Goal: Task Accomplishment & Management: Manage account settings

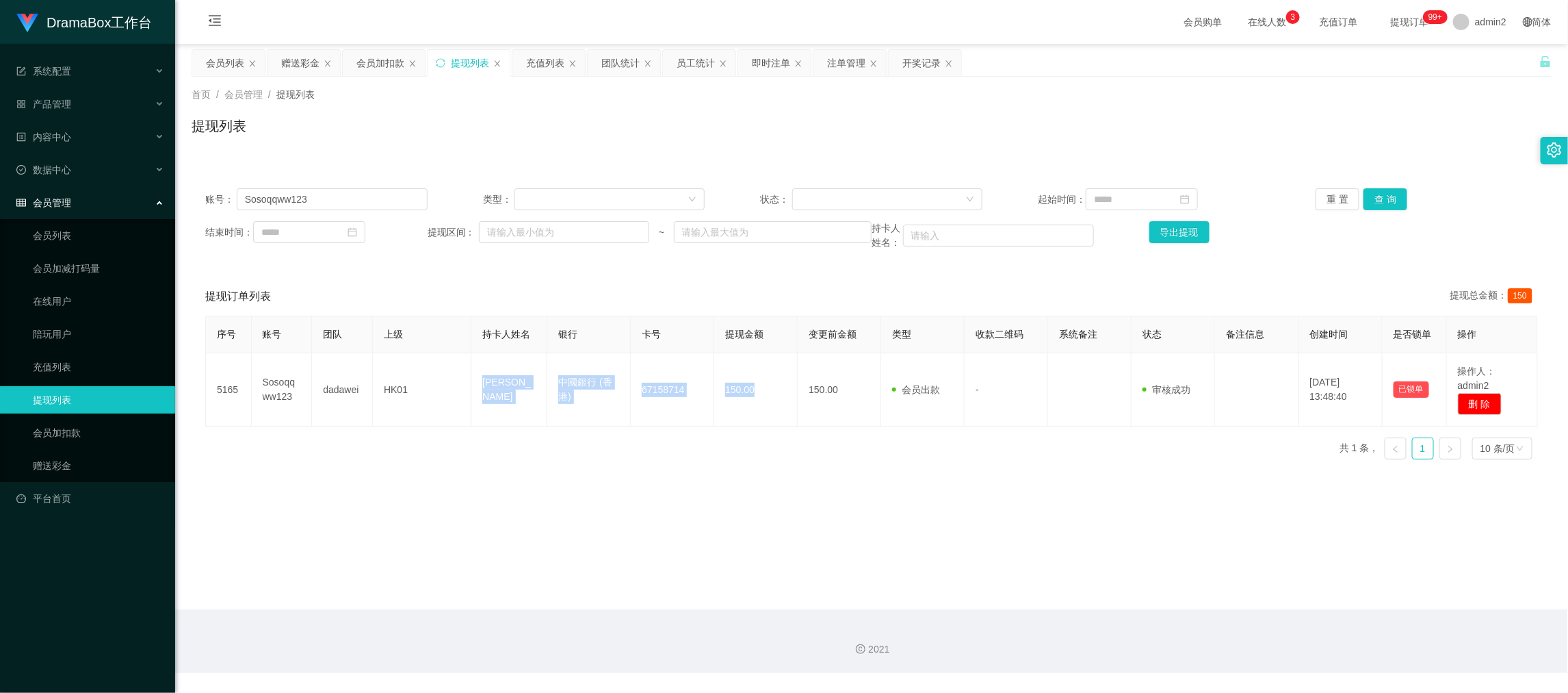
drag, startPoint x: 1230, startPoint y: 609, endPoint x: 1192, endPoint y: 576, distance: 50.3
click at [1230, 607] on section "会员购单 在线人数 0 1 2 3 4 5 6 7 8 9 0 1 2 3 4 5 6 7 8 9 0 1 2 3 4 5 6 7 8 9 充值订单 提现订单…" at bounding box center [871, 337] width 1393 height 673
click at [297, 65] on div "赠送彩金" at bounding box center [301, 63] width 38 height 26
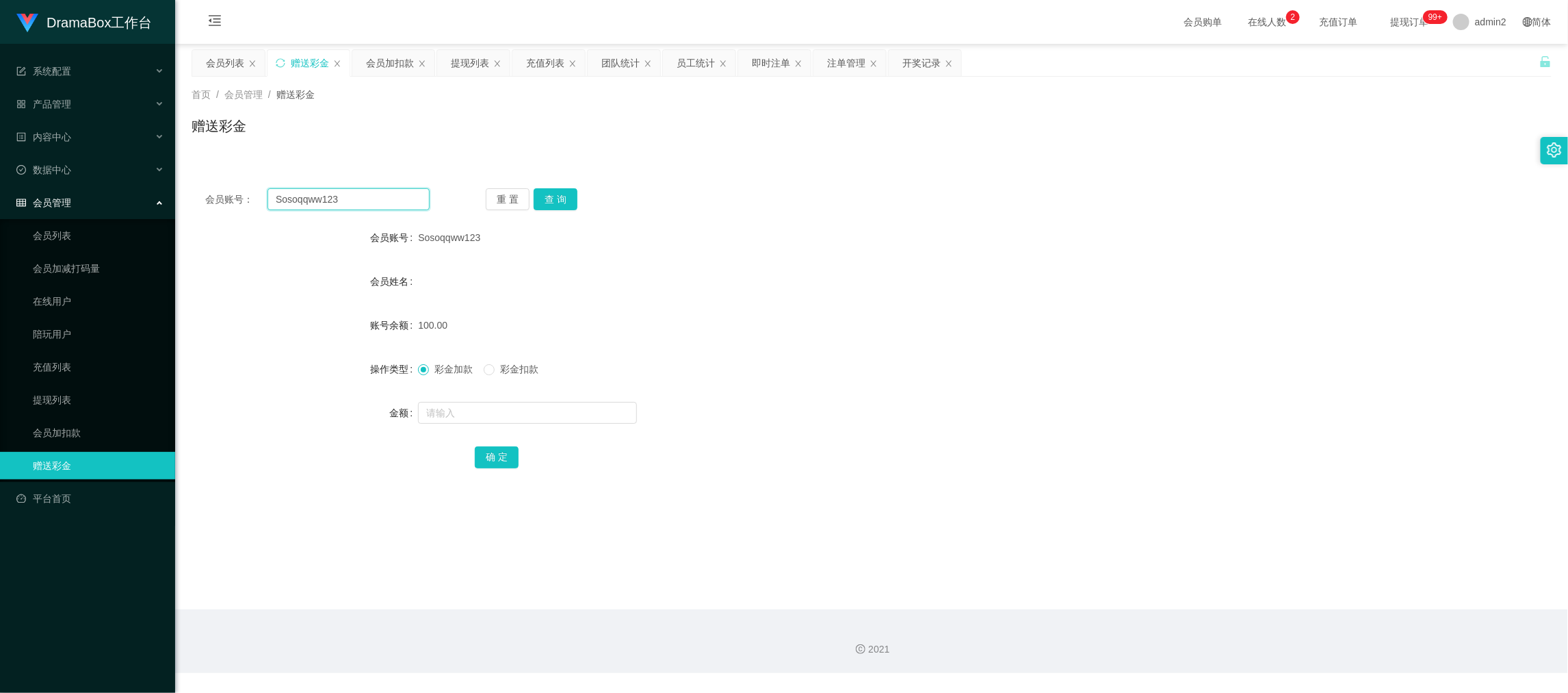
click at [365, 192] on input "Sosoqqww123" at bounding box center [349, 199] width 162 height 22
paste input "Angela110"
type input "Angela1103"
click at [568, 197] on button "查 询" at bounding box center [555, 199] width 44 height 22
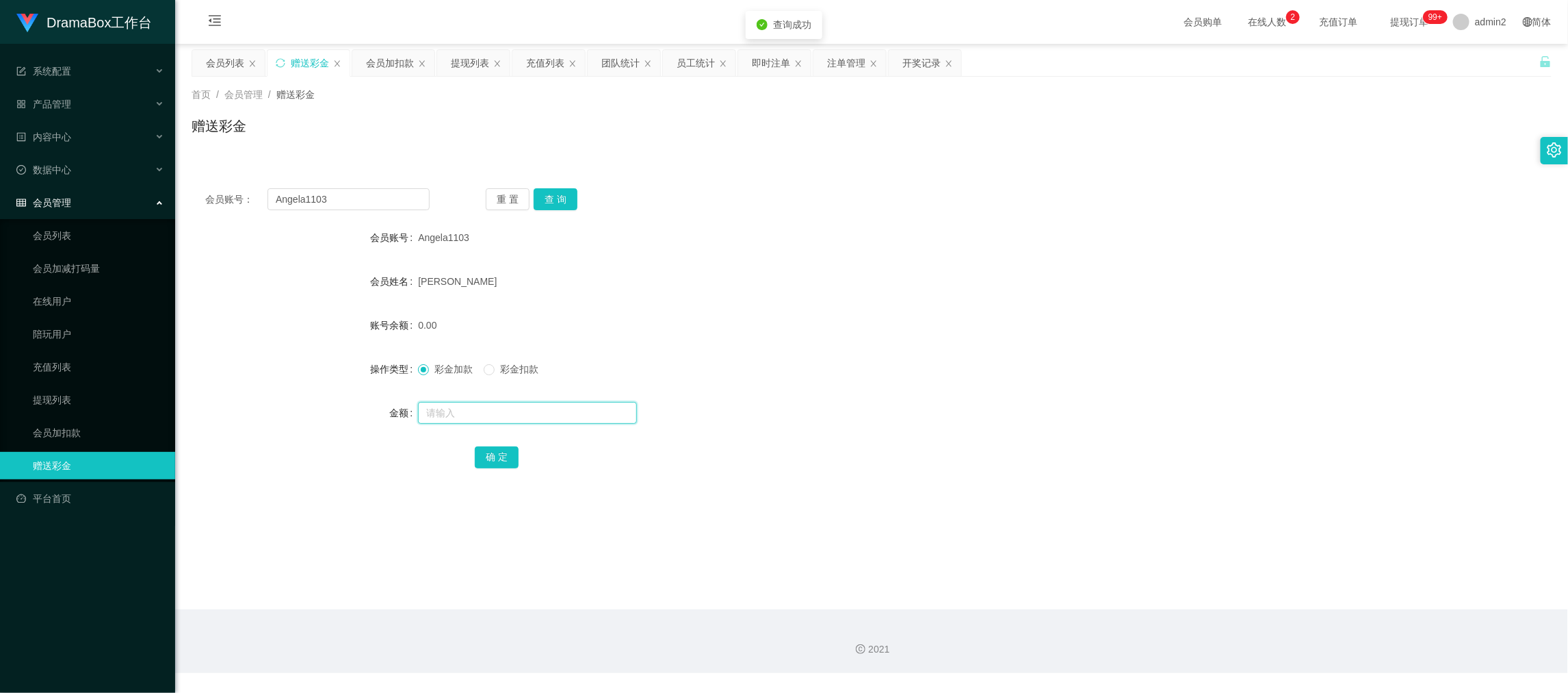
click at [549, 415] on input "text" at bounding box center [527, 413] width 219 height 22
type input "300"
drag, startPoint x: 500, startPoint y: 450, endPoint x: 582, endPoint y: 430, distance: 84.4
click at [500, 450] on button "确 定" at bounding box center [497, 457] width 44 height 22
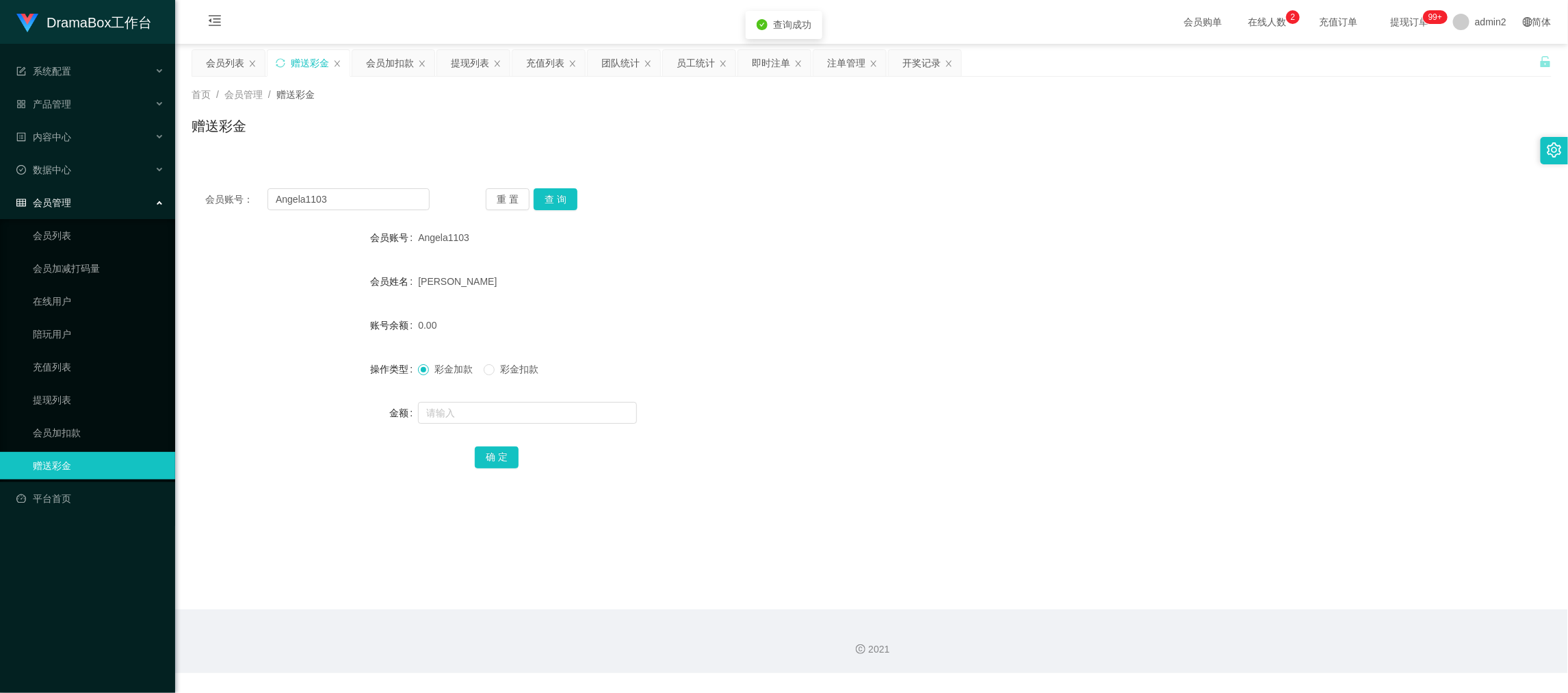
click at [877, 379] on div "彩金加款 彩金扣款" at bounding box center [815, 369] width 794 height 27
drag, startPoint x: 1245, startPoint y: 617, endPoint x: 979, endPoint y: 448, distance: 315.1
click at [1245, 616] on div "2021" at bounding box center [871, 641] width 1393 height 64
click at [351, 196] on input "Angela1103" at bounding box center [349, 199] width 162 height 22
drag, startPoint x: 351, startPoint y: 196, endPoint x: 502, endPoint y: 205, distance: 151.3
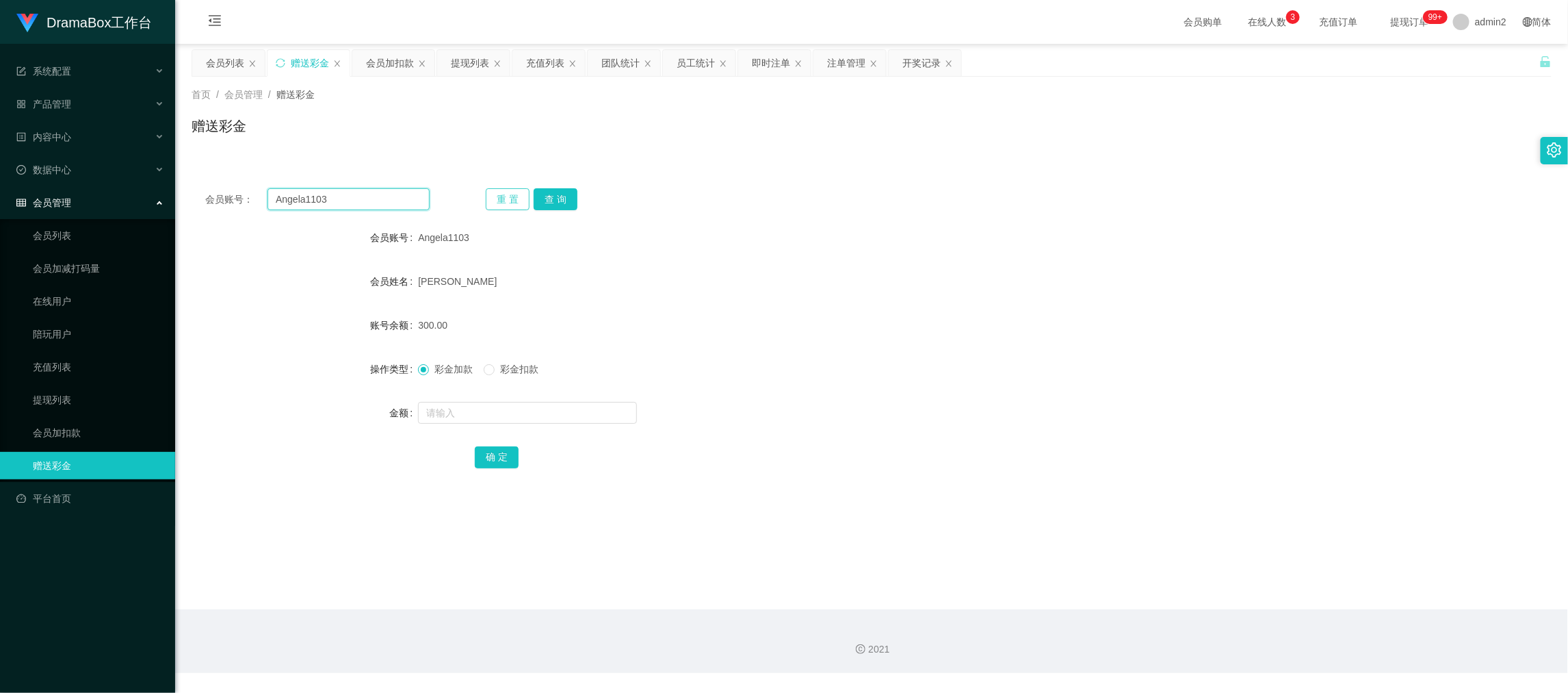
click at [355, 196] on input "Angela1103" at bounding box center [349, 199] width 162 height 22
paste input "Yiuwong"
type input "Yiuwong"
click at [549, 203] on button "查 询" at bounding box center [555, 199] width 44 height 22
click at [567, 402] on input "text" at bounding box center [527, 413] width 219 height 22
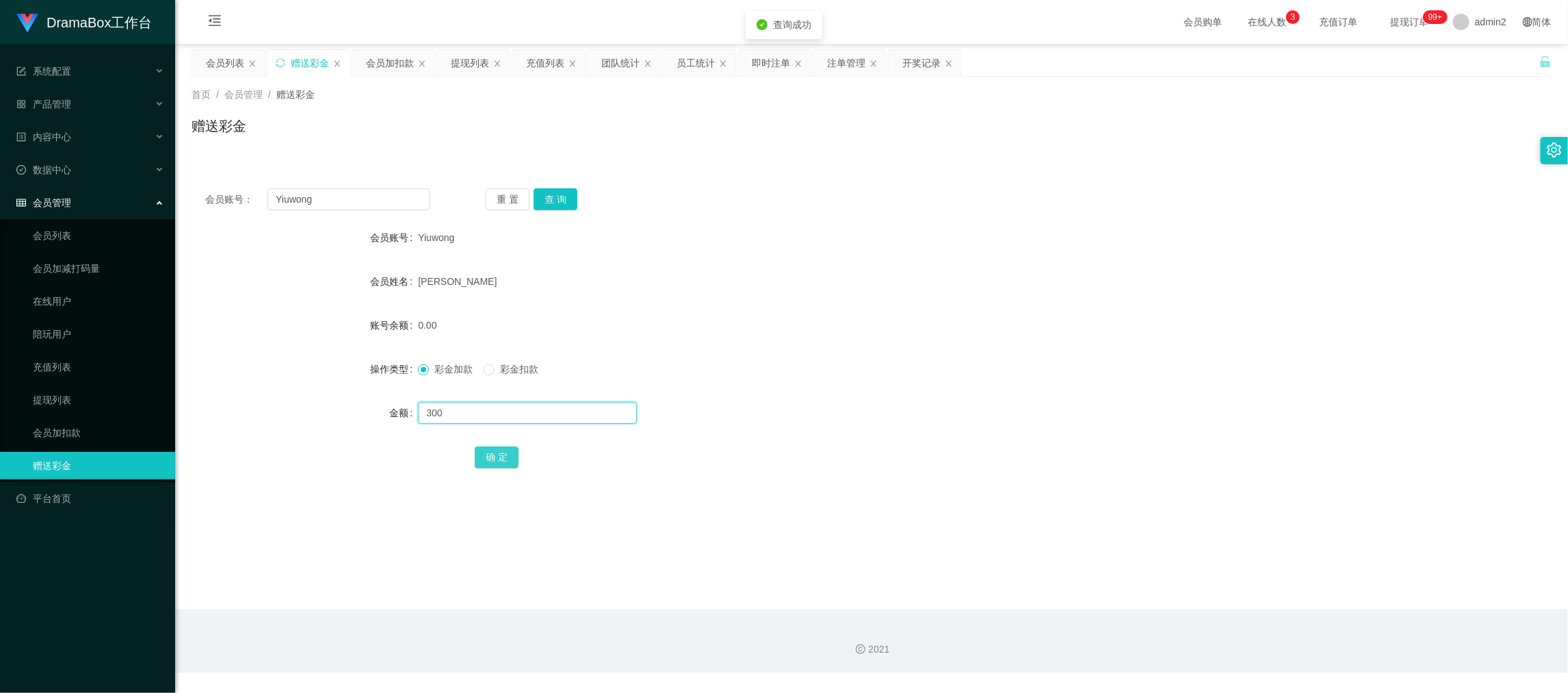
type input "300"
drag, startPoint x: 495, startPoint y: 457, endPoint x: 615, endPoint y: 420, distance: 125.6
click at [494, 458] on button "确 定" at bounding box center [497, 457] width 44 height 22
click at [869, 378] on div "彩金加款 彩金扣款" at bounding box center [815, 369] width 794 height 27
drag, startPoint x: 1220, startPoint y: 578, endPoint x: 693, endPoint y: 334, distance: 580.7
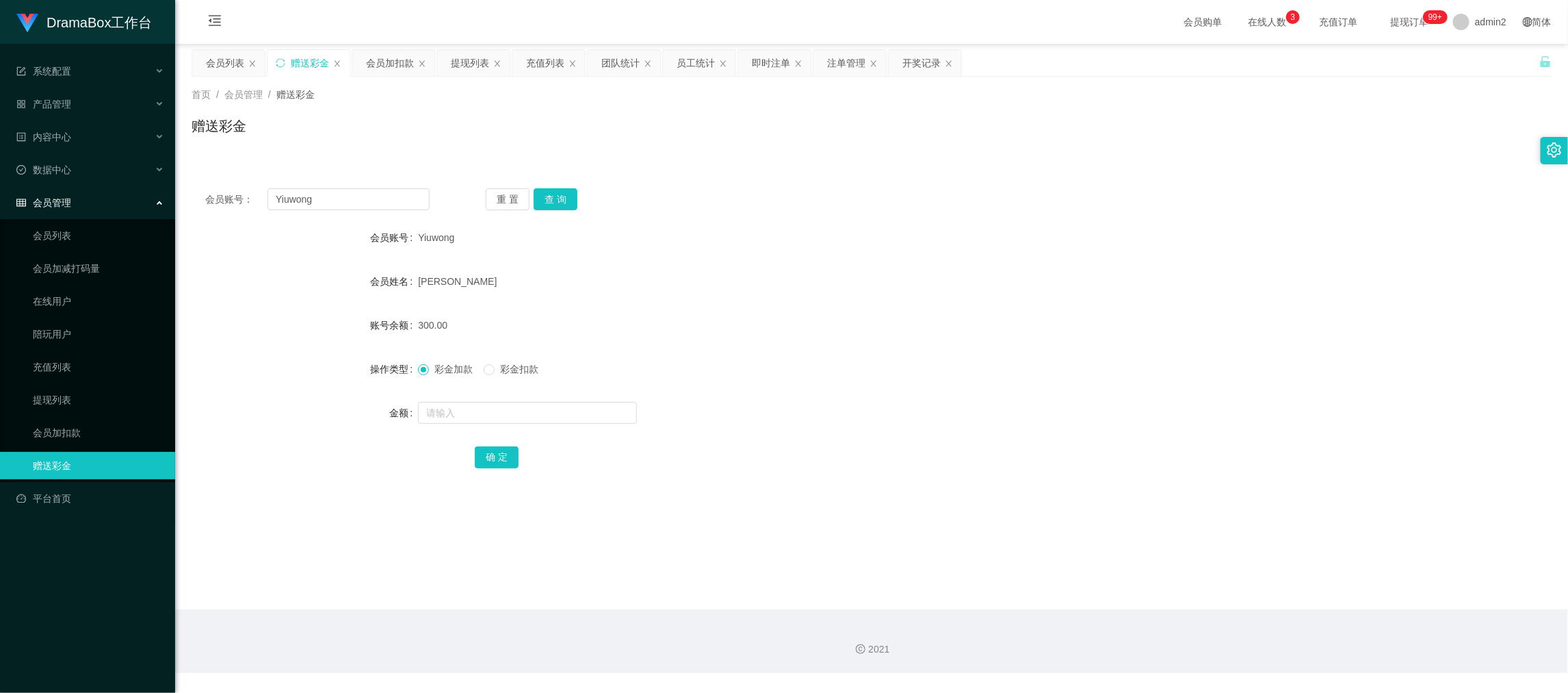
click at [1218, 574] on main "关闭左侧 关闭右侧 关闭其它 刷新页面 会员列表 赠送彩金 会员加扣款 提现列表 充值列表 团队统计 员工统计 即时注单 注单管理 开奖记录 首页 / 会员管…" at bounding box center [871, 326] width 1393 height 565
click at [411, 203] on input "Yiuwong" at bounding box center [349, 199] width 162 height 22
paste input "Fun1999"
type input "Fun1999"
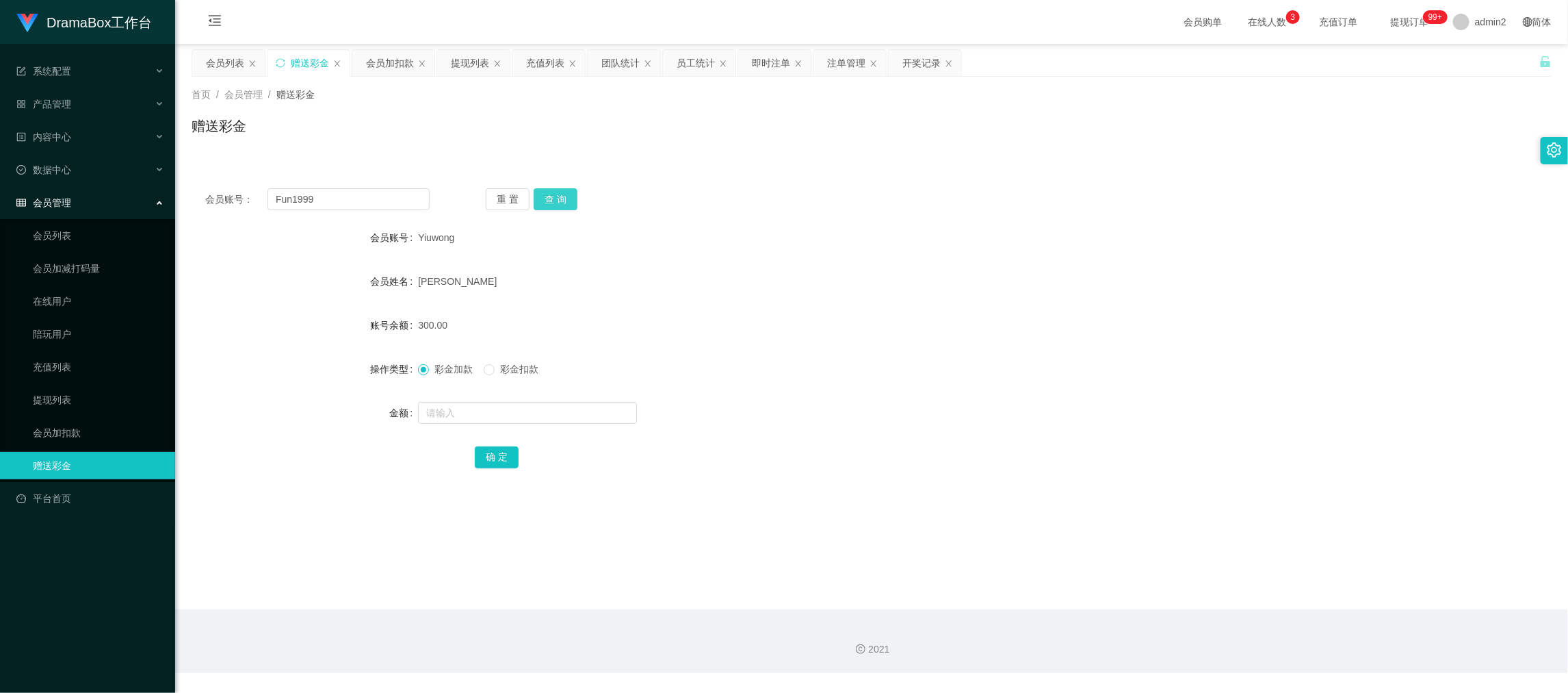
click at [552, 192] on button "查 询" at bounding box center [555, 199] width 44 height 22
click at [577, 412] on input "text" at bounding box center [527, 413] width 219 height 22
type input "300"
drag, startPoint x: 500, startPoint y: 462, endPoint x: 567, endPoint y: 434, distance: 72.6
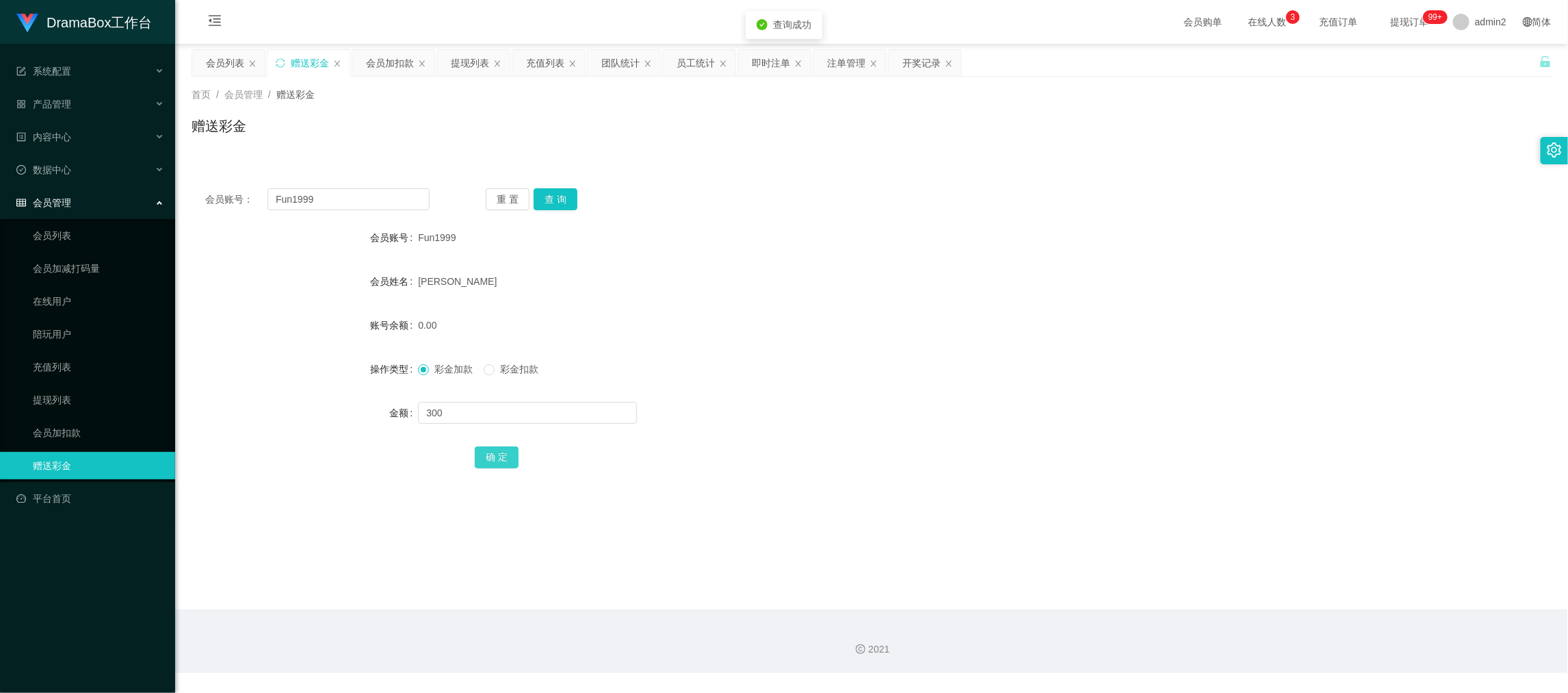
click at [500, 462] on button "确 定" at bounding box center [497, 457] width 44 height 22
click at [941, 363] on div "彩金加款 彩金扣款" at bounding box center [815, 369] width 794 height 27
click at [1164, 633] on div "2021" at bounding box center [871, 641] width 1393 height 64
click at [349, 191] on input "Fun1999" at bounding box center [349, 199] width 162 height 22
drag, startPoint x: 349, startPoint y: 191, endPoint x: 494, endPoint y: 211, distance: 146.4
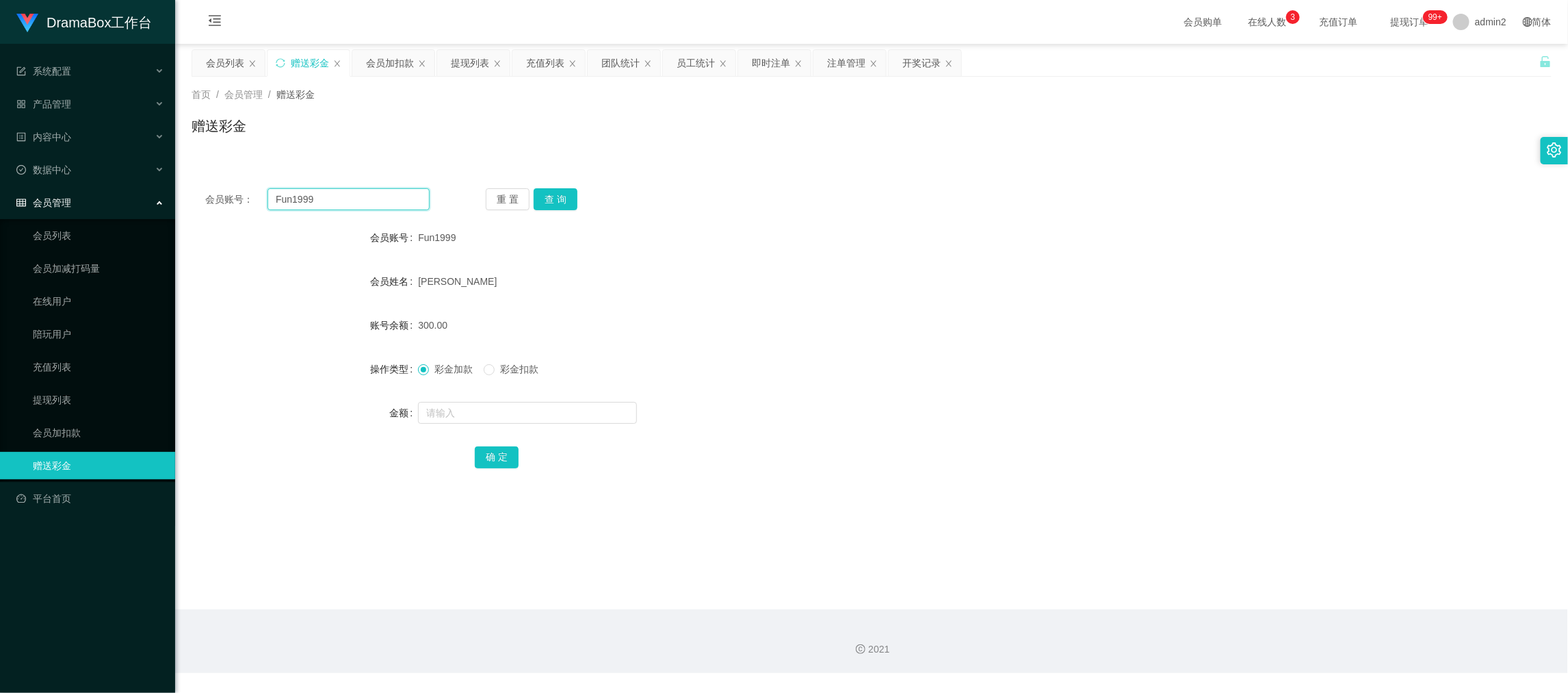
click at [356, 192] on input "Fun1999" at bounding box center [349, 199] width 162 height 22
paste input "lmfaohaha123"
type input "lmfaohaha123"
drag, startPoint x: 566, startPoint y: 195, endPoint x: 568, endPoint y: 204, distance: 9.2
click at [566, 195] on button "查 询" at bounding box center [555, 199] width 44 height 22
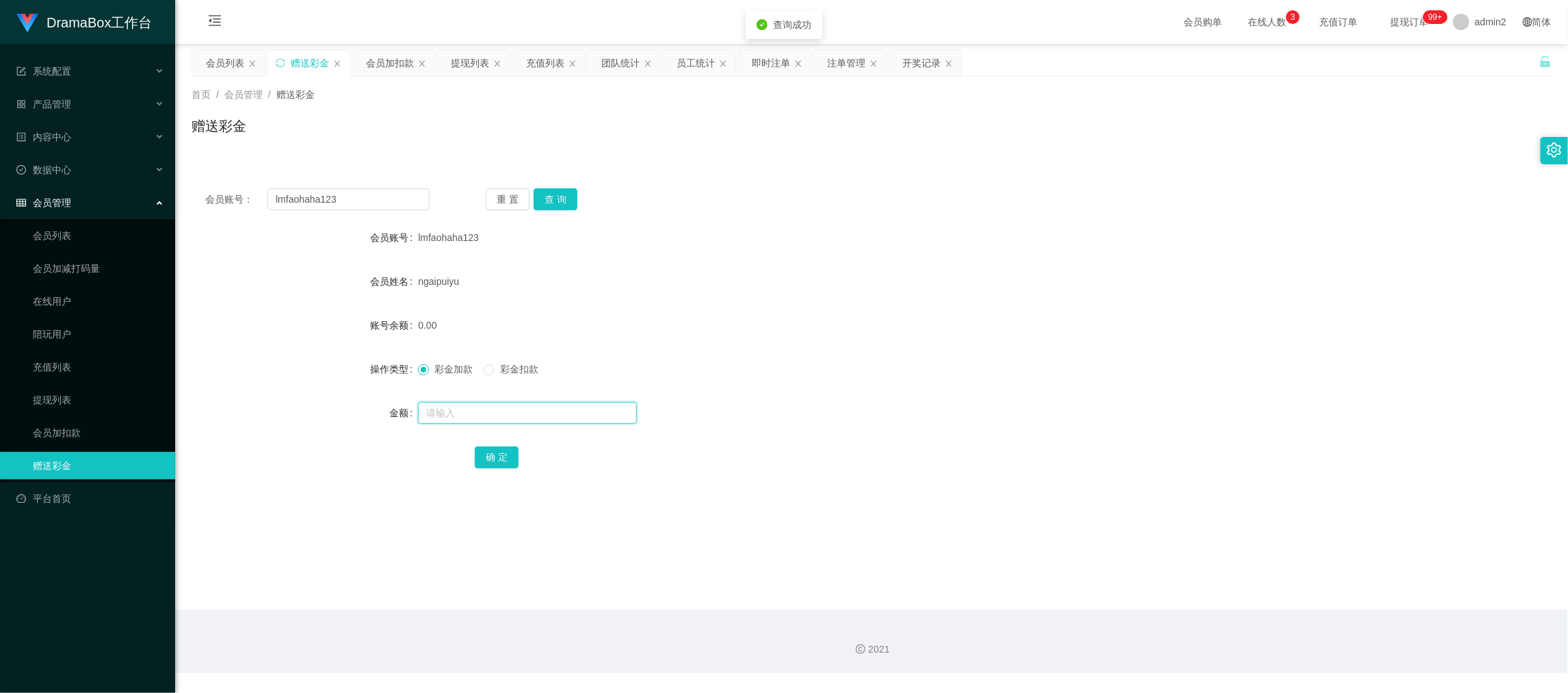
click at [579, 414] on input "text" at bounding box center [527, 413] width 219 height 22
type input "300"
click at [495, 448] on button "确 定" at bounding box center [497, 457] width 44 height 22
click at [895, 384] on form "会员账号 lmfaohaha123 会员姓名 ngaipuiyu 账号余额 0.00 操作类型 彩金加款 彩金扣款 金额 300 确 定" at bounding box center [871, 347] width 1360 height 247
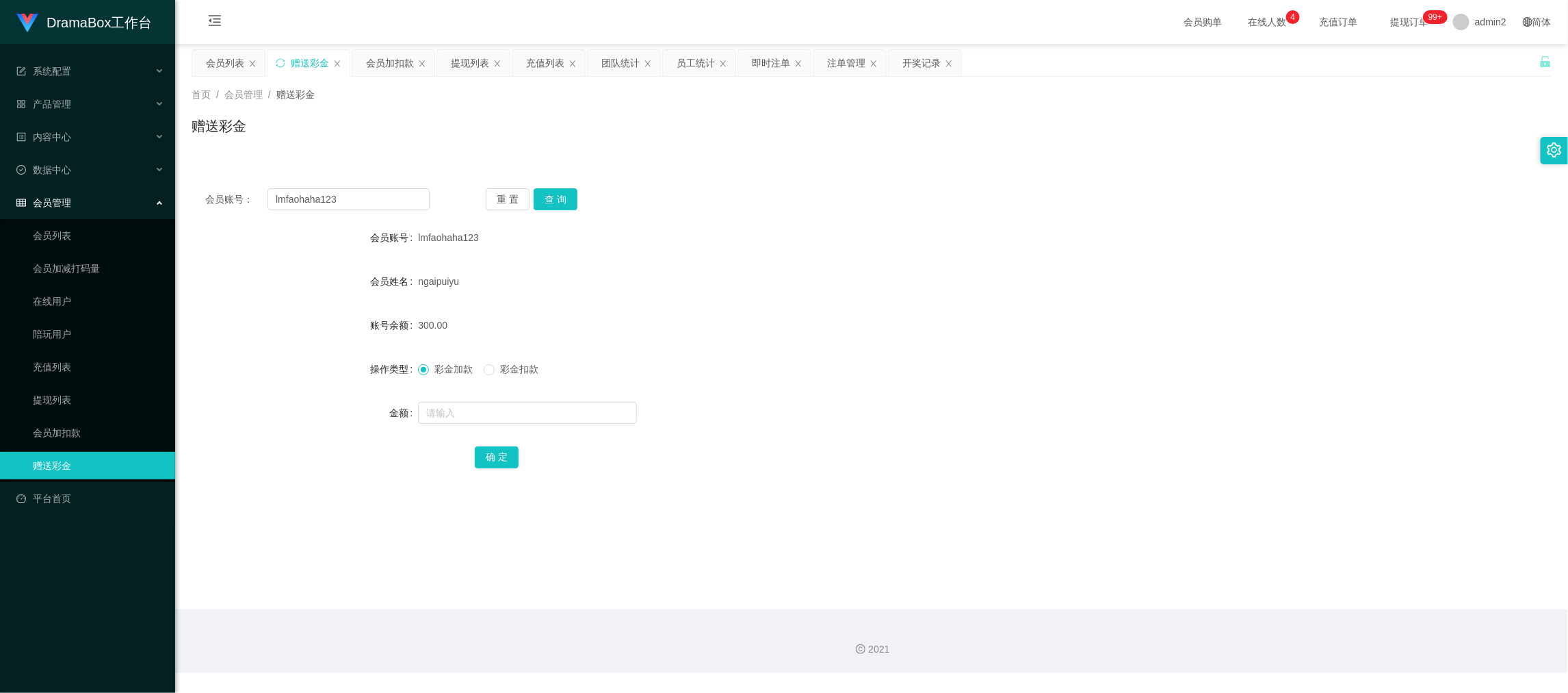
click at [1252, 600] on main "关闭左侧 关闭右侧 关闭其它 刷新页面 会员列表 赠送彩金 会员加扣款 提现列表 充值列表 团队统计 员工统计 即时注单 注单管理 开奖记录 首页 / 会员管…" at bounding box center [871, 326] width 1393 height 565
click at [343, 194] on input "lmfaohaha123" at bounding box center [349, 199] width 162 height 22
paste input "[PERSON_NAME]"
type input "[PERSON_NAME]"
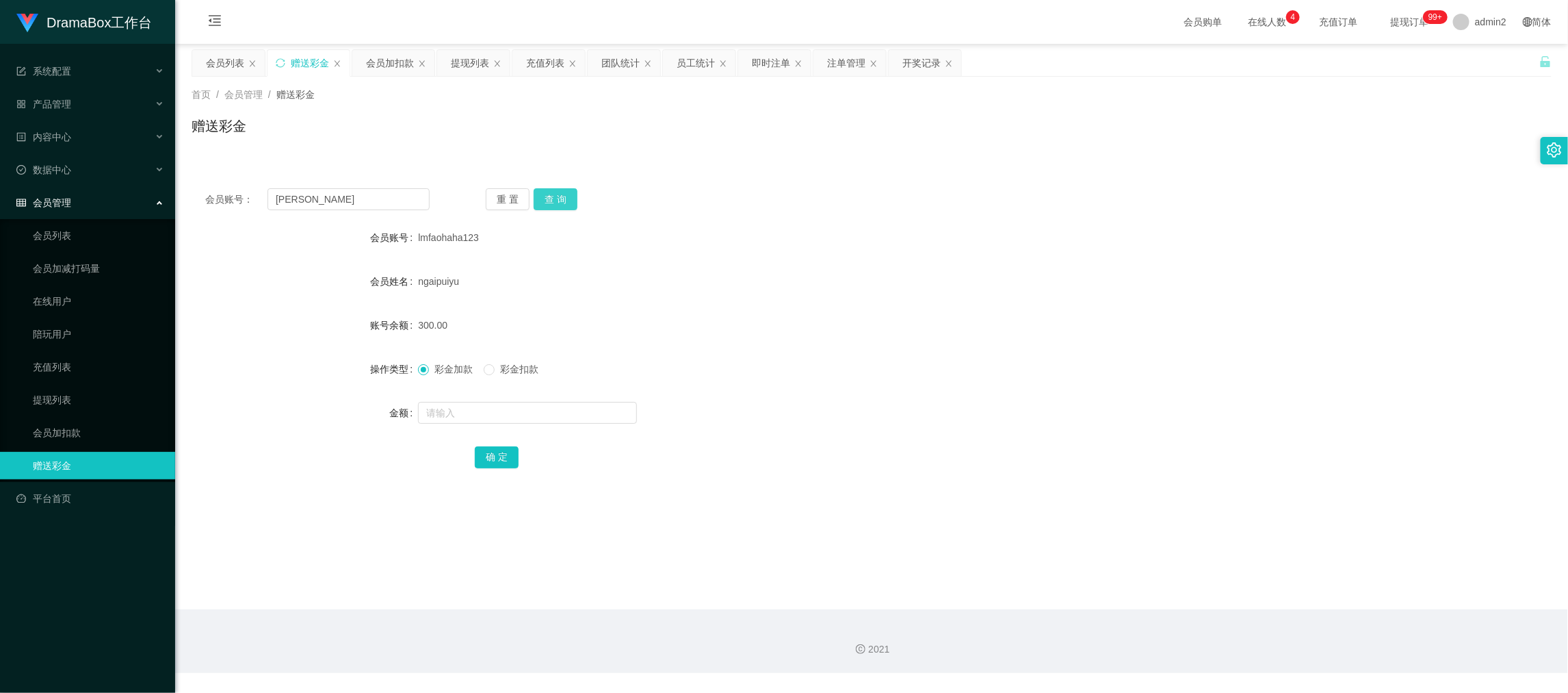
click at [554, 195] on button "查 询" at bounding box center [555, 199] width 44 height 22
click at [597, 407] on input "text" at bounding box center [527, 413] width 219 height 22
type input "100"
drag, startPoint x: 509, startPoint y: 453, endPoint x: 551, endPoint y: 442, distance: 43.4
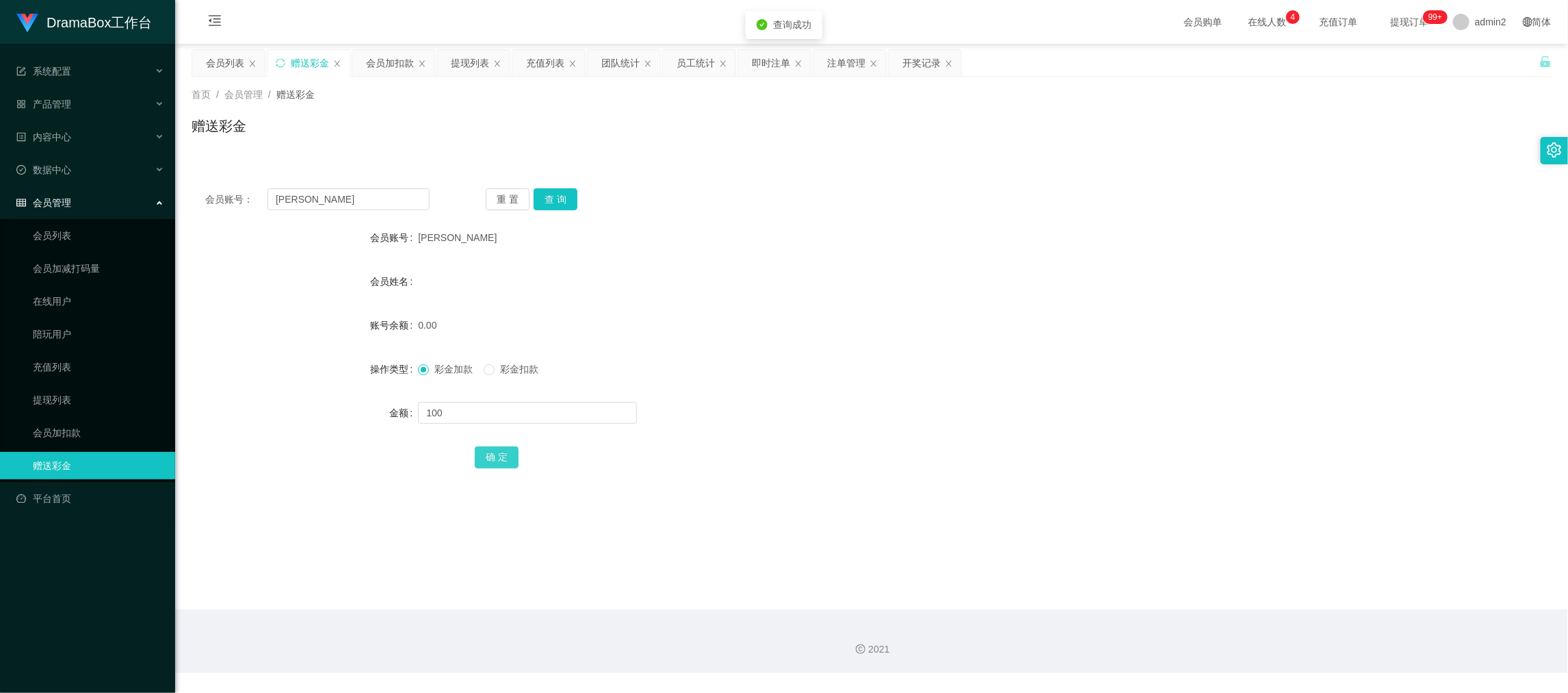
click at [509, 453] on button "确 定" at bounding box center [497, 457] width 44 height 22
click at [890, 396] on form "会员账号 [PERSON_NAME] 会员姓名 账号余额 0.00 操作类型 彩金加款 彩金扣款 金额 确 定" at bounding box center [871, 347] width 1360 height 247
click at [1209, 603] on main "关闭左侧 关闭右侧 关闭其它 刷新页面 会员列表 赠送彩金 会员加扣款 提现列表 充值列表 团队统计 员工统计 即时注单 注单管理 开奖记录 首页 / 会员管…" at bounding box center [871, 326] width 1393 height 565
click at [389, 205] on input "[PERSON_NAME]" at bounding box center [349, 199] width 162 height 22
drag, startPoint x: 389, startPoint y: 205, endPoint x: 443, endPoint y: 211, distance: 54.3
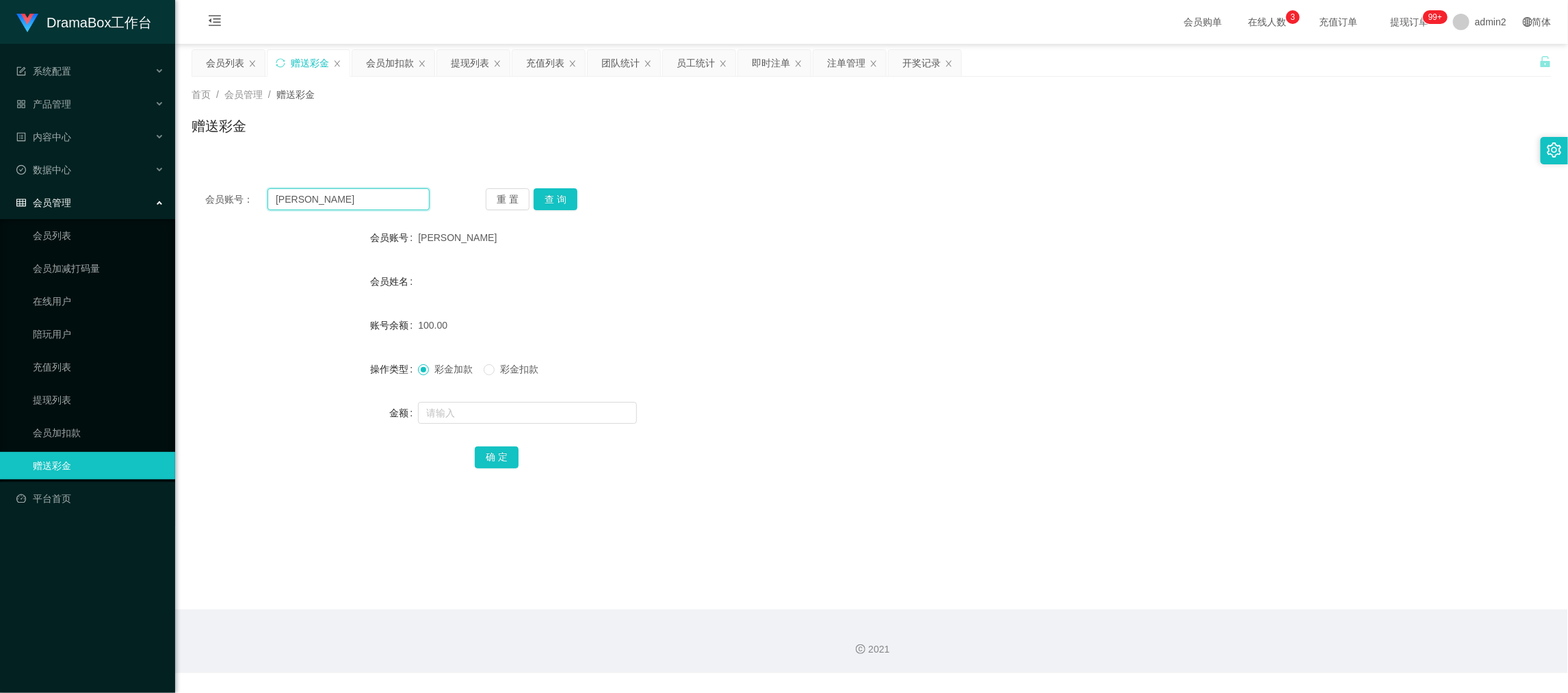
click at [393, 205] on input "[PERSON_NAME]" at bounding box center [349, 199] width 162 height 22
paste input "hclai25"
type input "hclai25"
drag, startPoint x: 558, startPoint y: 192, endPoint x: 558, endPoint y: 219, distance: 27.0
click at [558, 192] on button "查 询" at bounding box center [555, 199] width 44 height 22
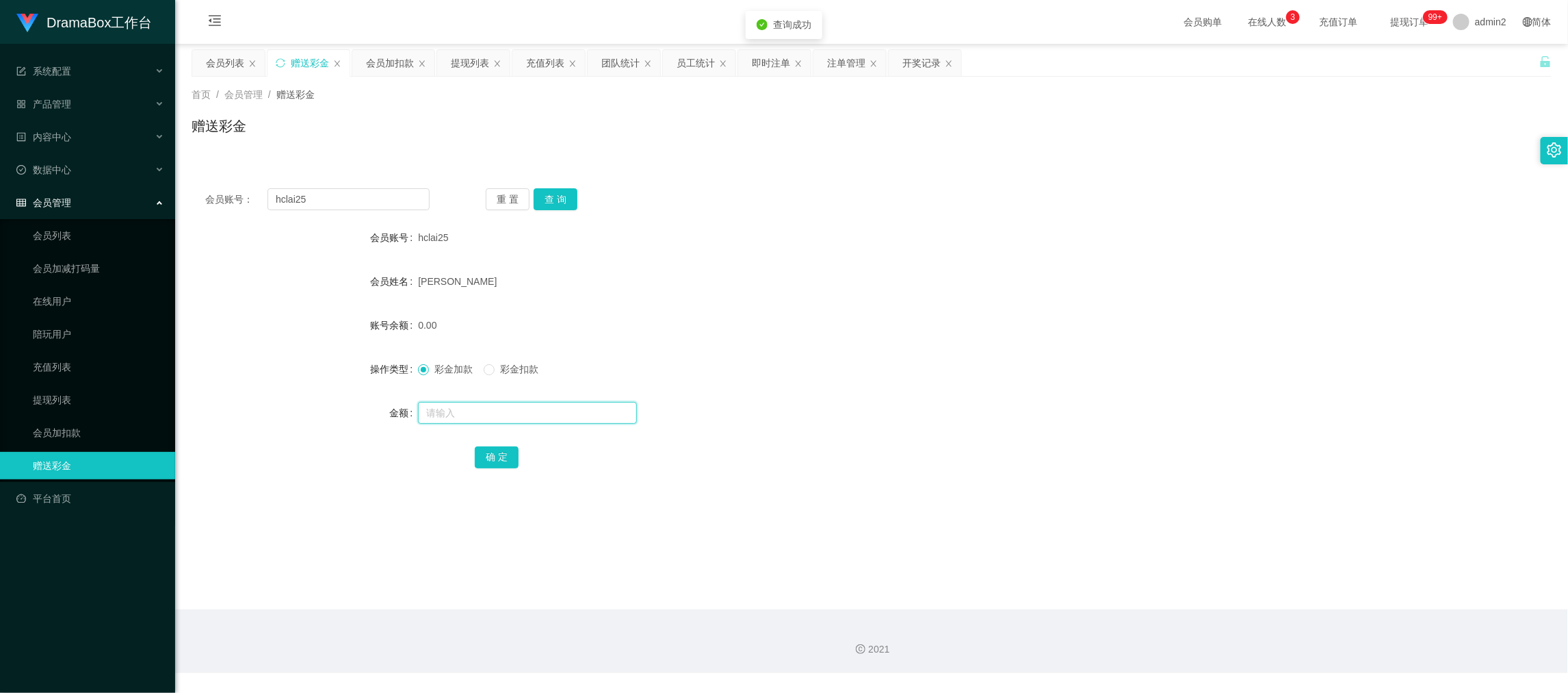
click at [583, 405] on input "text" at bounding box center [527, 413] width 219 height 22
type input "500"
click at [507, 461] on button "确 定" at bounding box center [497, 457] width 44 height 22
click at [958, 405] on div at bounding box center [815, 413] width 794 height 27
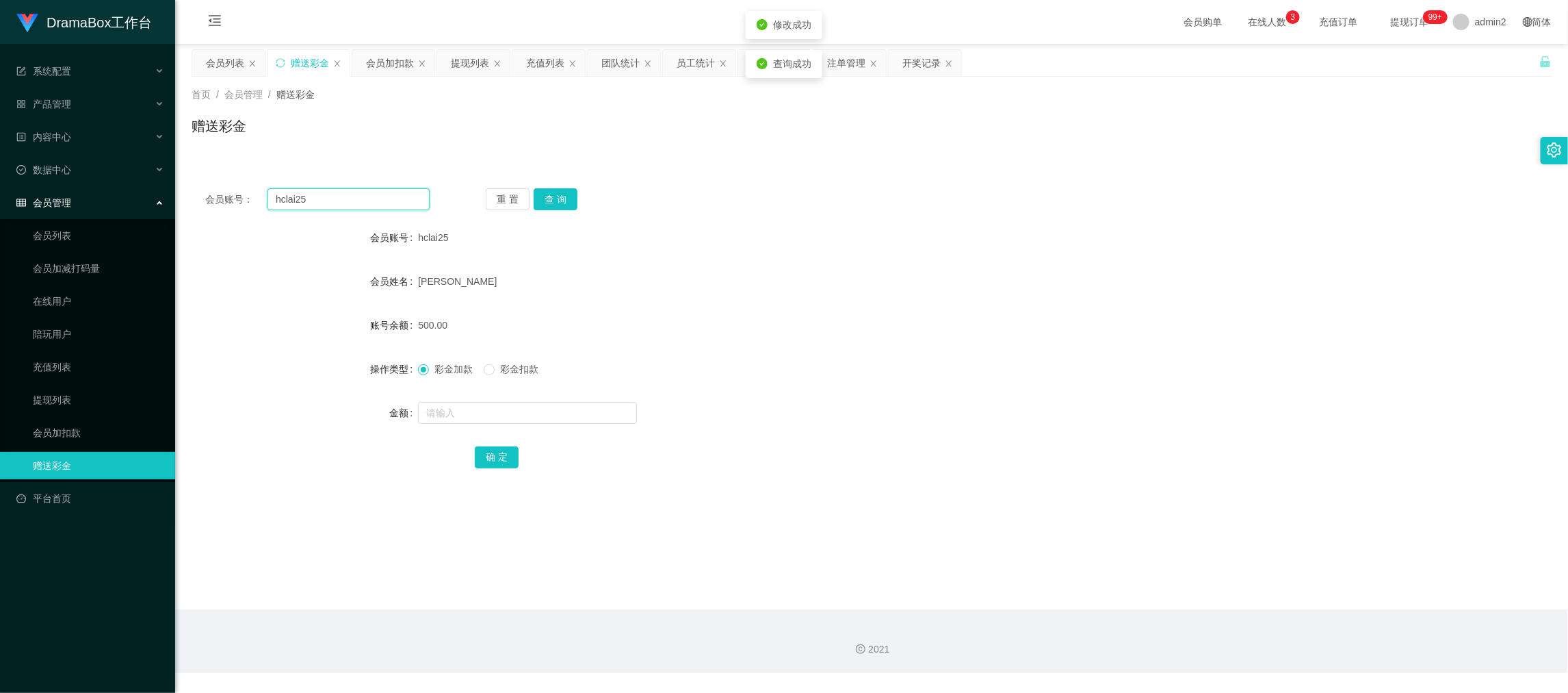
click at [406, 201] on input "hclai25" at bounding box center [349, 199] width 162 height 22
paste input "Ckw999"
type input "Ckw999"
drag, startPoint x: 561, startPoint y: 196, endPoint x: 569, endPoint y: 248, distance: 52.6
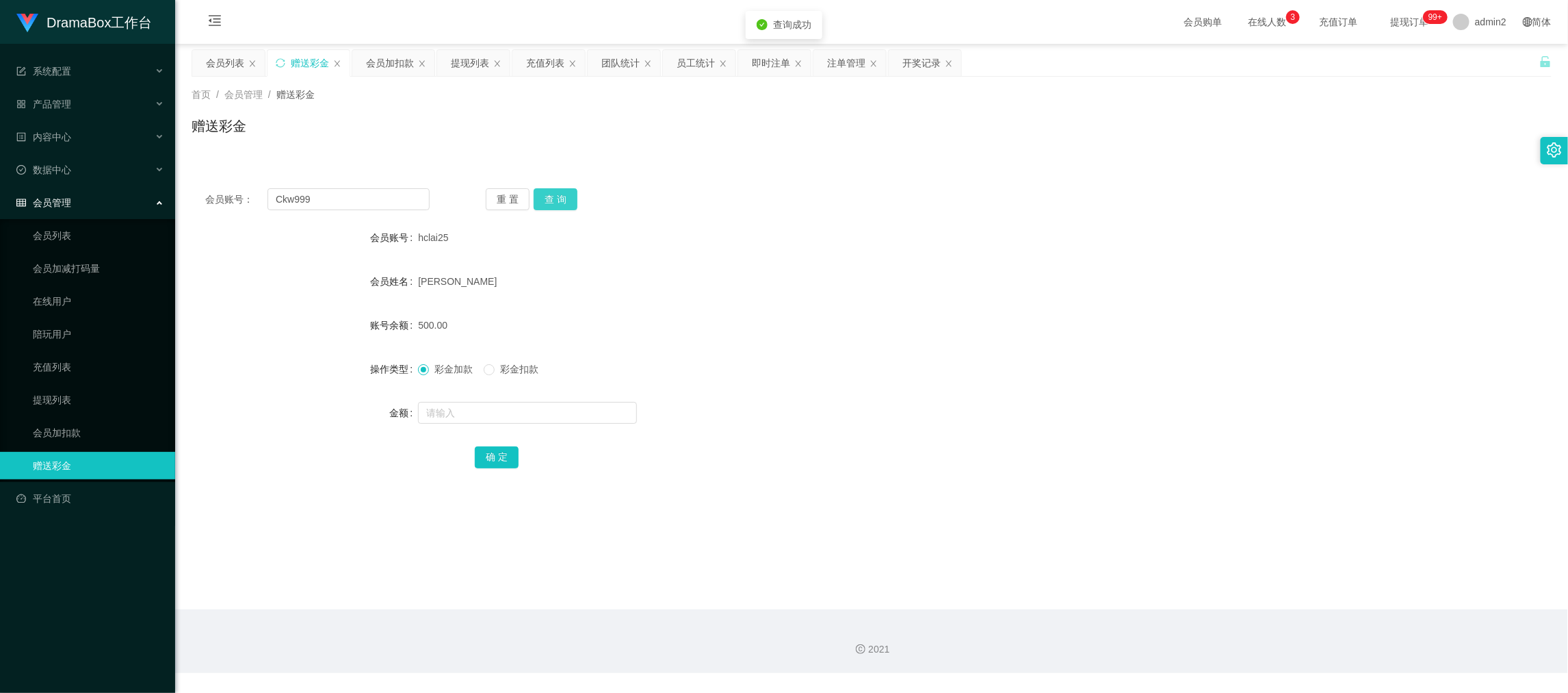
click at [561, 196] on button "查 询" at bounding box center [555, 199] width 44 height 22
click at [586, 410] on input "text" at bounding box center [527, 413] width 219 height 22
type input "500"
click at [510, 451] on button "确 定" at bounding box center [497, 457] width 44 height 22
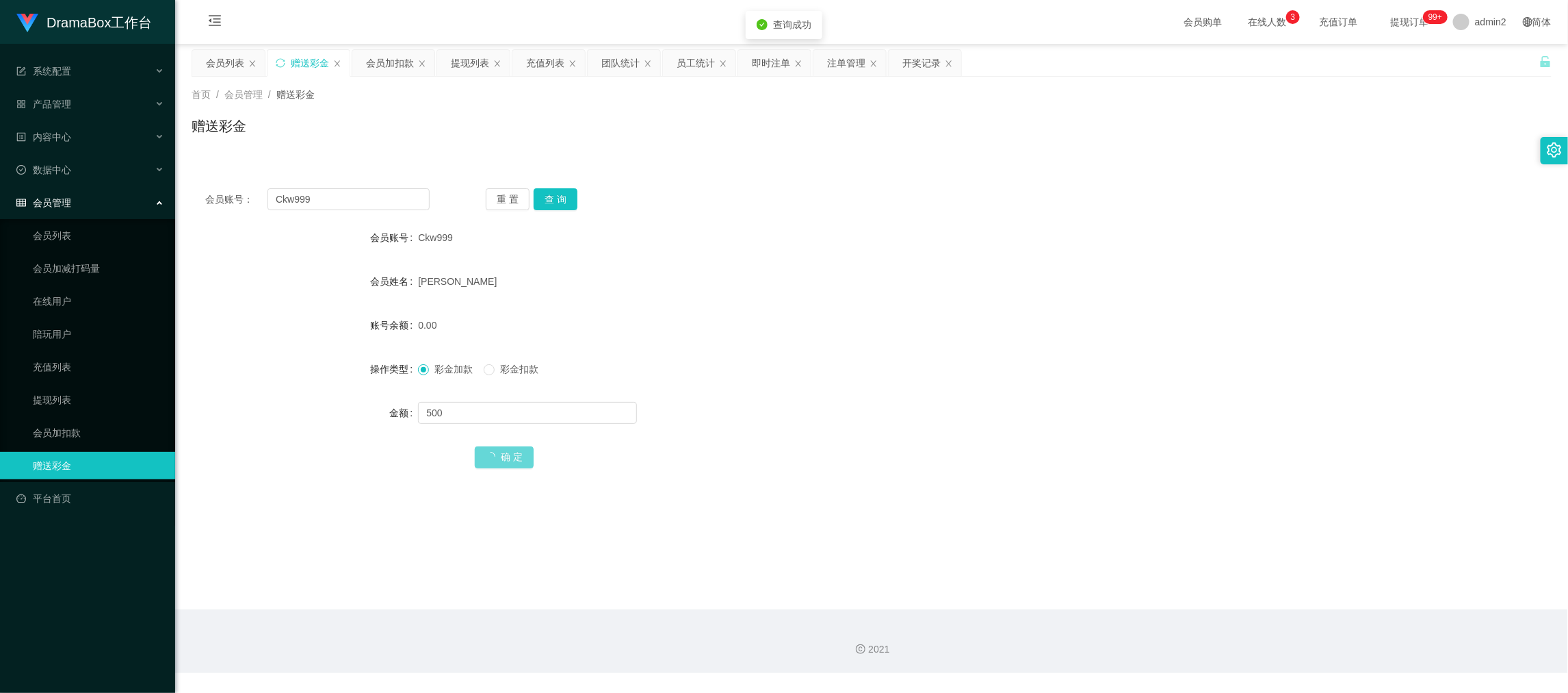
click at [873, 364] on div "彩金加款 彩金扣款" at bounding box center [815, 369] width 794 height 27
click at [1202, 589] on main "关闭左侧 关闭右侧 关闭其它 刷新页面 会员列表 赠送彩金 会员加扣款 提现列表 充值列表 团队统计 员工统计 即时注单 注单管理 开奖记录 首页 / 会员管…" at bounding box center [871, 326] width 1393 height 565
click at [340, 200] on input "Ckw999" at bounding box center [349, 199] width 162 height 22
drag, startPoint x: 340, startPoint y: 200, endPoint x: 351, endPoint y: 200, distance: 11.0
click at [344, 200] on input "Ckw999" at bounding box center [349, 199] width 162 height 22
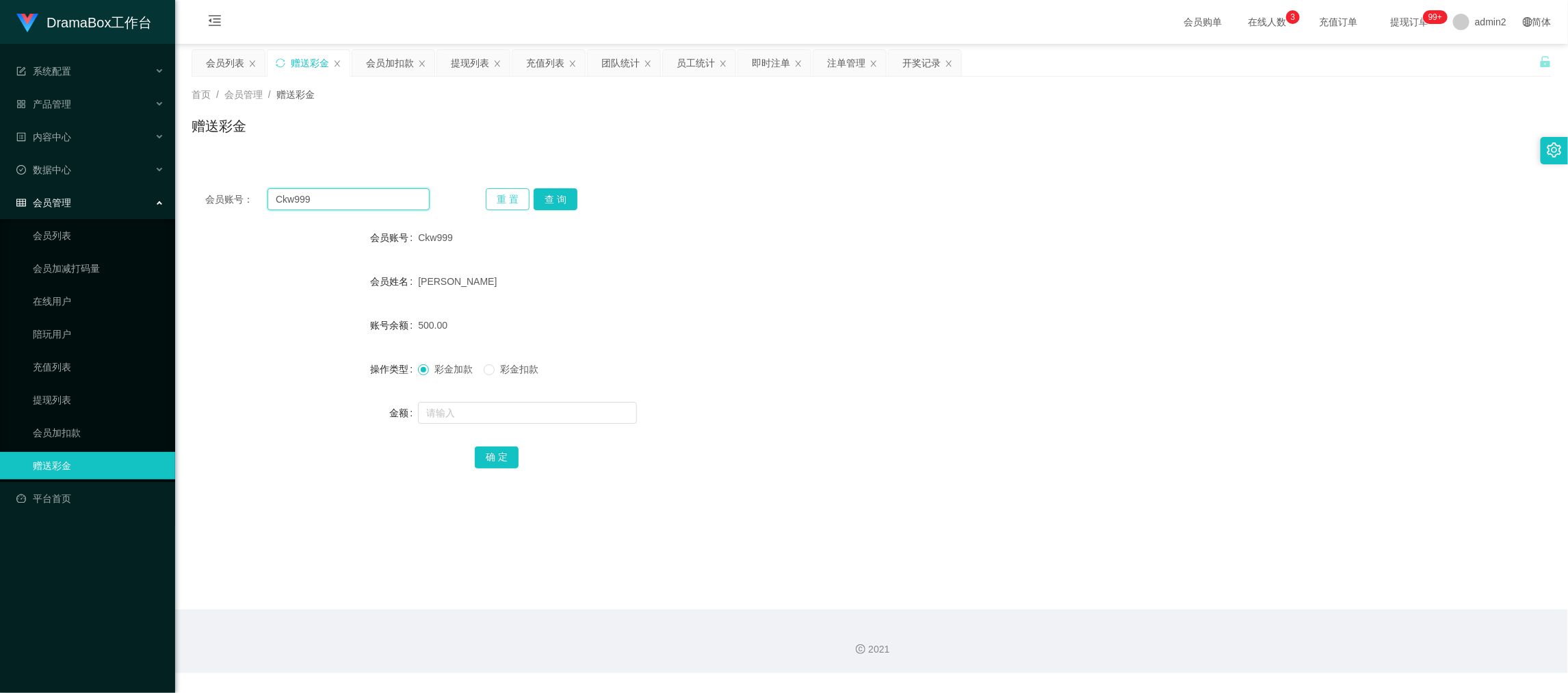
paste input "98666428"
type input "98666428"
click at [553, 198] on button "查 询" at bounding box center [555, 199] width 44 height 22
click at [600, 414] on input "text" at bounding box center [527, 413] width 219 height 22
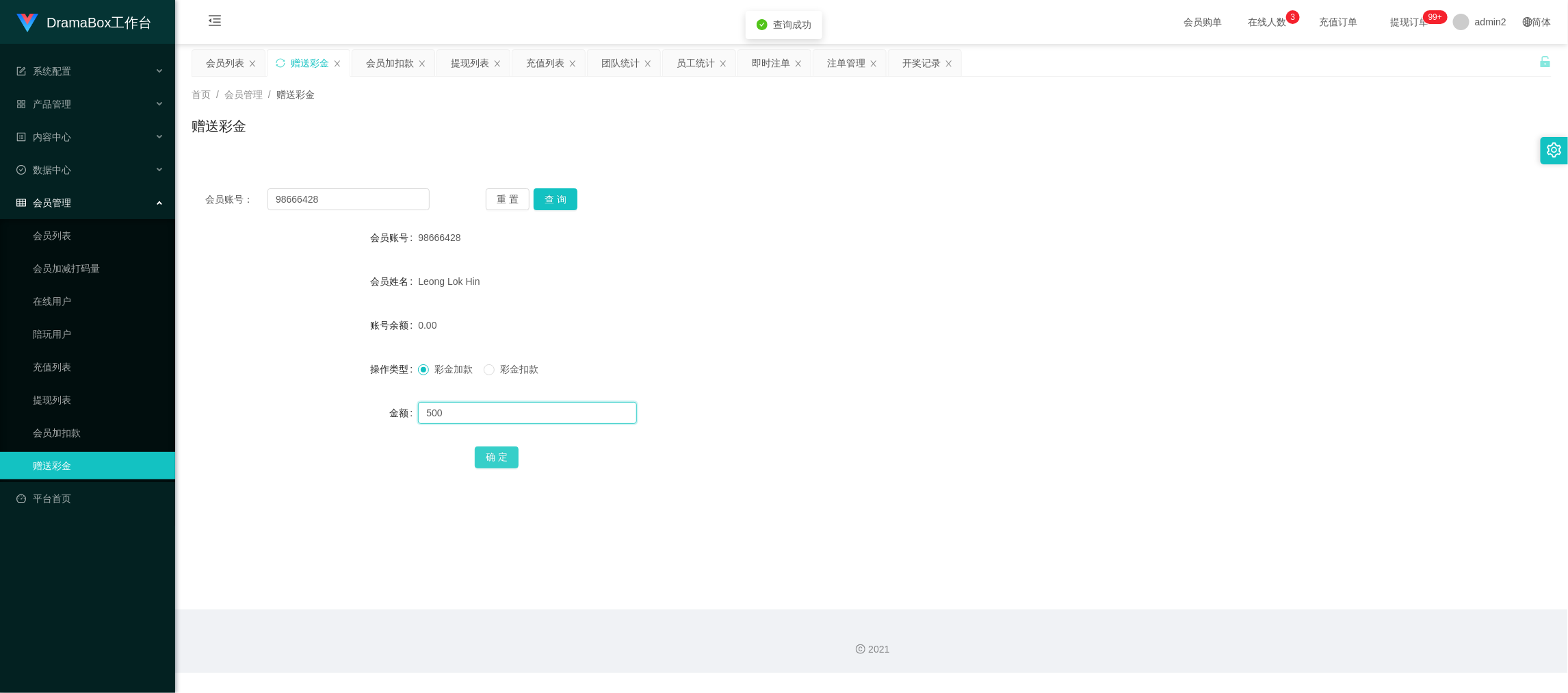
type input "500"
click at [498, 453] on button "确 定" at bounding box center [497, 457] width 44 height 22
click at [801, 395] on form "会员账号 98666428 会员姓名 [PERSON_NAME] 账号余额 0.00 操作类型 彩金加款 彩金扣款 金额 500 确 定" at bounding box center [871, 347] width 1360 height 247
drag, startPoint x: 1218, startPoint y: 639, endPoint x: 546, endPoint y: 242, distance: 780.5
click at [1215, 630] on div "2021" at bounding box center [871, 641] width 1393 height 64
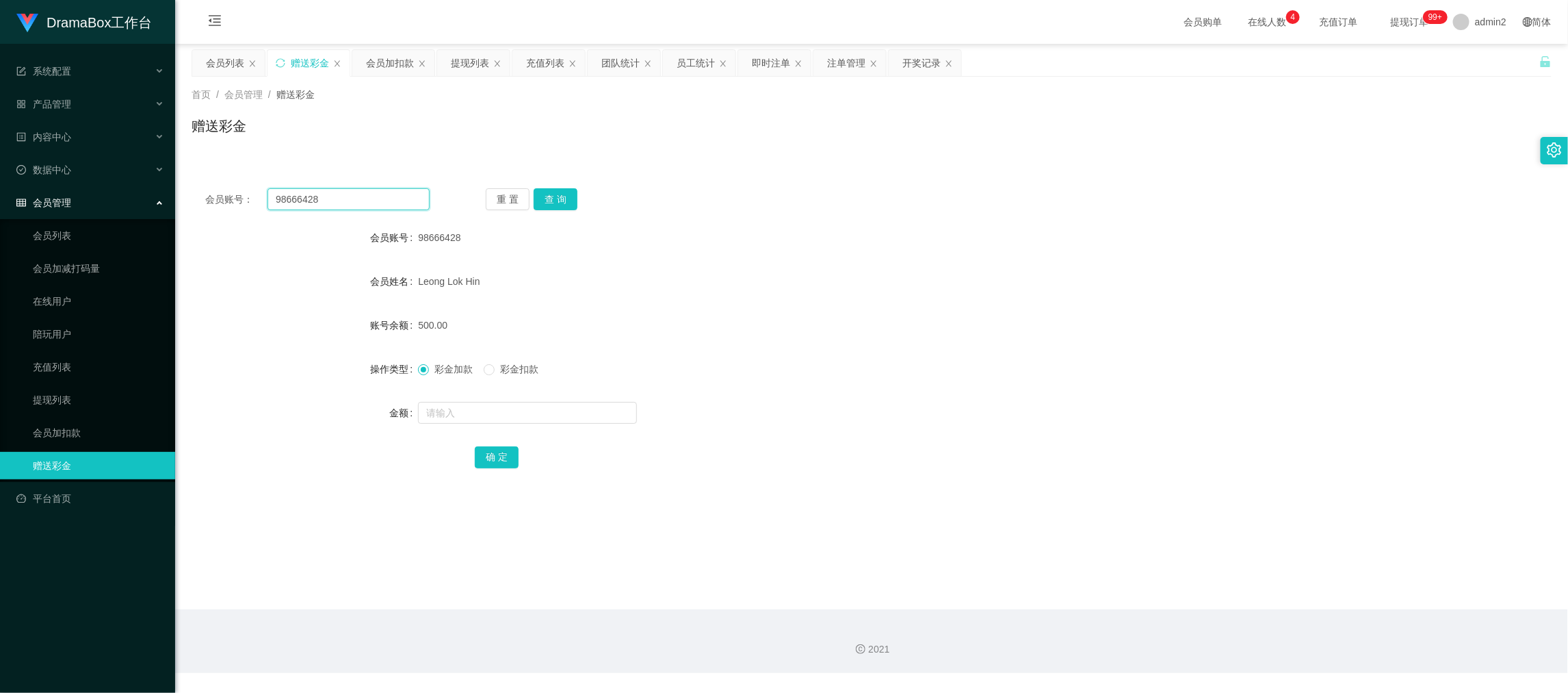
click at [331, 199] on input "98666428" at bounding box center [349, 199] width 162 height 22
paste input "576473"
type input "95764738"
click at [551, 195] on button "查 询" at bounding box center [555, 199] width 44 height 22
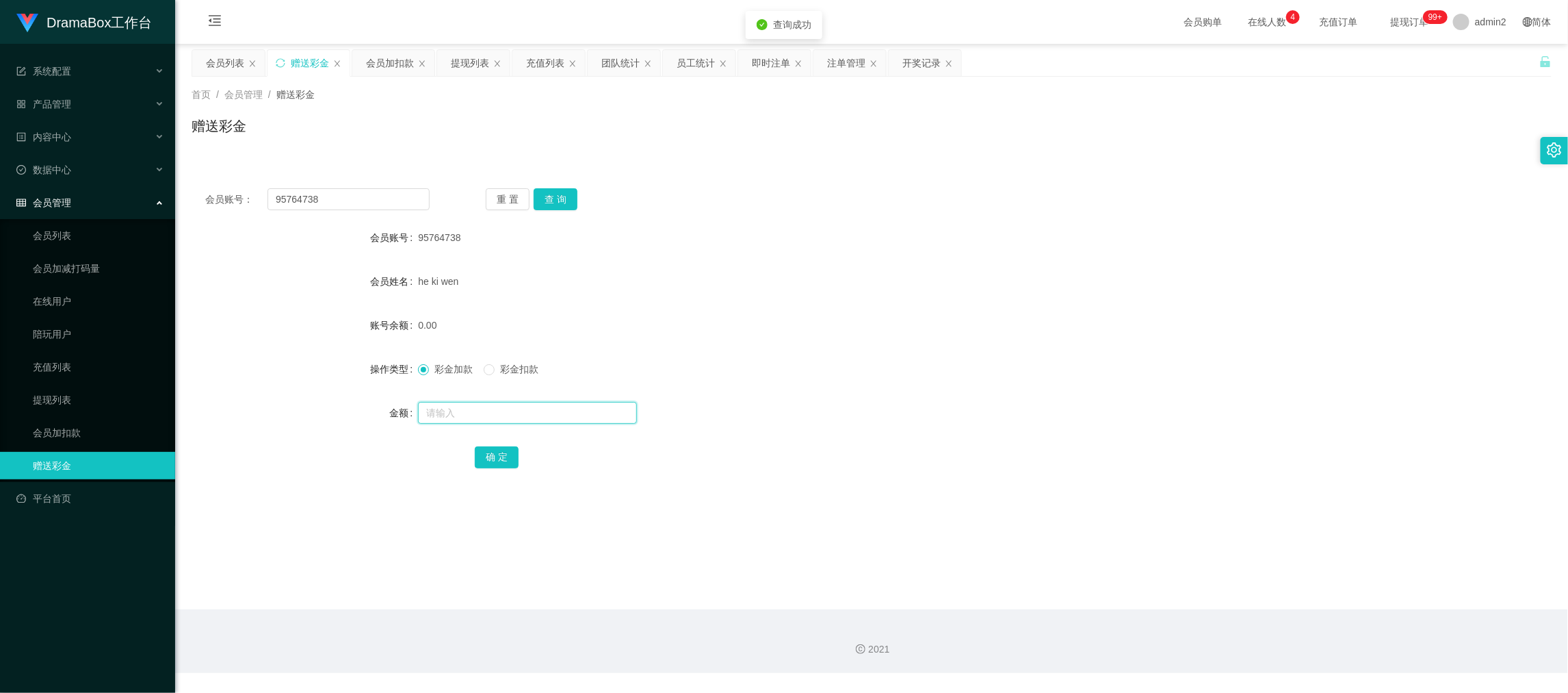
click at [595, 411] on input "text" at bounding box center [527, 413] width 219 height 22
type input "500"
drag, startPoint x: 487, startPoint y: 462, endPoint x: 551, endPoint y: 444, distance: 66.5
click at [487, 462] on button "确 定" at bounding box center [497, 457] width 44 height 22
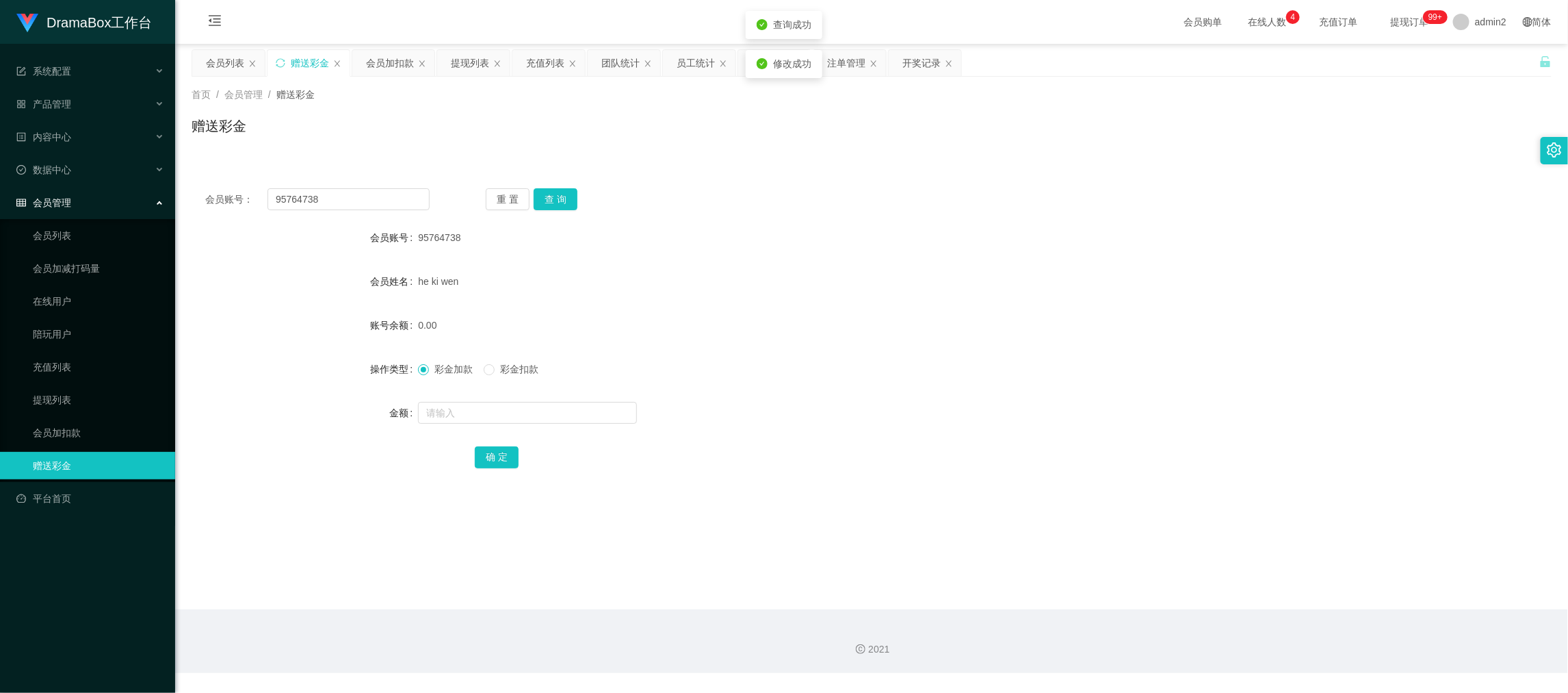
click at [935, 371] on div "彩金加款 彩金扣款" at bounding box center [815, 369] width 794 height 27
drag, startPoint x: 1210, startPoint y: 601, endPoint x: 1108, endPoint y: 540, distance: 118.8
click at [1208, 598] on main "关闭左侧 关闭右侧 关闭其它 刷新页面 会员列表 赠送彩金 会员加扣款 提现列表 充值列表 团队统计 员工统计 即时注单 注单管理 开奖记录 首页 / 会员管…" at bounding box center [871, 326] width 1393 height 565
click at [352, 192] on input "95764738" at bounding box center [349, 199] width 162 height 22
drag, startPoint x: 352, startPoint y: 192, endPoint x: 489, endPoint y: 205, distance: 137.6
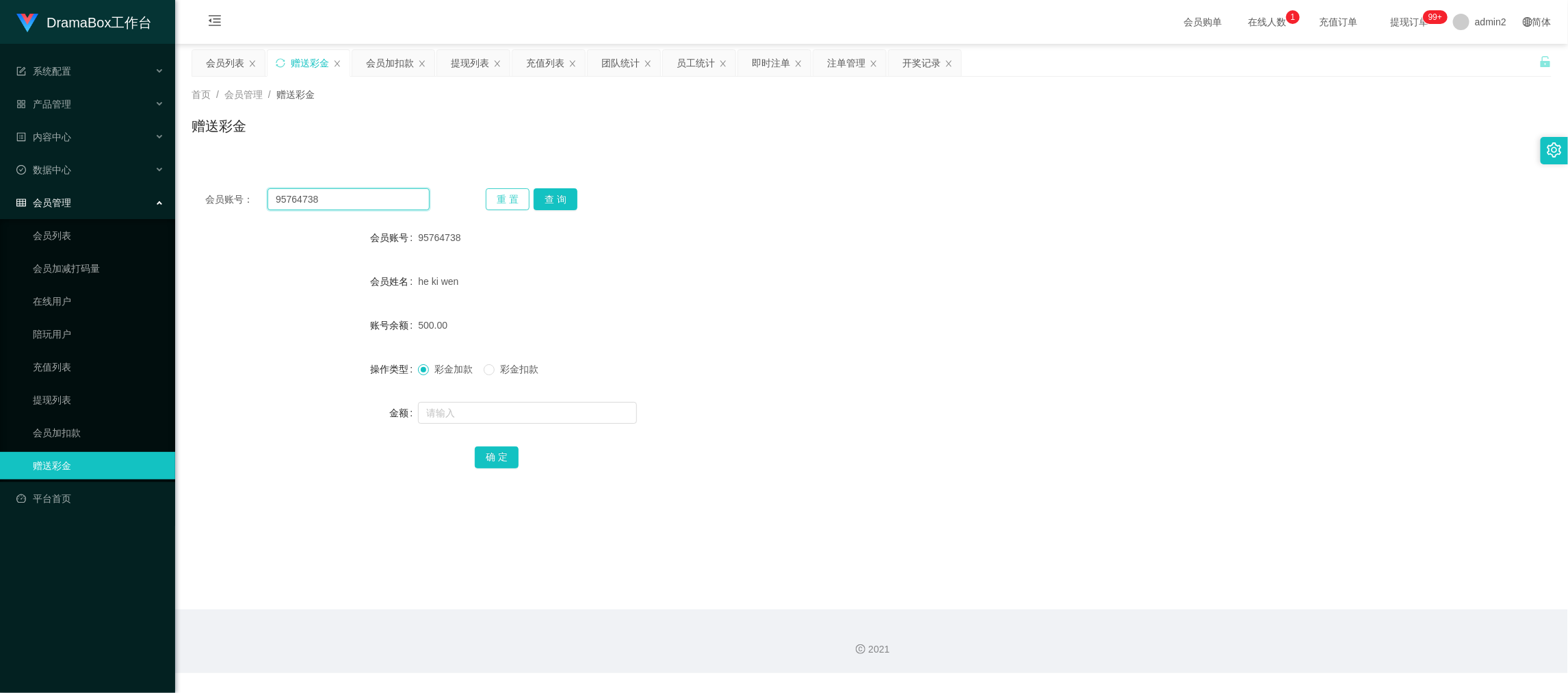
click at [356, 192] on input "95764738" at bounding box center [349, 199] width 162 height 22
paste input "Wingyi"
type input "Wingyi"
drag, startPoint x: 559, startPoint y: 199, endPoint x: 573, endPoint y: 246, distance: 49.0
click at [560, 199] on button "查 询" at bounding box center [555, 199] width 44 height 22
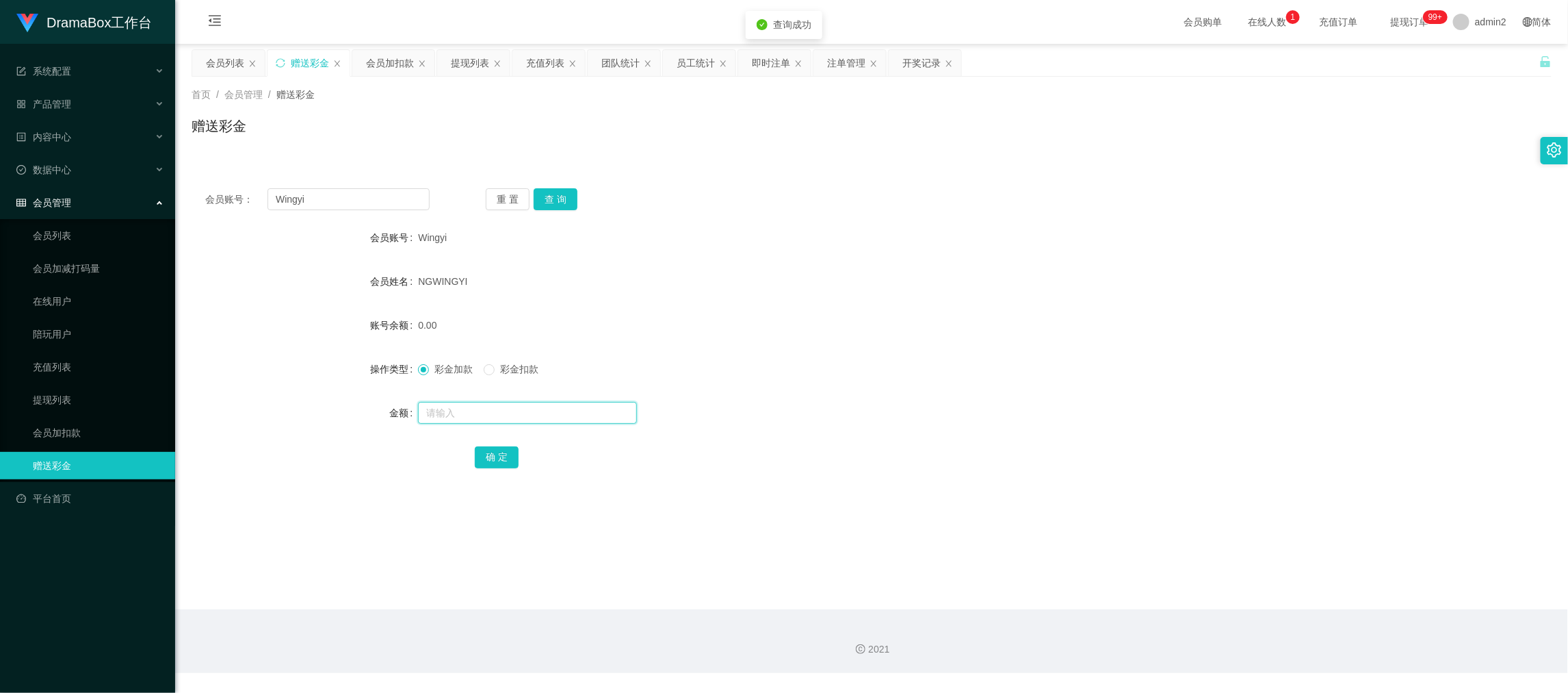
click at [606, 405] on input "text" at bounding box center [527, 413] width 219 height 22
type input "300"
drag, startPoint x: 489, startPoint y: 453, endPoint x: 500, endPoint y: 448, distance: 12.1
click at [489, 453] on button "确 定" at bounding box center [497, 457] width 44 height 22
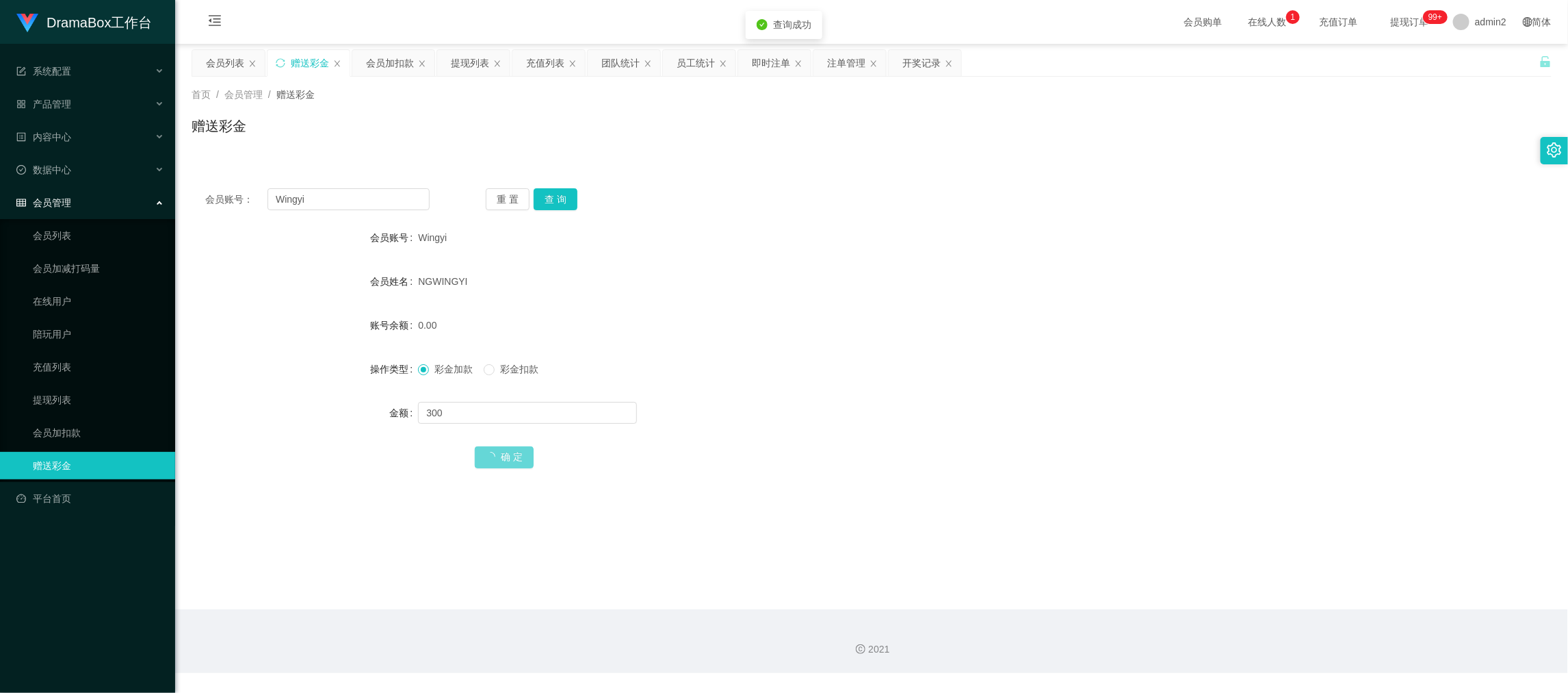
click at [903, 391] on form "会员账号 Wingyi 会员姓名 NGWINGYI 账号余额 0.00 操作类型 彩金加款 彩金扣款 金额 300 确 定" at bounding box center [871, 347] width 1360 height 247
drag, startPoint x: 1220, startPoint y: 628, endPoint x: 1214, endPoint y: 609, distance: 19.9
click at [1214, 610] on div "2021" at bounding box center [871, 641] width 1393 height 64
click at [360, 192] on input "Wingyi" at bounding box center [349, 199] width 162 height 22
drag, startPoint x: 360, startPoint y: 192, endPoint x: 498, endPoint y: 215, distance: 139.9
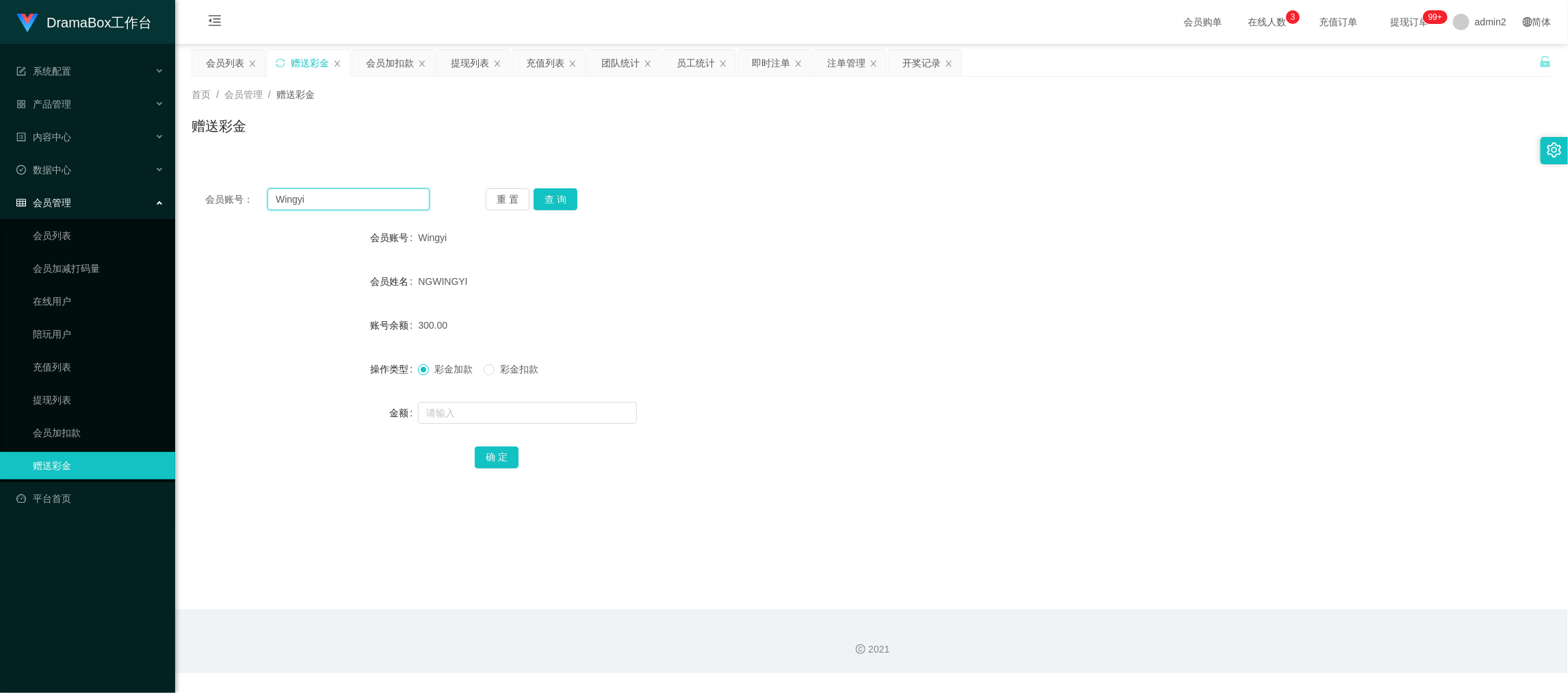
click at [362, 193] on input "Wingyi" at bounding box center [349, 199] width 162 height 22
paste input "Angela1103"
type input "Angela1103"
click at [551, 201] on button "查 询" at bounding box center [555, 199] width 44 height 22
click at [588, 416] on input "text" at bounding box center [527, 413] width 219 height 22
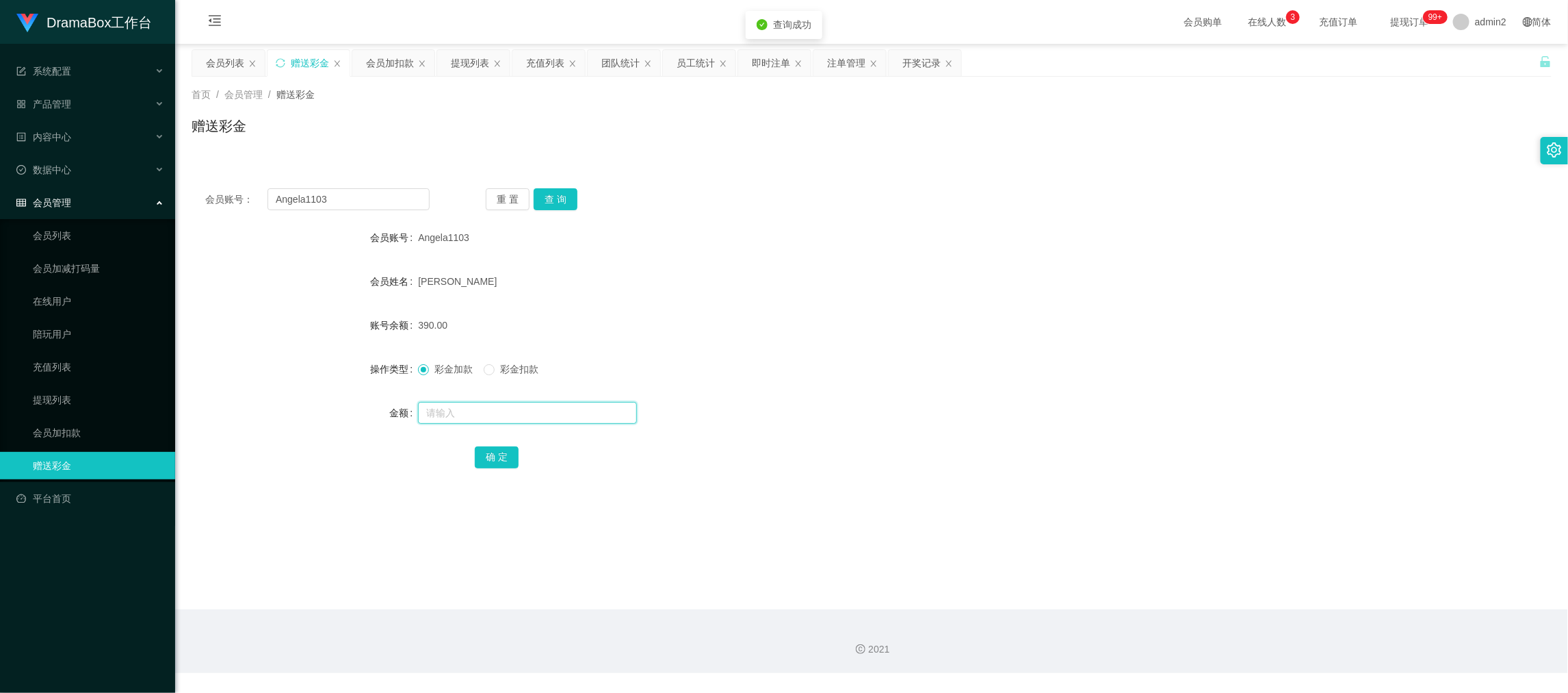
click at [586, 415] on input "text" at bounding box center [527, 413] width 219 height 22
type input "1000"
click at [489, 453] on button "确 定" at bounding box center [497, 457] width 44 height 22
click at [831, 385] on form "会员账号 Angela1103 会员姓名 [PERSON_NAME] 账号余额 390.00 操作类型 彩金加款 彩金扣款 金额 确 定" at bounding box center [871, 347] width 1360 height 247
drag, startPoint x: 1184, startPoint y: 626, endPoint x: 596, endPoint y: 317, distance: 664.2
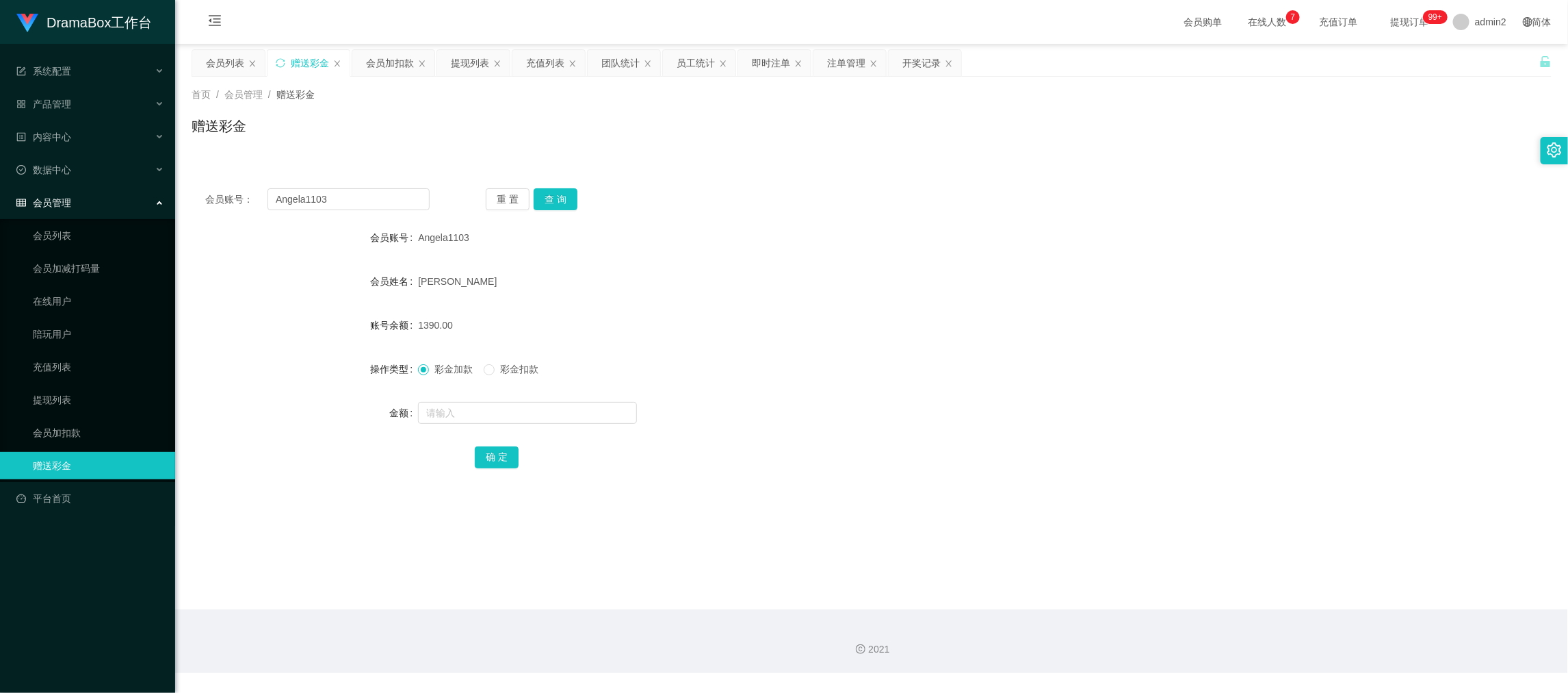
click at [1181, 618] on div "2021" at bounding box center [871, 641] width 1393 height 64
click at [388, 199] on input "Angela1103" at bounding box center [349, 199] width 162 height 22
paste input "Pan666"
type input "Pan666"
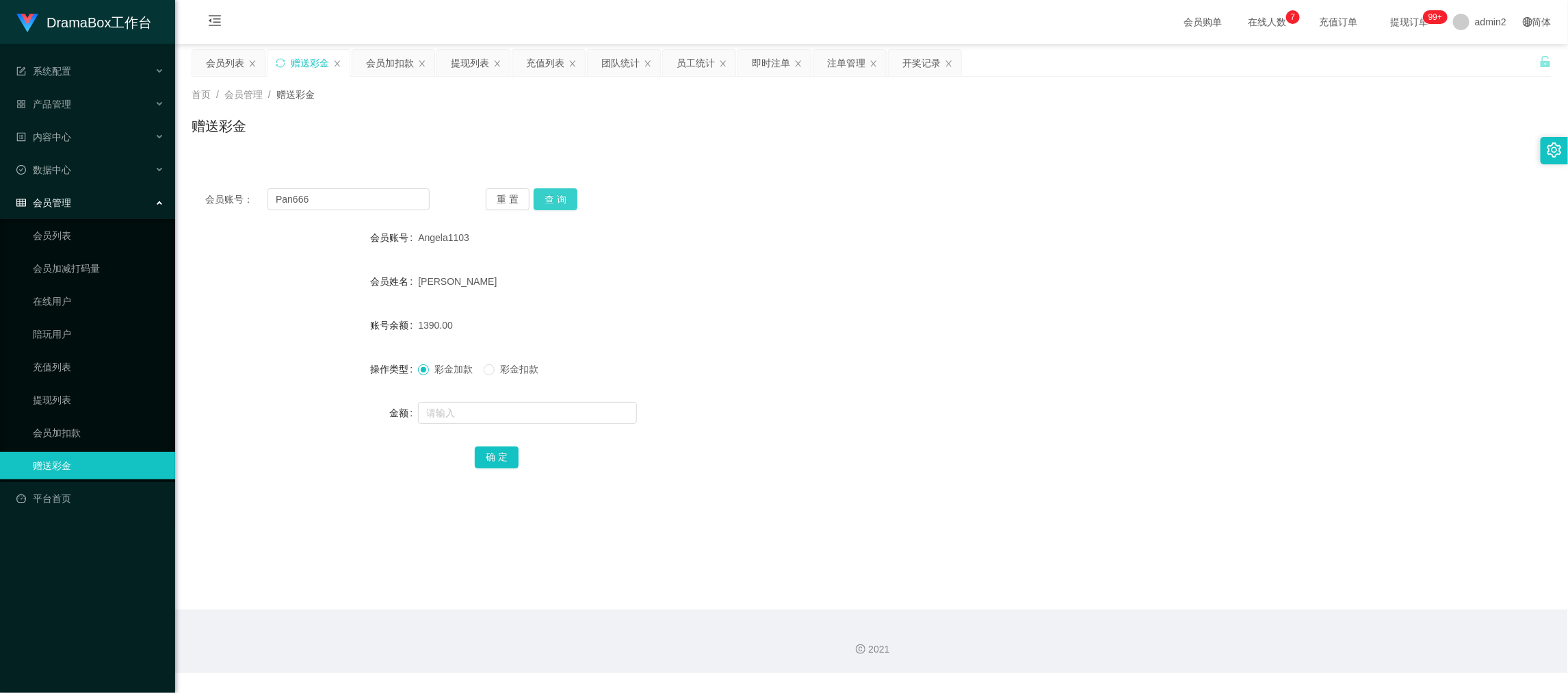
click at [550, 196] on button "查 询" at bounding box center [555, 199] width 44 height 22
click at [573, 414] on input "text" at bounding box center [527, 413] width 219 height 22
drag, startPoint x: 573, startPoint y: 414, endPoint x: 557, endPoint y: 427, distance: 20.6
click at [573, 414] on input "text" at bounding box center [527, 413] width 219 height 22
type input "300"
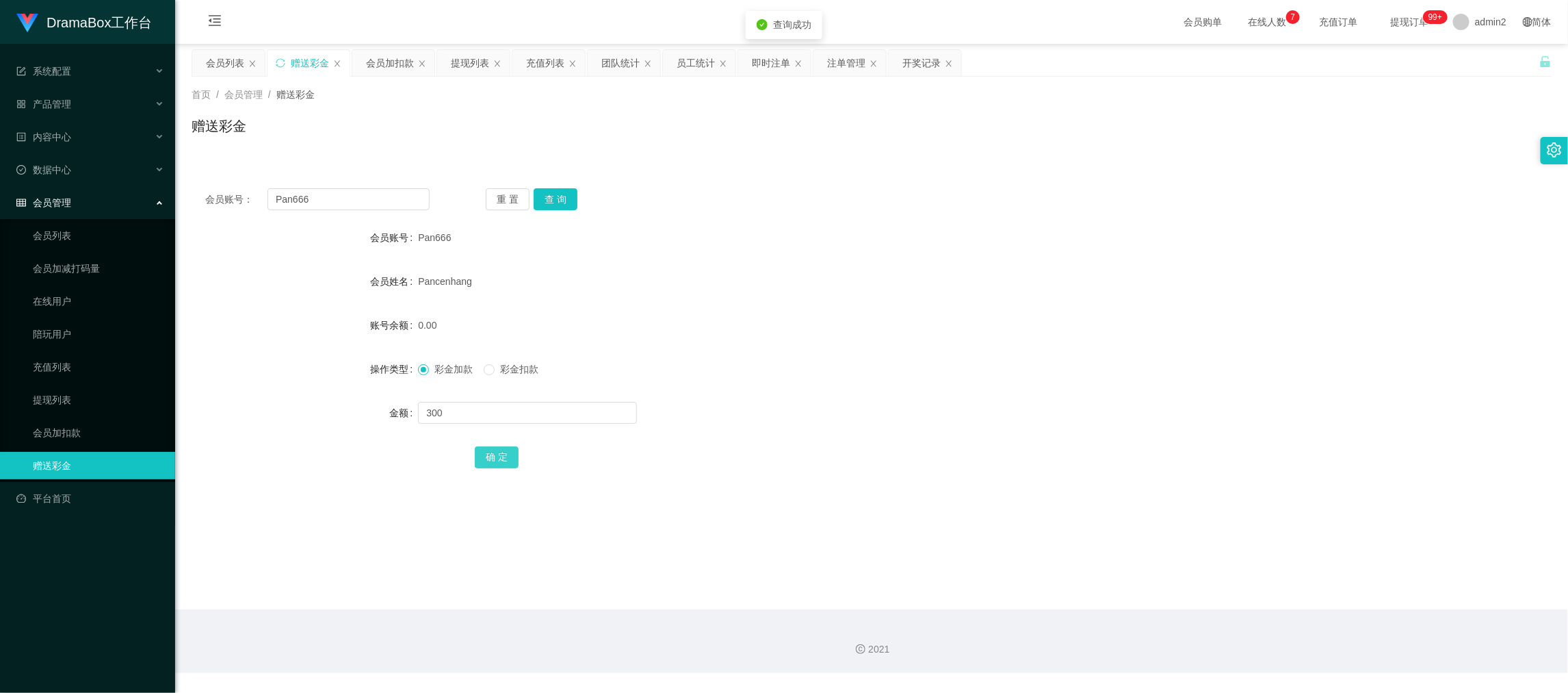
click at [500, 455] on button "确 定" at bounding box center [497, 457] width 44 height 22
click at [906, 393] on form "会员账号 Pan666 会员姓名 Pancenhang 账号余额 0.00 操作类型 彩金加款 彩金扣款 金额 300 确 定" at bounding box center [871, 347] width 1360 height 247
click at [378, 65] on div "会员加扣款" at bounding box center [390, 63] width 48 height 26
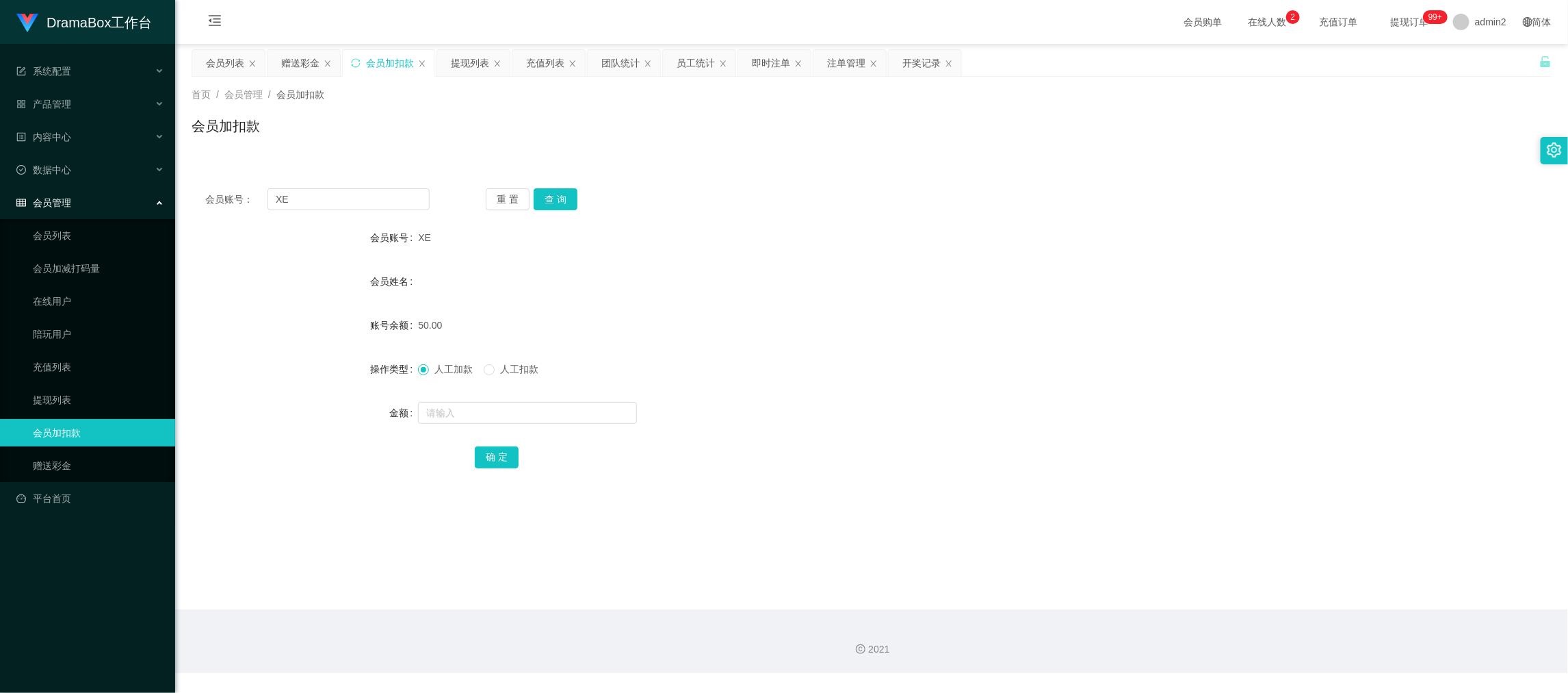
click at [396, 184] on div "会员账号： XE 重 置 查 询 会员账号 XE 会员姓名 账号余额 50.00 操作类型 人工加款 人工扣款 金额 确 定" at bounding box center [871, 337] width 1360 height 326
click at [394, 192] on input "XE" at bounding box center [349, 199] width 162 height 22
click at [570, 205] on button "查 询" at bounding box center [555, 199] width 44 height 22
click at [565, 405] on input "text" at bounding box center [527, 413] width 219 height 22
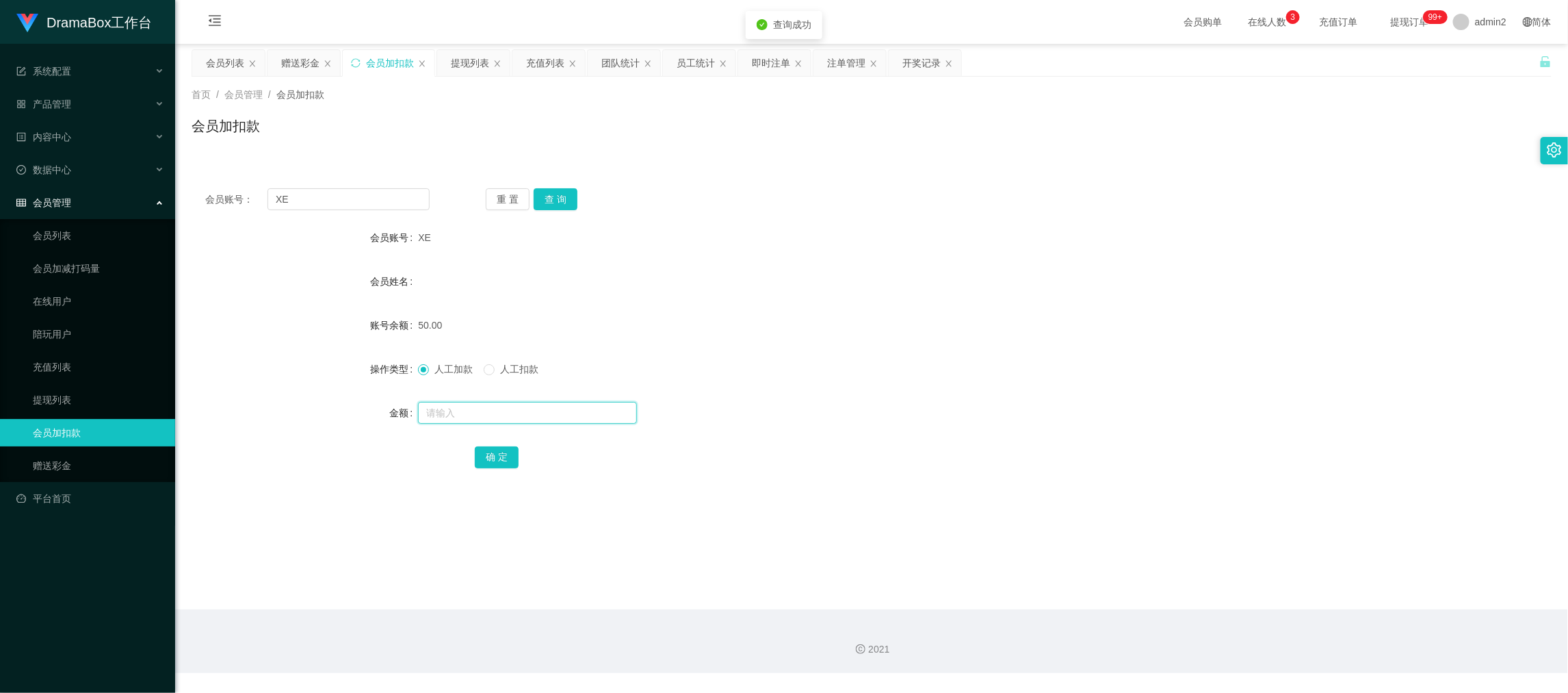
click at [565, 405] on input "text" at bounding box center [527, 413] width 219 height 22
type input "8"
click at [500, 451] on button "确 定" at bounding box center [497, 457] width 44 height 22
drag, startPoint x: 925, startPoint y: 350, endPoint x: 932, endPoint y: 336, distance: 15.7
click at [925, 350] on form "会员账号 XE 会员姓名 账号余额 50.00 操作类型 人工加款 人工扣款 金额 8 确 定" at bounding box center [871, 347] width 1360 height 247
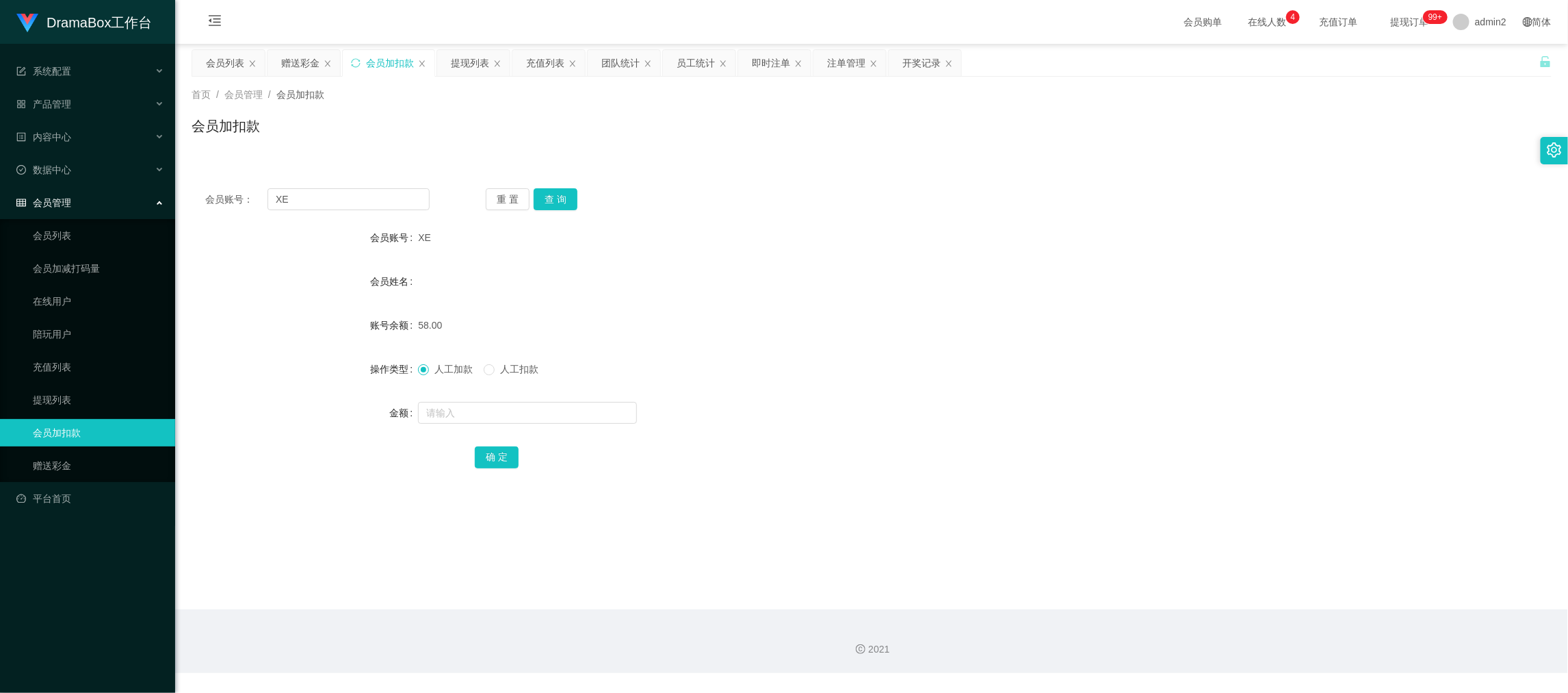
drag, startPoint x: 1243, startPoint y: 622, endPoint x: 671, endPoint y: 363, distance: 627.9
click at [1232, 620] on div "2021" at bounding box center [871, 641] width 1393 height 64
click at [398, 203] on input "XE" at bounding box center [349, 199] width 162 height 22
paste input "K1"
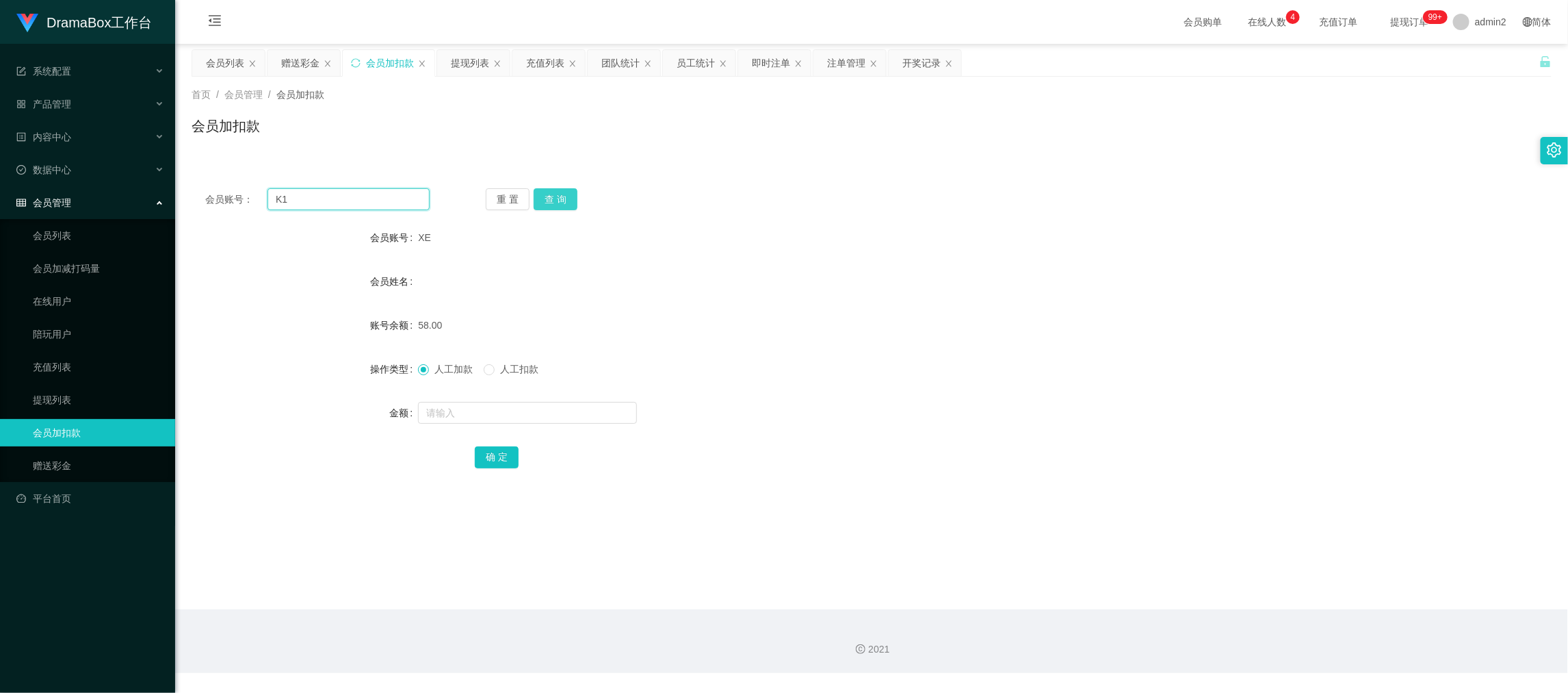
type input "K1"
click at [550, 201] on button "查 询" at bounding box center [555, 199] width 44 height 22
click at [570, 407] on input "text" at bounding box center [527, 413] width 219 height 22
click at [573, 416] on input "text" at bounding box center [527, 413] width 219 height 22
type input "8"
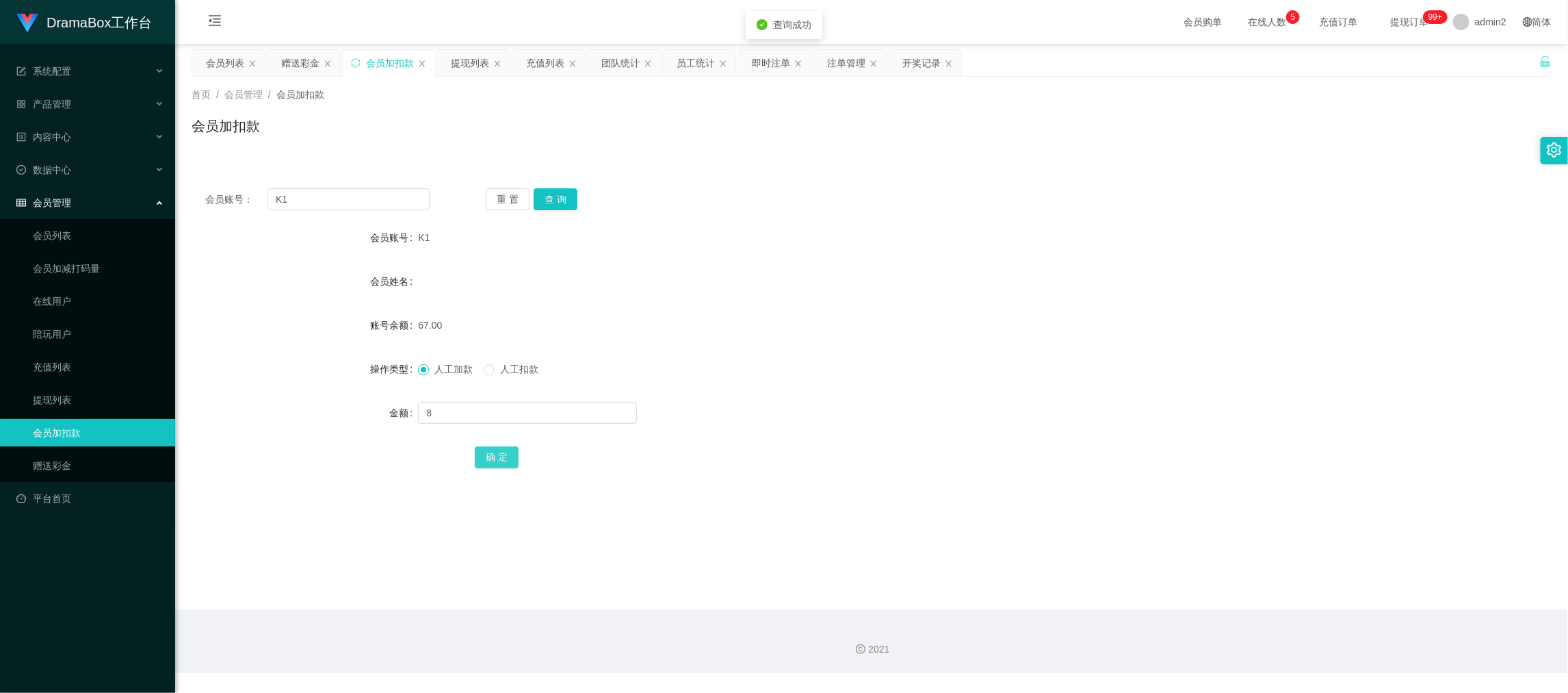
click at [498, 466] on div "确 定" at bounding box center [872, 457] width 794 height 27
click at [936, 396] on form "会员账号 K1 会员姓名 账号余额 67.00 操作类型 人工加款 人工扣款 金额 8 确 定" at bounding box center [871, 347] width 1360 height 247
click at [503, 457] on button "确 定" at bounding box center [497, 457] width 44 height 22
drag, startPoint x: 905, startPoint y: 396, endPoint x: 923, endPoint y: 398, distance: 18.1
click at [907, 396] on form "会员账号 K1 会员姓名 账号余额 67.00 操作类型 人工加款 人工扣款 金额 8 确 定" at bounding box center [871, 347] width 1360 height 247
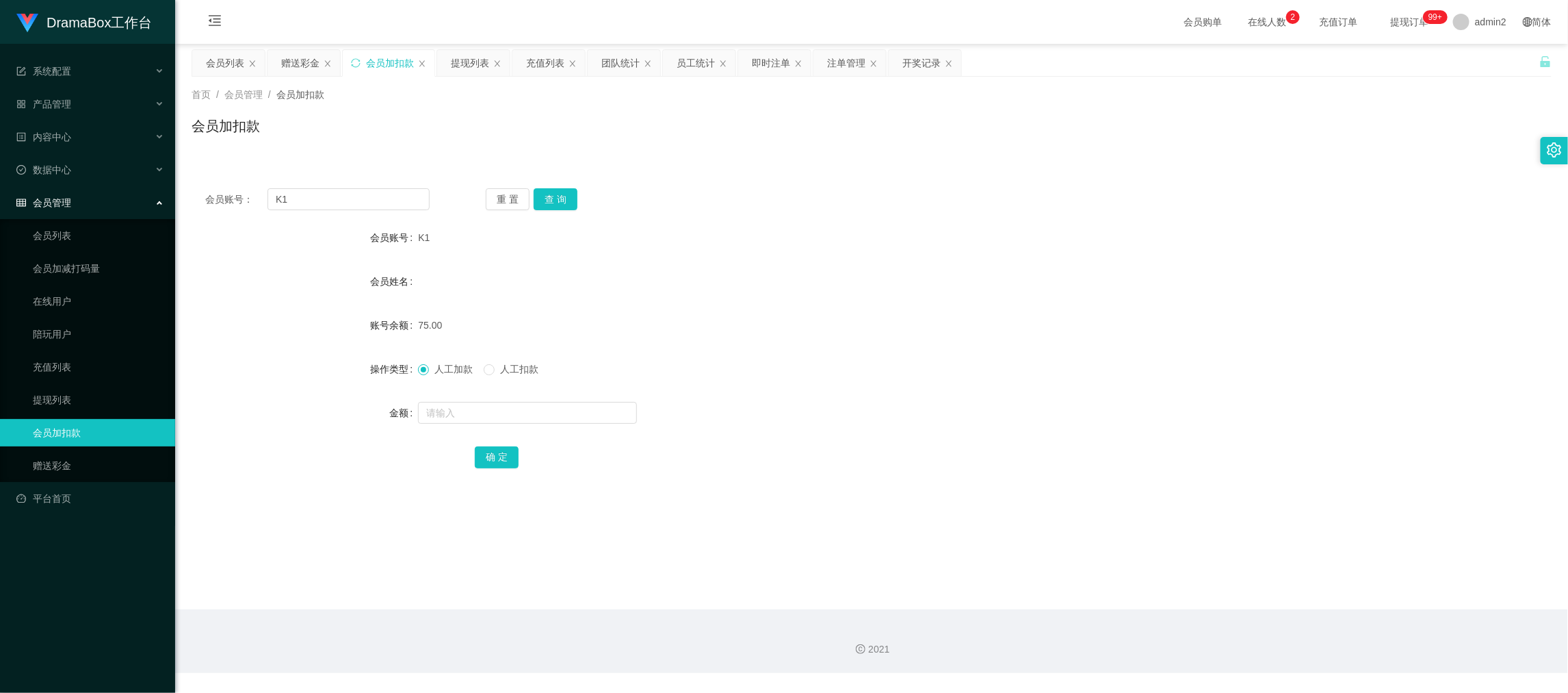
click at [1212, 611] on div "2021" at bounding box center [871, 641] width 1393 height 64
click at [309, 64] on div "赠送彩金" at bounding box center [301, 63] width 38 height 26
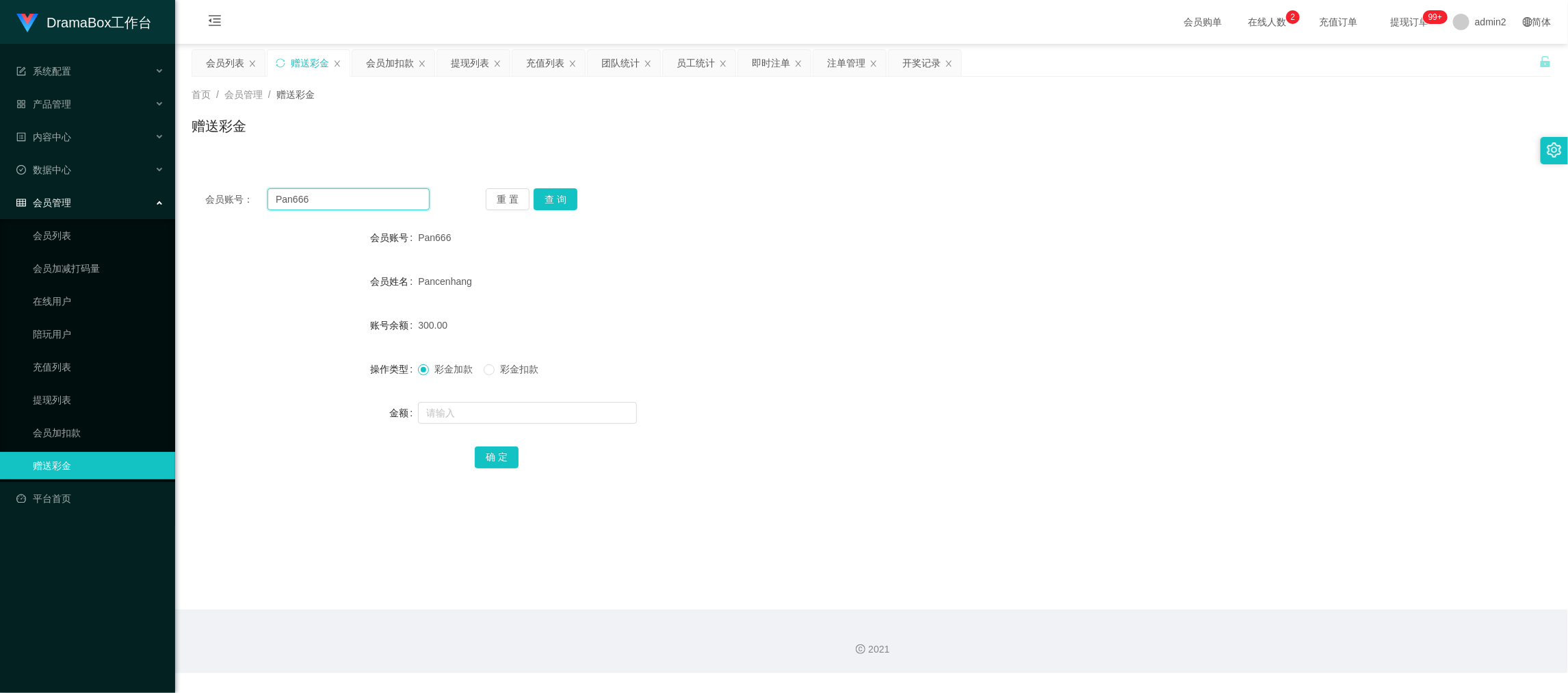
click at [367, 190] on input "Pan666" at bounding box center [349, 199] width 162 height 22
paste input "snow613"
type input "snow613"
drag, startPoint x: 555, startPoint y: 195, endPoint x: 569, endPoint y: 258, distance: 64.5
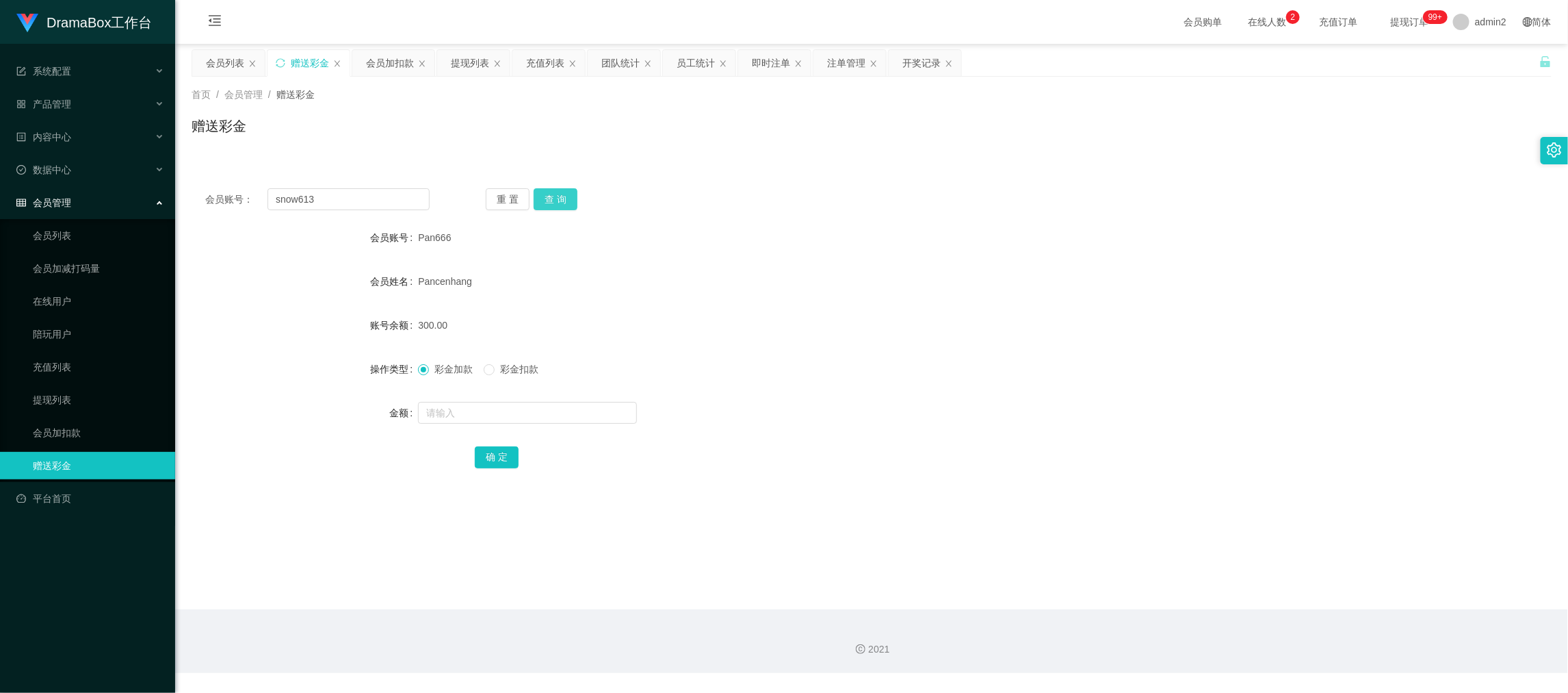
click at [556, 195] on button "查 询" at bounding box center [555, 199] width 44 height 22
click at [575, 420] on input "text" at bounding box center [527, 413] width 219 height 22
click at [575, 420] on input "3" at bounding box center [527, 413] width 219 height 22
type input "300"
drag, startPoint x: 500, startPoint y: 456, endPoint x: 642, endPoint y: 412, distance: 148.7
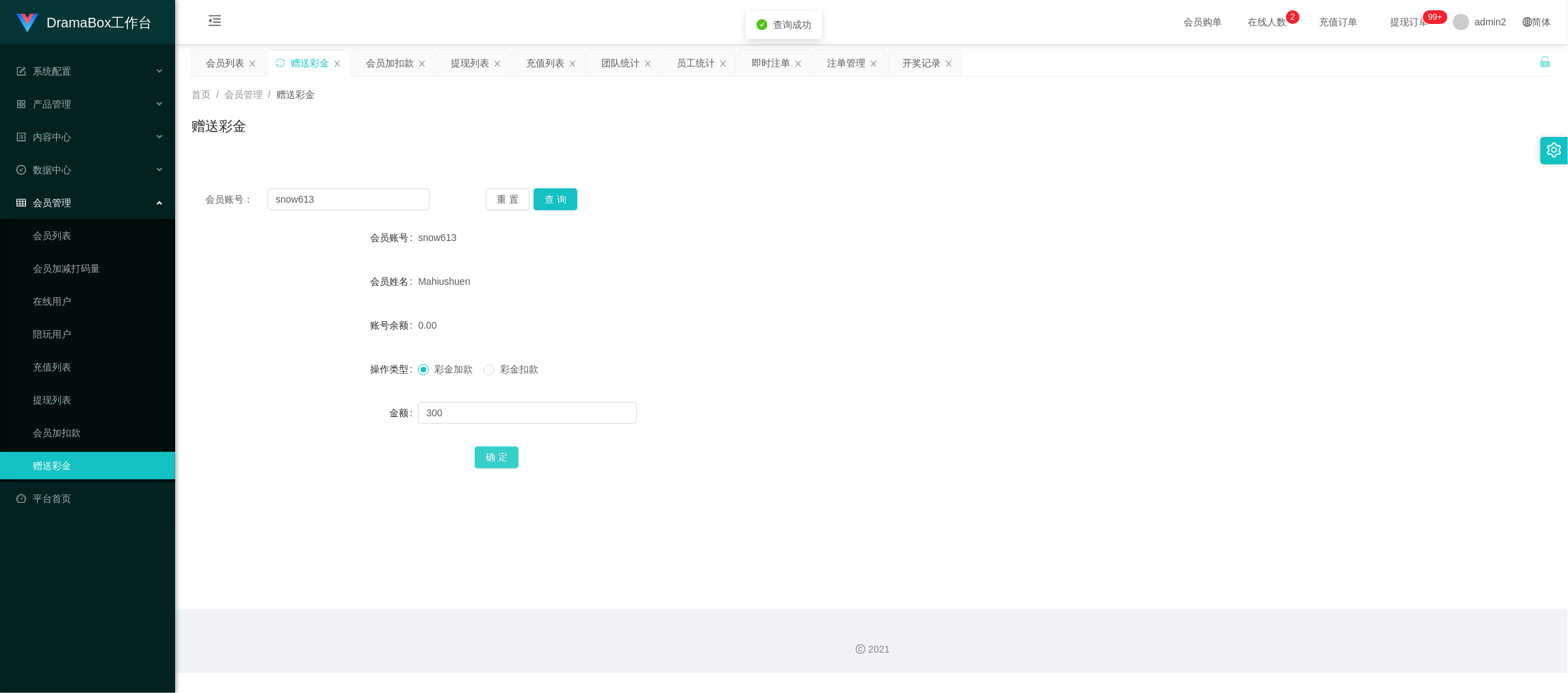
click at [500, 456] on button "确 定" at bounding box center [497, 457] width 44 height 22
click at [857, 354] on form "会员账号 snow613 会员姓名 [PERSON_NAME] 账号余额 0.00 操作类型 彩金加款 彩金扣款 金额 300 确 定" at bounding box center [871, 347] width 1360 height 247
drag, startPoint x: 1200, startPoint y: 608, endPoint x: 625, endPoint y: 271, distance: 666.5
click at [1199, 608] on main "关闭左侧 关闭右侧 关闭其它 刷新页面 会员列表 赠送彩金 会员加扣款 提现列表 充值列表 团队统计 员工统计 即时注单 注单管理 开奖记录 首页 / 会员管…" at bounding box center [871, 326] width 1393 height 565
click at [477, 57] on div "提现列表" at bounding box center [470, 63] width 38 height 26
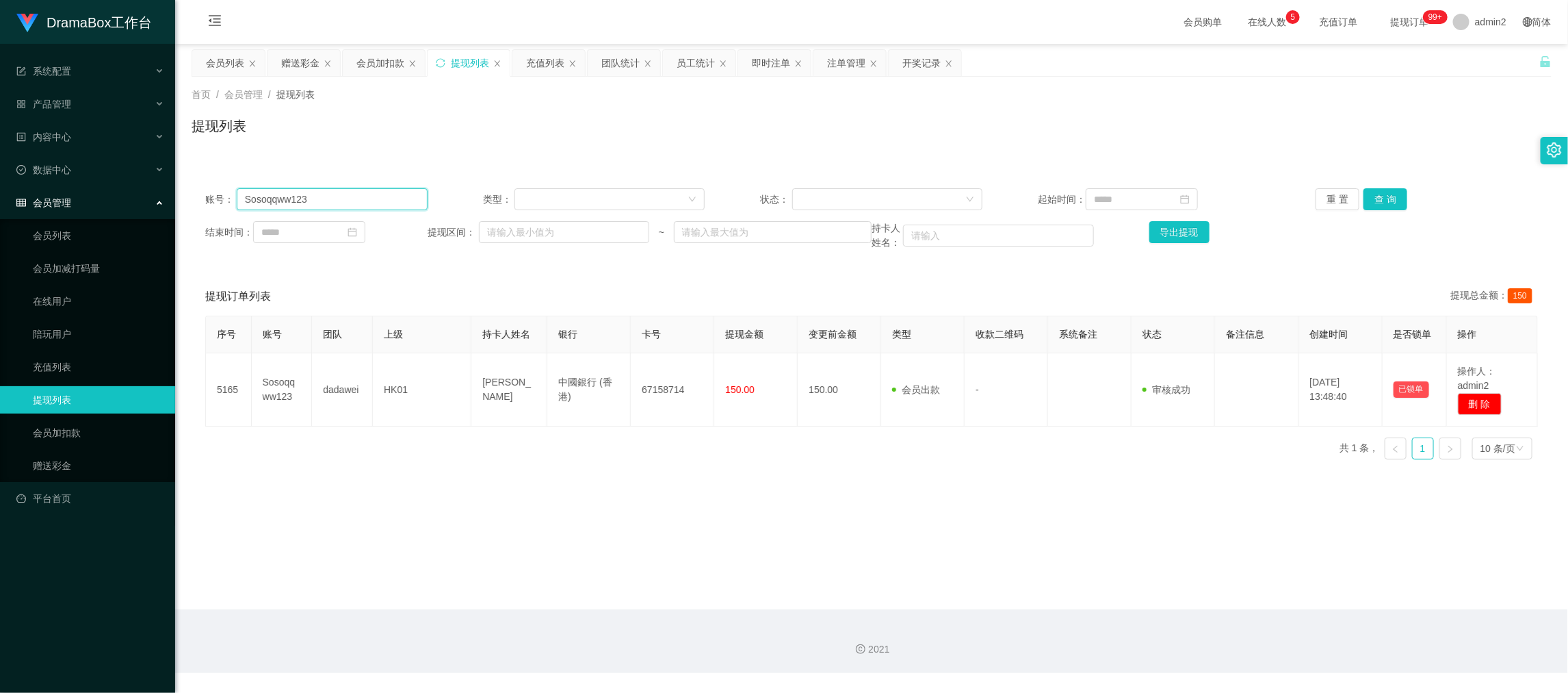
click at [388, 193] on input "Sosoqqww123" at bounding box center [332, 199] width 191 height 22
paste input "Fun1999"
type input "Fun1999"
click at [1390, 188] on button "查 询" at bounding box center [1385, 199] width 44 height 22
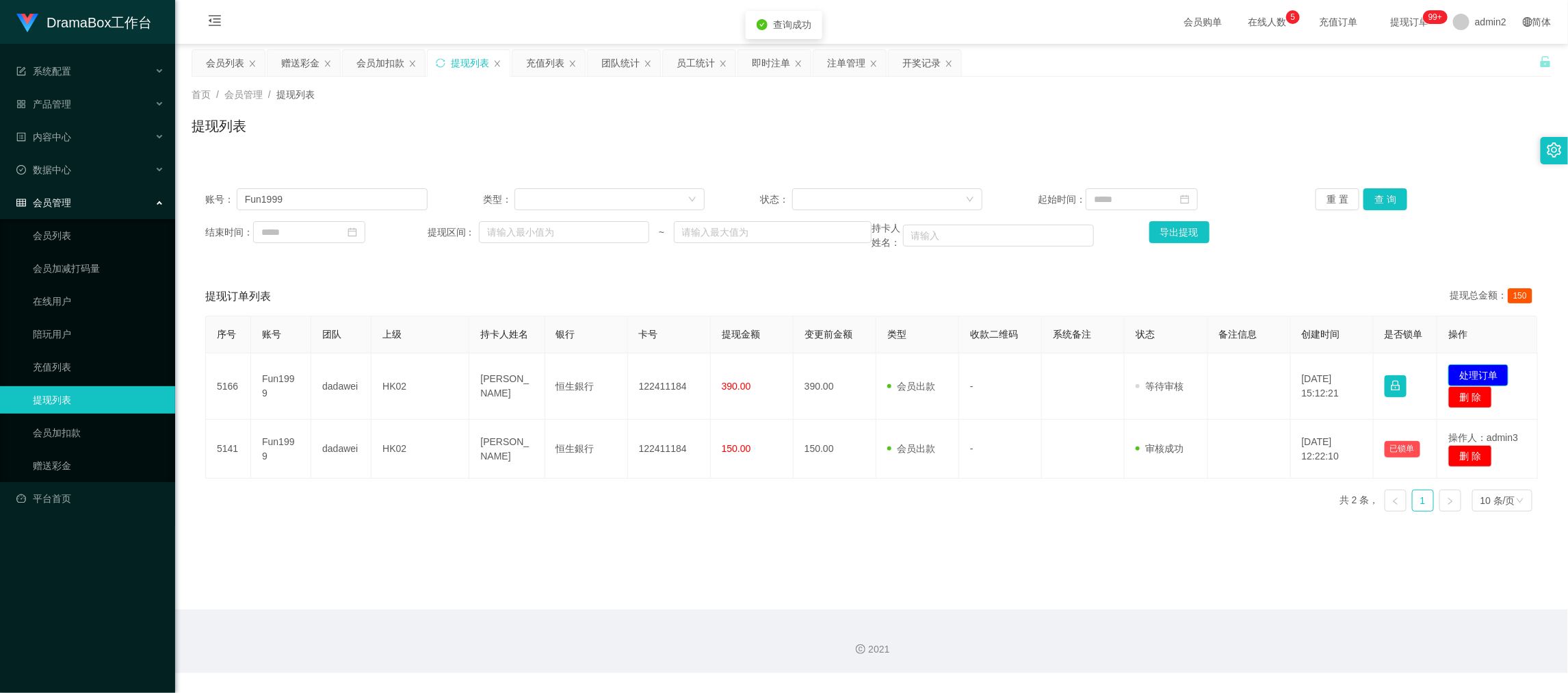
click at [1471, 369] on button "处理订单" at bounding box center [1479, 375] width 60 height 22
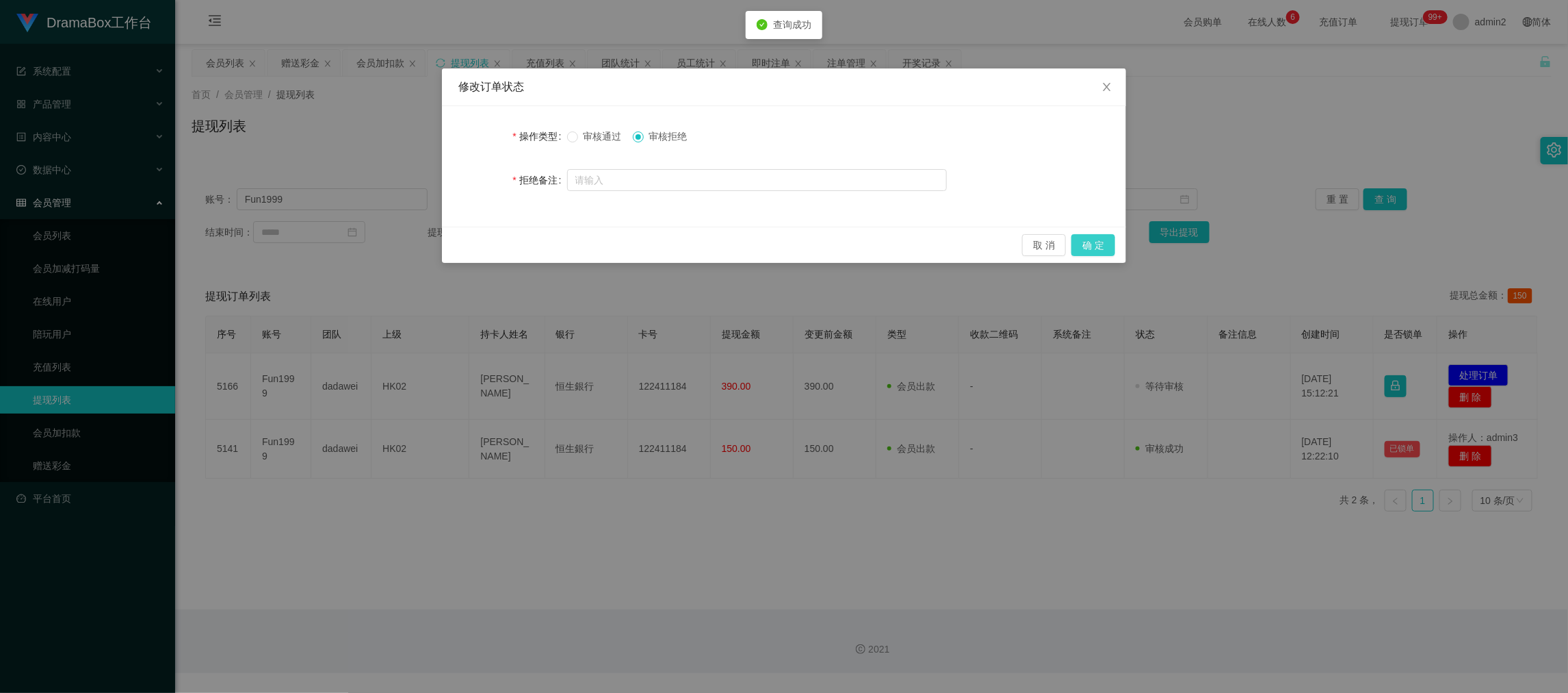
click at [1088, 245] on button "确 定" at bounding box center [1094, 245] width 44 height 22
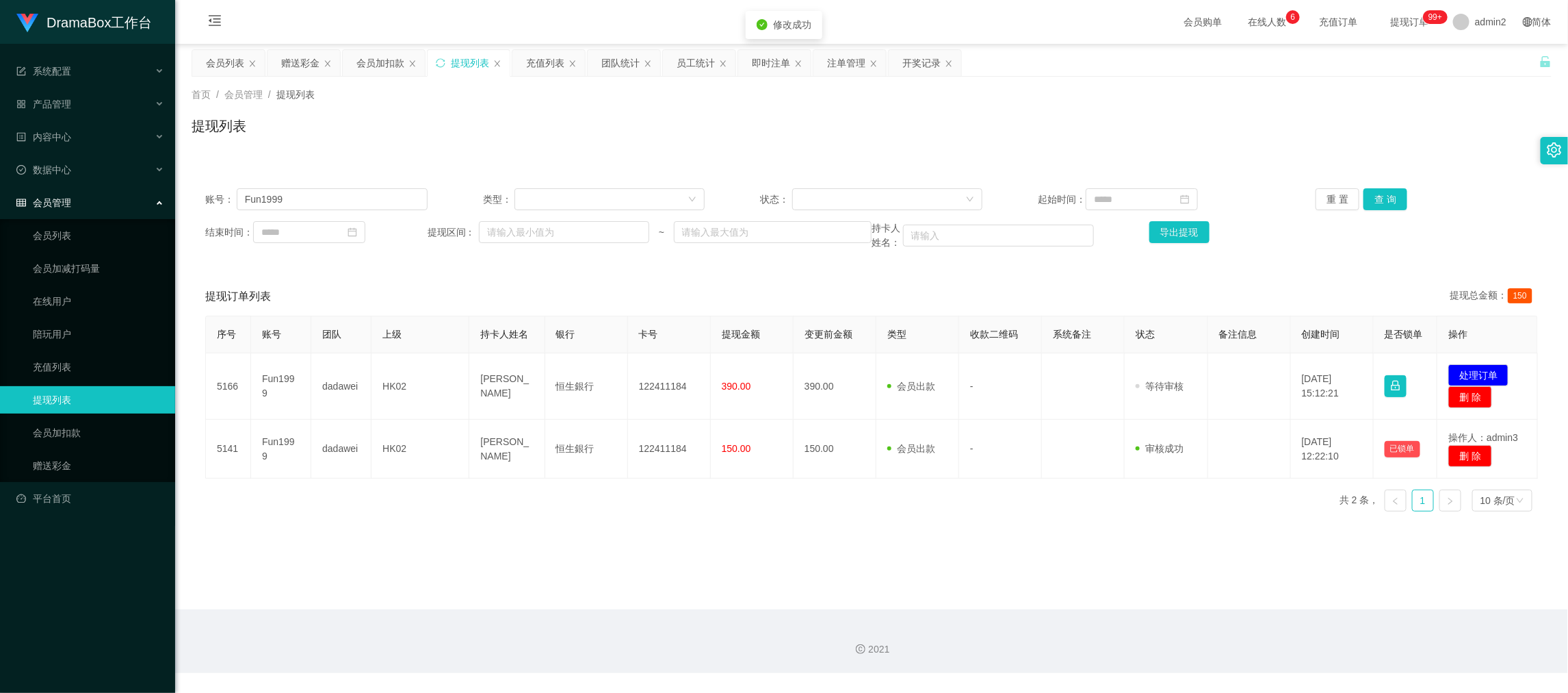
click at [971, 497] on div "修改订单状态 操作类型 审核通过 审核拒绝 拒绝备注 取 消 确 定" at bounding box center [784, 346] width 1568 height 693
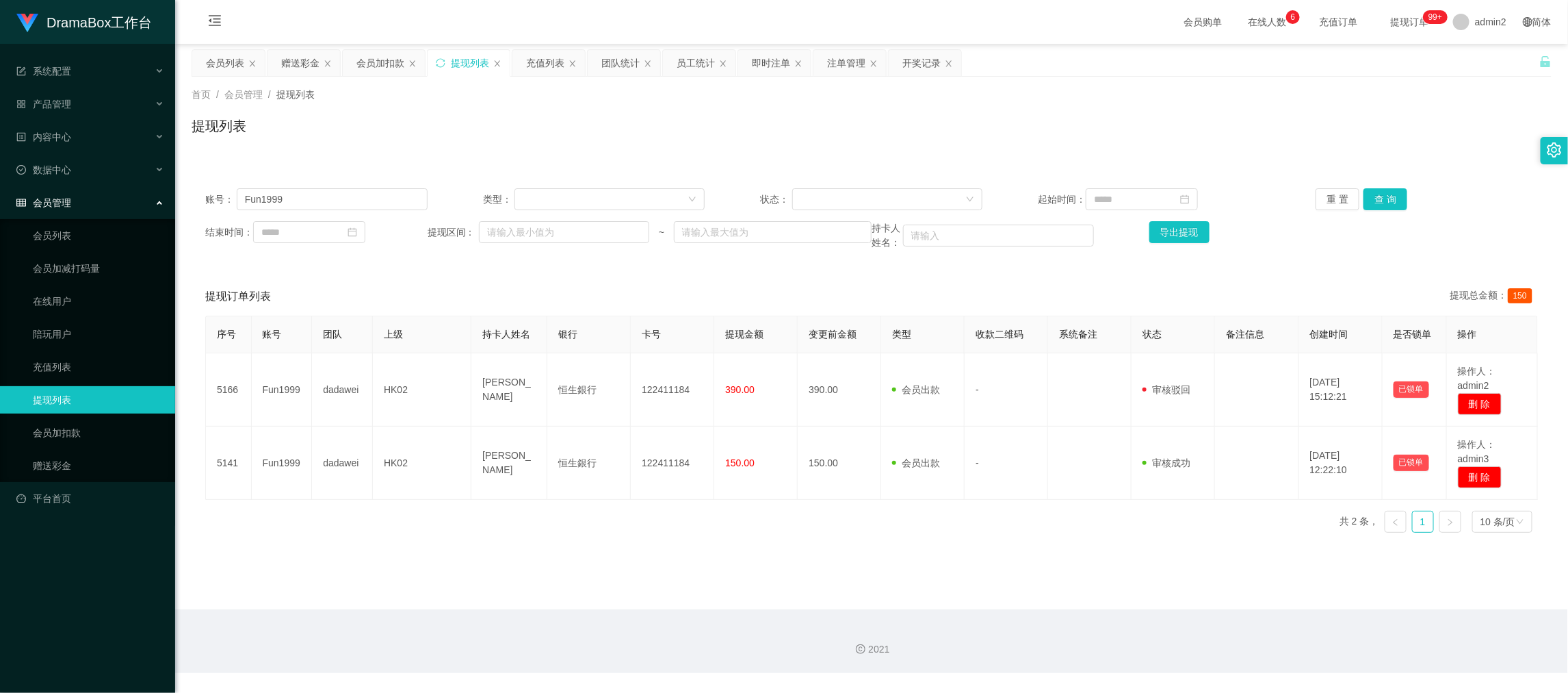
drag, startPoint x: 1219, startPoint y: 606, endPoint x: 723, endPoint y: 348, distance: 559.1
click at [1216, 598] on main "关闭左侧 关闭右侧 关闭其它 刷新页面 会员列表 赠送彩金 会员加扣款 提现列表 充值列表 团队统计 员工统计 即时注单 注单管理 开奖记录 首页 / 会员管…" at bounding box center [871, 326] width 1393 height 565
click at [284, 52] on div "赠送彩金" at bounding box center [301, 63] width 38 height 26
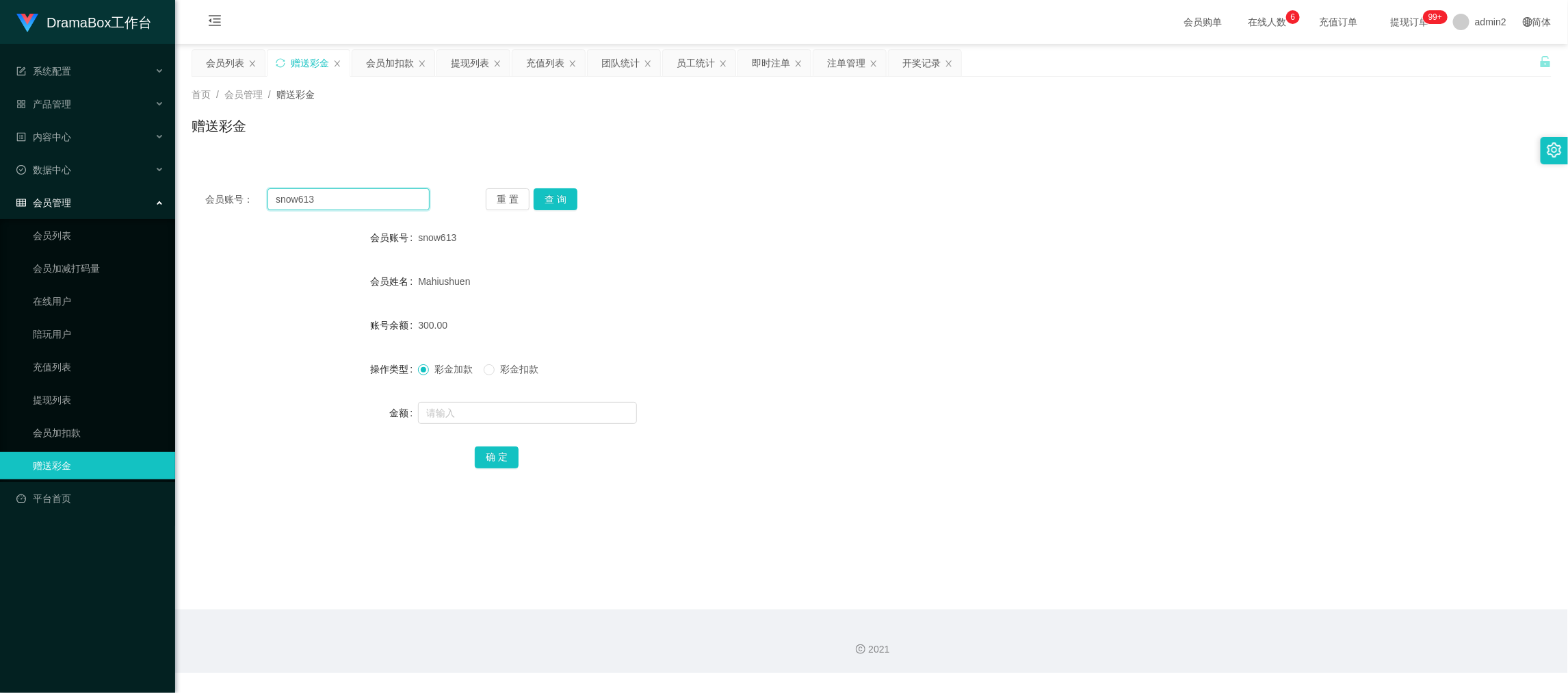
click at [361, 198] on input "snow613" at bounding box center [349, 199] width 162 height 22
paste input "Luther298"
type input "Luther298"
click at [533, 190] on button "查 询" at bounding box center [555, 199] width 44 height 22
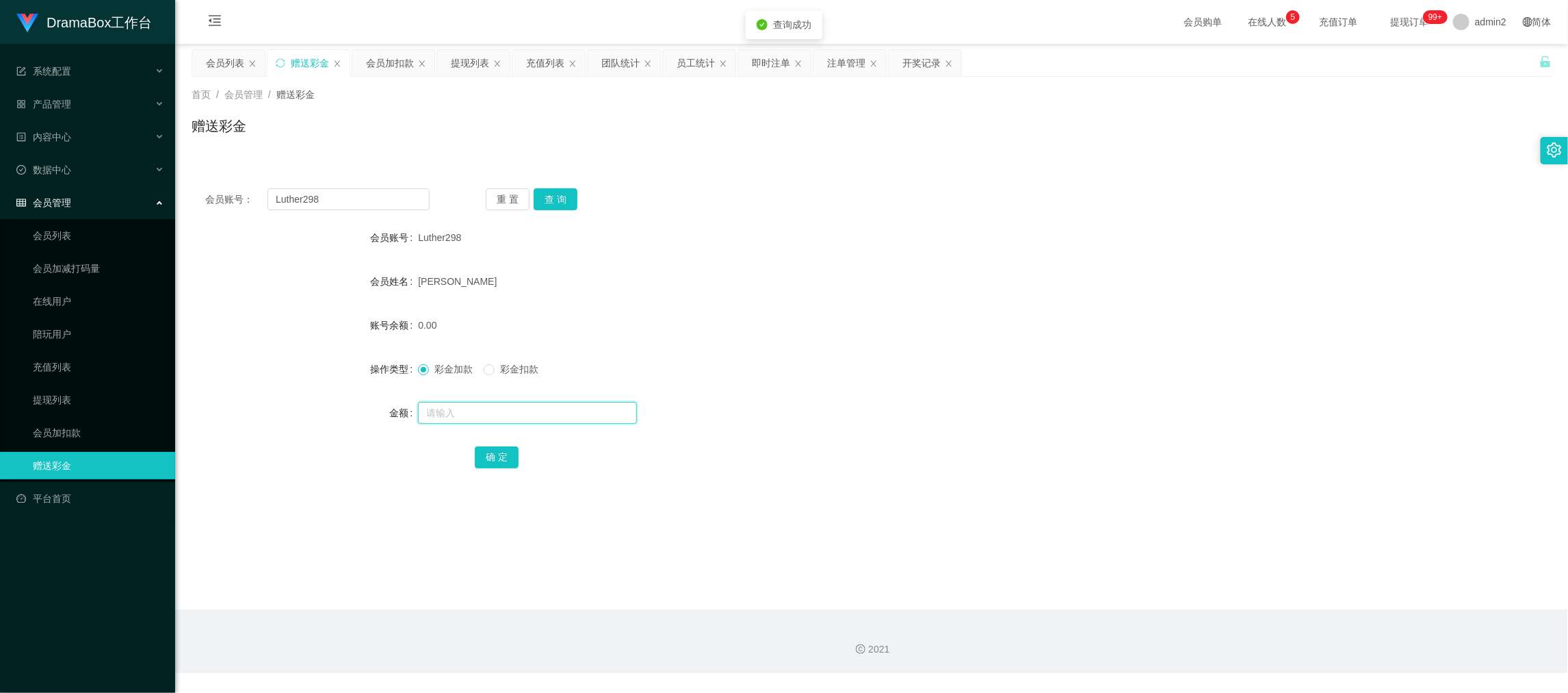
click at [587, 418] on input "text" at bounding box center [527, 413] width 219 height 22
type input "300"
click at [502, 453] on button "确 定" at bounding box center [497, 457] width 44 height 22
click at [841, 374] on div "彩金加款 彩金扣款" at bounding box center [815, 369] width 794 height 27
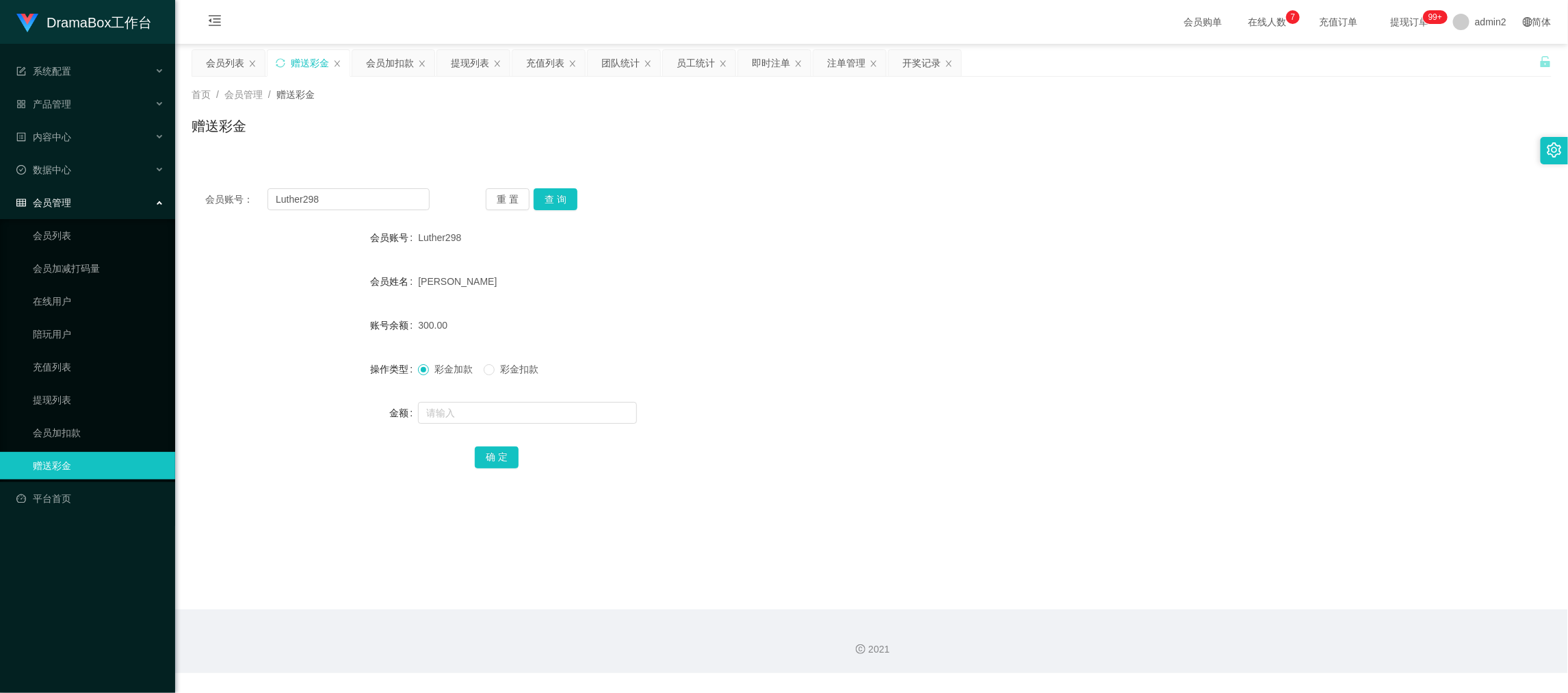
drag, startPoint x: 1203, startPoint y: 609, endPoint x: 1200, endPoint y: 600, distance: 9.5
click at [1200, 602] on section "会员购单 在线人数 0 1 2 3 4 5 6 7 8 9 0 1 2 3 4 5 6 7 8 9 0 1 2 3 4 5 6 7 8 9 充值订单 提现订单…" at bounding box center [871, 337] width 1393 height 673
click at [391, 205] on input "Luther298" at bounding box center [349, 199] width 162 height 22
paste input "Howard1230"
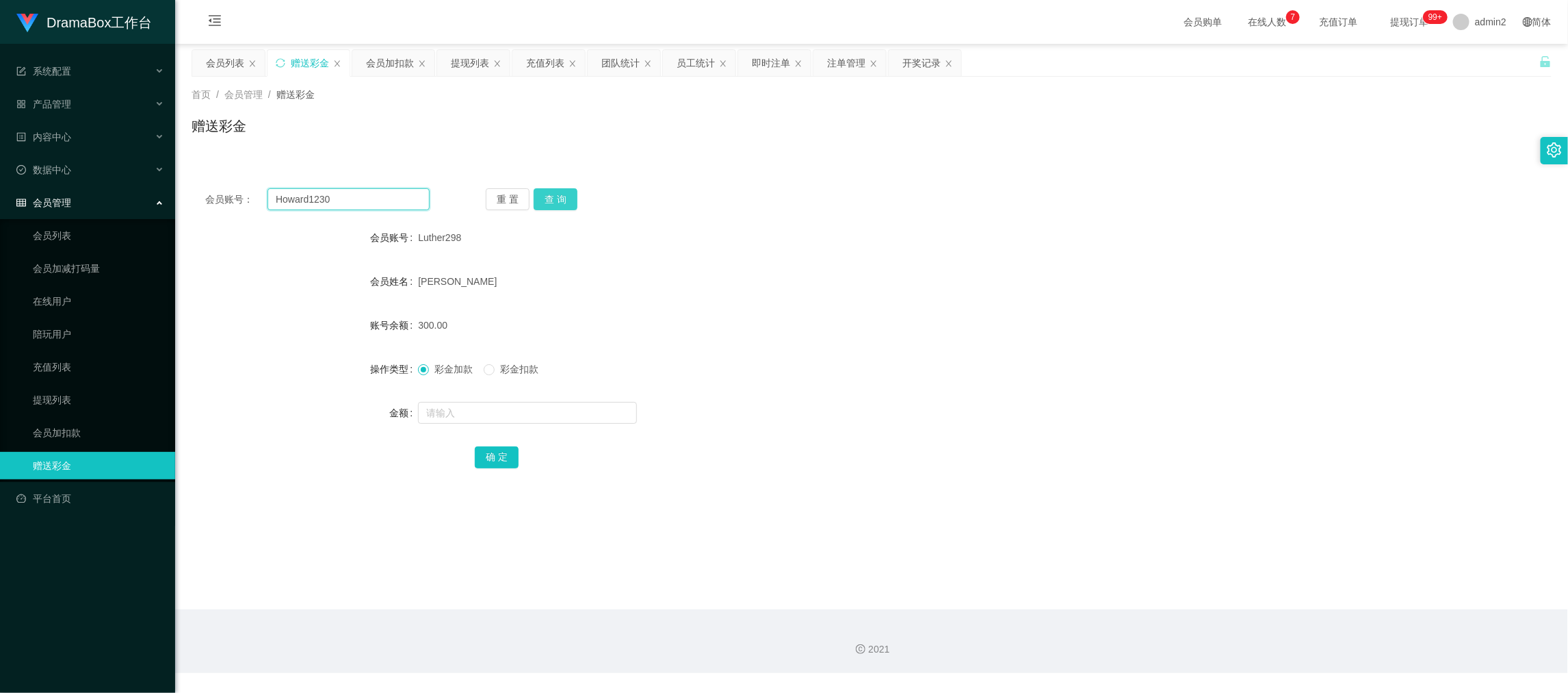
type input "Howard1230"
click at [566, 207] on button "查 询" at bounding box center [555, 199] width 44 height 22
click at [590, 416] on input "text" at bounding box center [527, 413] width 219 height 22
type input "300"
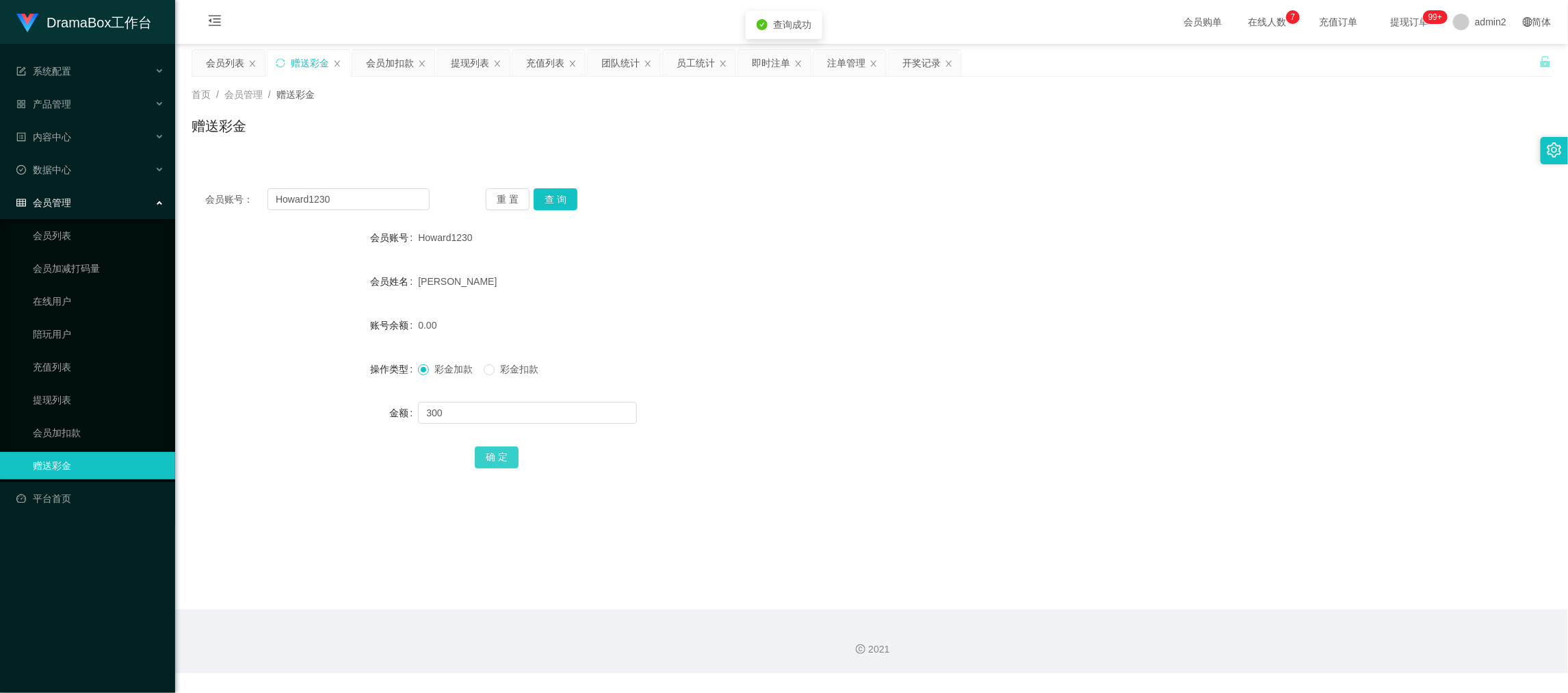
click at [490, 457] on button "确 定" at bounding box center [497, 457] width 44 height 22
click at [945, 363] on div "彩金加款 彩金扣款" at bounding box center [815, 369] width 794 height 27
click at [1186, 604] on main "关闭左侧 关闭右侧 关闭其它 刷新页面 会员列表 赠送彩金 会员加扣款 提现列表 充值列表 团队统计 员工统计 即时注单 注单管理 开奖记录 首页 / 会员管…" at bounding box center [871, 326] width 1393 height 565
click at [368, 200] on input "Howard1230" at bounding box center [349, 199] width 162 height 22
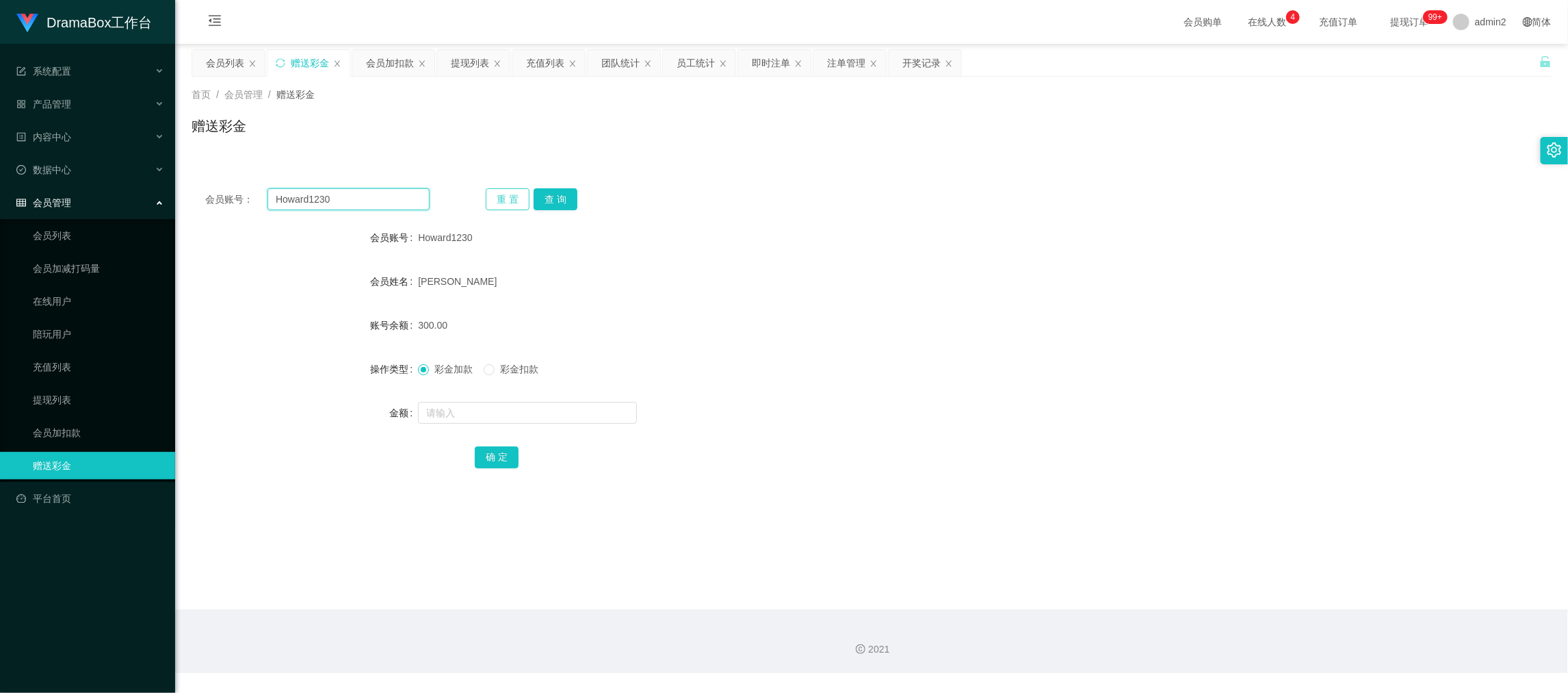
paste input "Jackylai218"
type input "Jackylai218"
click at [533, 193] on button "查 询" at bounding box center [555, 199] width 44 height 22
click at [562, 199] on button "查 询" at bounding box center [555, 199] width 44 height 22
click at [596, 407] on input "text" at bounding box center [527, 413] width 219 height 22
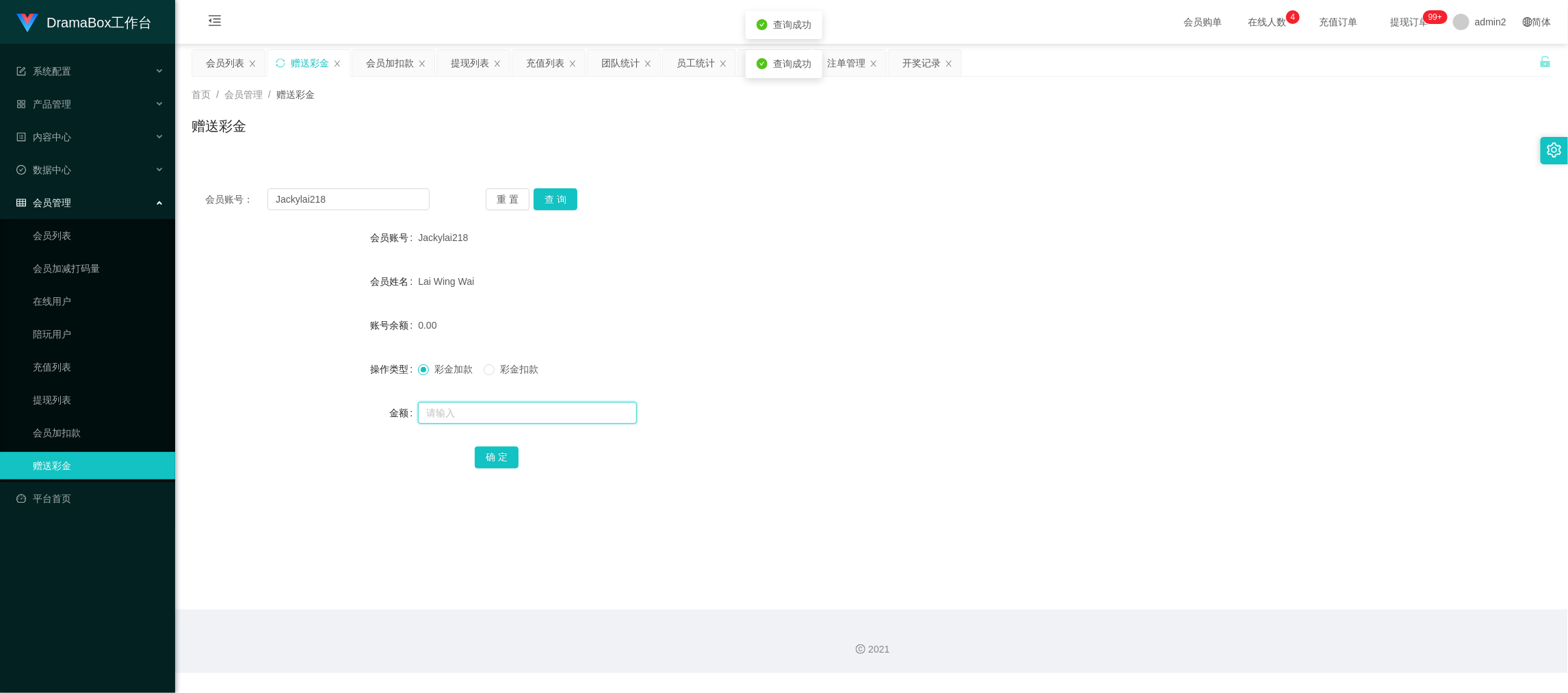
click at [596, 407] on input "text" at bounding box center [527, 413] width 219 height 22
type input "300"
click at [503, 448] on button "确 定" at bounding box center [497, 457] width 44 height 22
click at [814, 407] on div "300" at bounding box center [815, 413] width 794 height 27
drag, startPoint x: 1226, startPoint y: 617, endPoint x: 642, endPoint y: 281, distance: 673.8
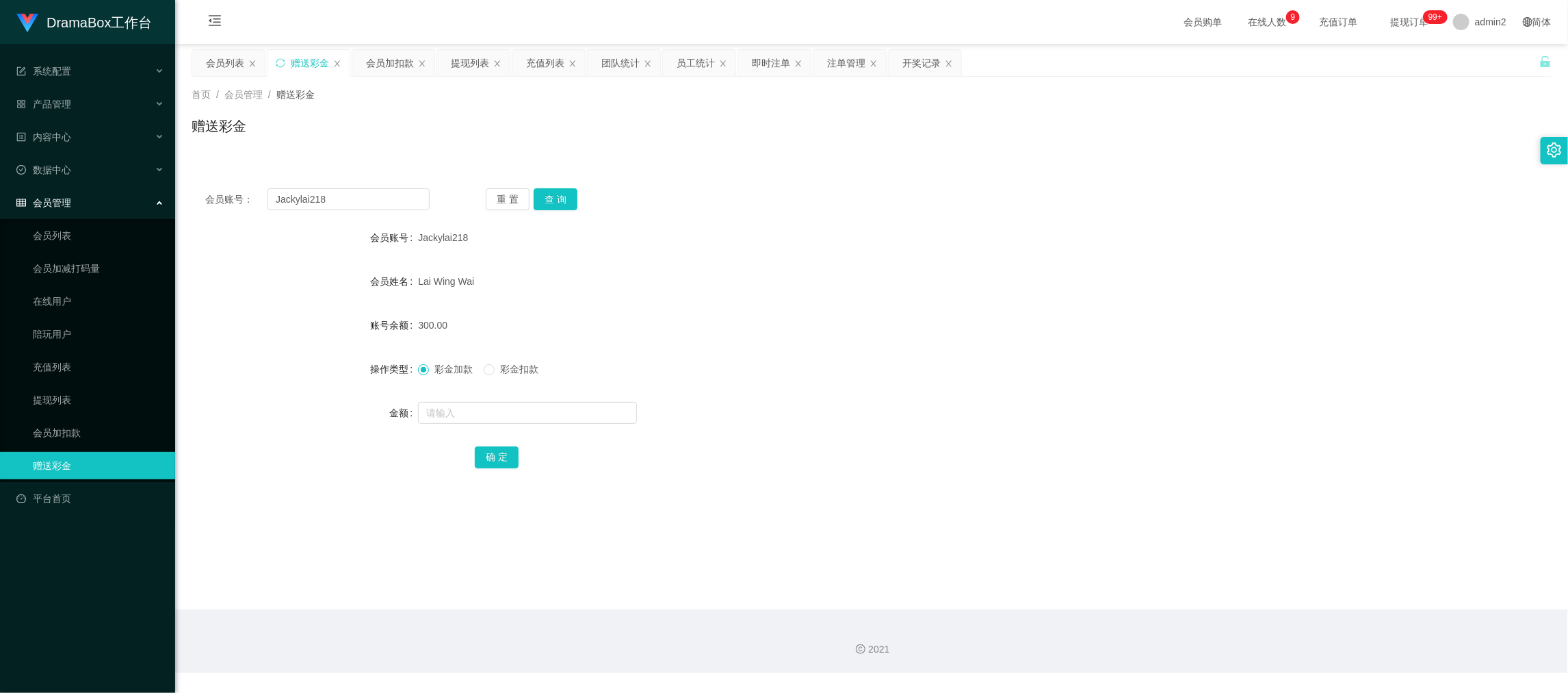
click at [1221, 607] on section "会员购单 在线人数 0 1 2 3 4 5 6 7 8 9 0 1 2 3 4 5 6 7 8 9 0 1 2 3 4 5 6 7 8 9 充值订单 提现订单…" at bounding box center [871, 337] width 1393 height 673
click at [476, 61] on div "提现列表" at bounding box center [470, 63] width 38 height 26
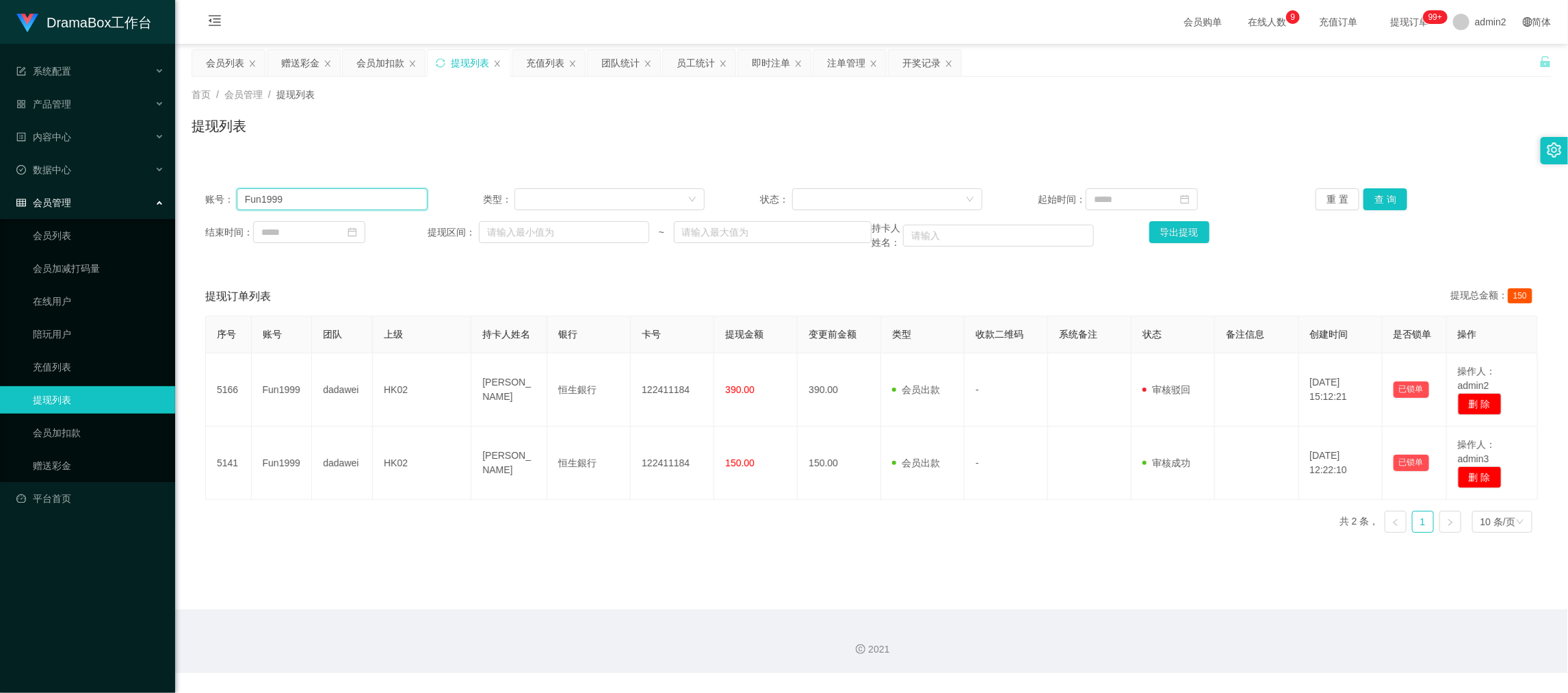
click at [376, 199] on input "Fun1999" at bounding box center [332, 199] width 191 height 22
drag, startPoint x: 376, startPoint y: 199, endPoint x: 776, endPoint y: 177, distance: 400.6
click at [380, 199] on input "Fun1999" at bounding box center [332, 199] width 191 height 22
paste input "Angela1103"
type input "Angela1103"
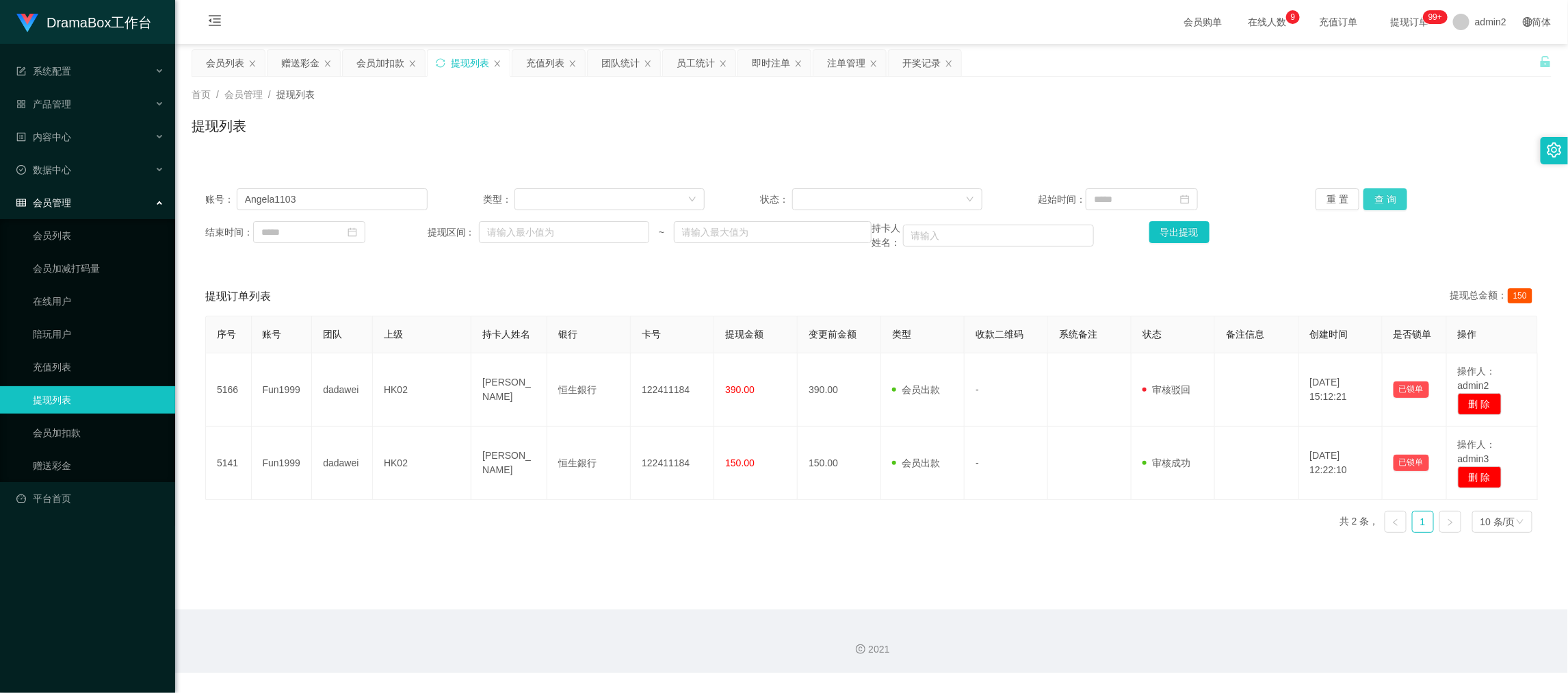
click at [1383, 195] on button "查 询" at bounding box center [1385, 199] width 44 height 22
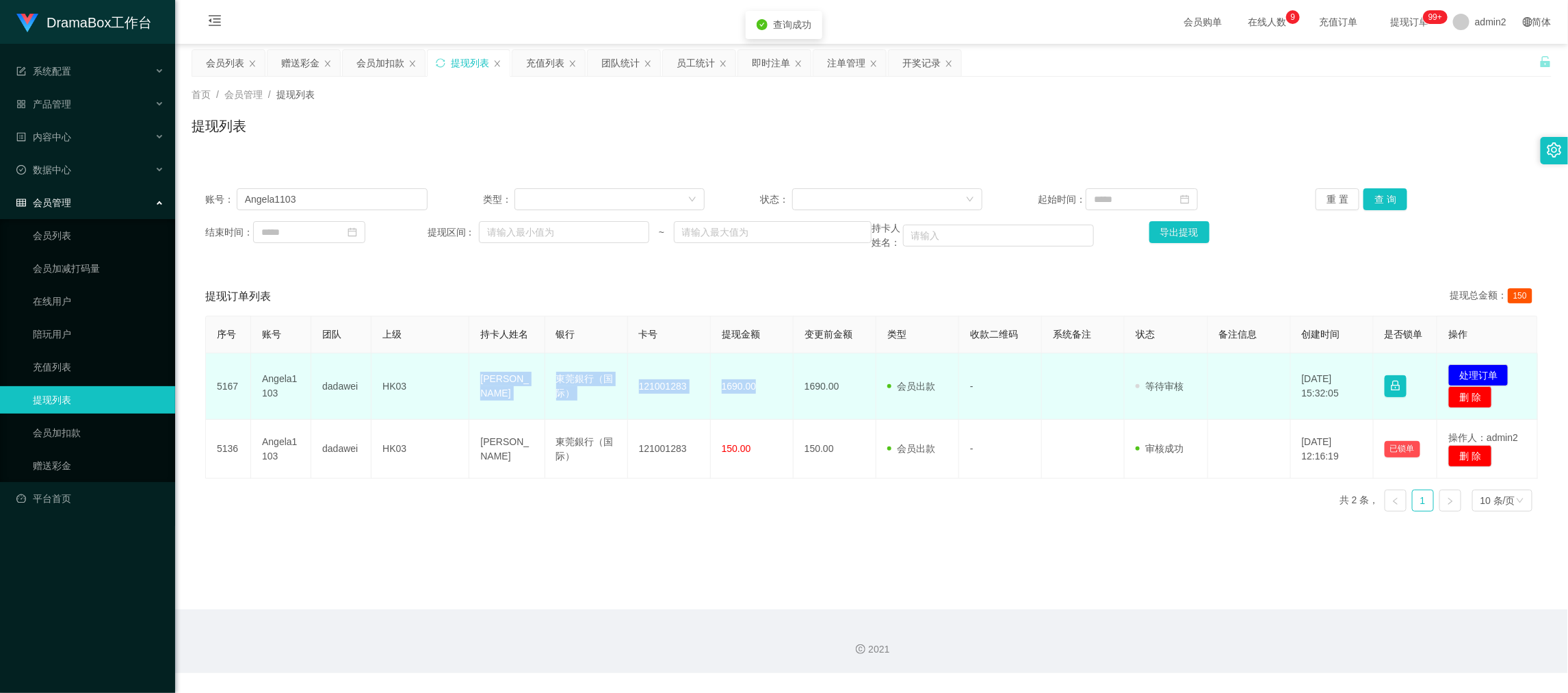
drag, startPoint x: 456, startPoint y: 397, endPoint x: 763, endPoint y: 392, distance: 307.0
click at [763, 392] on tr "5167 Angela1103 dadawei HK03 Li tsz wah 東莞銀行（国际） 121001283 1690.00 1690.00 会员出款…" at bounding box center [872, 386] width 1333 height 67
copy tr "Li tsz wah 東莞銀行（国际） 121001283 1690.00"
click at [1471, 367] on button "处理订单" at bounding box center [1479, 375] width 60 height 22
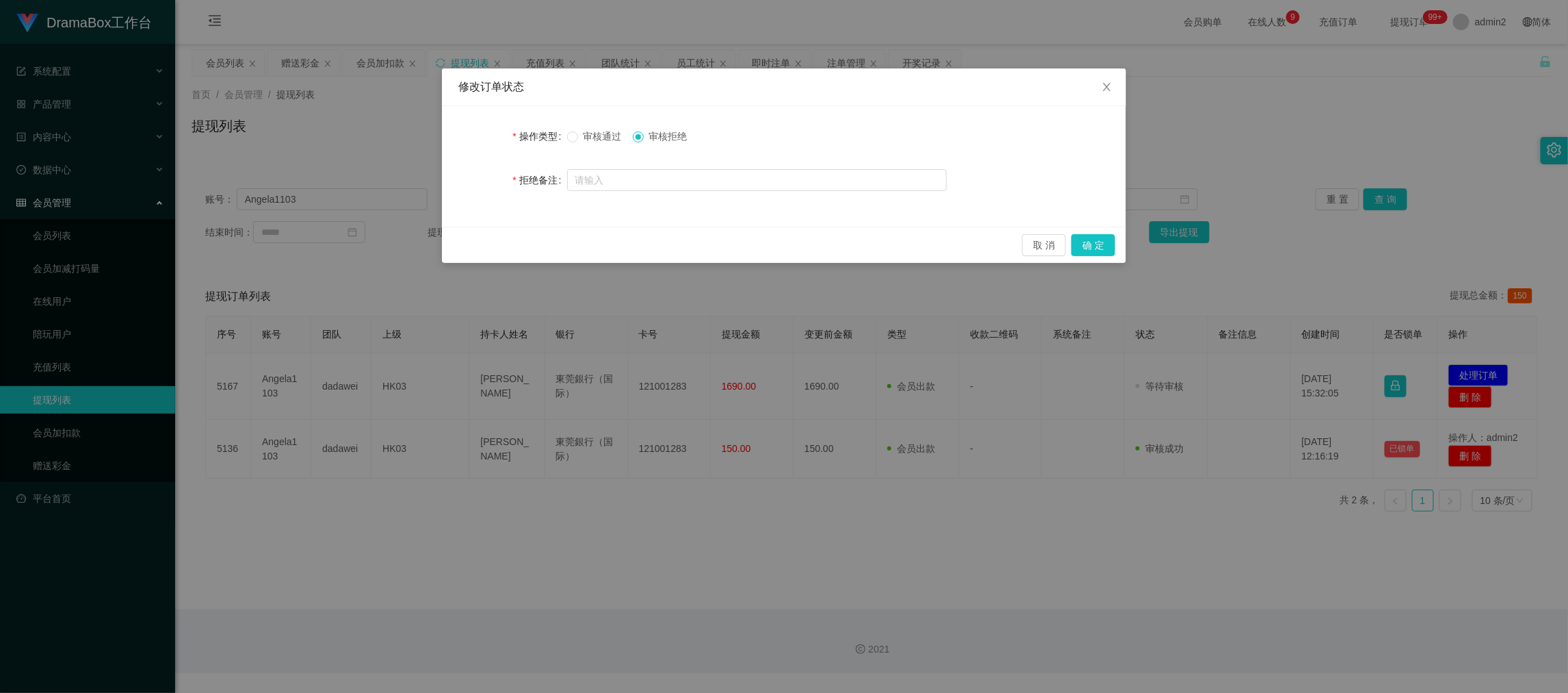
click at [580, 135] on span "审核通过" at bounding box center [603, 136] width 49 height 11
click at [567, 136] on span at bounding box center [573, 137] width 11 height 11
click at [1104, 247] on button "确 定" at bounding box center [1094, 245] width 44 height 22
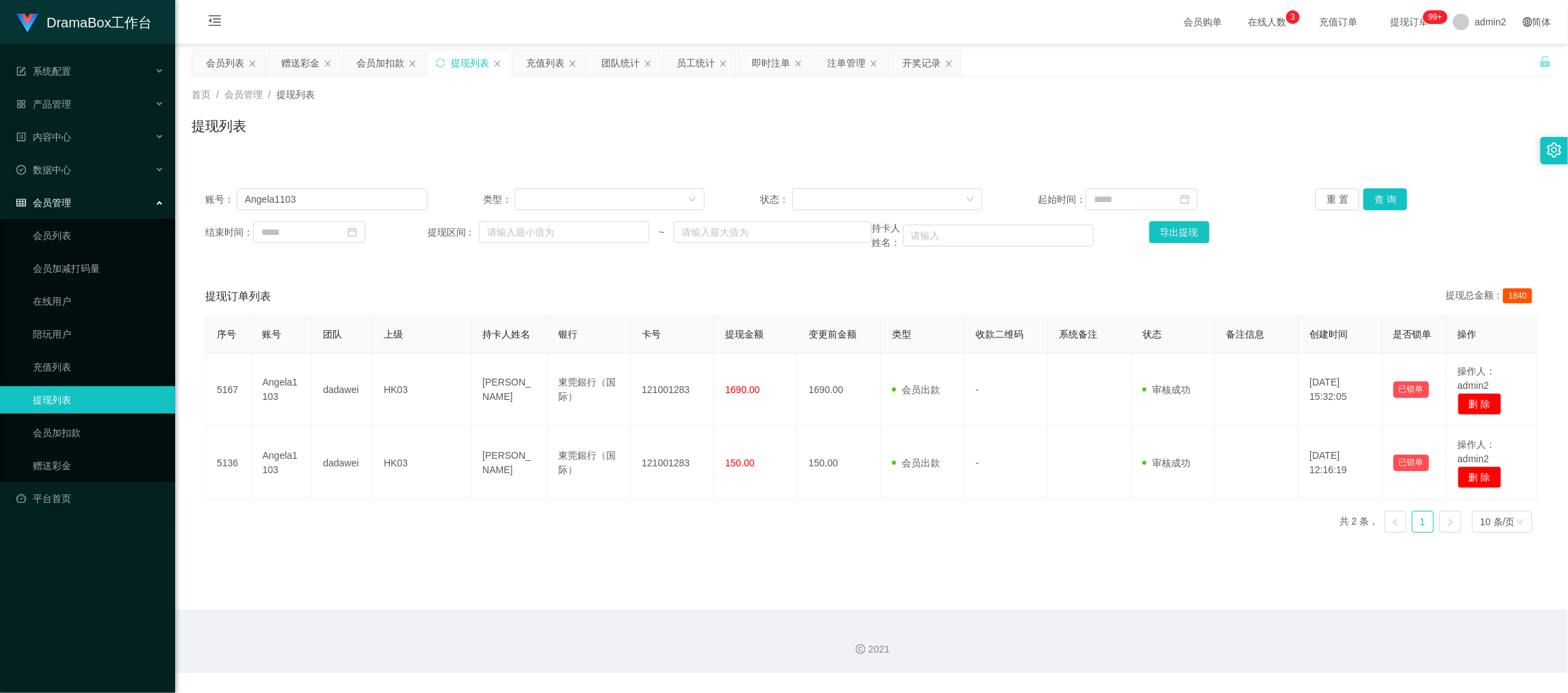
drag, startPoint x: 1225, startPoint y: 588, endPoint x: 642, endPoint y: 287, distance: 656.1
click at [1225, 594] on main "关闭左侧 关闭右侧 关闭其它 刷新页面 会员列表 赠送彩金 会员加扣款 提现列表 充值列表 团队统计 员工统计 即时注单 注单管理 开奖记录 首页 / 会员管…" at bounding box center [871, 326] width 1393 height 565
click at [371, 205] on input "Angela1103" at bounding box center [332, 199] width 191 height 22
paste input "95764738"
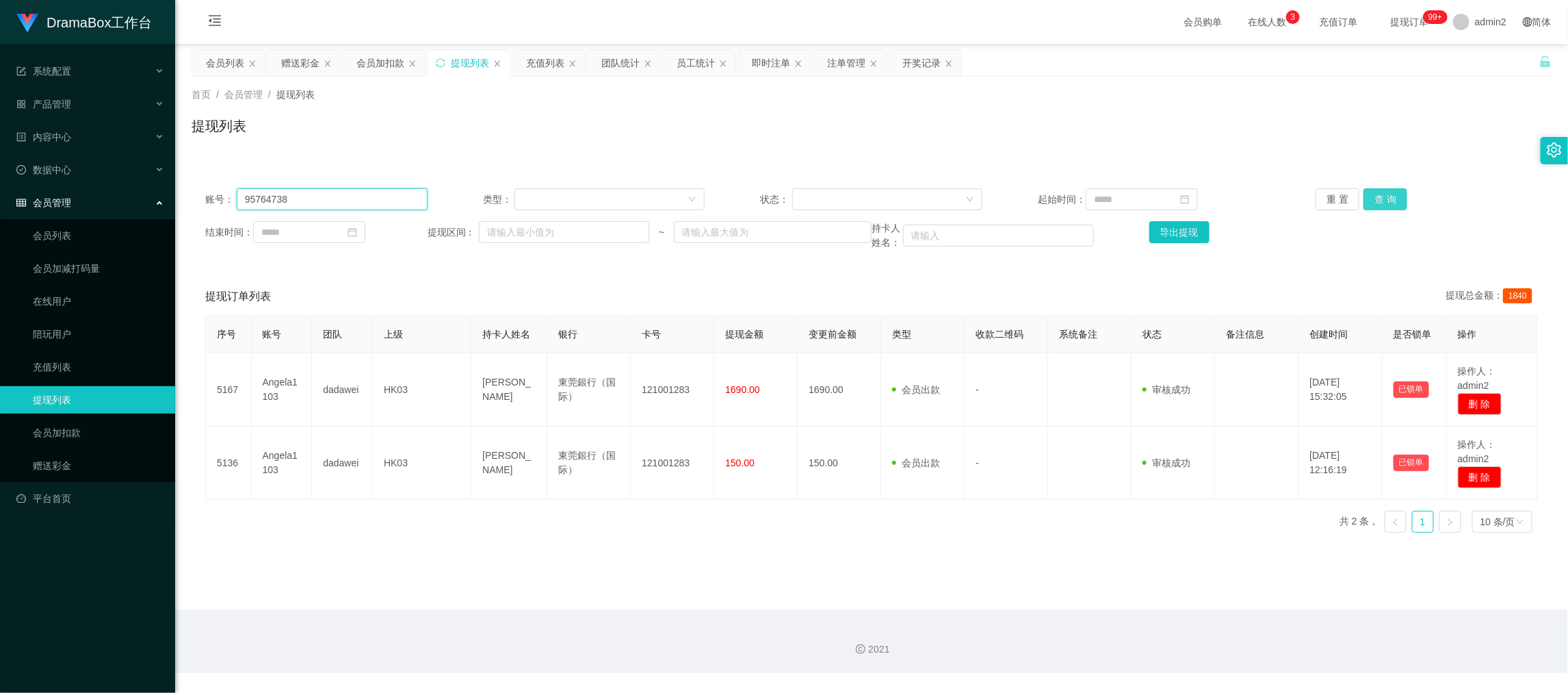
type input "95764738"
drag, startPoint x: 1376, startPoint y: 192, endPoint x: 1466, endPoint y: 293, distance: 135.3
click at [1379, 194] on button "查 询" at bounding box center [1385, 199] width 44 height 22
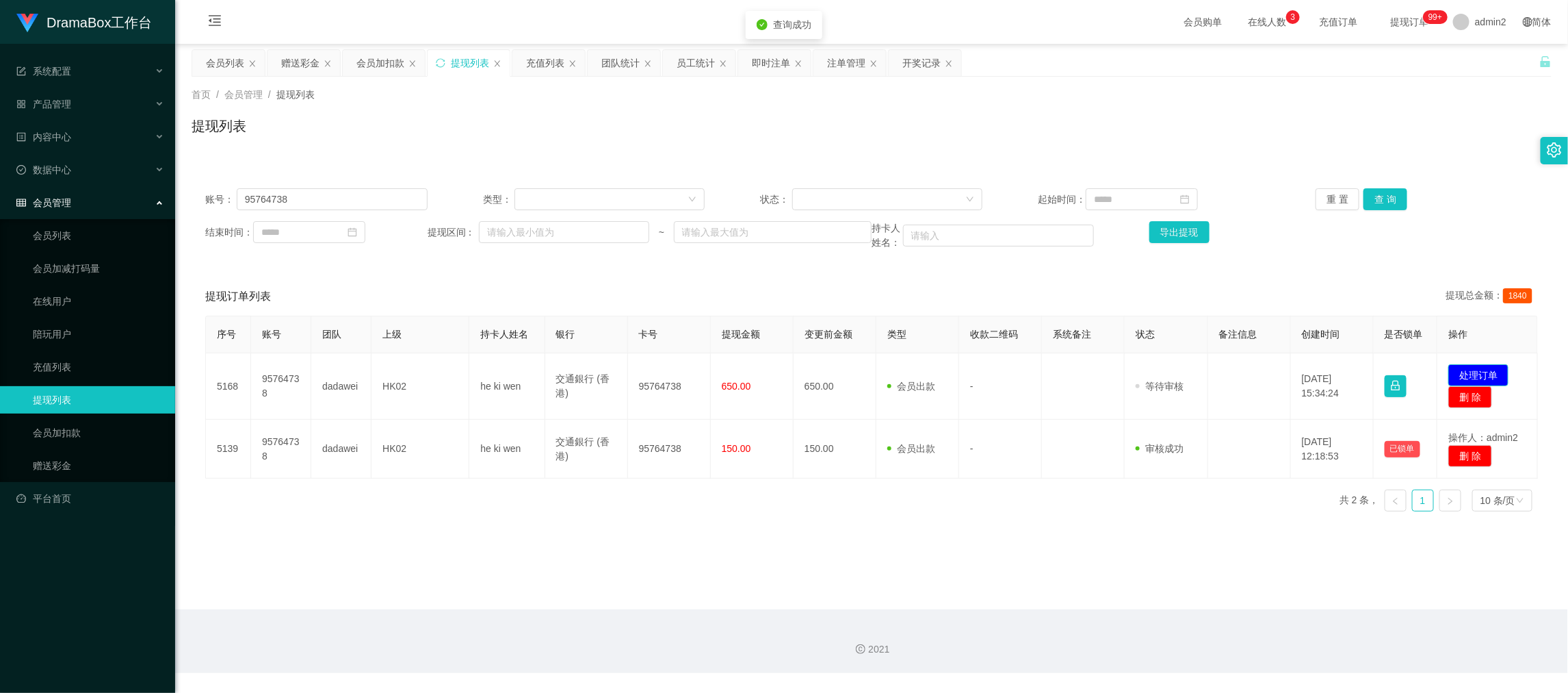
click at [1474, 370] on button "处理订单" at bounding box center [1479, 375] width 60 height 22
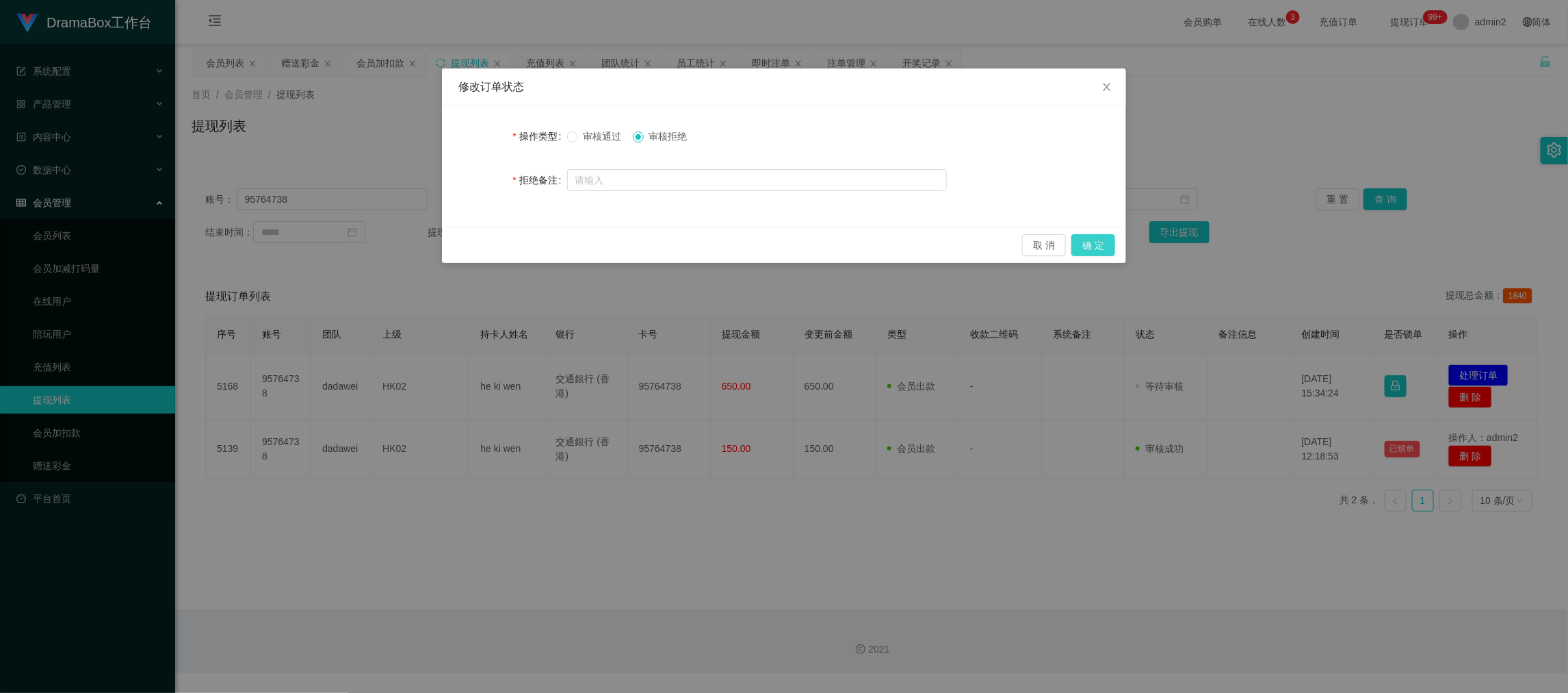
click at [1089, 243] on button "确 定" at bounding box center [1094, 245] width 44 height 22
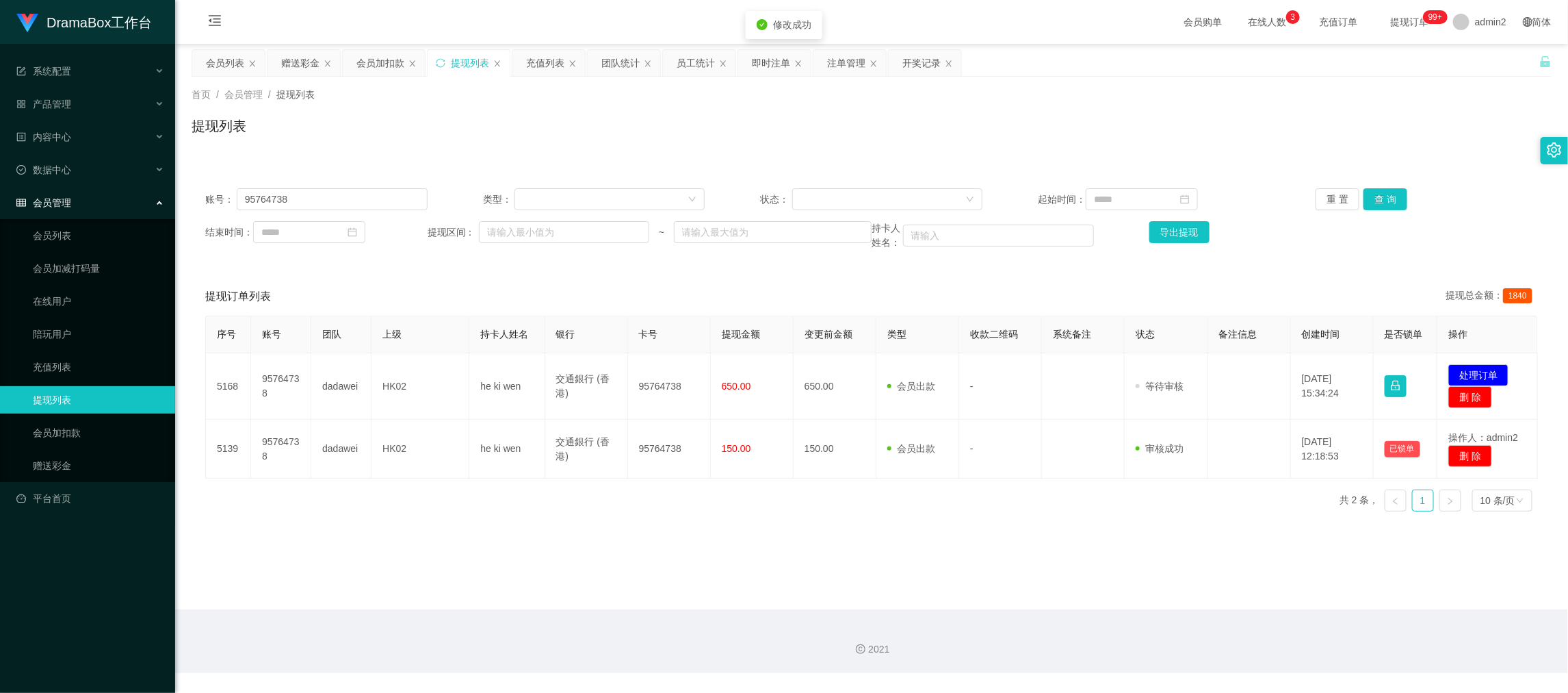
click at [995, 551] on div "修改订单状态 操作类型 审核通过 审核拒绝 拒绝备注 取 消 确 定" at bounding box center [784, 346] width 1568 height 693
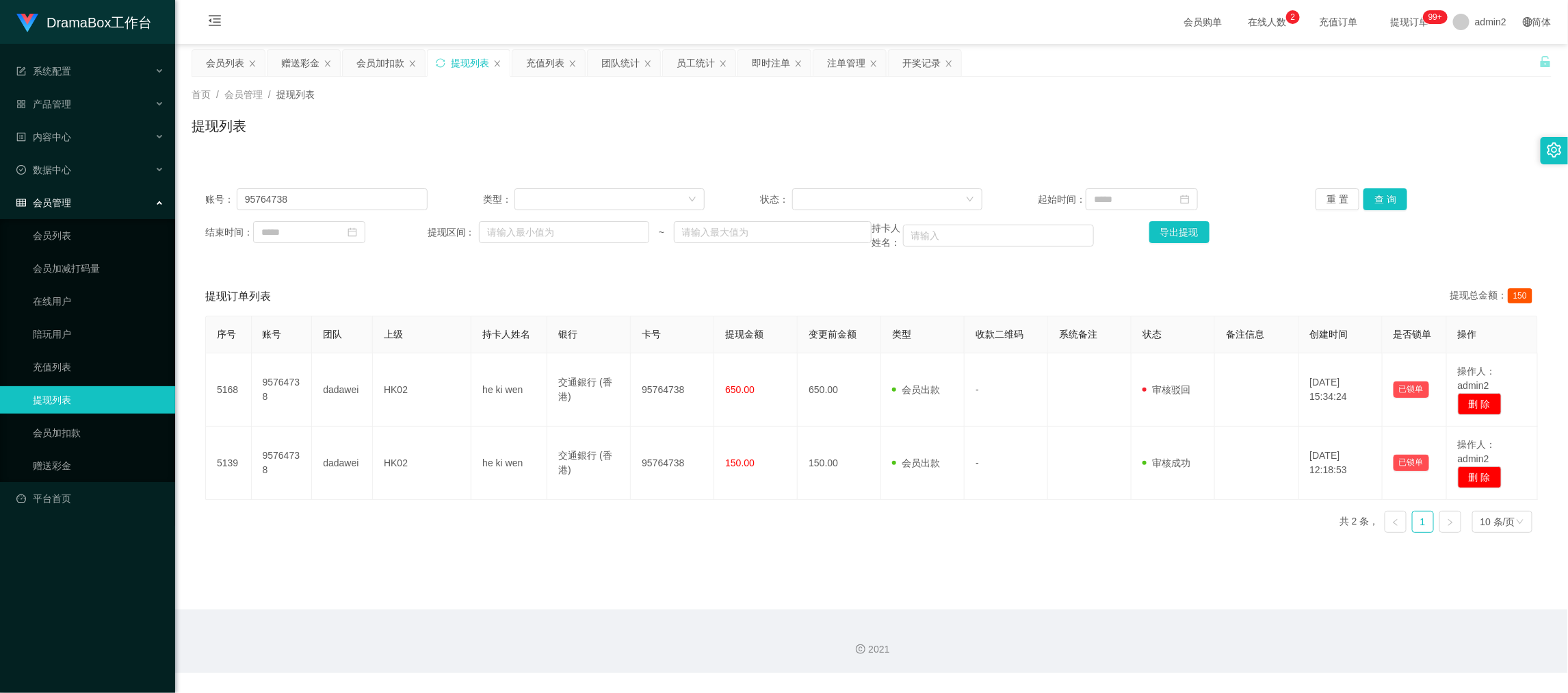
drag, startPoint x: 1252, startPoint y: 595, endPoint x: 608, endPoint y: 266, distance: 723.2
click at [1251, 593] on main "关闭左侧 关闭右侧 关闭其它 刷新页面 会员列表 赠送彩金 会员加扣款 提现列表 充值列表 团队统计 员工统计 即时注单 注单管理 开奖记录 首页 / 会员管…" at bounding box center [871, 326] width 1393 height 565
click at [297, 58] on div "赠送彩金" at bounding box center [301, 63] width 38 height 26
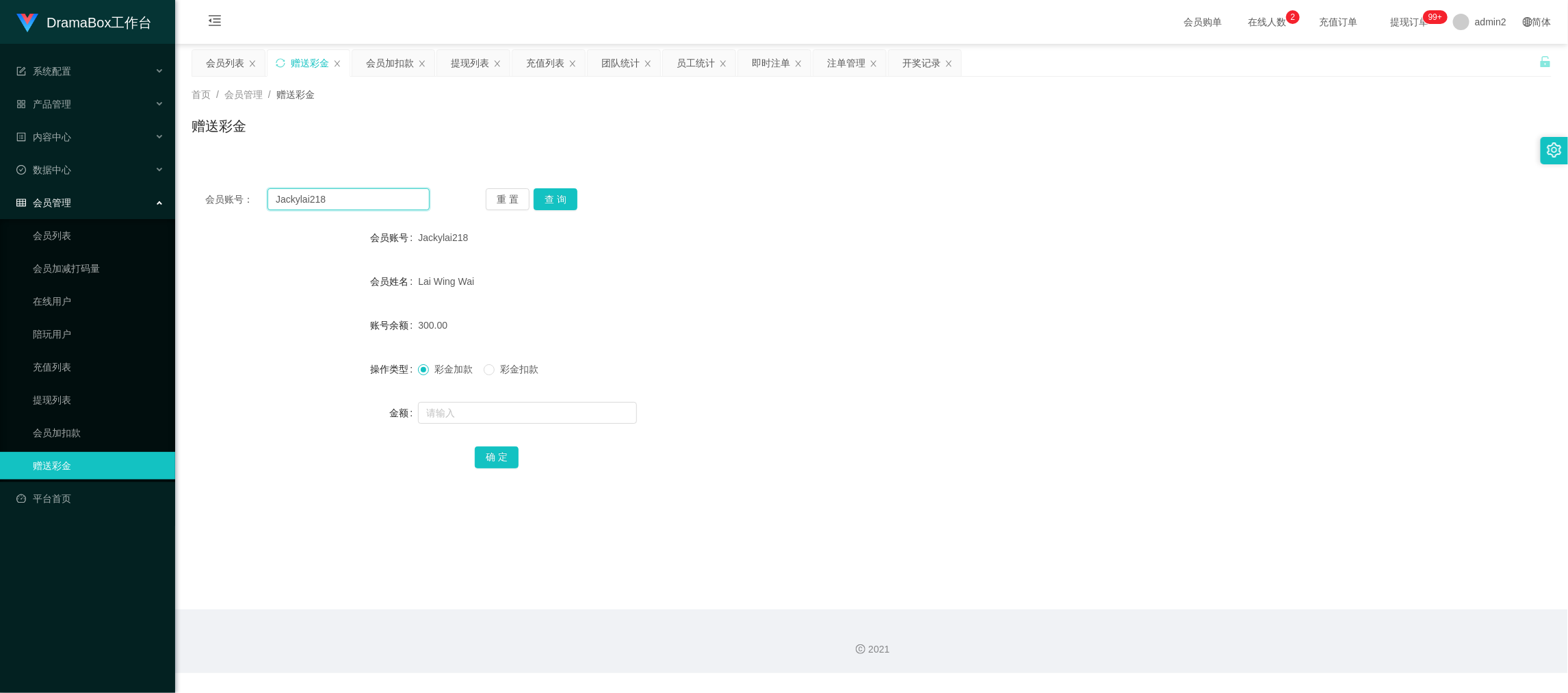
click at [384, 192] on input "Jackylai218" at bounding box center [349, 199] width 162 height 22
drag, startPoint x: 384, startPoint y: 192, endPoint x: 498, endPoint y: 207, distance: 115.0
click at [385, 193] on input "Jackylai218" at bounding box center [349, 199] width 162 height 22
paste input "samchung"
type input "samchung8"
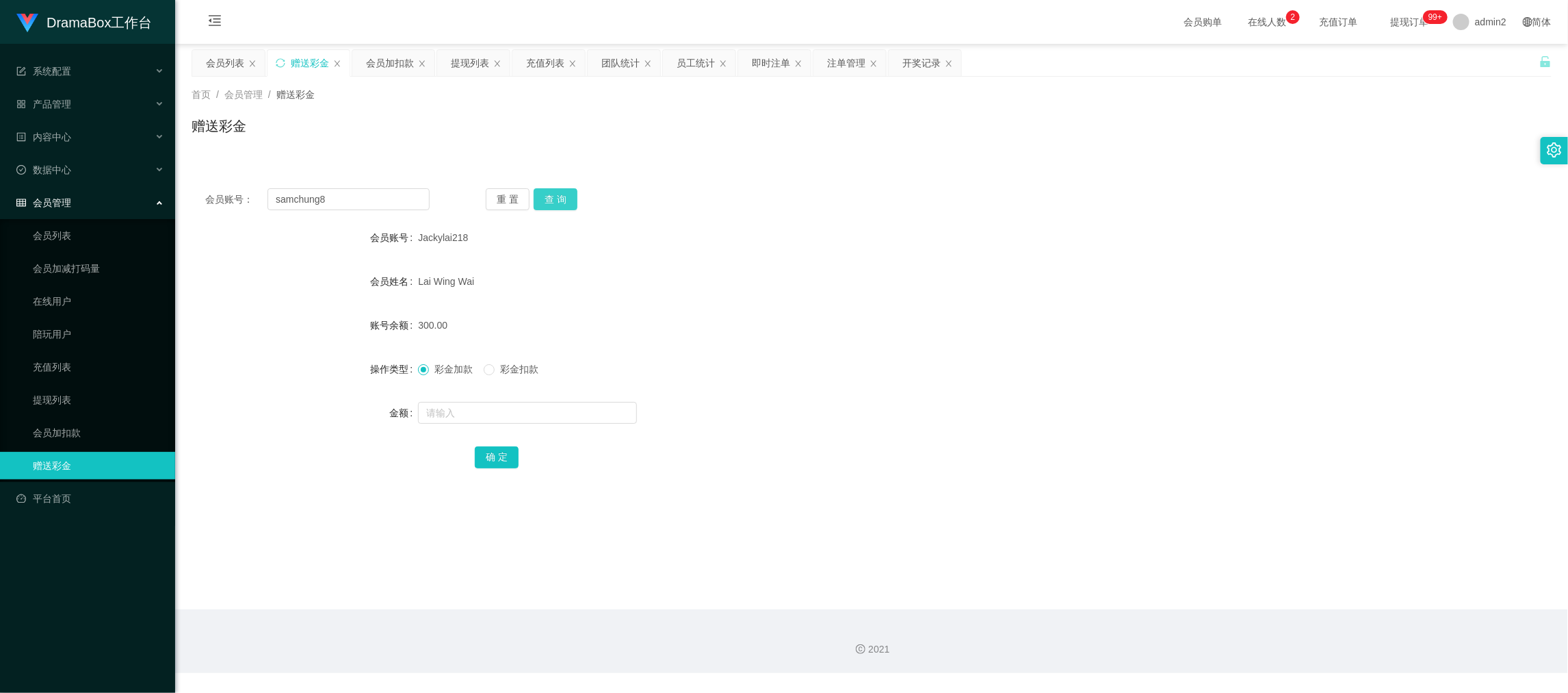
click at [557, 197] on button "查 询" at bounding box center [555, 199] width 44 height 22
click at [583, 402] on input "text" at bounding box center [527, 413] width 219 height 22
click at [584, 409] on input "text" at bounding box center [527, 413] width 219 height 22
type input "300"
click at [491, 447] on button "确 定" at bounding box center [497, 457] width 44 height 22
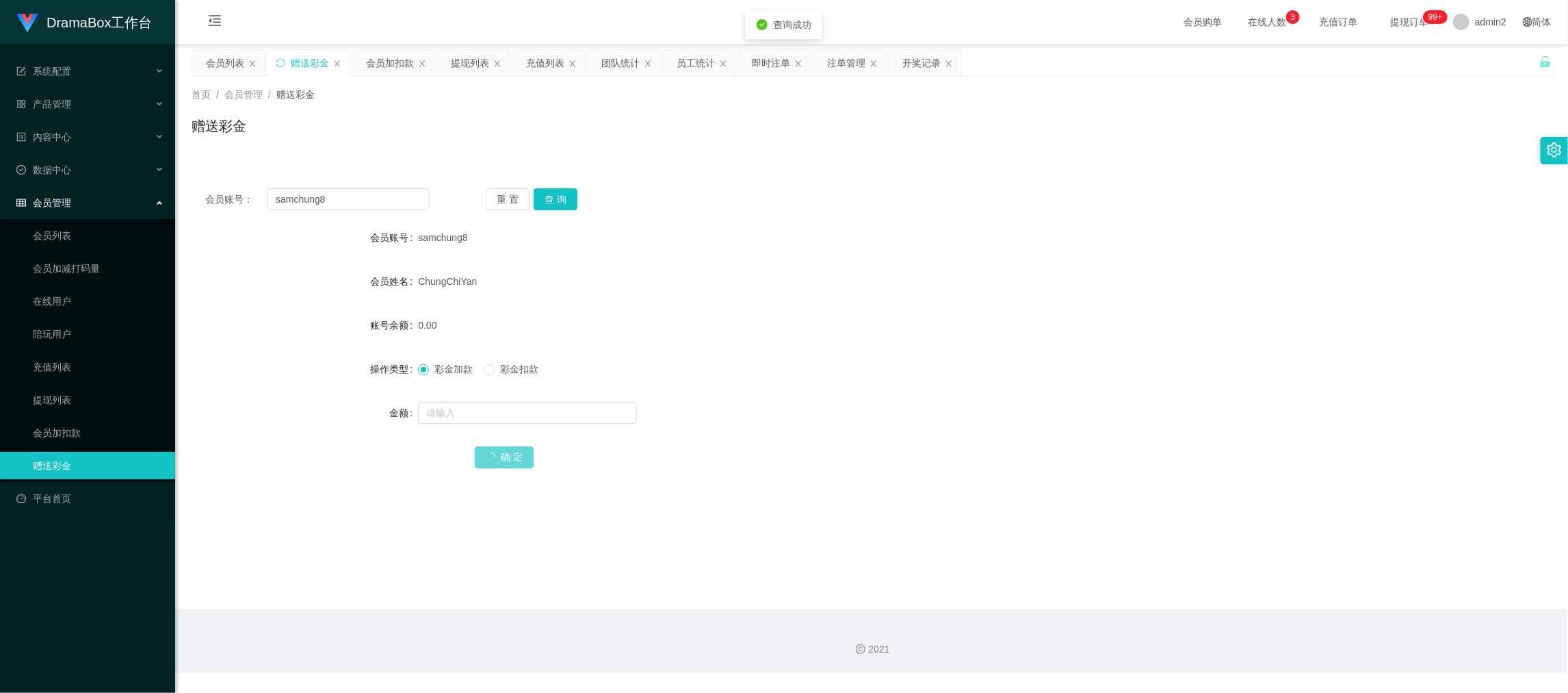
click at [823, 386] on form "会员账号 samchung8 会员姓名 [PERSON_NAME] 账号余额 0.00 操作类型 彩金加款 彩金扣款 金额 确 定" at bounding box center [871, 347] width 1360 height 247
drag, startPoint x: 1190, startPoint y: 613, endPoint x: 570, endPoint y: 290, distance: 699.1
click at [1189, 612] on div "2021" at bounding box center [871, 641] width 1393 height 64
click at [372, 203] on input "samchung8" at bounding box center [349, 199] width 162 height 22
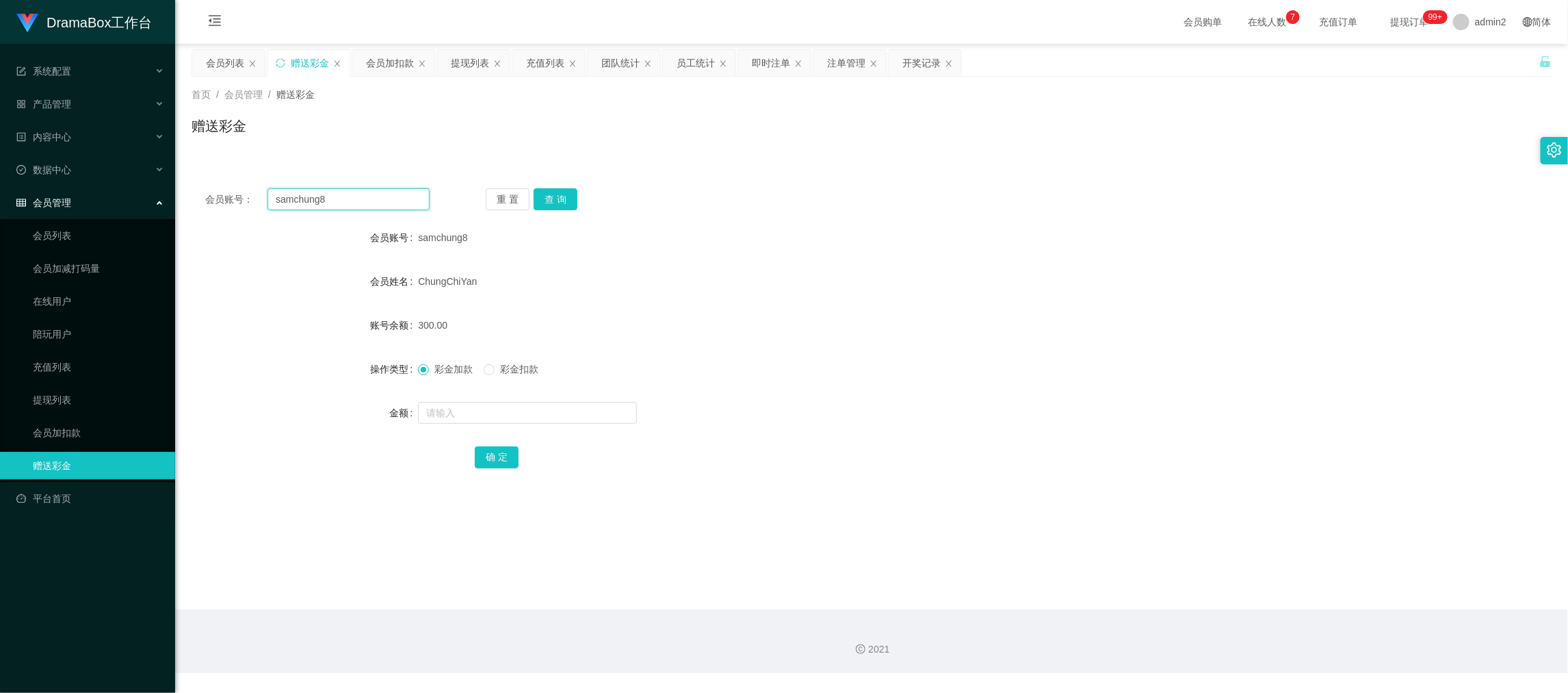
paste input "Kelvinlsin"
type input "Kelvinlsin"
click at [560, 197] on button "查 询" at bounding box center [555, 199] width 44 height 22
click at [581, 415] on input "text" at bounding box center [527, 413] width 219 height 22
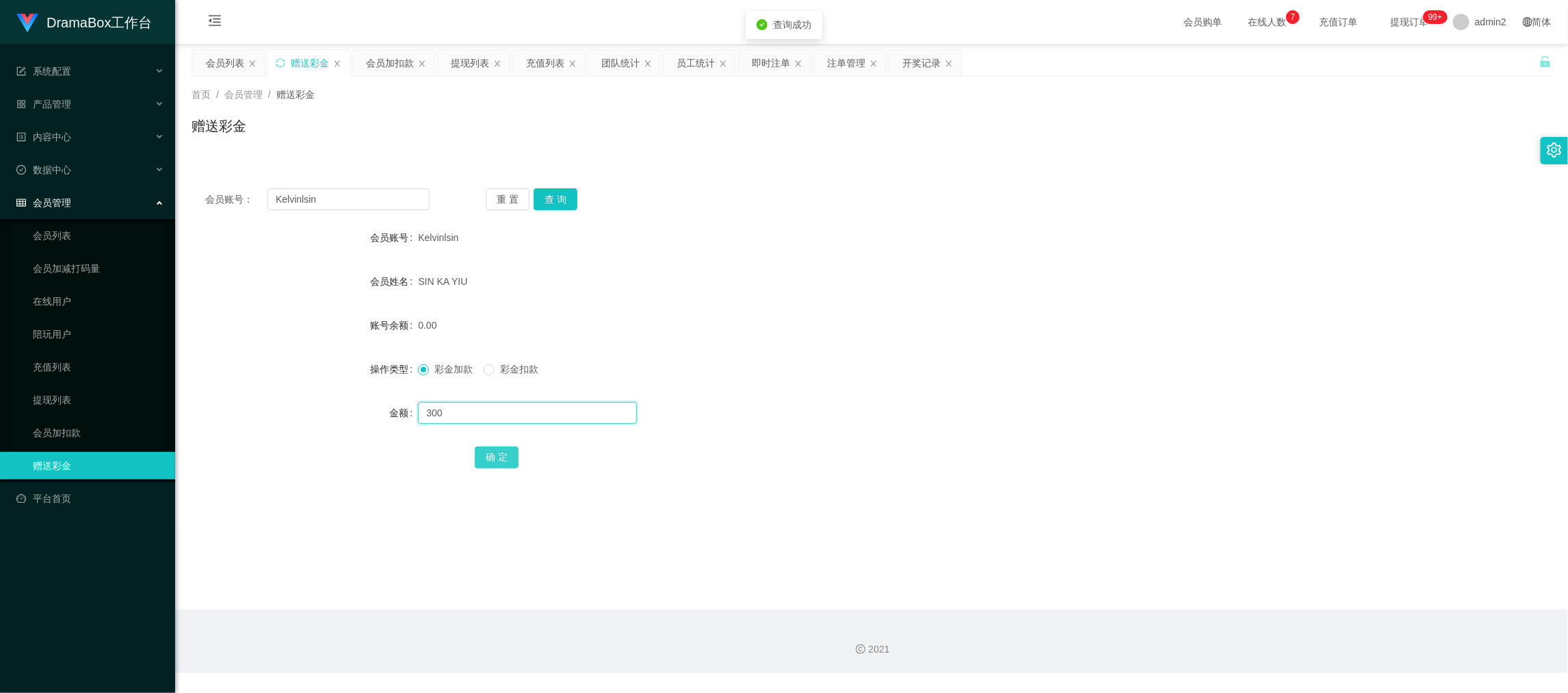
type input "300"
drag, startPoint x: 502, startPoint y: 453, endPoint x: 616, endPoint y: 427, distance: 116.9
click at [502, 453] on button "确 定" at bounding box center [497, 457] width 44 height 22
click at [874, 380] on div "彩金加款 彩金扣款" at bounding box center [815, 369] width 794 height 27
click at [1181, 609] on div "2021" at bounding box center [871, 641] width 1393 height 64
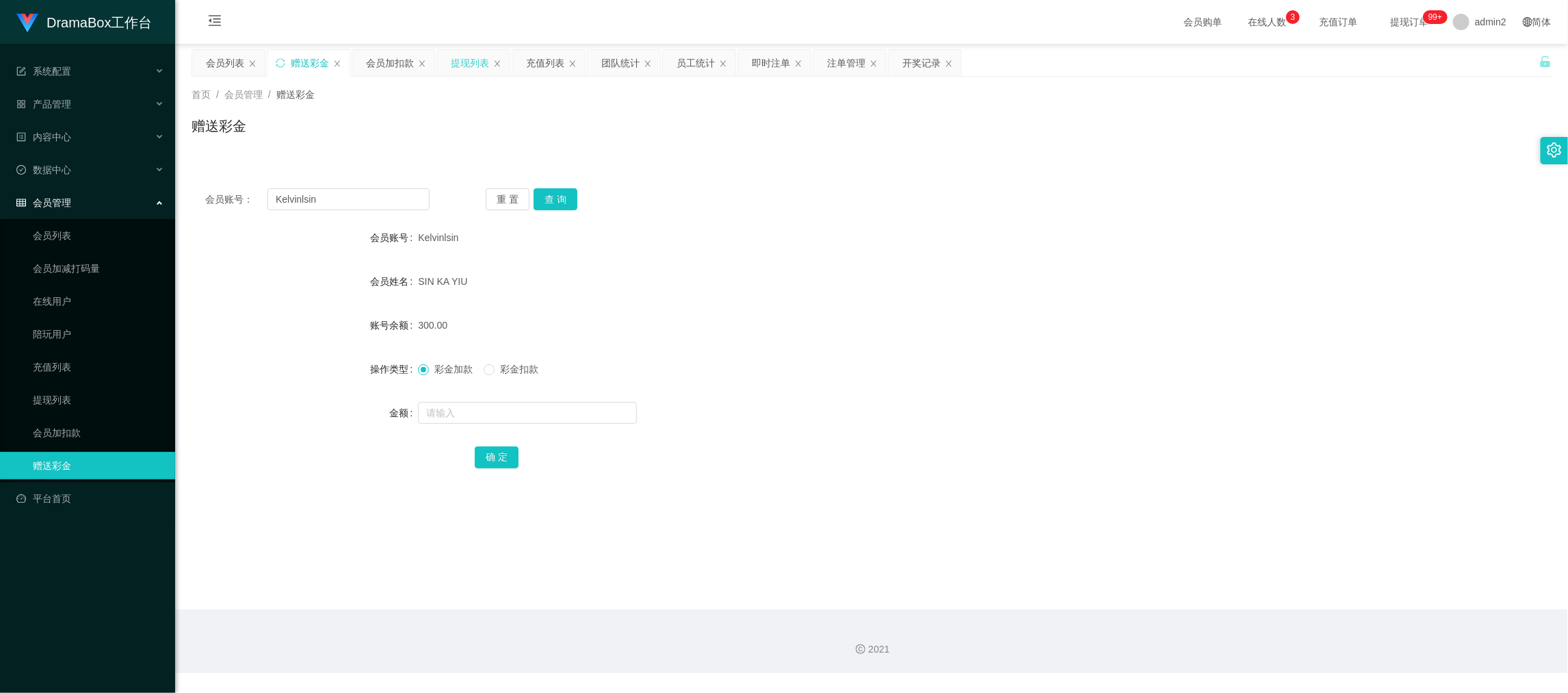
click at [476, 64] on div "提现列表" at bounding box center [470, 63] width 38 height 26
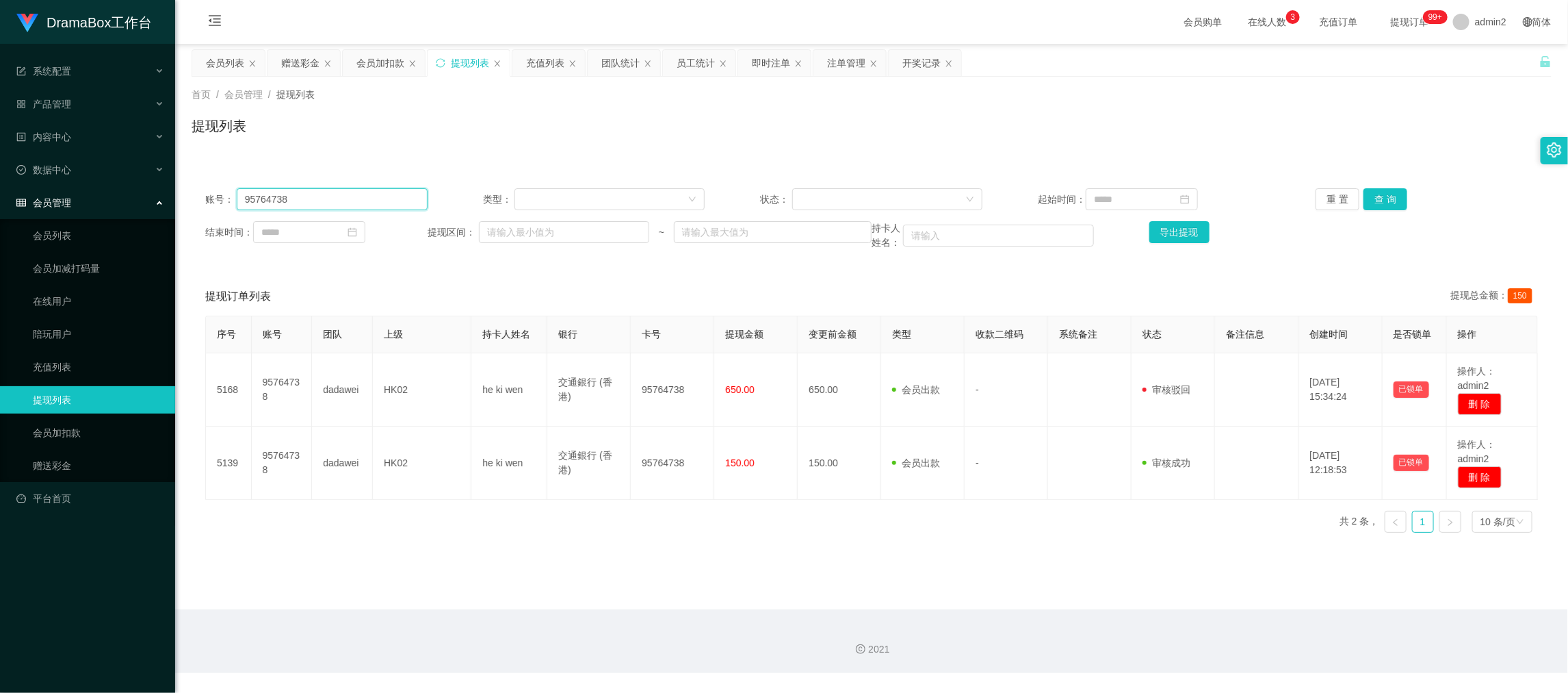
click at [351, 207] on input "95764738" at bounding box center [332, 199] width 191 height 22
click at [350, 200] on input "95764738" at bounding box center [332, 199] width 191 height 22
drag, startPoint x: 350, startPoint y: 201, endPoint x: 380, endPoint y: 199, distance: 30.1
click at [350, 200] on input "95764738" at bounding box center [332, 199] width 191 height 22
paste input "Ckw999"
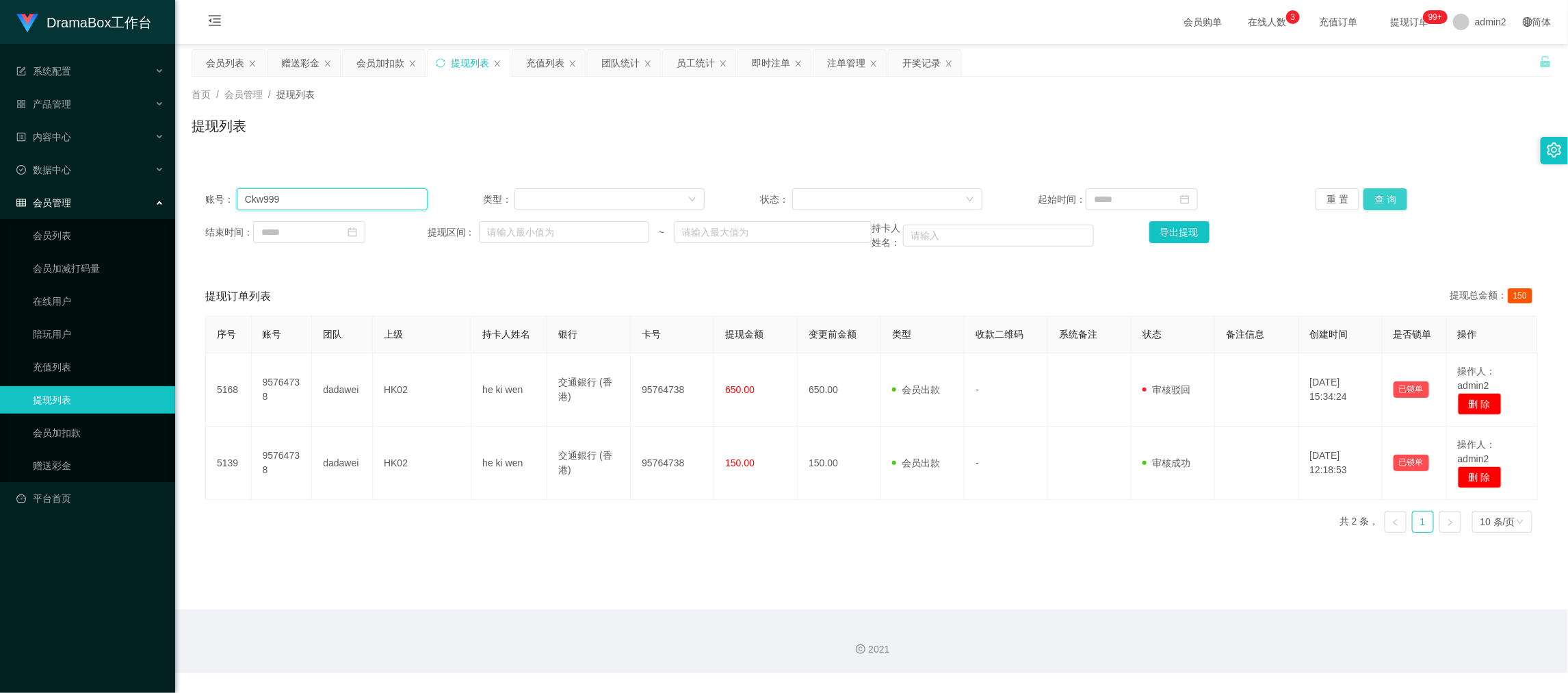
type input "Ckw999"
click at [1363, 198] on button "查 询" at bounding box center [1385, 199] width 44 height 22
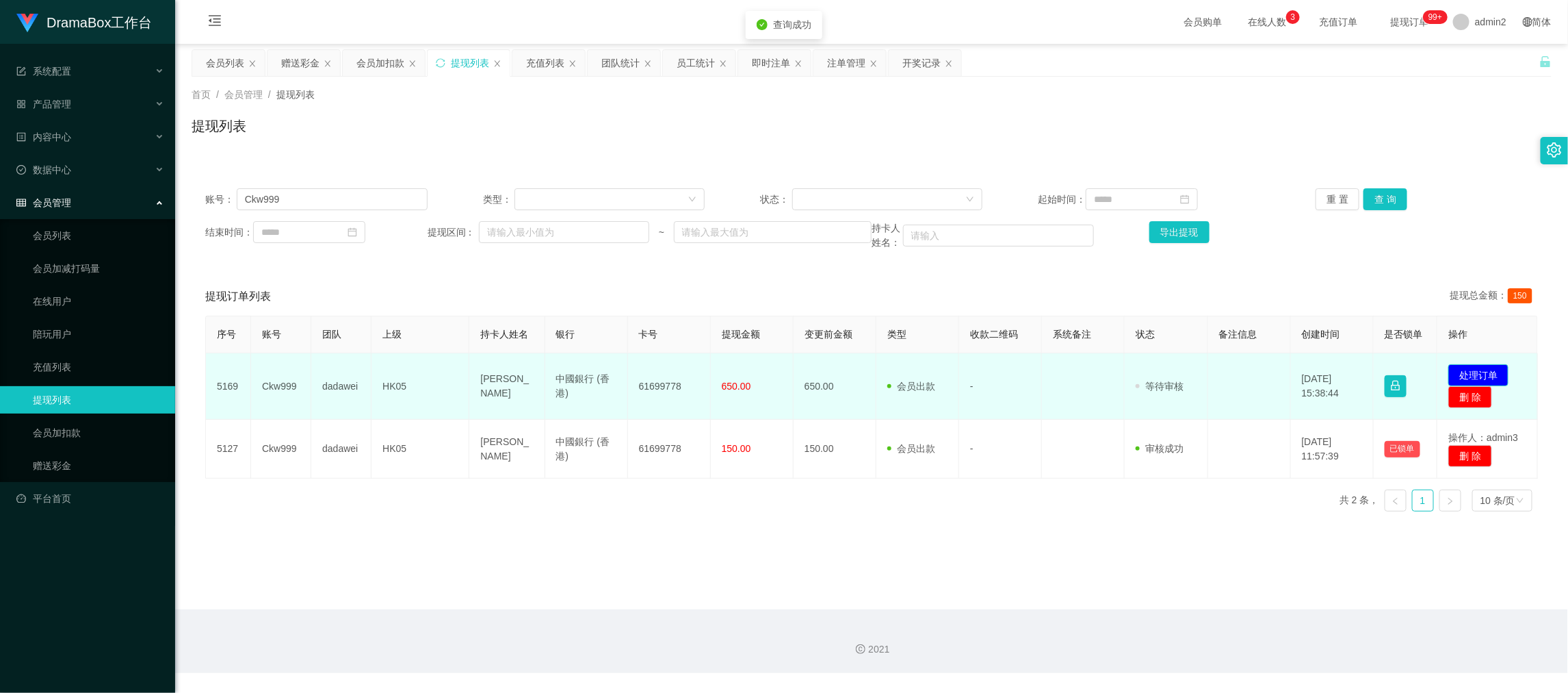
click at [1466, 369] on button "处理订单" at bounding box center [1479, 375] width 60 height 22
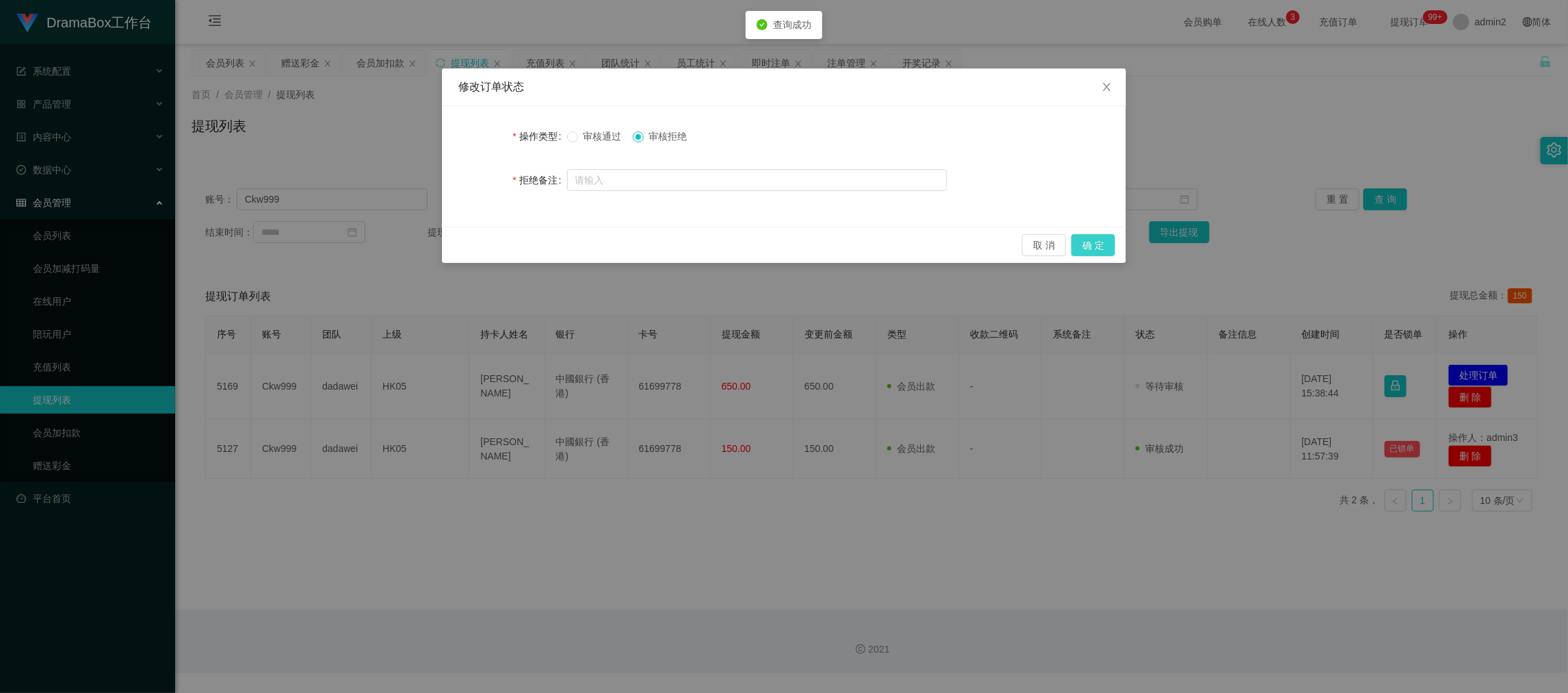
click at [1098, 242] on button "确 定" at bounding box center [1094, 245] width 44 height 22
click at [904, 567] on div "修改订单状态 操作类型 审核通过 审核拒绝 拒绝备注 取 消 确 定" at bounding box center [784, 346] width 1568 height 693
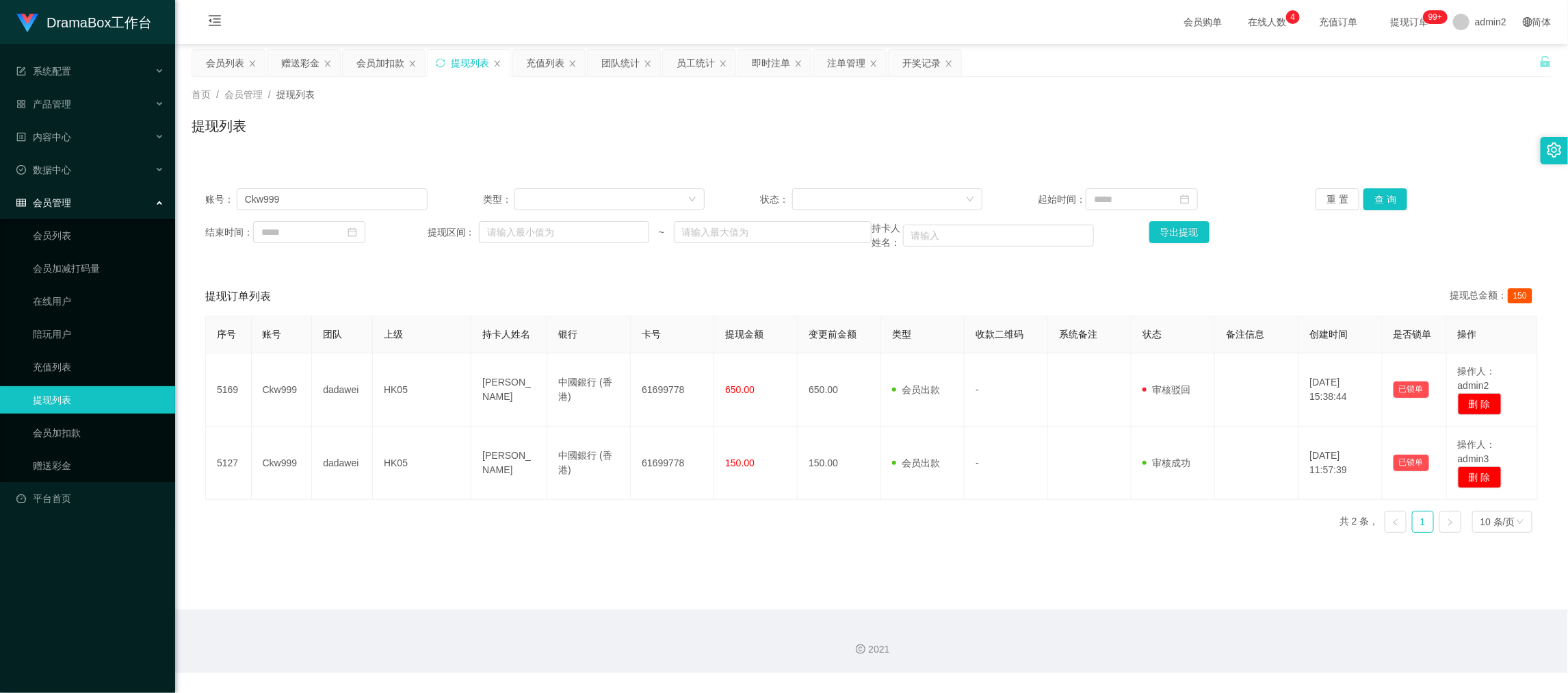
drag, startPoint x: 1225, startPoint y: 614, endPoint x: 1173, endPoint y: 561, distance: 74.2
click at [1225, 609] on div "2021" at bounding box center [871, 641] width 1393 height 64
click at [288, 63] on div "赠送彩金" at bounding box center [301, 63] width 38 height 26
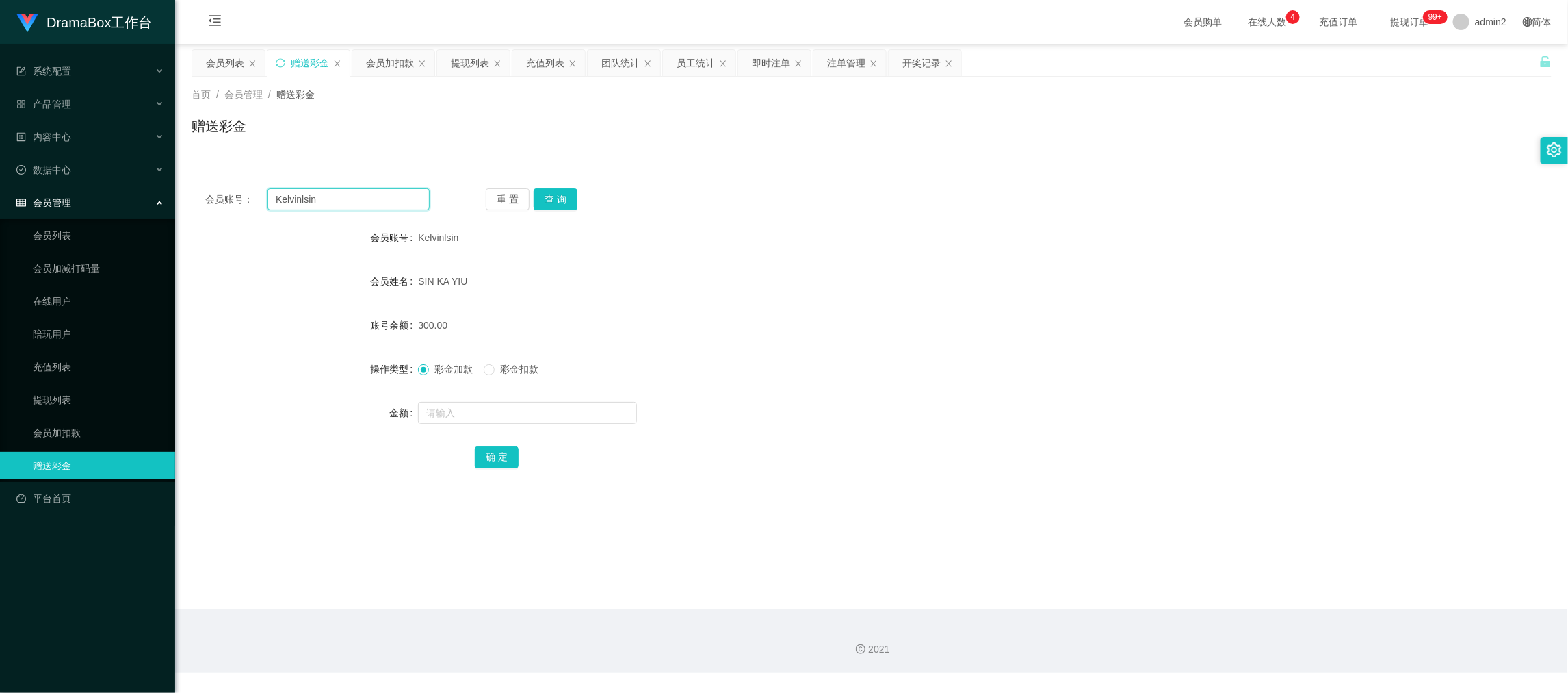
click at [362, 192] on input "Kelvinlsin" at bounding box center [349, 199] width 162 height 22
drag, startPoint x: 362, startPoint y: 192, endPoint x: 531, endPoint y: 211, distance: 170.1
click at [371, 193] on input "Kelvinlsin" at bounding box center [349, 199] width 162 height 22
paste input "Cc"
type input "Cc"
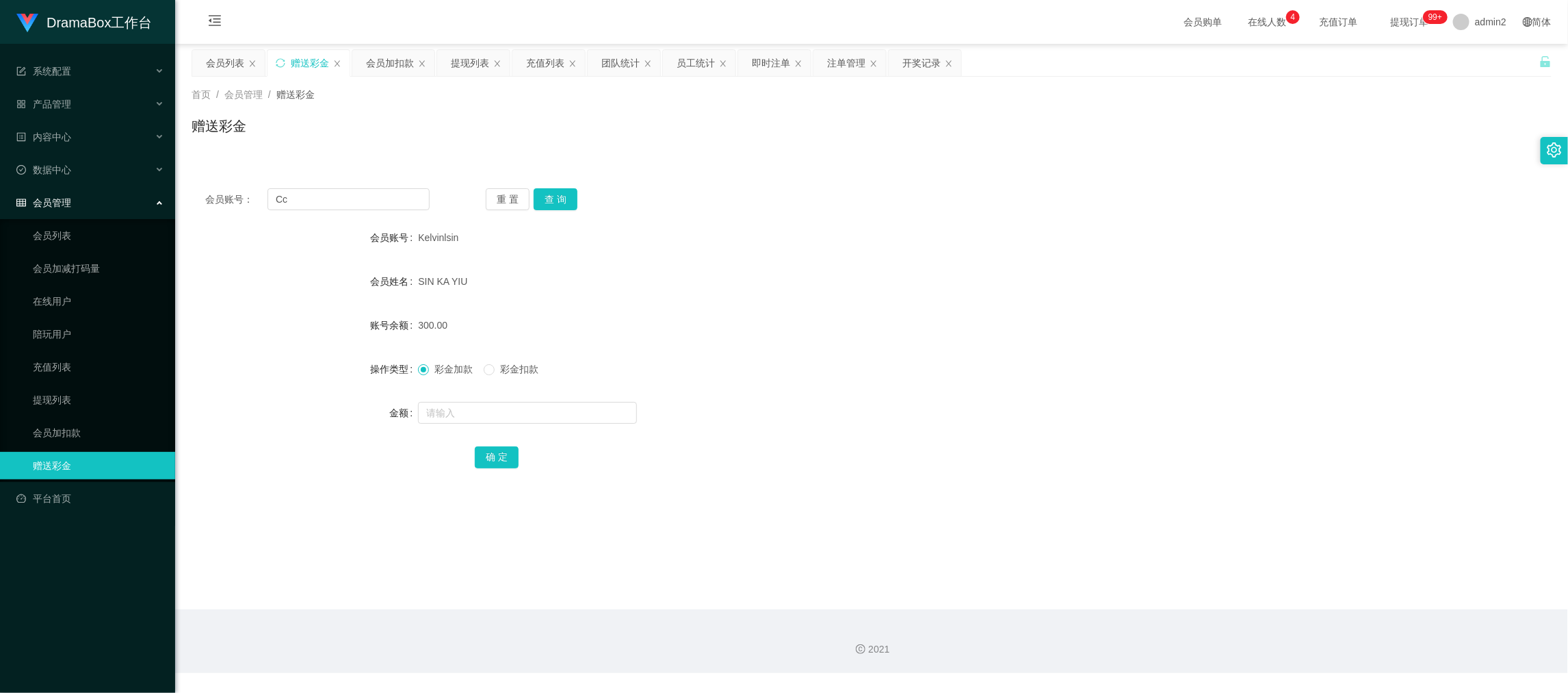
click at [579, 196] on div "重 置 查 询" at bounding box center [598, 199] width 224 height 22
click at [544, 198] on button "查 询" at bounding box center [555, 199] width 44 height 22
click at [579, 418] on input "text" at bounding box center [527, 413] width 219 height 22
type input "300"
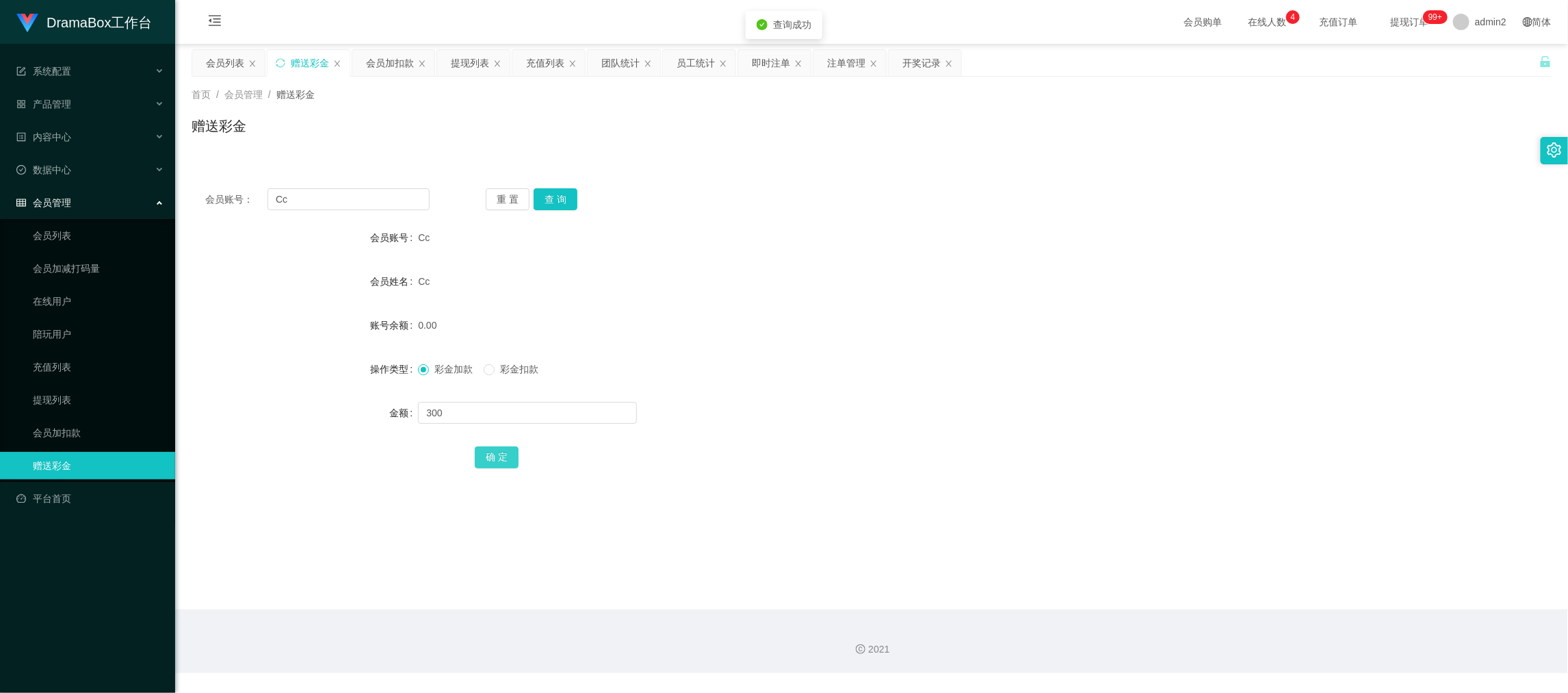
drag, startPoint x: 507, startPoint y: 452, endPoint x: 515, endPoint y: 450, distance: 8.2
click at [507, 452] on button "确 定" at bounding box center [497, 457] width 44 height 22
click at [871, 355] on div "彩金加款 彩金扣款" at bounding box center [815, 369] width 794 height 27
click at [1215, 595] on main "关闭左侧 关闭右侧 关闭其它 刷新页面 会员列表 赠送彩金 会员加扣款 提现列表 充值列表 团队统计 员工统计 即时注单 注单管理 开奖记录 首页 / 会员管…" at bounding box center [871, 326] width 1393 height 565
click at [380, 199] on input "Cc" at bounding box center [349, 199] width 162 height 22
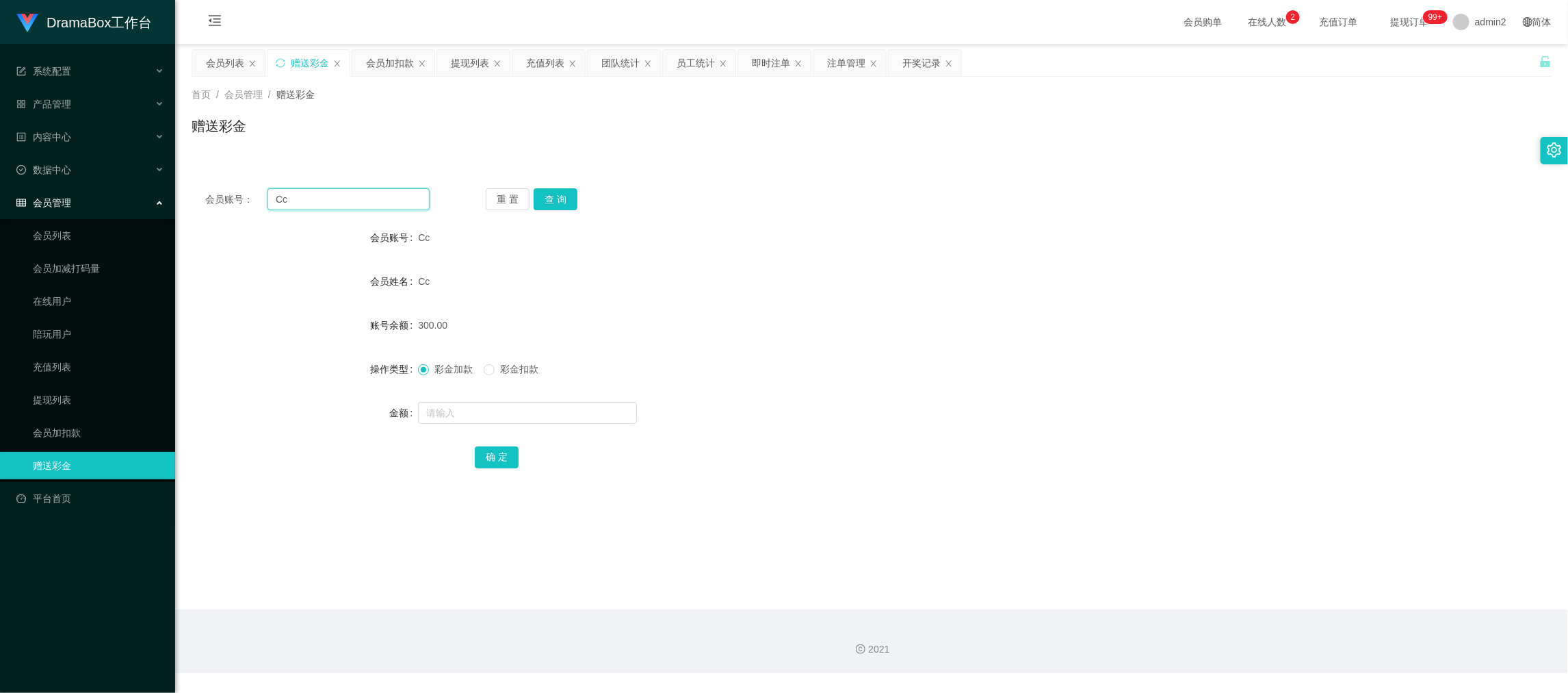
click at [384, 197] on input "Cc" at bounding box center [349, 199] width 162 height 22
paste input "YN6268"
click at [367, 192] on input "CcYN6268" at bounding box center [349, 199] width 162 height 22
paste input "text"
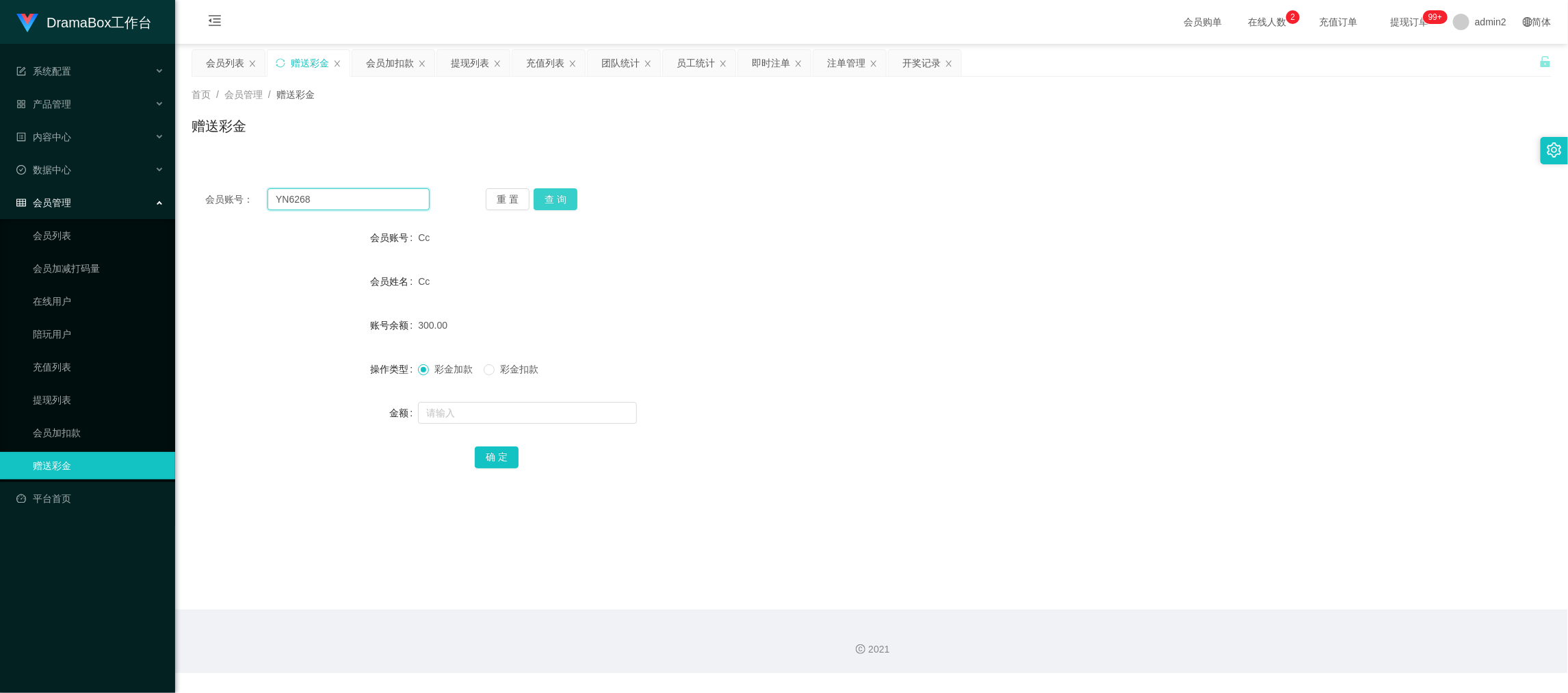
type input "YN6268"
click at [551, 193] on button "查 询" at bounding box center [555, 199] width 44 height 22
click at [583, 411] on input "text" at bounding box center [527, 413] width 219 height 22
click at [583, 411] on input "3" at bounding box center [527, 413] width 219 height 22
type input "300"
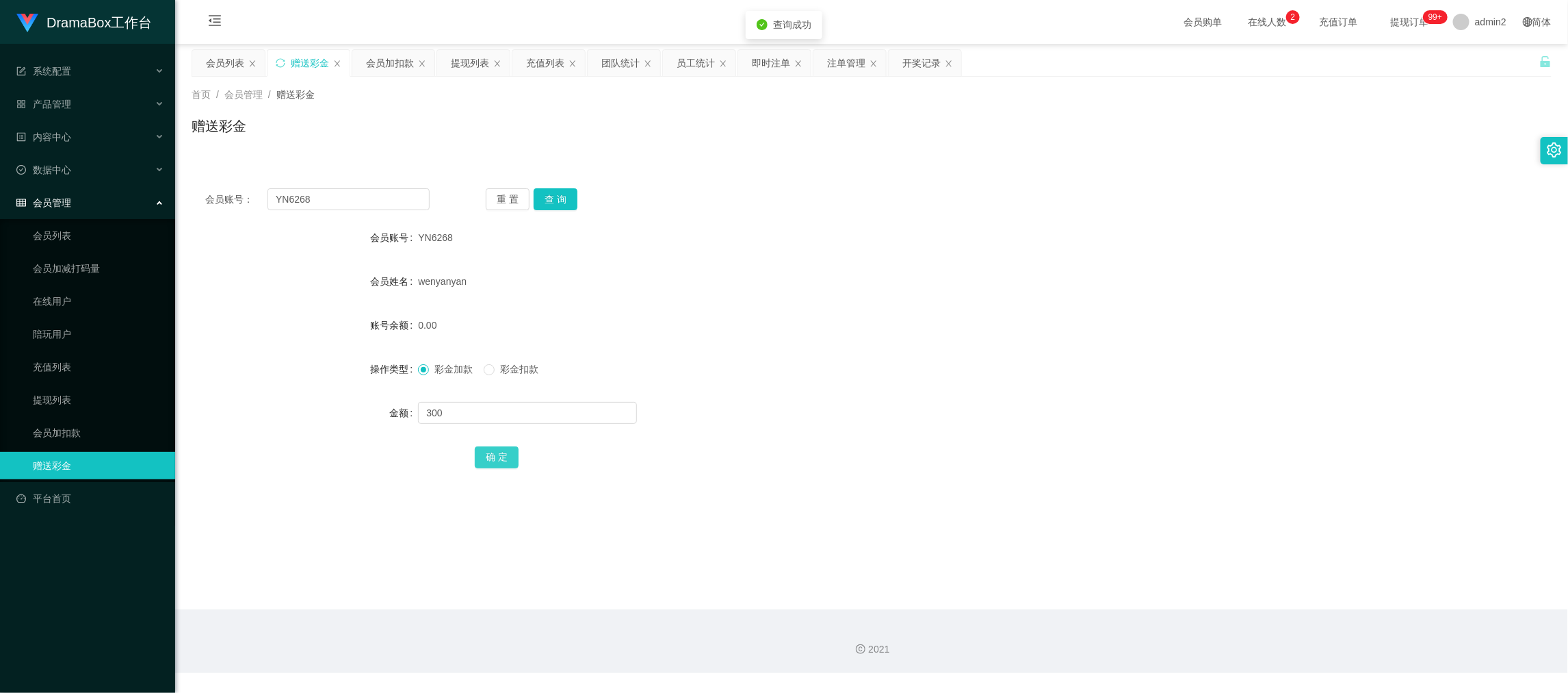
drag, startPoint x: 499, startPoint y: 454, endPoint x: 654, endPoint y: 414, distance: 160.1
click at [498, 454] on button "确 定" at bounding box center [497, 457] width 44 height 22
click at [935, 372] on div "彩金加款 彩金扣款" at bounding box center [815, 369] width 794 height 27
click at [1232, 595] on main "关闭左侧 关闭右侧 关闭其它 刷新页面 会员列表 赠送彩金 会员加扣款 提现列表 充值列表 团队统计 员工统计 即时注单 注单管理 开奖记录 首页 / 会员管…" at bounding box center [871, 326] width 1393 height 565
click at [372, 204] on input "YN6268" at bounding box center [349, 199] width 162 height 22
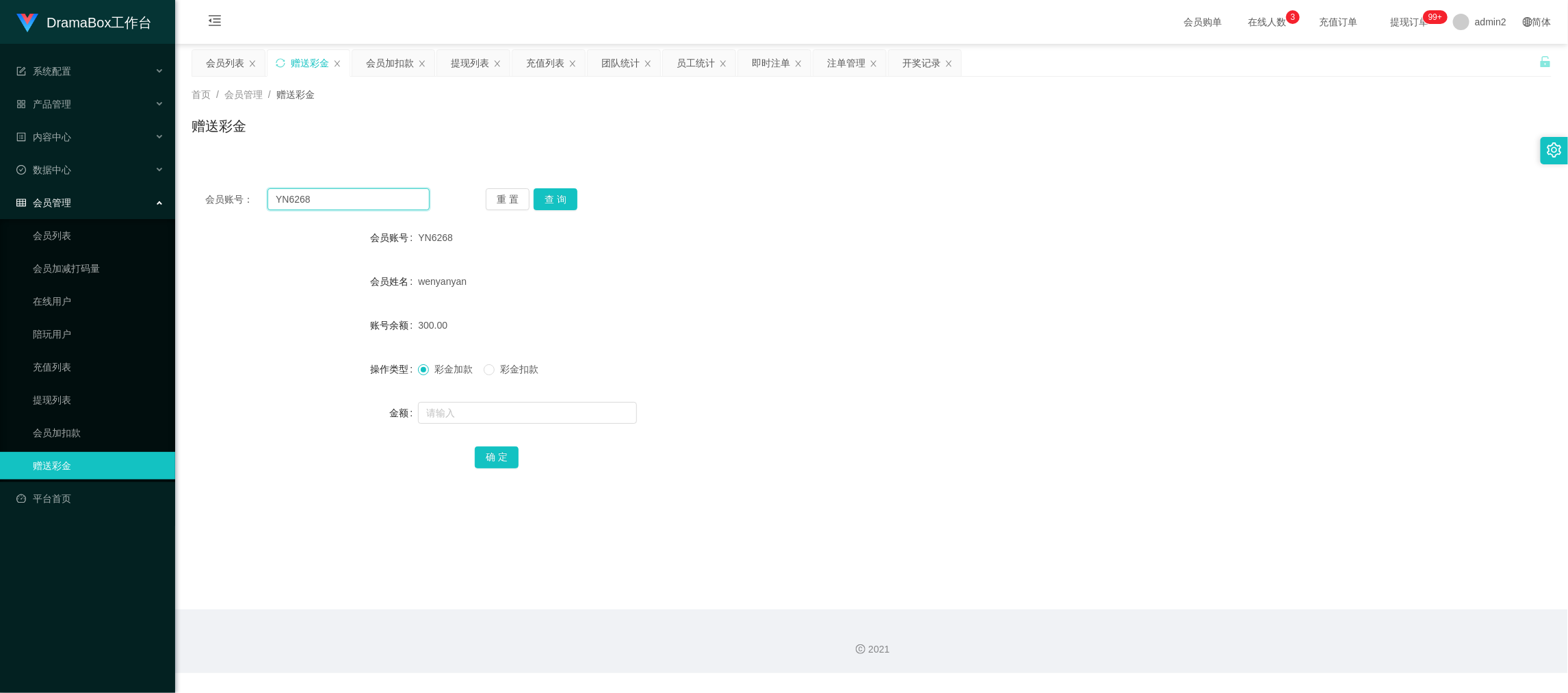
click at [380, 204] on input "YN6268" at bounding box center [349, 199] width 162 height 22
paste input "winky088"
type input "winky0888"
click at [565, 200] on button "查 询" at bounding box center [555, 199] width 44 height 22
click at [587, 405] on input "text" at bounding box center [527, 413] width 219 height 22
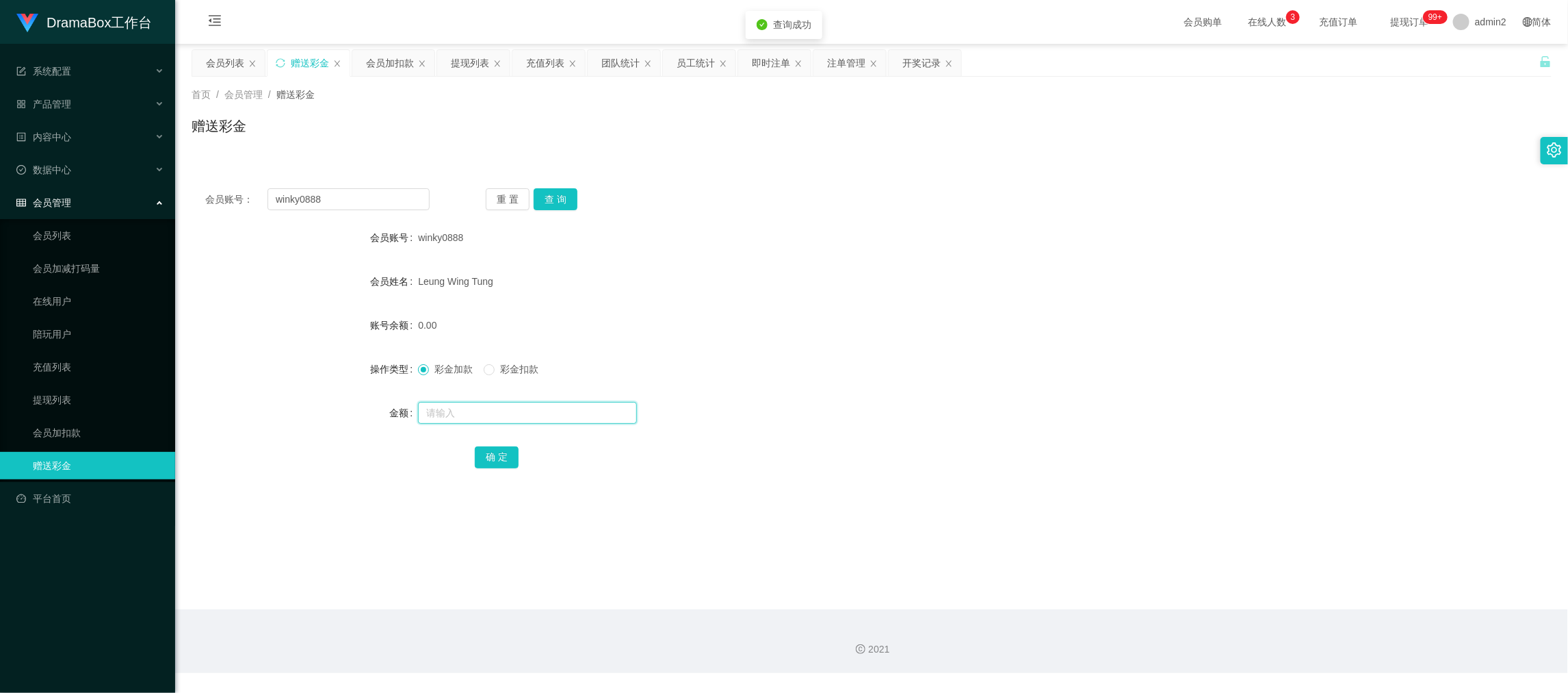
click at [587, 405] on input "text" at bounding box center [527, 413] width 219 height 22
type input "300"
click at [496, 458] on button "确 定" at bounding box center [497, 457] width 44 height 22
click at [971, 377] on div "彩金加款 彩金扣款" at bounding box center [815, 369] width 794 height 27
click at [411, 201] on input "winky0888" at bounding box center [349, 199] width 162 height 22
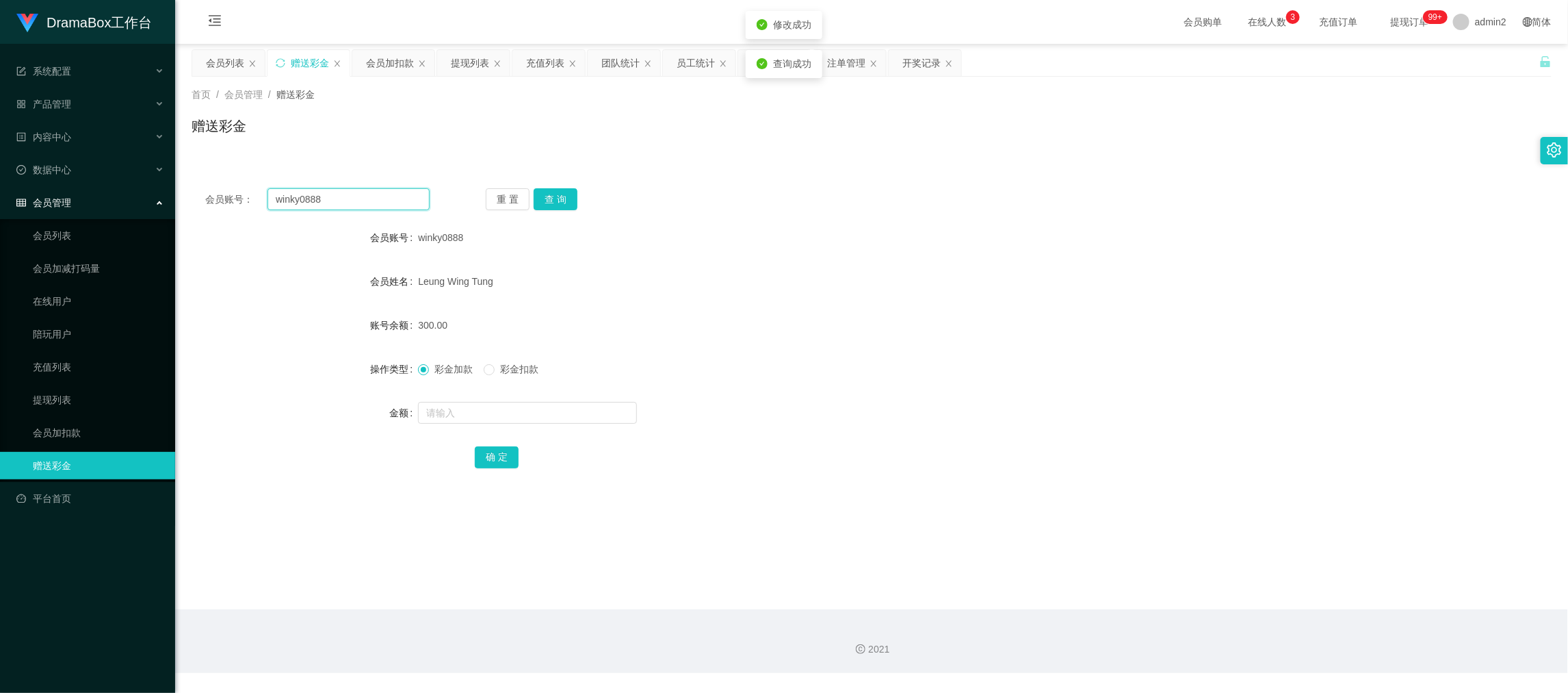
drag, startPoint x: 411, startPoint y: 201, endPoint x: 432, endPoint y: 203, distance: 21.1
click at [414, 200] on input "winky0888" at bounding box center [349, 199] width 162 height 22
paste input "[DATE]26"
type input "[DATE]268"
click at [535, 201] on button "查 询" at bounding box center [555, 199] width 44 height 22
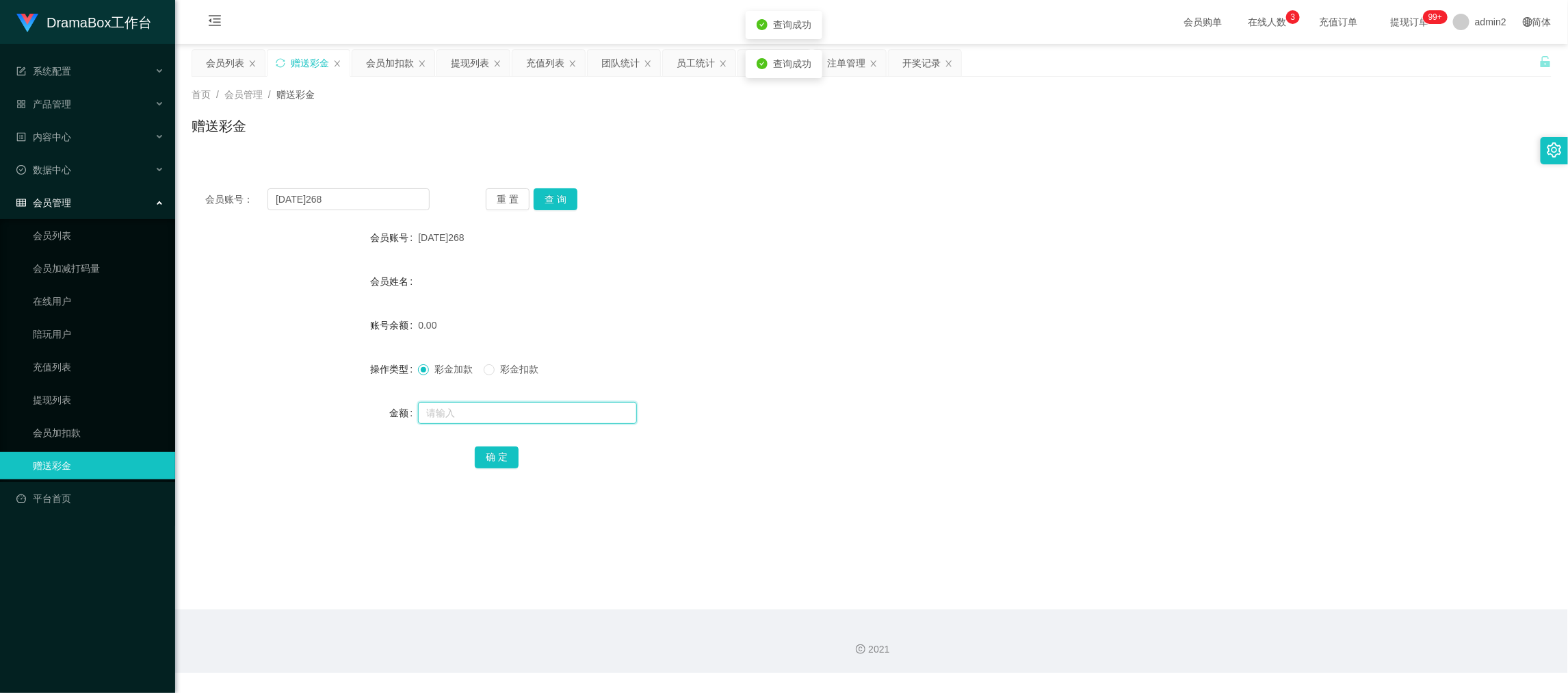
click at [595, 411] on input "text" at bounding box center [527, 413] width 219 height 22
type input "100"
click at [505, 458] on button "确 定" at bounding box center [497, 457] width 44 height 22
click at [909, 369] on div "彩金加款 彩金扣款" at bounding box center [815, 369] width 794 height 27
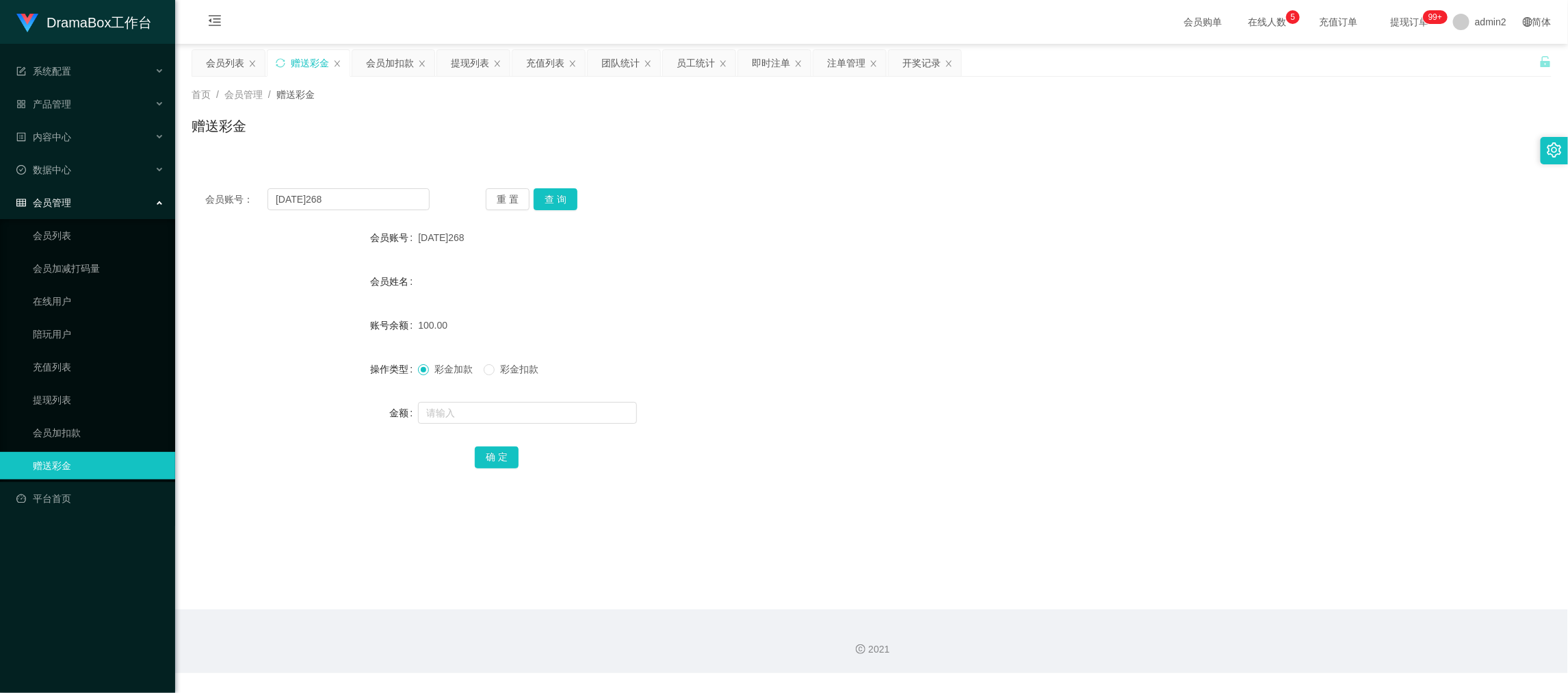
drag, startPoint x: 1194, startPoint y: 595, endPoint x: 549, endPoint y: 231, distance: 740.6
click at [1193, 594] on main "关闭左侧 关闭右侧 关闭其它 刷新页面 会员列表 赠送彩金 会员加扣款 提现列表 充值列表 团队统计 员工统计 即时注单 注单管理 开奖记录 首页 / 会员管…" at bounding box center [871, 326] width 1393 height 565
click at [466, 63] on div "提现列表" at bounding box center [470, 63] width 38 height 26
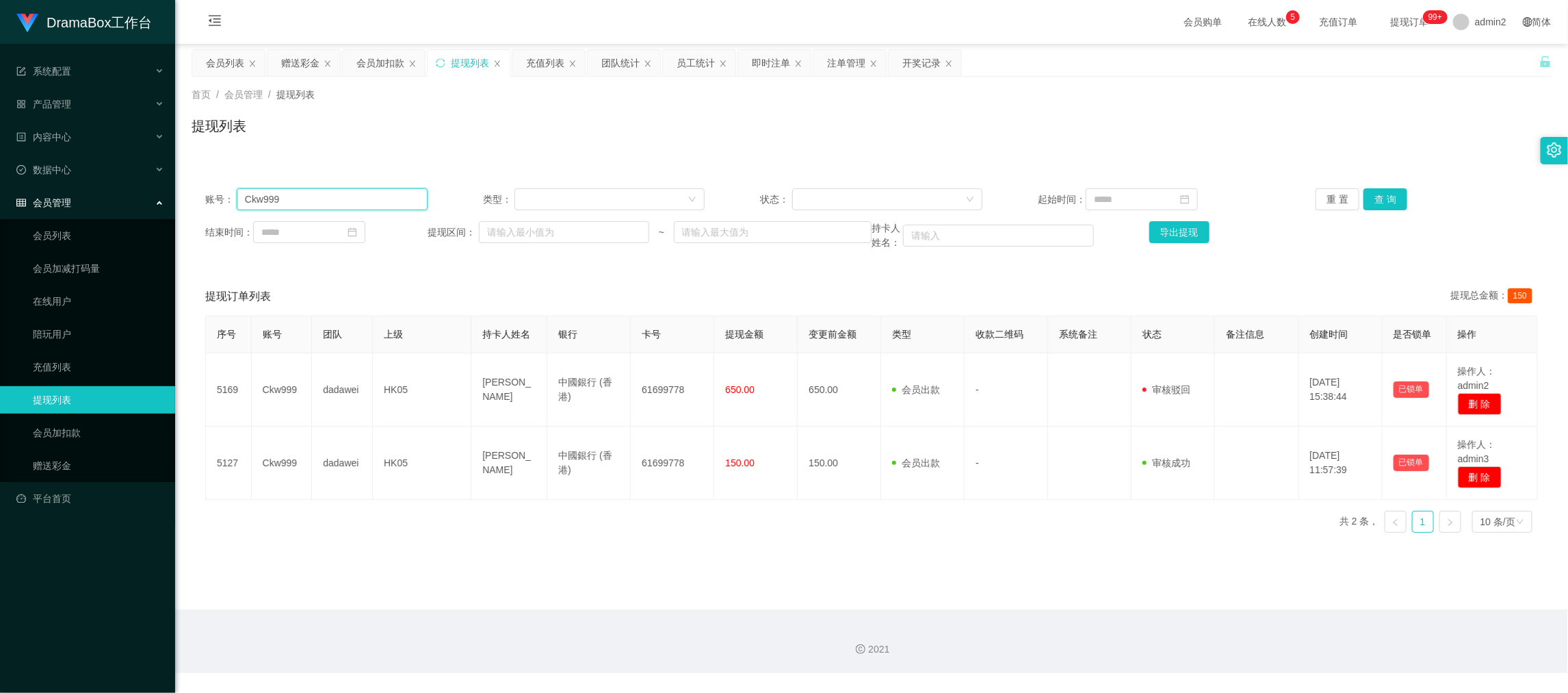
click at [402, 201] on input "Ckw999" at bounding box center [332, 199] width 191 height 22
paste input "Pan666"
type input "Pan666"
drag, startPoint x: 1379, startPoint y: 197, endPoint x: 1433, endPoint y: 271, distance: 91.6
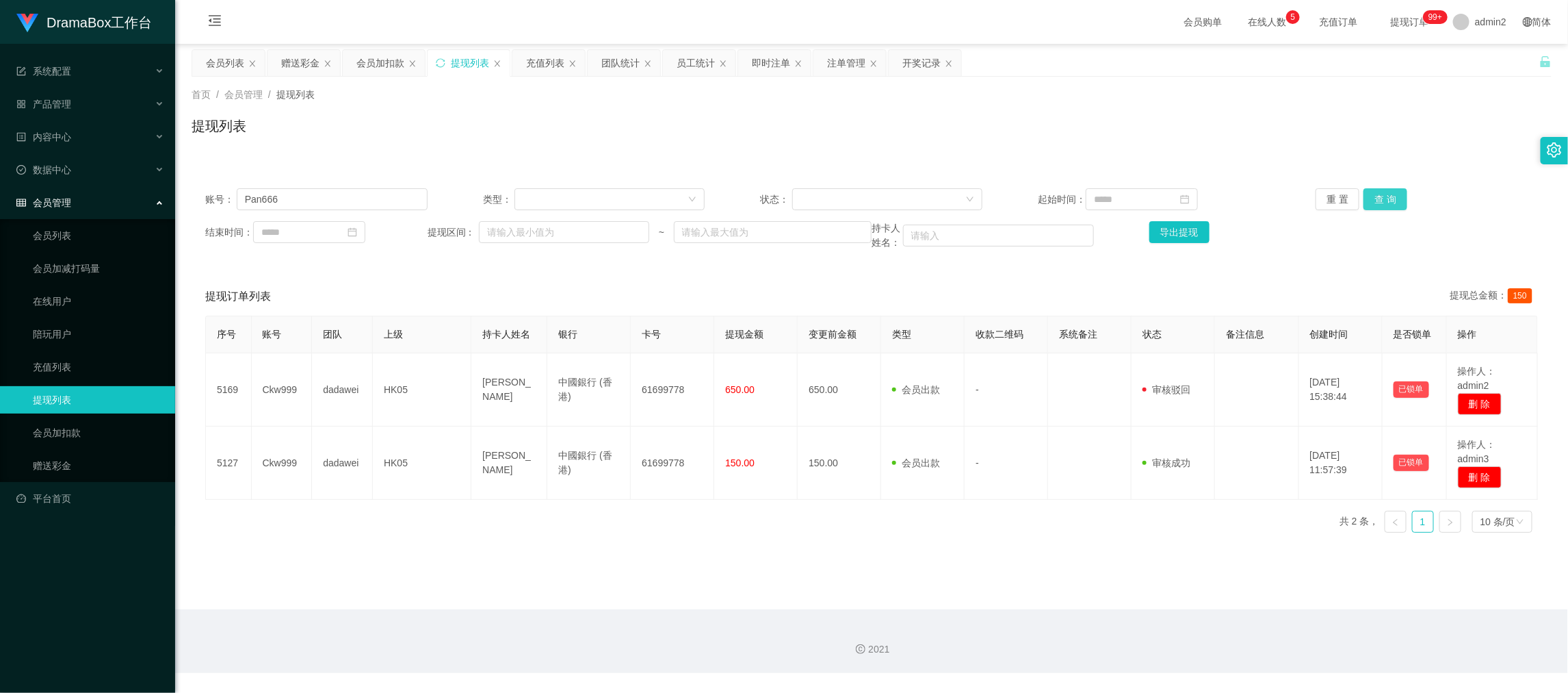
click at [1379, 197] on button "查 询" at bounding box center [1385, 199] width 44 height 22
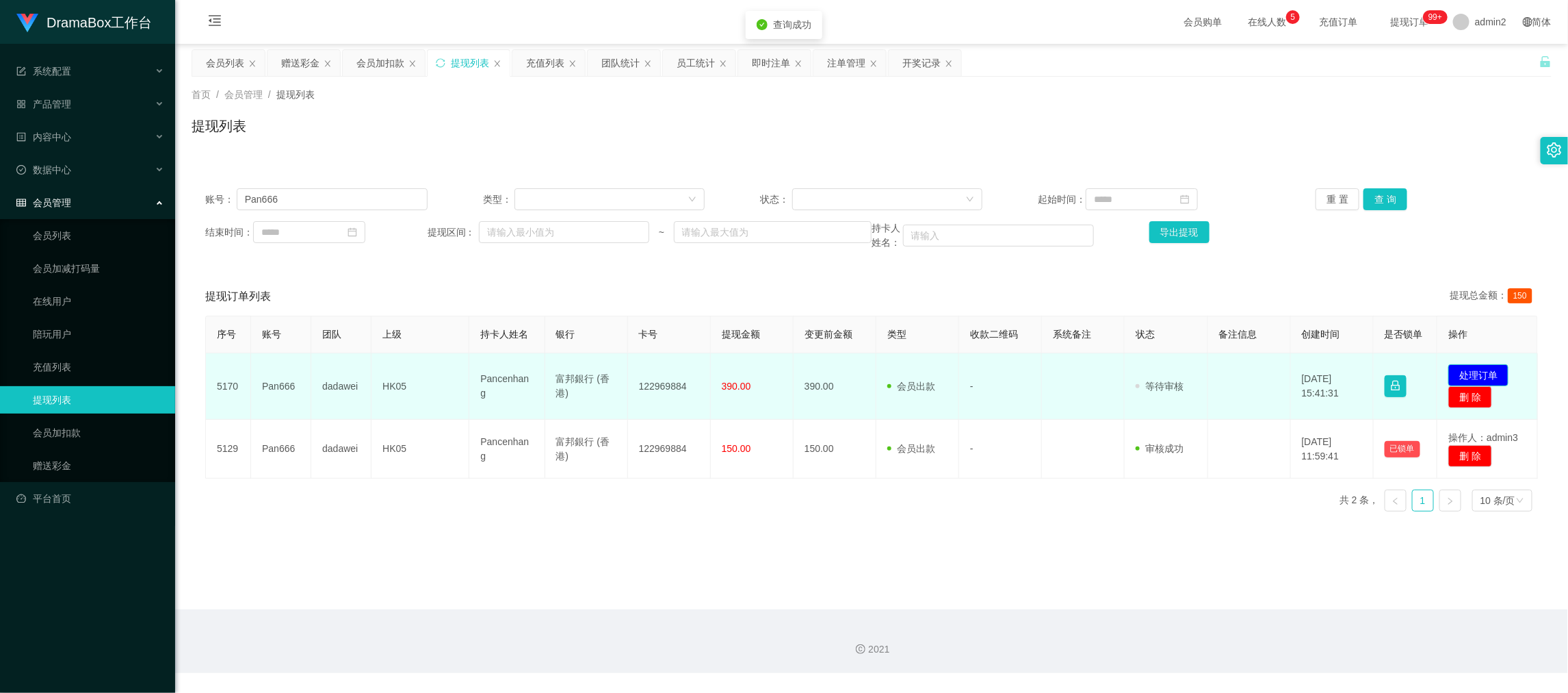
click at [1486, 376] on button "处理订单" at bounding box center [1479, 375] width 60 height 22
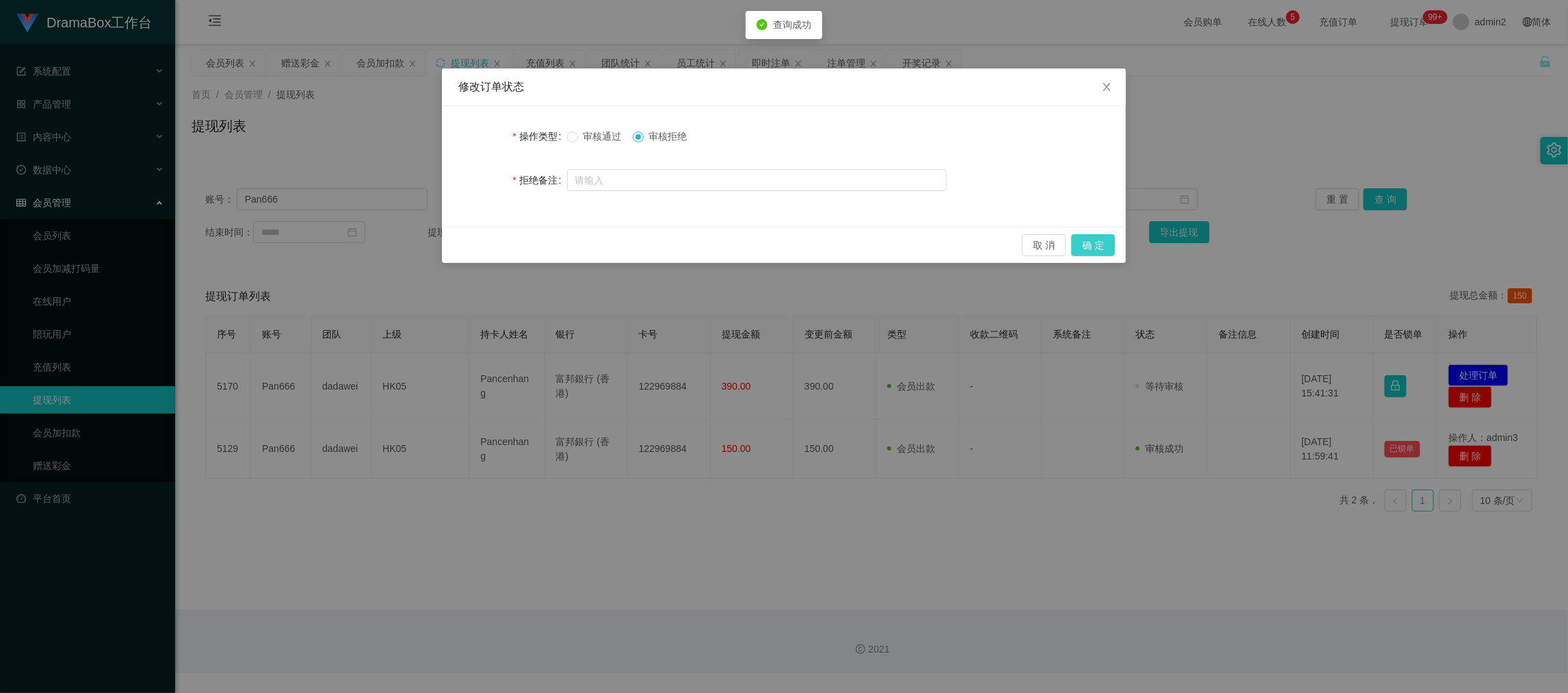
click at [1093, 247] on button "确 定" at bounding box center [1094, 245] width 44 height 22
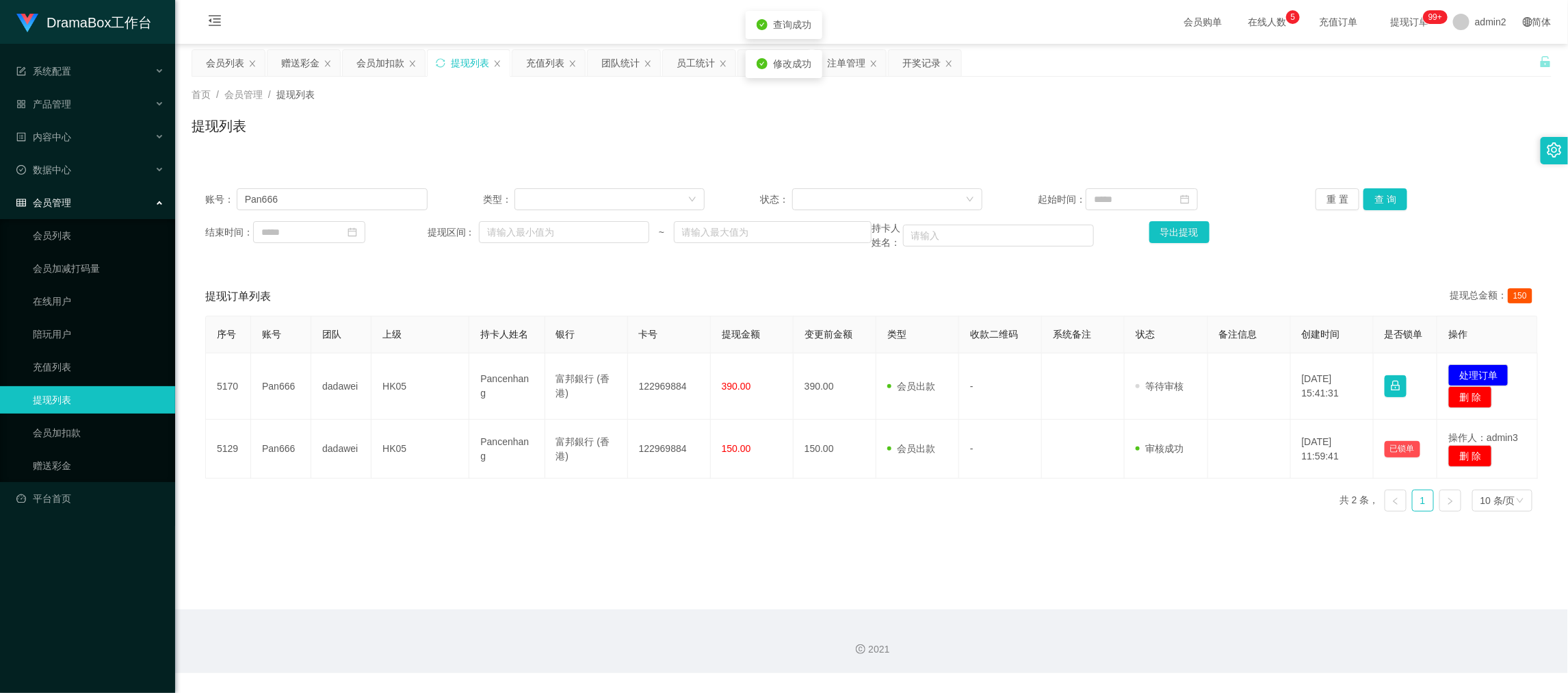
click at [1001, 513] on div "DramaBox工作台 系统配置 产品管理 产品列表 产品预设列表 开奖记录 注单管理 即时注单 内容中心 数据中心 员工统计 团队统计 会员管理 会员列表 …" at bounding box center [784, 346] width 1568 height 693
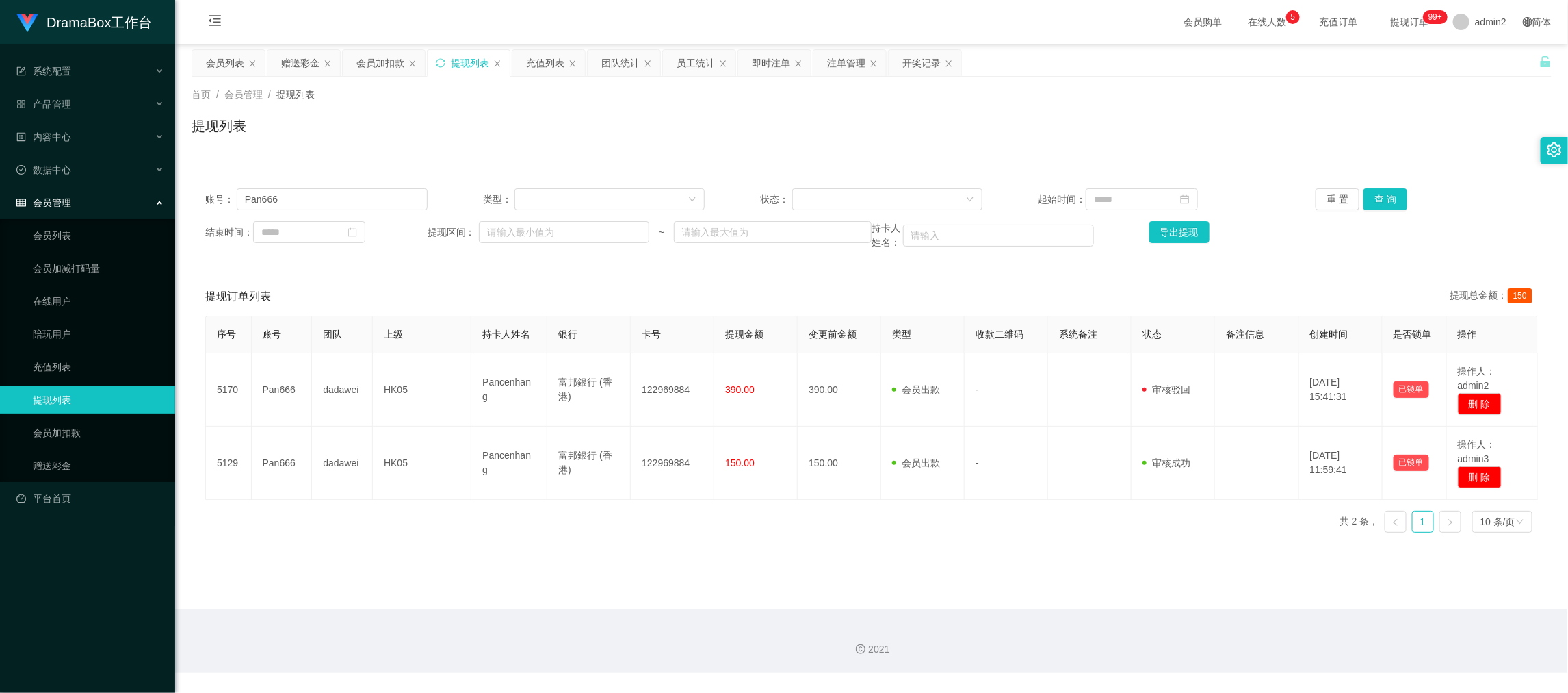
drag, startPoint x: 1227, startPoint y: 609, endPoint x: 738, endPoint y: 339, distance: 558.6
click at [1227, 607] on section "会员购单 在线人数 0 1 2 3 4 5 6 7 8 9 0 1 2 3 4 5 6 7 8 9 0 1 2 3 4 5 6 7 8 9 充值订单 提现订单…" at bounding box center [871, 337] width 1393 height 673
click at [297, 62] on div "赠送彩金" at bounding box center [301, 63] width 38 height 26
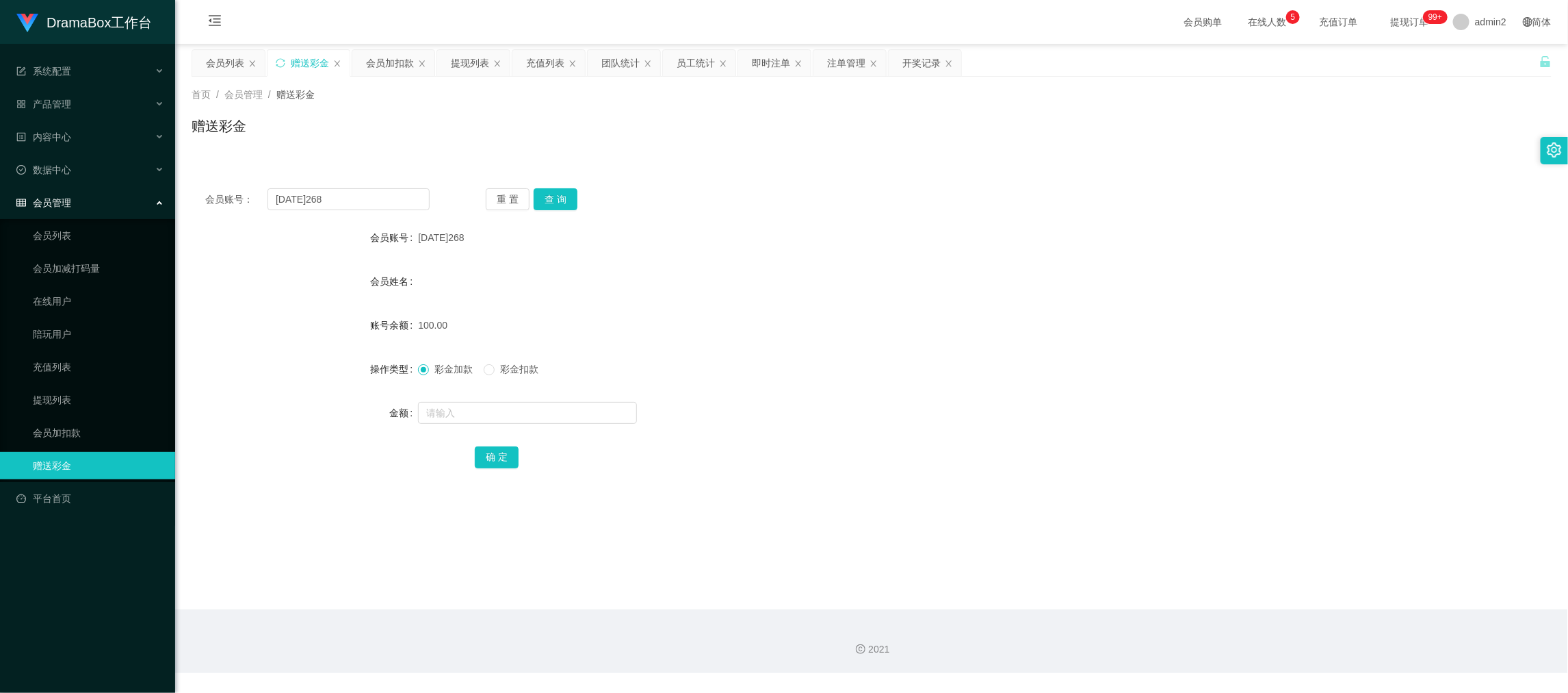
click at [349, 187] on div "会员账号： [DATE]268 重 置 查 询 会员账号 [DATE]268 会员姓名 账号余额 100.00 操作类型 彩金加款 彩金扣款 金额 确 定" at bounding box center [871, 337] width 1360 height 326
click at [372, 201] on input "[DATE]268" at bounding box center [349, 199] width 162 height 22
paste input "ABC123321"
type input "ABC123321"
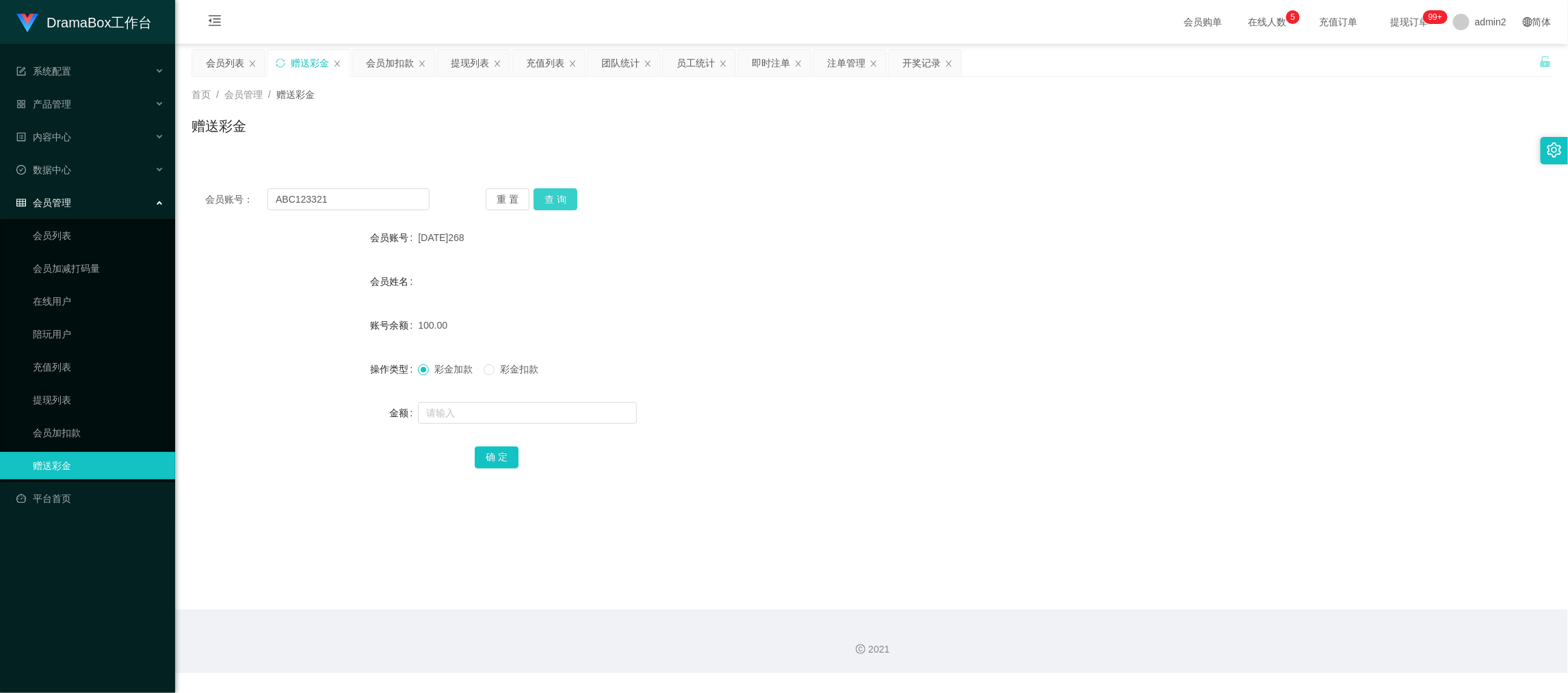
click at [556, 198] on button "查 询" at bounding box center [555, 199] width 44 height 22
click at [580, 415] on input "text" at bounding box center [527, 413] width 219 height 22
click at [580, 415] on input "3" at bounding box center [527, 413] width 219 height 22
type input "300"
click at [491, 456] on button "确 定" at bounding box center [497, 457] width 44 height 22
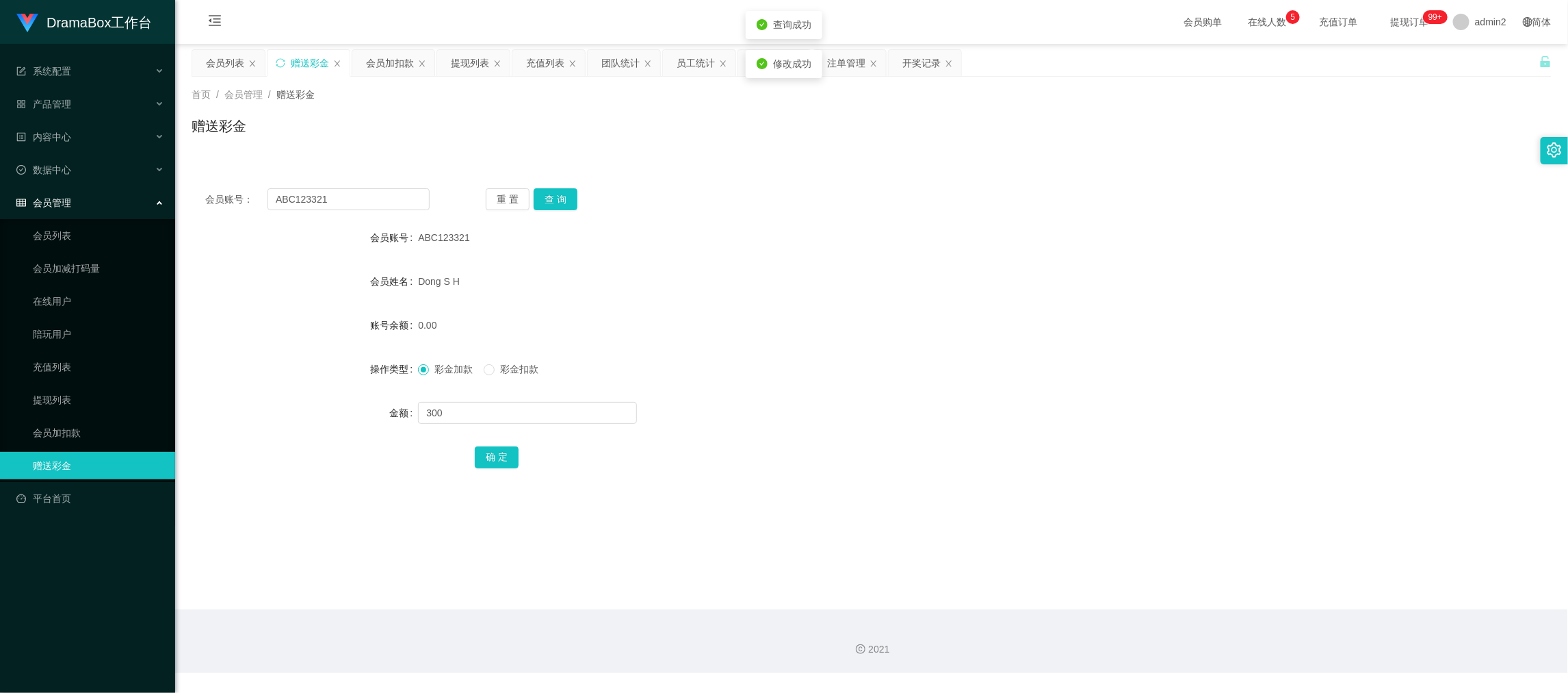
click at [834, 375] on div "彩金加款 彩金扣款" at bounding box center [815, 369] width 794 height 27
drag, startPoint x: 1142, startPoint y: 641, endPoint x: 1122, endPoint y: 625, distance: 25.6
click at [1142, 639] on div "2021" at bounding box center [871, 641] width 1393 height 64
click at [364, 196] on input "ABC123321" at bounding box center [349, 199] width 162 height 22
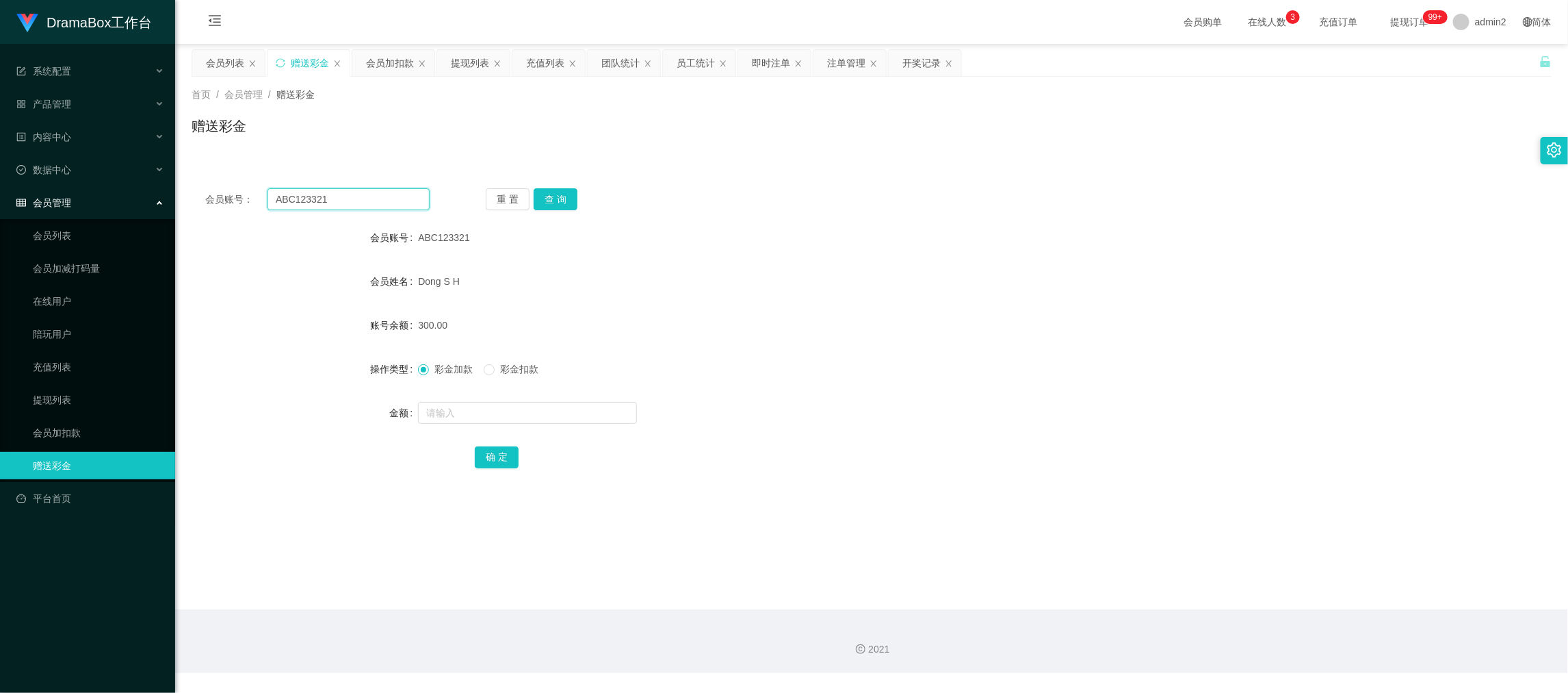
paste input "LingBlue"
type input "LingBlue"
click at [544, 198] on button "查 询" at bounding box center [555, 199] width 44 height 22
click at [556, 416] on input "text" at bounding box center [527, 413] width 219 height 22
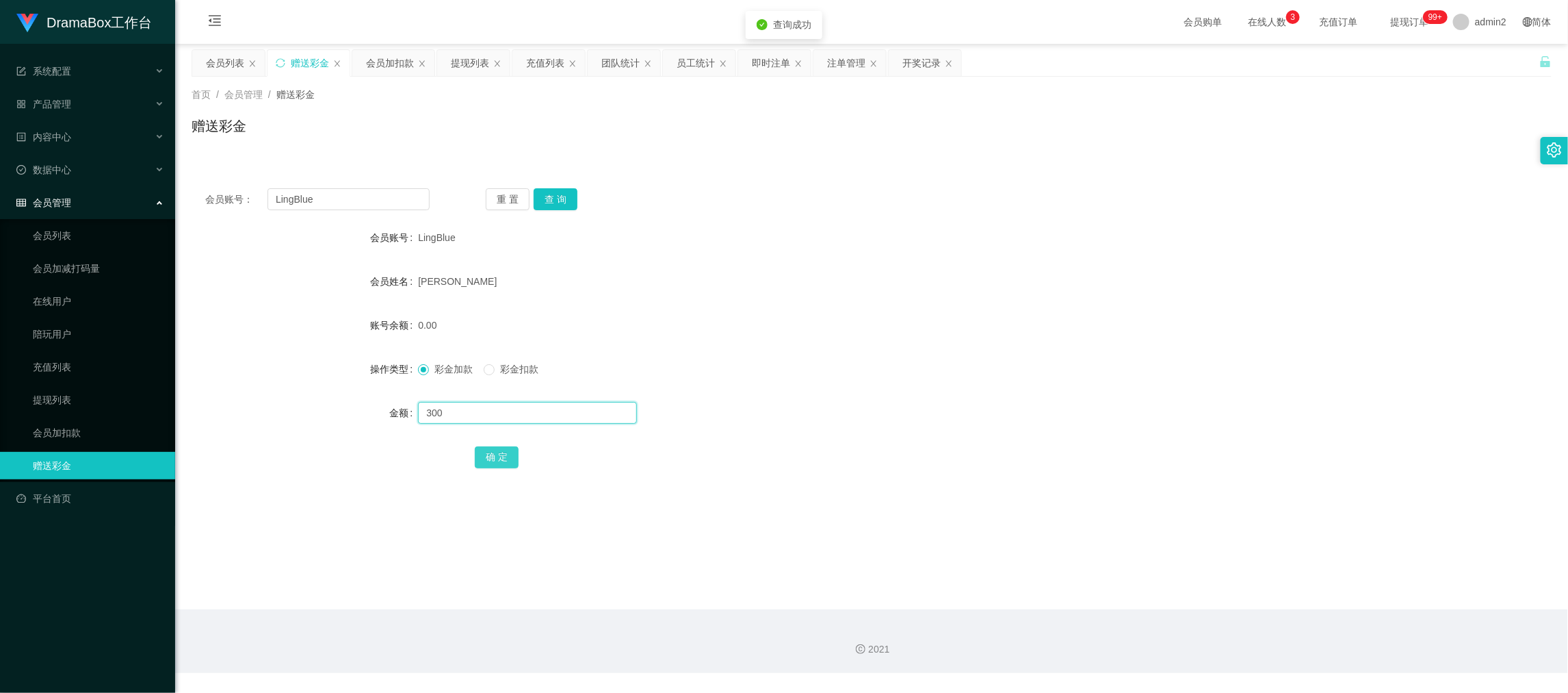
type input "300"
drag, startPoint x: 481, startPoint y: 454, endPoint x: 700, endPoint y: 420, distance: 221.6
click at [481, 454] on button "确 定" at bounding box center [497, 457] width 44 height 22
click at [908, 385] on form "会员账号 LingBlue 会员姓名 [PERSON_NAME] 账号余额 0.00 操作类型 彩金加款 彩金扣款 金额 300 确 定" at bounding box center [871, 347] width 1360 height 247
drag, startPoint x: 1145, startPoint y: 653, endPoint x: 1142, endPoint y: 646, distance: 7.6
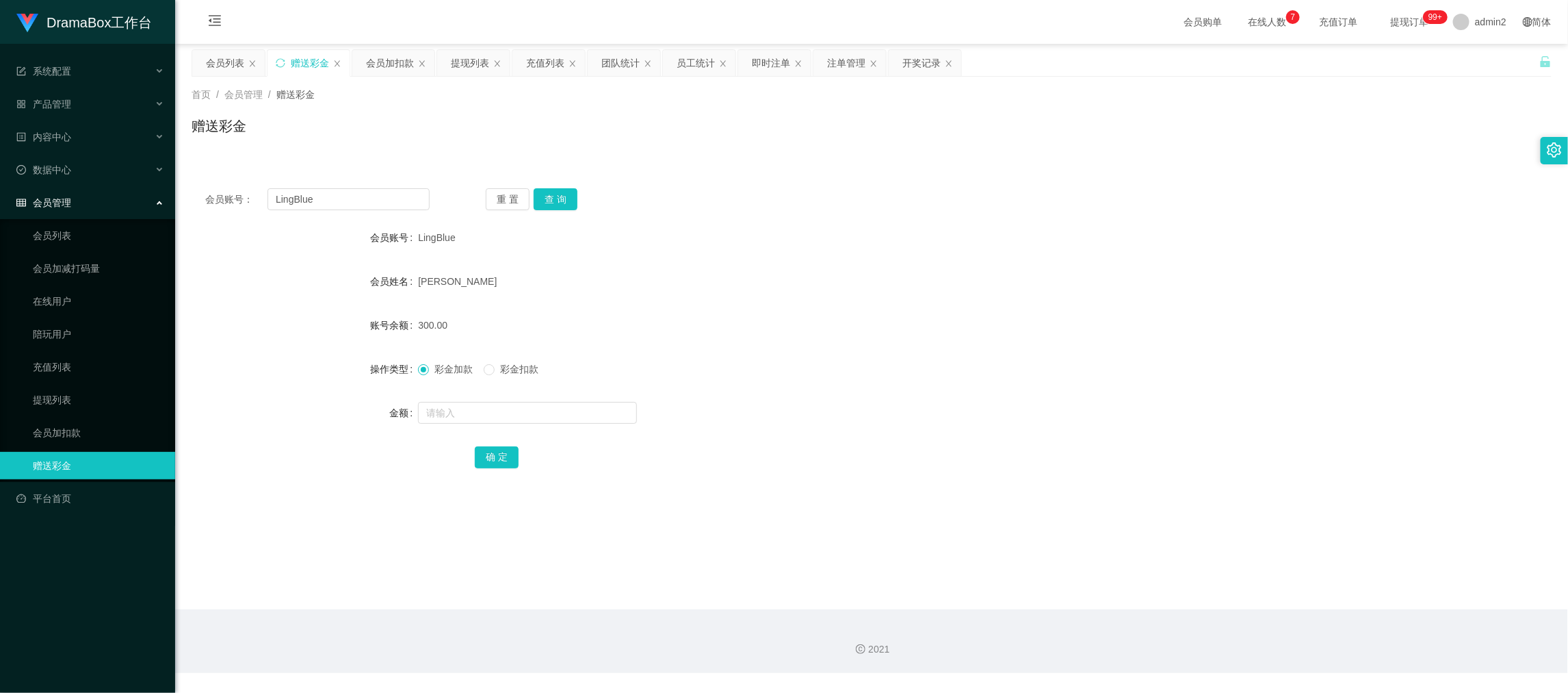
click at [1142, 646] on div "2021" at bounding box center [871, 649] width 1371 height 14
click at [371, 203] on input "LingBlue" at bounding box center [349, 199] width 162 height 22
drag, startPoint x: 371, startPoint y: 203, endPoint x: 511, endPoint y: 207, distance: 140.1
click at [383, 203] on input "LingBlue" at bounding box center [349, 199] width 162 height 22
paste input "SiuLan1122"
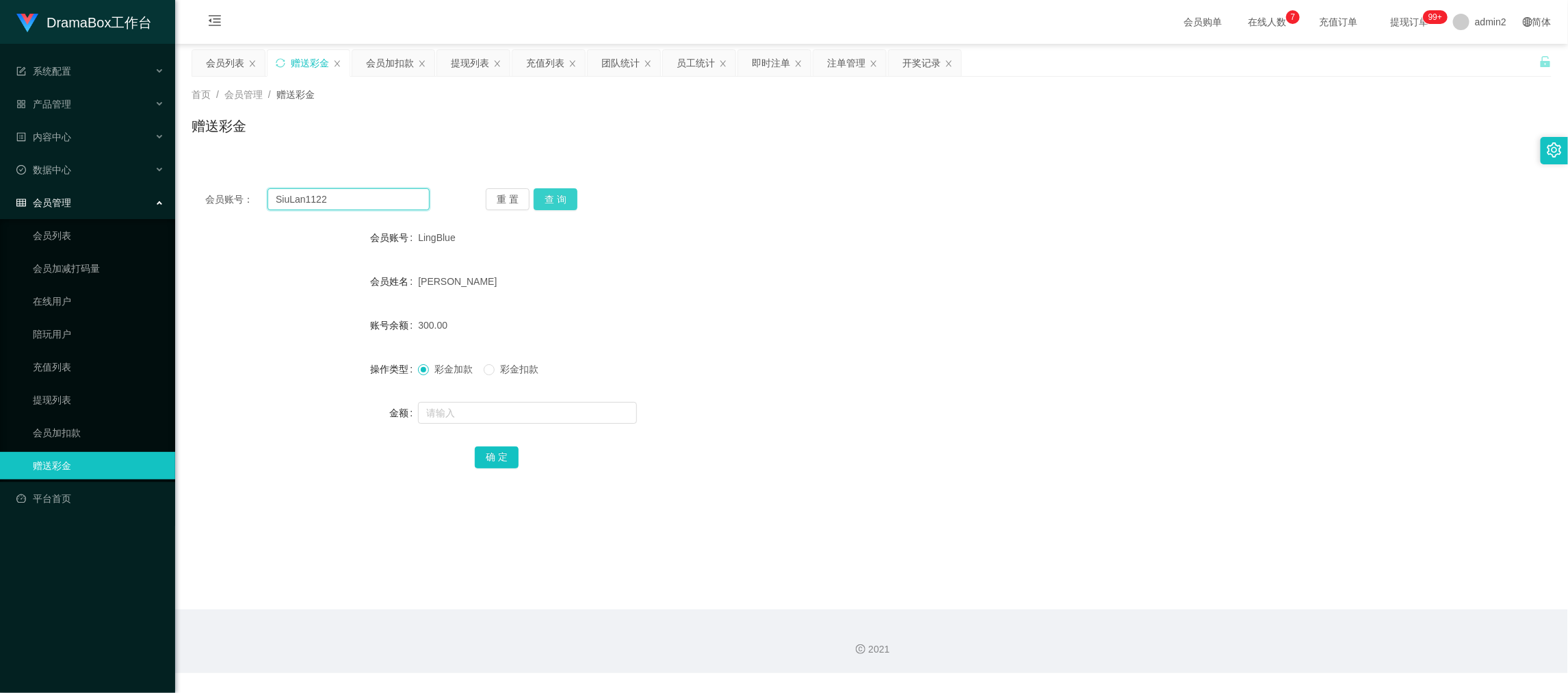
type input "SiuLan1122"
click at [550, 196] on button "查 询" at bounding box center [555, 199] width 44 height 22
click at [583, 413] on input "text" at bounding box center [527, 413] width 219 height 22
type input "300"
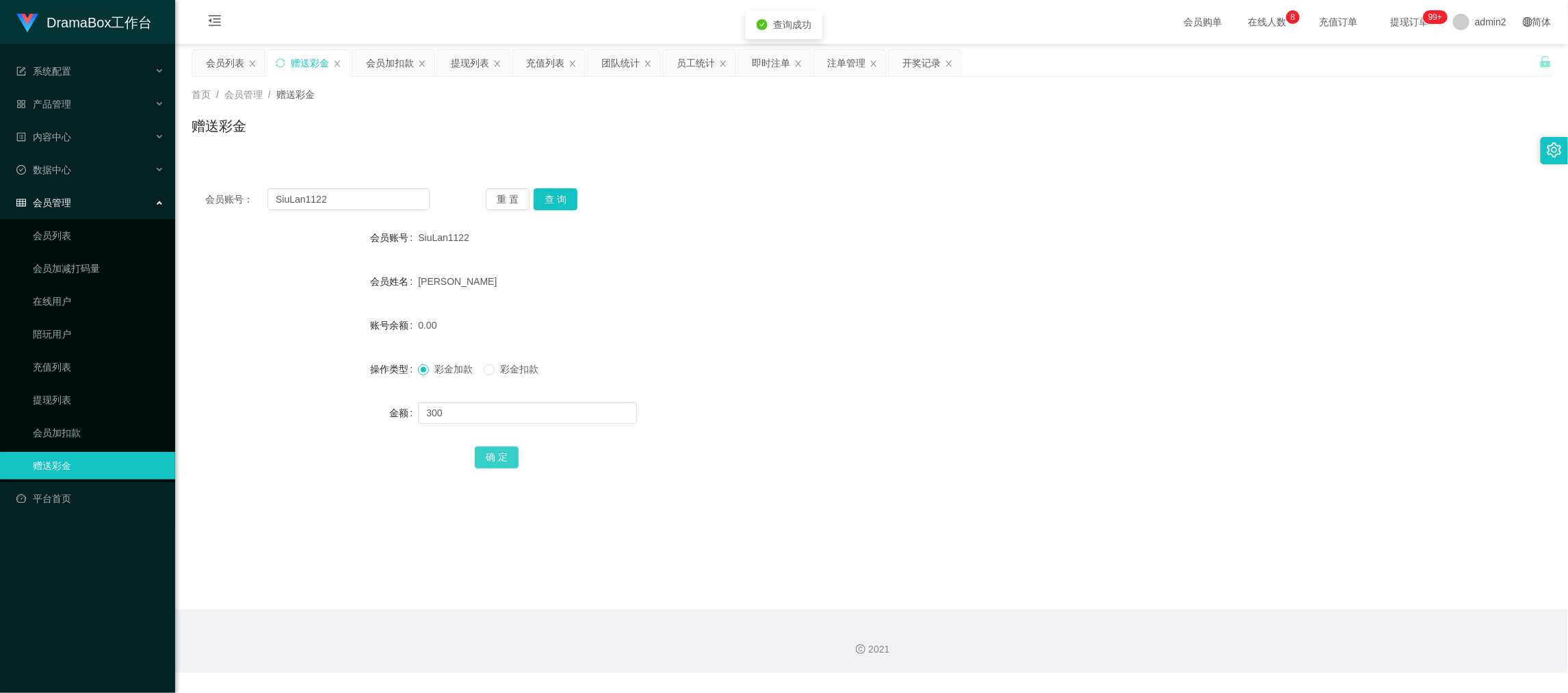
drag, startPoint x: 496, startPoint y: 451, endPoint x: 752, endPoint y: 385, distance: 264.4
click at [496, 451] on button "确 定" at bounding box center [497, 457] width 44 height 22
drag, startPoint x: 841, startPoint y: 365, endPoint x: 857, endPoint y: 368, distance: 16.3
click at [844, 368] on div "彩金加款 彩金扣款" at bounding box center [815, 369] width 794 height 27
click at [392, 201] on input "SiuLan1122" at bounding box center [349, 199] width 162 height 22
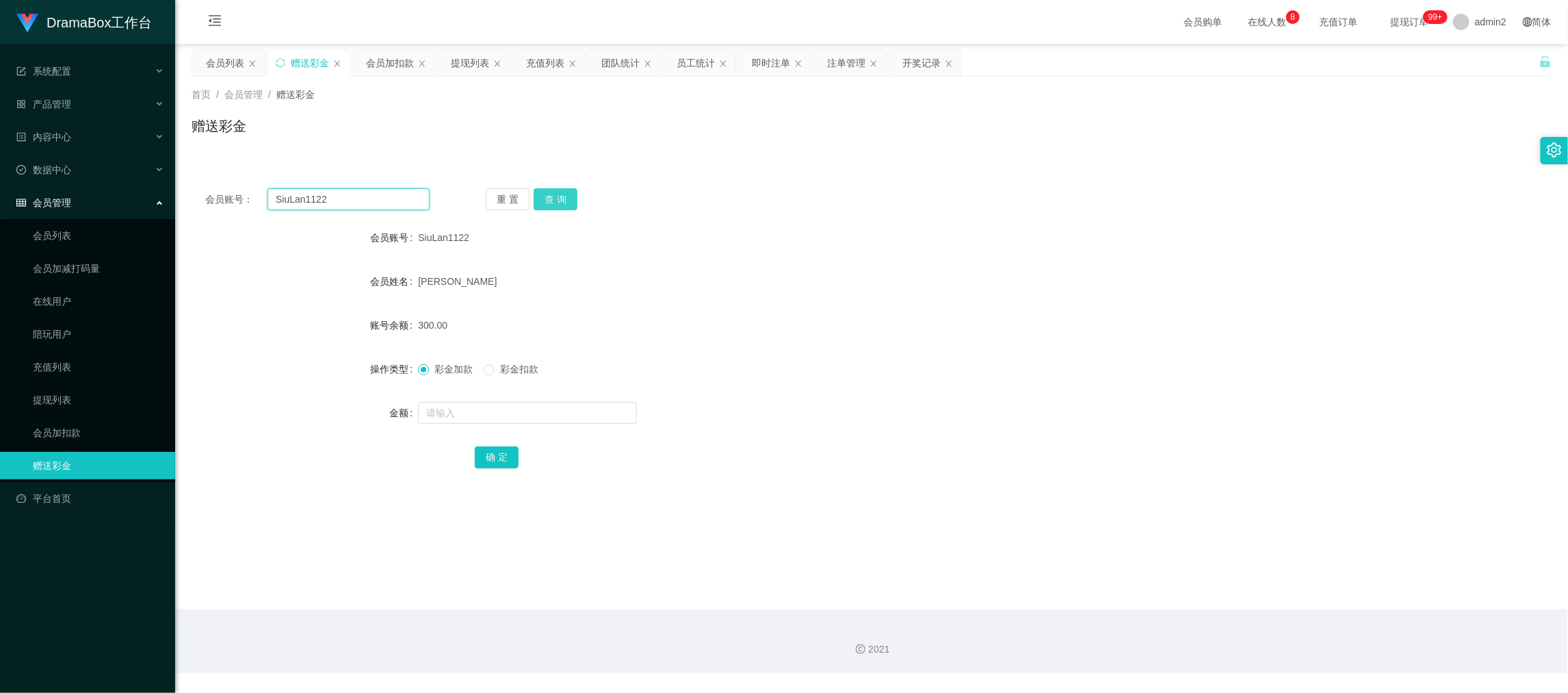
drag, startPoint x: 392, startPoint y: 201, endPoint x: 538, endPoint y: 207, distance: 146.1
click at [401, 203] on input "SiuLan1122" at bounding box center [349, 199] width 162 height 22
paste input "68571813"
type input "68571813"
click at [569, 195] on button "查 询" at bounding box center [555, 199] width 44 height 22
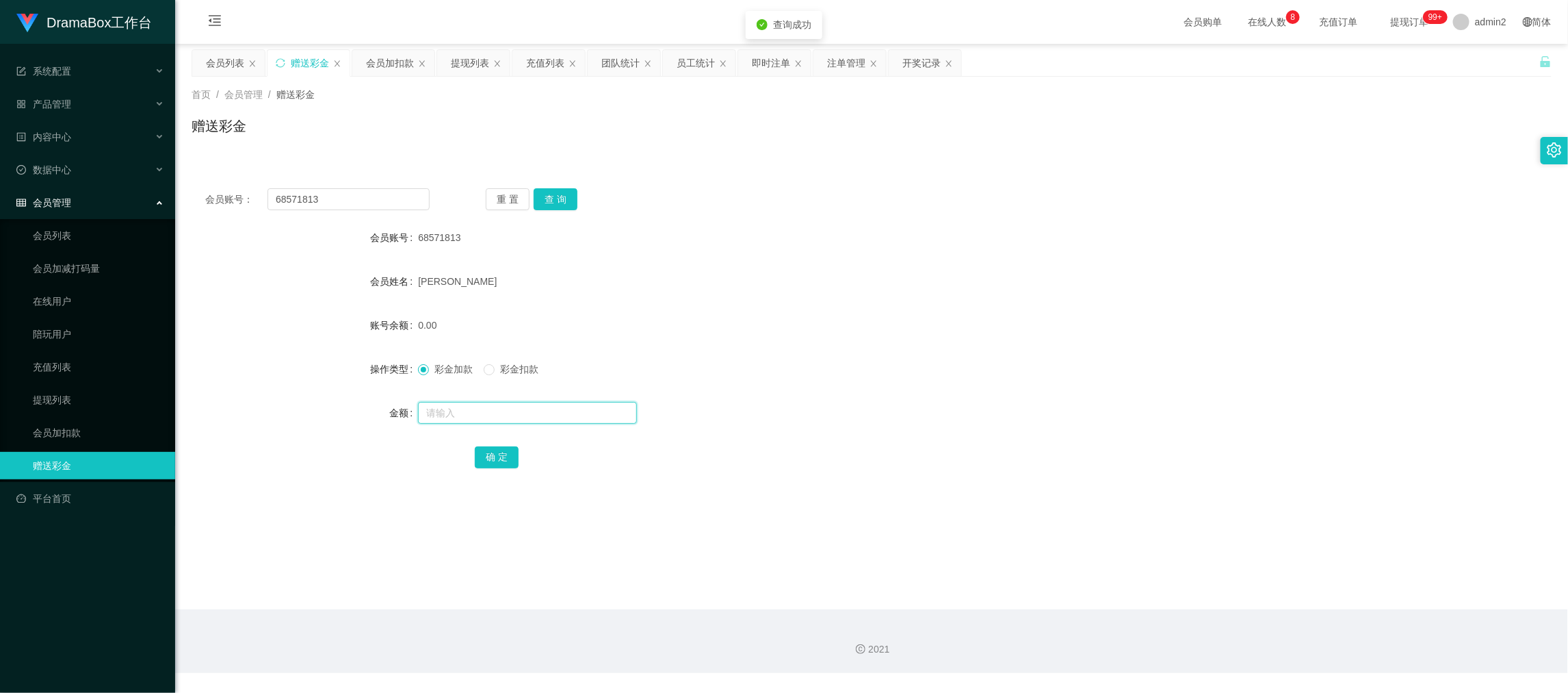
click at [586, 416] on input "text" at bounding box center [527, 413] width 219 height 22
type input "300"
drag, startPoint x: 495, startPoint y: 458, endPoint x: 535, endPoint y: 450, distance: 40.8
click at [494, 457] on button "确 定" at bounding box center [497, 457] width 44 height 22
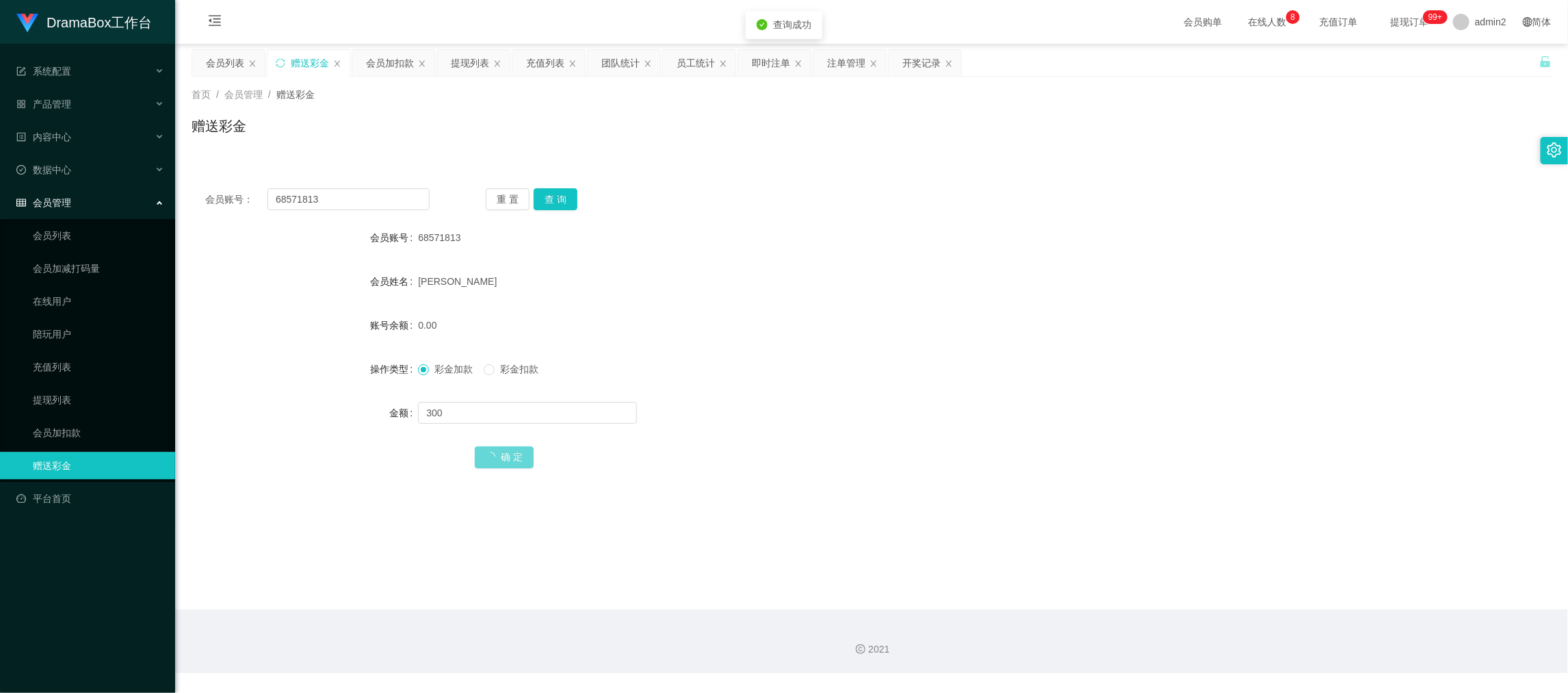
click at [809, 403] on div "300" at bounding box center [815, 413] width 794 height 27
click at [361, 201] on input "68571813" at bounding box center [349, 199] width 162 height 22
drag, startPoint x: 361, startPoint y: 201, endPoint x: 496, endPoint y: 204, distance: 135.0
click at [369, 201] on input "68571813" at bounding box center [349, 199] width 162 height 22
paste input "Timtim2809"
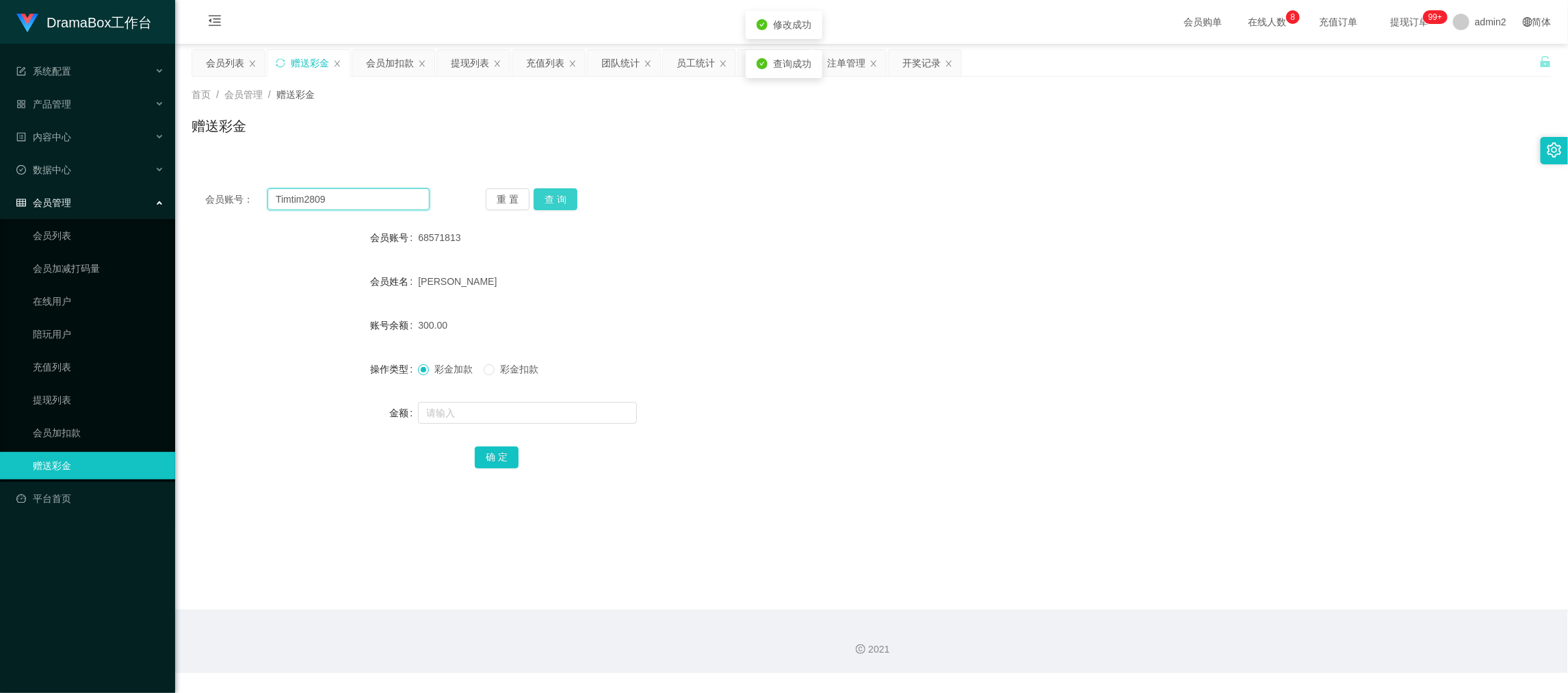
type input "Timtim2809"
drag, startPoint x: 549, startPoint y: 191, endPoint x: 559, endPoint y: 234, distance: 44.1
click at [549, 191] on button "查 询" at bounding box center [555, 199] width 44 height 22
click at [595, 411] on input "text" at bounding box center [527, 413] width 219 height 22
click at [595, 411] on input "3" at bounding box center [527, 413] width 219 height 22
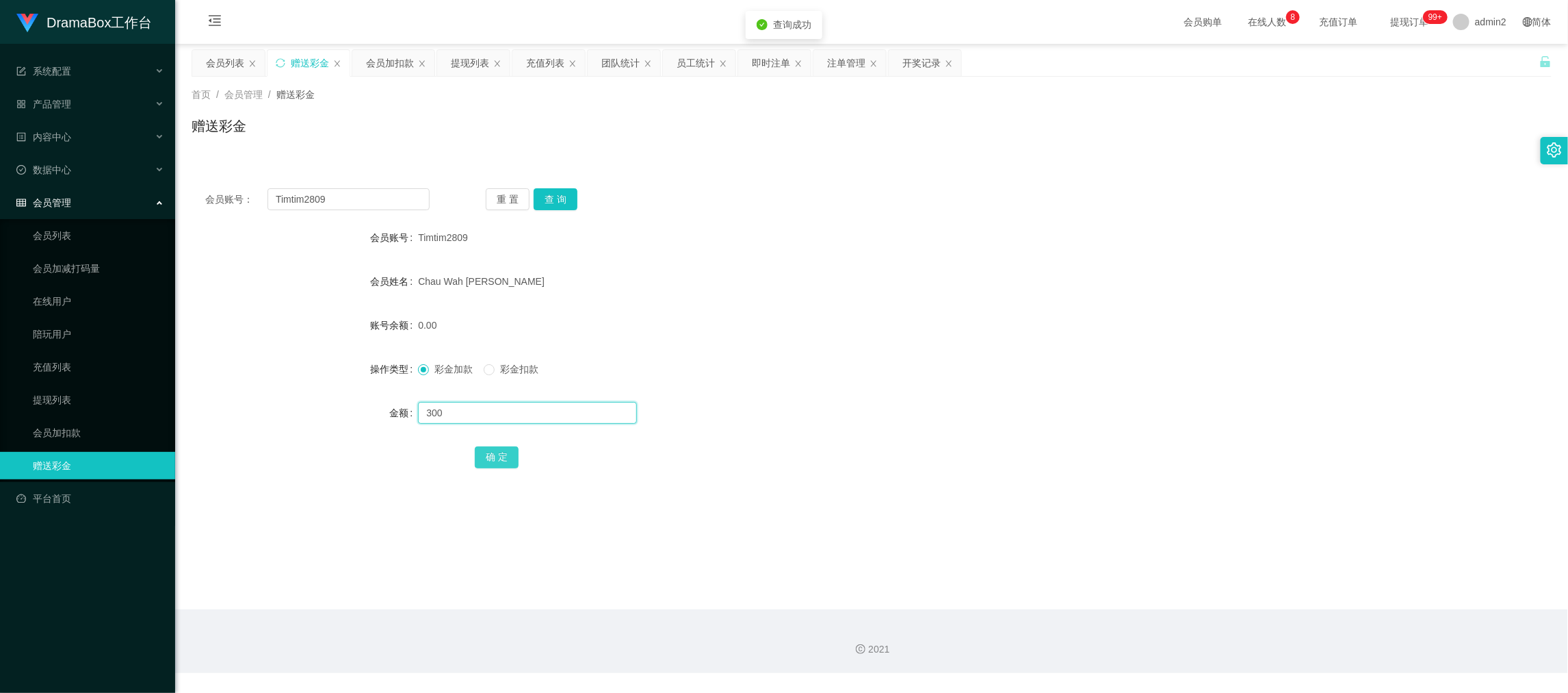
type input "300"
click at [510, 455] on button "确 定" at bounding box center [497, 457] width 44 height 22
click at [862, 359] on div "彩金加款 彩金扣款" at bounding box center [815, 369] width 794 height 27
drag, startPoint x: 1155, startPoint y: 626, endPoint x: 675, endPoint y: 352, distance: 552.7
click at [1155, 624] on div "2021" at bounding box center [871, 641] width 1393 height 64
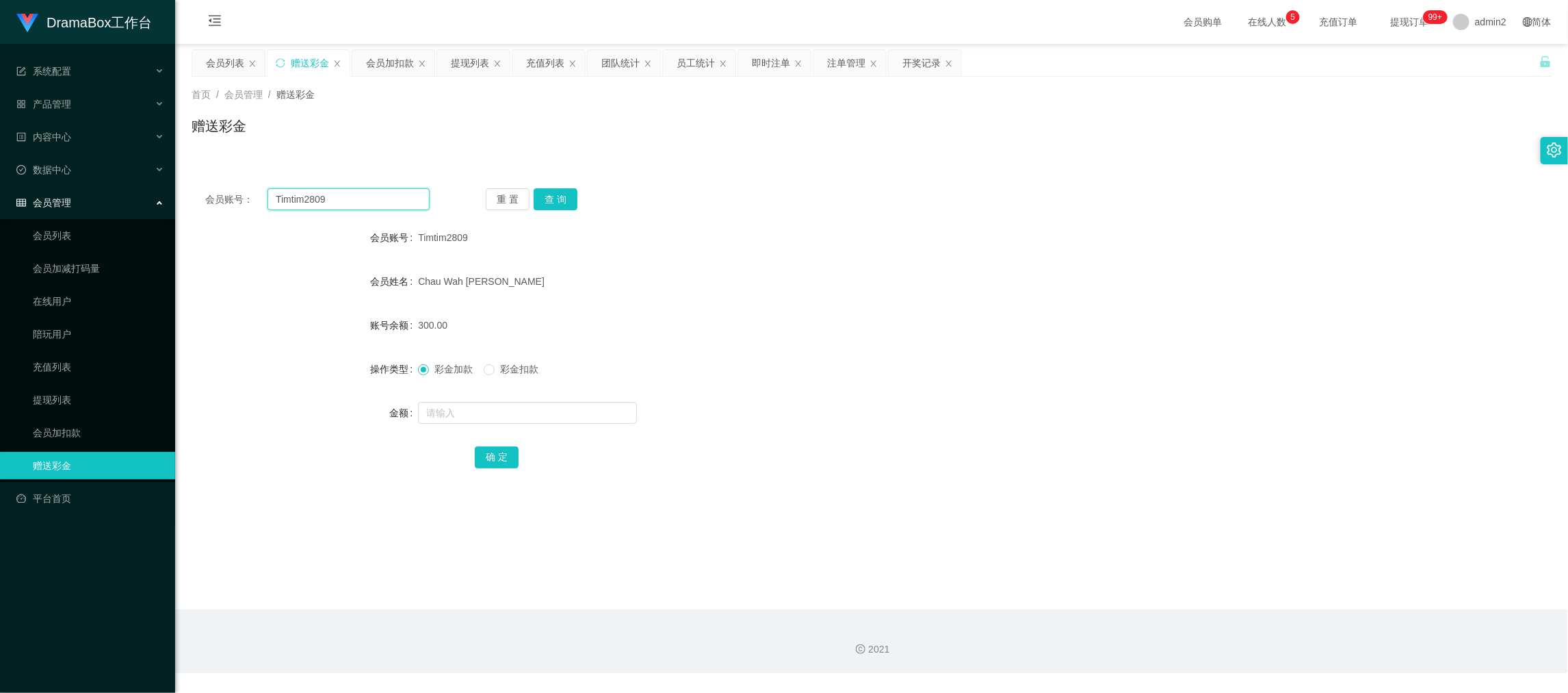
click at [365, 198] on input "Timtim2809" at bounding box center [349, 199] width 162 height 22
drag, startPoint x: 365, startPoint y: 198, endPoint x: 489, endPoint y: 198, distance: 124.0
click at [367, 198] on input "Timtim2809" at bounding box center [349, 199] width 162 height 22
paste input "kwanyiu198611"
type input "kwanyiu198611"
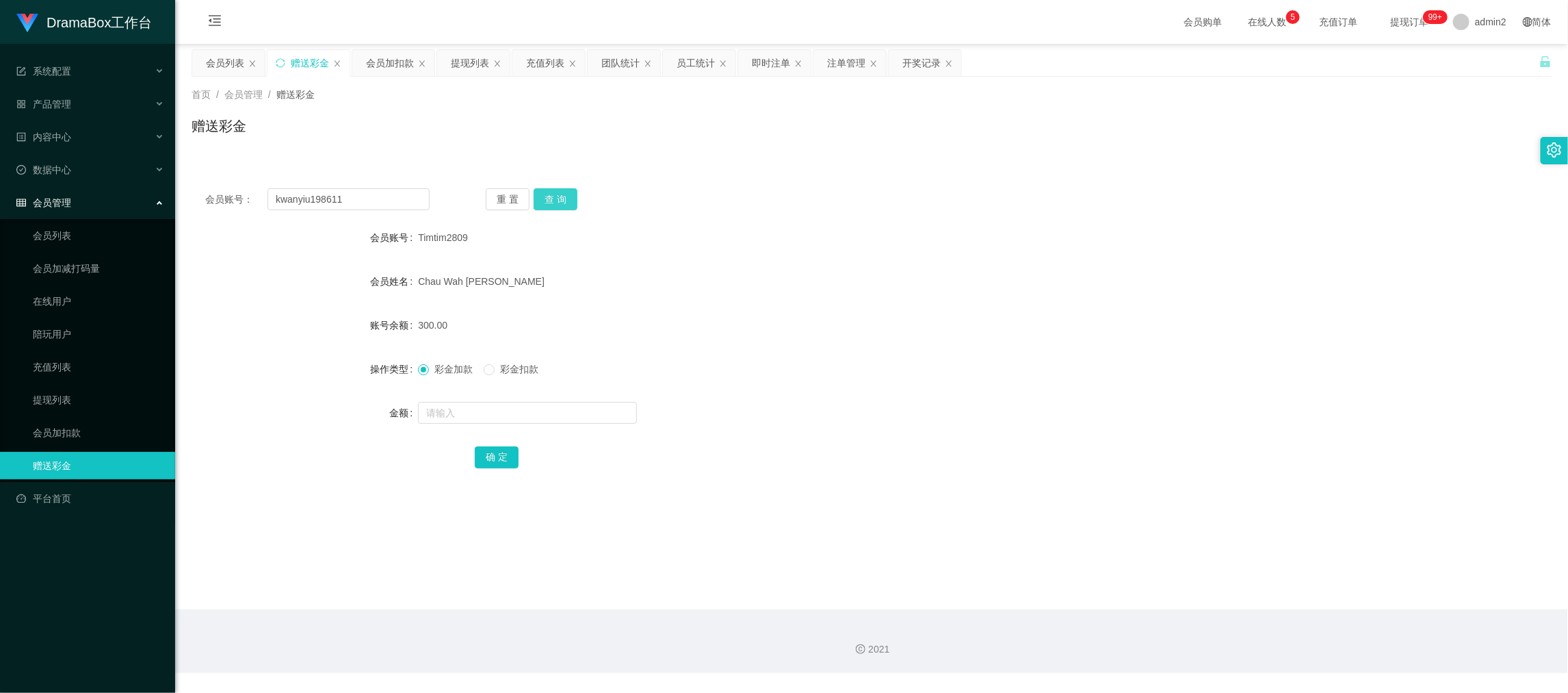
drag, startPoint x: 533, startPoint y: 187, endPoint x: 540, endPoint y: 190, distance: 7.6
click at [533, 187] on div "会员账号： kwanyiu198611 重 置 查 询 会员账号 Timtim2809 会员姓名 Chau Wah [PERSON_NAME] 账号余额 30…" at bounding box center [871, 337] width 1360 height 326
click at [561, 195] on button "查 询" at bounding box center [555, 199] width 44 height 22
click at [553, 412] on input "text" at bounding box center [527, 413] width 219 height 22
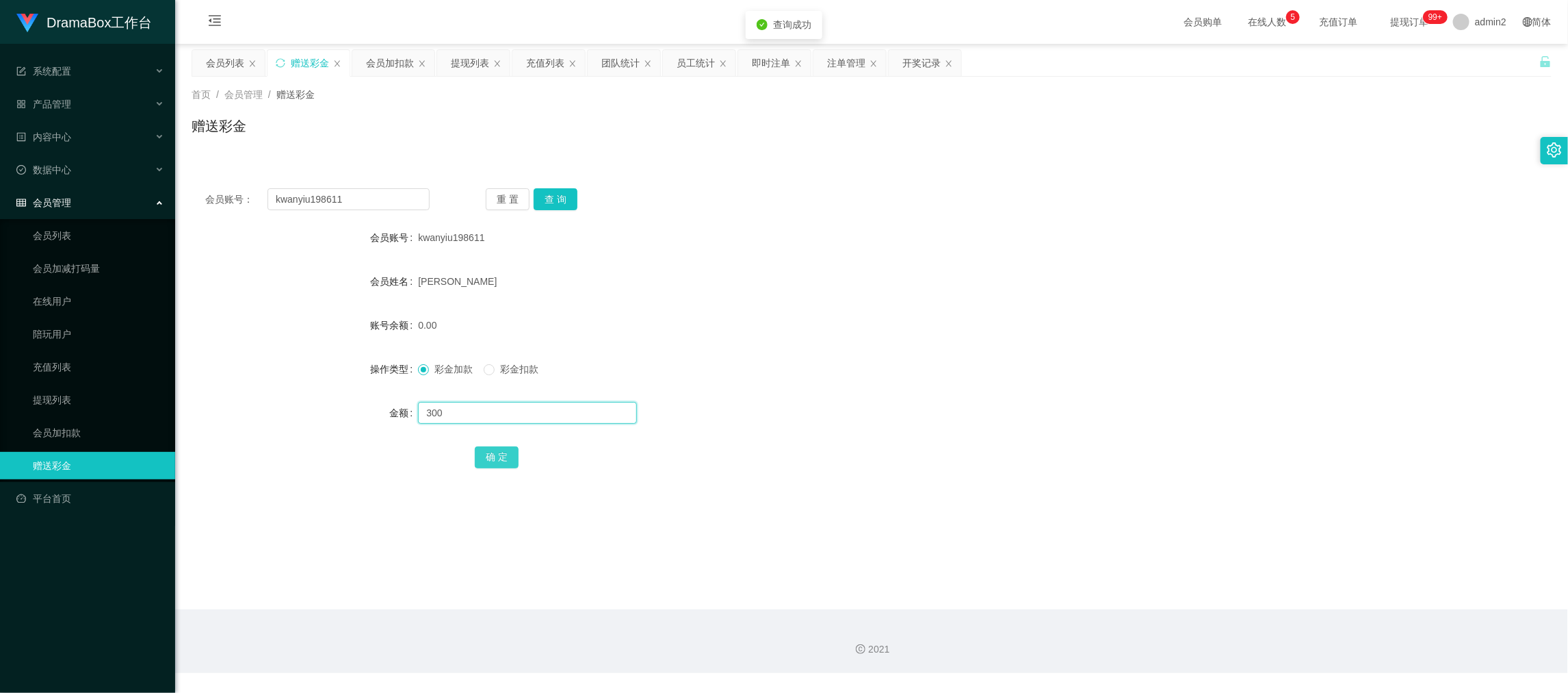
type input "300"
click at [487, 457] on button "确 定" at bounding box center [497, 457] width 44 height 22
click at [995, 345] on form "会员账号 kwanyiu198611 会员姓名 [PERSON_NAME] 账号余额 0.00 操作类型 彩金加款 彩金扣款 金额 确 定" at bounding box center [871, 347] width 1360 height 247
click at [1227, 592] on main "关闭左侧 关闭右侧 关闭其它 刷新页面 会员列表 赠送彩金 会员加扣款 提现列表 充值列表 团队统计 员工统计 即时注单 注单管理 开奖记录 首页 / 会员管…" at bounding box center [871, 326] width 1393 height 565
click at [367, 196] on input "kwanyiu198611" at bounding box center [349, 199] width 162 height 22
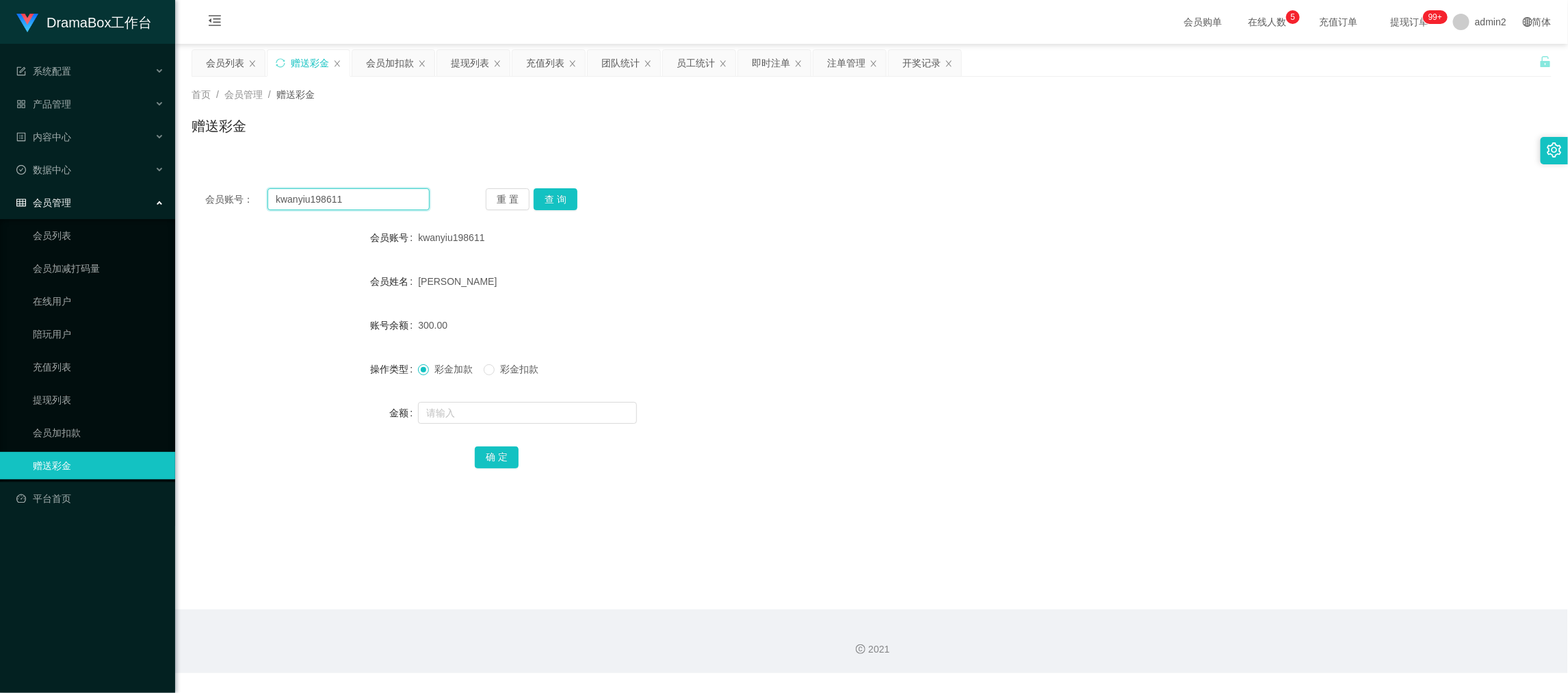
click at [367, 196] on input "kwanyiu198611" at bounding box center [349, 199] width 162 height 22
paste input "[PERSON_NAME] SUET KRISTY"
type input "[PERSON_NAME] SUET KRISTY"
click at [569, 192] on button "查 询" at bounding box center [555, 199] width 44 height 22
click at [363, 198] on input "[PERSON_NAME] SUET KRISTY" at bounding box center [349, 199] width 162 height 22
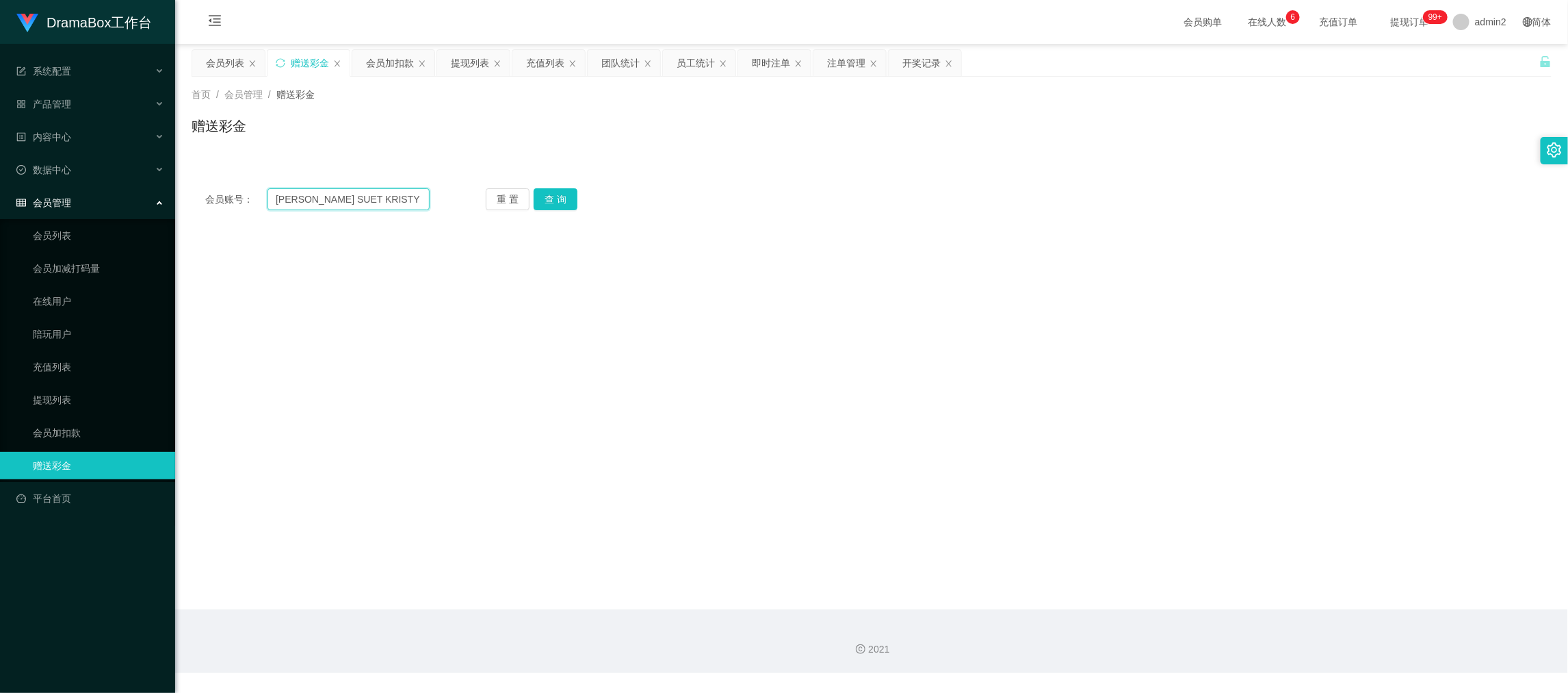
click at [363, 198] on input "[PERSON_NAME] SUET KRISTY" at bounding box center [349, 199] width 162 height 22
paste input "kristy0627"
type input "kristy0627"
click at [583, 192] on div "重 置 查 询" at bounding box center [598, 199] width 224 height 22
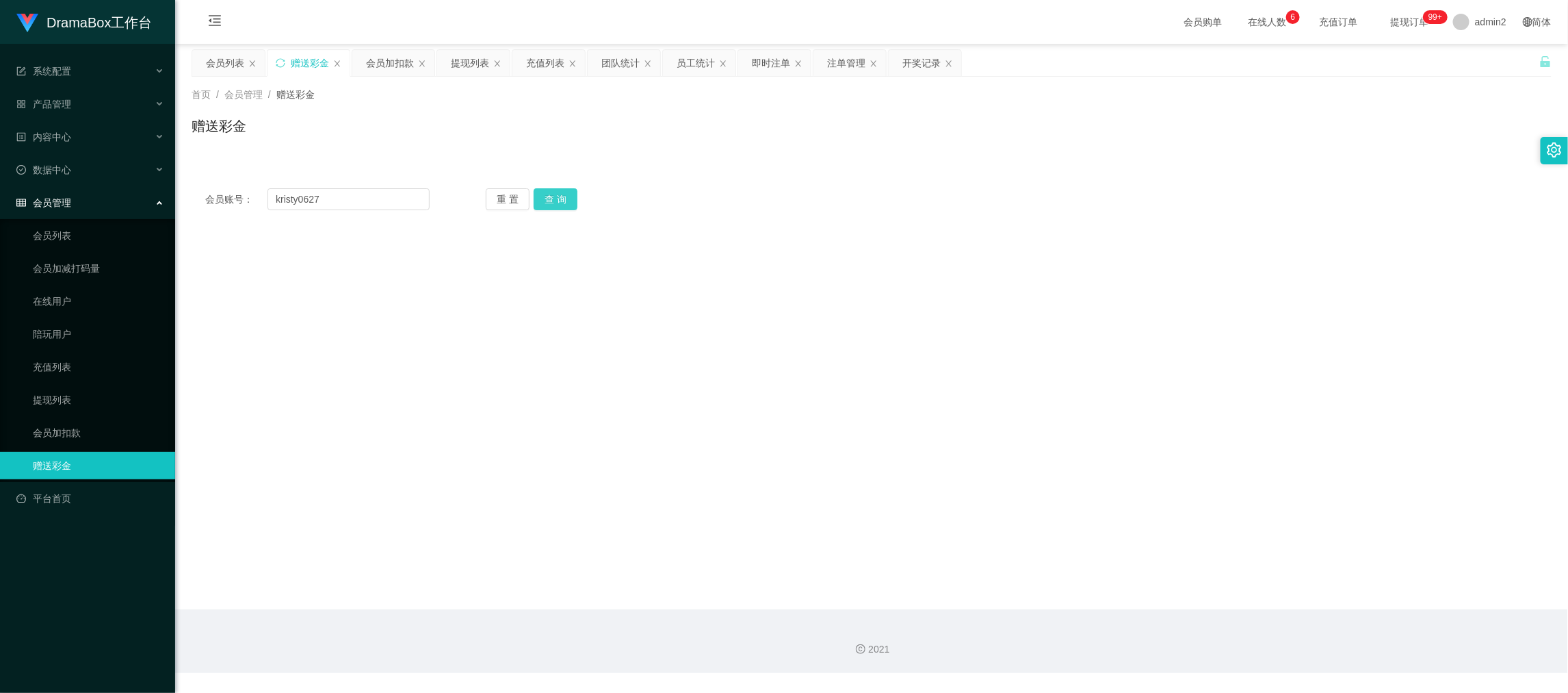
click at [553, 196] on button "查 询" at bounding box center [555, 199] width 44 height 22
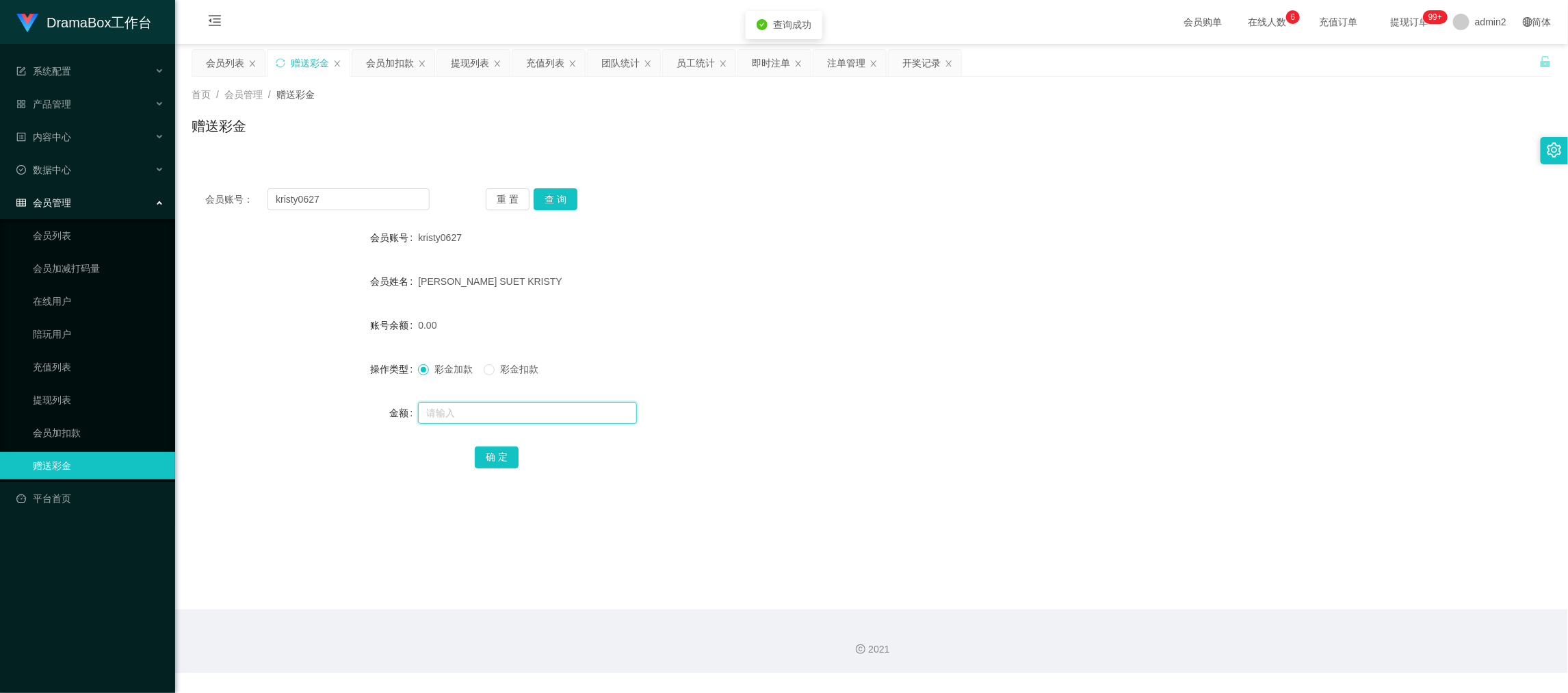
click at [568, 409] on input "text" at bounding box center [527, 413] width 219 height 22
type input "500"
drag, startPoint x: 492, startPoint y: 452, endPoint x: 560, endPoint y: 438, distance: 69.4
click at [492, 452] on button "确 定" at bounding box center [497, 457] width 44 height 22
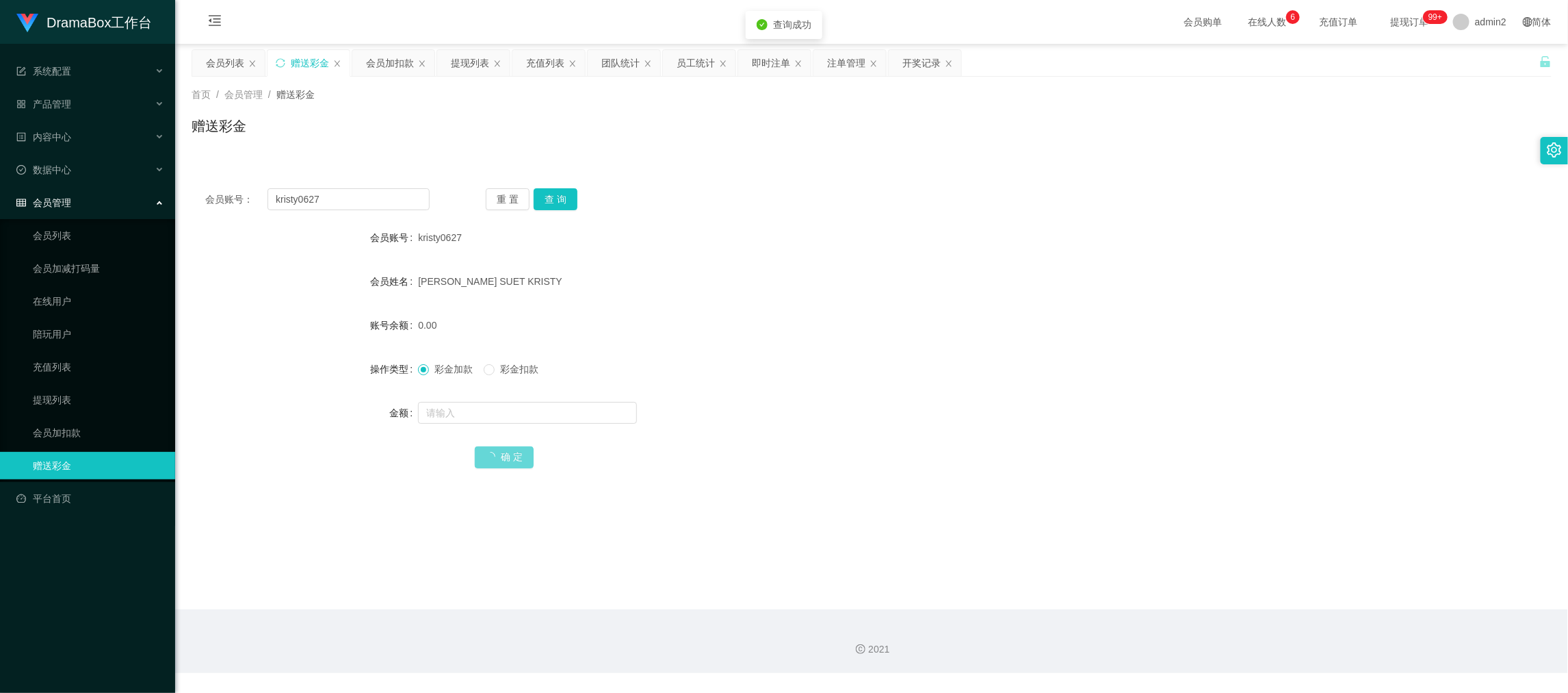
click at [886, 380] on div "彩金加款 彩金扣款" at bounding box center [815, 369] width 794 height 27
click at [1227, 618] on div "2021" at bounding box center [871, 641] width 1393 height 64
click at [471, 55] on div "提现列表" at bounding box center [470, 63] width 38 height 26
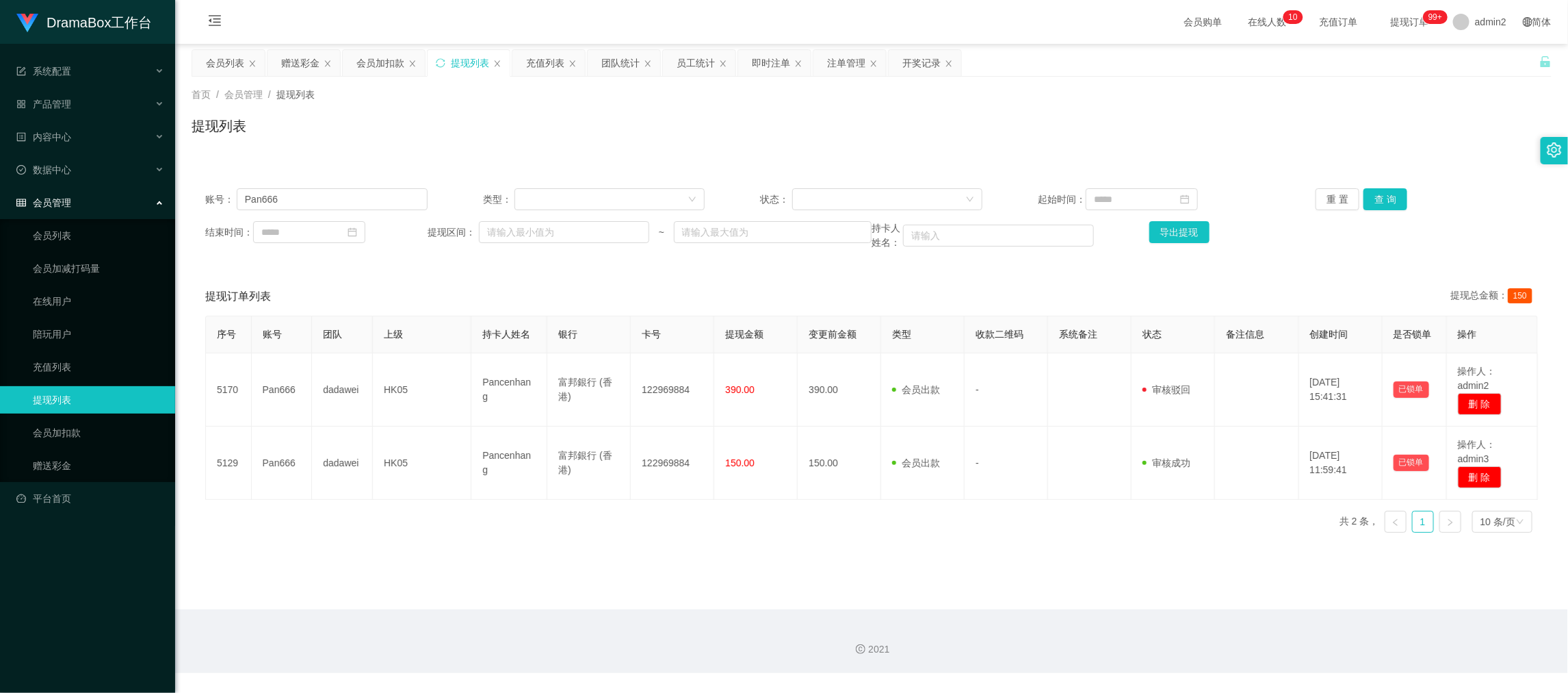
click at [396, 212] on div "账号： Pan666 类型： 状态： 起始时间： 重 置 查 询 结束时间： 提现区间： ~ 持卡人姓名： 导出提现" at bounding box center [871, 219] width 1360 height 89
click at [392, 196] on input "Pan666" at bounding box center [332, 199] width 191 height 22
paste input "[DATE]268"
type input "[DATE]268"
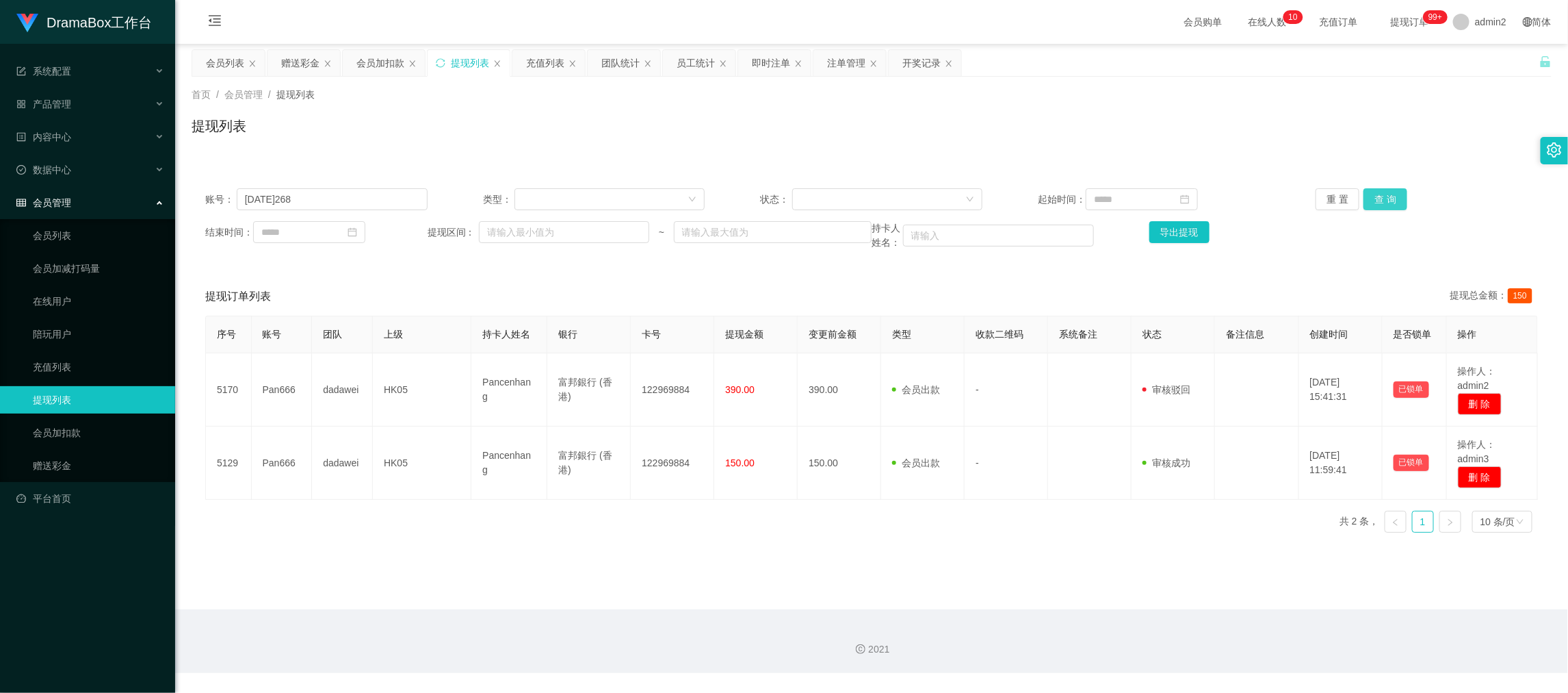
click at [1382, 199] on button "查 询" at bounding box center [1385, 199] width 44 height 22
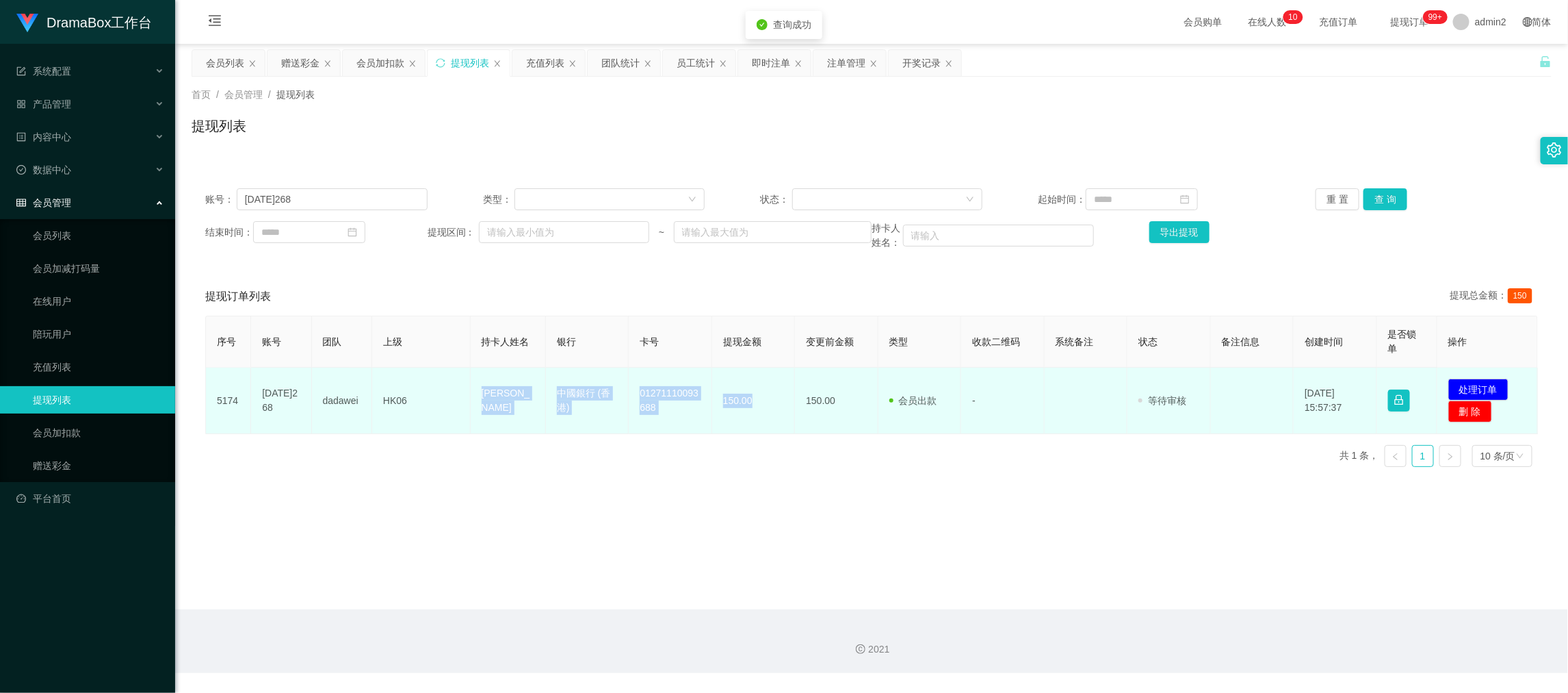
drag, startPoint x: 471, startPoint y: 396, endPoint x: 776, endPoint y: 406, distance: 305.2
click at [776, 406] on tr "5174 [DATE]268 dadawei HK06 Lai Ka Fai 中國銀行 (香港) 01271110093688 150.00 150.00 会…" at bounding box center [872, 400] width 1333 height 67
copy tr "Lai Ka Fai 中國銀行 (香港) 01271110093688 150.00"
click at [1455, 384] on button "处理订单" at bounding box center [1479, 389] width 60 height 22
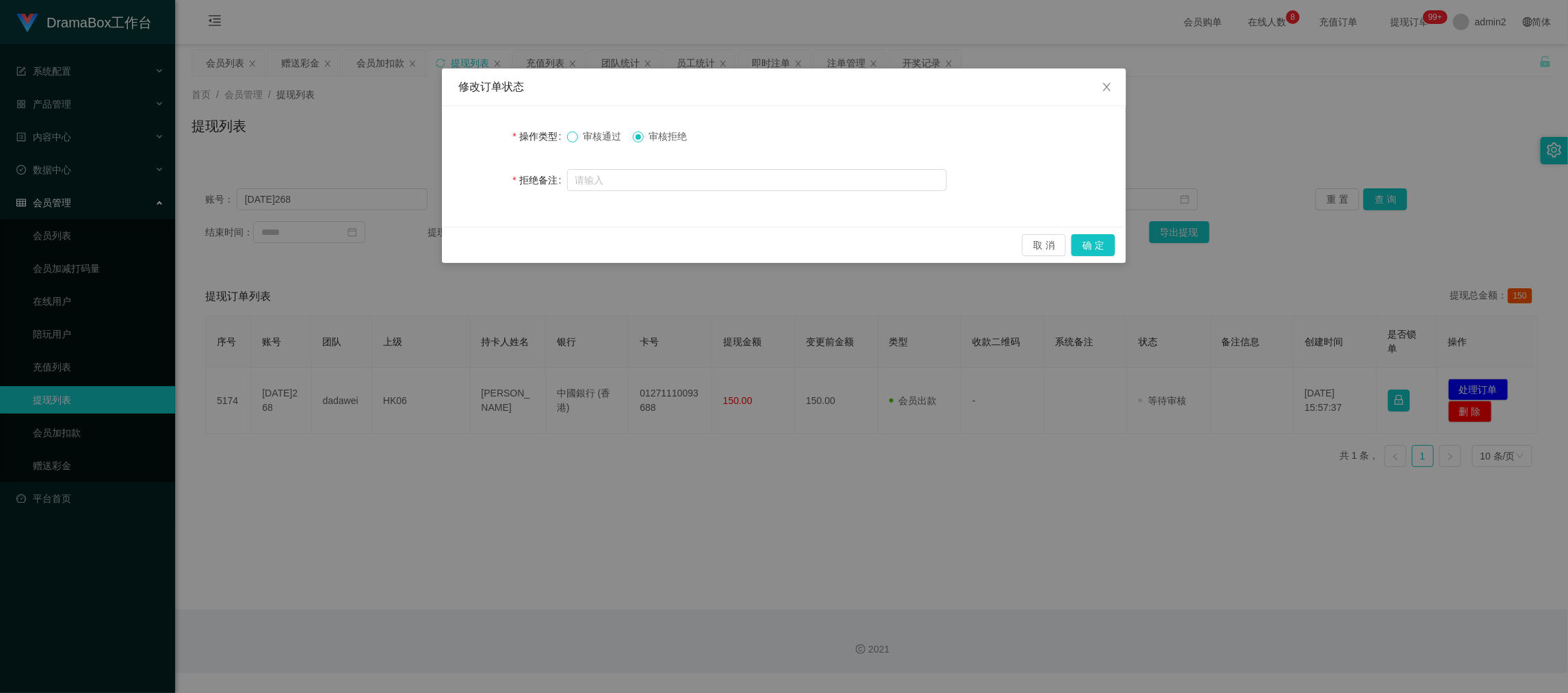
click at [576, 136] on span at bounding box center [573, 137] width 11 height 11
click at [1097, 242] on button "确 定" at bounding box center [1094, 245] width 44 height 22
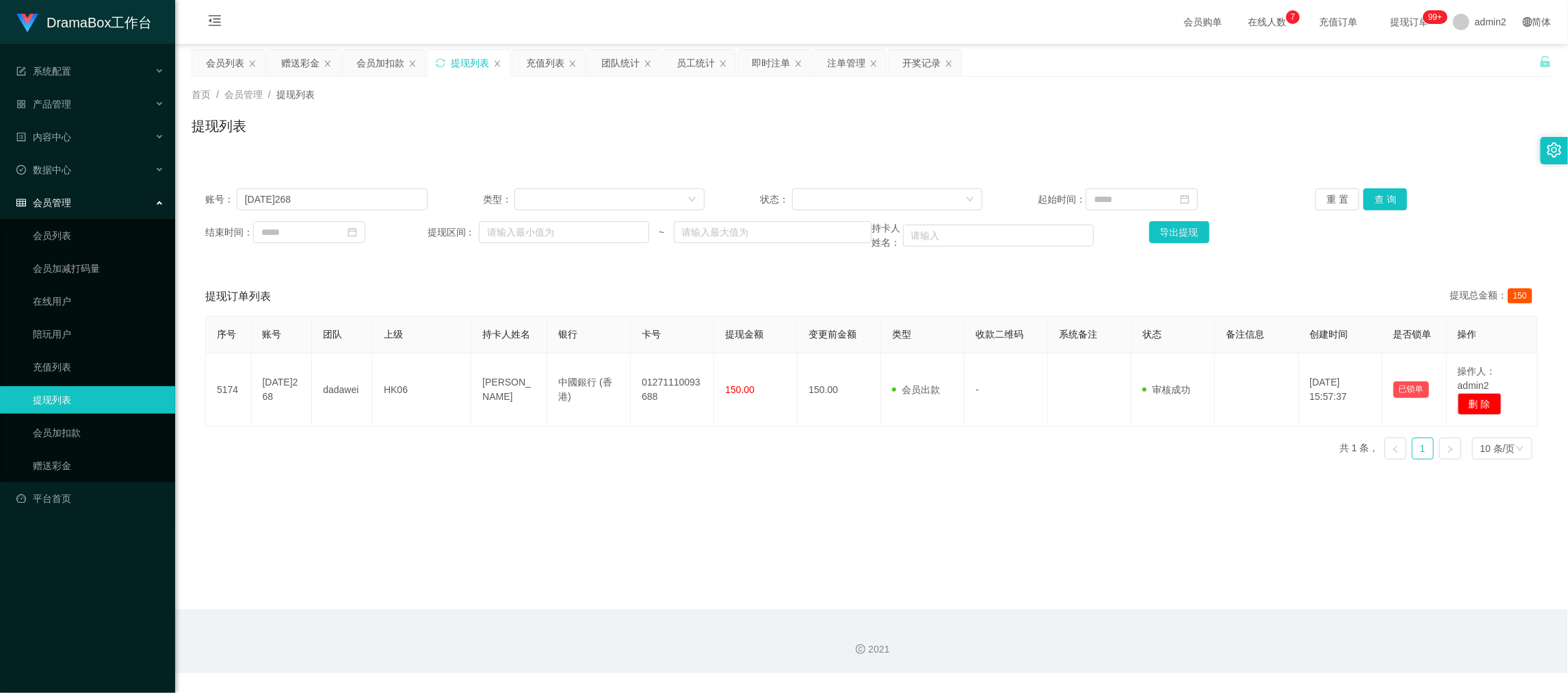
drag, startPoint x: 1213, startPoint y: 624, endPoint x: 1138, endPoint y: 578, distance: 88.0
click at [1210, 622] on div "2021" at bounding box center [871, 641] width 1393 height 64
click at [357, 199] on input "[DATE]268" at bounding box center [332, 199] width 191 height 22
drag, startPoint x: 357, startPoint y: 199, endPoint x: 766, endPoint y: 191, distance: 409.1
click at [359, 199] on input "[DATE]268" at bounding box center [332, 199] width 191 height 22
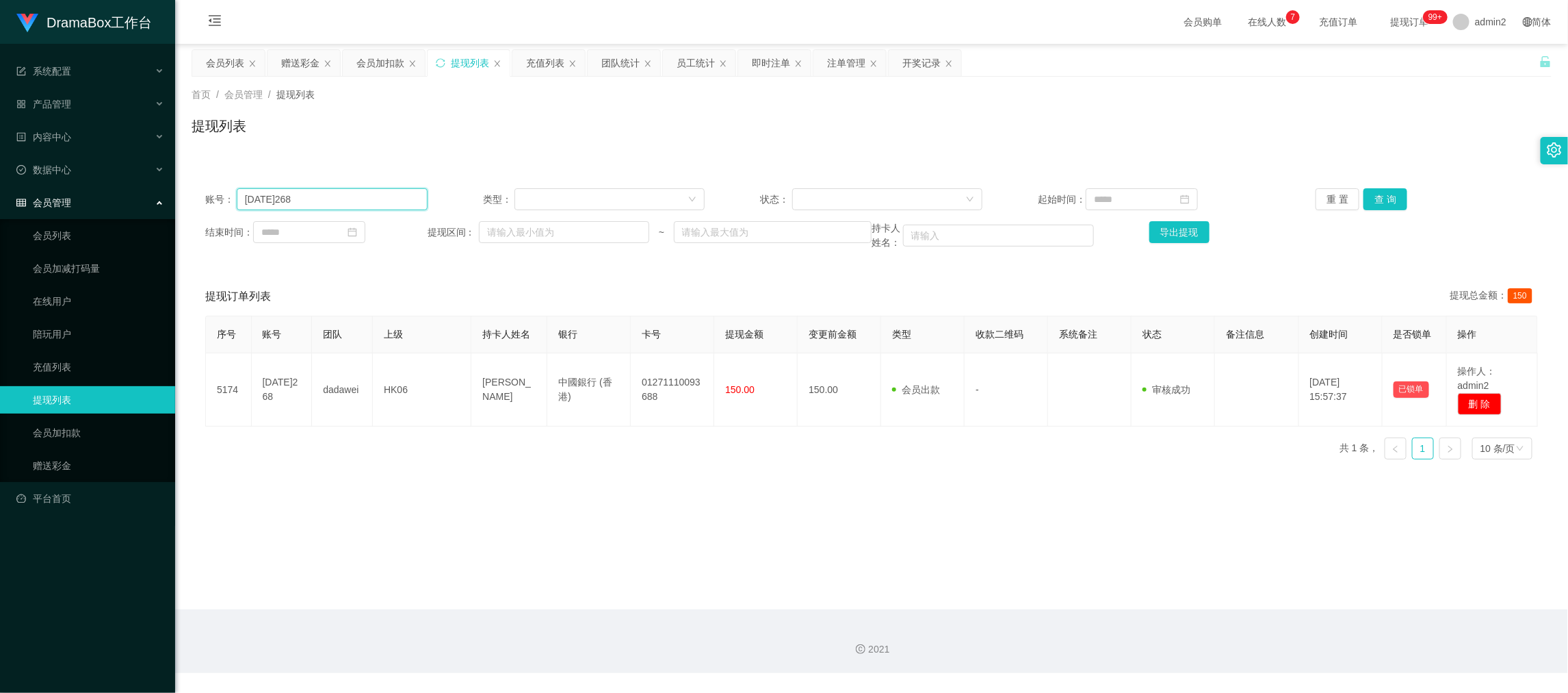
paste input "9866642"
type input "98666428"
drag, startPoint x: 1387, startPoint y: 197, endPoint x: 1398, endPoint y: 220, distance: 25.5
click at [1387, 197] on button "查 询" at bounding box center [1385, 199] width 44 height 22
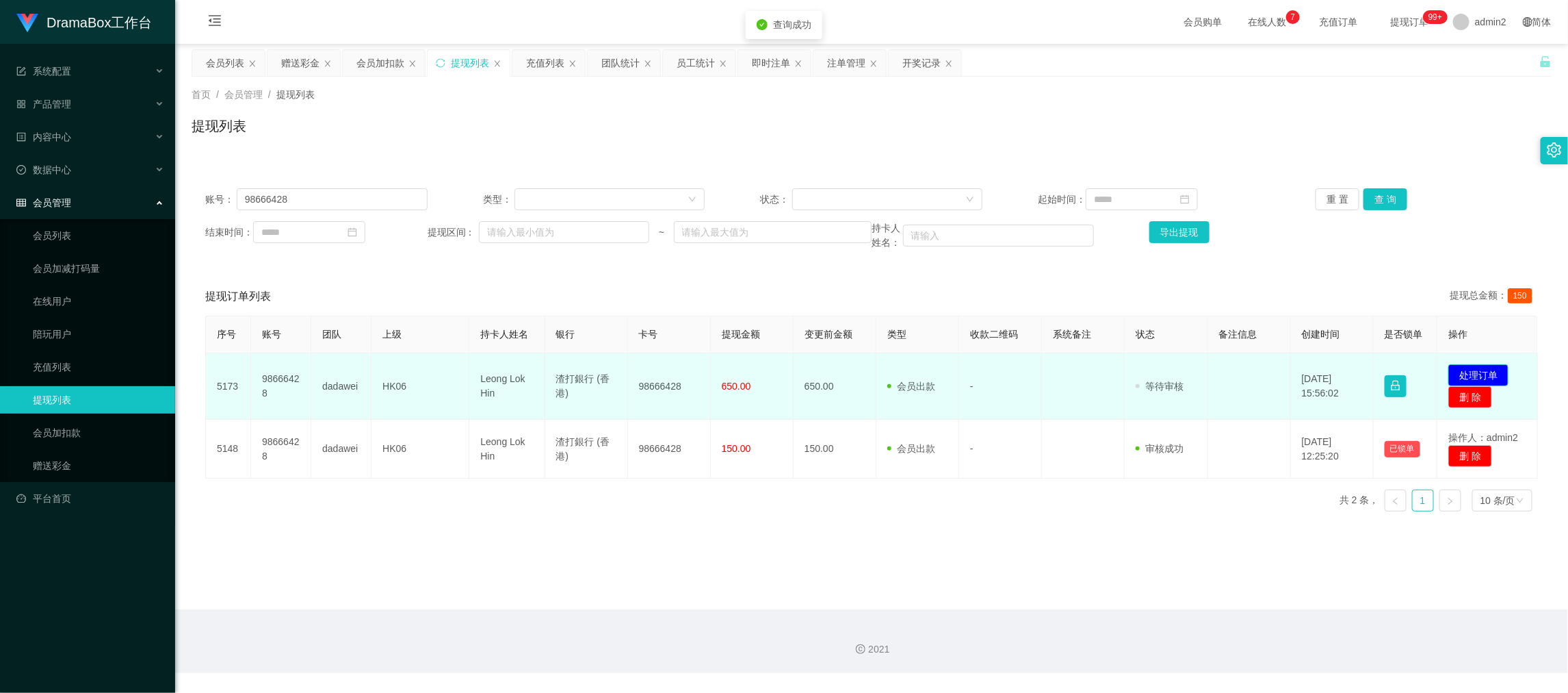
click at [1479, 373] on button "处理订单" at bounding box center [1479, 375] width 60 height 22
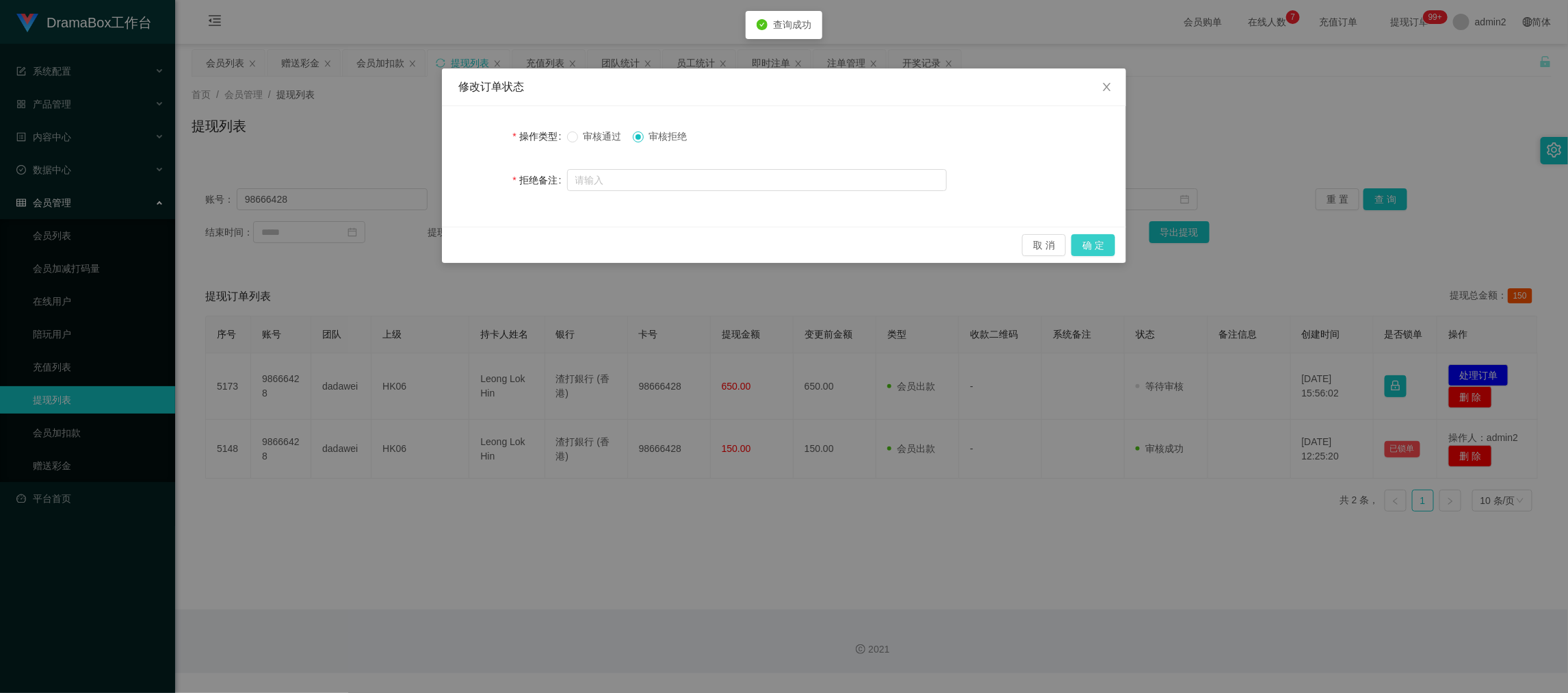
click at [1101, 245] on button "确 定" at bounding box center [1094, 245] width 44 height 22
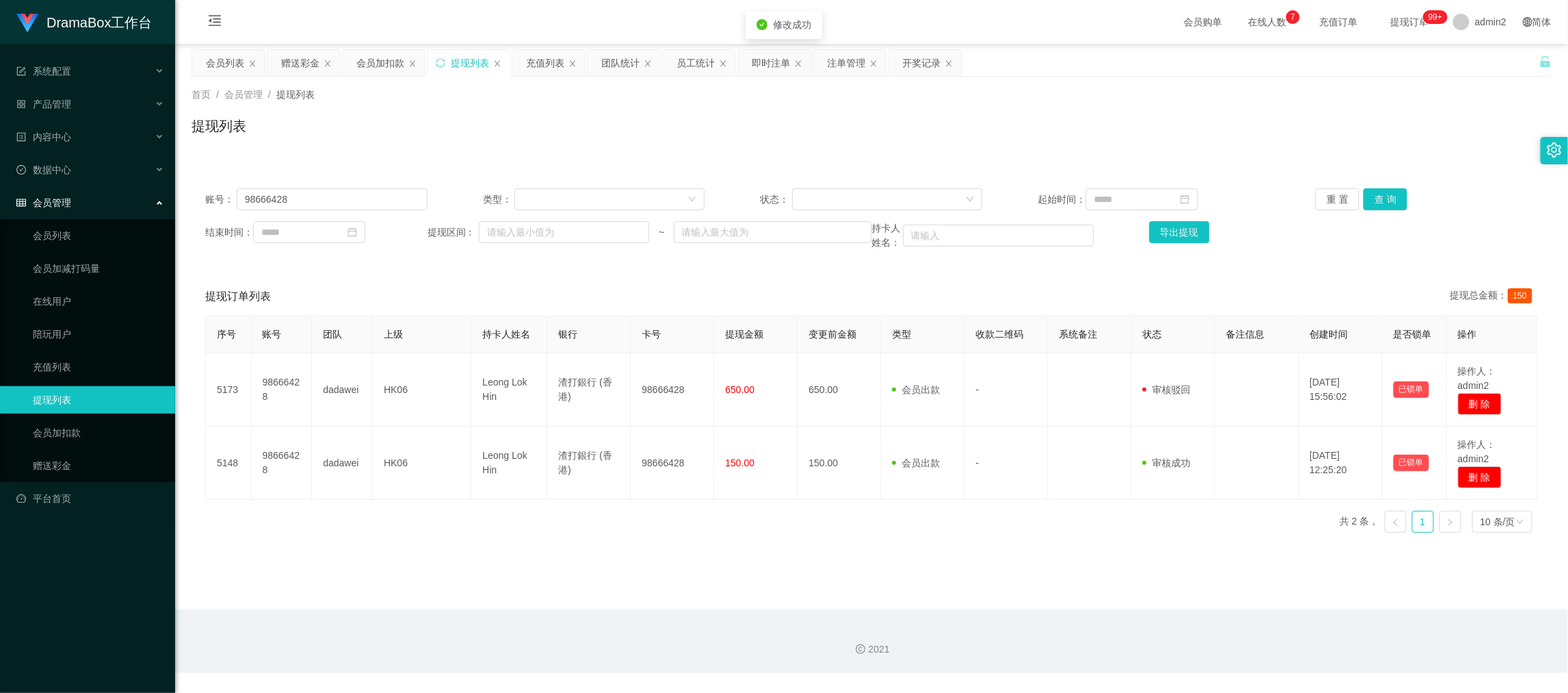
click at [826, 529] on div "修改订单状态 操作类型 审核通过 审核拒绝 拒绝备注 取 消 确 定" at bounding box center [784, 346] width 1568 height 693
click at [1204, 594] on main "关闭左侧 关闭右侧 关闭其它 刷新页面 会员列表 赠送彩金 会员加扣款 提现列表 充值列表 团队统计 员工统计 即时注单 注单管理 开奖记录 首页 / 会员管…" at bounding box center [871, 326] width 1393 height 565
click at [758, 64] on div "即时注单" at bounding box center [771, 63] width 38 height 26
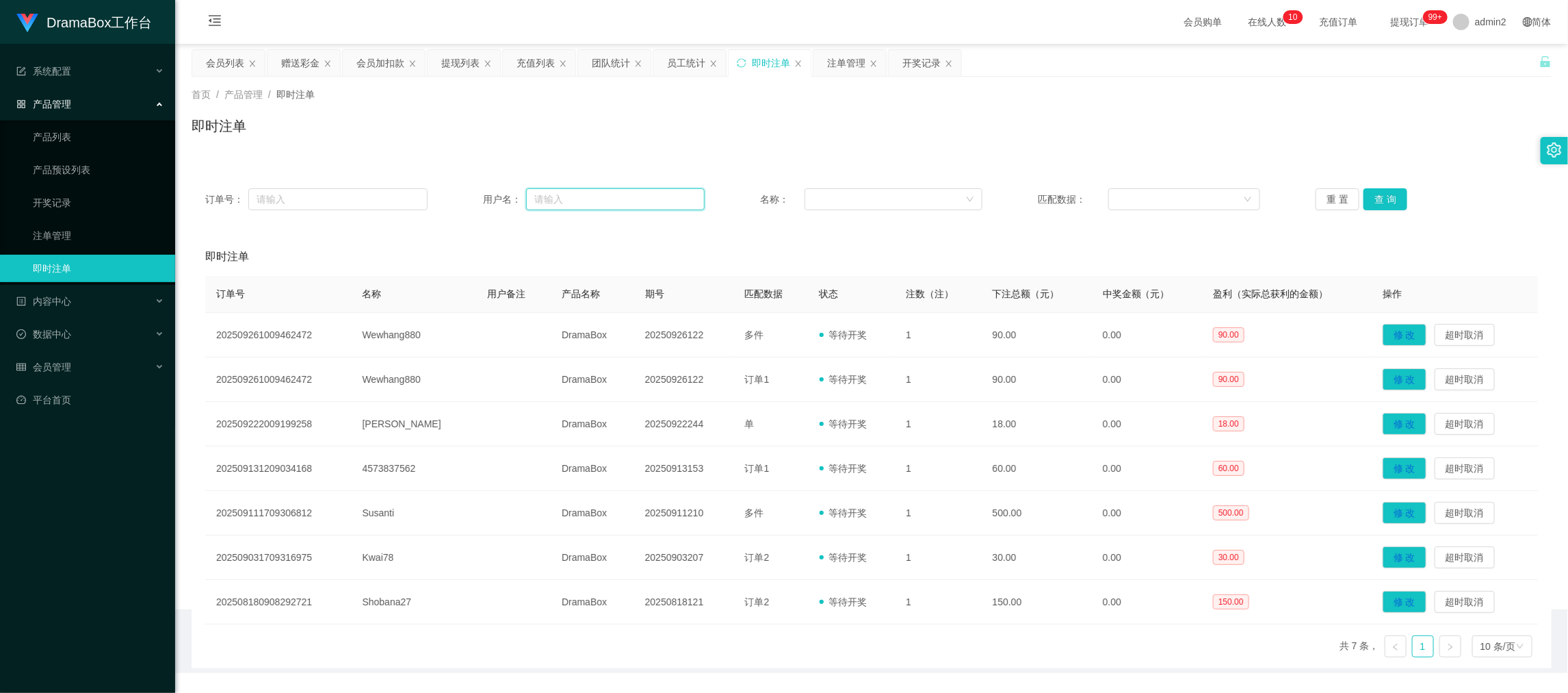
click at [629, 197] on input "text" at bounding box center [615, 199] width 178 height 22
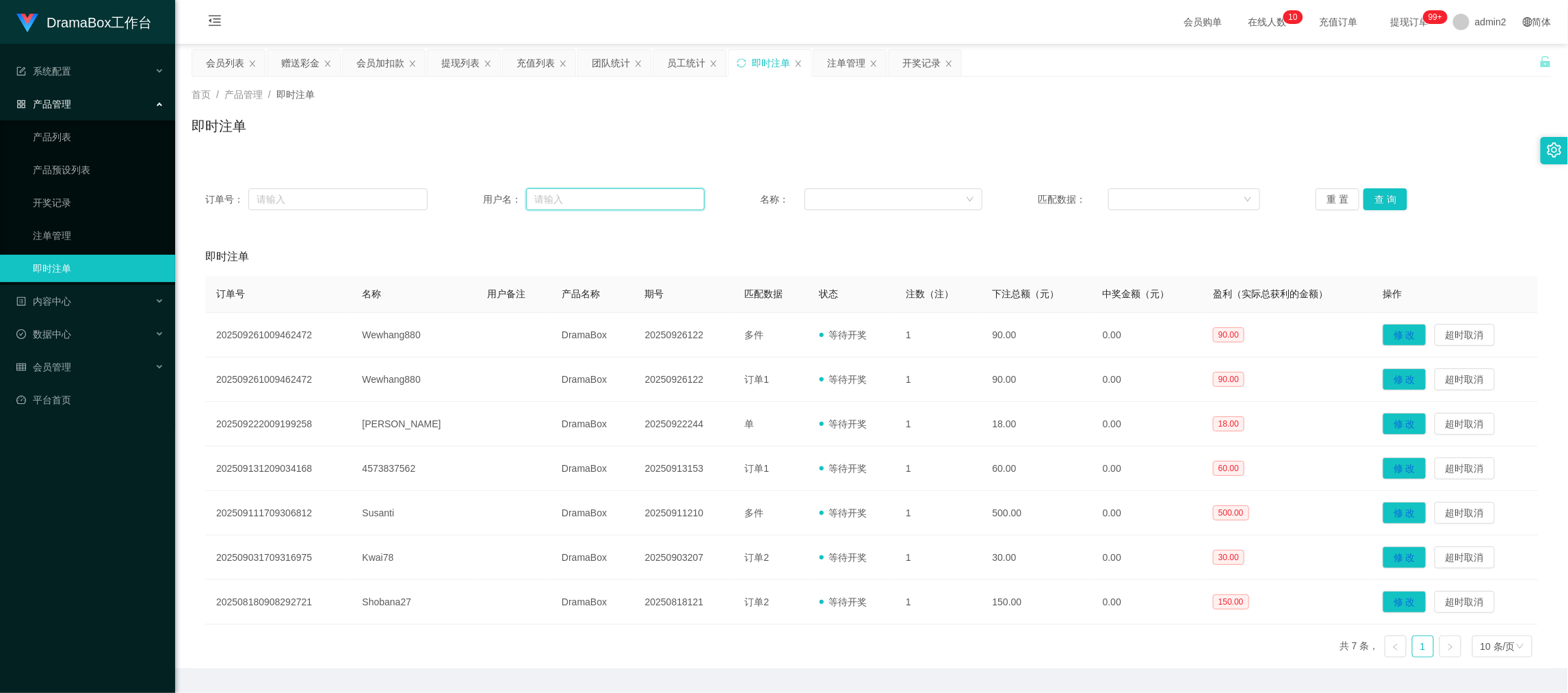
drag, startPoint x: 629, startPoint y: 197, endPoint x: 1083, endPoint y: 192, distance: 454.0
click at [630, 198] on input "text" at bounding box center [615, 199] width 178 height 22
paste input "SiuLan1122"
type input "SiuLan1122"
click at [1363, 191] on button "查 询" at bounding box center [1385, 199] width 44 height 22
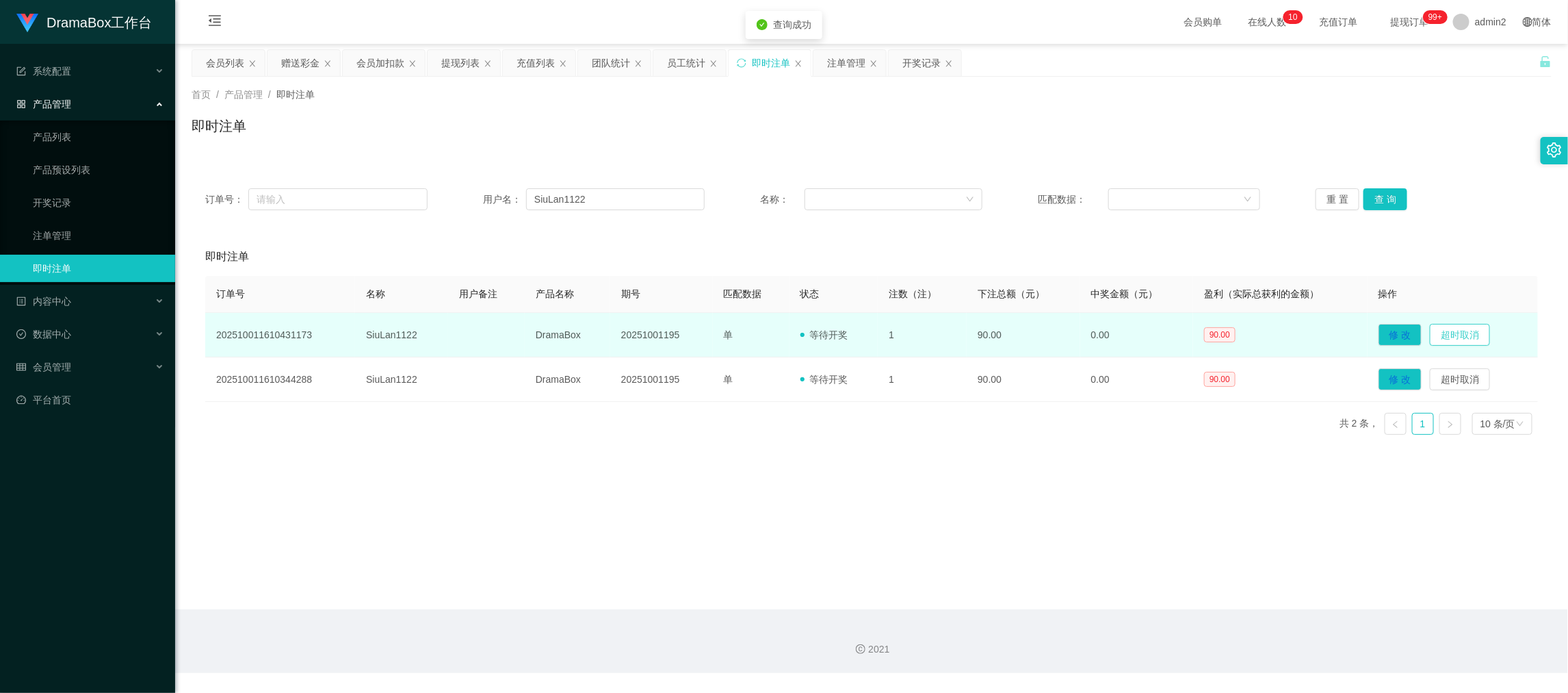
click at [1443, 330] on button "超时取消" at bounding box center [1460, 334] width 60 height 22
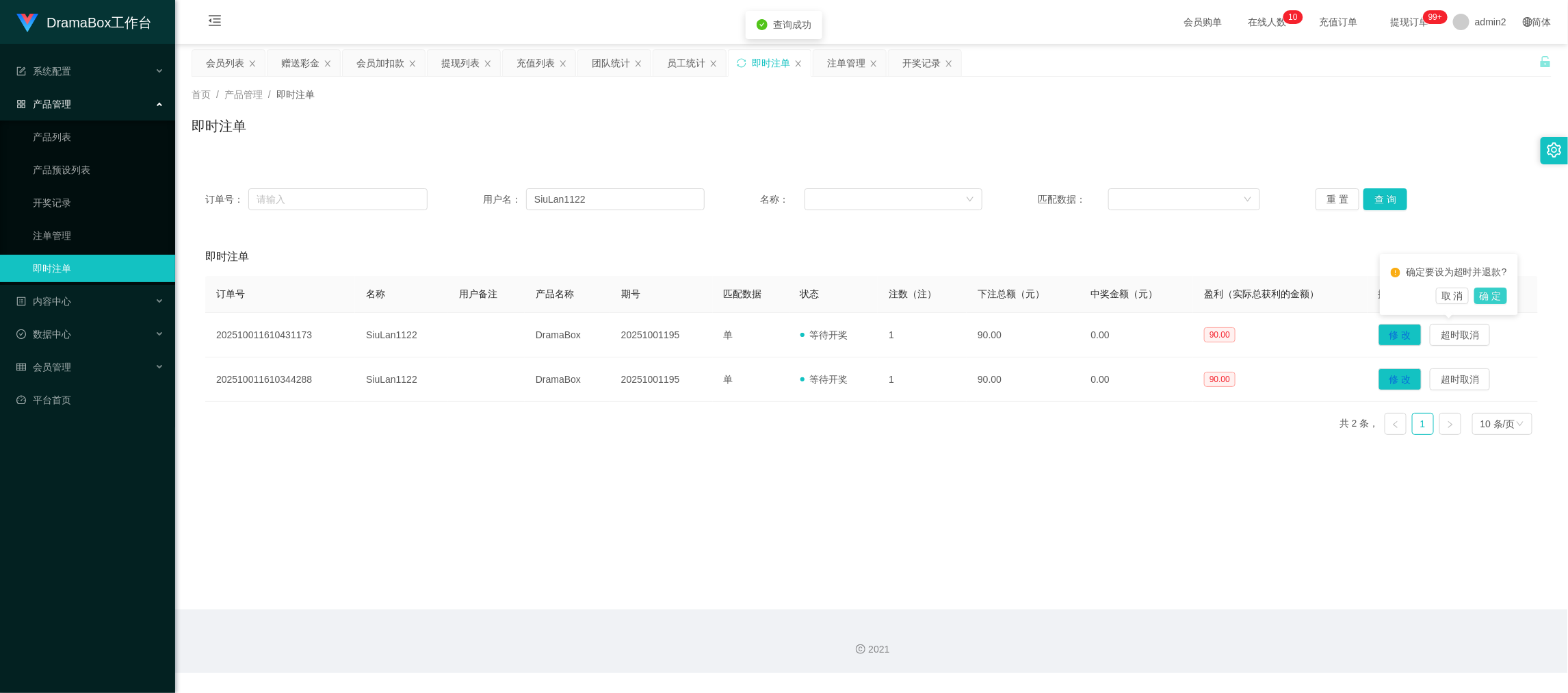
click at [1489, 294] on button "确 定" at bounding box center [1491, 296] width 33 height 16
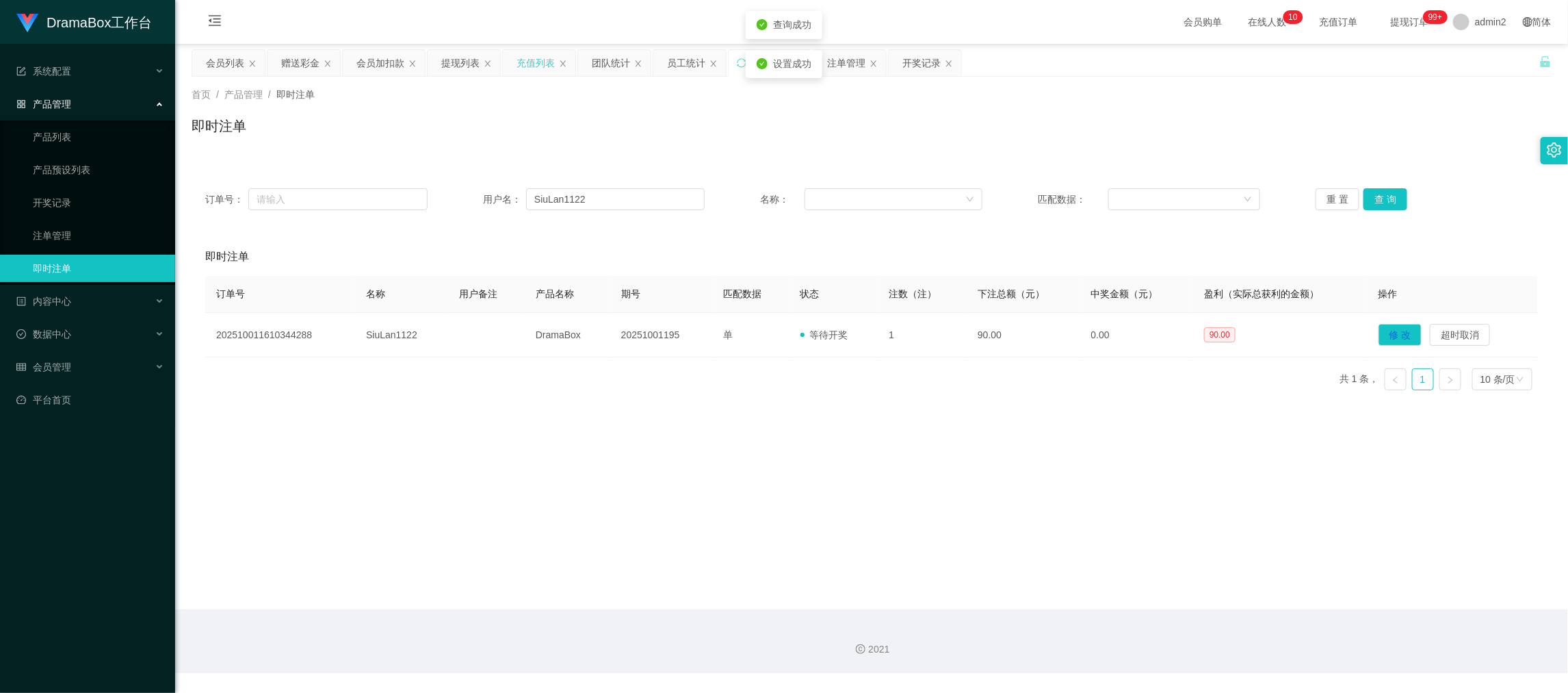
click at [521, 60] on div "充值列表" at bounding box center [536, 63] width 38 height 26
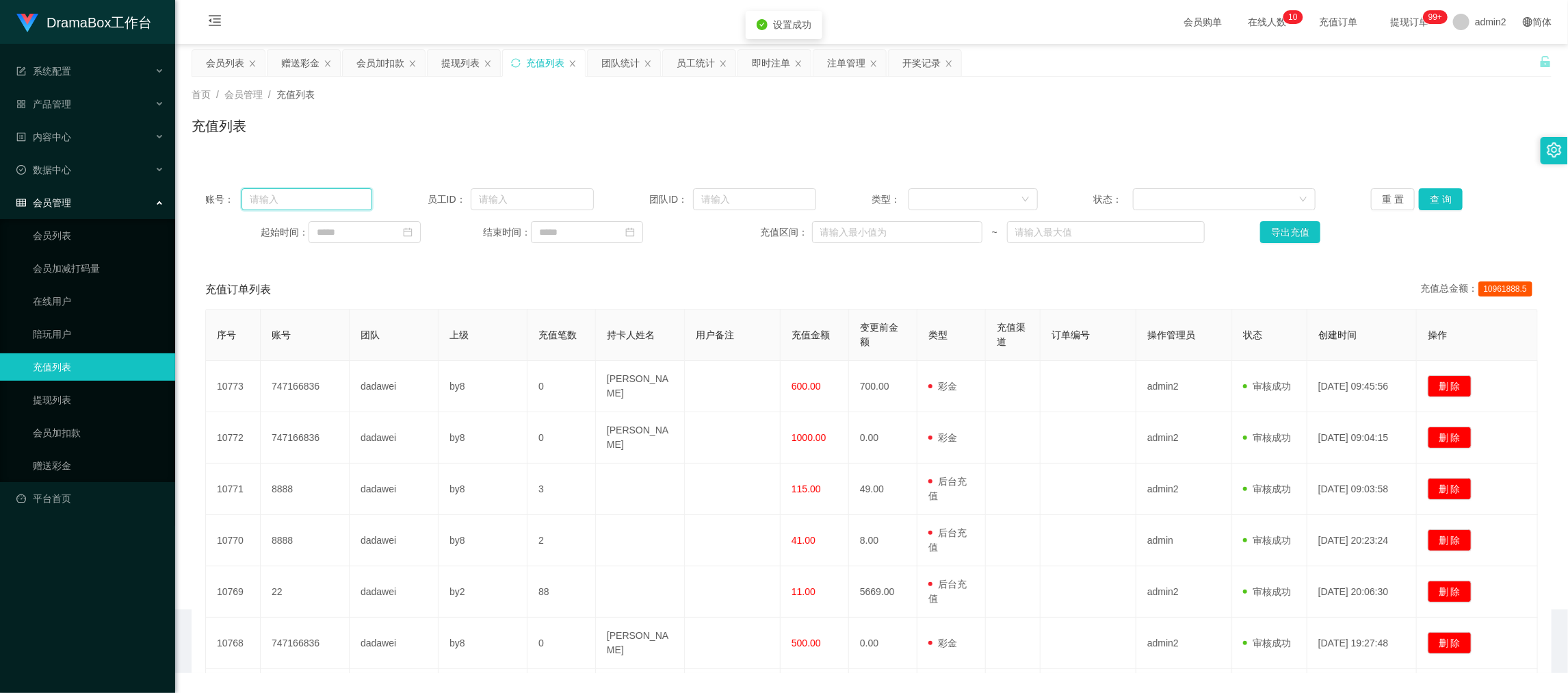
click at [339, 196] on input "text" at bounding box center [306, 199] width 130 height 22
paste input "SiuLan1122"
type input "SiuLan1122"
drag, startPoint x: 1433, startPoint y: 203, endPoint x: 1457, endPoint y: 229, distance: 35.4
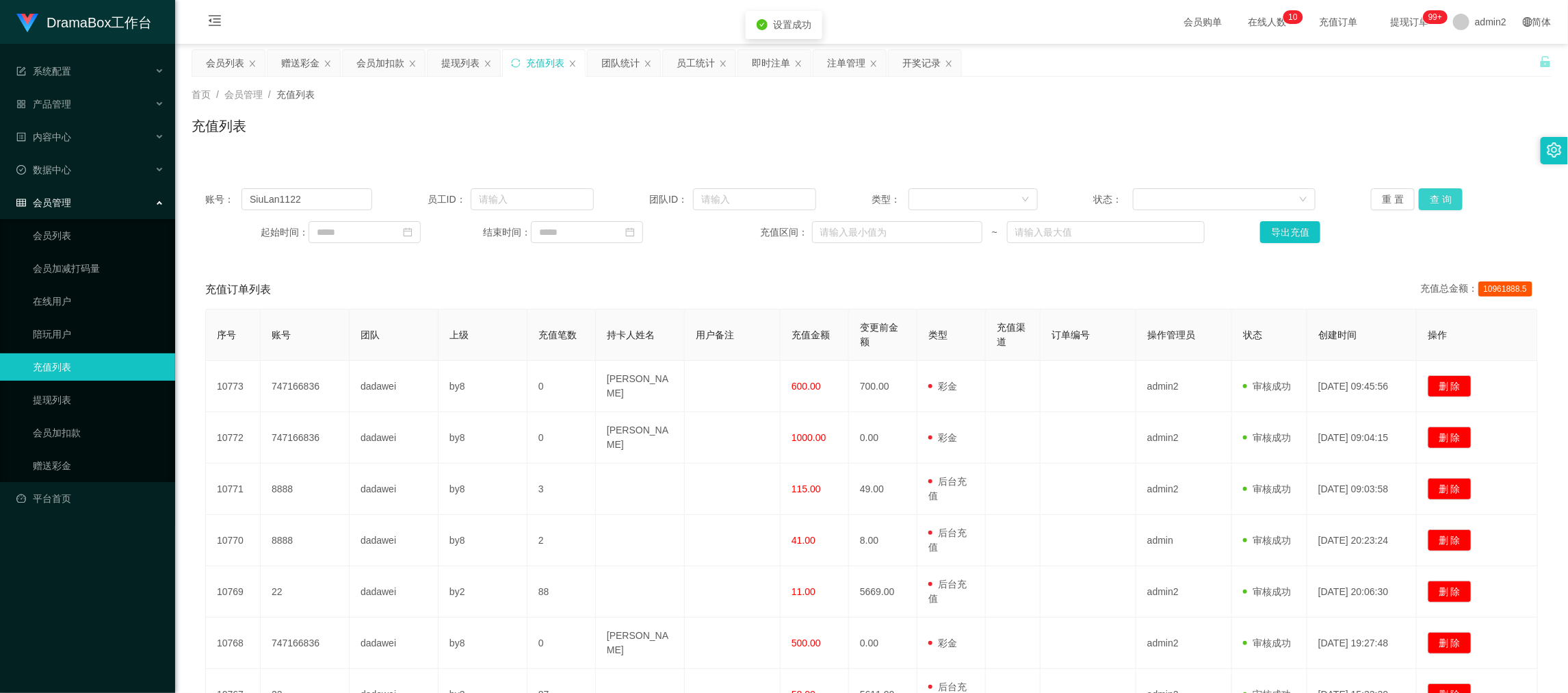
click at [1433, 203] on button "查 询" at bounding box center [1441, 199] width 44 height 22
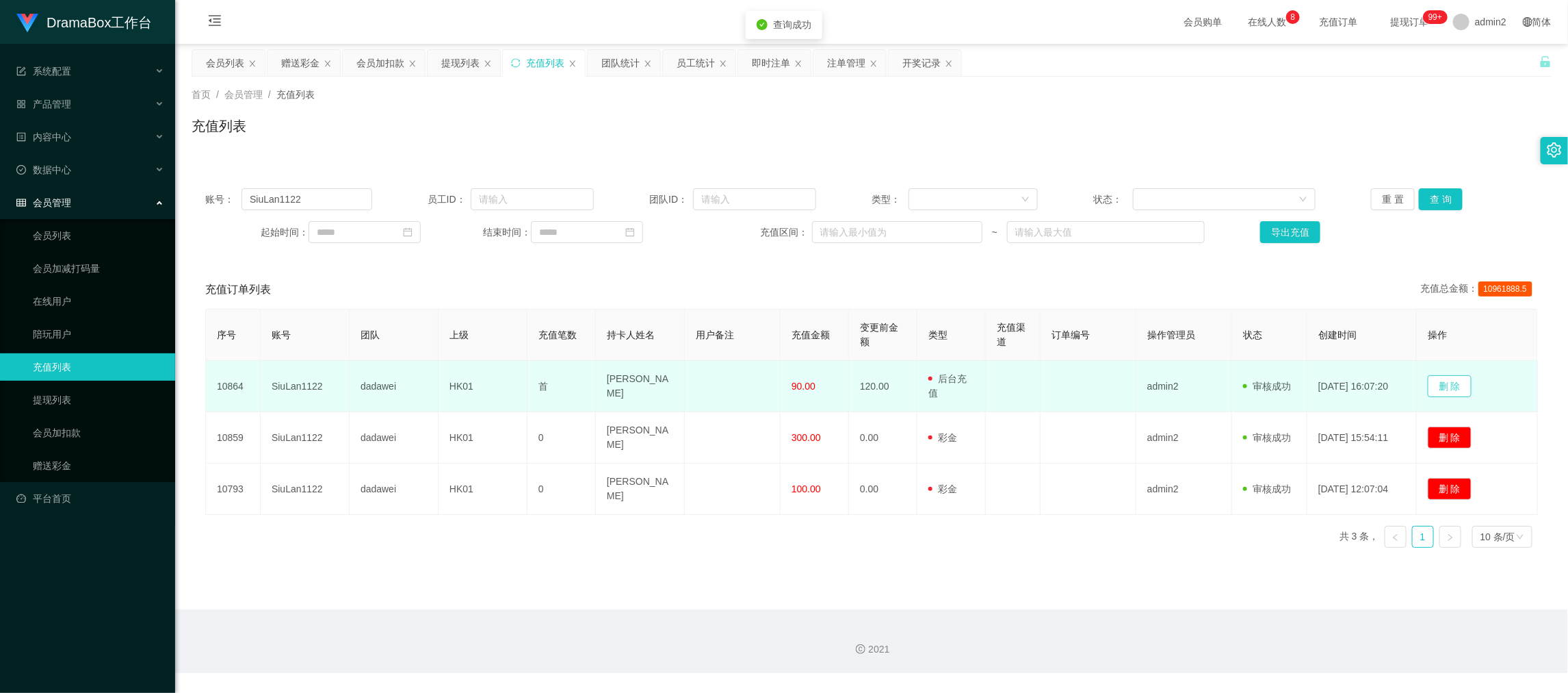
click at [1451, 380] on button "删 除" at bounding box center [1450, 386] width 44 height 22
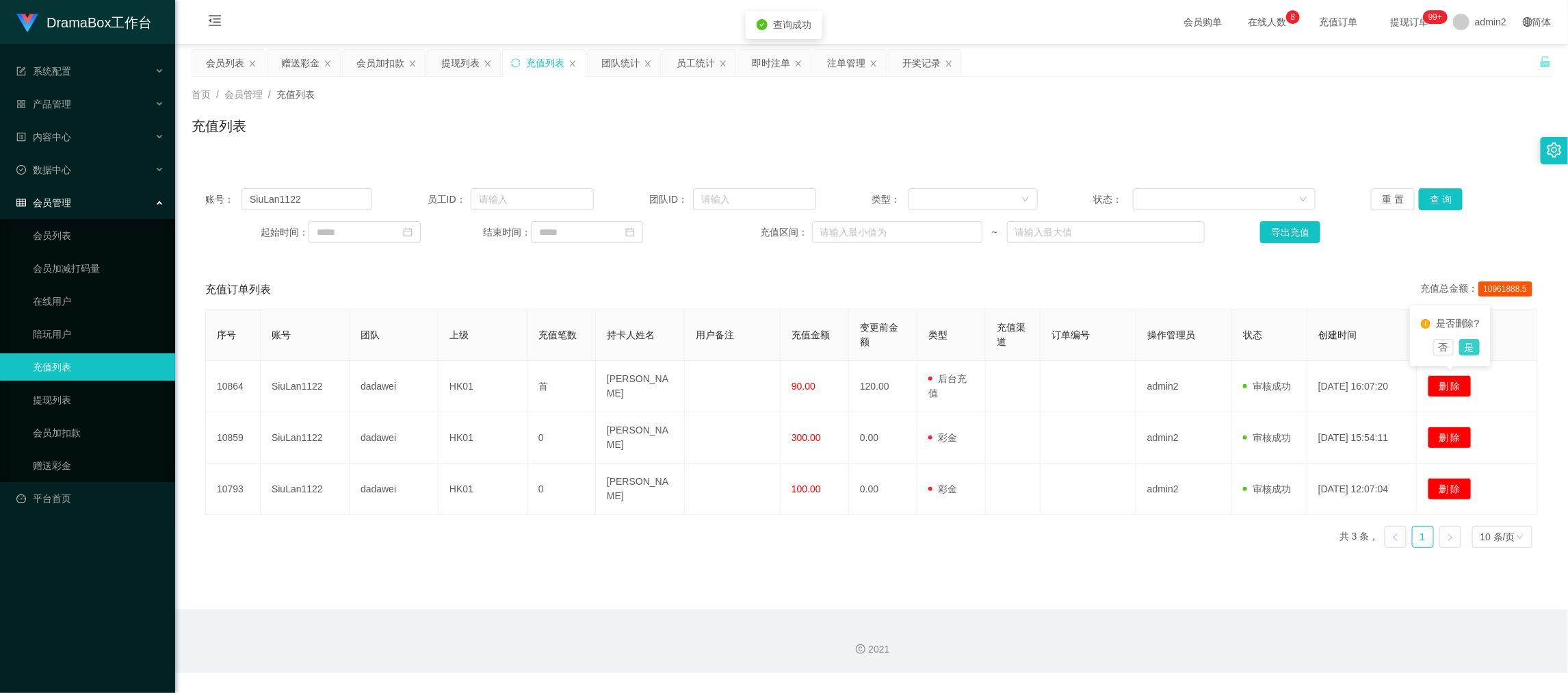
click at [1468, 339] on button "是" at bounding box center [1470, 347] width 21 height 16
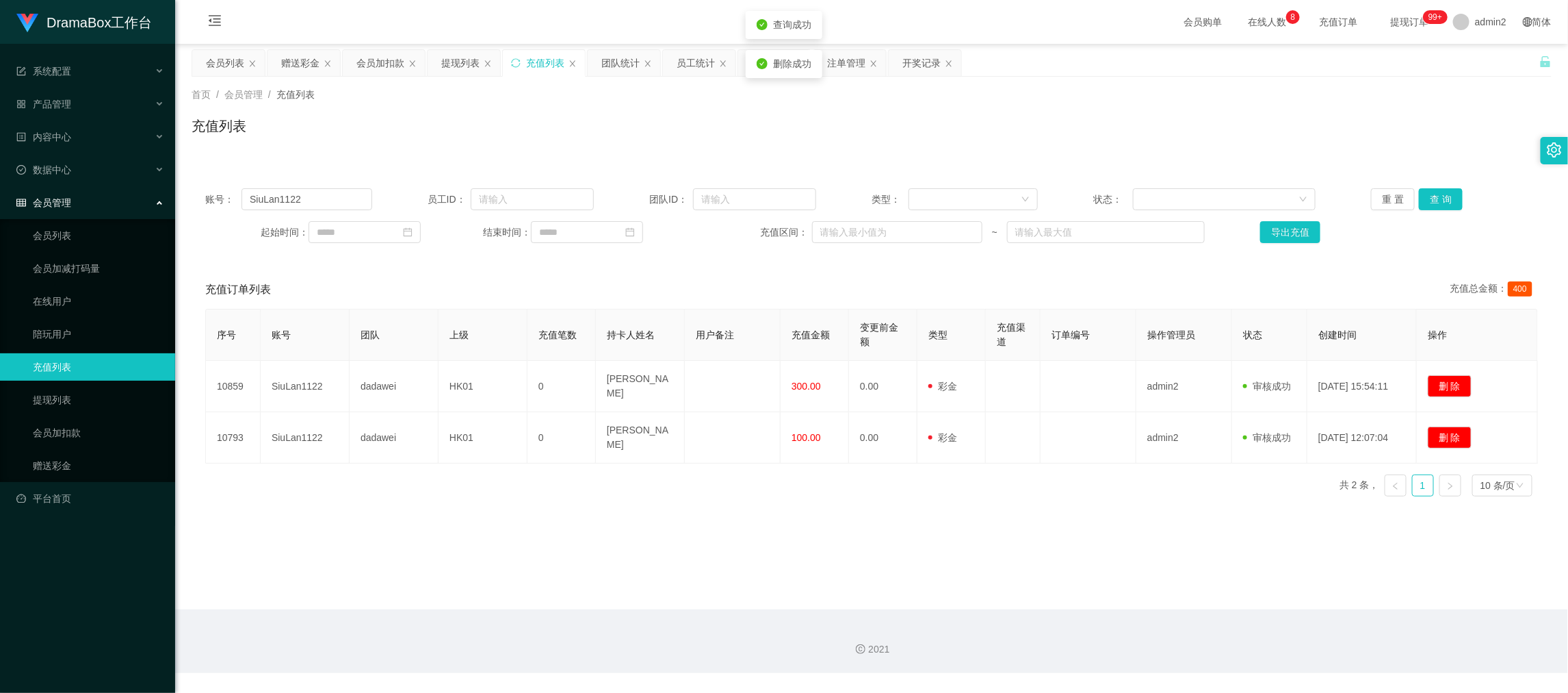
click at [1063, 565] on main "关闭左侧 关闭右侧 关闭其它 刷新页面 会员列表 赠送彩金 会员加扣款 提现列表 充值列表 团队统计 员工统计 即时注单 注单管理 开奖记录 首页 / 会员管…" at bounding box center [871, 326] width 1393 height 565
click at [1184, 603] on main "关闭左侧 关闭右侧 关闭其它 刷新页面 会员列表 赠送彩金 会员加扣款 提现列表 充值列表 团队统计 员工统计 即时注单 注单管理 开奖记录 首页 / 会员管…" at bounding box center [871, 326] width 1393 height 565
click at [305, 65] on div "赠送彩金" at bounding box center [301, 63] width 38 height 26
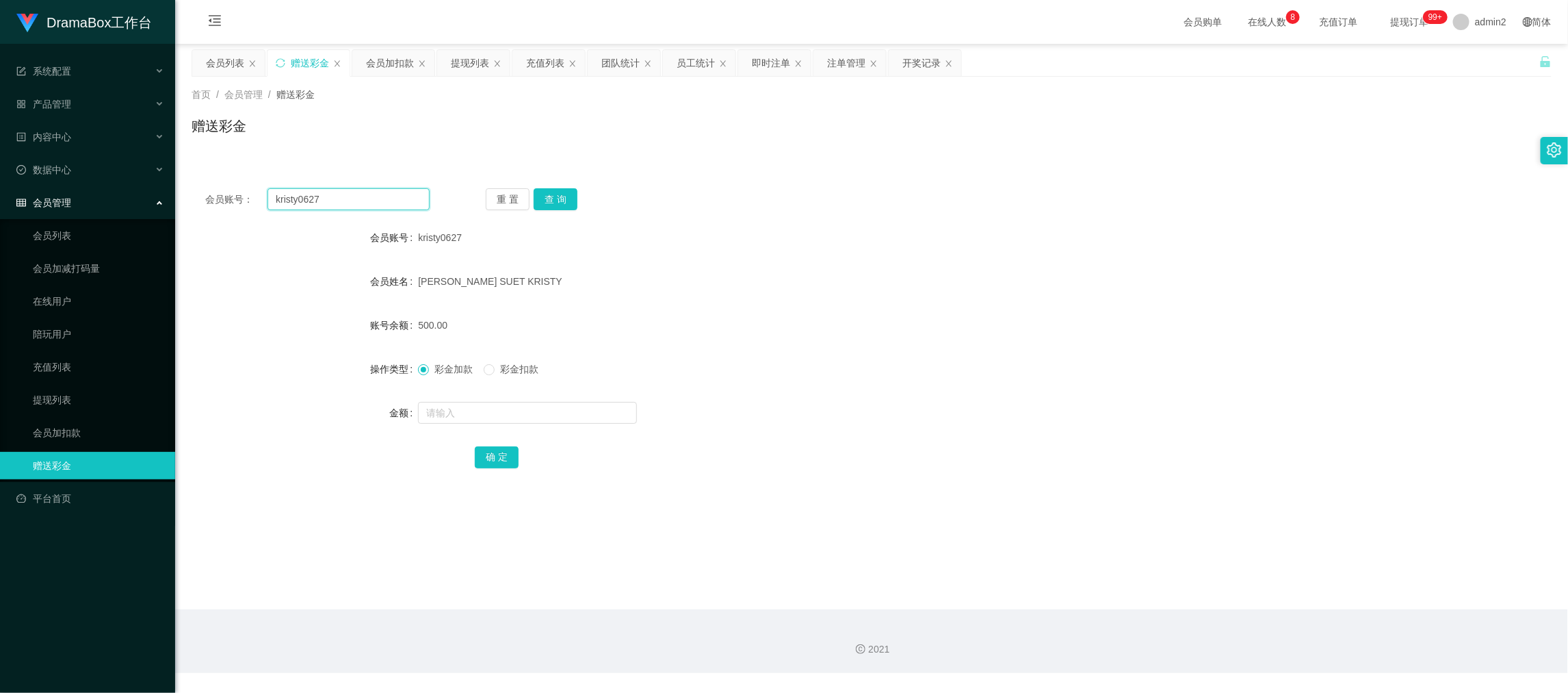
click at [364, 197] on input "kristy0627" at bounding box center [349, 199] width 162 height 22
paste input "pun123"
type input "pun123"
drag, startPoint x: 546, startPoint y: 197, endPoint x: 571, endPoint y: 242, distance: 51.5
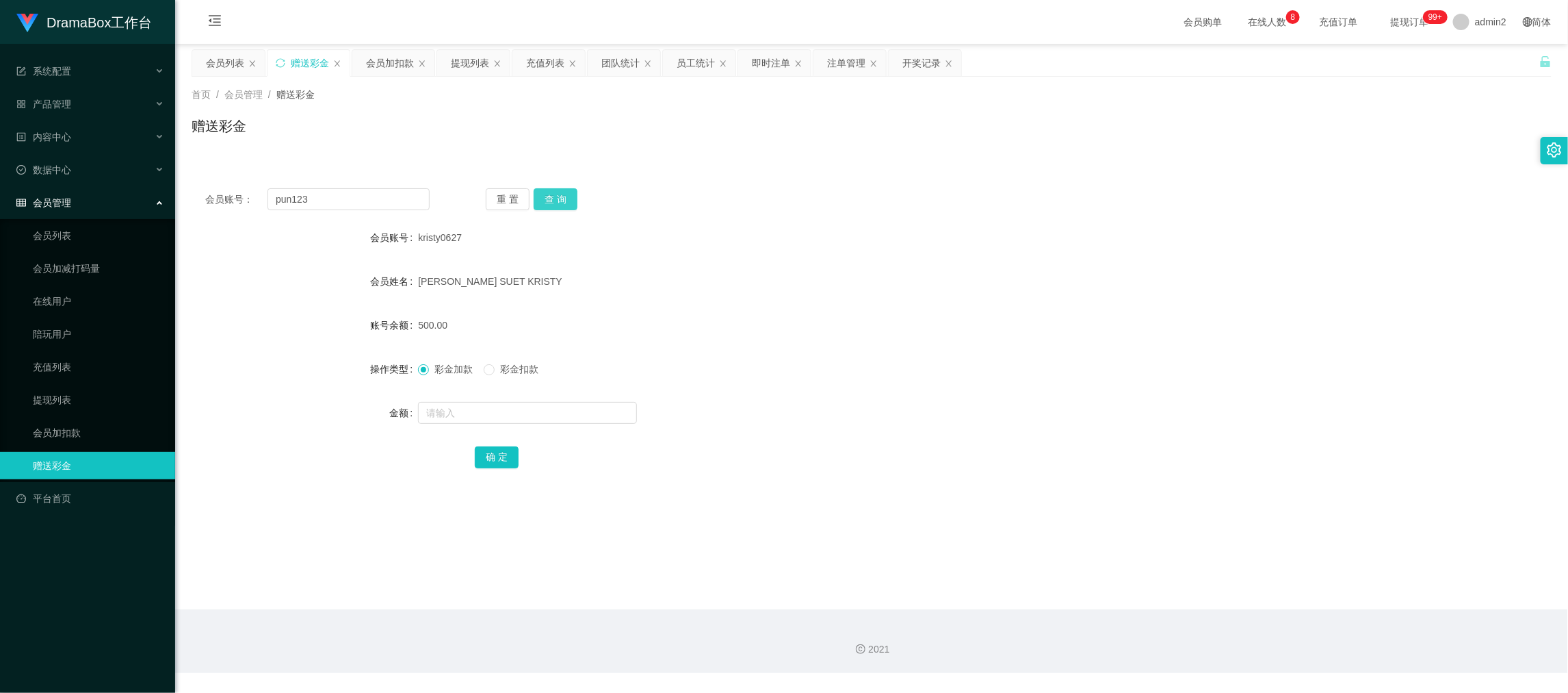
click at [546, 197] on button "查 询" at bounding box center [555, 199] width 44 height 22
click at [599, 413] on input "text" at bounding box center [527, 413] width 219 height 22
click at [599, 411] on input "3" at bounding box center [527, 413] width 219 height 22
type input "300"
drag, startPoint x: 500, startPoint y: 455, endPoint x: 590, endPoint y: 412, distance: 99.7
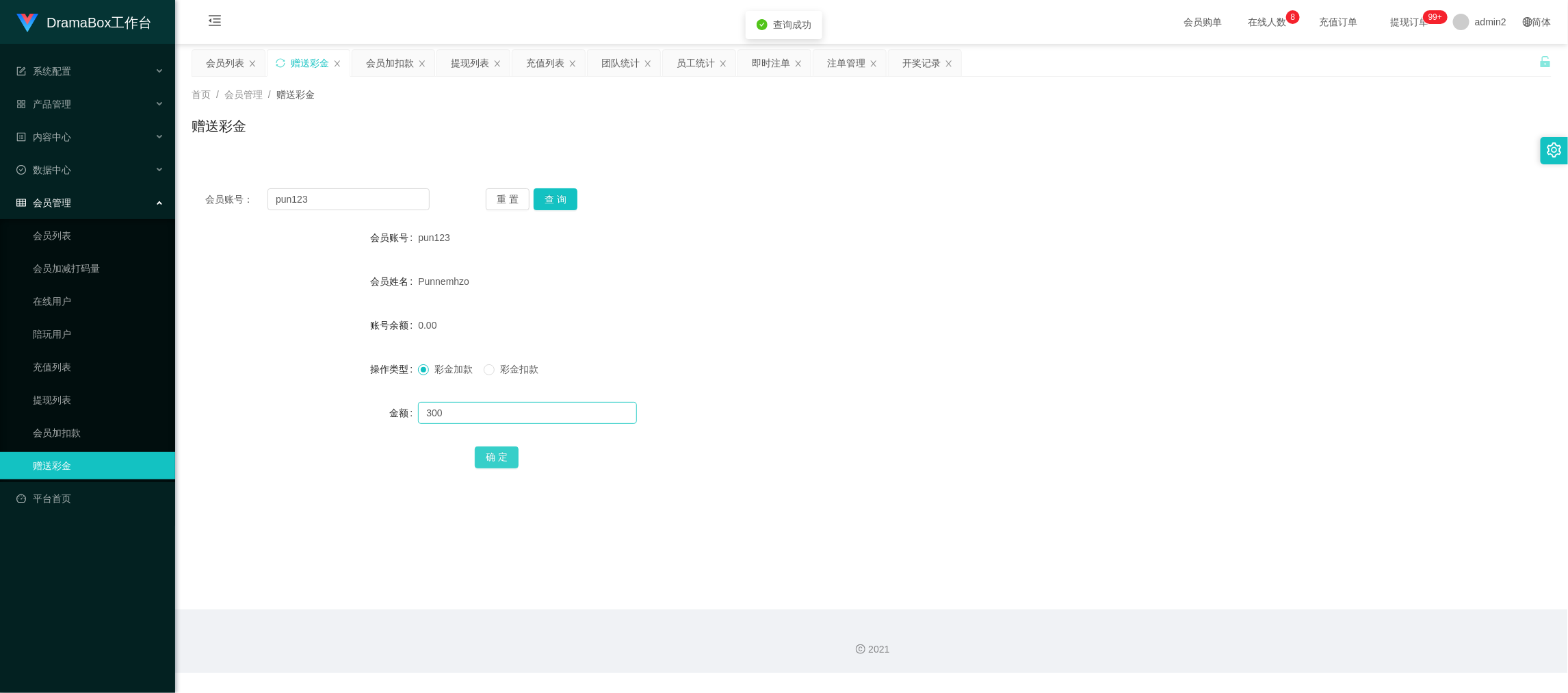
click at [500, 455] on button "确 定" at bounding box center [497, 457] width 44 height 22
click at [831, 350] on form "会员账号 pun123 会员姓名 Punnemhzo 账号余额 0.00 操作类型 彩金加款 彩金扣款 金额 确 定" at bounding box center [871, 347] width 1360 height 247
drag, startPoint x: 1227, startPoint y: 592, endPoint x: 792, endPoint y: 252, distance: 552.1
click at [1227, 592] on main "关闭左侧 关闭右侧 关闭其它 刷新页面 会员列表 赠送彩金 会员加扣款 提现列表 充值列表 团队统计 员工统计 即时注单 注单管理 开奖记录 首页 / 会员管…" at bounding box center [871, 326] width 1393 height 565
click at [460, 67] on div "提现列表" at bounding box center [470, 63] width 38 height 26
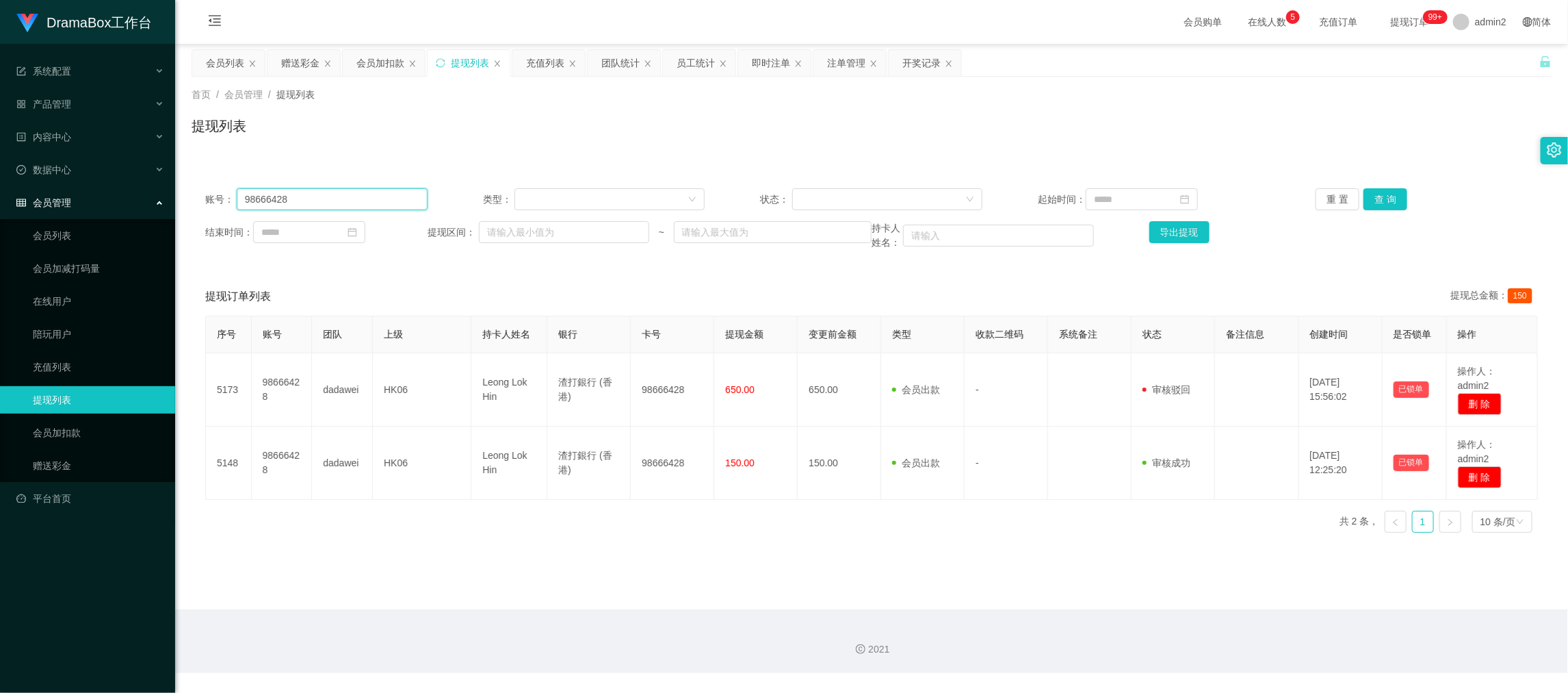
click at [393, 200] on input "98666428" at bounding box center [332, 199] width 191 height 22
drag, startPoint x: 393, startPoint y: 200, endPoint x: 890, endPoint y: 187, distance: 497.2
click at [401, 201] on input "98666428" at bounding box center [332, 199] width 191 height 22
paste input "YN626"
type input "YN6268"
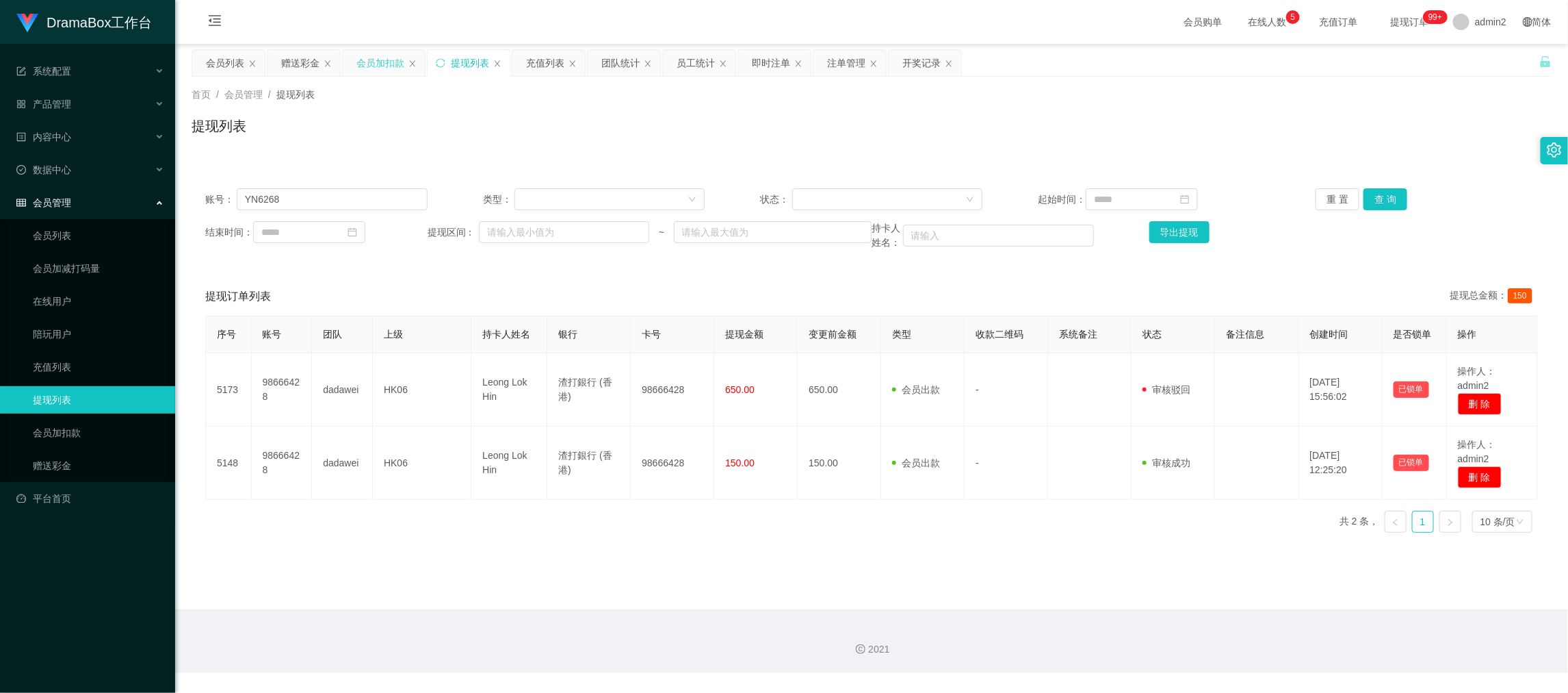
click at [376, 61] on div "会员加扣款" at bounding box center [380, 63] width 48 height 26
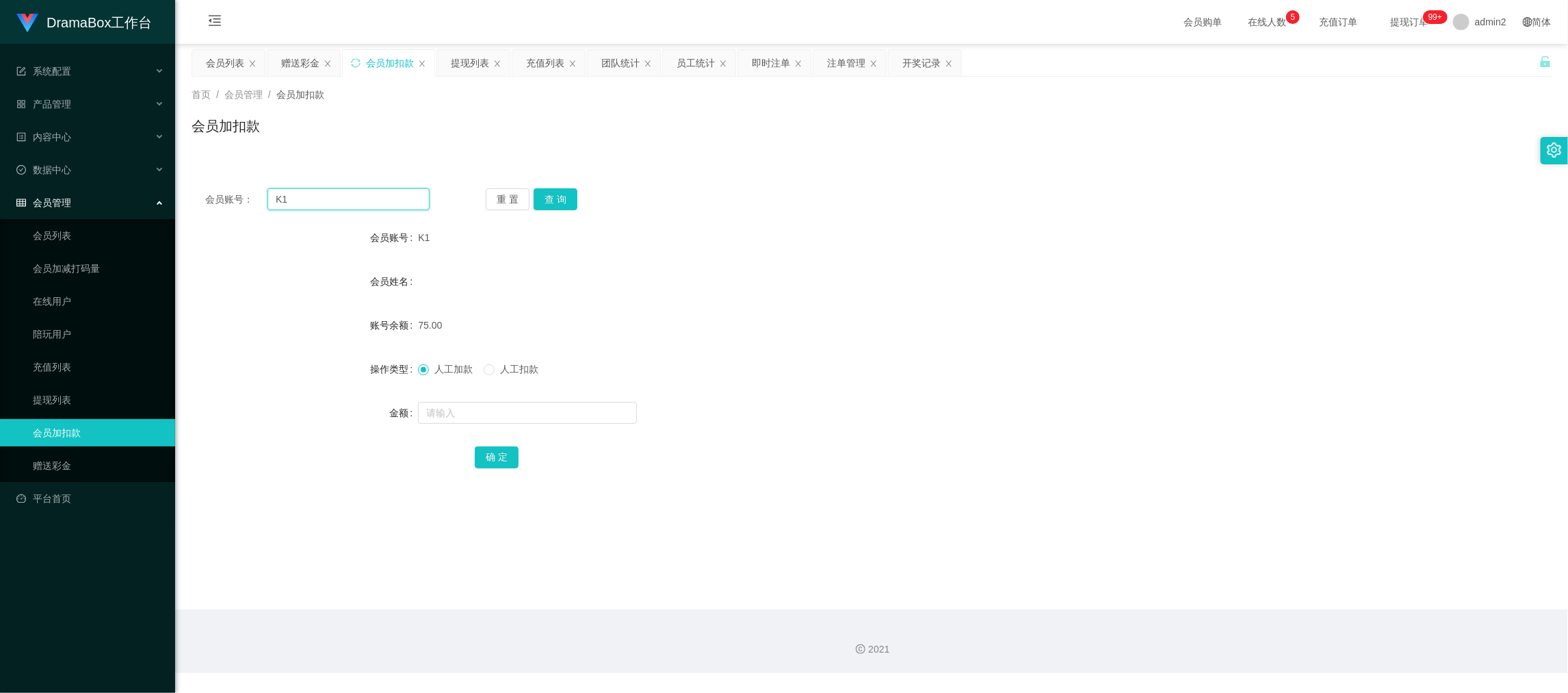
click at [373, 199] on input "K1" at bounding box center [349, 199] width 162 height 22
drag, startPoint x: 373, startPoint y: 199, endPoint x: 447, endPoint y: 205, distance: 74.2
click at [386, 203] on input "K1" at bounding box center [349, 199] width 162 height 22
paste input "YN6268"
type input "YN6268"
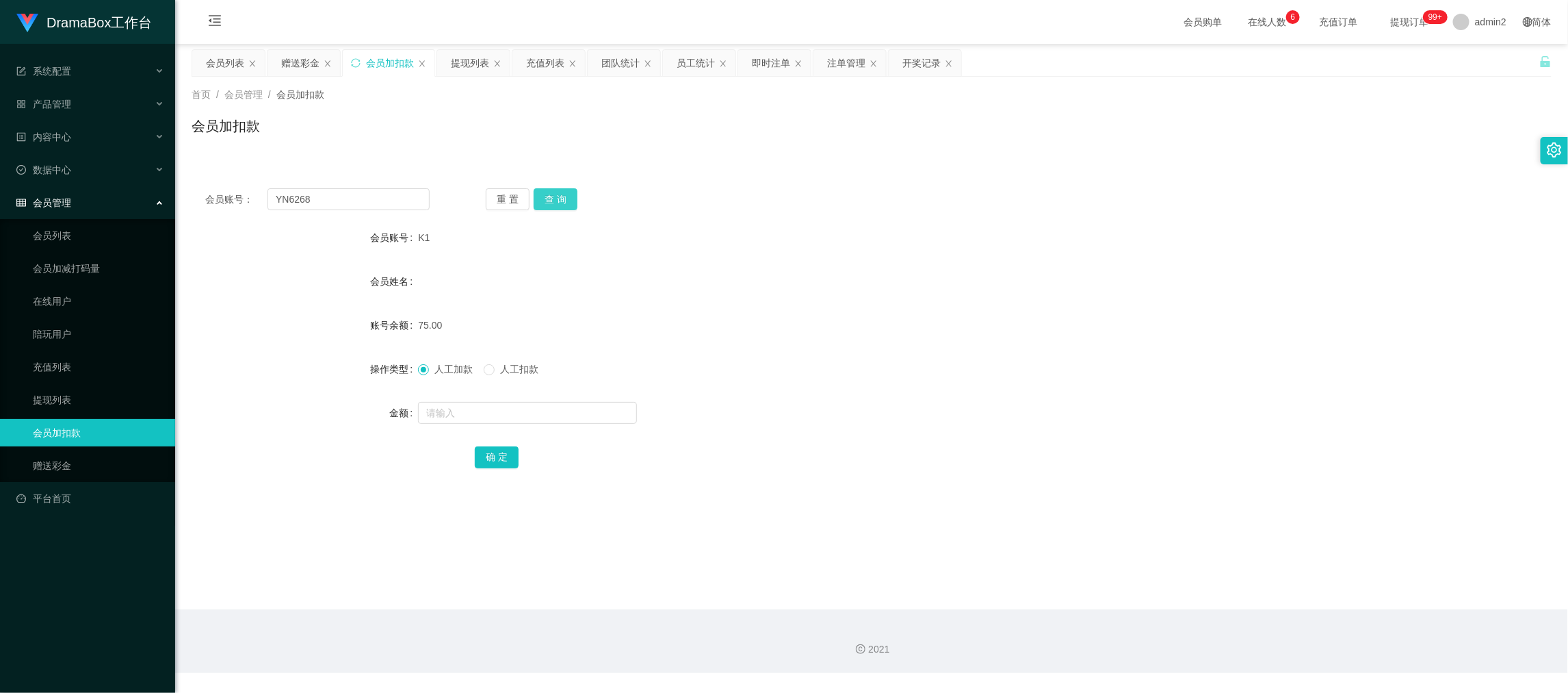
click at [565, 198] on button "查 询" at bounding box center [555, 199] width 44 height 22
click at [563, 411] on input "text" at bounding box center [527, 413] width 219 height 22
type input "90"
click at [492, 375] on span at bounding box center [489, 370] width 11 height 11
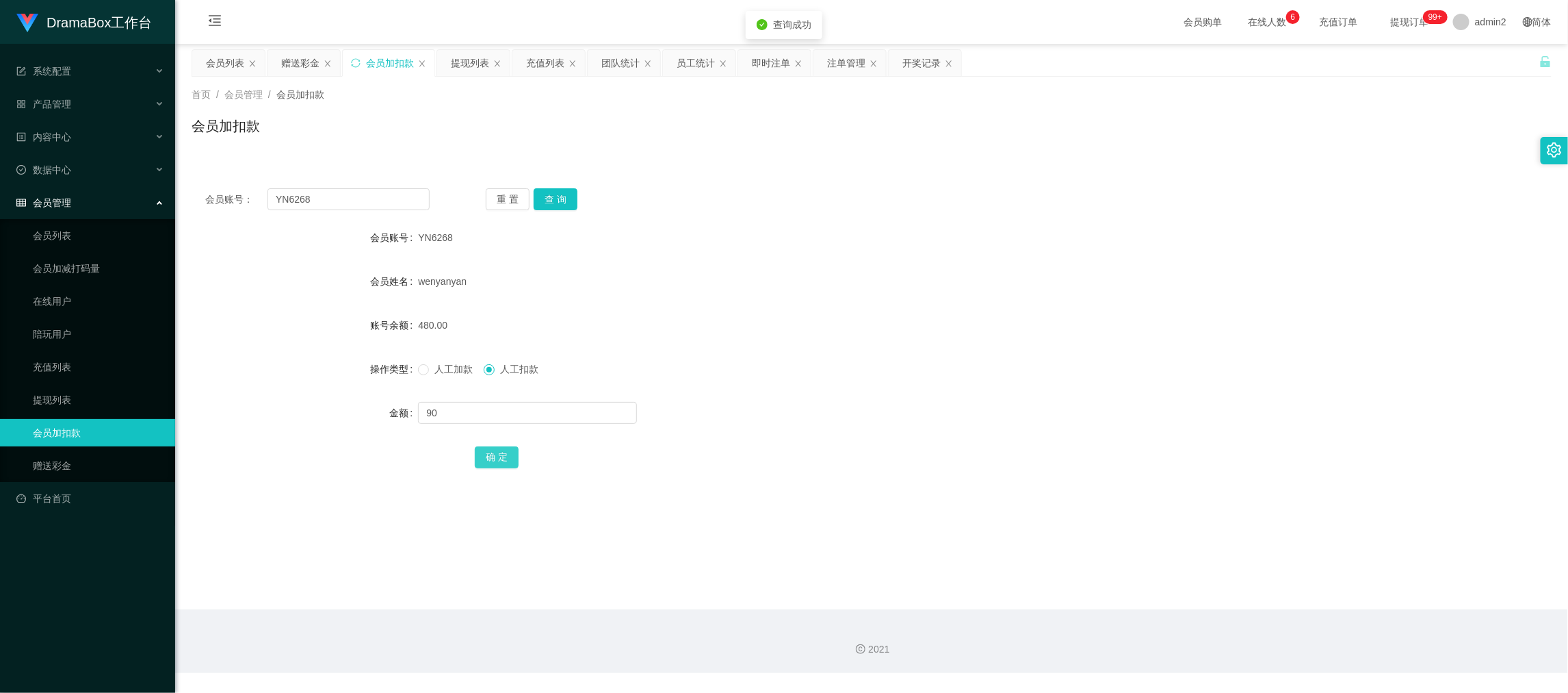
click at [489, 448] on button "确 定" at bounding box center [497, 457] width 44 height 22
click at [921, 382] on div "人工加款 人工扣款" at bounding box center [815, 369] width 794 height 27
click at [1142, 591] on main "关闭左侧 关闭右侧 关闭其它 刷新页面 会员列表 赠送彩金 会员加扣款 提现列表 充值列表 团队统计 员工统计 即时注单 注单管理 开奖记录 首页 / 会员管…" at bounding box center [871, 326] width 1393 height 565
click at [621, 65] on div "团队统计" at bounding box center [621, 63] width 38 height 26
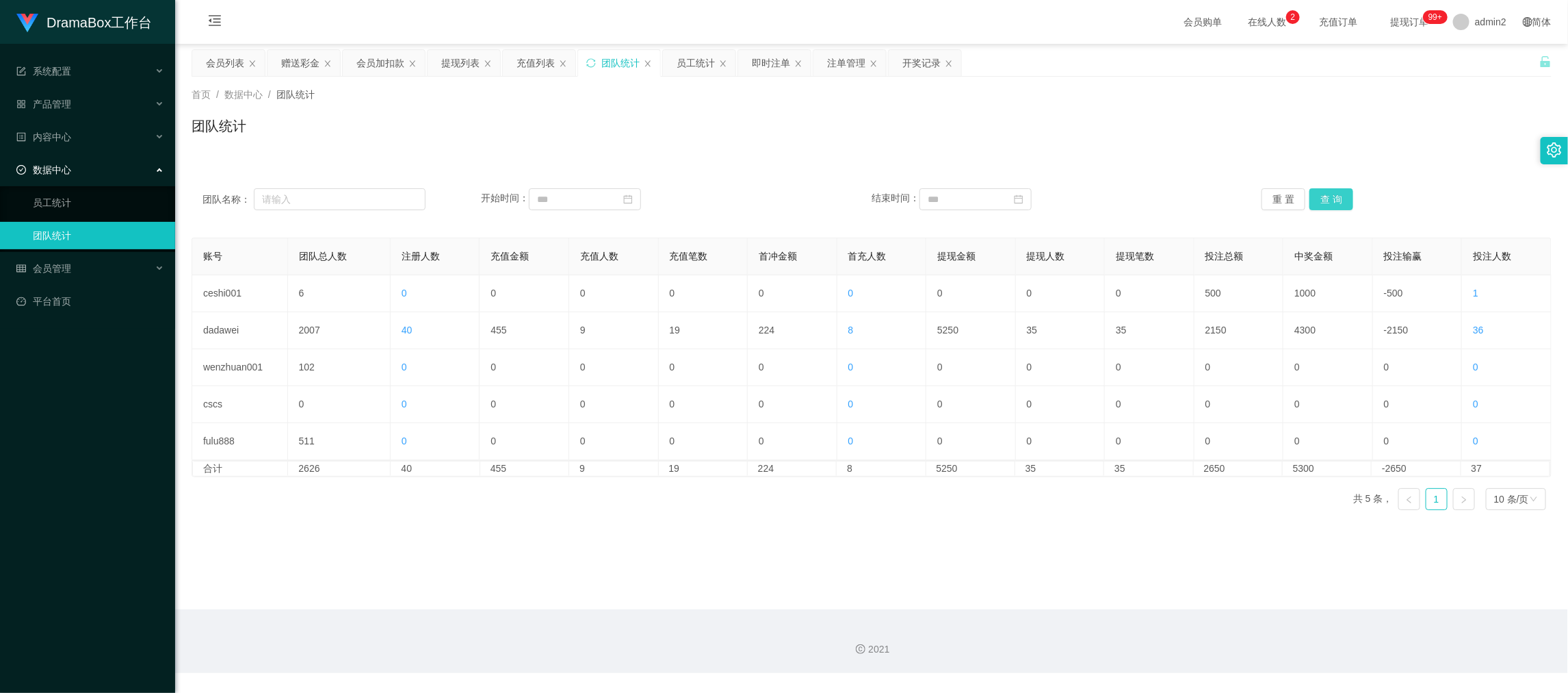
click at [1335, 196] on button "查 询" at bounding box center [1332, 199] width 44 height 22
click at [454, 60] on div "提现列表" at bounding box center [461, 63] width 38 height 26
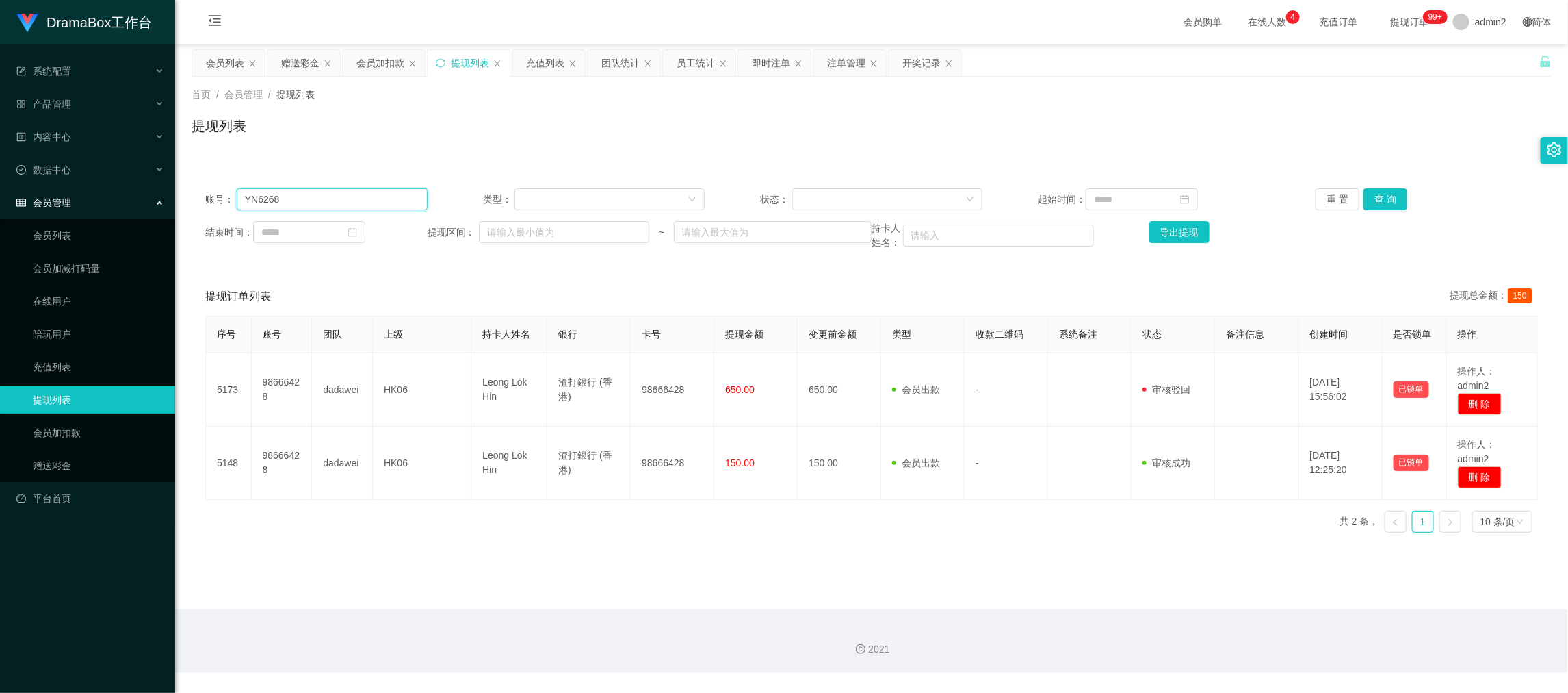
click at [378, 198] on input "YN6268" at bounding box center [332, 199] width 191 height 22
click at [1388, 205] on button "查 询" at bounding box center [1385, 199] width 44 height 22
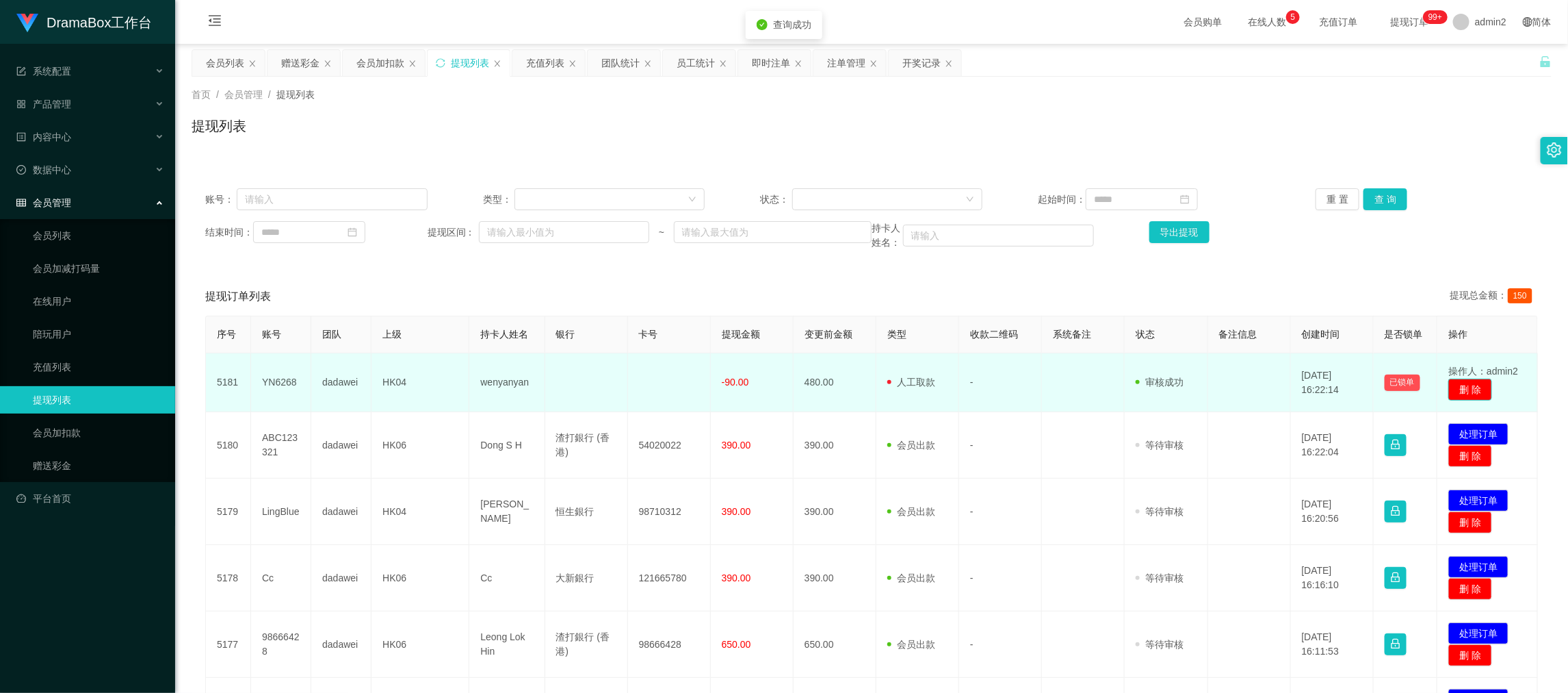
click at [1463, 385] on button "删 除" at bounding box center [1471, 389] width 44 height 22
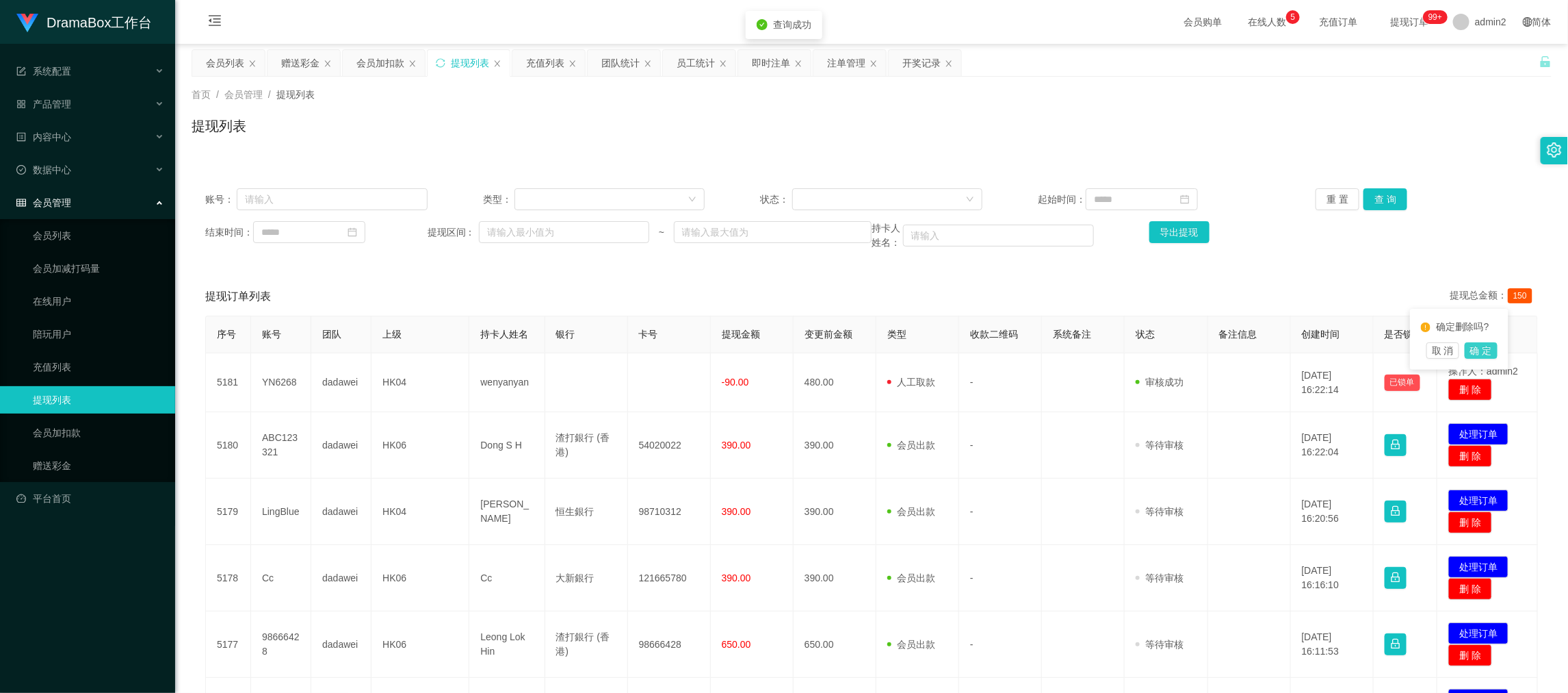
click at [1484, 345] on button "确 定" at bounding box center [1481, 350] width 33 height 16
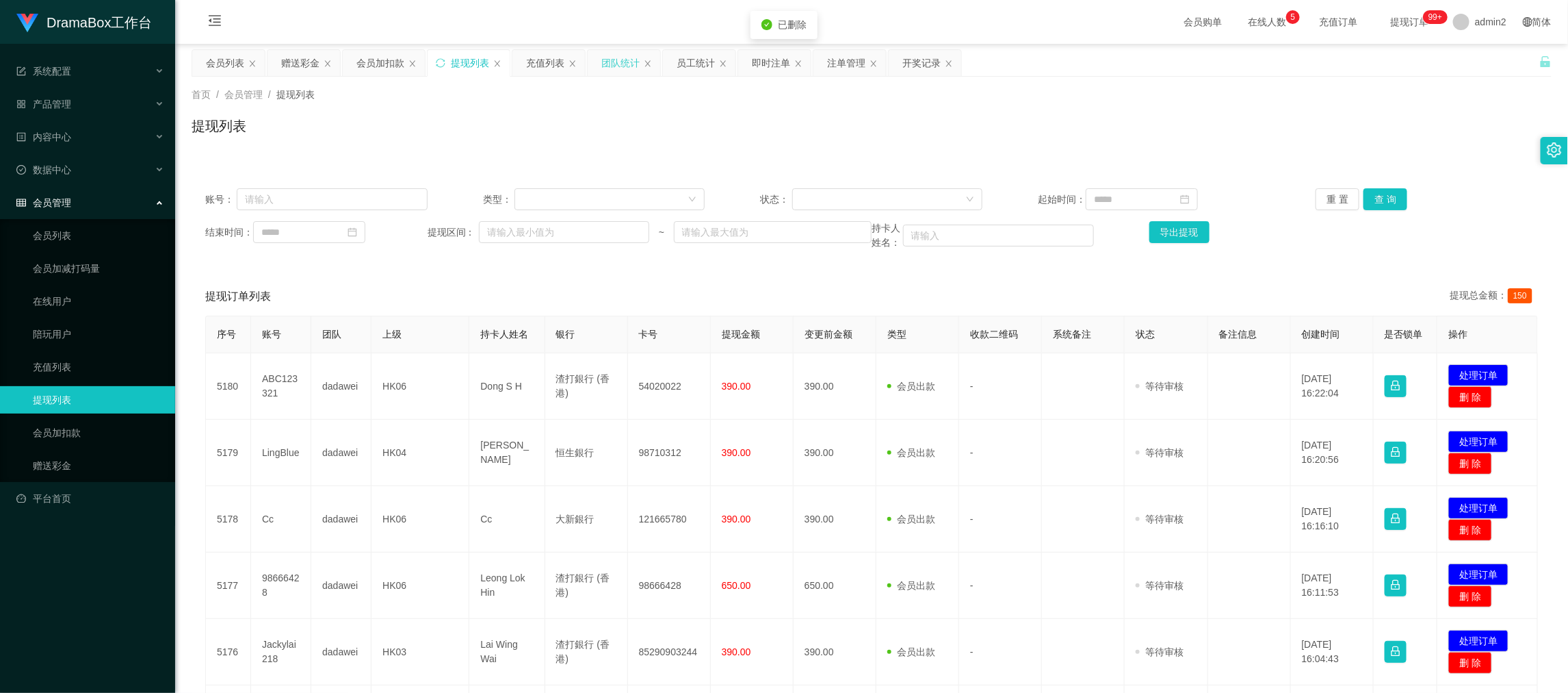
click at [630, 58] on div "团队统计" at bounding box center [621, 63] width 38 height 26
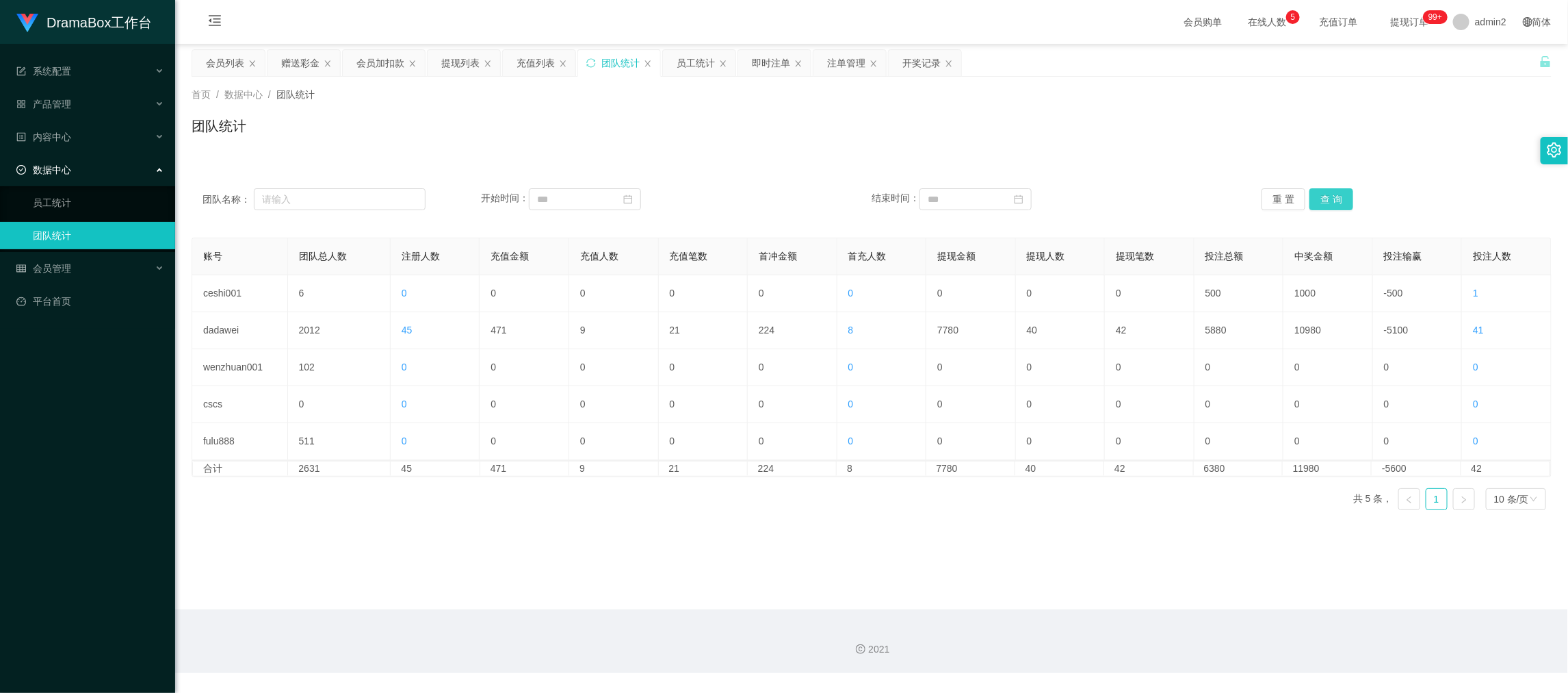
click at [1328, 198] on button "查 询" at bounding box center [1332, 199] width 44 height 22
click at [954, 612] on div "2021" at bounding box center [871, 641] width 1393 height 64
drag, startPoint x: 1129, startPoint y: 618, endPoint x: 1047, endPoint y: 593, distance: 85.7
click at [1129, 618] on div "2021" at bounding box center [871, 641] width 1393 height 64
click at [1042, 584] on main "关闭左侧 关闭右侧 关闭其它 刷新页面 会员列表 赠送彩金 会员加扣款 提现列表 充值列表 团队统计 员工统计 即时注单 注单管理 开奖记录 首页 / 数据中…" at bounding box center [871, 326] width 1393 height 565
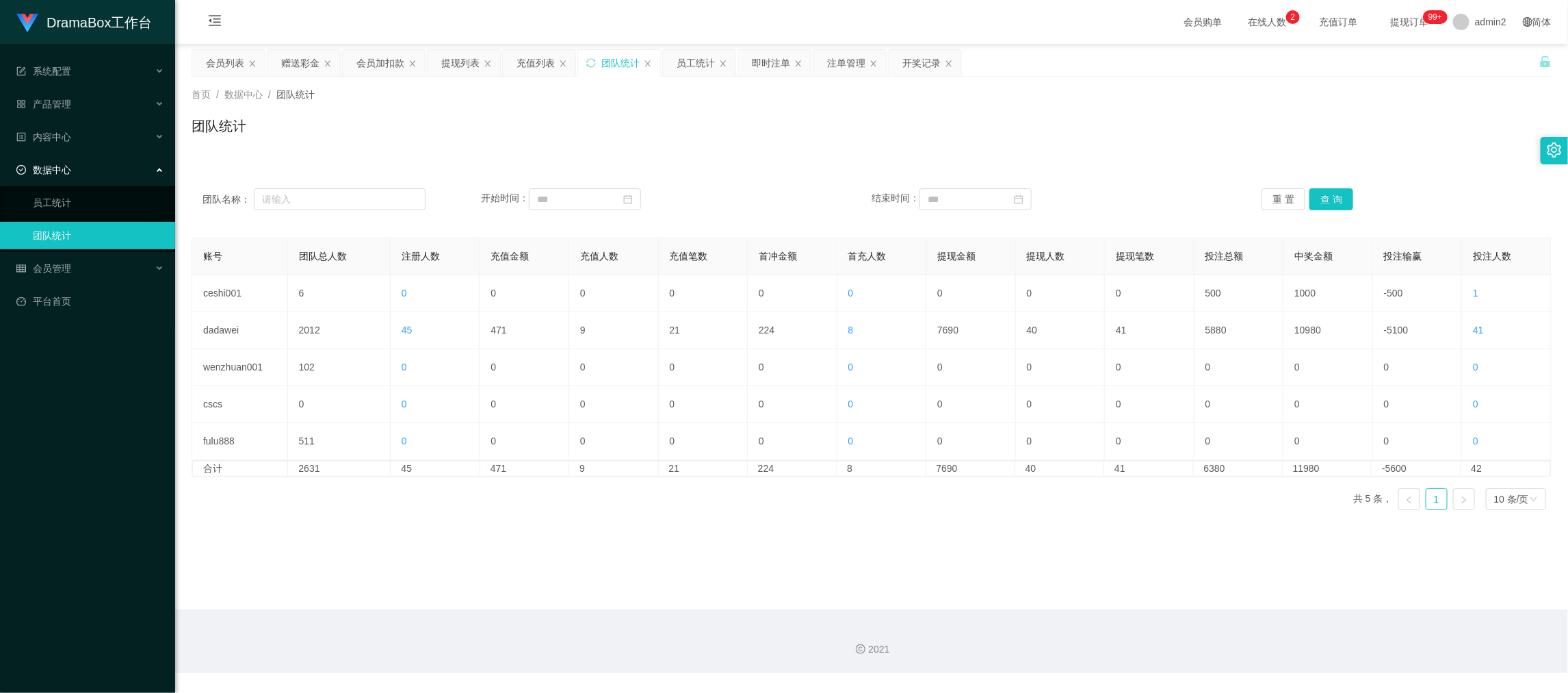
drag, startPoint x: 1232, startPoint y: 621, endPoint x: 1186, endPoint y: 582, distance: 60.3
click at [1232, 622] on div "2021" at bounding box center [871, 641] width 1393 height 64
click at [310, 65] on div "赠送彩金" at bounding box center [301, 63] width 38 height 26
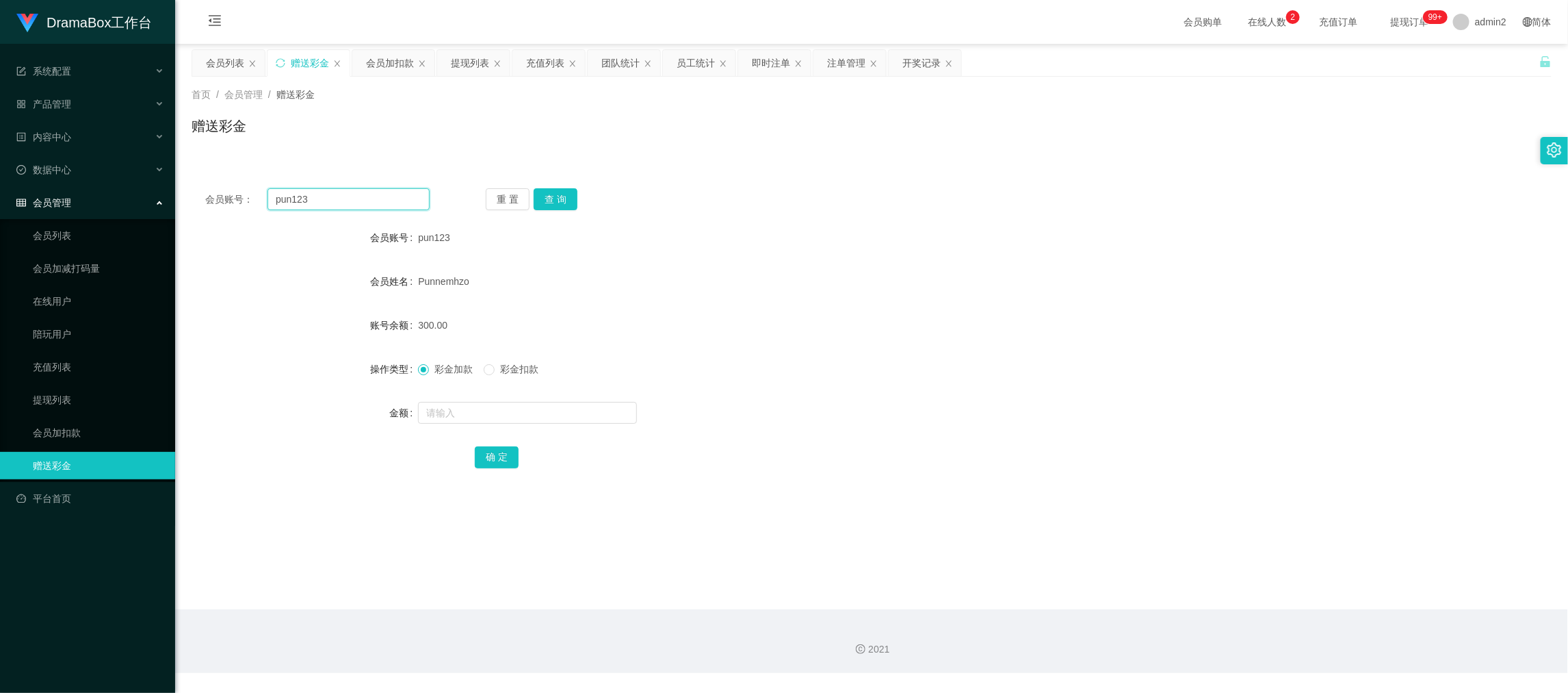
click at [376, 197] on input "pun123" at bounding box center [349, 199] width 162 height 22
drag, startPoint x: 376, startPoint y: 197, endPoint x: 513, endPoint y: 212, distance: 137.8
click at [386, 201] on input "pun123" at bounding box center [349, 199] width 162 height 22
paste input "Luther298"
type input "Luther298"
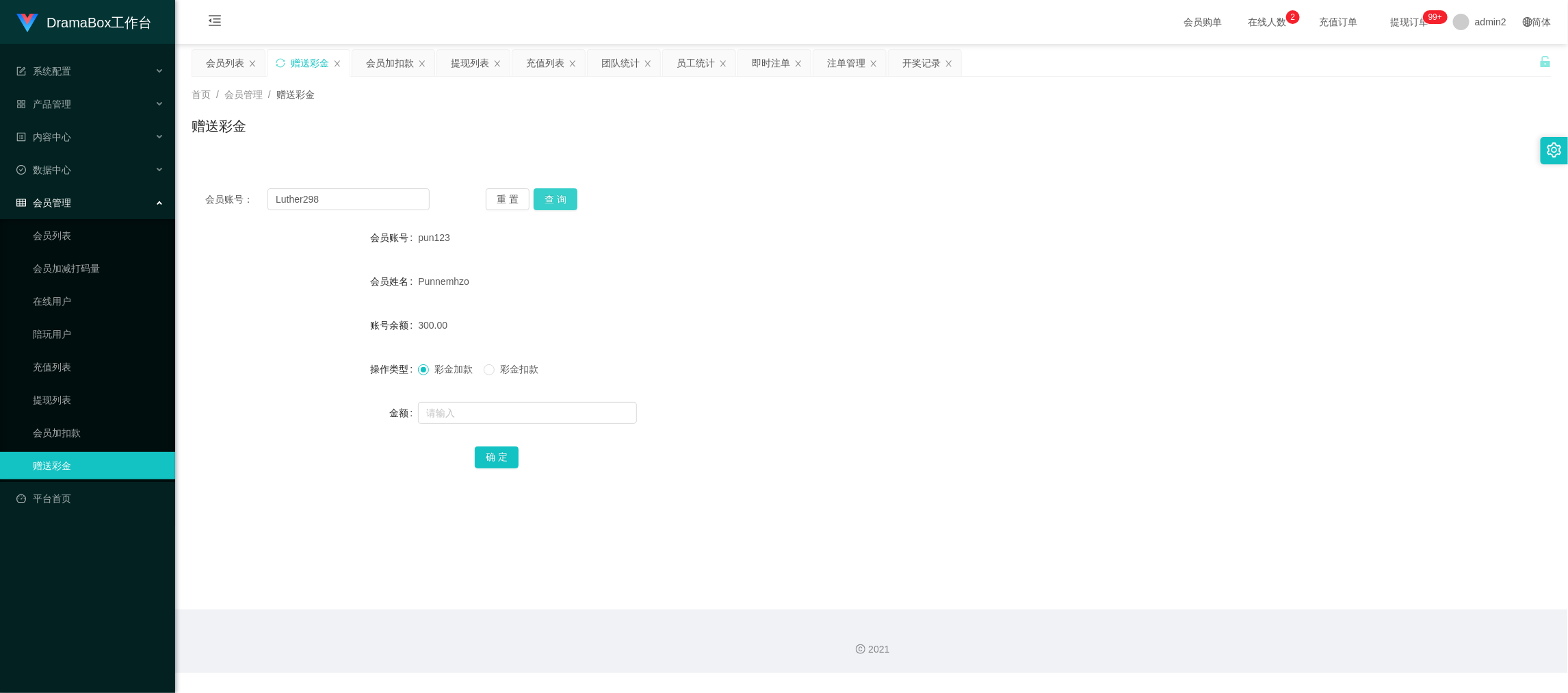
drag, startPoint x: 543, startPoint y: 196, endPoint x: 570, endPoint y: 243, distance: 54.2
click at [543, 196] on button "查 询" at bounding box center [555, 199] width 44 height 22
click at [592, 409] on input "text" at bounding box center [527, 413] width 219 height 22
click at [592, 409] on input "1" at bounding box center [527, 413] width 219 height 22
type input "1000"
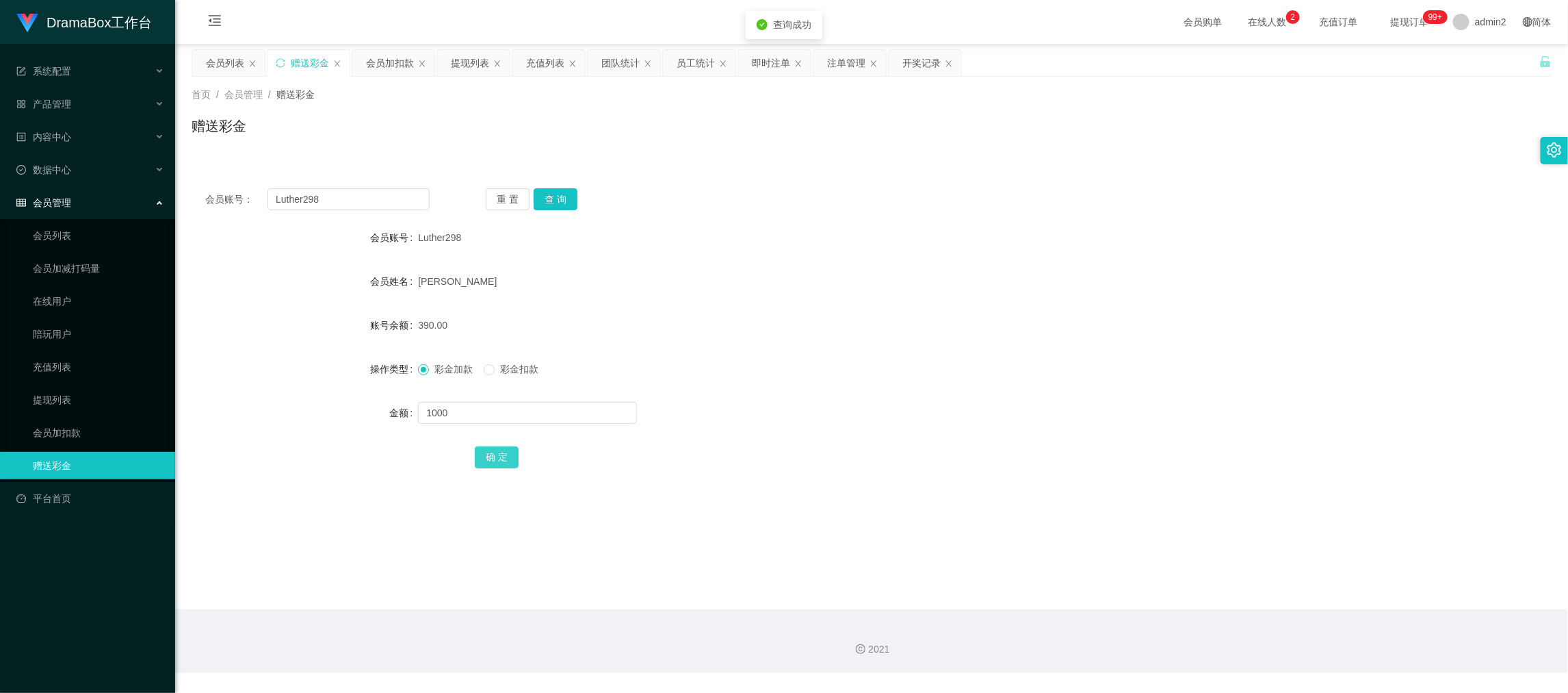
click at [493, 455] on button "确 定" at bounding box center [497, 457] width 44 height 22
click at [935, 372] on div "彩金加款 彩金扣款" at bounding box center [815, 369] width 794 height 27
drag, startPoint x: 1196, startPoint y: 625, endPoint x: 494, endPoint y: 274, distance: 784.9
click at [1190, 621] on div "2021" at bounding box center [871, 641] width 1393 height 64
click at [358, 188] on input "Luther298" at bounding box center [349, 199] width 162 height 22
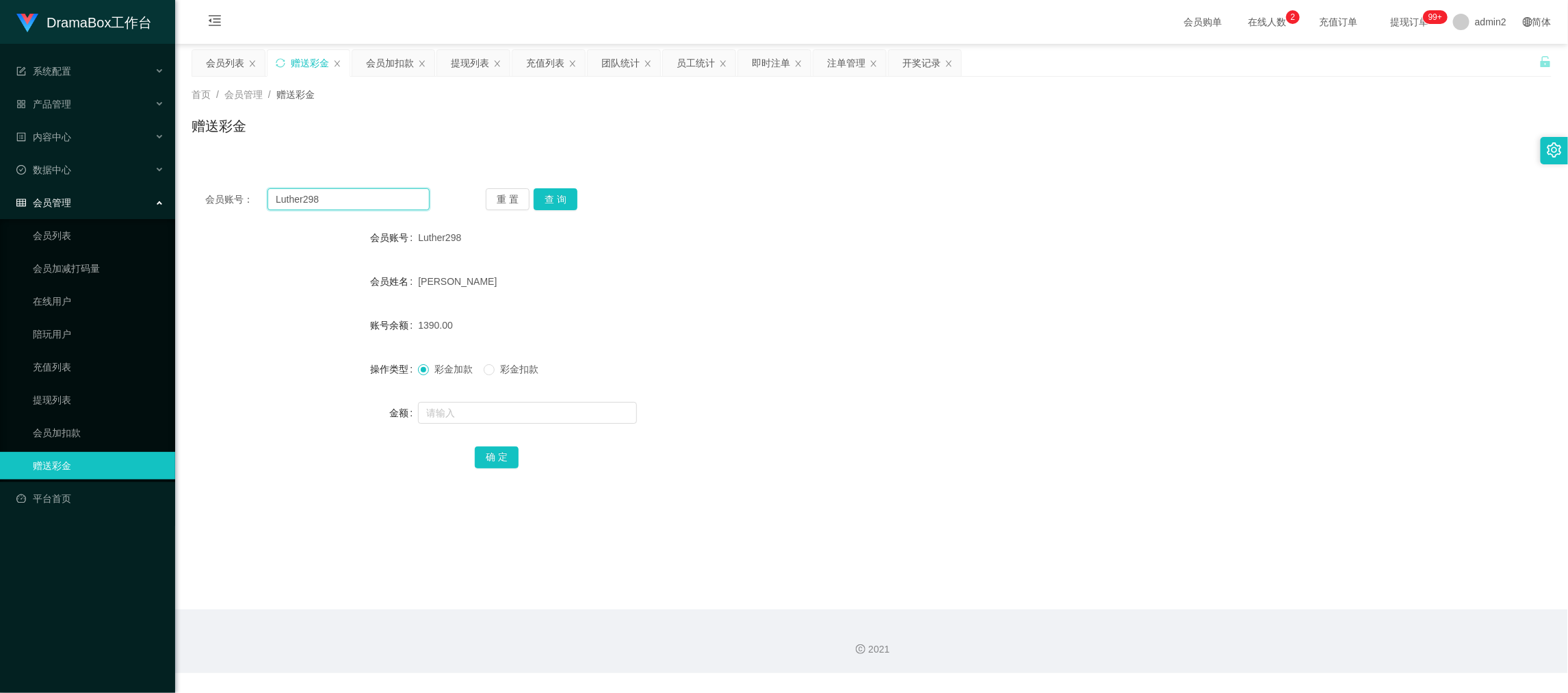
click at [358, 188] on input "Luther298" at bounding box center [349, 199] width 162 height 22
paste input "snow613"
type input "snow613"
click at [538, 194] on button "查 询" at bounding box center [555, 199] width 44 height 22
click at [590, 412] on input "text" at bounding box center [527, 413] width 219 height 22
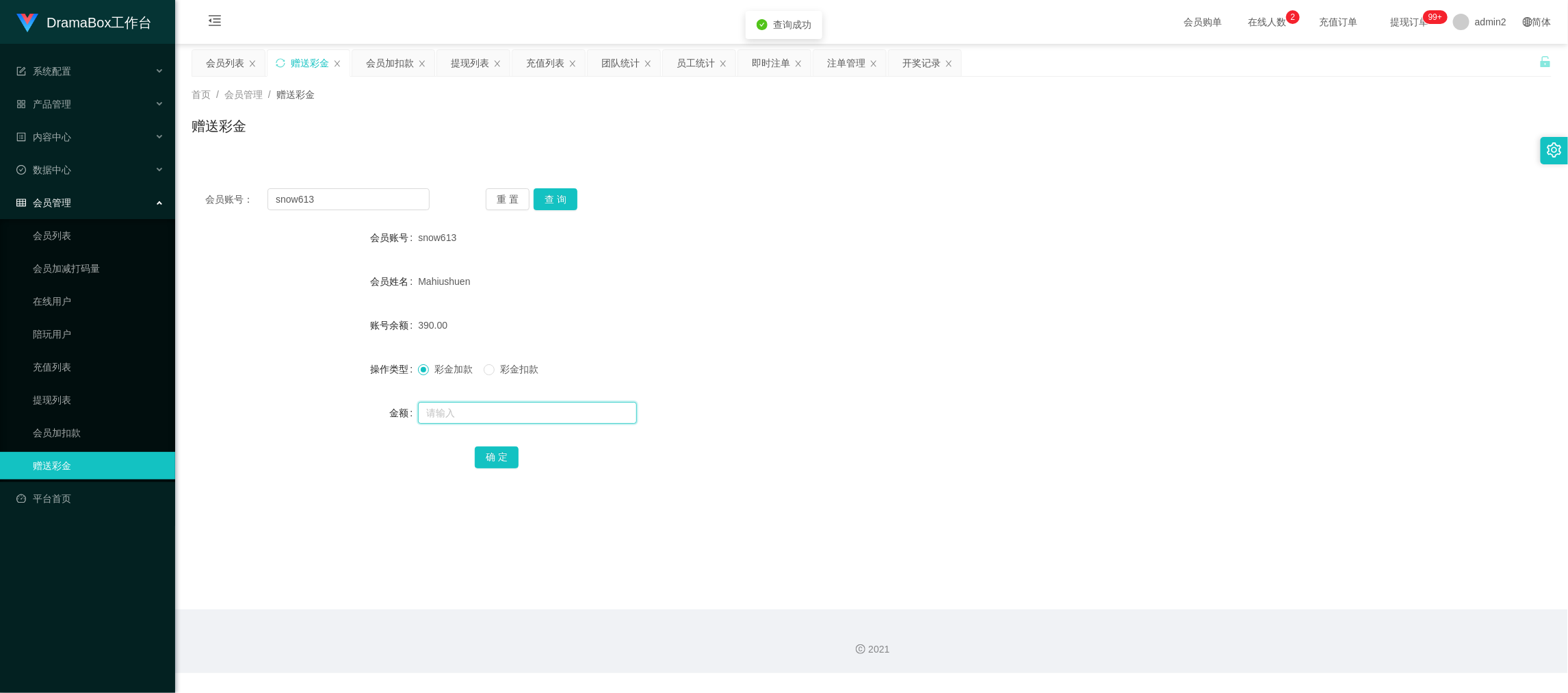
click at [590, 412] on input "text" at bounding box center [527, 413] width 219 height 22
type input "1000"
drag, startPoint x: 498, startPoint y: 447, endPoint x: 538, endPoint y: 435, distance: 41.8
click at [498, 447] on button "确 定" at bounding box center [497, 457] width 44 height 22
click at [849, 382] on div "彩金加款 彩金扣款" at bounding box center [815, 369] width 794 height 27
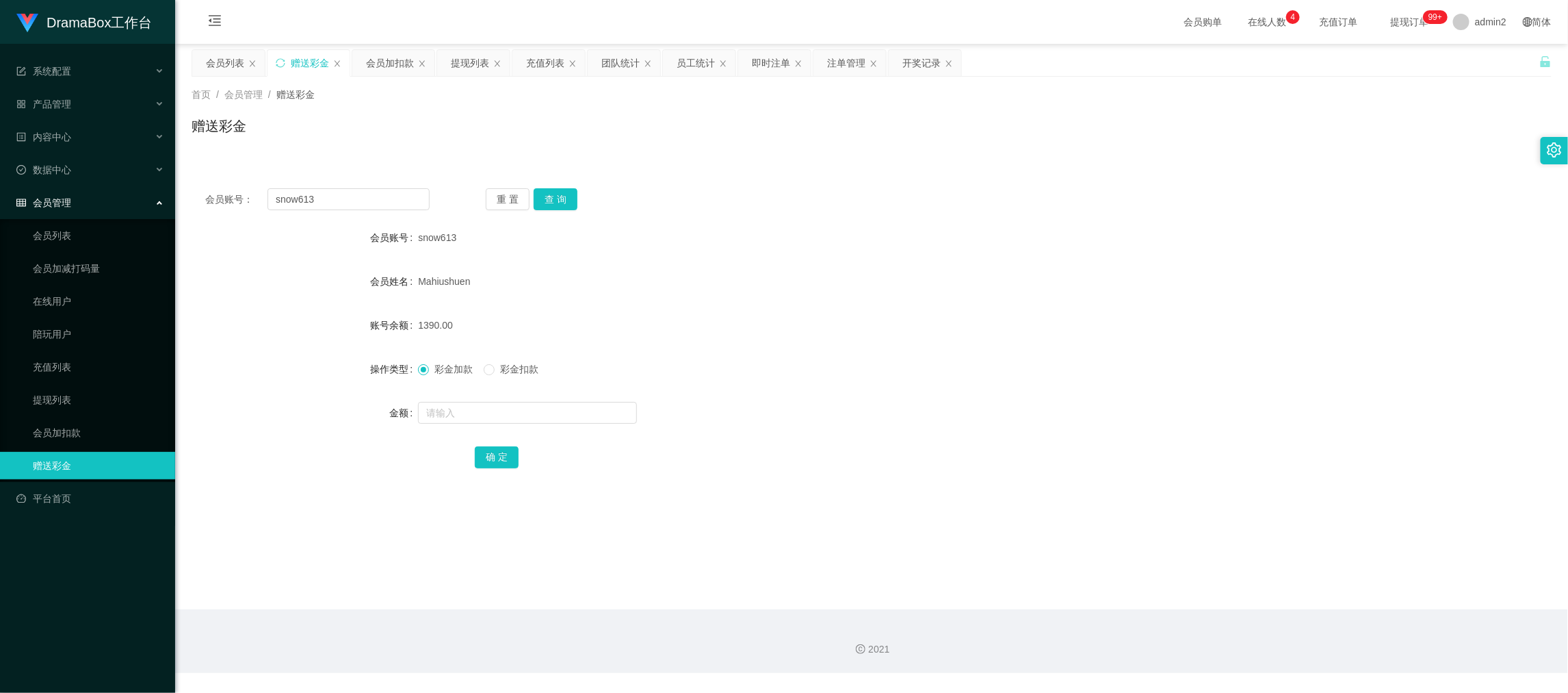
click at [1236, 603] on main "关闭左侧 关闭右侧 关闭其它 刷新页面 会员列表 赠送彩金 会员加扣款 提现列表 充值列表 团队统计 员工统计 即时注单 注单管理 开奖记录 首页 / 会员管…" at bounding box center [871, 326] width 1393 height 565
click at [354, 208] on input "snow613" at bounding box center [349, 199] width 162 height 22
click at [355, 200] on input "snow613" at bounding box center [349, 199] width 162 height 22
drag, startPoint x: 547, startPoint y: 199, endPoint x: 556, endPoint y: 215, distance: 18.4
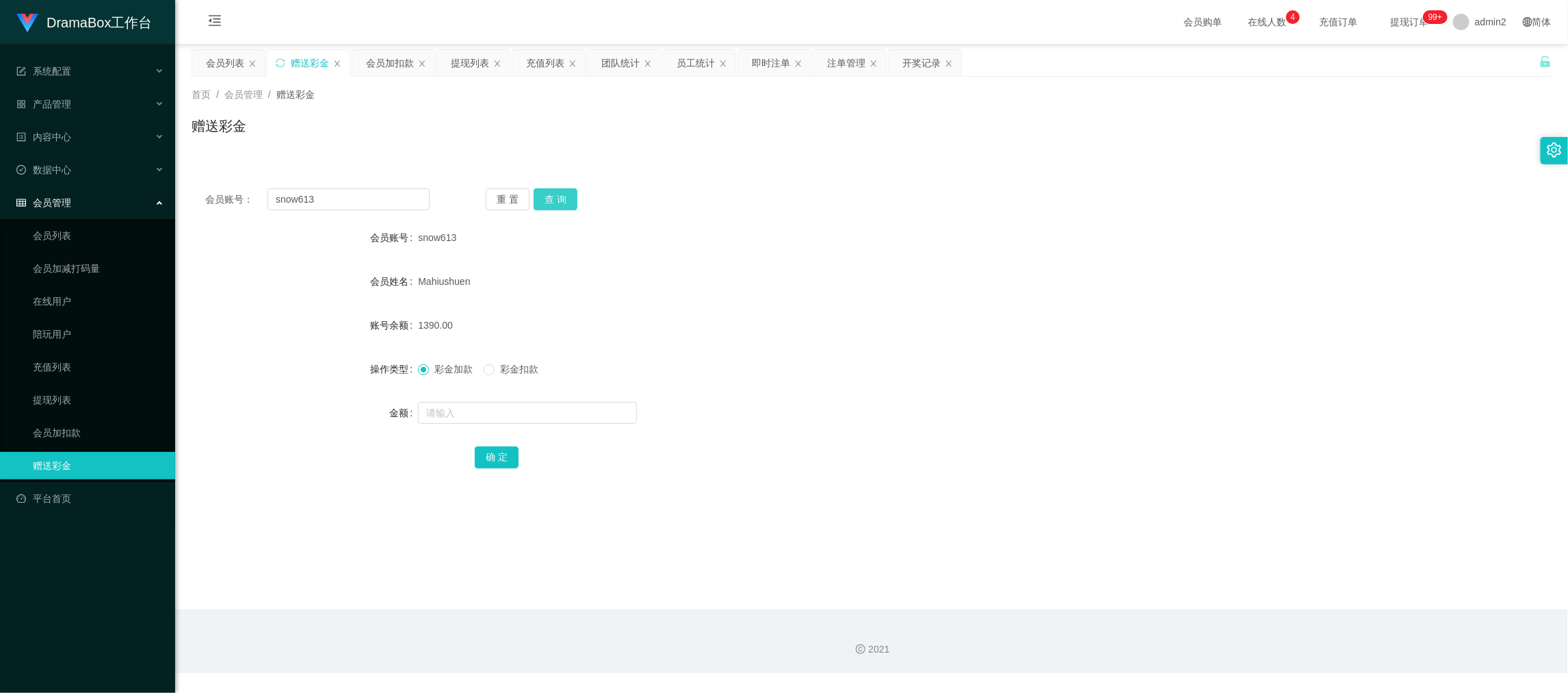
click at [548, 199] on button "查 询" at bounding box center [555, 199] width 44 height 22
click at [588, 409] on input "text" at bounding box center [527, 413] width 219 height 22
click at [588, 409] on input "1" at bounding box center [527, 413] width 219 height 22
type input "1000"
click at [483, 455] on button "确 定" at bounding box center [497, 457] width 44 height 22
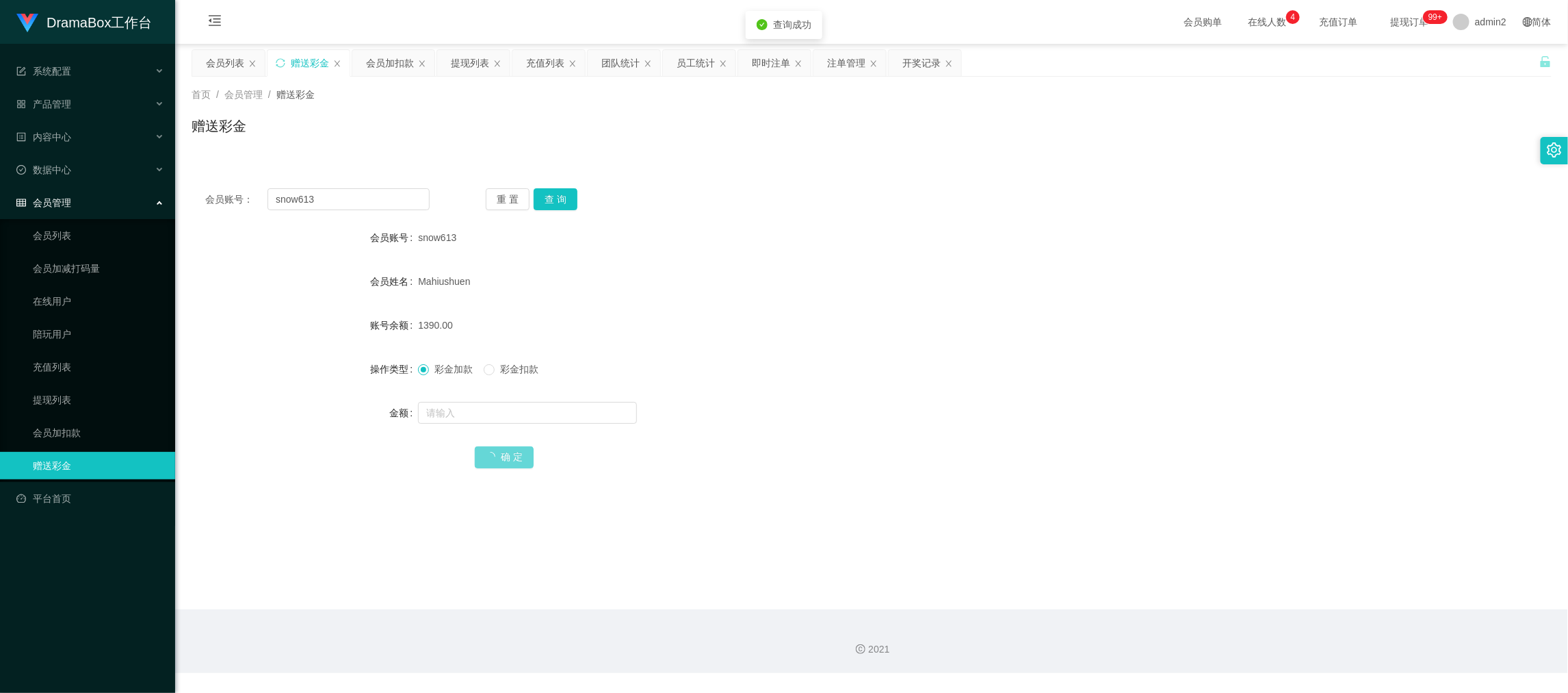
click at [912, 388] on form "会员账号 snow613 会员姓名 [PERSON_NAME] 账号余额 1390.00 操作类型 彩金加款 彩金扣款 金额 确 定" at bounding box center [871, 347] width 1360 height 247
click at [349, 203] on input "snow613" at bounding box center [349, 199] width 162 height 22
click at [350, 207] on input "snow613" at bounding box center [349, 199] width 162 height 22
click at [558, 197] on button "查 询" at bounding box center [555, 199] width 44 height 22
click at [549, 411] on input "text" at bounding box center [527, 413] width 219 height 22
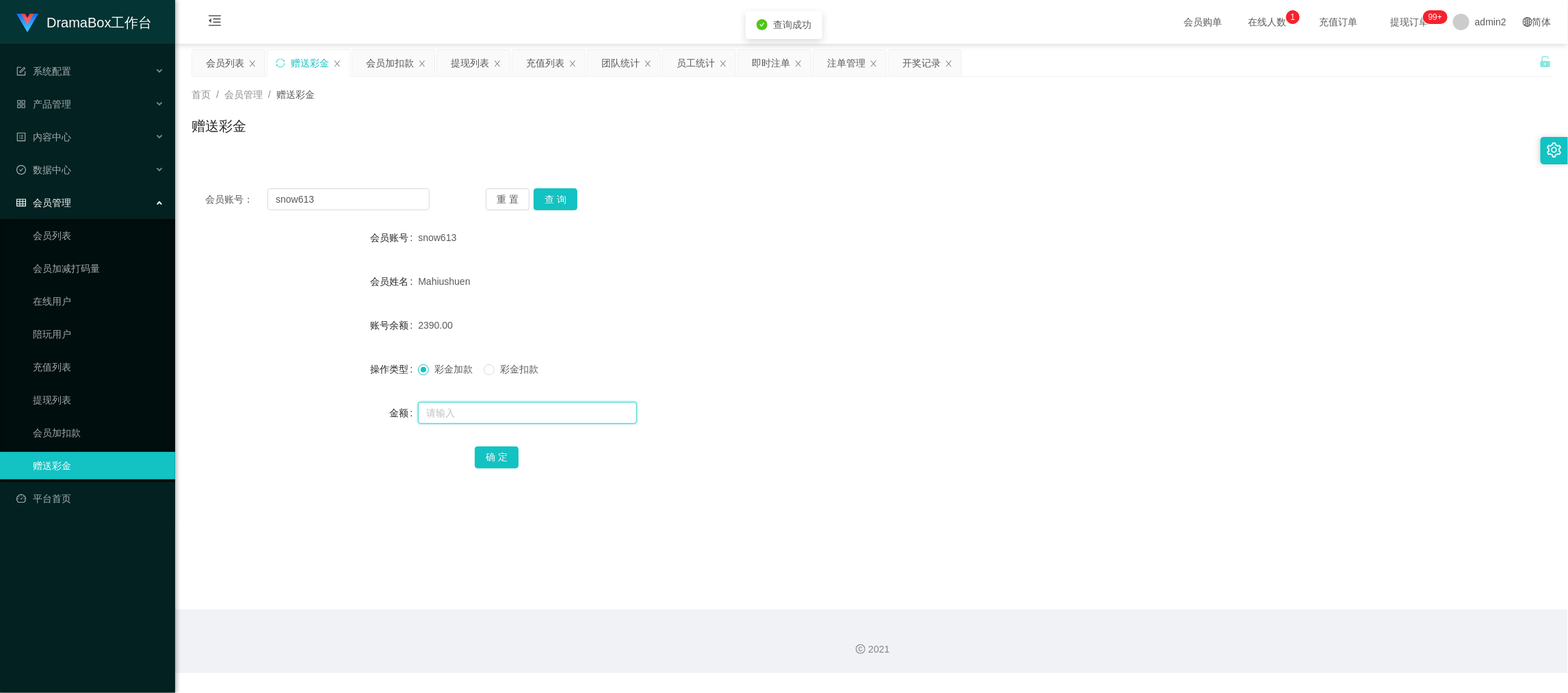
click at [549, 411] on input "text" at bounding box center [527, 413] width 219 height 22
type input "1000"
drag, startPoint x: 494, startPoint y: 453, endPoint x: 457, endPoint y: 406, distance: 59.8
click at [494, 453] on button "确 定" at bounding box center [497, 457] width 44 height 22
click at [809, 383] on form "会员账号 snow613 会员姓名 [PERSON_NAME] 账号余额 1390.00 操作类型 彩金加款 彩金扣款 金额 确 定" at bounding box center [871, 347] width 1360 height 247
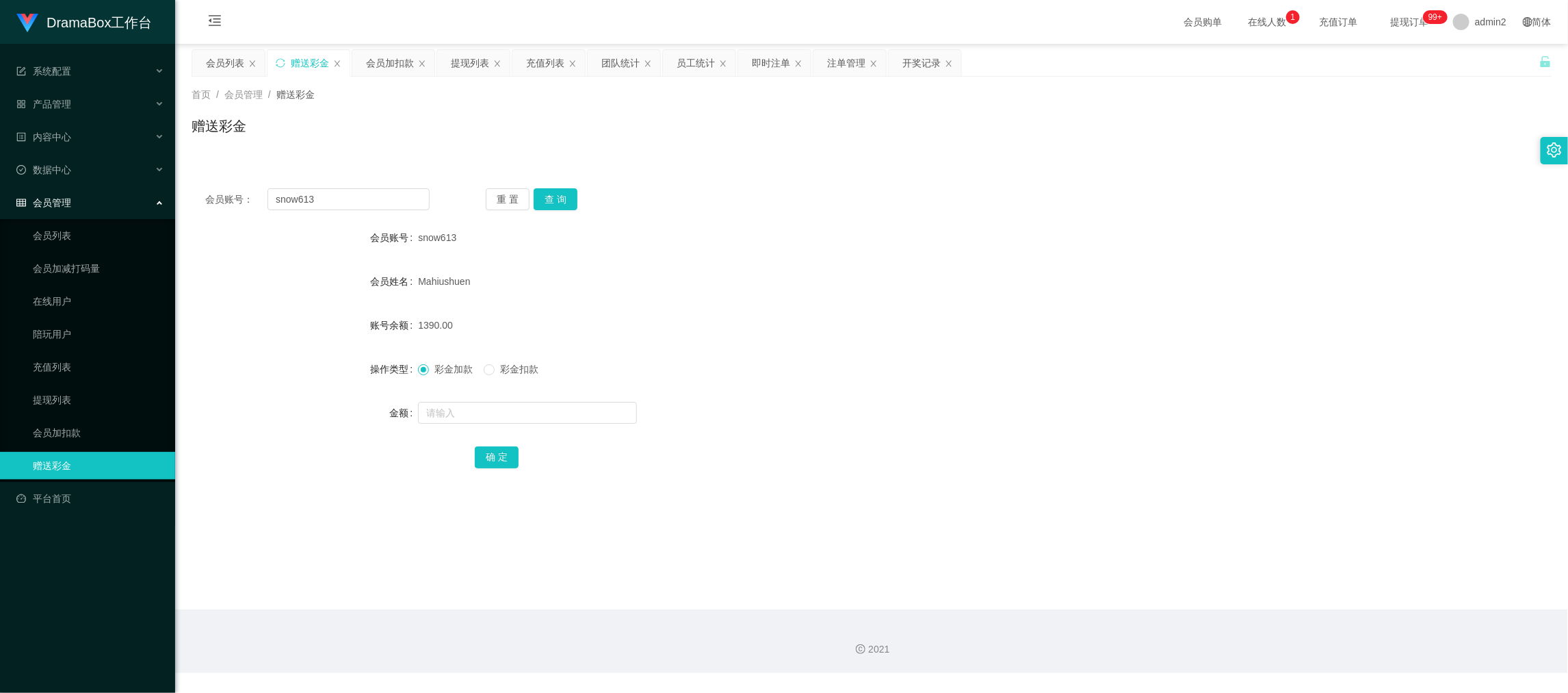
click at [1236, 587] on main "关闭左侧 关闭右侧 关闭其它 刷新页面 会员列表 赠送彩金 会员加扣款 提现列表 充值列表 团队统计 员工统计 即时注单 注单管理 开奖记录 首页 / 会员管…" at bounding box center [871, 326] width 1393 height 565
click at [402, 201] on input "snow613" at bounding box center [349, 199] width 162 height 22
paste input "LingBlue"
type input "LingBlue"
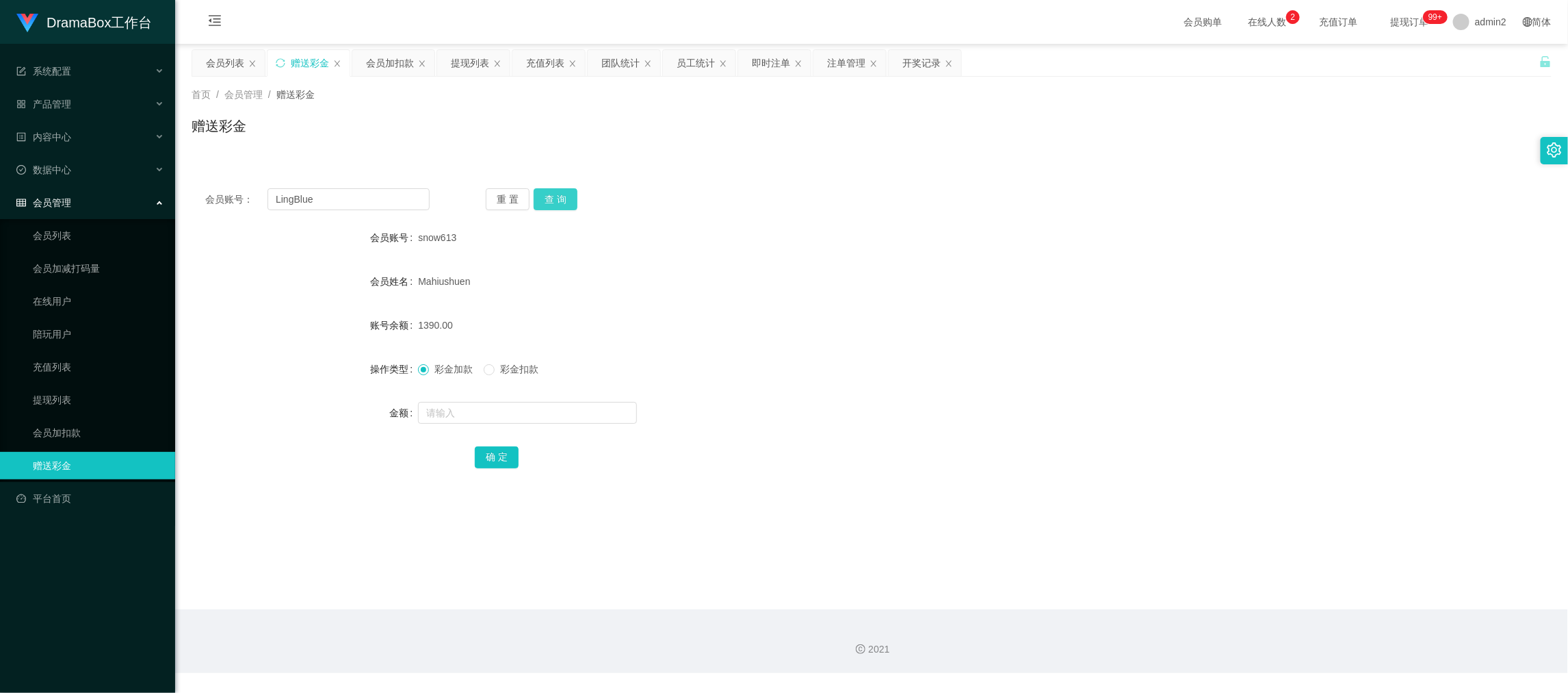
click at [549, 197] on button "查 询" at bounding box center [555, 199] width 44 height 22
click at [598, 413] on input "text" at bounding box center [527, 413] width 219 height 22
click at [598, 413] on input "1" at bounding box center [527, 413] width 219 height 22
type input "1000"
click at [496, 456] on button "确 定" at bounding box center [497, 457] width 44 height 22
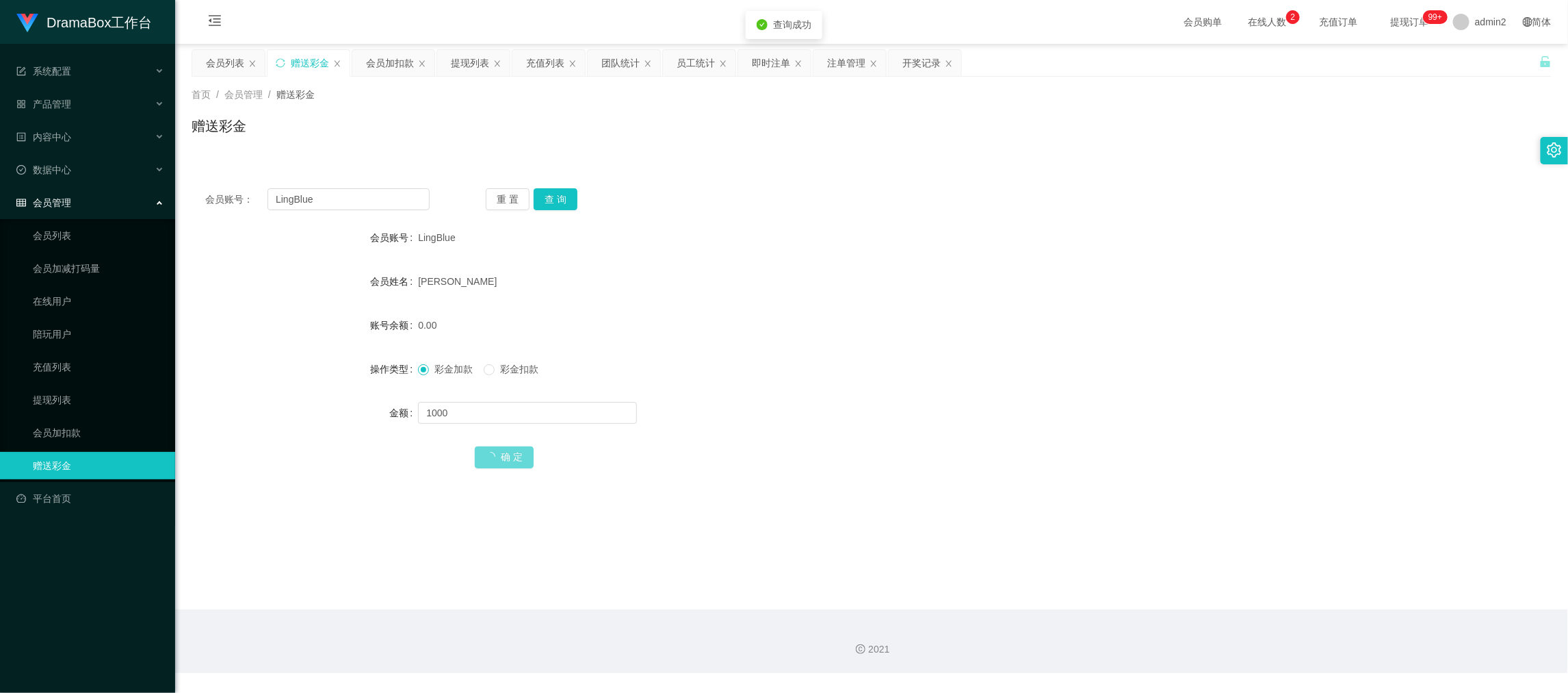
click at [873, 415] on div "1000" at bounding box center [815, 413] width 794 height 27
drag, startPoint x: 1260, startPoint y: 639, endPoint x: 649, endPoint y: 194, distance: 755.9
click at [1258, 639] on div "2021" at bounding box center [871, 641] width 1393 height 64
click at [466, 56] on div "提现列表" at bounding box center [470, 63] width 38 height 26
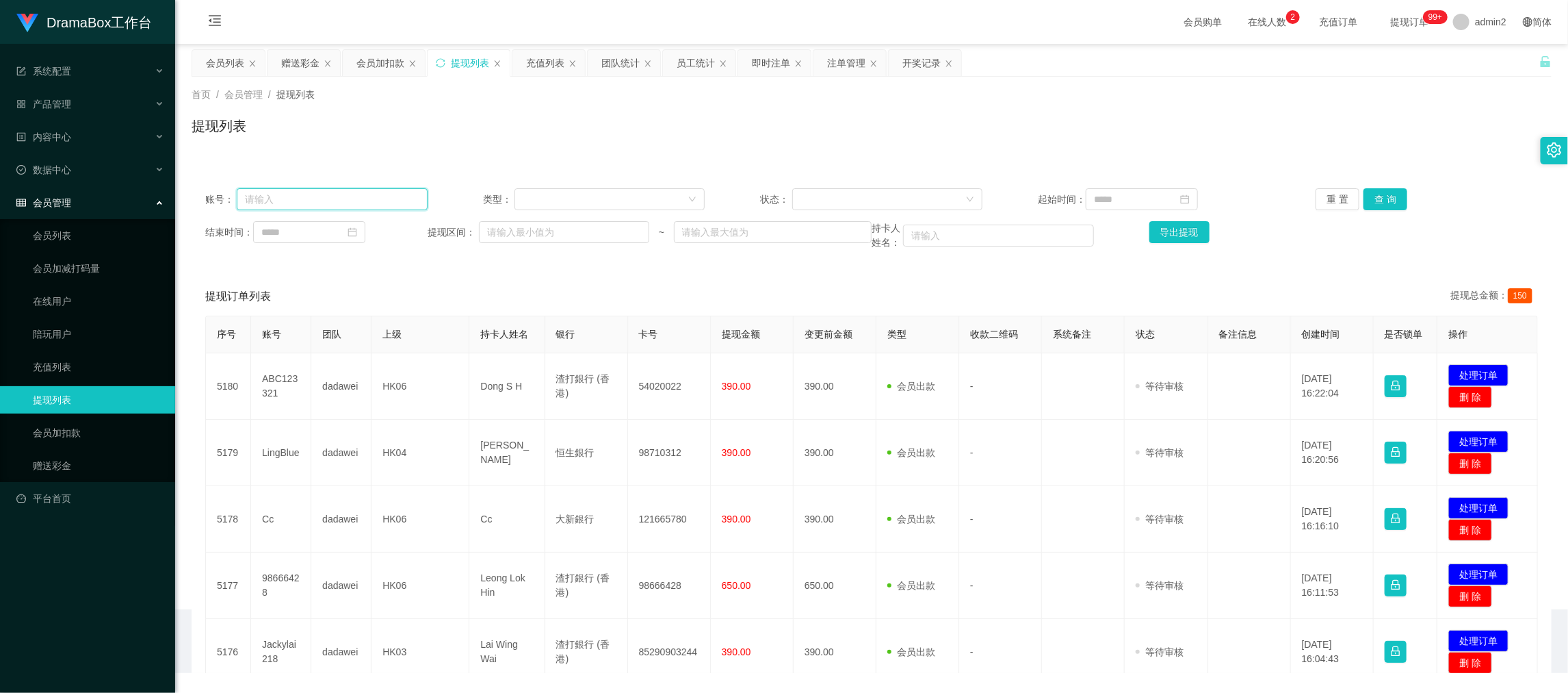
click at [392, 208] on input "text" at bounding box center [332, 199] width 191 height 22
click at [392, 207] on input "text" at bounding box center [332, 199] width 191 height 22
paste input "samchung8"
type input "samchung8"
drag, startPoint x: 1404, startPoint y: 197, endPoint x: 1395, endPoint y: 197, distance: 9.0
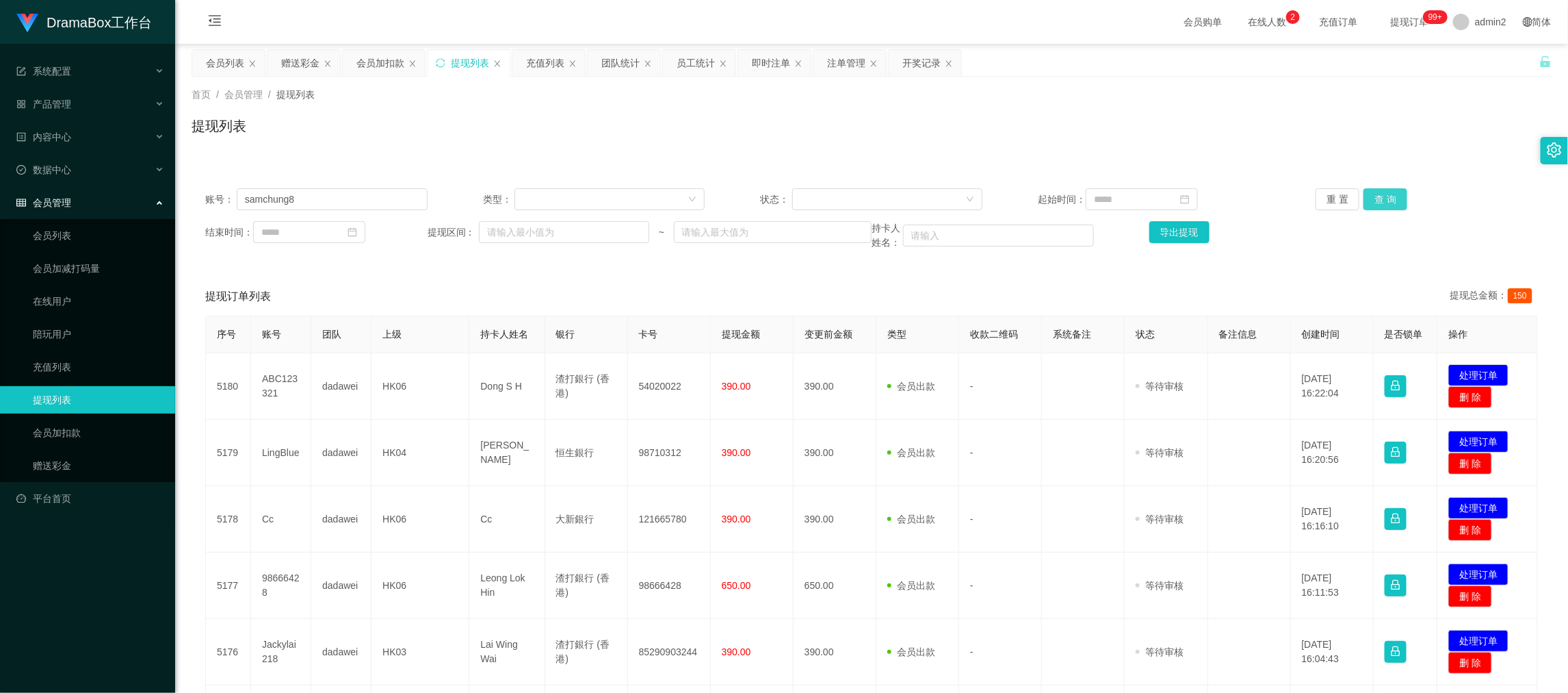
click at [1400, 197] on div "重 置 查 询" at bounding box center [1427, 199] width 222 height 22
click at [1384, 196] on button "查 询" at bounding box center [1385, 199] width 44 height 22
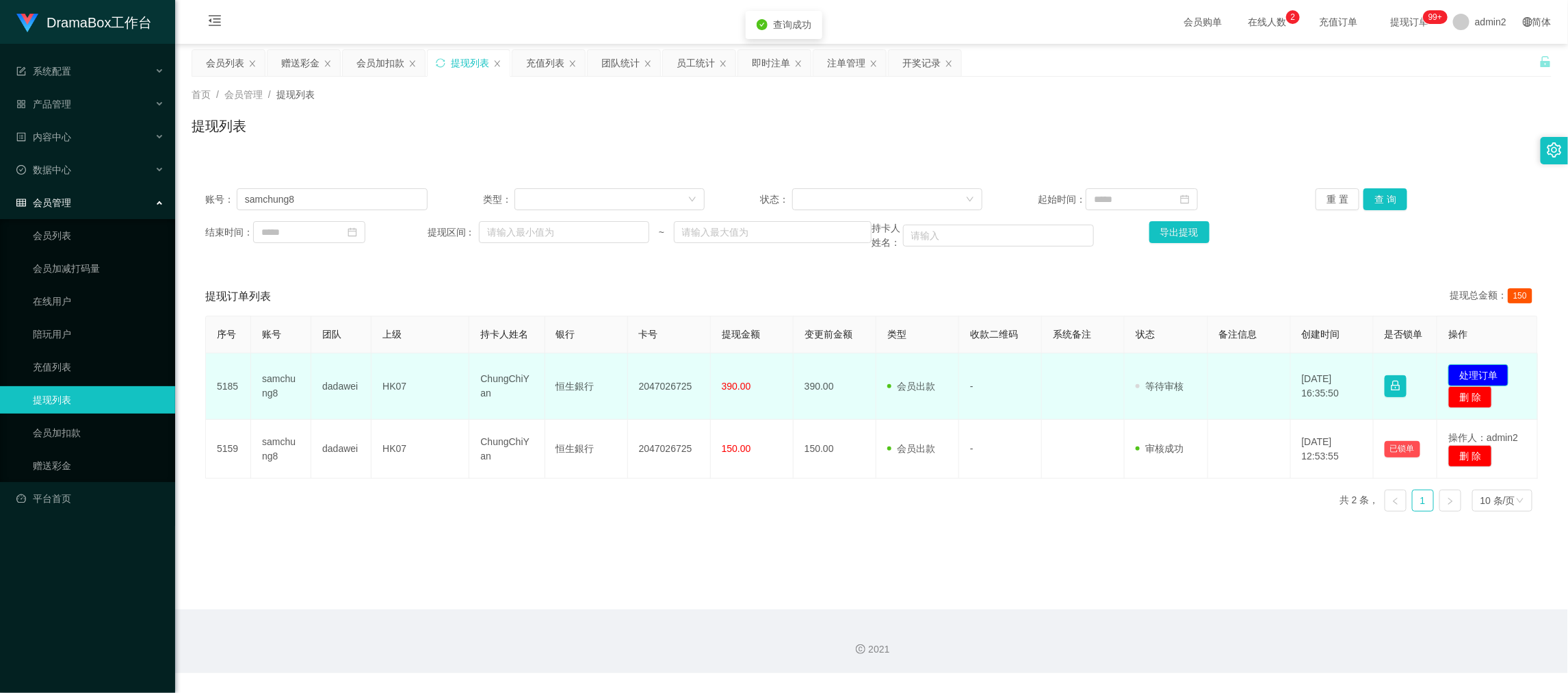
click at [1472, 367] on button "处理订单" at bounding box center [1479, 375] width 60 height 22
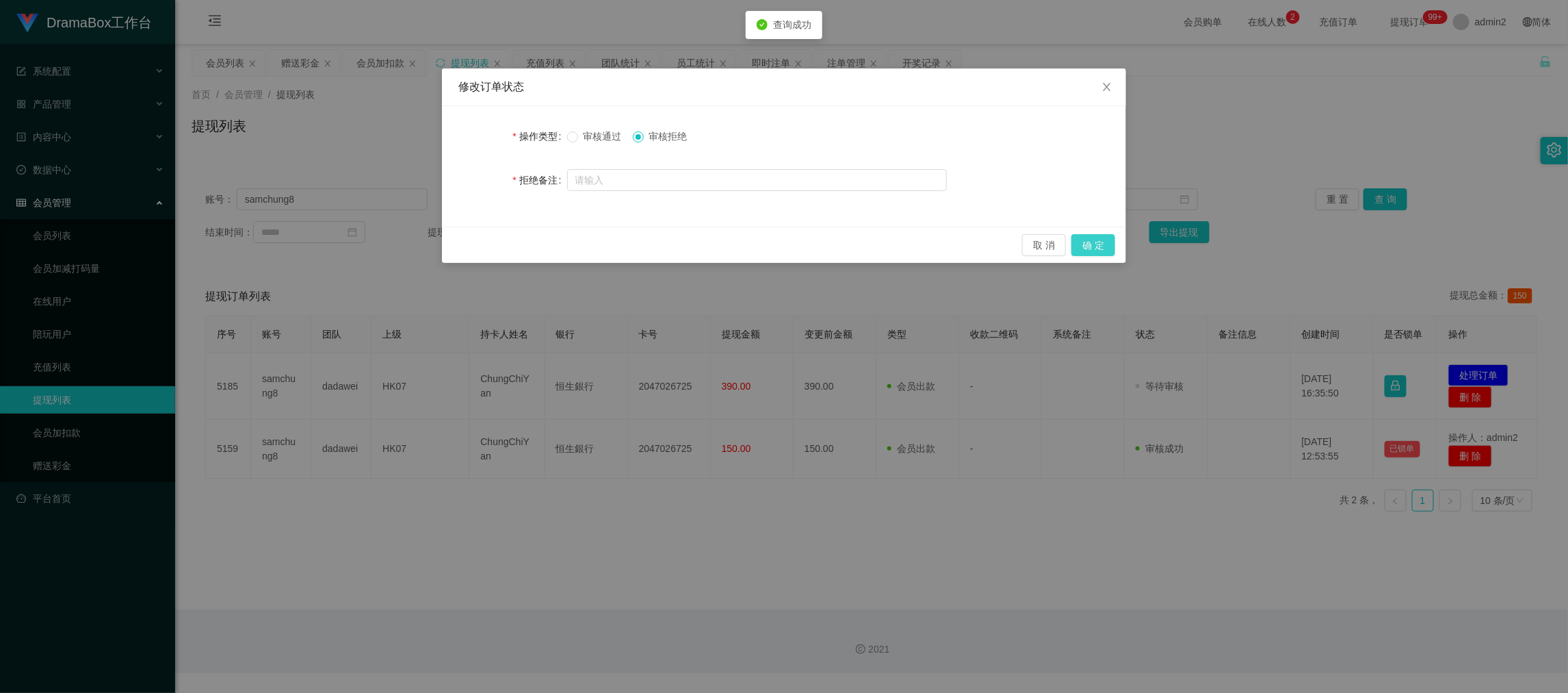
click at [1096, 240] on button "确 定" at bounding box center [1094, 245] width 44 height 22
click at [1026, 567] on div "修改订单状态 操作类型 审核通过 审核拒绝 拒绝备注 取 消 确 定" at bounding box center [784, 346] width 1568 height 693
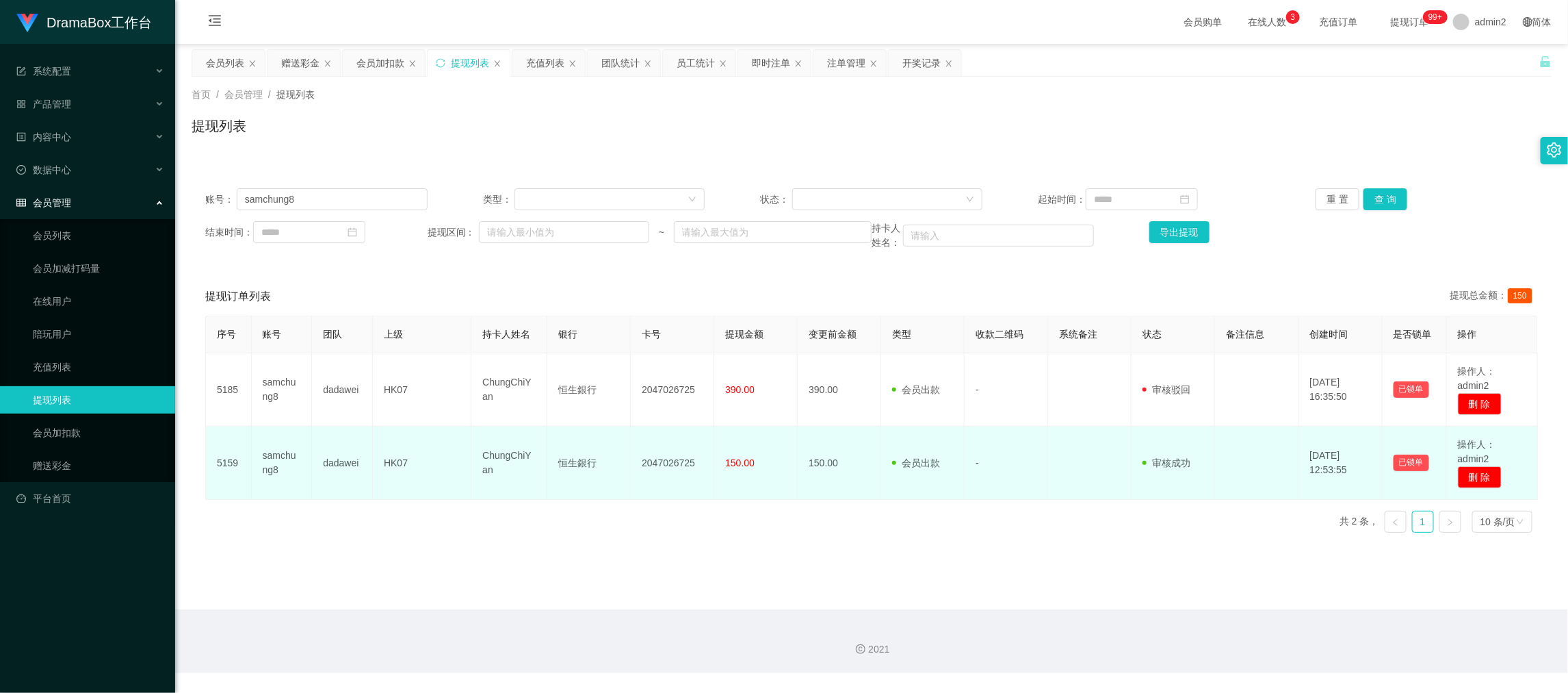
drag, startPoint x: 1206, startPoint y: 591, endPoint x: 1039, endPoint y: 478, distance: 201.6
click at [1205, 591] on main "关闭左侧 关闭右侧 关闭其它 刷新页面 会员列表 赠送彩金 会员加扣款 提现列表 充值列表 团队统计 员工统计 即时注单 注单管理 开奖记录 首页 / 会员管…" at bounding box center [871, 326] width 1393 height 565
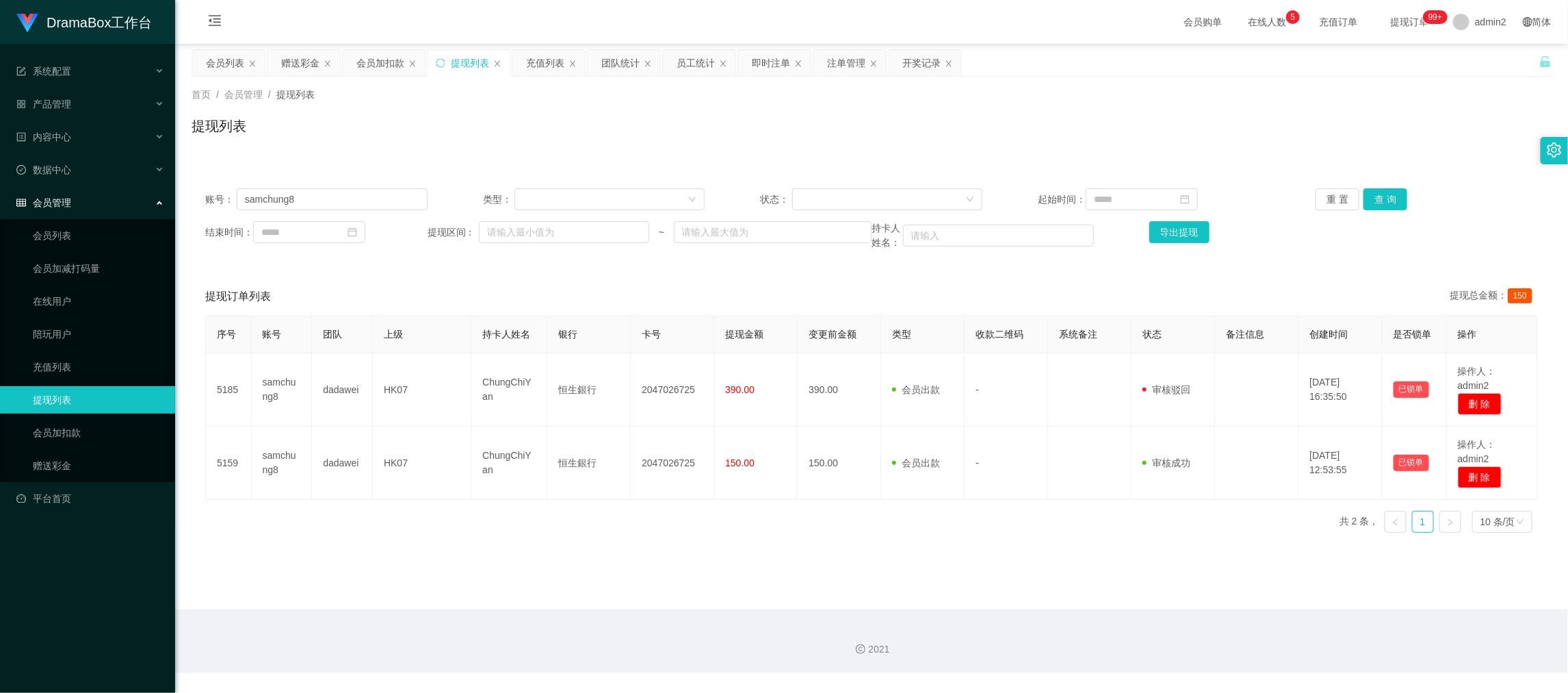
drag, startPoint x: 1227, startPoint y: 596, endPoint x: 1097, endPoint y: 530, distance: 145.8
click at [1227, 596] on main "关闭左侧 关闭右侧 关闭其它 刷新页面 会员列表 赠送彩金 会员加扣款 提现列表 充值列表 团队统计 员工统计 即时注单 注单管理 开奖记录 首页 / 会员管…" at bounding box center [871, 326] width 1393 height 565
click at [364, 58] on div "会员加扣款" at bounding box center [380, 63] width 48 height 26
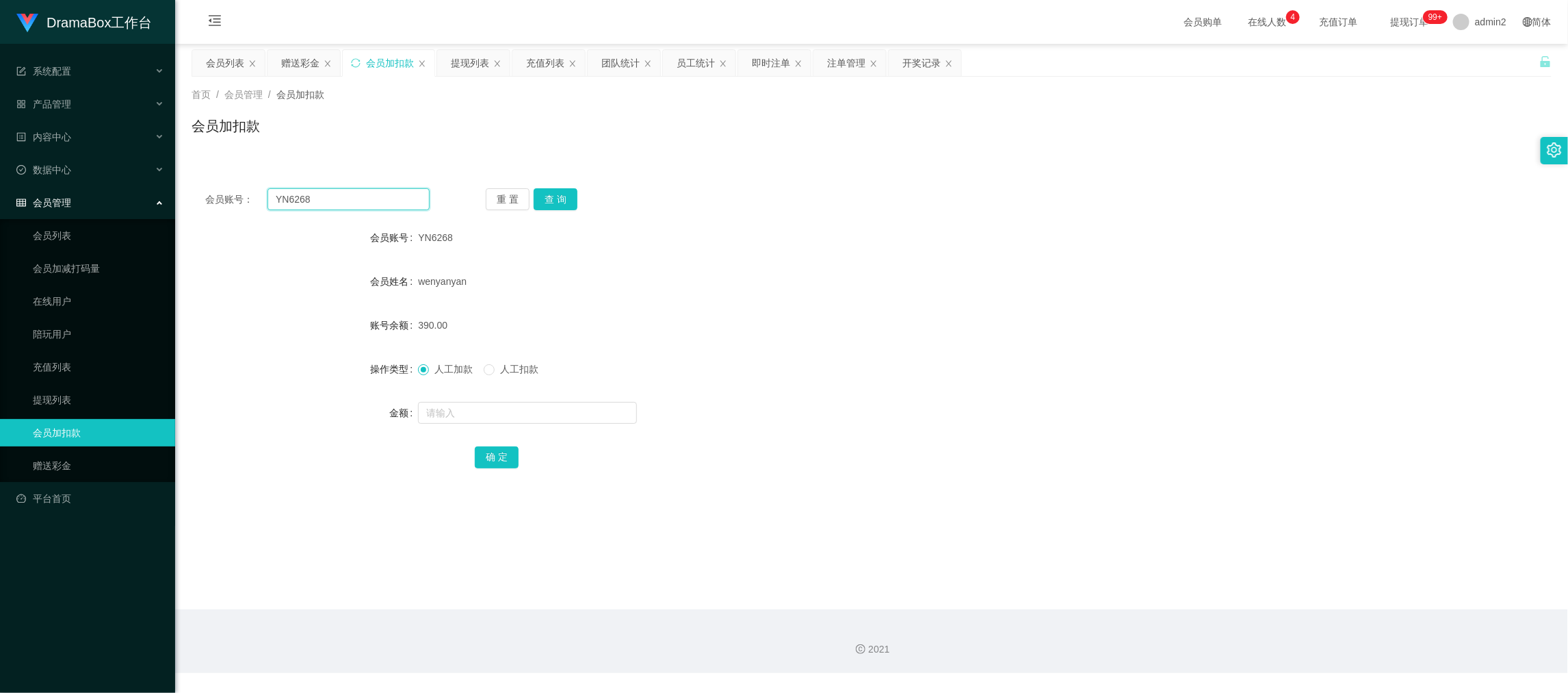
click at [363, 205] on input "YN6268" at bounding box center [349, 199] width 162 height 22
click at [363, 203] on input "YN6268" at bounding box center [349, 199] width 162 height 22
paste input "SB"
click at [430, 200] on div "会员账号： YN6268SB 重 置 查 询" at bounding box center [871, 199] width 1360 height 22
click at [397, 201] on input "YN6268SB" at bounding box center [349, 199] width 162 height 22
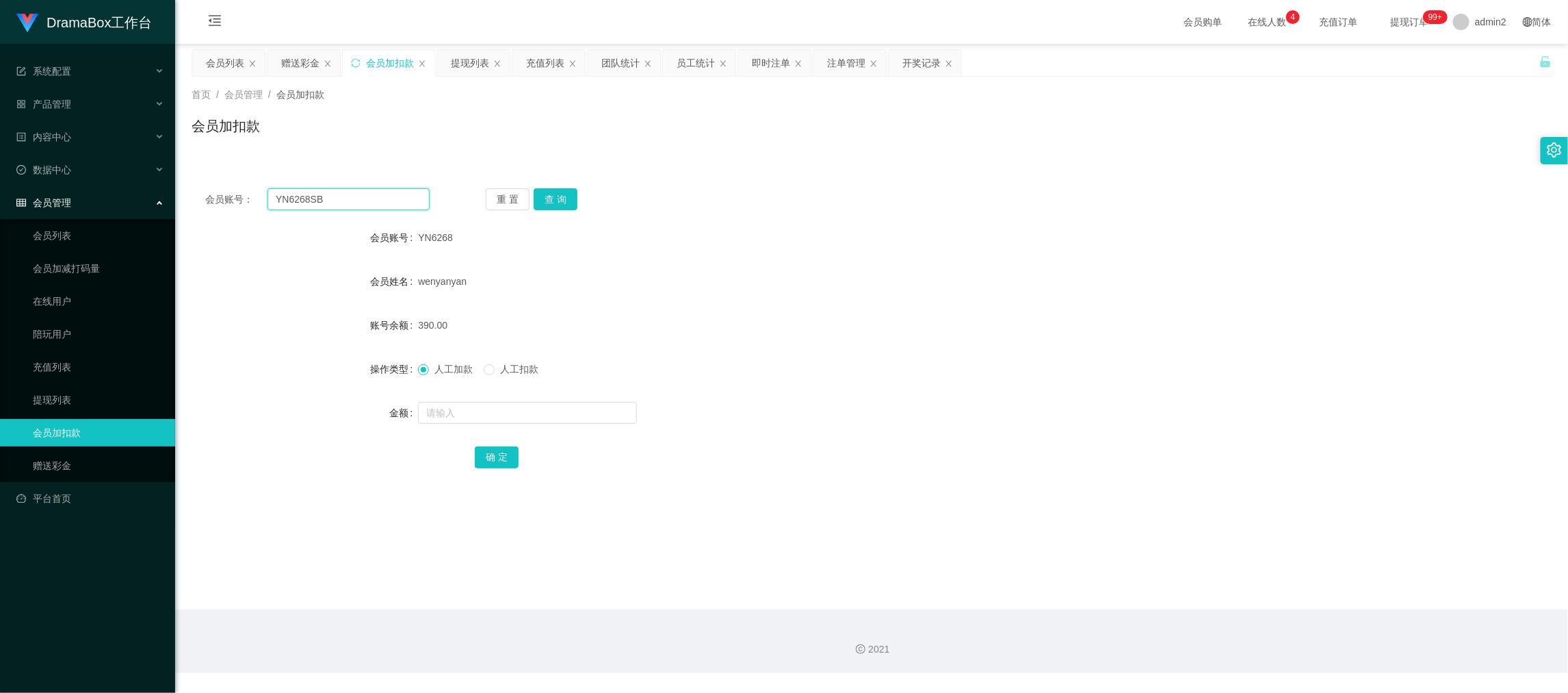
click at [397, 201] on input "YN6268SB" at bounding box center [349, 199] width 162 height 22
paste input "text"
type input "SB"
click at [554, 201] on button "查 询" at bounding box center [555, 199] width 44 height 22
click at [678, 220] on div "会员账号： SB 重 置 查 询 会员账号 SB 会员姓名 账号余额 24.00 操作类型 人工加款 人工扣款 金额 确 定" at bounding box center [871, 337] width 1360 height 326
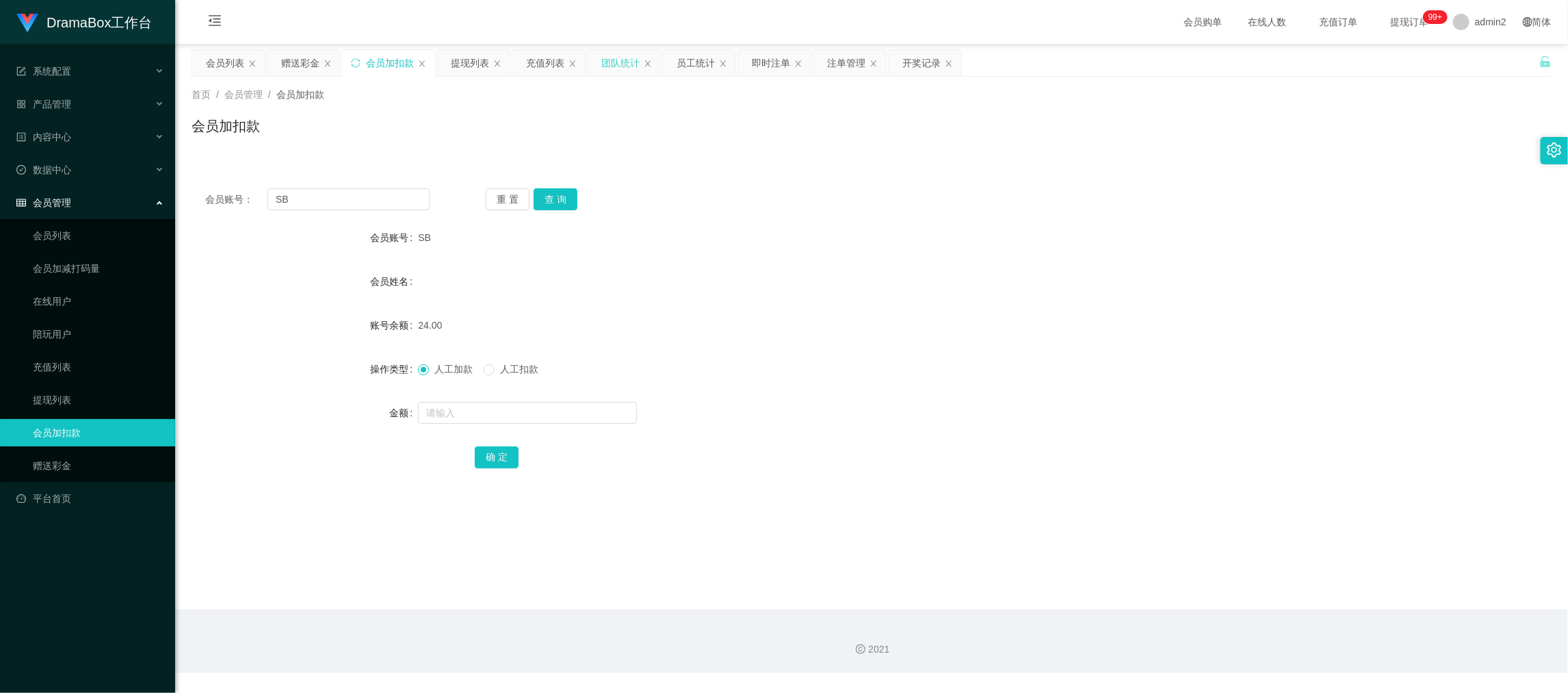
click at [608, 56] on div "团队统计" at bounding box center [621, 63] width 38 height 26
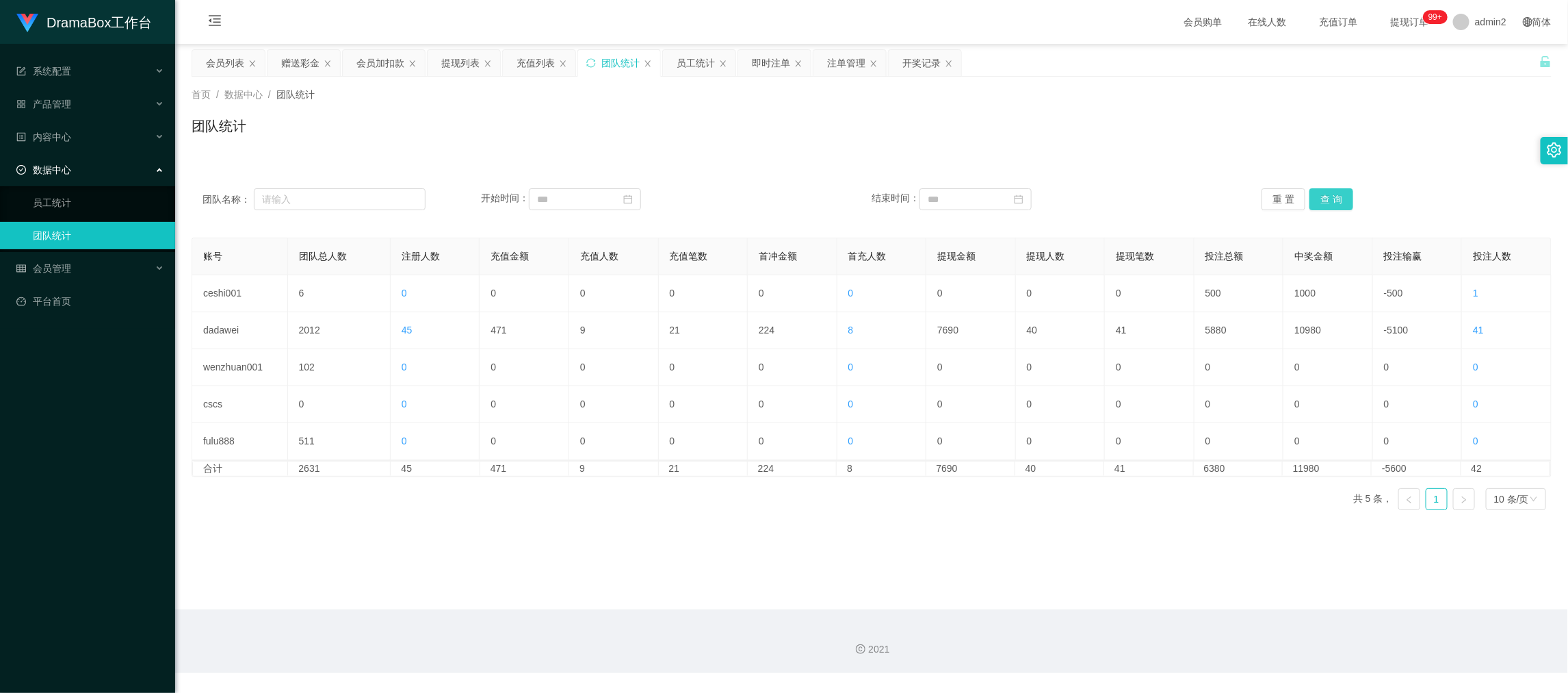
click at [1329, 192] on button "查 询" at bounding box center [1332, 199] width 44 height 22
click at [1008, 602] on main "关闭左侧 关闭右侧 关闭其它 刷新页面 会员列表 赠送彩金 会员加扣款 提现列表 充值列表 团队统计 员工统计 即时注单 注单管理 开奖记录 首页 / 数据中…" at bounding box center [871, 326] width 1393 height 565
click at [371, 62] on div "会员加扣款" at bounding box center [380, 63] width 48 height 26
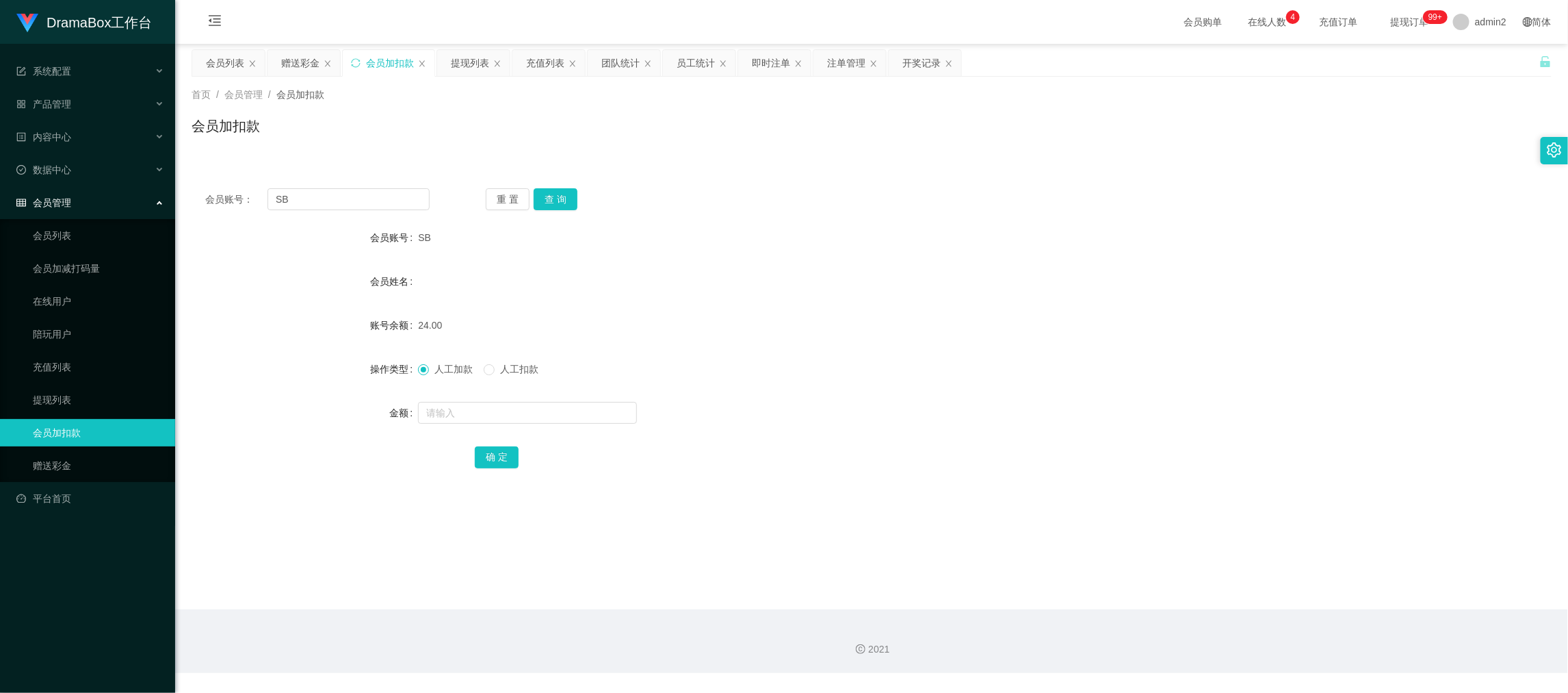
drag, startPoint x: 1214, startPoint y: 607, endPoint x: 803, endPoint y: 348, distance: 485.8
click at [1213, 606] on main "关闭左侧 关闭右侧 关闭其它 刷新页面 会员列表 赠送彩金 会员加扣款 提现列表 充值列表 团队统计 员工统计 即时注单 注单管理 开奖记录 首页 / 会员管…" at bounding box center [871, 326] width 1393 height 565
click at [310, 58] on div "赠送彩金" at bounding box center [301, 63] width 38 height 26
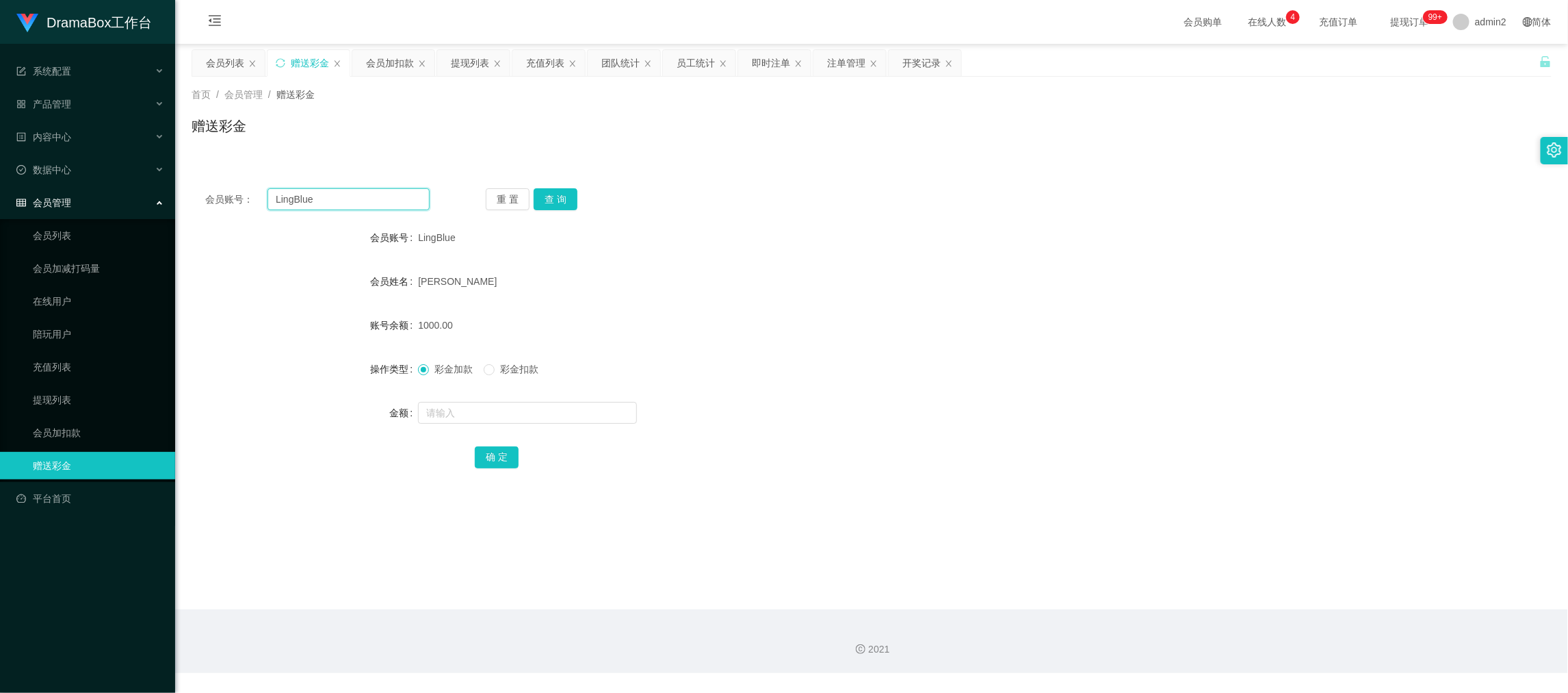
click at [377, 191] on input "LingBlue" at bounding box center [349, 199] width 162 height 22
paste input "[DATE]268"
type input "[DATE]268"
click at [551, 193] on button "查 询" at bounding box center [555, 199] width 44 height 22
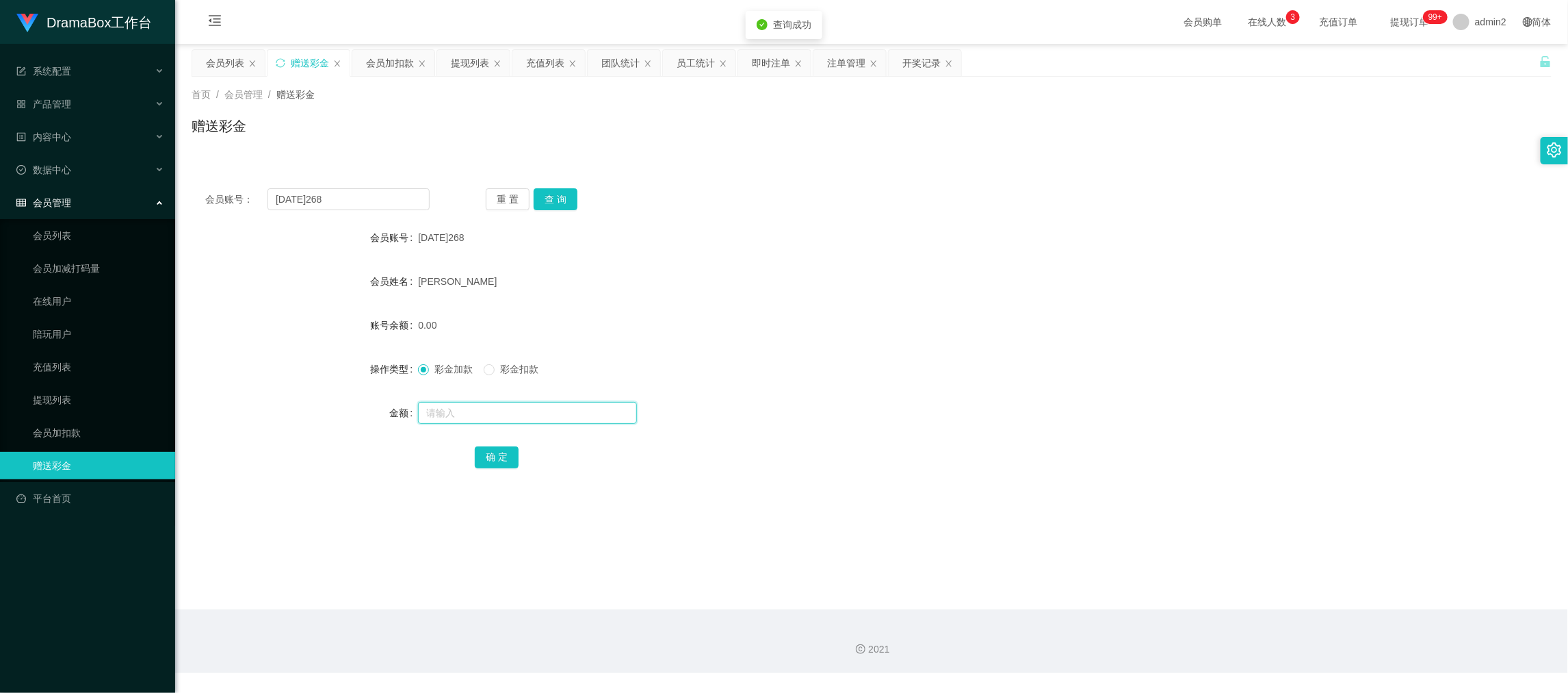
click at [599, 410] on input "text" at bounding box center [527, 413] width 219 height 22
type input "300"
click at [499, 458] on button "确 定" at bounding box center [497, 457] width 44 height 22
click at [911, 317] on div "0.00" at bounding box center [815, 326] width 794 height 27
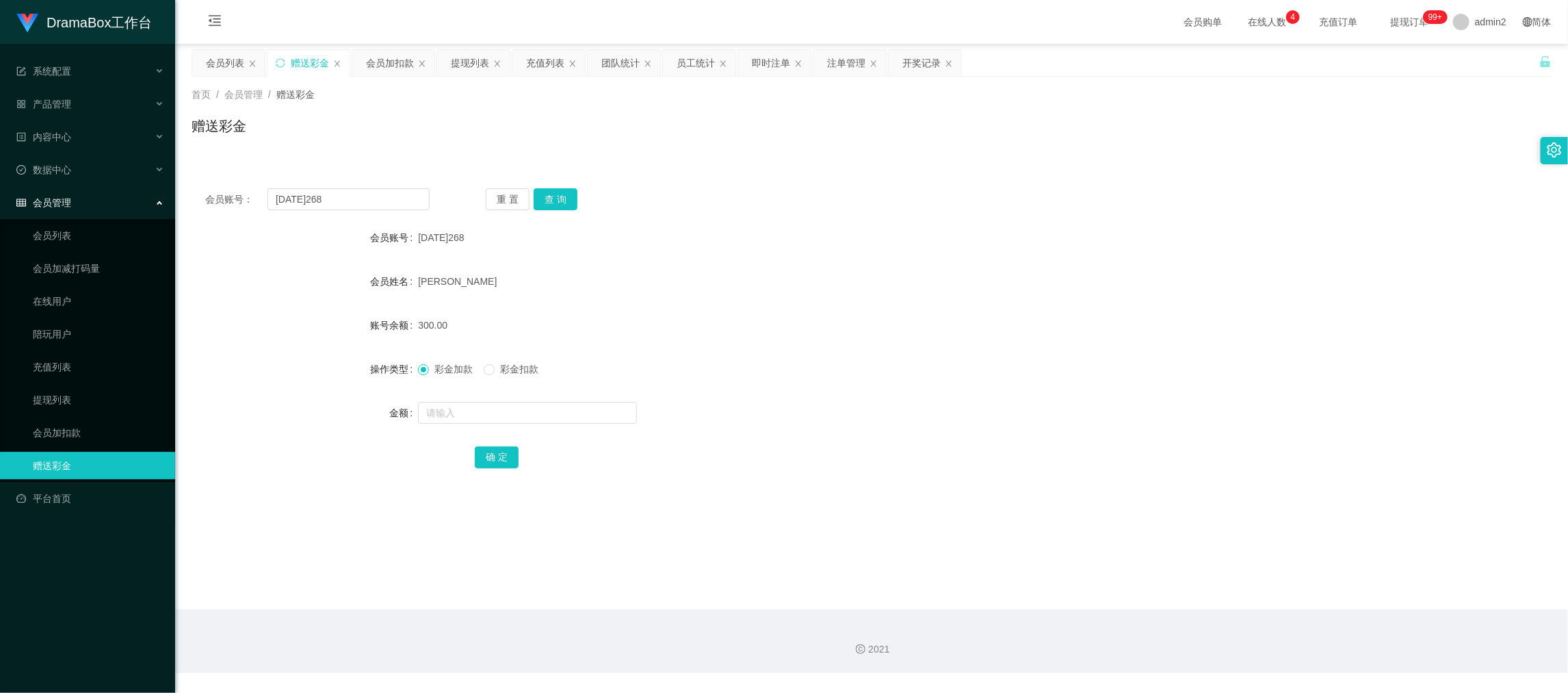
drag, startPoint x: 1120, startPoint y: 630, endPoint x: 1121, endPoint y: 616, distance: 14.0
click at [1119, 629] on div "2021" at bounding box center [871, 641] width 1393 height 64
click at [393, 62] on div "会员加扣款" at bounding box center [390, 63] width 48 height 26
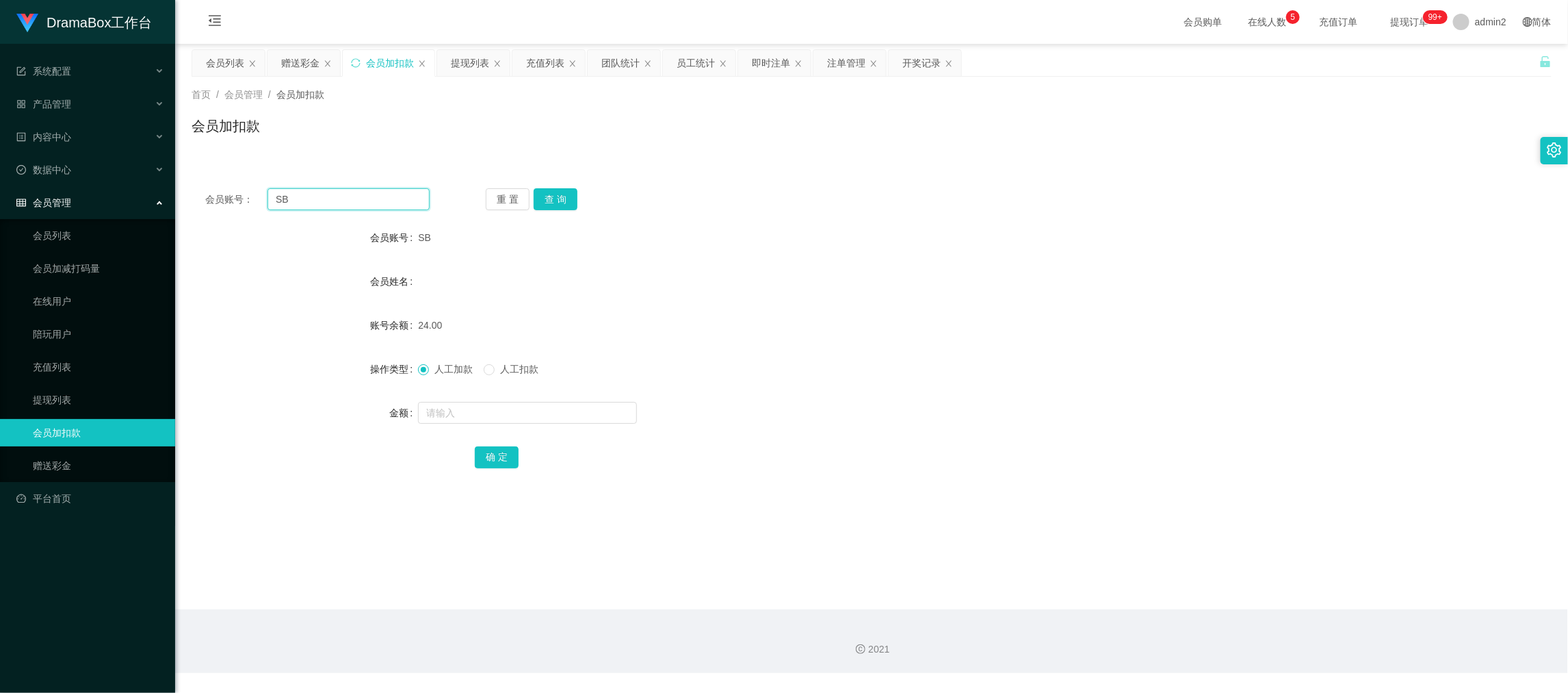
click at [384, 205] on input "SB" at bounding box center [349, 199] width 162 height 22
paste input "HK05"
type input "HK05"
click at [554, 201] on button "查 询" at bounding box center [555, 199] width 44 height 22
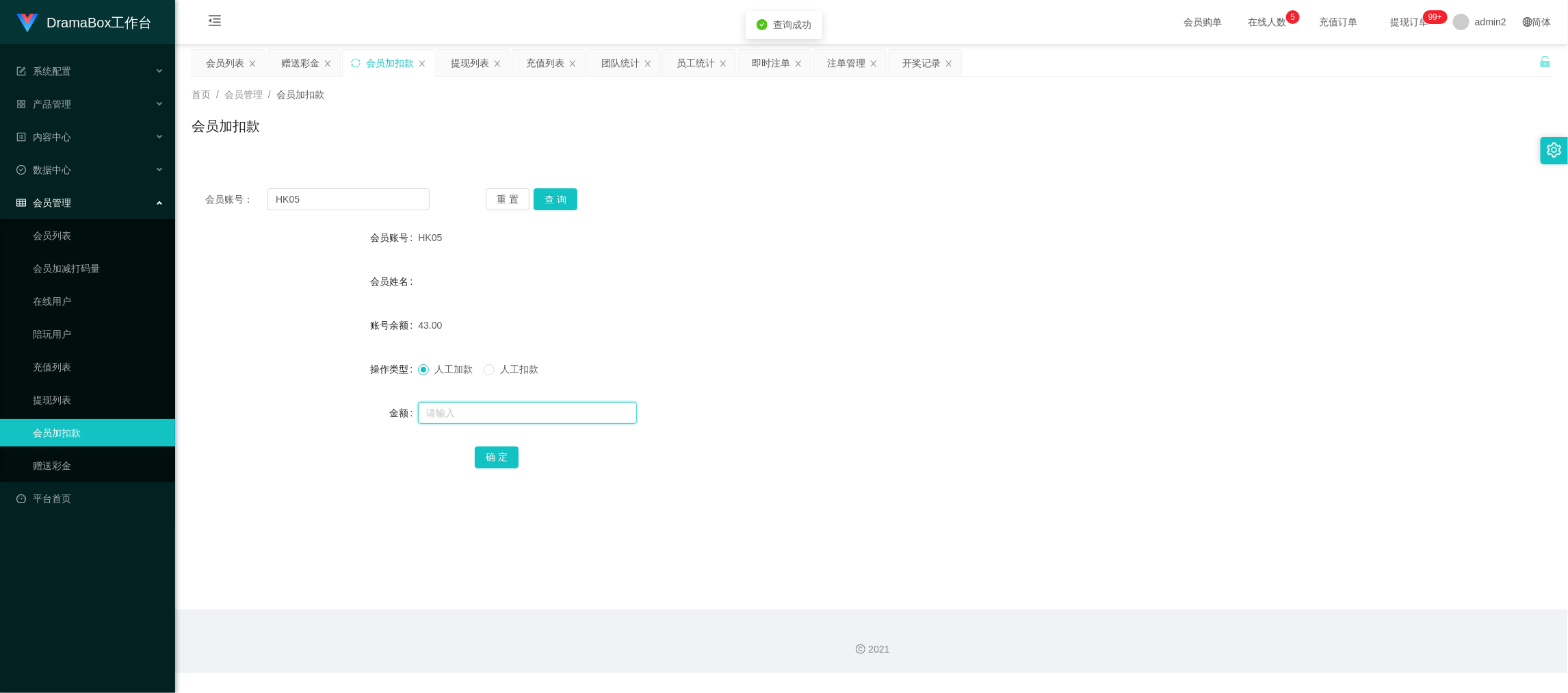
click at [575, 418] on input "text" at bounding box center [527, 413] width 219 height 22
type input "111"
click at [493, 454] on button "确 定" at bounding box center [497, 457] width 44 height 22
click at [886, 420] on div "111" at bounding box center [815, 413] width 794 height 27
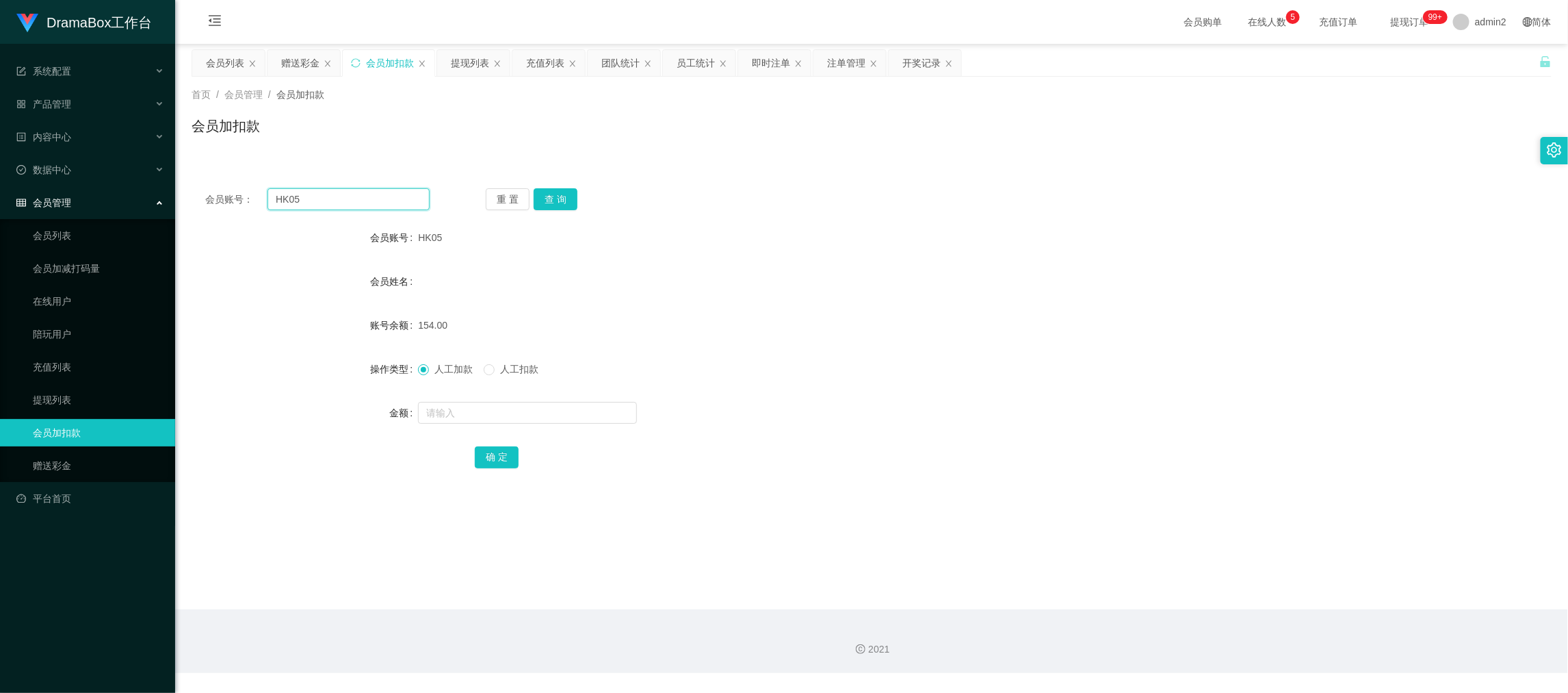
click at [384, 203] on input "HK05" at bounding box center [349, 199] width 162 height 22
drag, startPoint x: 384, startPoint y: 203, endPoint x: 547, endPoint y: 209, distance: 163.1
click at [393, 203] on input "HK05" at bounding box center [349, 199] width 162 height 22
paste input "4"
type input "HK04"
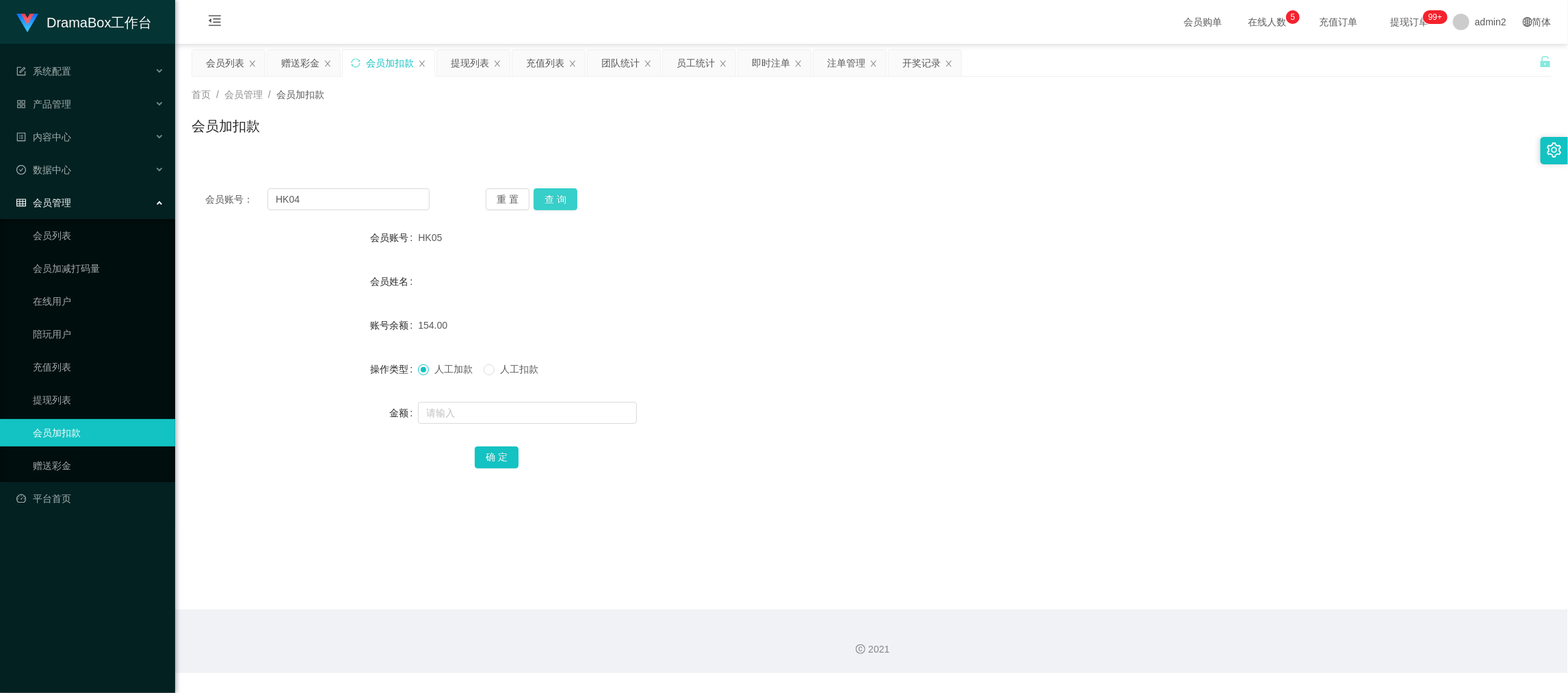
click at [570, 195] on button "查 询" at bounding box center [555, 199] width 44 height 22
click at [575, 397] on form "会员账号 HK04 会员姓名 账号余额 32.00 操作类型 人工加款 人工扣款 金额 确 定" at bounding box center [871, 347] width 1360 height 247
click at [576, 402] on input "text" at bounding box center [527, 413] width 219 height 22
type input "112"
drag, startPoint x: 493, startPoint y: 458, endPoint x: 538, endPoint y: 452, distance: 45.4
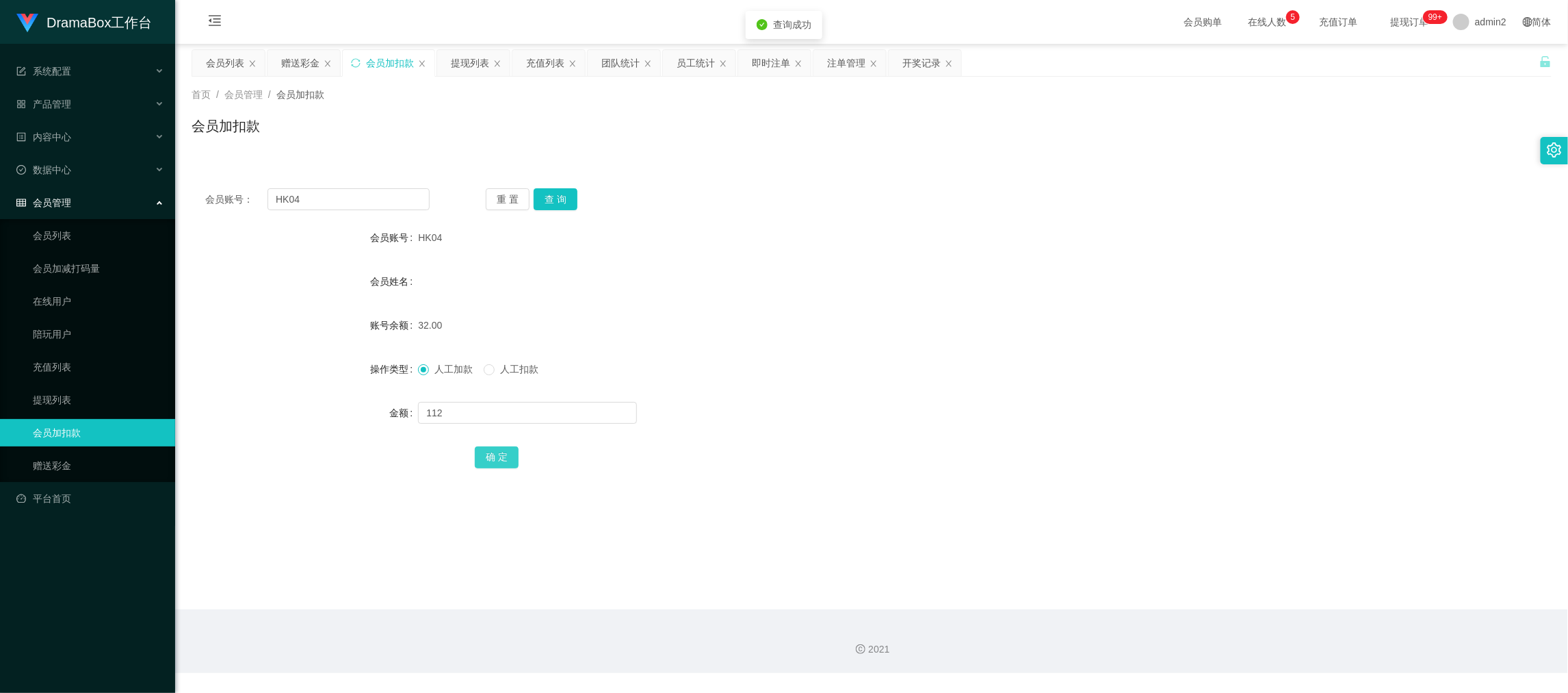
click at [493, 458] on button "确 定" at bounding box center [497, 457] width 44 height 22
click at [864, 434] on form "会员账号 HK04 会员姓名 账号余额 32.00 操作类型 人工加款 人工扣款 金额 112 确 定" at bounding box center [871, 347] width 1360 height 247
click at [738, 146] on div "会员加扣款" at bounding box center [871, 131] width 1360 height 32
click at [776, 56] on div "即时注单" at bounding box center [771, 63] width 38 height 26
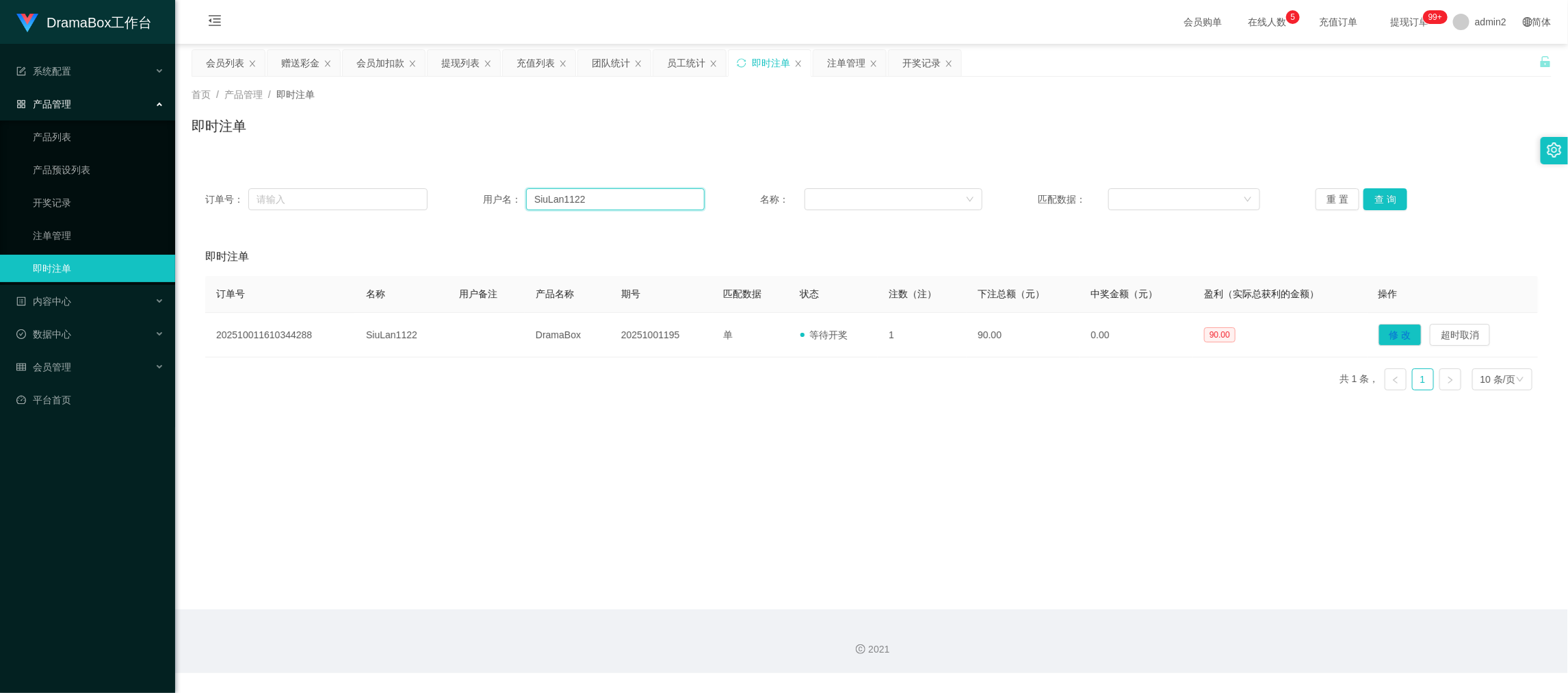
click at [598, 205] on input "SiuLan1122" at bounding box center [615, 199] width 178 height 22
paste input "man871020"
type input "man871020"
drag, startPoint x: 1372, startPoint y: 197, endPoint x: 1372, endPoint y: 209, distance: 12.0
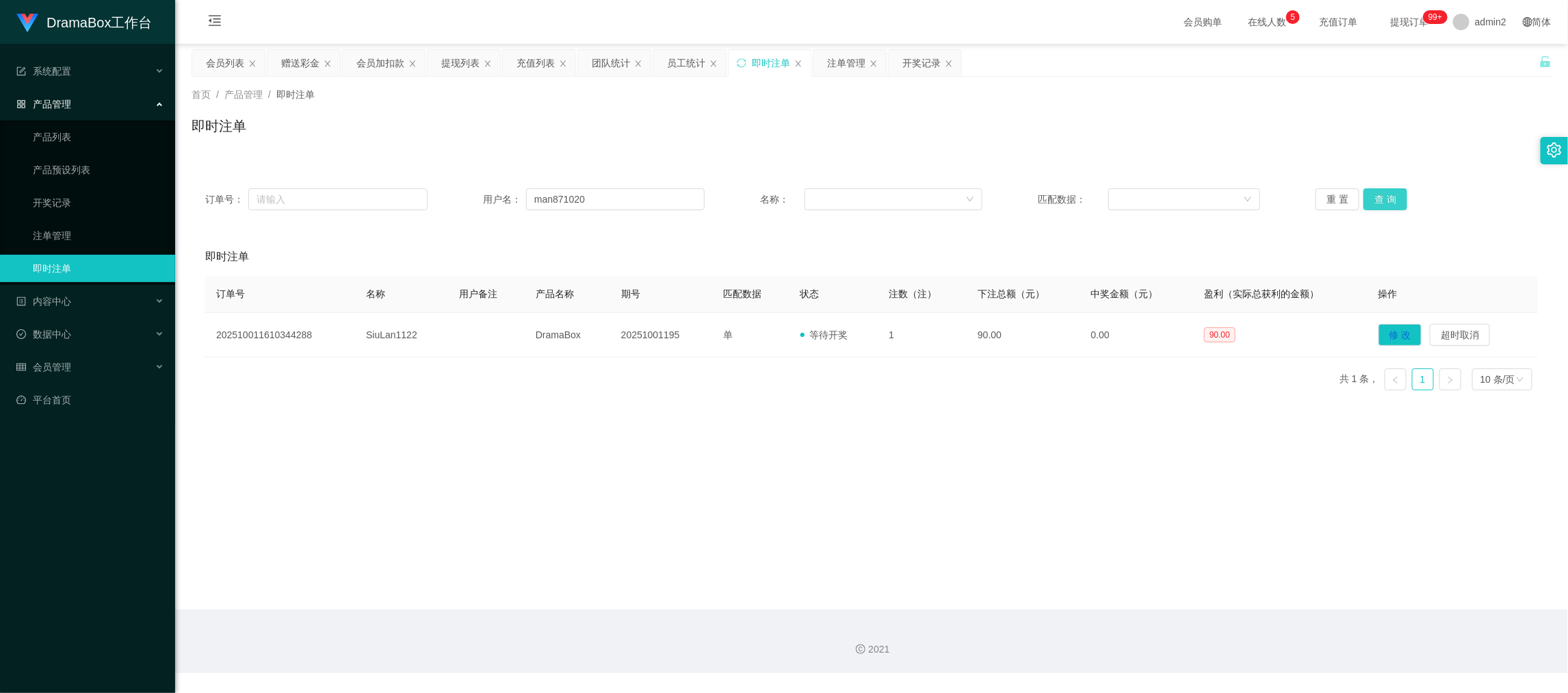
click at [1372, 197] on button "查 询" at bounding box center [1385, 199] width 44 height 22
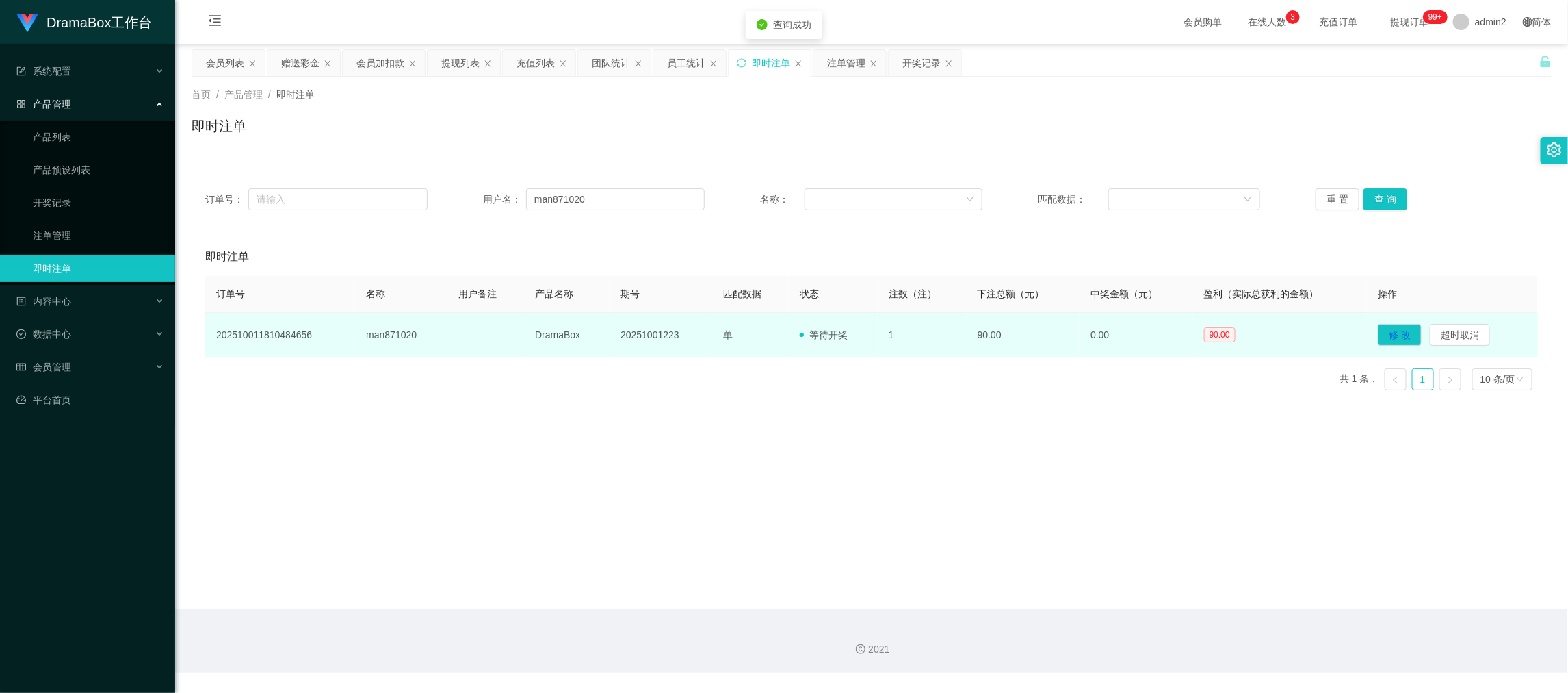
click at [654, 335] on td "20251001223" at bounding box center [661, 334] width 103 height 45
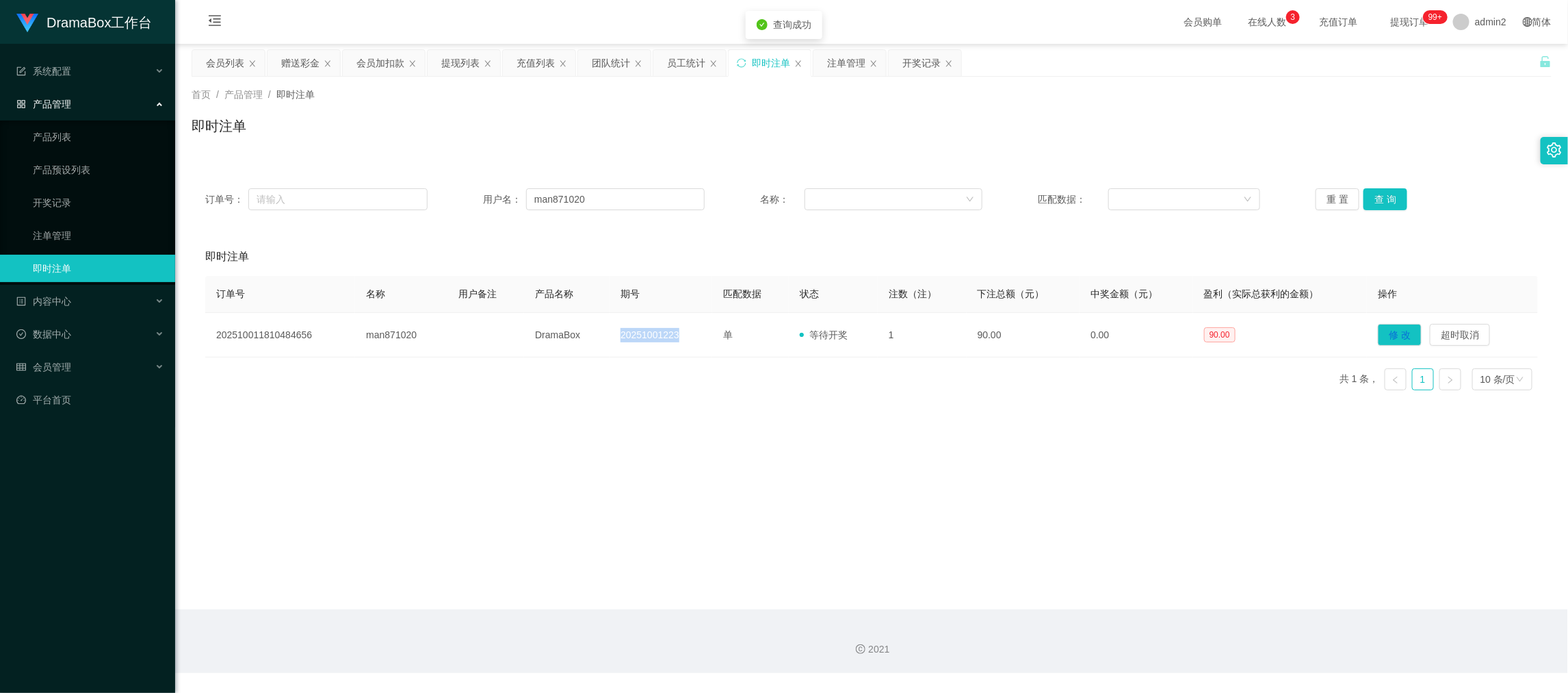
copy td "20251001223"
click at [840, 63] on div "注单管理" at bounding box center [846, 63] width 38 height 26
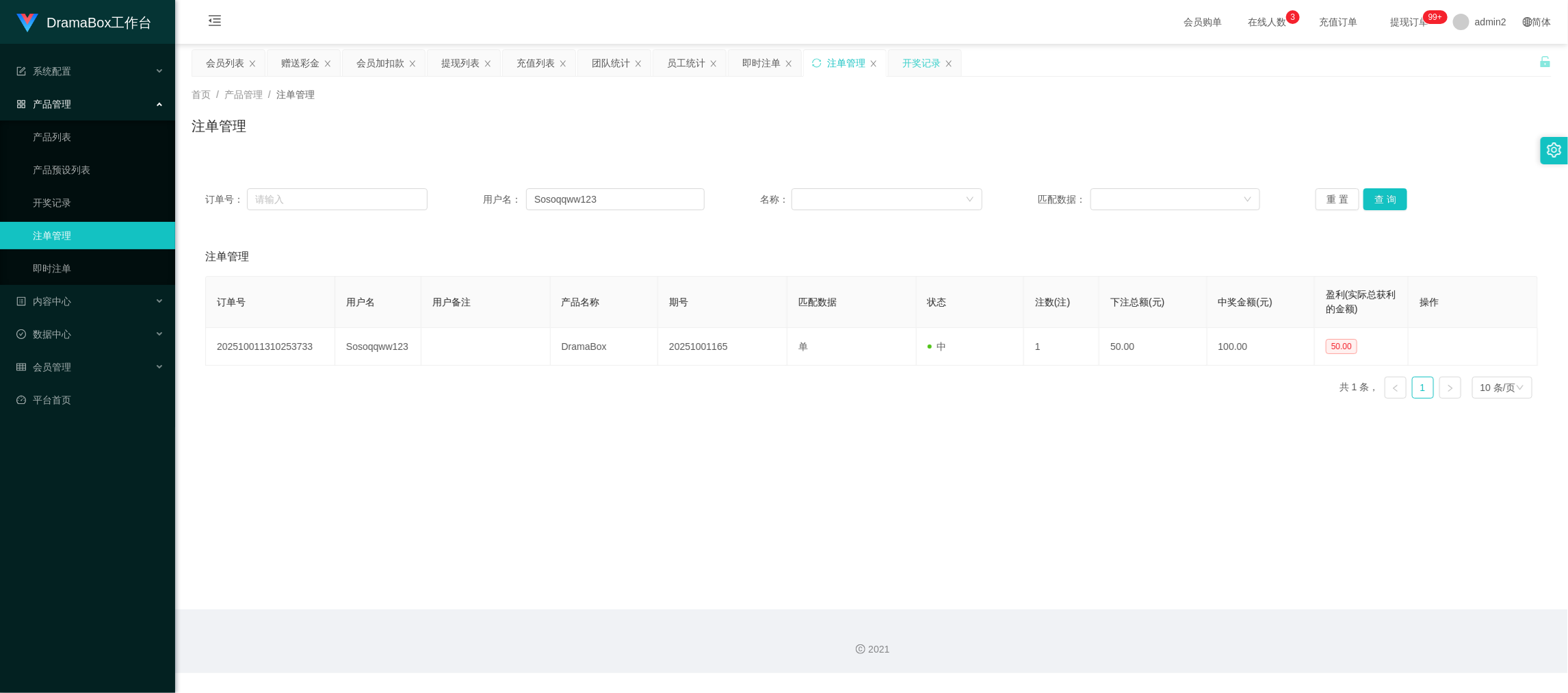
click at [915, 56] on div "开奖记录" at bounding box center [922, 63] width 38 height 26
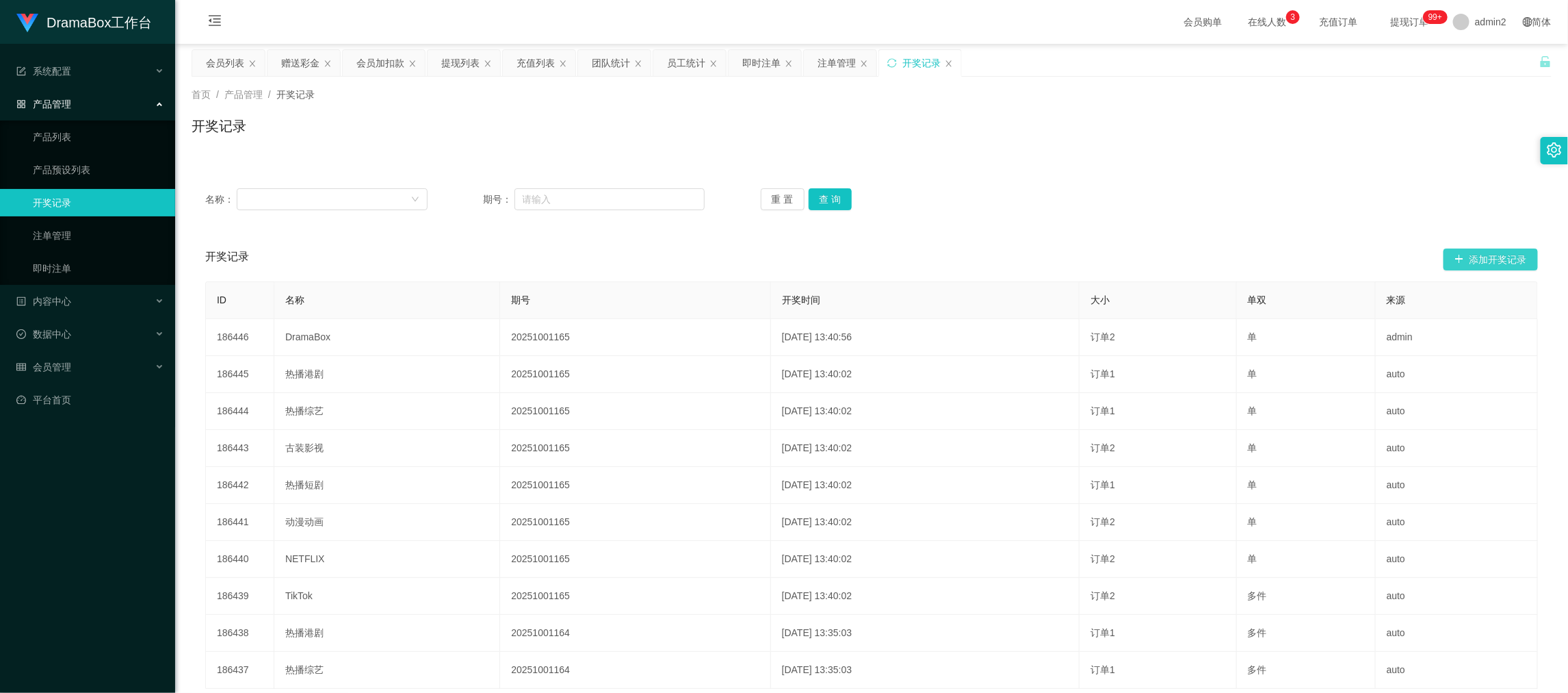
click at [1487, 258] on button "添加开奖记录" at bounding box center [1491, 260] width 95 height 22
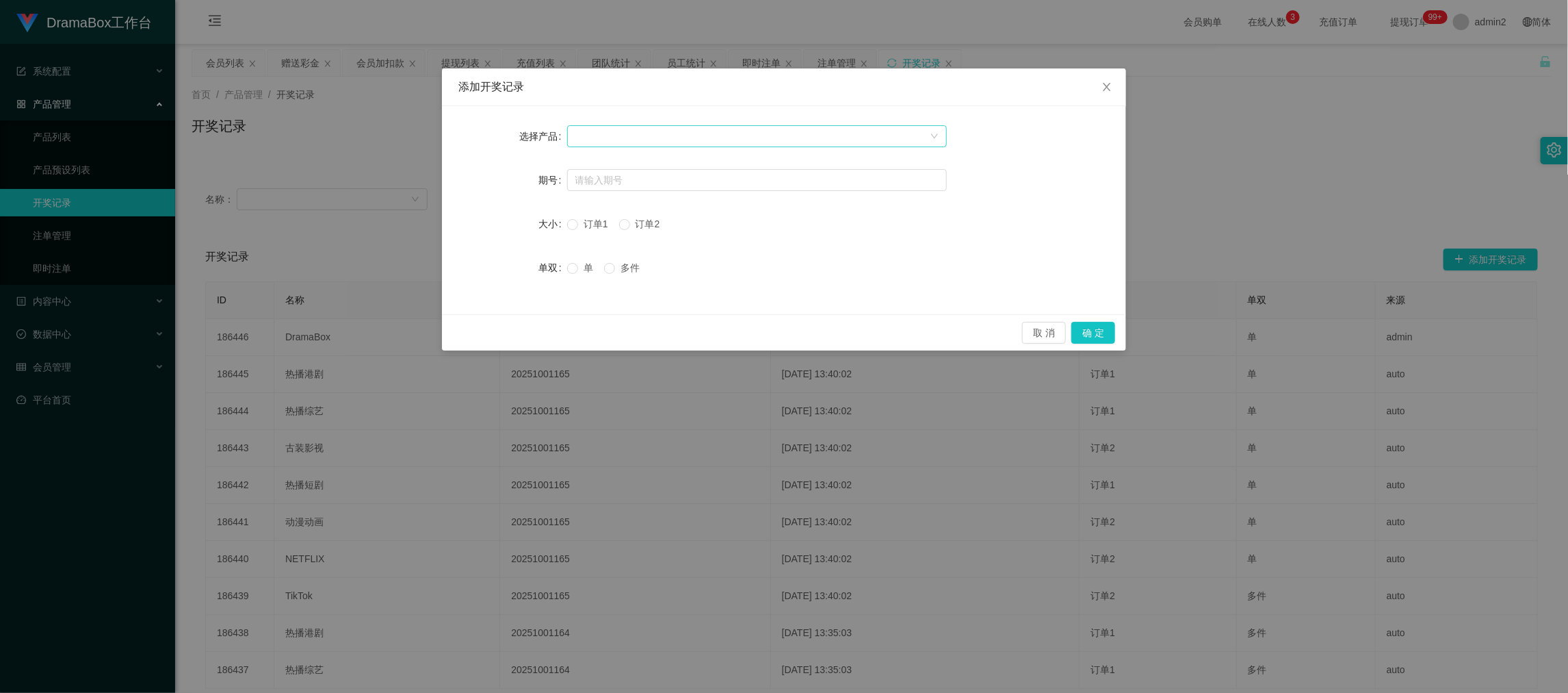
click at [669, 132] on div at bounding box center [752, 136] width 354 height 21
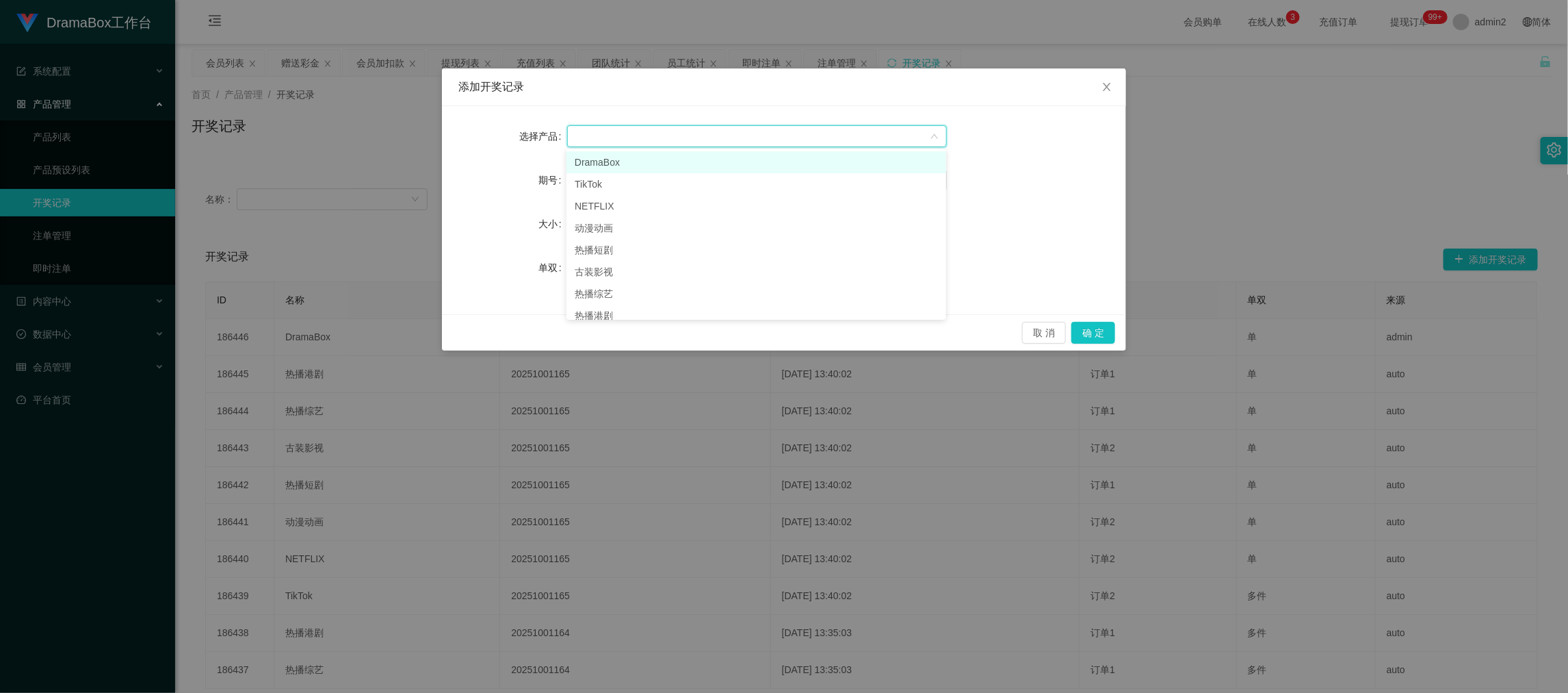
click at [647, 168] on li "DramaBox" at bounding box center [756, 162] width 380 height 22
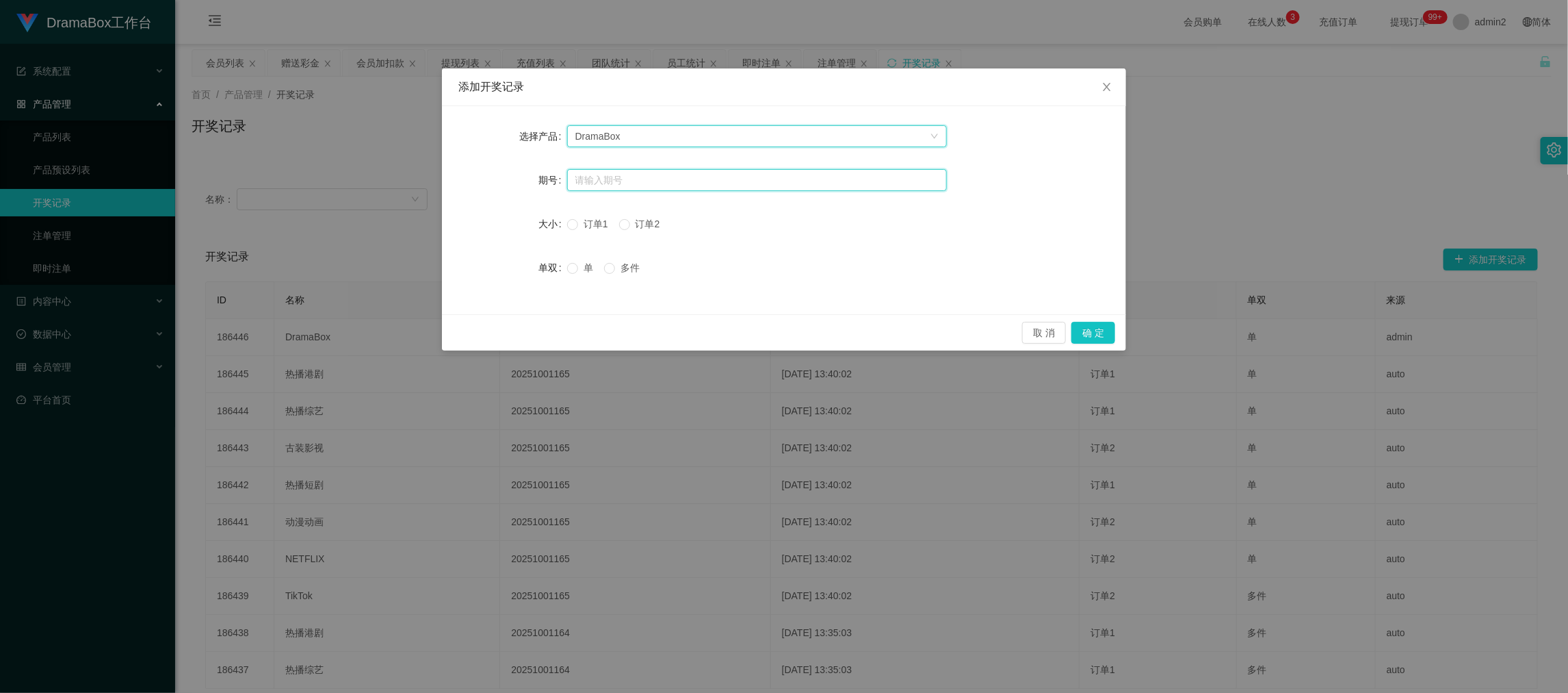
click at [646, 177] on input "text" at bounding box center [757, 180] width 380 height 22
paste input "20251001223"
type input "20251001223"
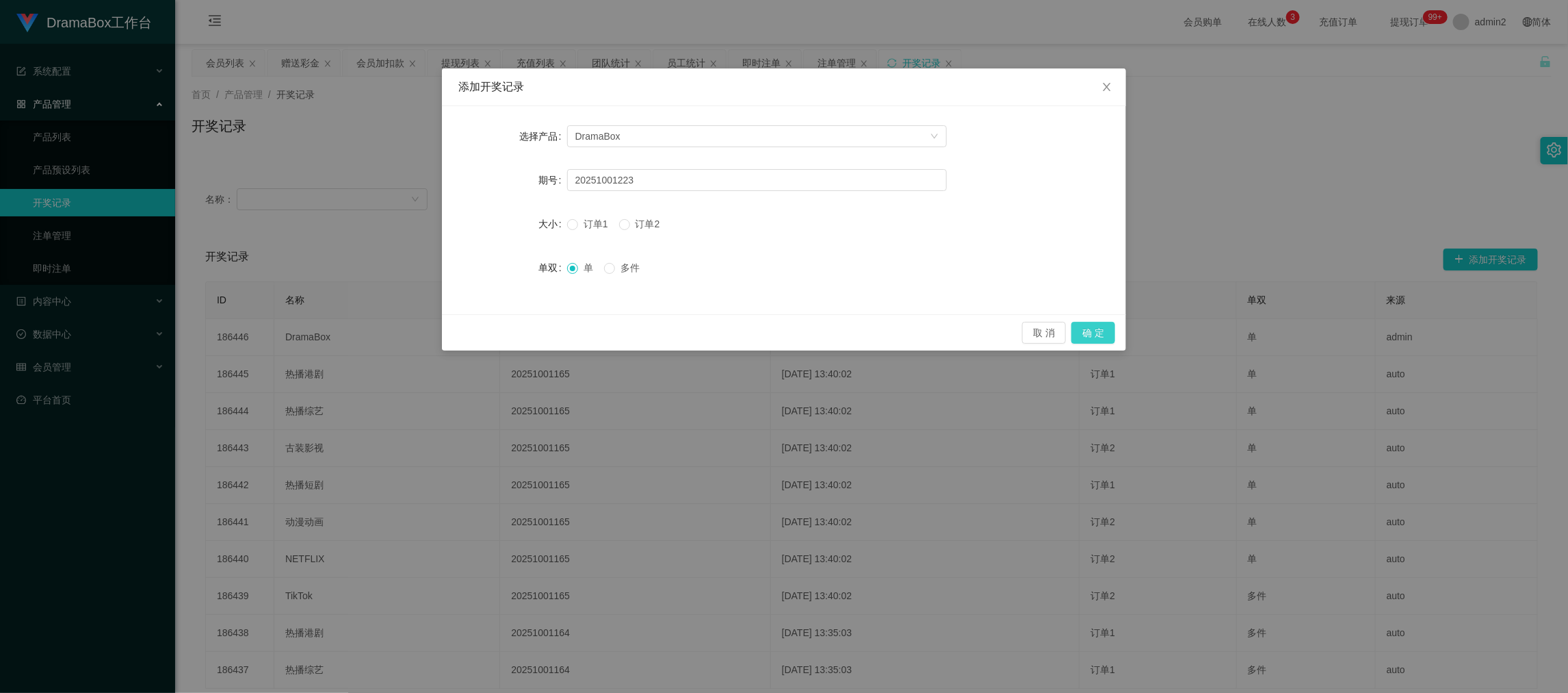
click at [1092, 334] on button "确 定" at bounding box center [1094, 332] width 44 height 22
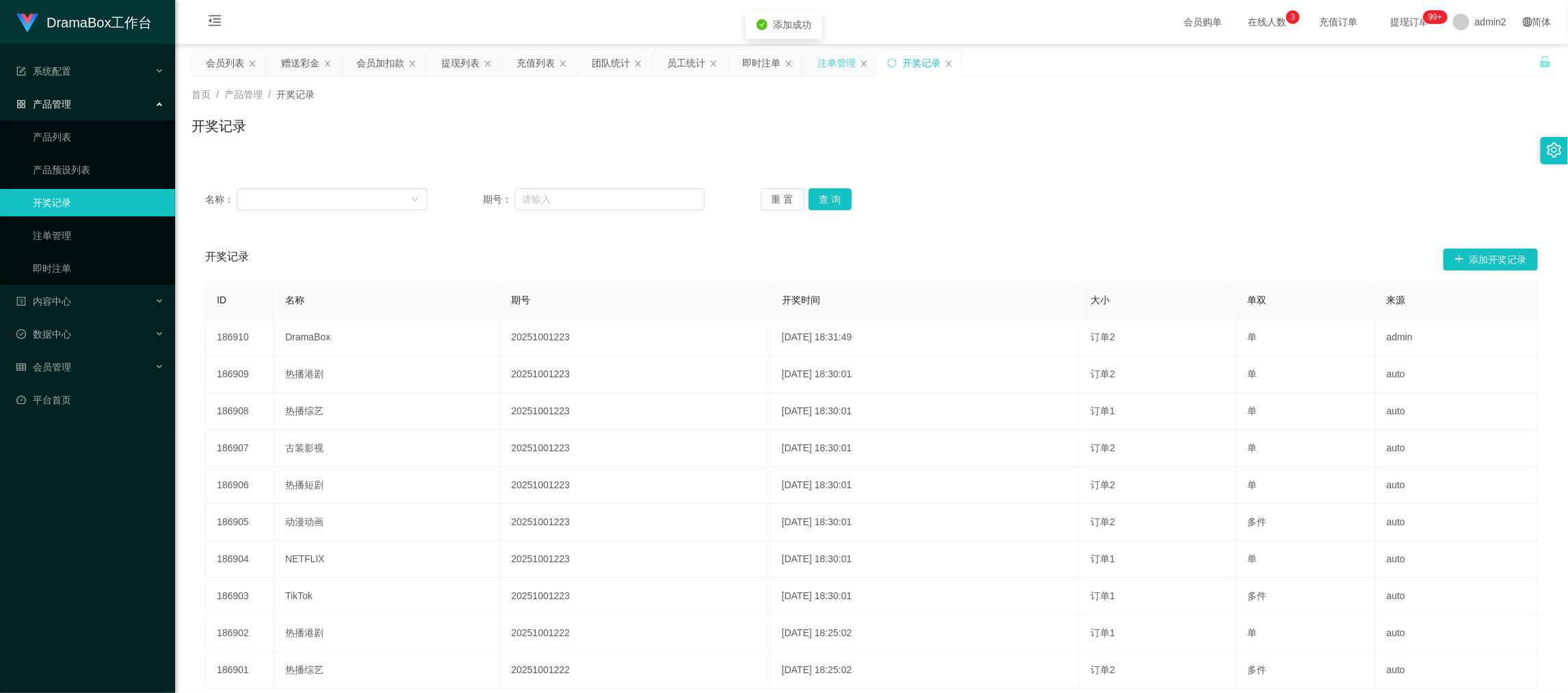
click at [831, 65] on div "注单管理" at bounding box center [837, 63] width 38 height 26
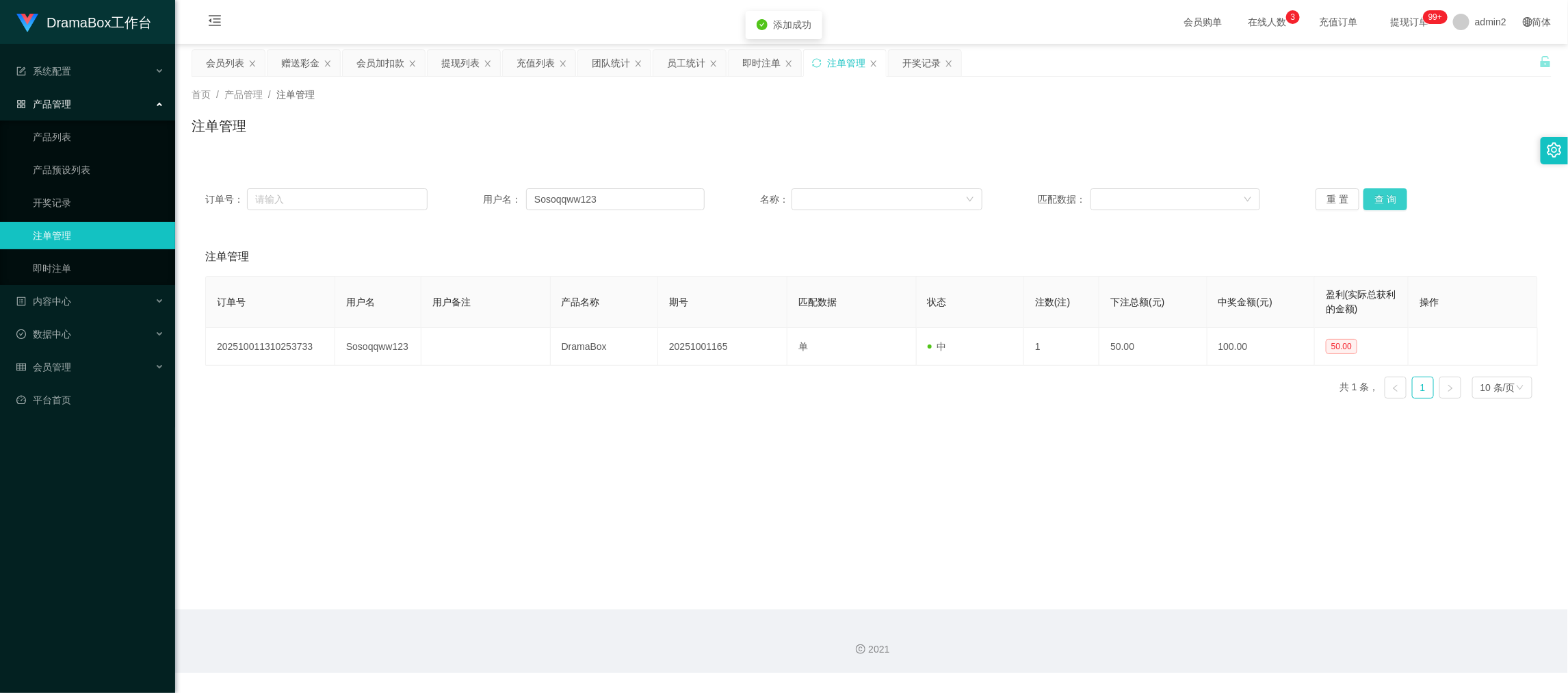
click at [1383, 197] on button "查 询" at bounding box center [1385, 199] width 44 height 22
drag, startPoint x: 952, startPoint y: 503, endPoint x: 957, endPoint y: 493, distance: 11.2
click at [957, 493] on main "关闭左侧 关闭右侧 关闭其它 刷新页面 会员列表 赠送彩金 会员加扣款 提现列表 充值列表 团队统计 员工统计 即时注单 注单管理 开奖记录 首页 / 产品管…" at bounding box center [871, 326] width 1393 height 565
click at [765, 61] on div "即时注单" at bounding box center [761, 63] width 38 height 26
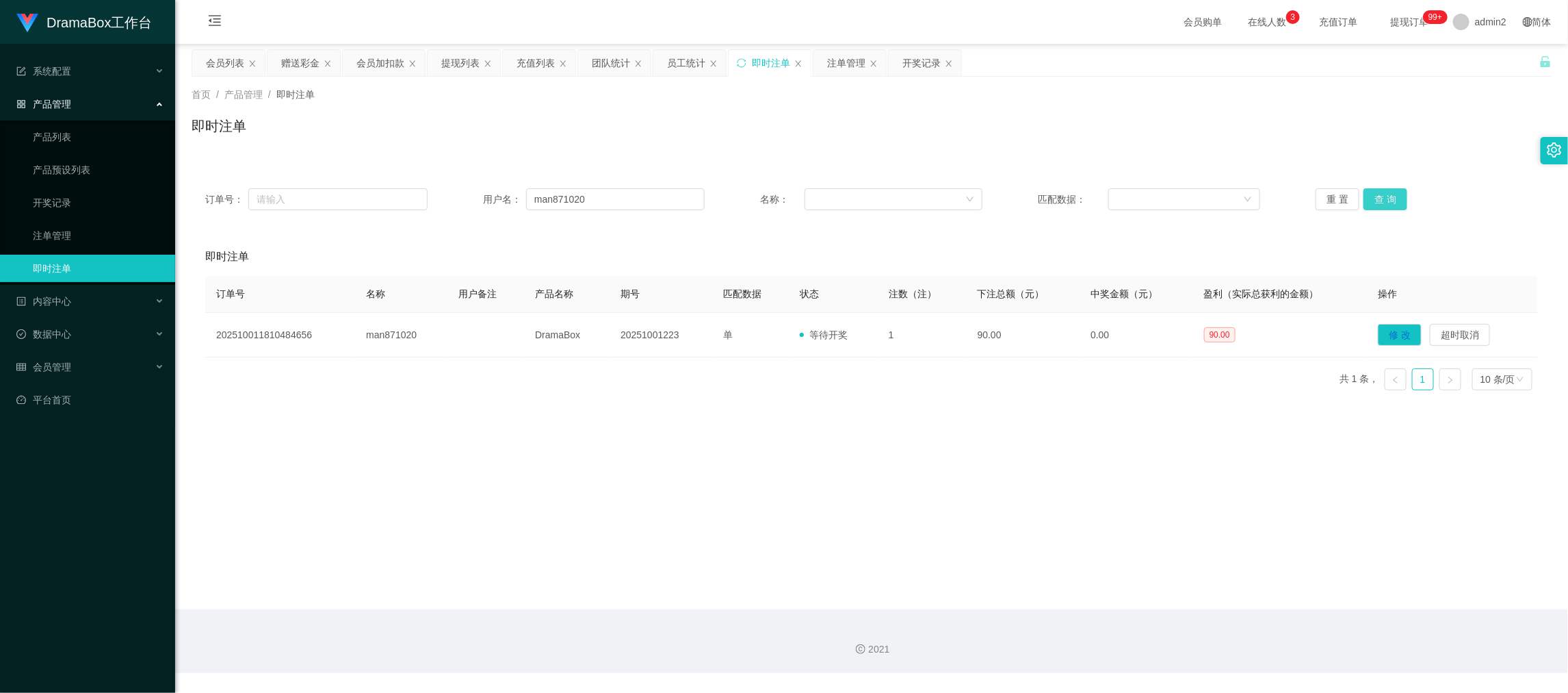
click at [1391, 196] on button "查 询" at bounding box center [1385, 199] width 44 height 22
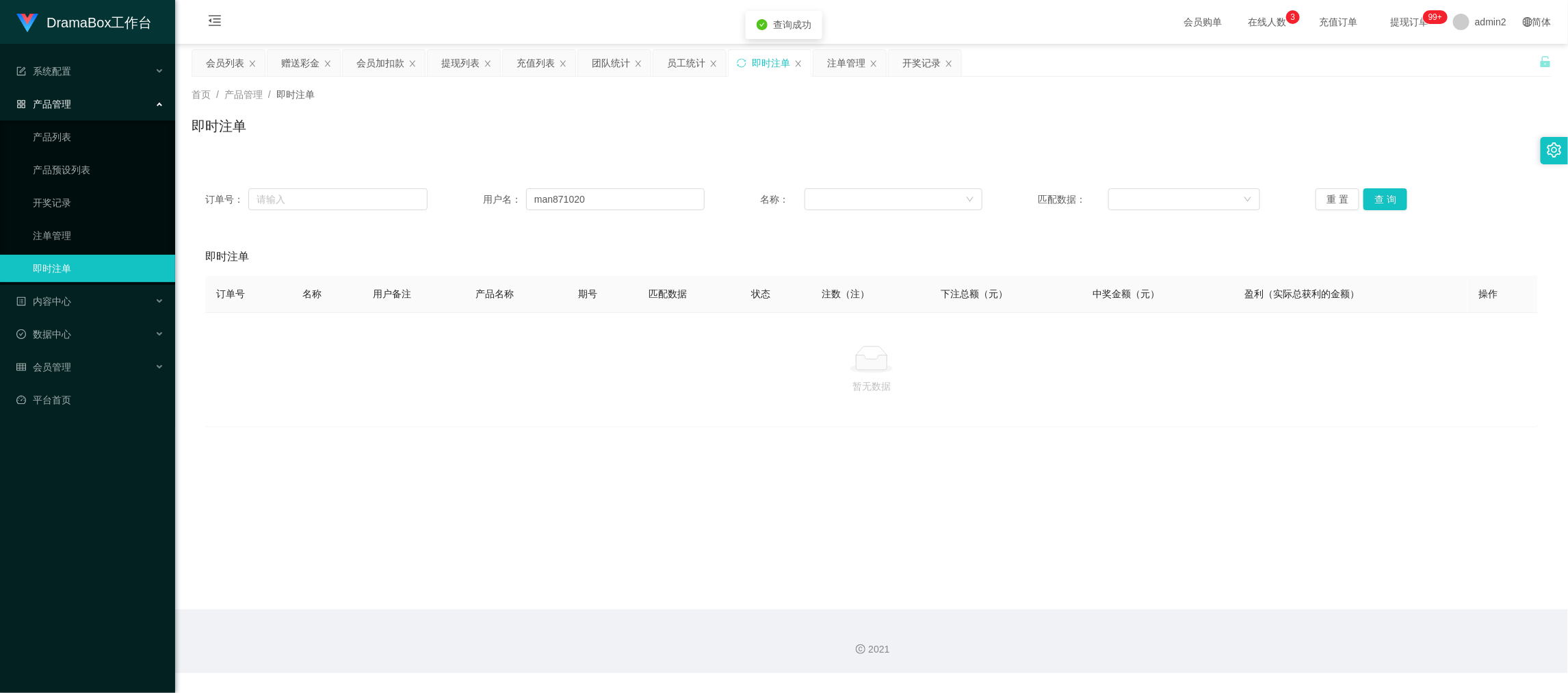
click at [960, 434] on main "关闭左侧 关闭右侧 关闭其它 刷新页面 会员列表 赠送彩金 会员加扣款 提现列表 充值列表 团队统计 员工统计 即时注单 注单管理 开奖记录 首页 / 产品管…" at bounding box center [871, 326] width 1393 height 565
drag, startPoint x: 1006, startPoint y: 595, endPoint x: 1049, endPoint y: 533, distance: 75.5
click at [1007, 591] on main "关闭左侧 关闭右侧 关闭其它 刷新页面 会员列表 赠送彩金 会员加扣款 提现列表 充值列表 团队统计 员工统计 即时注单 注单管理 开奖记录 首页 / 产品管…" at bounding box center [871, 326] width 1393 height 565
click at [386, 58] on div "会员加扣款" at bounding box center [380, 63] width 48 height 26
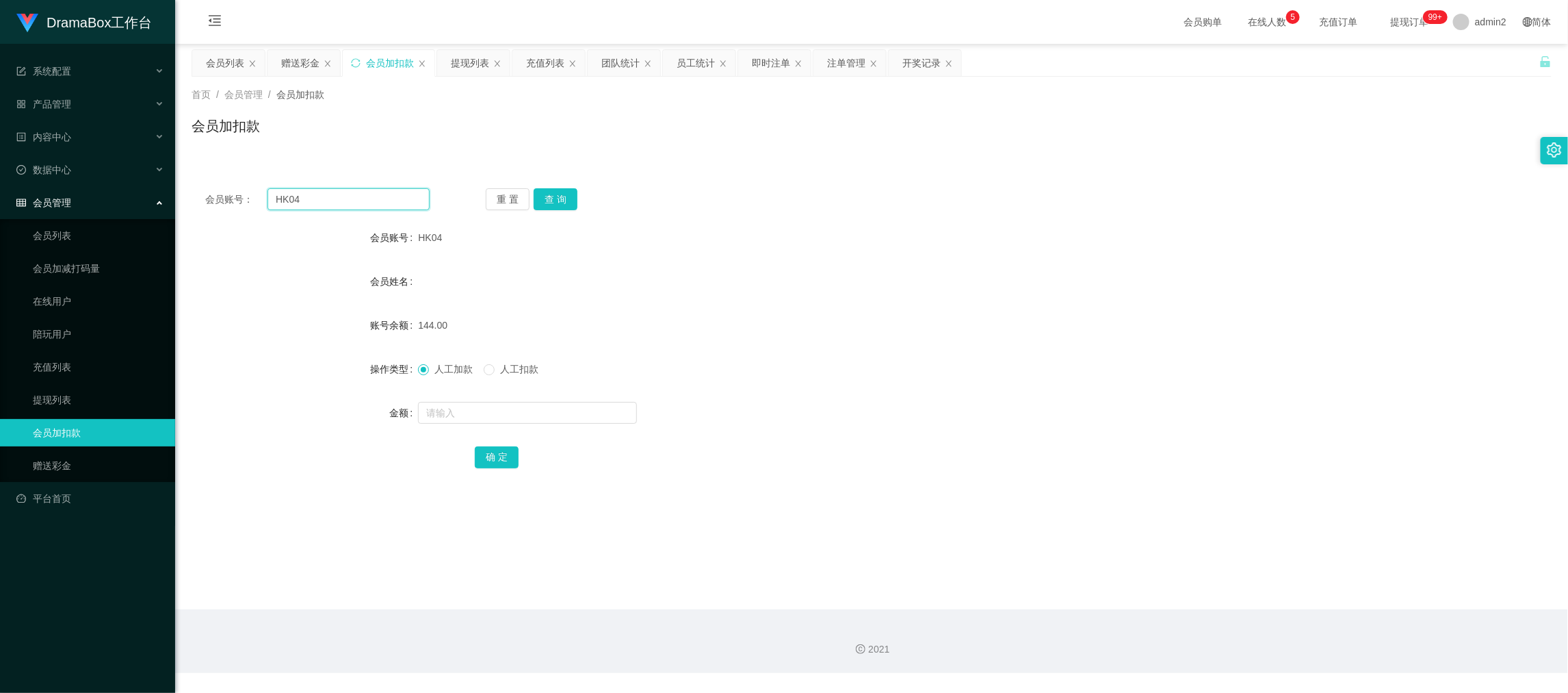
click at [361, 188] on input "HK04" at bounding box center [349, 199] width 162 height 22
drag, startPoint x: 361, startPoint y: 188, endPoint x: 478, endPoint y: 205, distance: 118.2
click at [364, 190] on input "HK04" at bounding box center [349, 199] width 162 height 22
paste input "9999"
type input "9999"
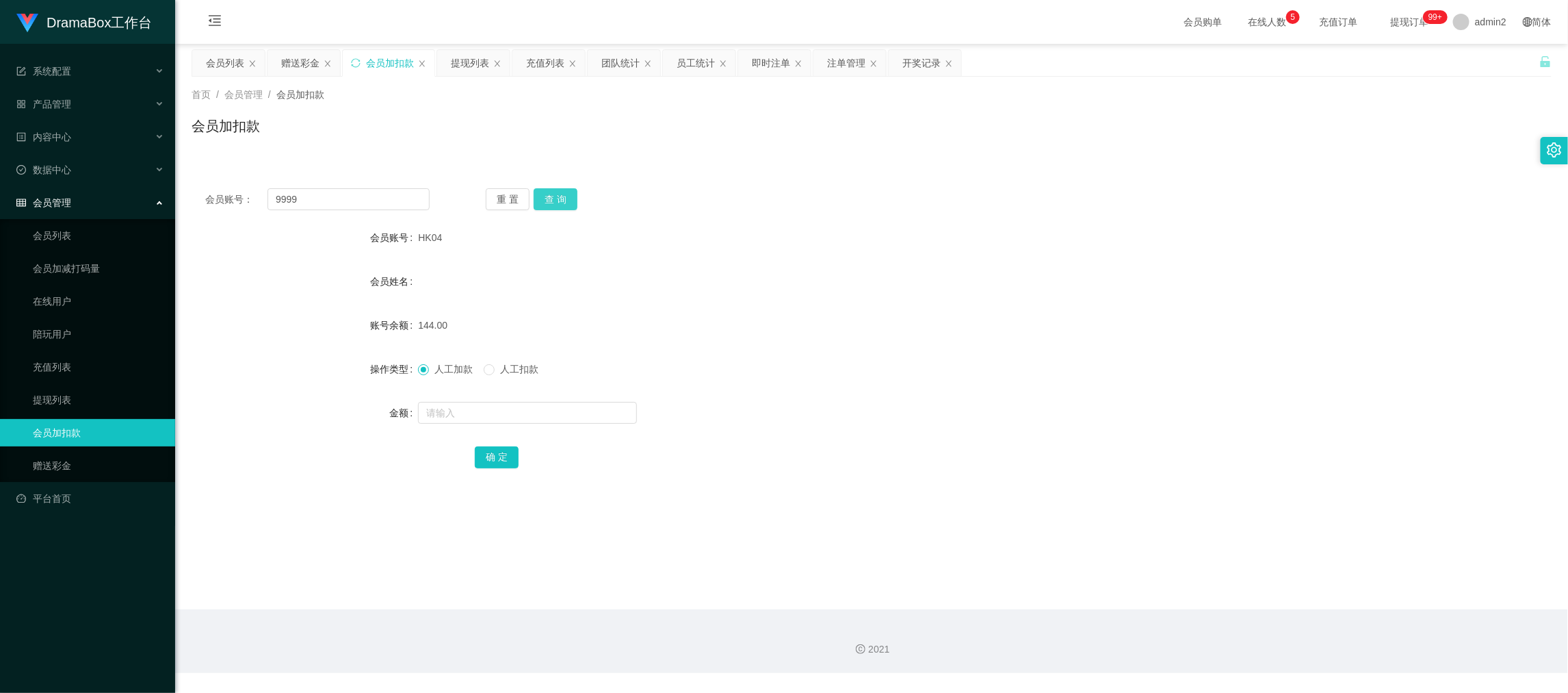
click at [546, 196] on button "查 询" at bounding box center [555, 199] width 44 height 22
click at [615, 422] on input "text" at bounding box center [527, 413] width 219 height 22
click at [615, 418] on input "text" at bounding box center [527, 413] width 219 height 22
type input "33"
drag, startPoint x: 489, startPoint y: 457, endPoint x: 595, endPoint y: 440, distance: 107.4
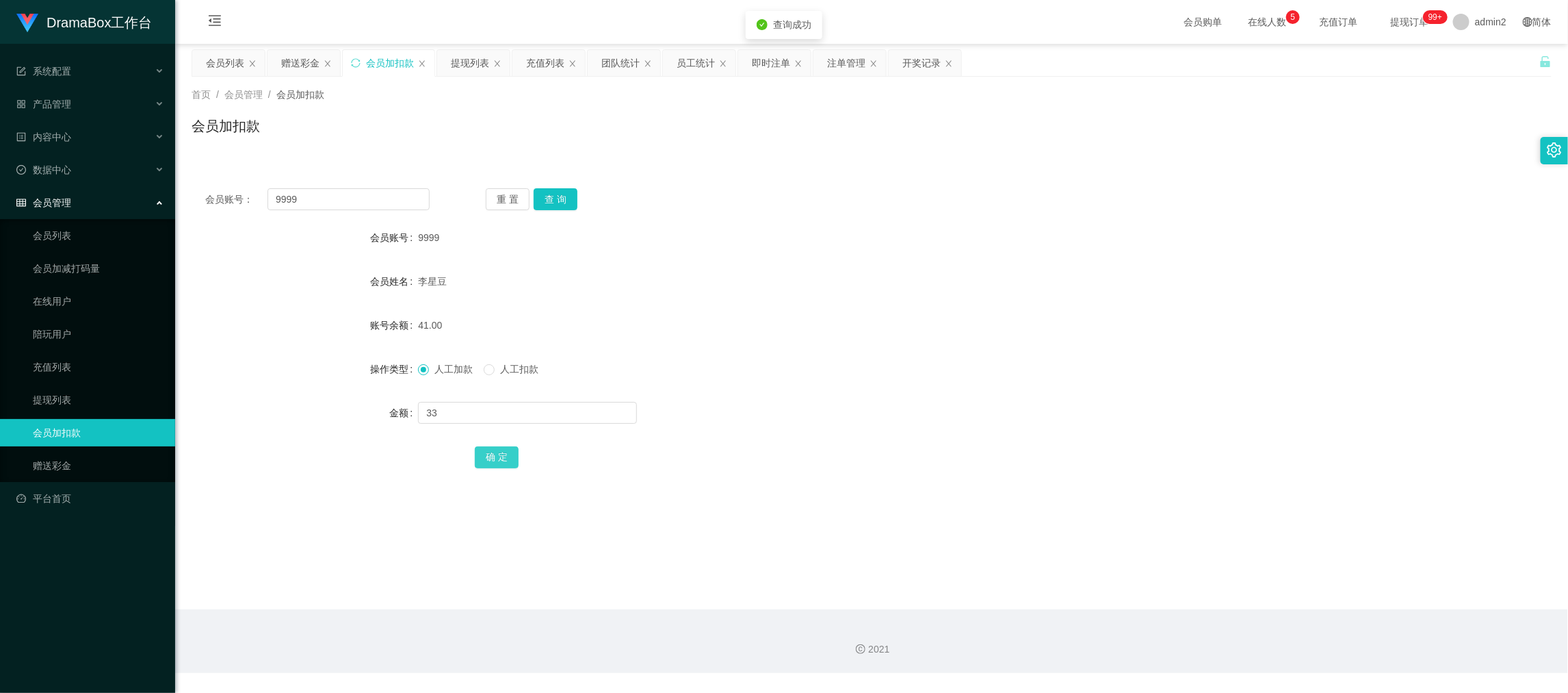
click at [489, 457] on button "确 定" at bounding box center [497, 457] width 44 height 22
click at [886, 391] on form "会员账号 9999 会员姓名 [PERSON_NAME] 账号余额 41.00 操作类型 人工加款 人工扣款 金额 确 定" at bounding box center [871, 347] width 1360 height 247
click at [343, 192] on input "9999" at bounding box center [349, 199] width 162 height 22
drag, startPoint x: 343, startPoint y: 192, endPoint x: 511, endPoint y: 201, distance: 168.2
click at [355, 196] on input "9999" at bounding box center [349, 199] width 162 height 22
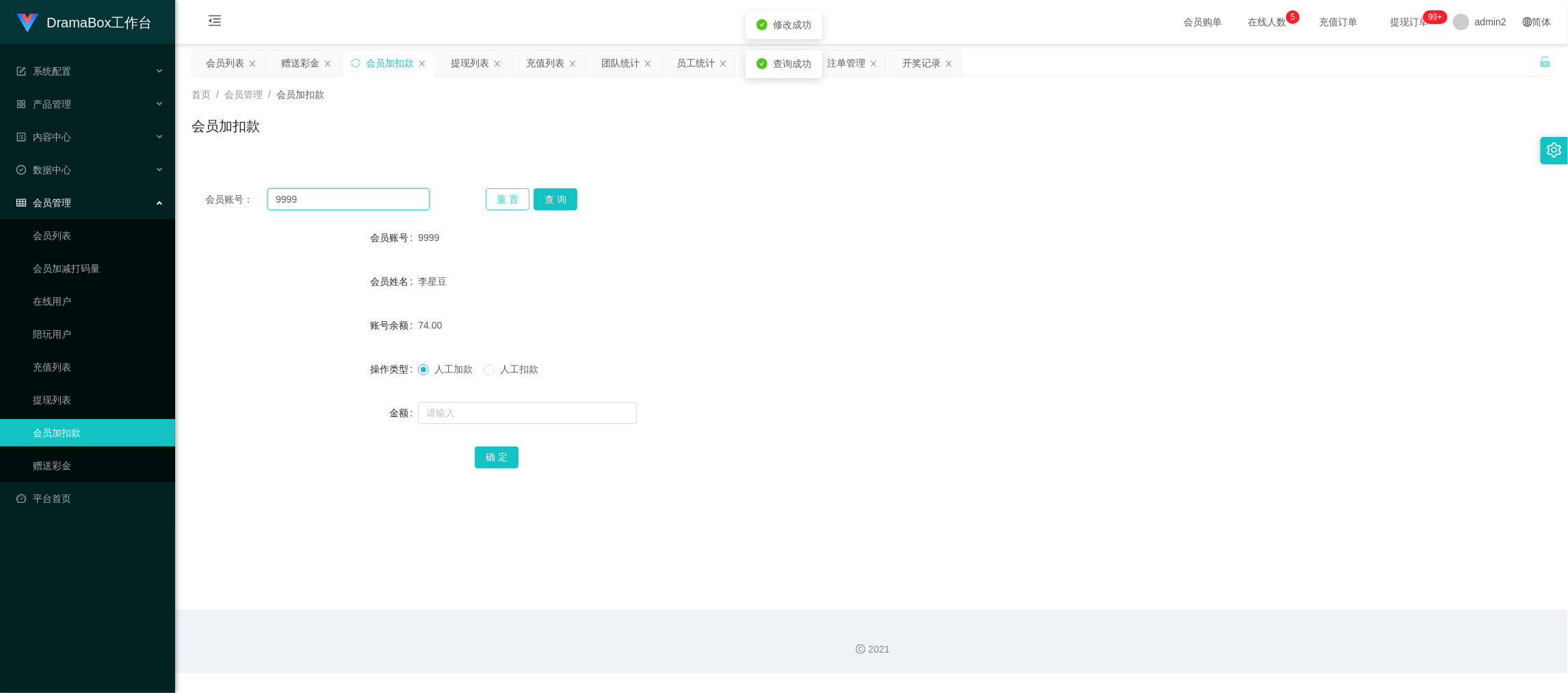
paste input "1888"
type input "1888"
click at [566, 195] on button "查 询" at bounding box center [555, 199] width 44 height 22
click at [576, 411] on input "text" at bounding box center [527, 413] width 219 height 22
type input "34"
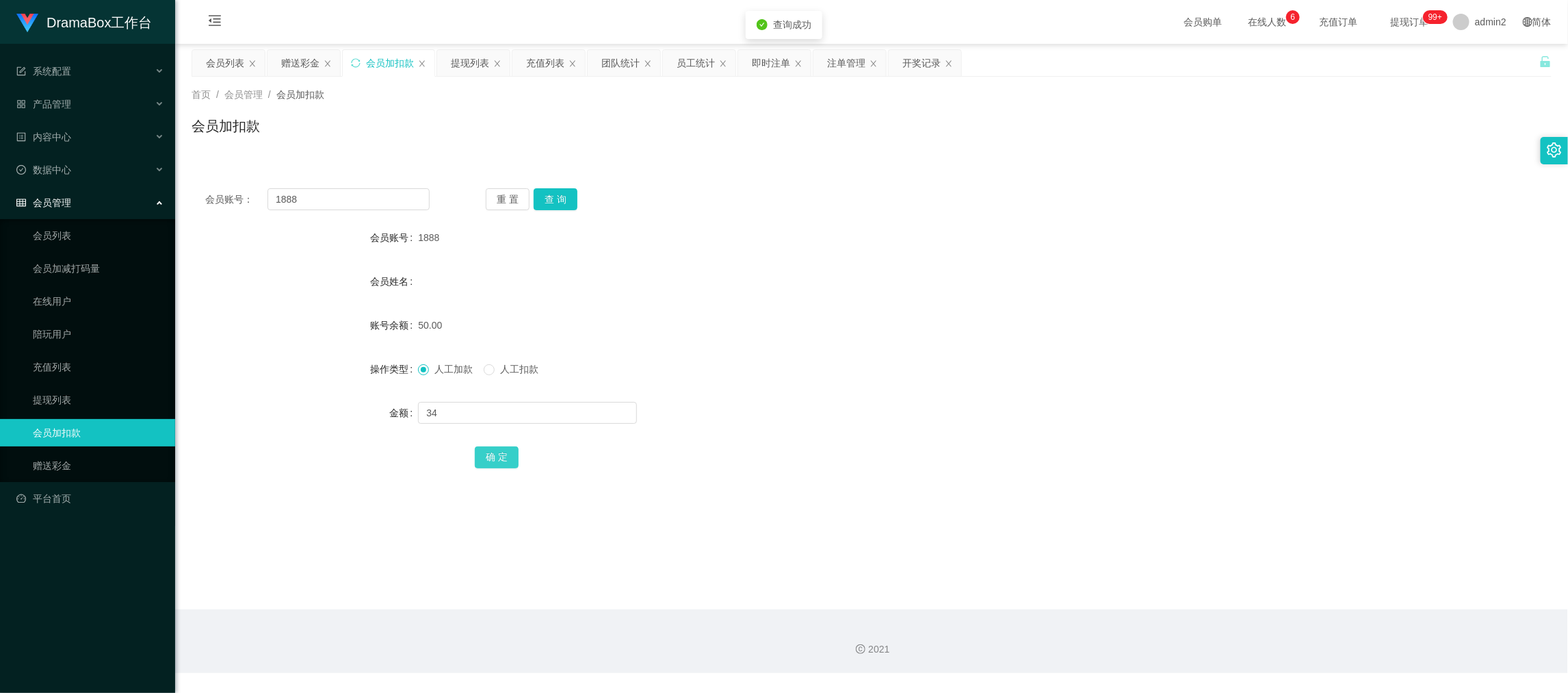
click at [493, 451] on button "确 定" at bounding box center [497, 457] width 44 height 22
click at [890, 376] on div "人工加款 人工扣款" at bounding box center [815, 369] width 794 height 27
click at [1064, 600] on main "关闭左侧 关闭右侧 关闭其它 刷新页面 会员列表 赠送彩金 会员加扣款 提现列表 充值列表 团队统计 员工统计 即时注单 注单管理 开奖记录 首页 / 会员管…" at bounding box center [871, 326] width 1393 height 565
click at [284, 61] on div "赠送彩金" at bounding box center [301, 63] width 38 height 26
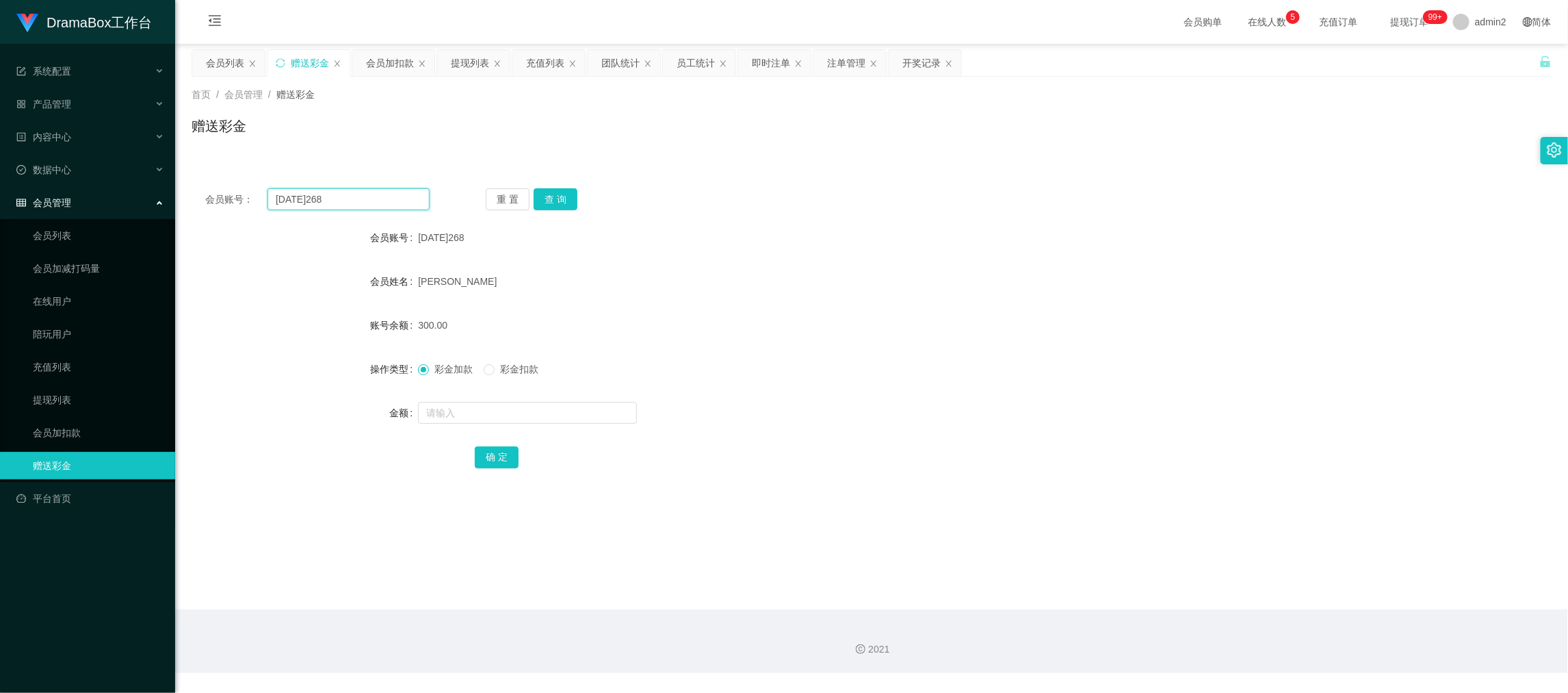
click at [399, 194] on input "[DATE]268" at bounding box center [349, 199] width 162 height 22
click at [562, 201] on button "查 询" at bounding box center [555, 199] width 44 height 22
click at [584, 409] on input "text" at bounding box center [527, 413] width 219 height 22
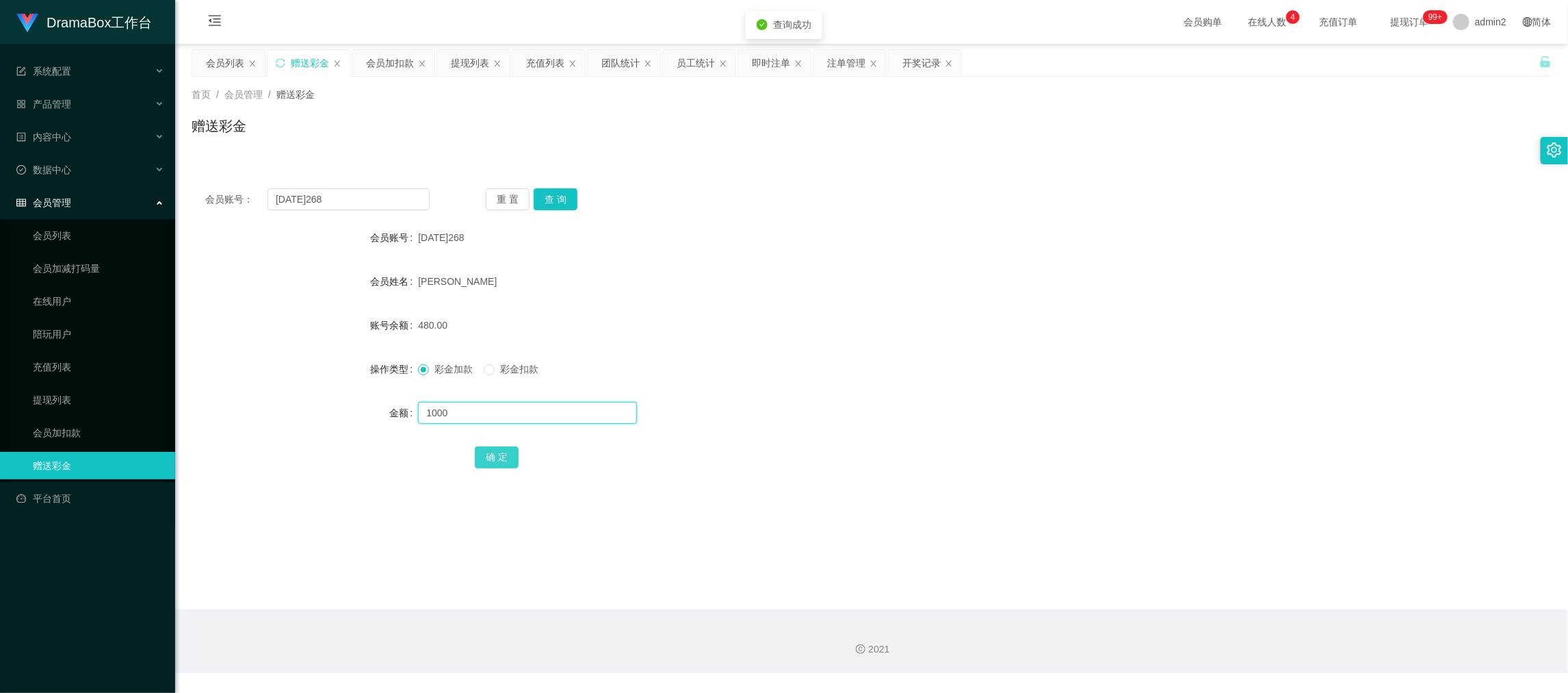
type input "1000"
click at [494, 455] on button "确 定" at bounding box center [497, 457] width 44 height 22
click at [835, 411] on div at bounding box center [815, 413] width 794 height 27
drag, startPoint x: 1260, startPoint y: 595, endPoint x: 809, endPoint y: 343, distance: 516.6
click at [1260, 595] on main "关闭左侧 关闭右侧 关闭其它 刷新页面 会员列表 赠送彩金 会员加扣款 提现列表 充值列表 团队统计 员工统计 即时注单 注单管理 开奖记录 首页 / 会员管…" at bounding box center [871, 326] width 1393 height 565
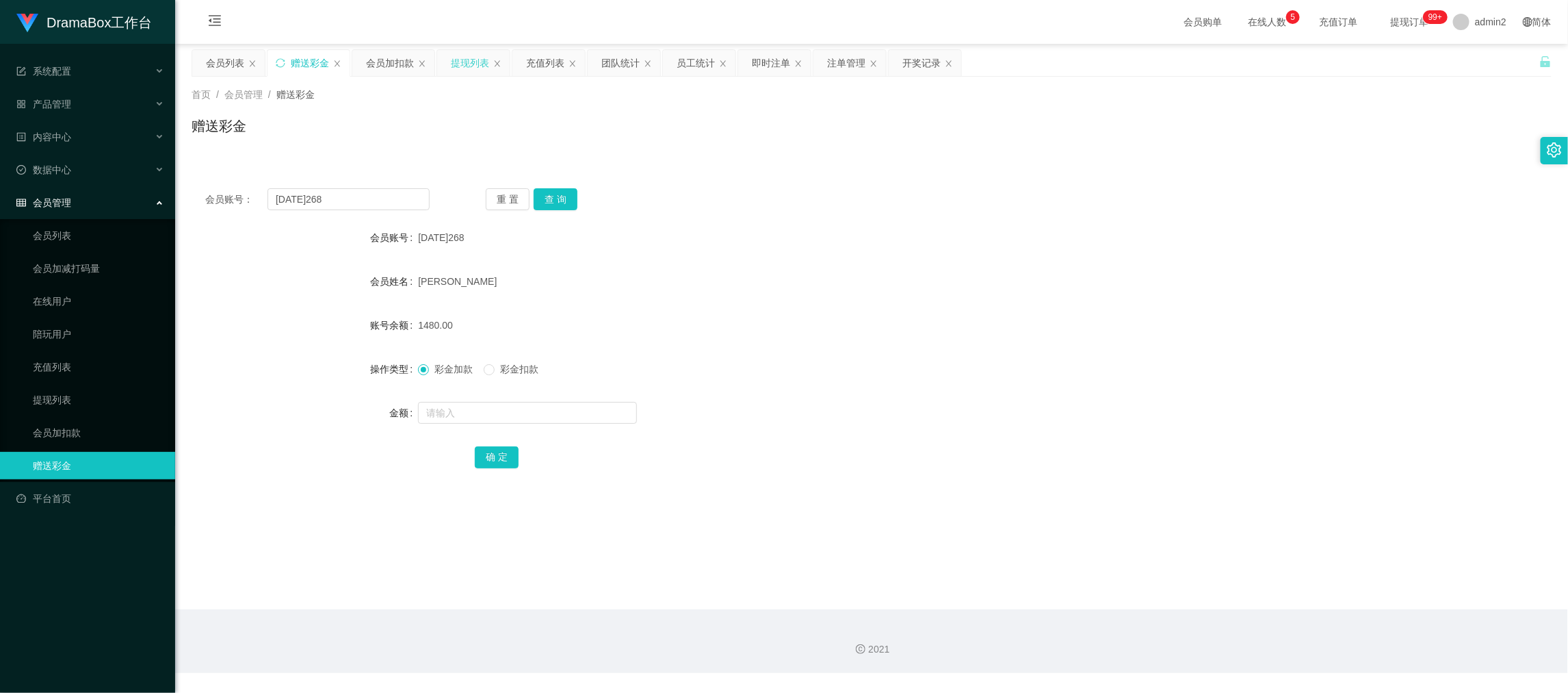
click at [470, 60] on div "提现列表" at bounding box center [470, 63] width 38 height 26
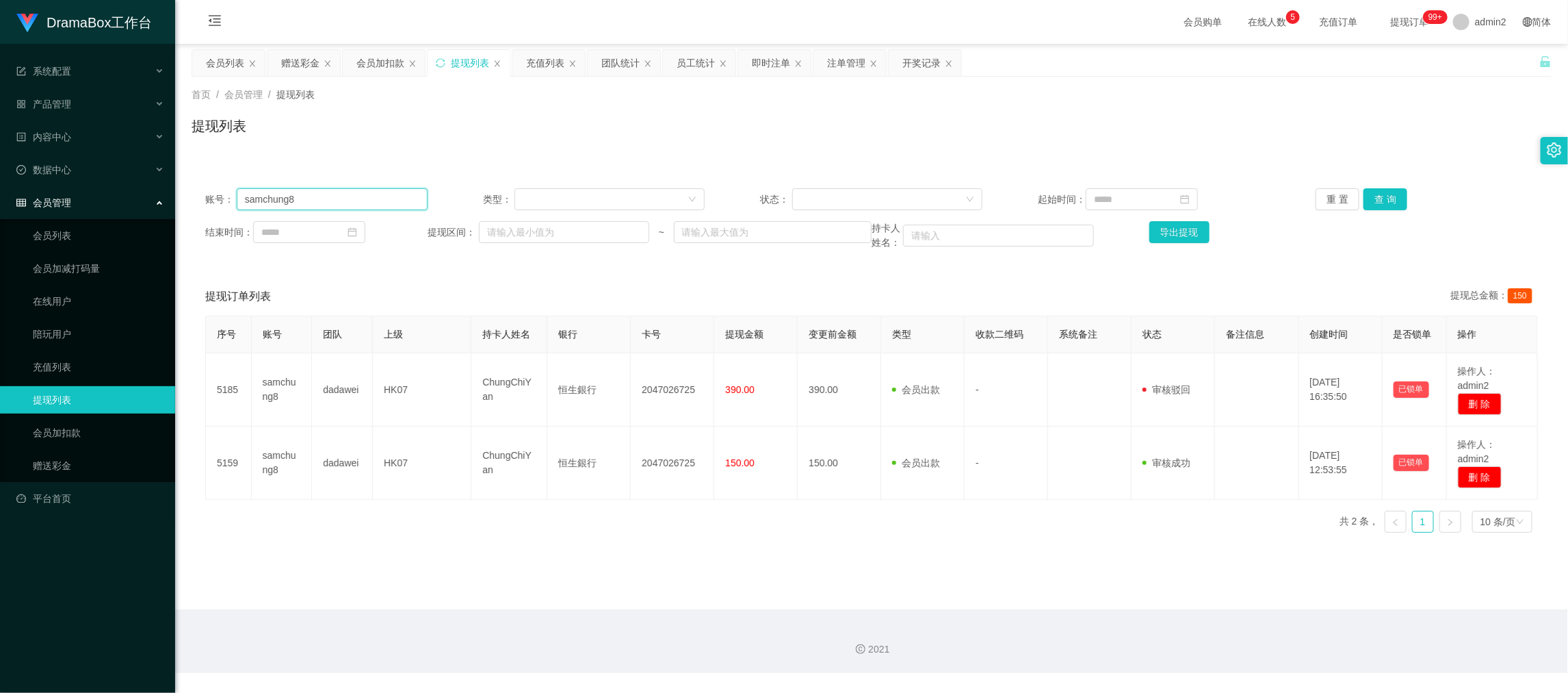
click at [387, 196] on input "samchung8" at bounding box center [332, 199] width 191 height 22
paste input "[DATE]26"
type input "[DATE]268"
click at [1373, 196] on button "查 询" at bounding box center [1385, 199] width 44 height 22
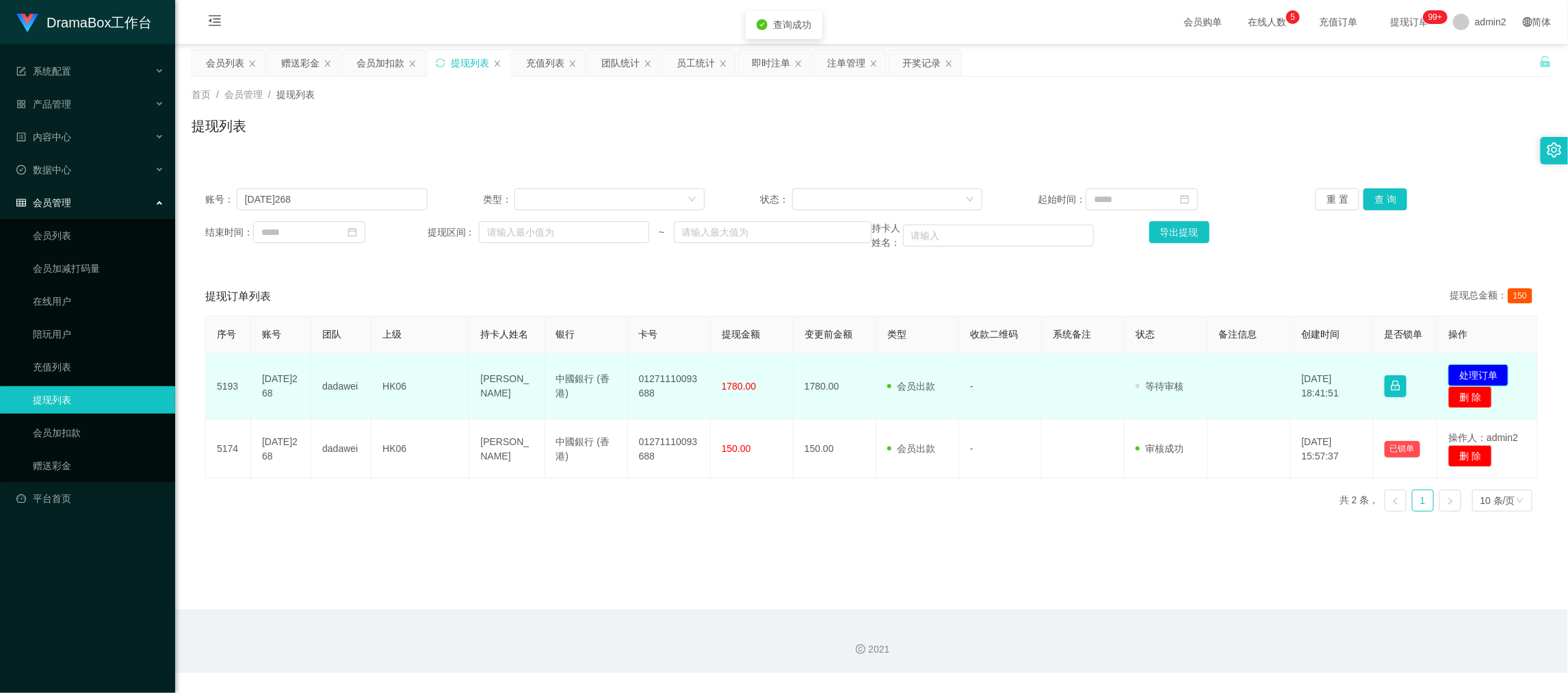
click at [1472, 374] on button "处理订单" at bounding box center [1479, 375] width 60 height 22
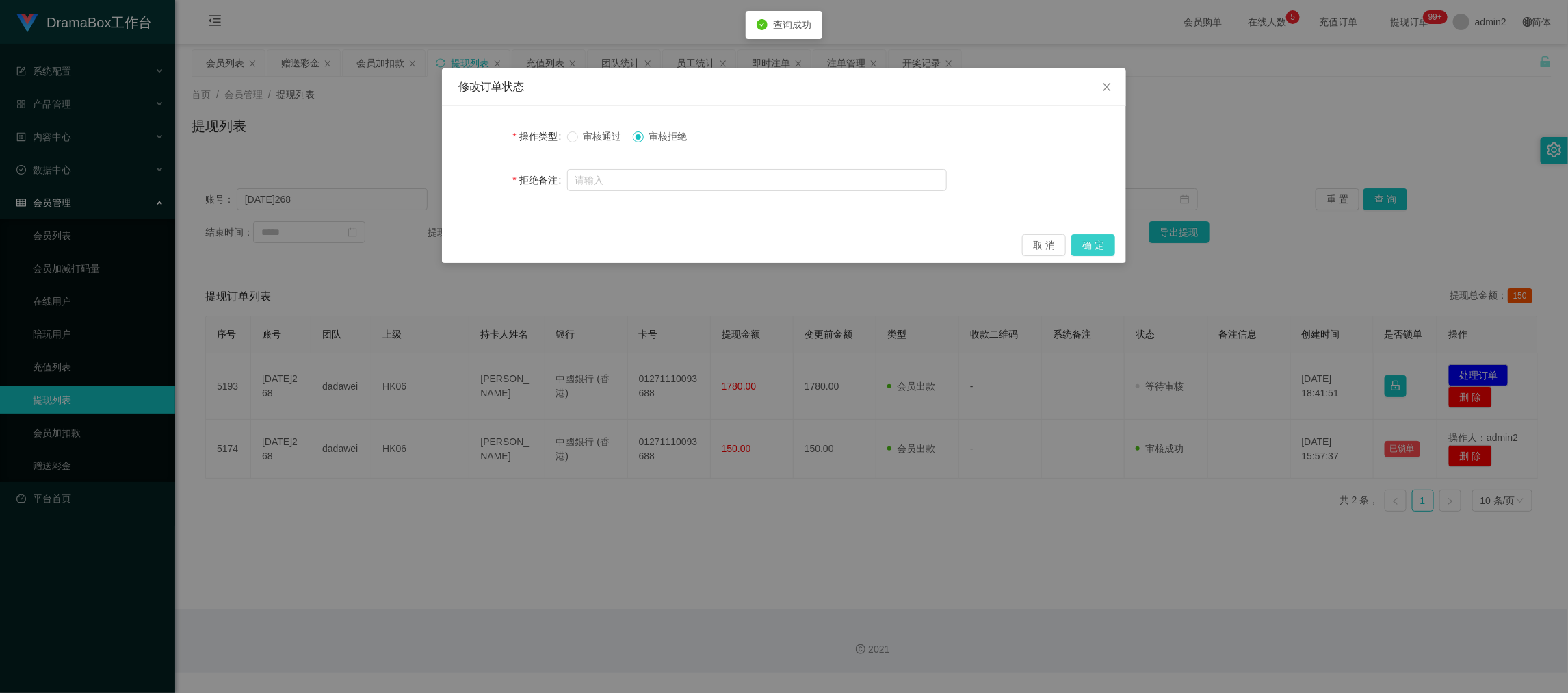
click at [1093, 240] on button "确 定" at bounding box center [1094, 245] width 44 height 22
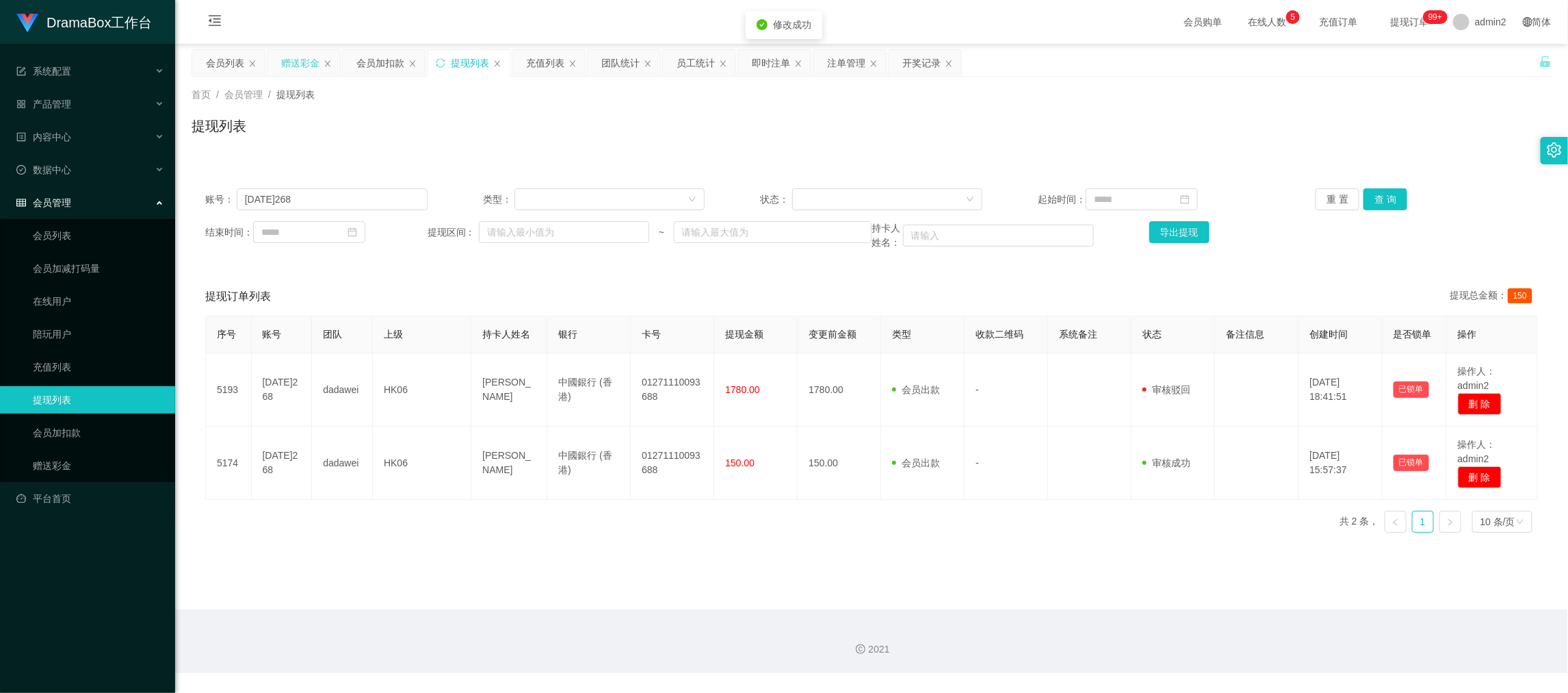
click at [297, 65] on div "赠送彩金" at bounding box center [301, 63] width 38 height 26
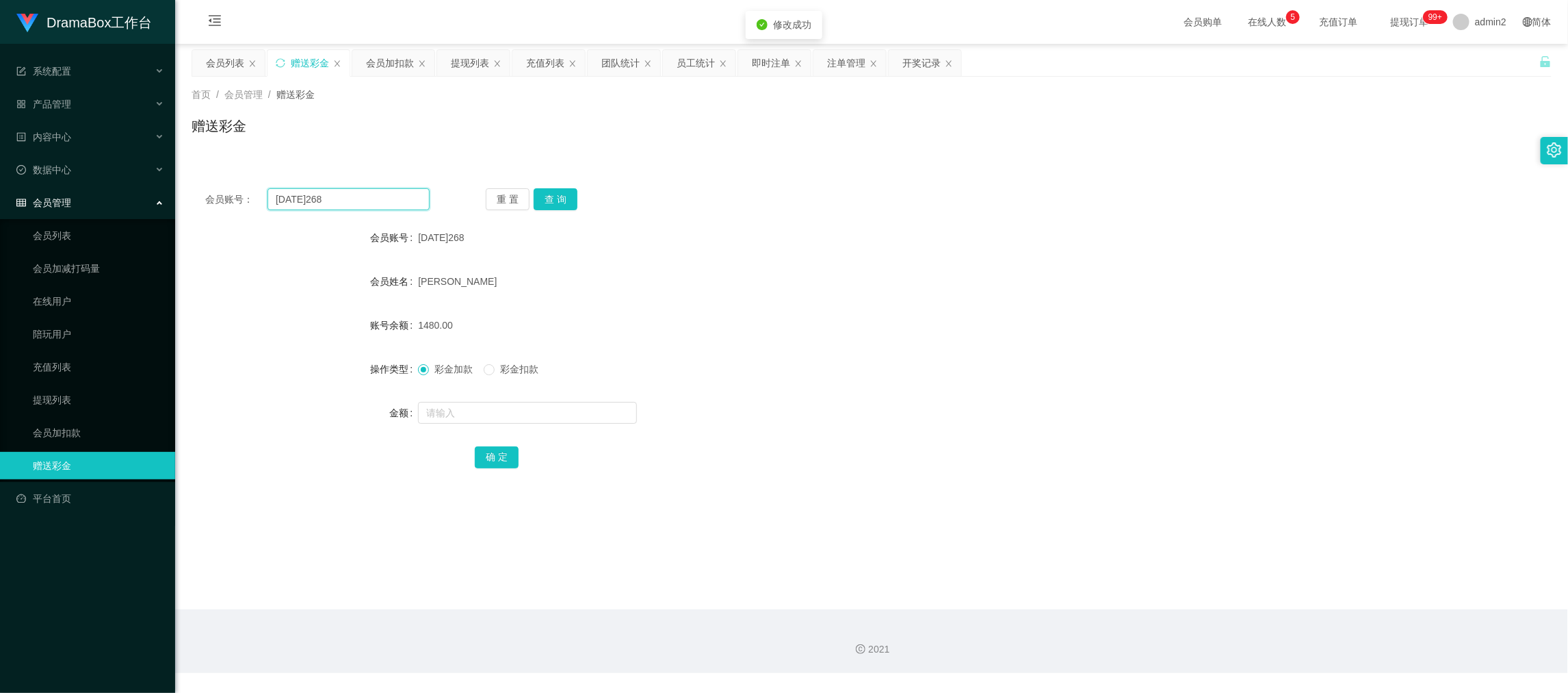
click at [350, 200] on input "[DATE]268" at bounding box center [349, 199] width 162 height 22
drag, startPoint x: 350, startPoint y: 200, endPoint x: 489, endPoint y: 209, distance: 139.3
click at [358, 201] on input "[DATE]268" at bounding box center [349, 199] width 162 height 22
click at [544, 200] on button "查 询" at bounding box center [555, 199] width 44 height 22
click at [564, 414] on input "text" at bounding box center [527, 413] width 219 height 22
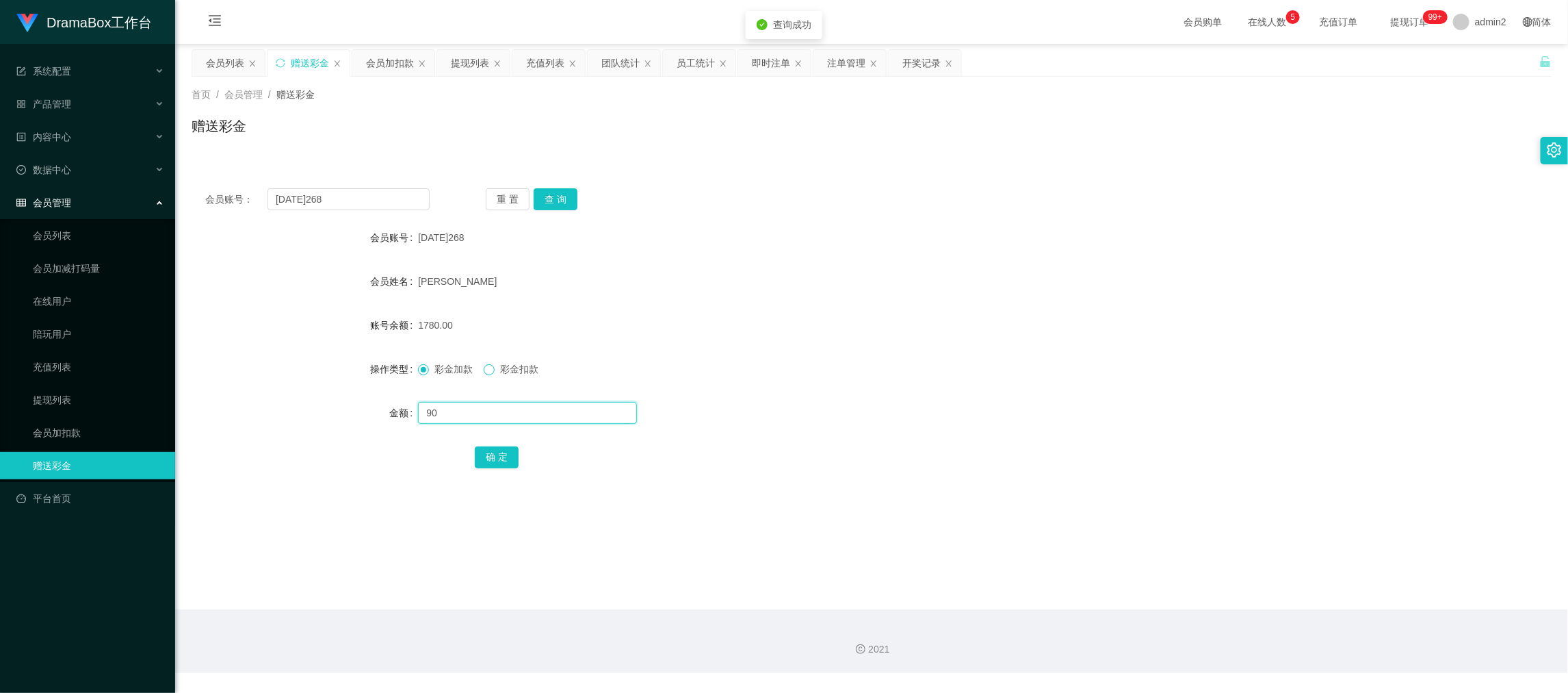
type input "90"
click at [508, 451] on button "确 定" at bounding box center [497, 457] width 44 height 22
click at [930, 357] on div "彩金加款 彩金扣款" at bounding box center [815, 369] width 794 height 27
click at [384, 77] on div "首页 / 会员管理 / 赠送彩金 / 赠送彩金" at bounding box center [871, 117] width 1393 height 82
click at [385, 65] on div "会员加扣款" at bounding box center [390, 63] width 48 height 26
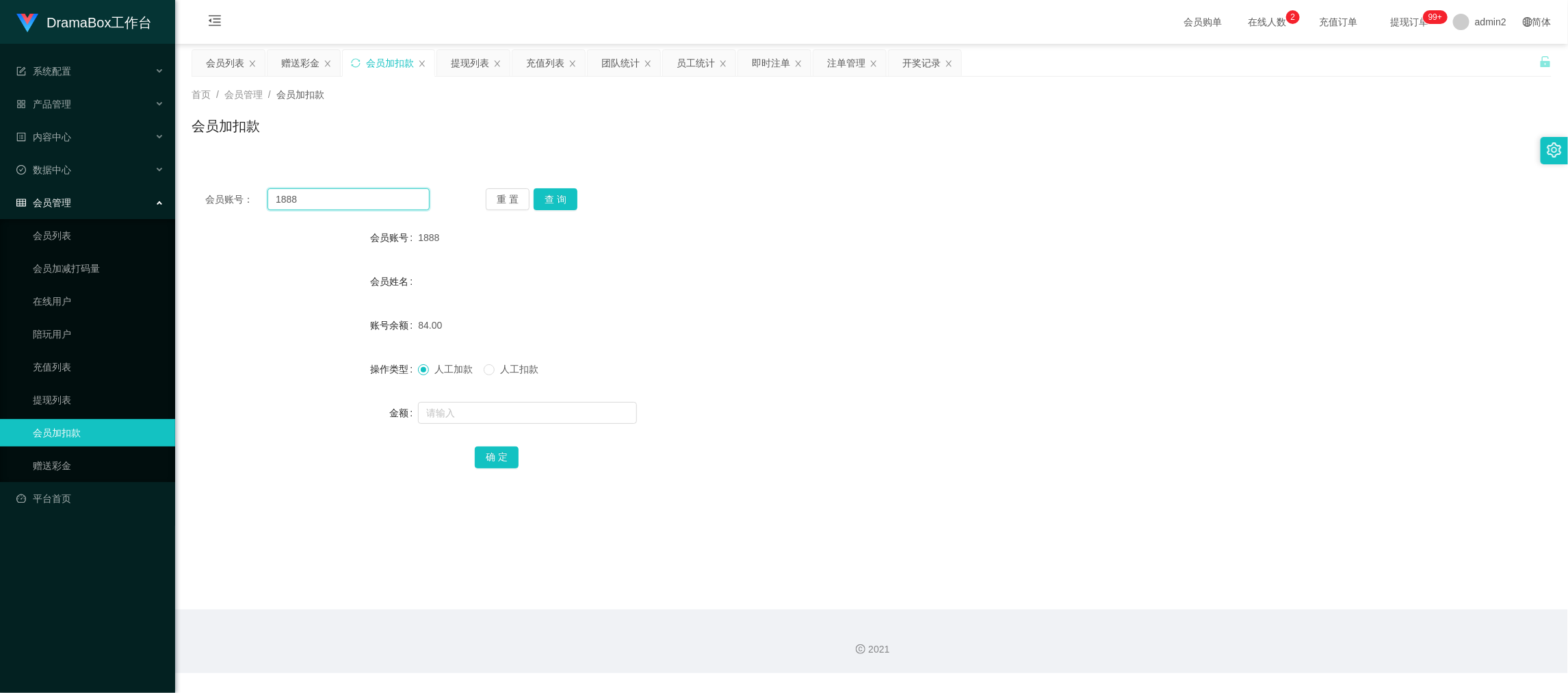
click at [383, 200] on input "1888" at bounding box center [349, 199] width 162 height 22
click at [386, 201] on input "1888" at bounding box center [349, 199] width 162 height 22
click at [559, 194] on button "查 询" at bounding box center [555, 199] width 44 height 22
click at [599, 409] on input "text" at bounding box center [527, 413] width 219 height 22
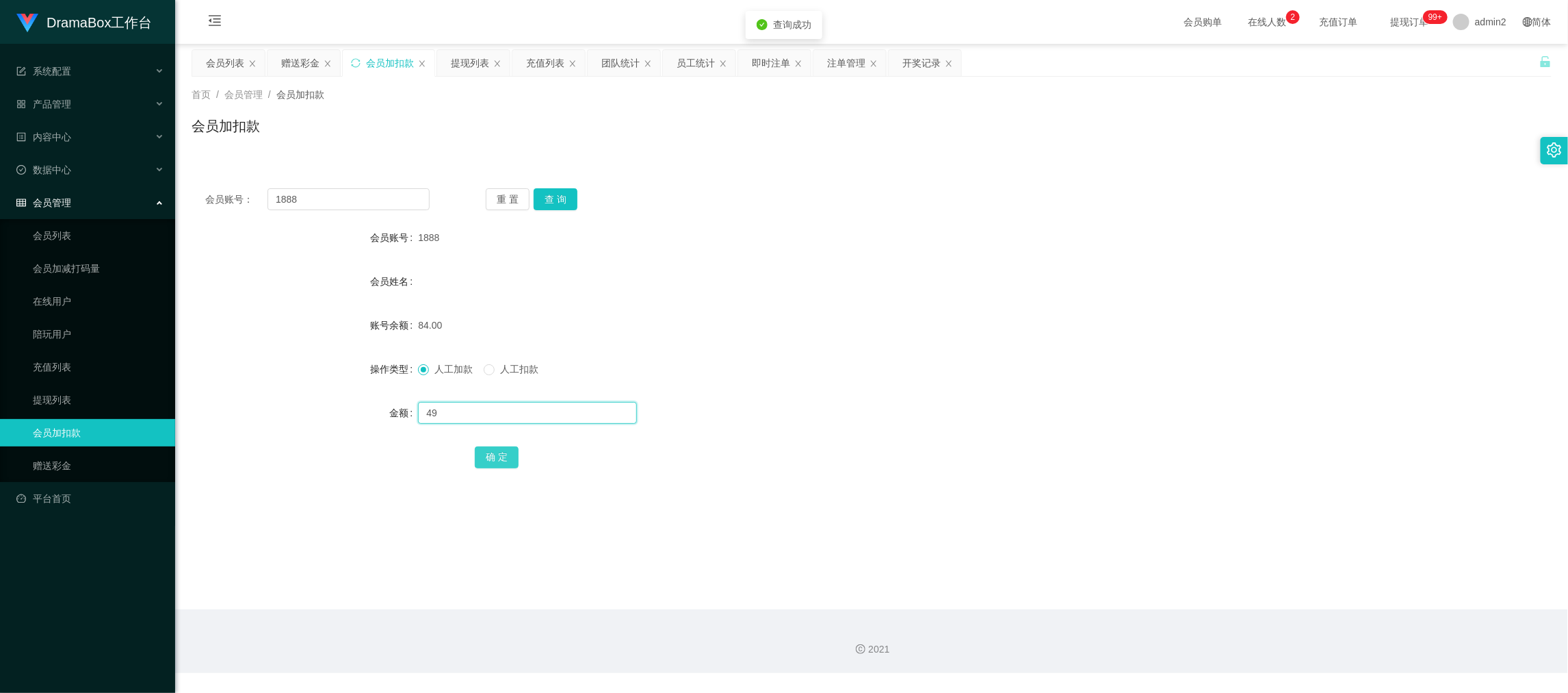
type input "49"
drag, startPoint x: 495, startPoint y: 458, endPoint x: 519, endPoint y: 450, distance: 25.3
click at [494, 457] on button "确 定" at bounding box center [497, 457] width 44 height 22
click at [904, 372] on div "人工加款 人工扣款" at bounding box center [815, 369] width 794 height 27
click at [407, 200] on input "1888" at bounding box center [349, 199] width 162 height 22
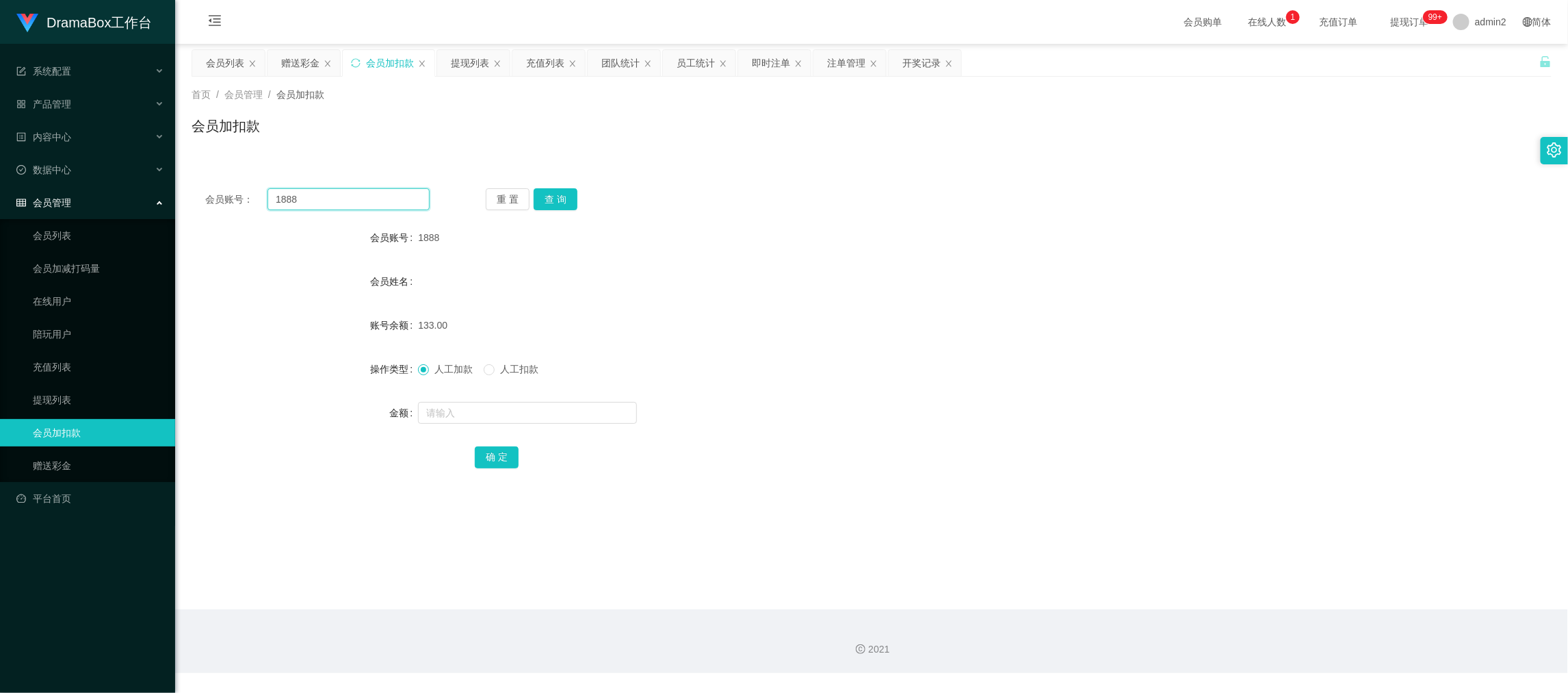
click at [407, 200] on input "1888" at bounding box center [349, 199] width 162 height 22
paste input "9999"
type input "9999"
click at [544, 212] on div "会员账号： 9999 重 置 查 询 会员账号 1888 会员姓名 账号余额 133.00 操作类型 人工加款 人工扣款 金额 确 定" at bounding box center [871, 337] width 1360 height 326
click at [552, 193] on button "查 询" at bounding box center [555, 199] width 44 height 22
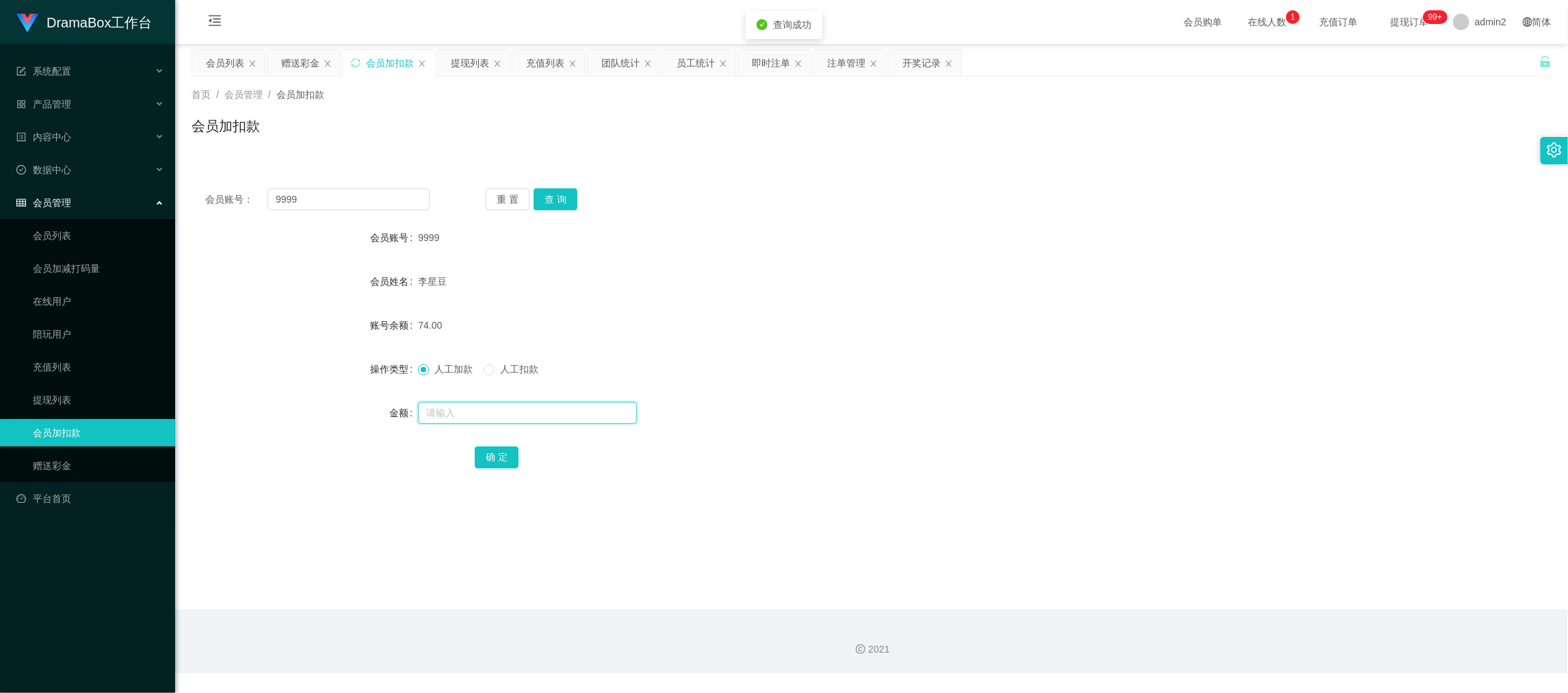
click at [601, 416] on input "text" at bounding box center [527, 413] width 219 height 22
type input "124"
click at [508, 462] on button "确 定" at bounding box center [497, 457] width 44 height 22
click at [835, 359] on div "人工加款 人工扣款" at bounding box center [815, 369] width 794 height 27
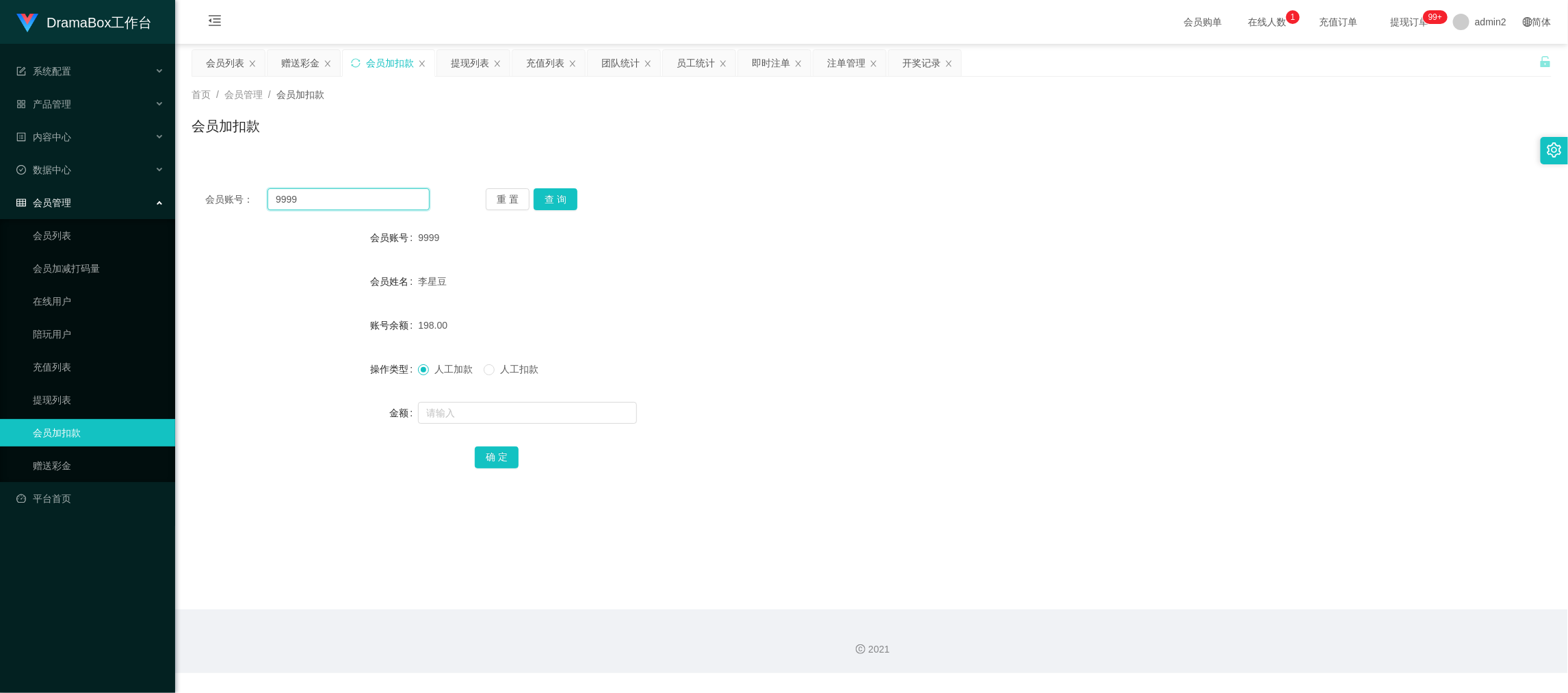
click at [419, 196] on input "9999" at bounding box center [349, 199] width 162 height 22
paste input "0202"
type input "0202"
click at [553, 196] on button "查 询" at bounding box center [555, 199] width 44 height 22
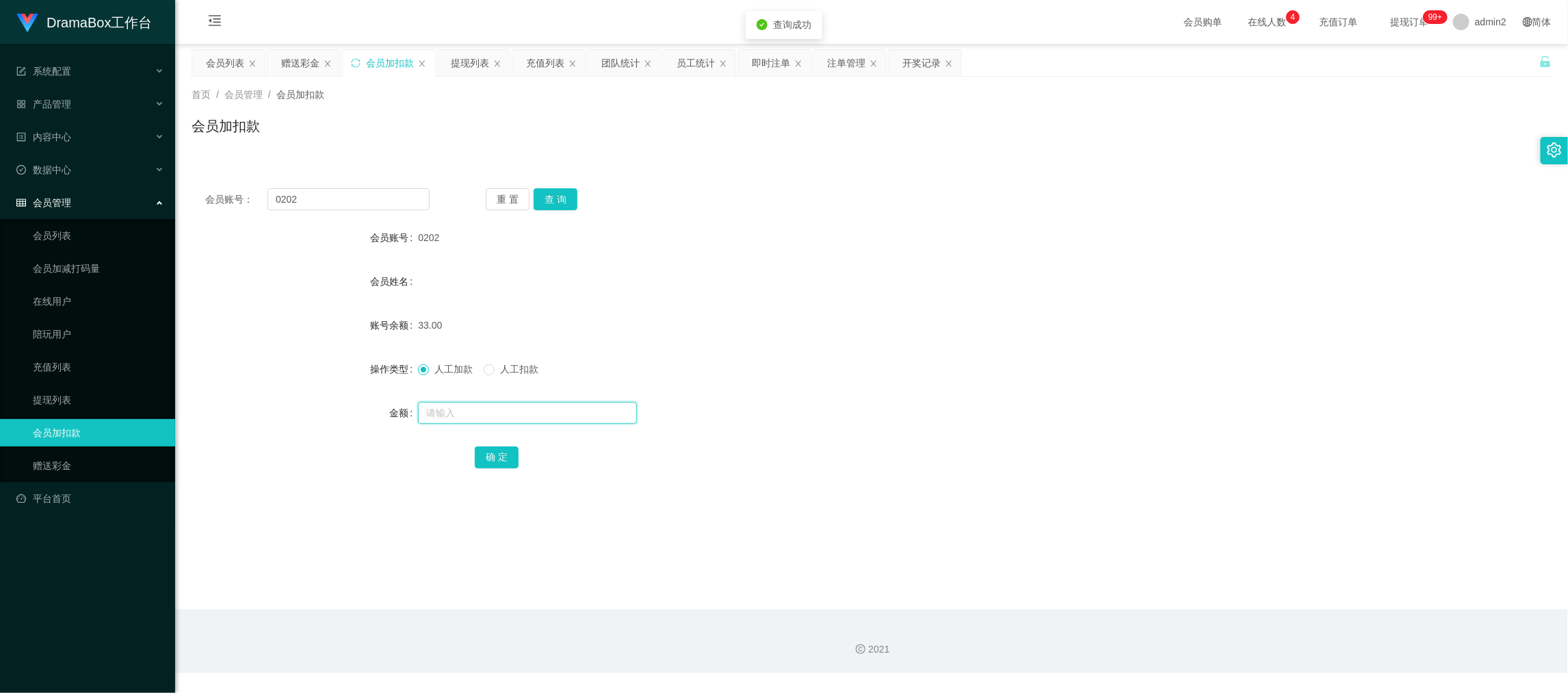
click at [595, 413] on input "text" at bounding box center [527, 413] width 219 height 22
type input "65"
drag, startPoint x: 503, startPoint y: 451, endPoint x: 516, endPoint y: 448, distance: 13.3
click at [503, 451] on button "确 定" at bounding box center [497, 457] width 44 height 22
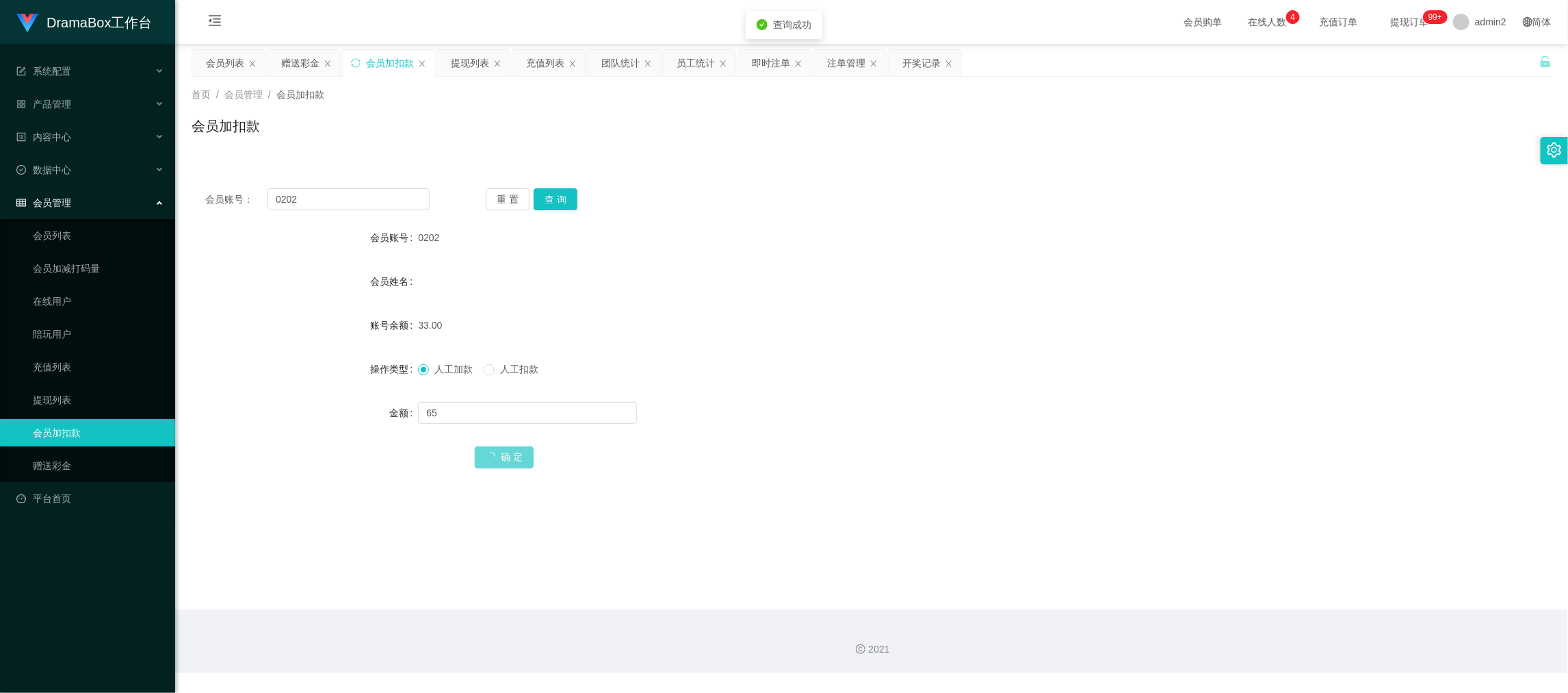
click at [758, 380] on div "人工加款 人工扣款" at bounding box center [815, 369] width 794 height 27
click at [380, 195] on input "0202" at bounding box center [349, 199] width 162 height 22
drag, startPoint x: 380, startPoint y: 195, endPoint x: 525, endPoint y: 208, distance: 145.6
click at [387, 201] on input "0202" at bounding box center [349, 199] width 162 height 22
paste input "HK04"
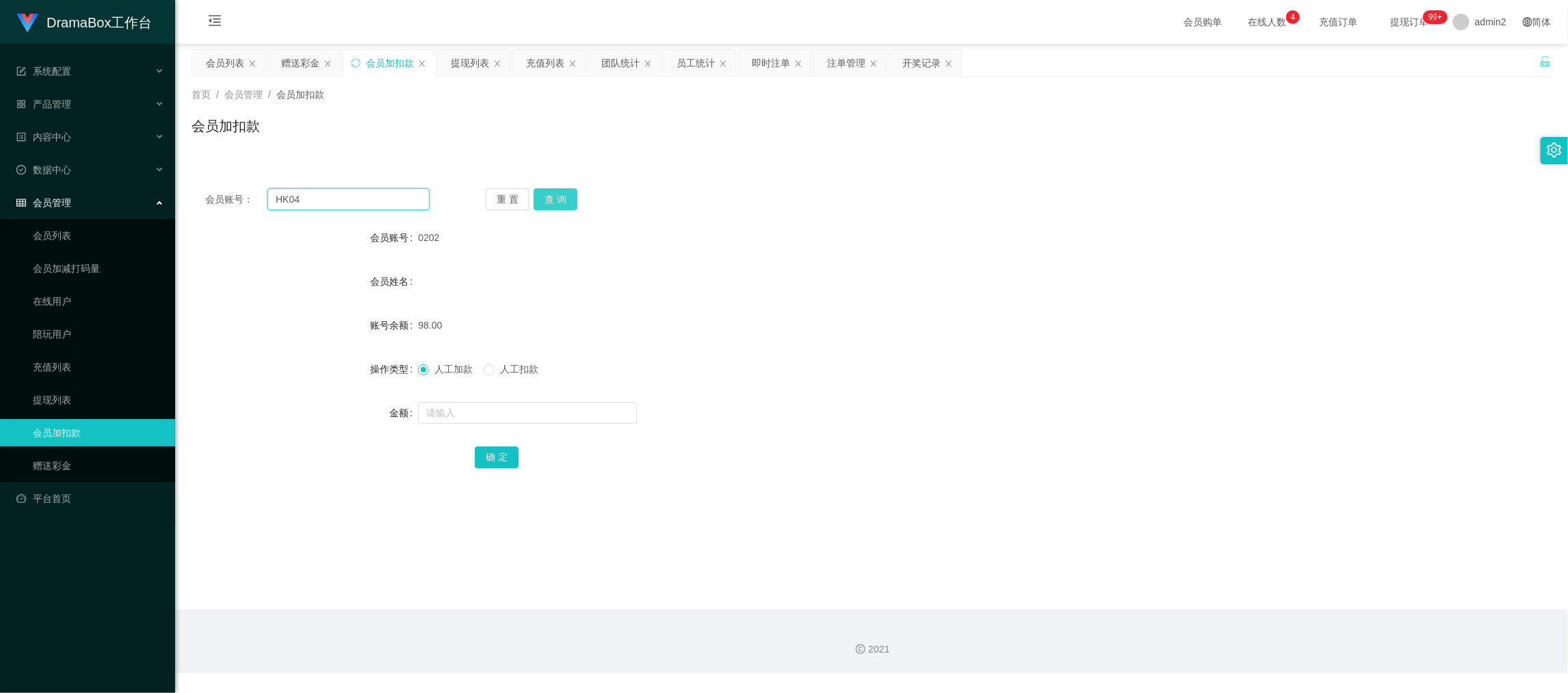
type input "HK04"
click at [548, 198] on button "查 询" at bounding box center [555, 199] width 44 height 22
click at [569, 413] on input "text" at bounding box center [527, 413] width 219 height 22
type input "157"
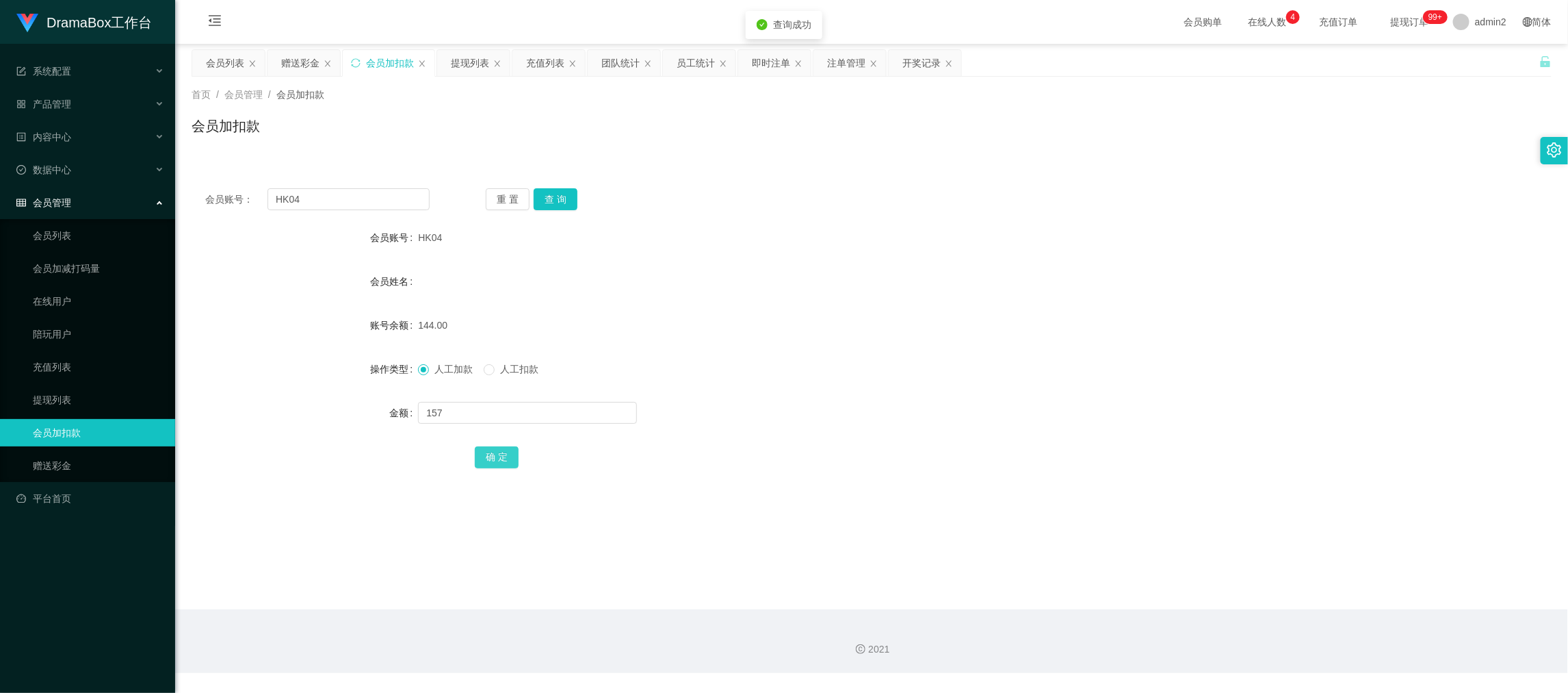
click at [487, 457] on button "确 定" at bounding box center [497, 457] width 44 height 22
click at [789, 400] on div "157" at bounding box center [815, 413] width 794 height 27
click at [392, 197] on input "HK04" at bounding box center [349, 199] width 162 height 22
drag, startPoint x: 392, startPoint y: 197, endPoint x: 500, endPoint y: 201, distance: 108.1
click at [392, 198] on input "HK04" at bounding box center [349, 199] width 162 height 22
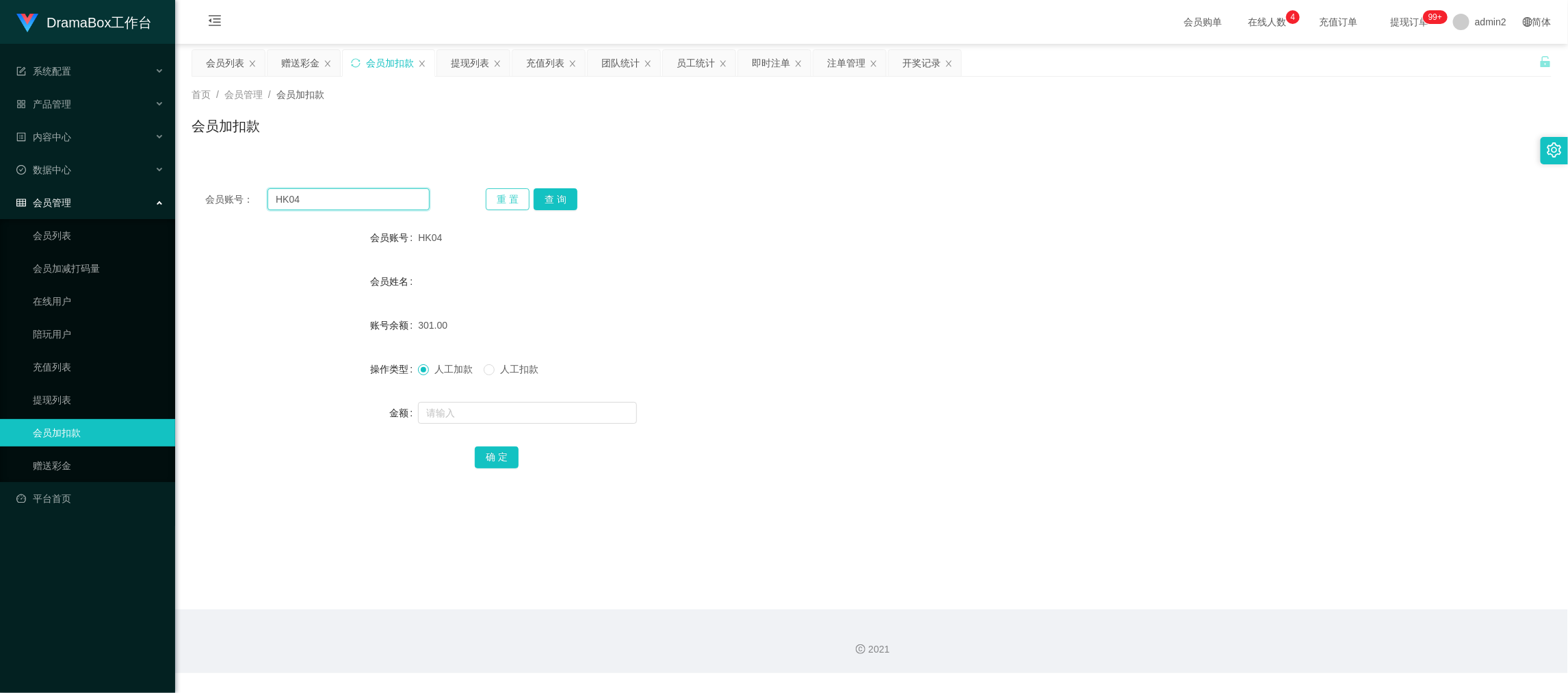
paste input "hk05"
type input "hk05"
click at [553, 190] on button "查 询" at bounding box center [555, 199] width 44 height 22
click at [603, 414] on input "text" at bounding box center [527, 413] width 219 height 22
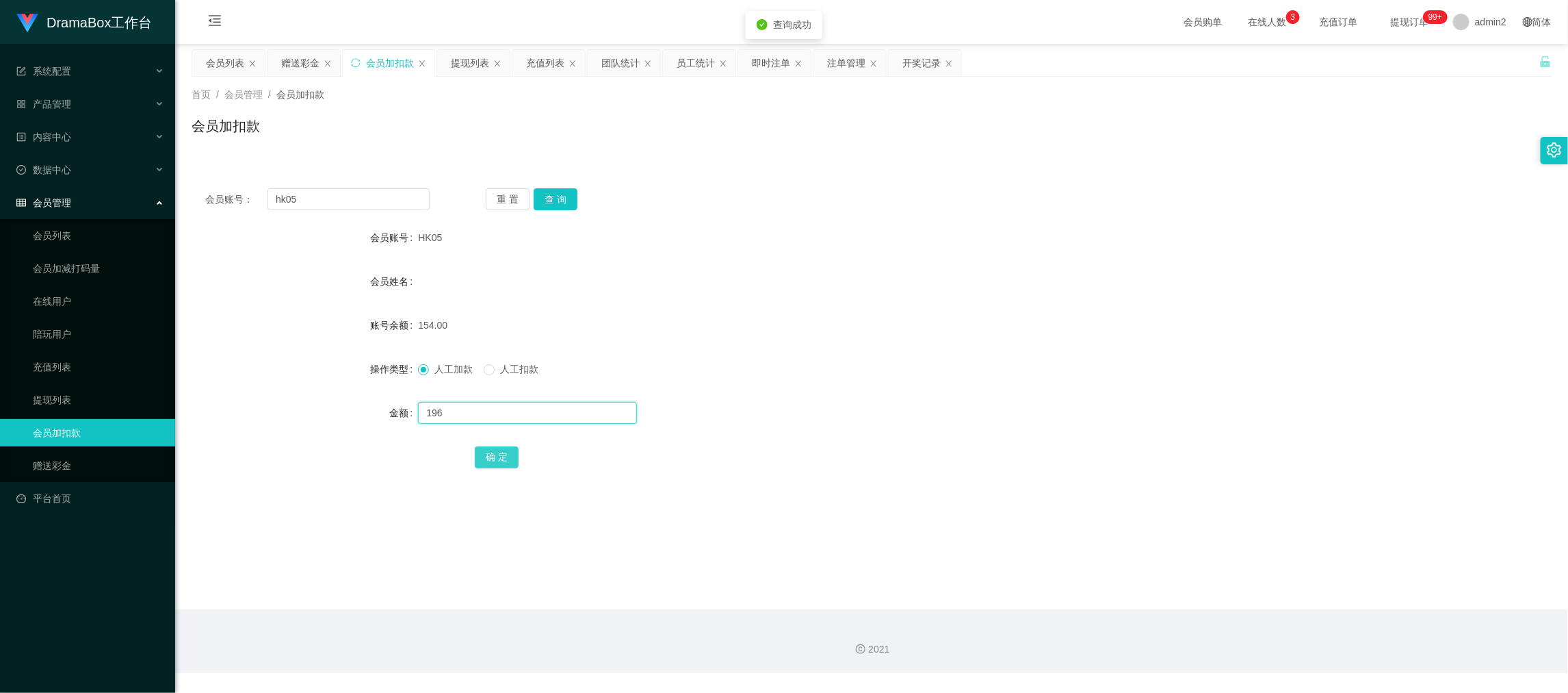
type input "196"
drag, startPoint x: 508, startPoint y: 452, endPoint x: 666, endPoint y: 409, distance: 163.7
click at [508, 452] on button "确 定" at bounding box center [497, 457] width 44 height 22
click at [772, 367] on div "人工加款 人工扣款" at bounding box center [815, 369] width 794 height 27
click at [389, 203] on input "hk05" at bounding box center [349, 199] width 162 height 22
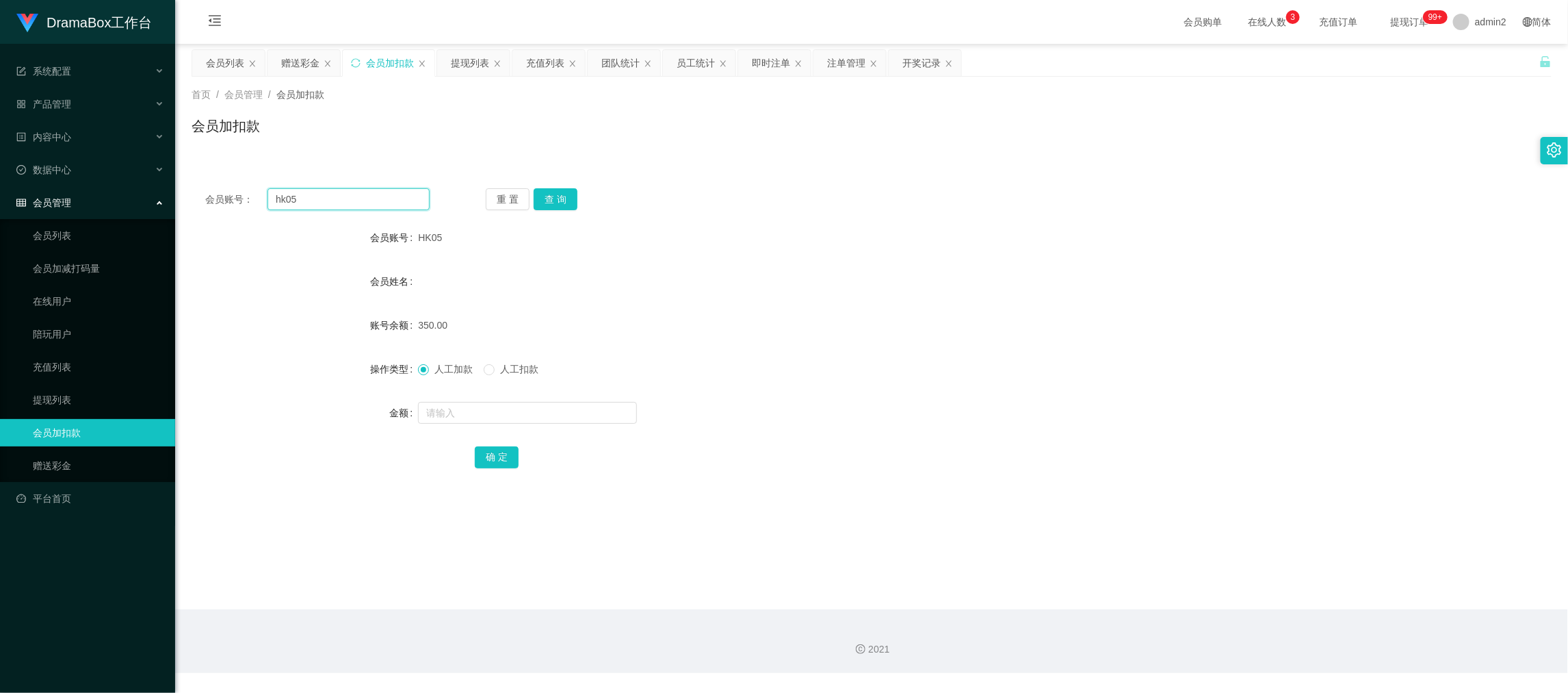
drag, startPoint x: 389, startPoint y: 203, endPoint x: 401, endPoint y: 207, distance: 12.6
click at [392, 205] on input "hk05" at bounding box center [349, 199] width 162 height 22
paste input "K1"
type input "K1"
click at [542, 198] on button "查 询" at bounding box center [555, 199] width 44 height 22
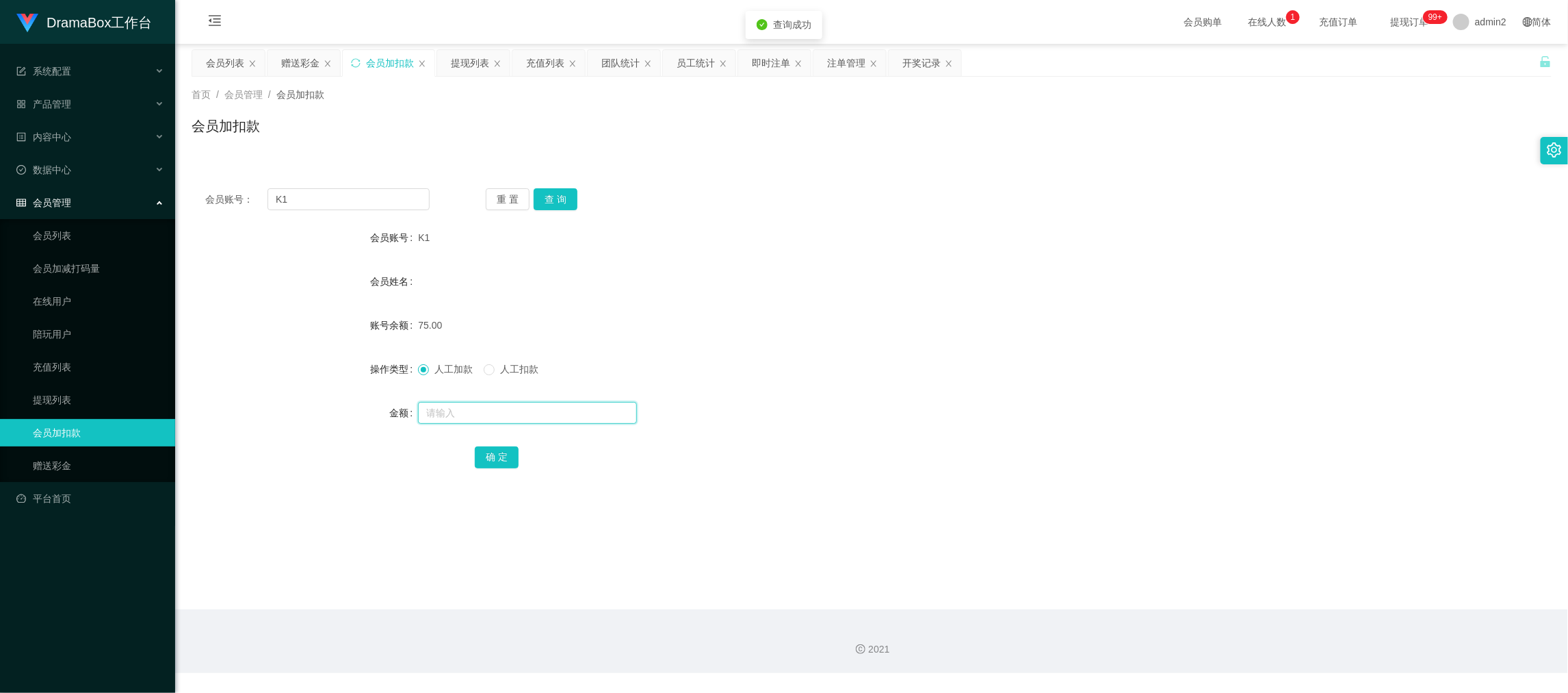
click at [597, 418] on input "text" at bounding box center [527, 413] width 219 height 22
type input "50"
drag, startPoint x: 509, startPoint y: 455, endPoint x: 641, endPoint y: 418, distance: 137.1
click at [509, 457] on button "确 定" at bounding box center [497, 457] width 44 height 22
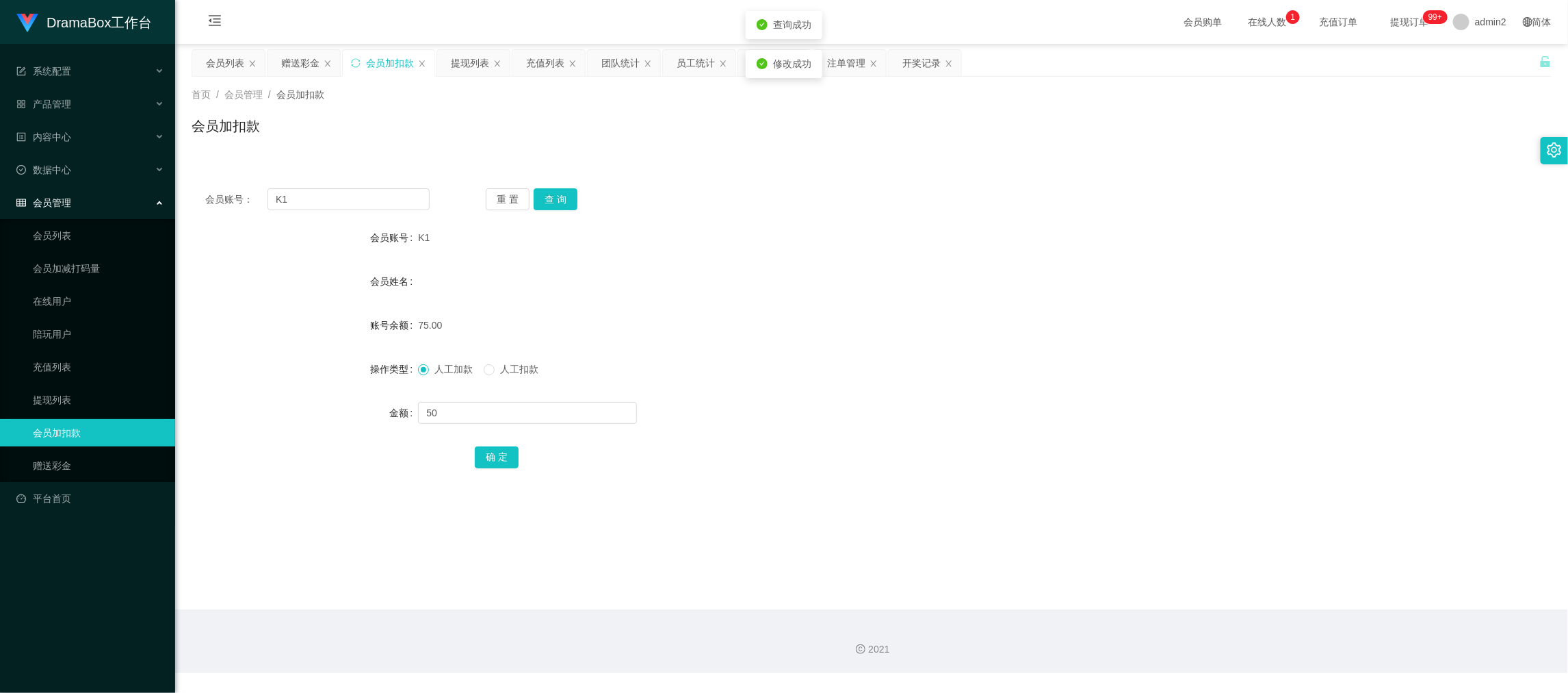
click at [899, 356] on div "人工加款 人工扣款" at bounding box center [815, 369] width 794 height 27
click at [351, 196] on input "K1" at bounding box center [349, 199] width 162 height 22
drag, startPoint x: 351, startPoint y: 196, endPoint x: 492, endPoint y: 212, distance: 141.9
click at [351, 196] on input "K1" at bounding box center [349, 199] width 162 height 22
paste input "SB"
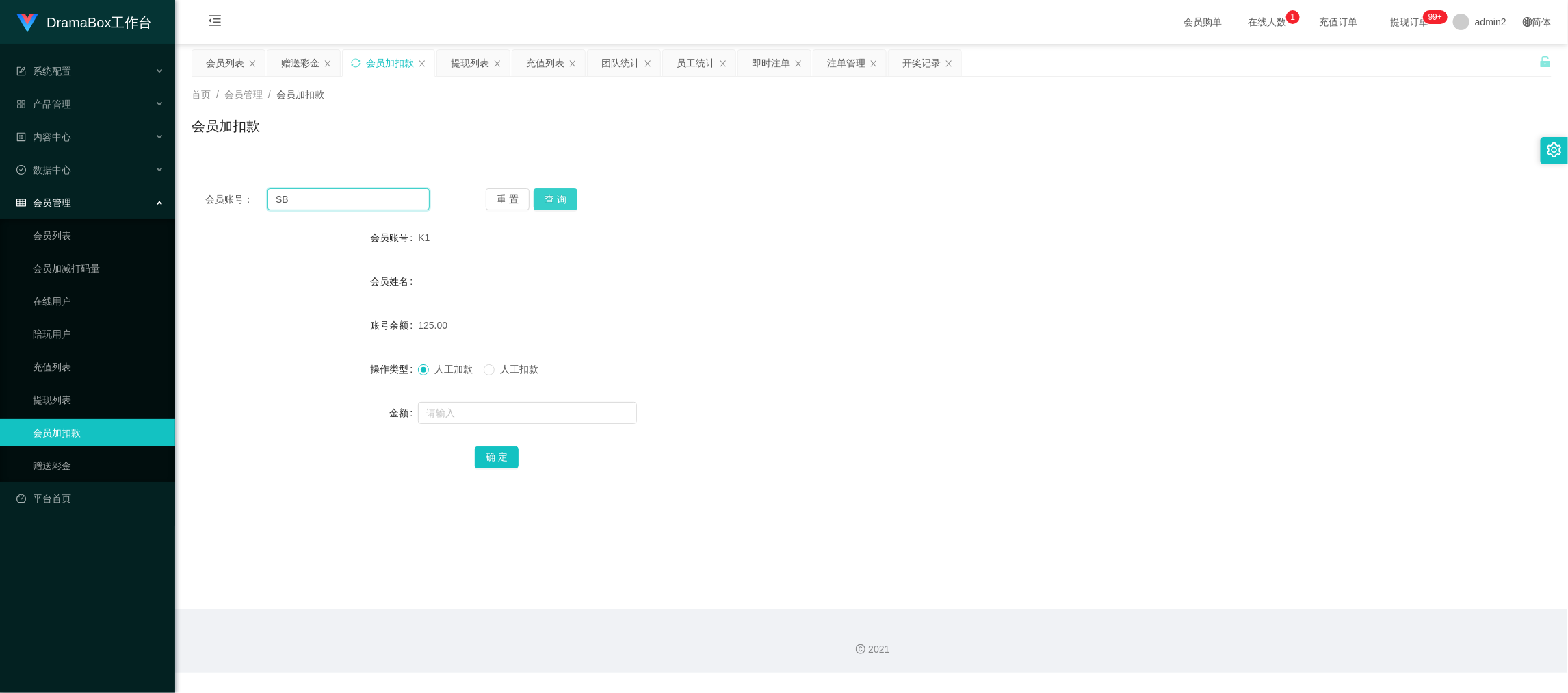
type input "SB"
click at [551, 195] on button "查 询" at bounding box center [555, 199] width 44 height 22
click at [597, 411] on input "text" at bounding box center [527, 413] width 219 height 22
type input "67"
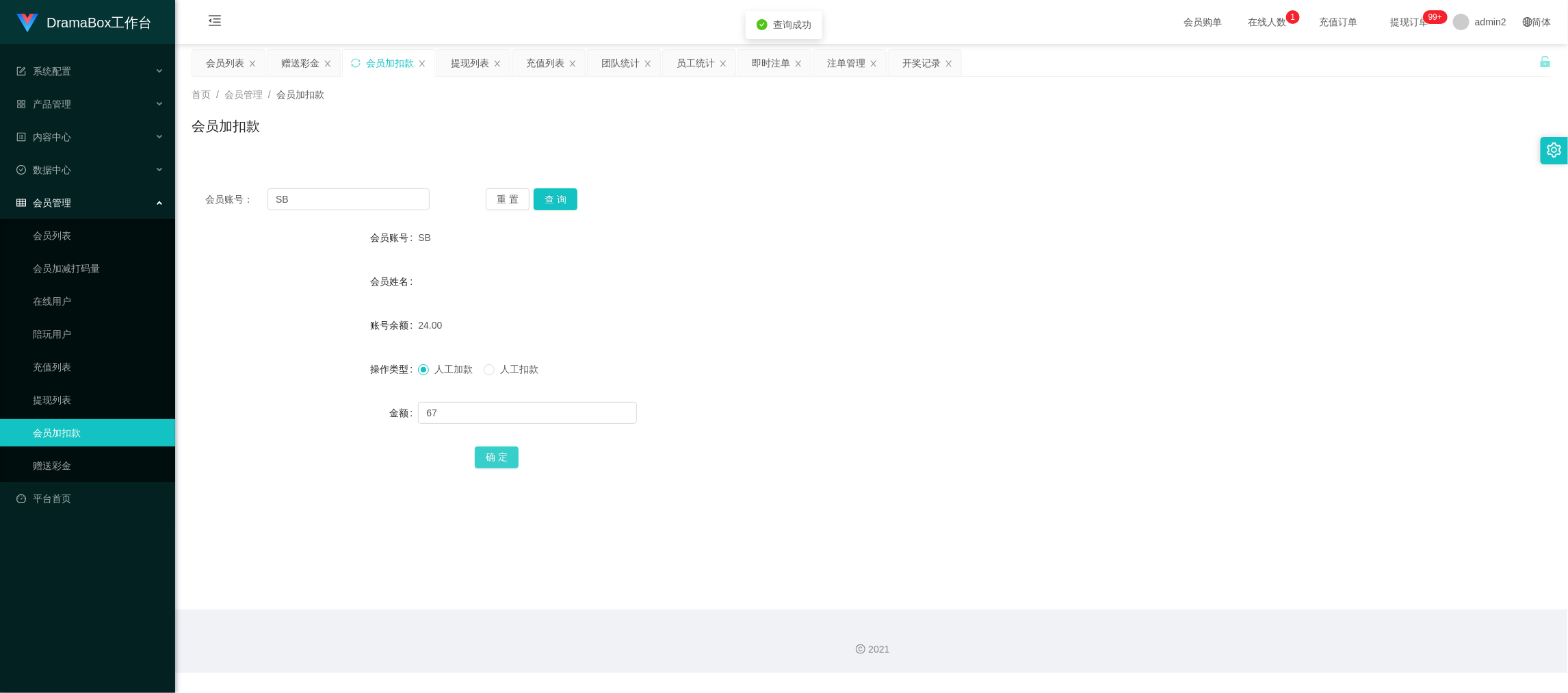
click at [500, 453] on button "确 定" at bounding box center [497, 457] width 44 height 22
click at [943, 369] on div "人工加款 人工扣款" at bounding box center [815, 369] width 794 height 27
click at [344, 192] on input "SB" at bounding box center [349, 199] width 162 height 22
drag, startPoint x: 344, startPoint y: 192, endPoint x: 373, endPoint y: 207, distance: 32.6
click at [348, 197] on input "SB" at bounding box center [349, 199] width 162 height 22
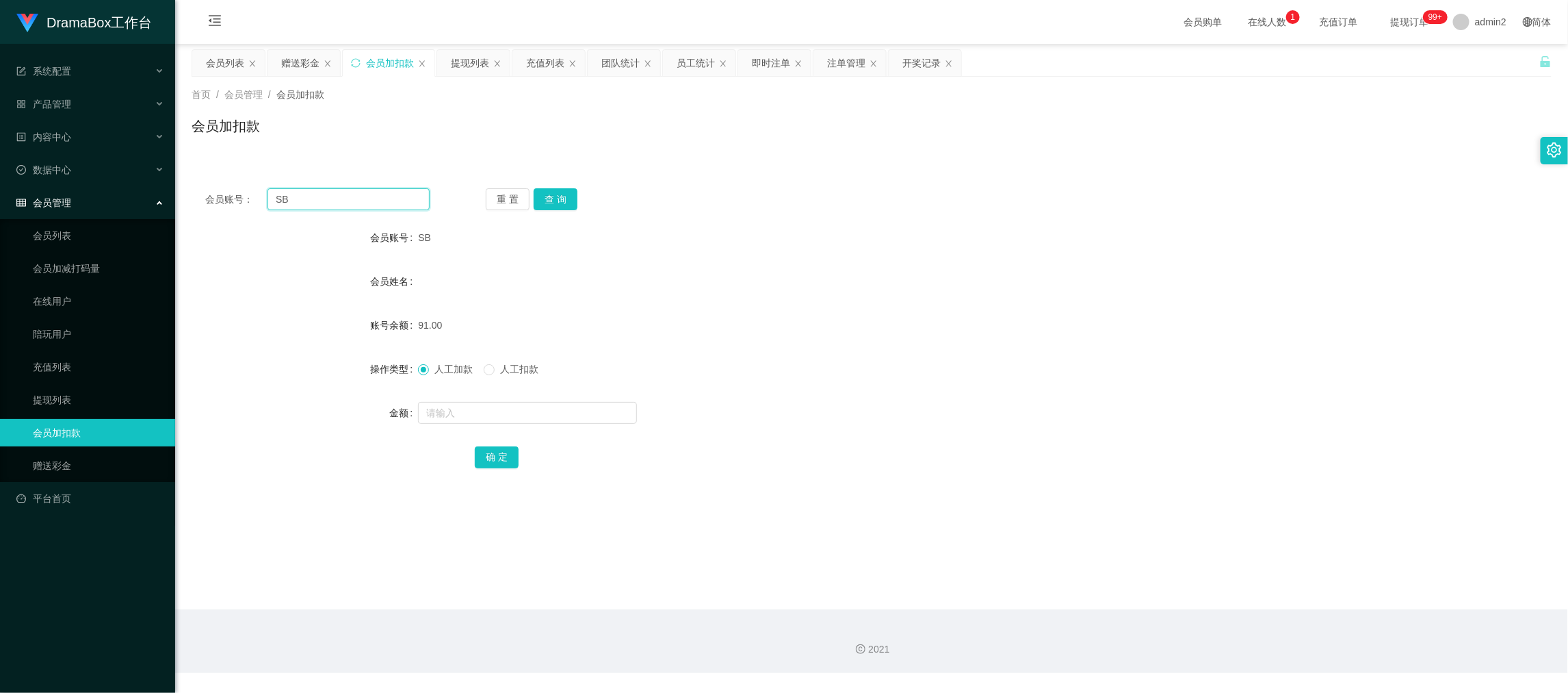
paste input "XE"
type input "XE"
click at [542, 200] on button "查 询" at bounding box center [555, 199] width 44 height 22
click at [615, 411] on input "text" at bounding box center [527, 413] width 219 height 22
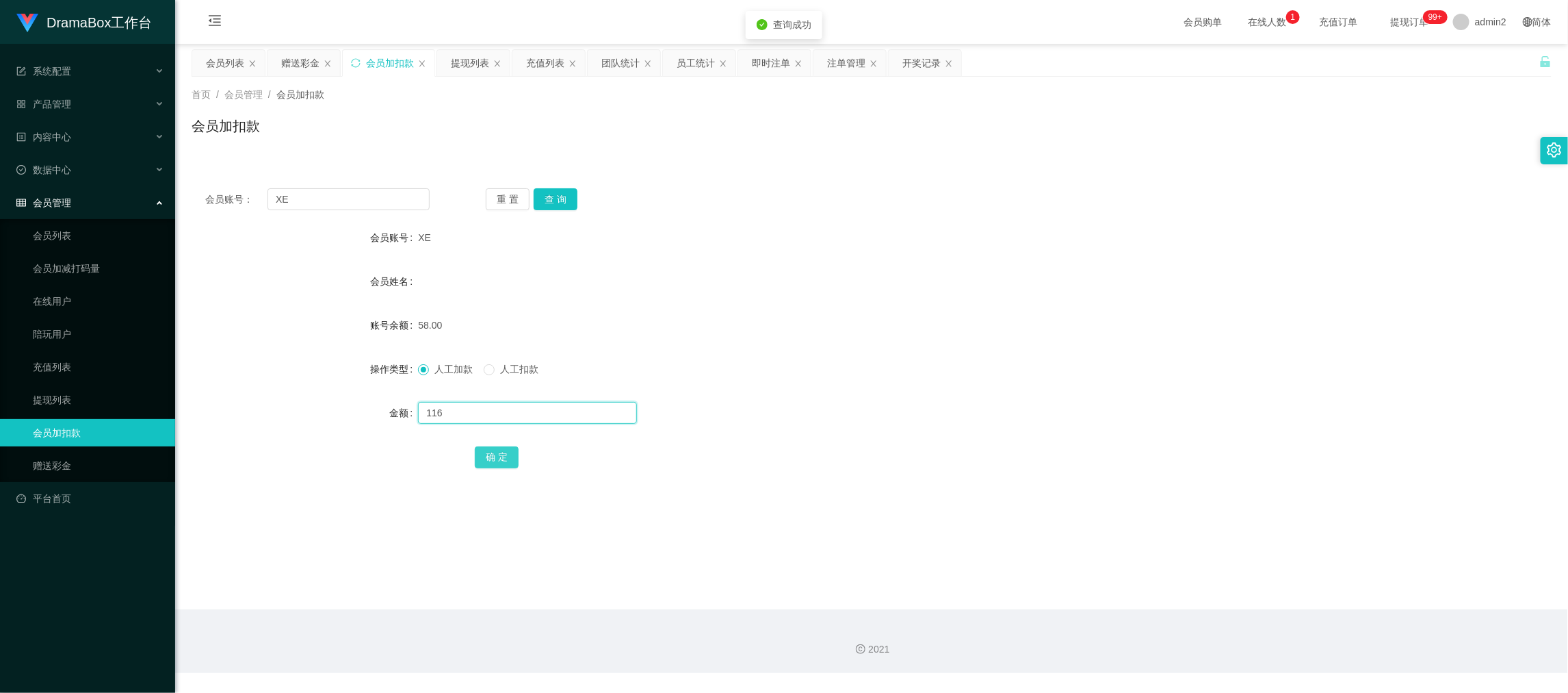
type input "116"
drag, startPoint x: 499, startPoint y: 454, endPoint x: 544, endPoint y: 443, distance: 46.3
click at [498, 454] on button "确 定" at bounding box center [497, 457] width 44 height 22
click at [888, 356] on div "人工加款 人工扣款" at bounding box center [815, 369] width 794 height 27
click at [1114, 618] on div "2021" at bounding box center [871, 641] width 1393 height 64
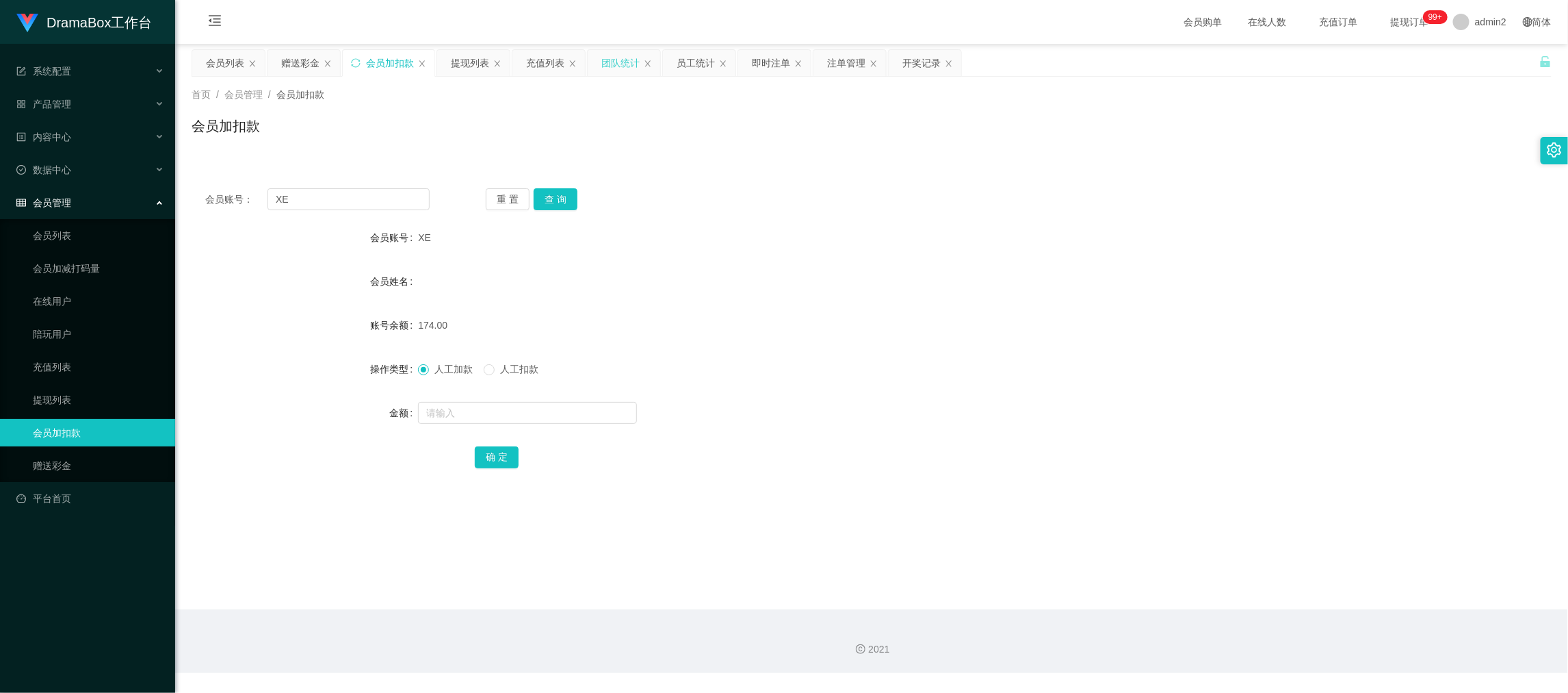
click at [630, 58] on div "团队统计" at bounding box center [621, 63] width 38 height 26
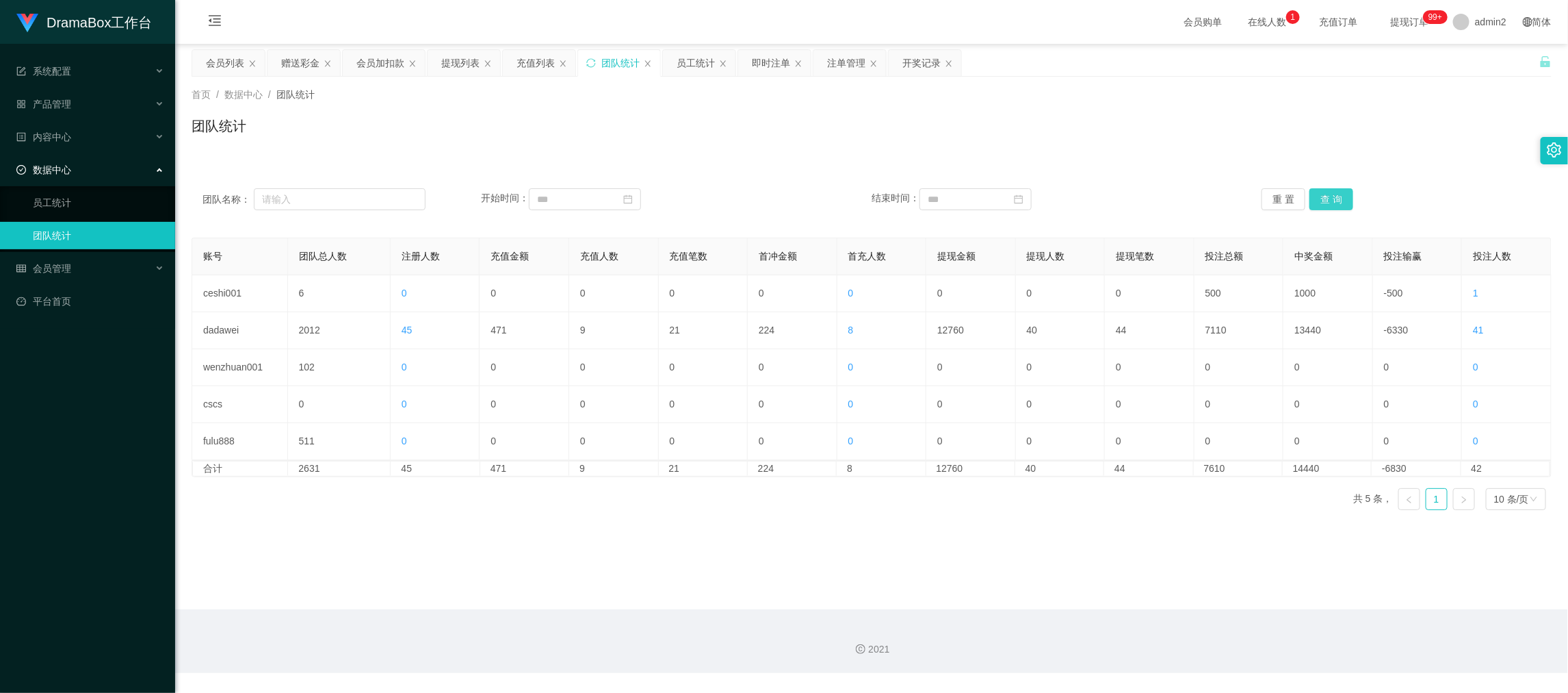
click at [1326, 200] on button "查 询" at bounding box center [1332, 199] width 44 height 22
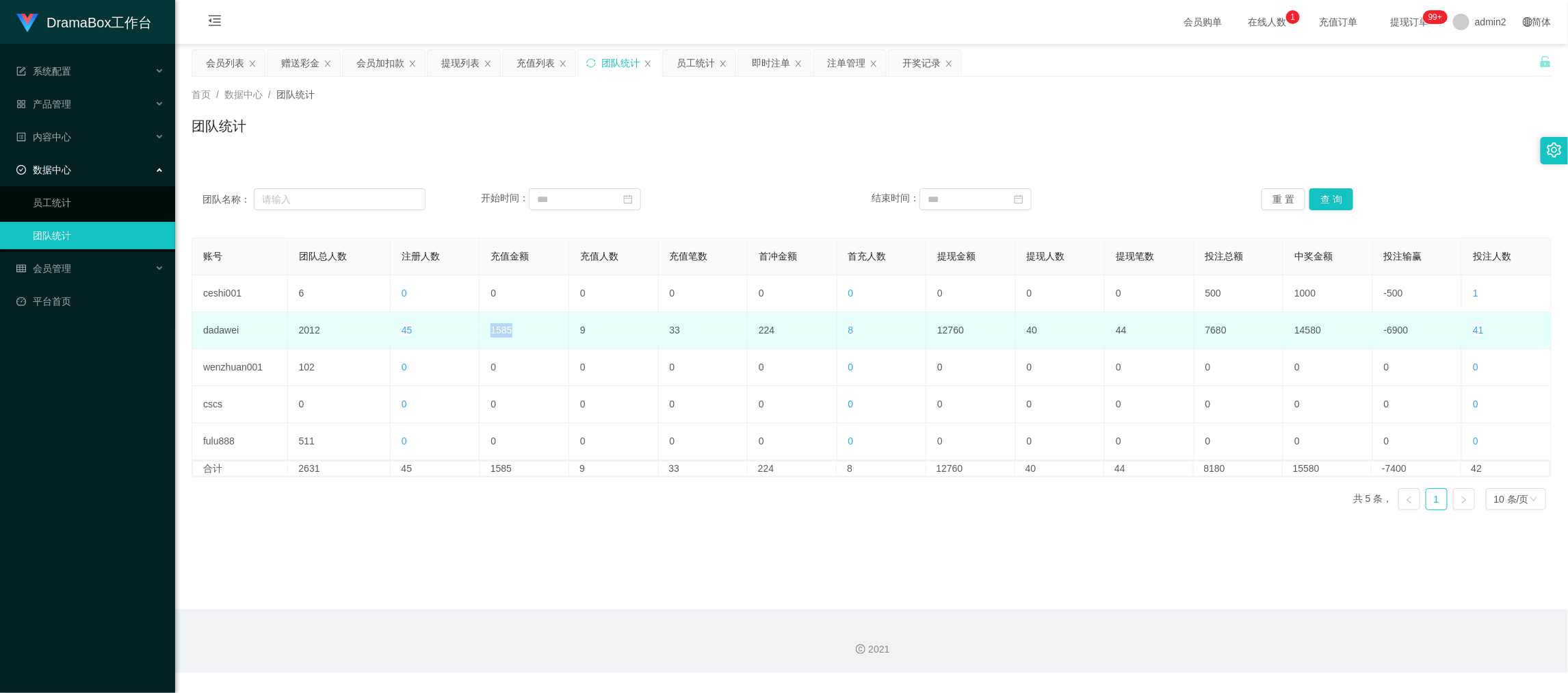
drag, startPoint x: 476, startPoint y: 329, endPoint x: 529, endPoint y: 334, distance: 53.2
click at [529, 334] on tr "dadawei 2012 45 1585 9 33 224 8 12760 40 44 7680 14580 -6900 41" at bounding box center [872, 330] width 1359 height 37
copy tr "1585"
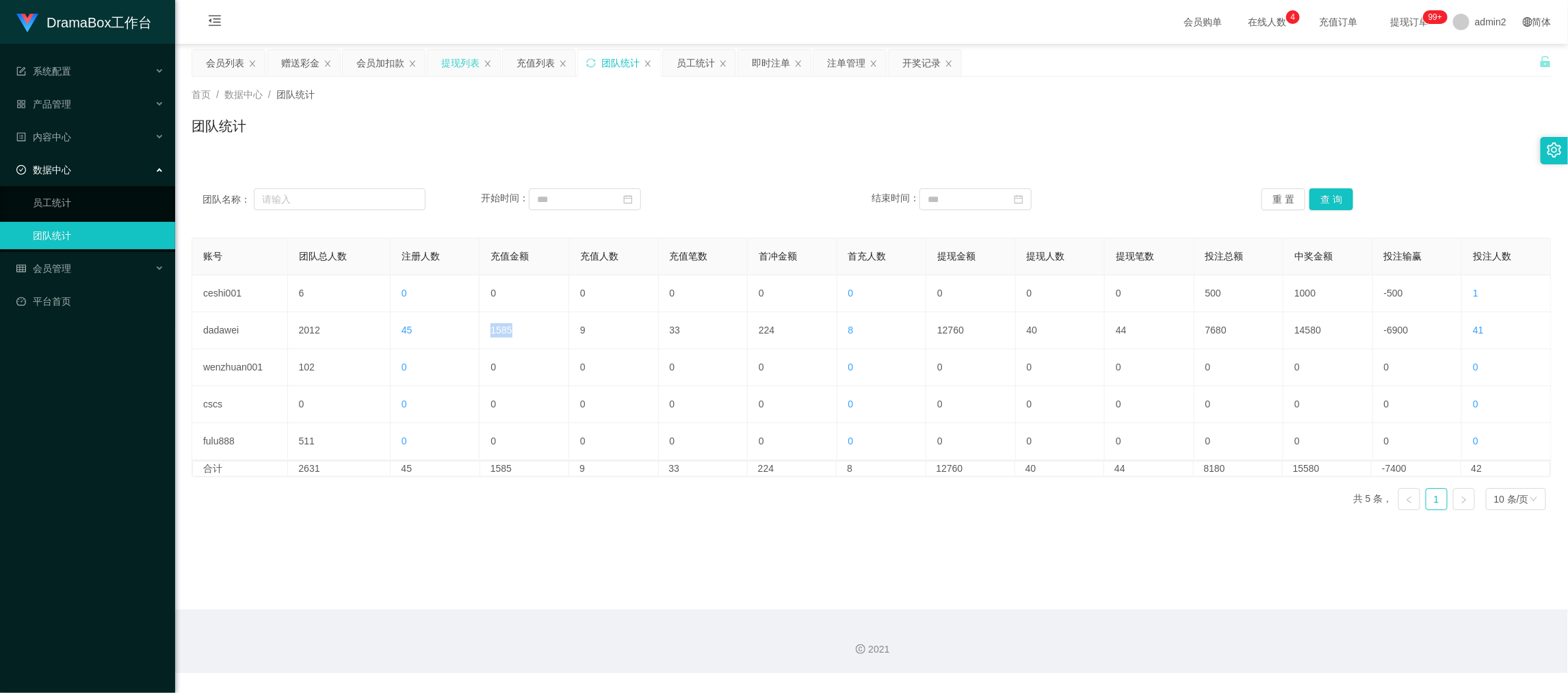
click at [470, 67] on div "提现列表" at bounding box center [461, 63] width 38 height 26
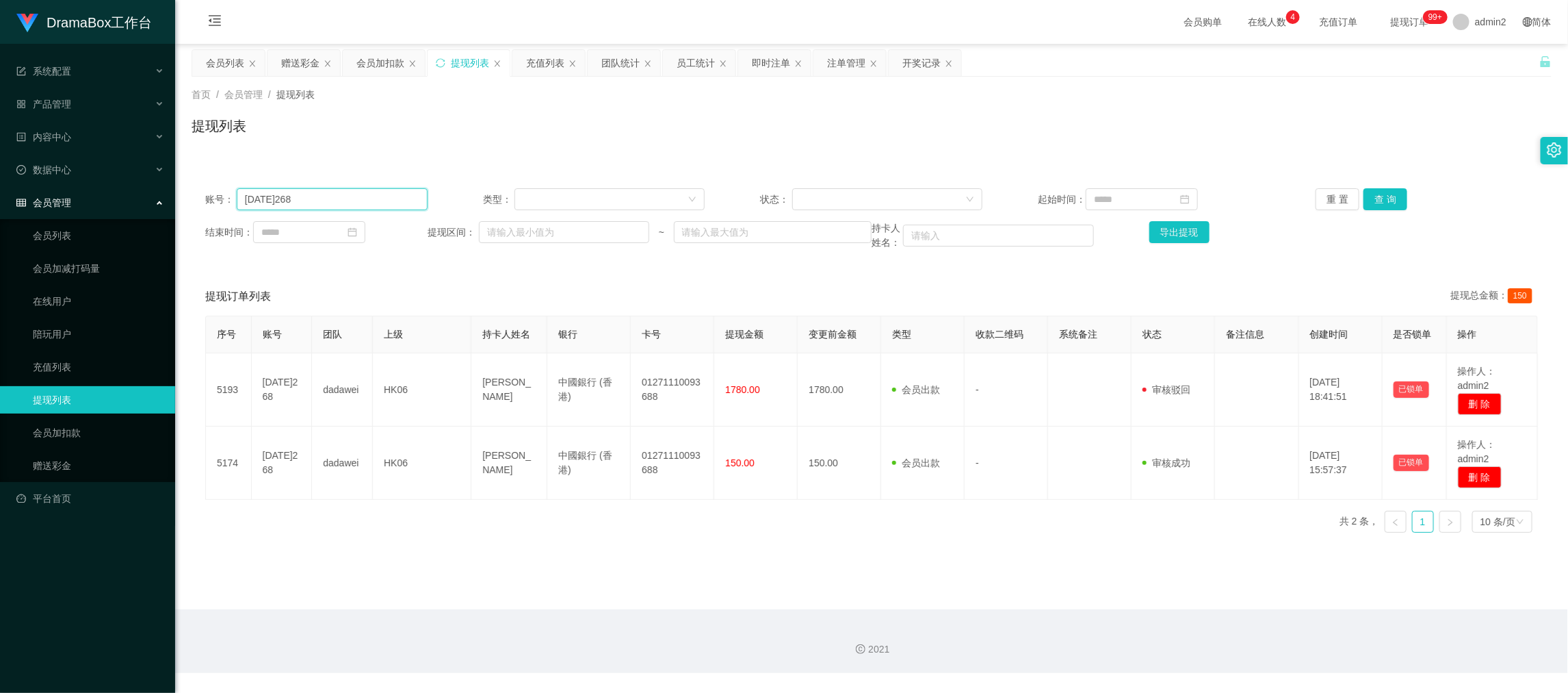
click at [344, 200] on input "[DATE]268" at bounding box center [332, 199] width 191 height 22
click at [906, 197] on div at bounding box center [883, 199] width 165 height 21
click at [835, 247] on li "审核成功" at bounding box center [881, 248] width 189 height 22
click at [1146, 192] on input at bounding box center [1142, 199] width 112 height 22
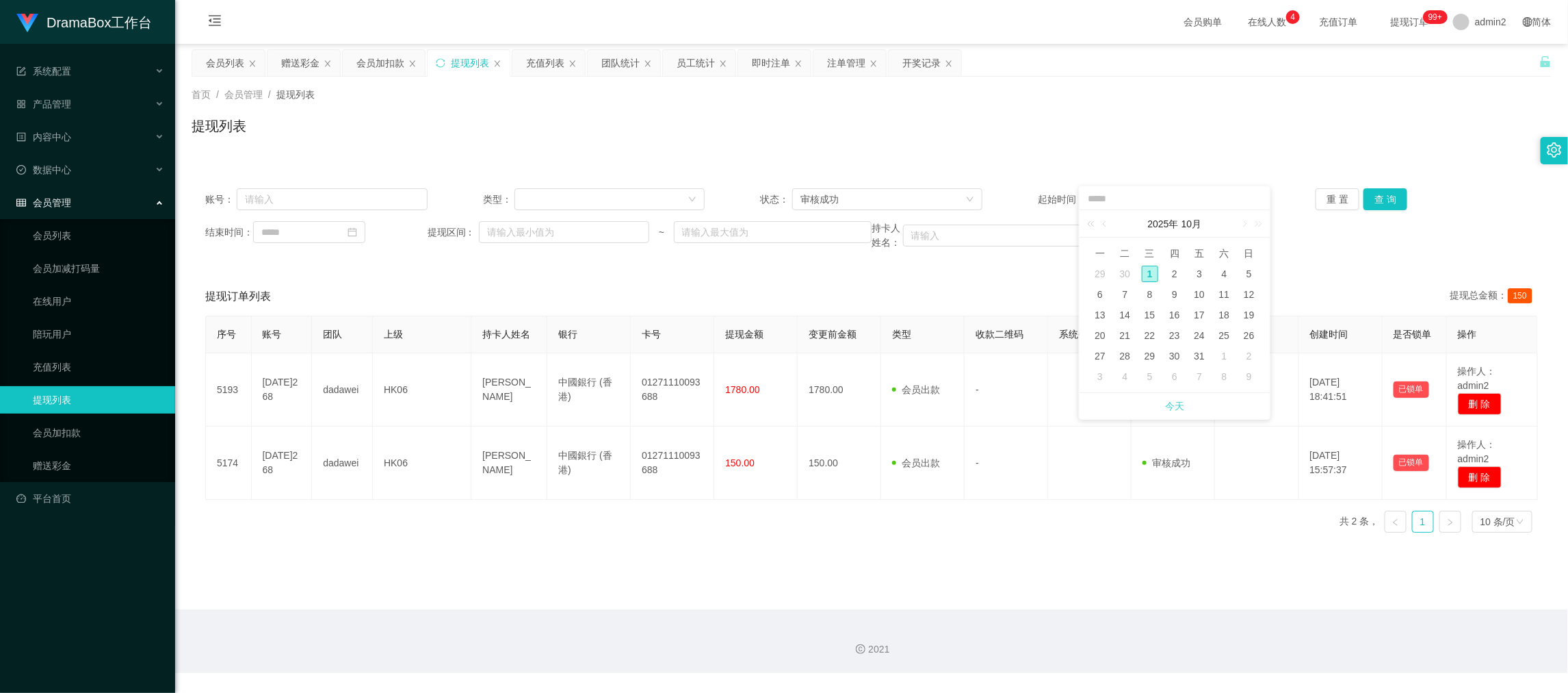
click at [1181, 410] on link "今天" at bounding box center [1175, 406] width 19 height 26
type input "**********"
click at [301, 238] on input at bounding box center [309, 232] width 112 height 22
click at [351, 435] on link "今天" at bounding box center [348, 439] width 19 height 26
type input "**********"
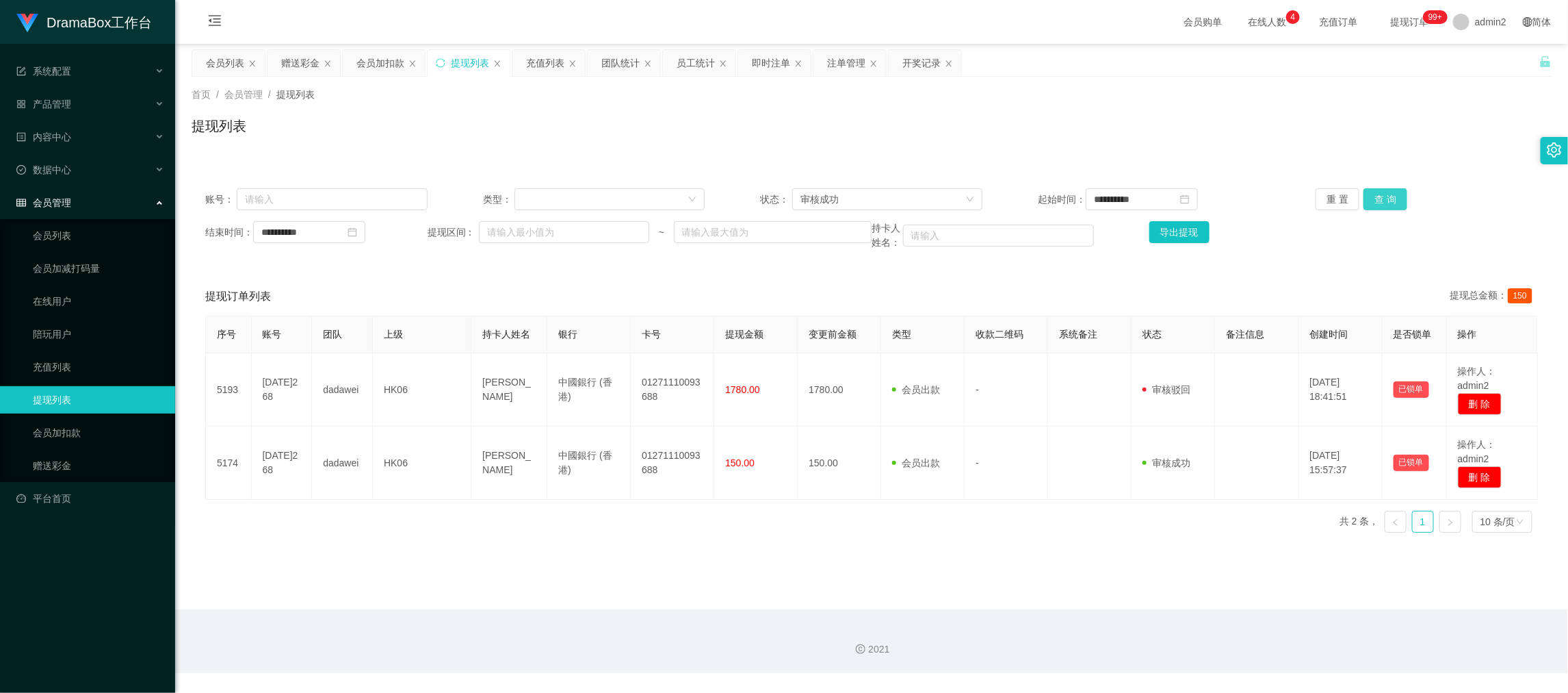
click at [1379, 197] on button "查 询" at bounding box center [1385, 199] width 44 height 22
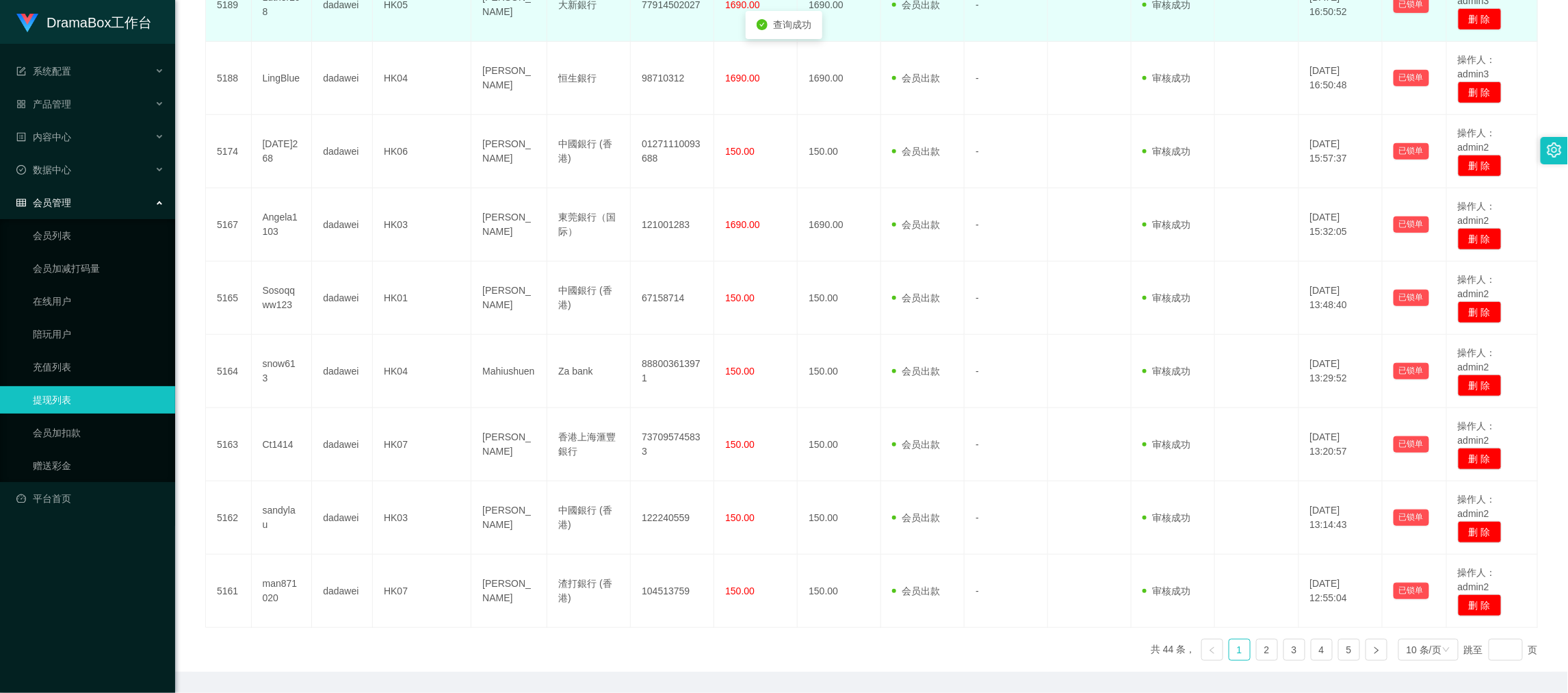
scroll to position [501, 0]
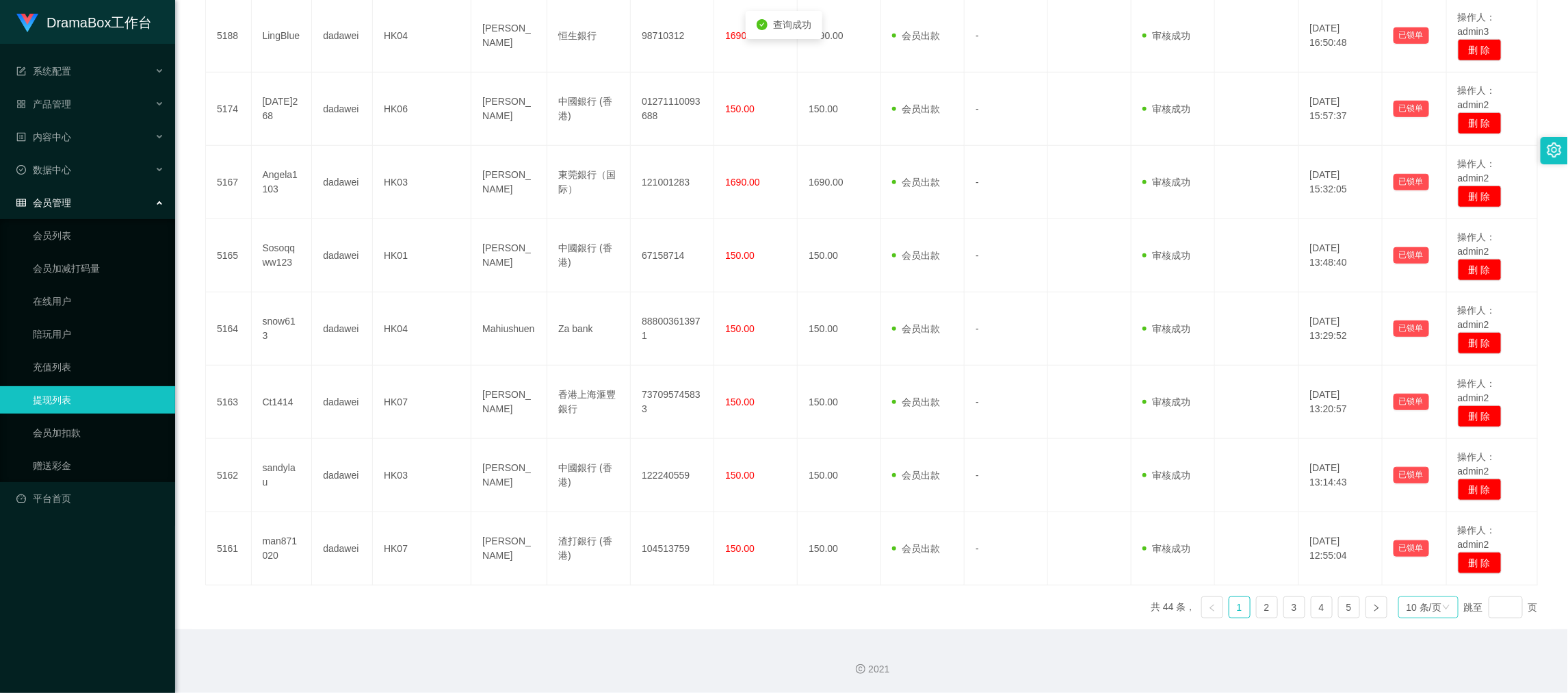
click at [1414, 602] on div "10 条/页" at bounding box center [1424, 607] width 35 height 21
click at [1424, 574] on li "1000 条/页" at bounding box center [1418, 584] width 62 height 22
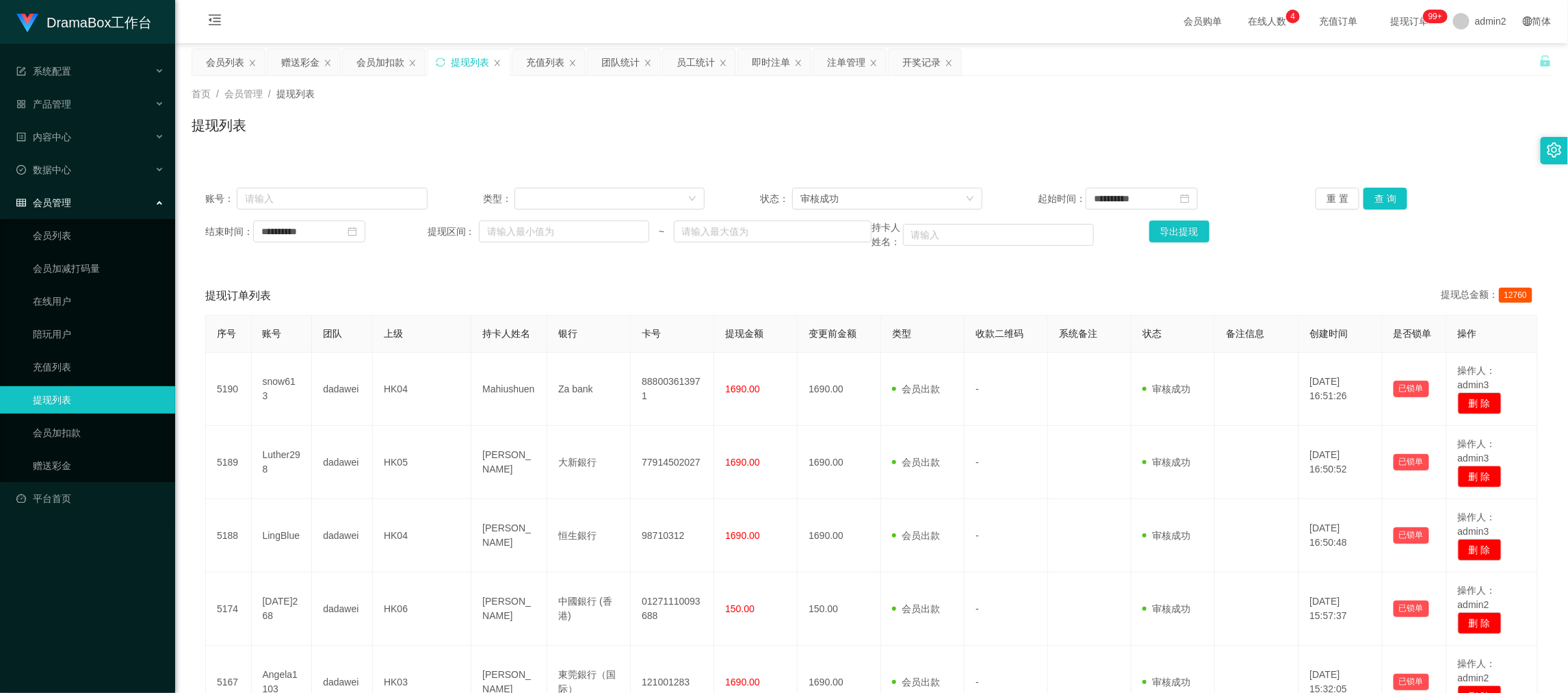
scroll to position [0, 0]
click at [1394, 204] on button "查 询" at bounding box center [1385, 199] width 44 height 22
click at [1179, 234] on button "导出提现" at bounding box center [1179, 232] width 60 height 22
click at [380, 65] on div "会员加扣款" at bounding box center [380, 63] width 48 height 26
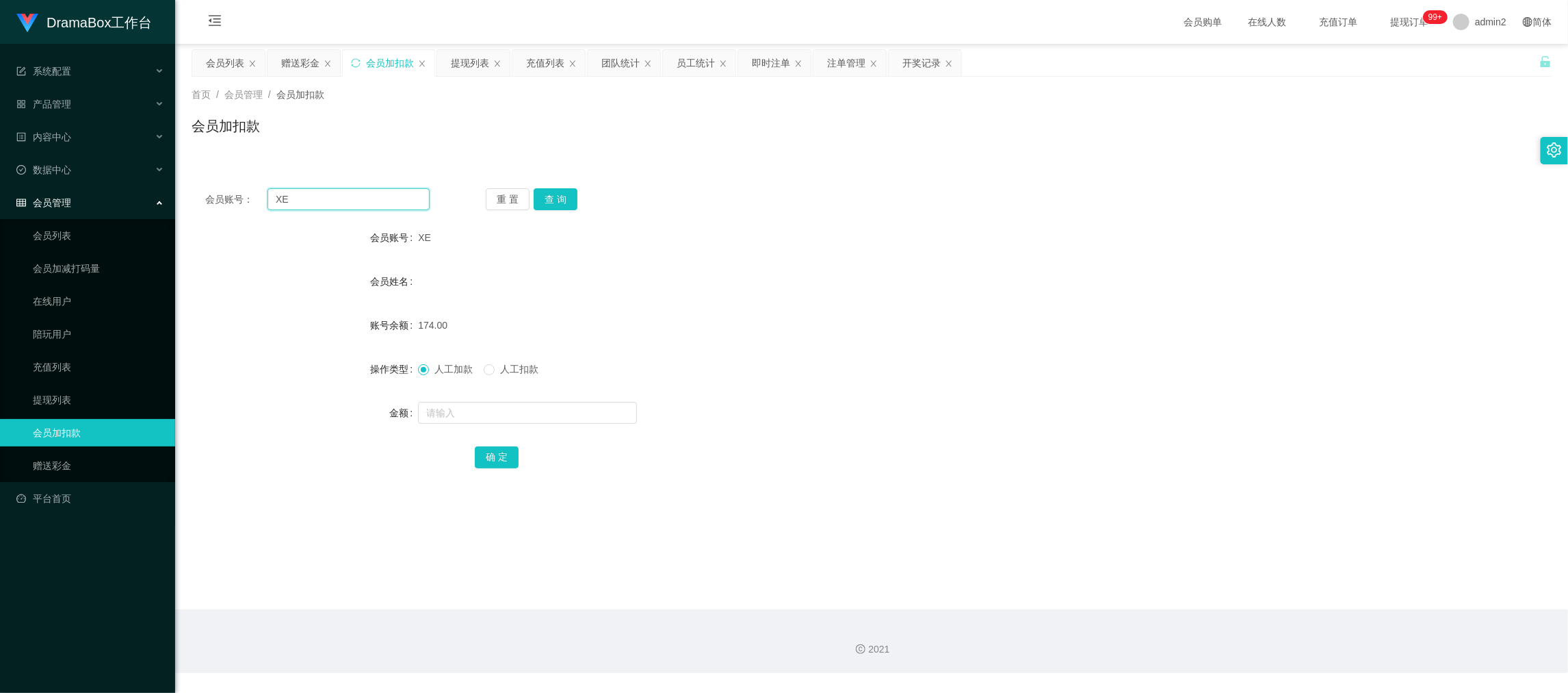
click at [384, 190] on input "XE" at bounding box center [349, 199] width 162 height 22
paste input "9999"
type input "9999"
click at [566, 200] on button "查 询" at bounding box center [555, 199] width 44 height 22
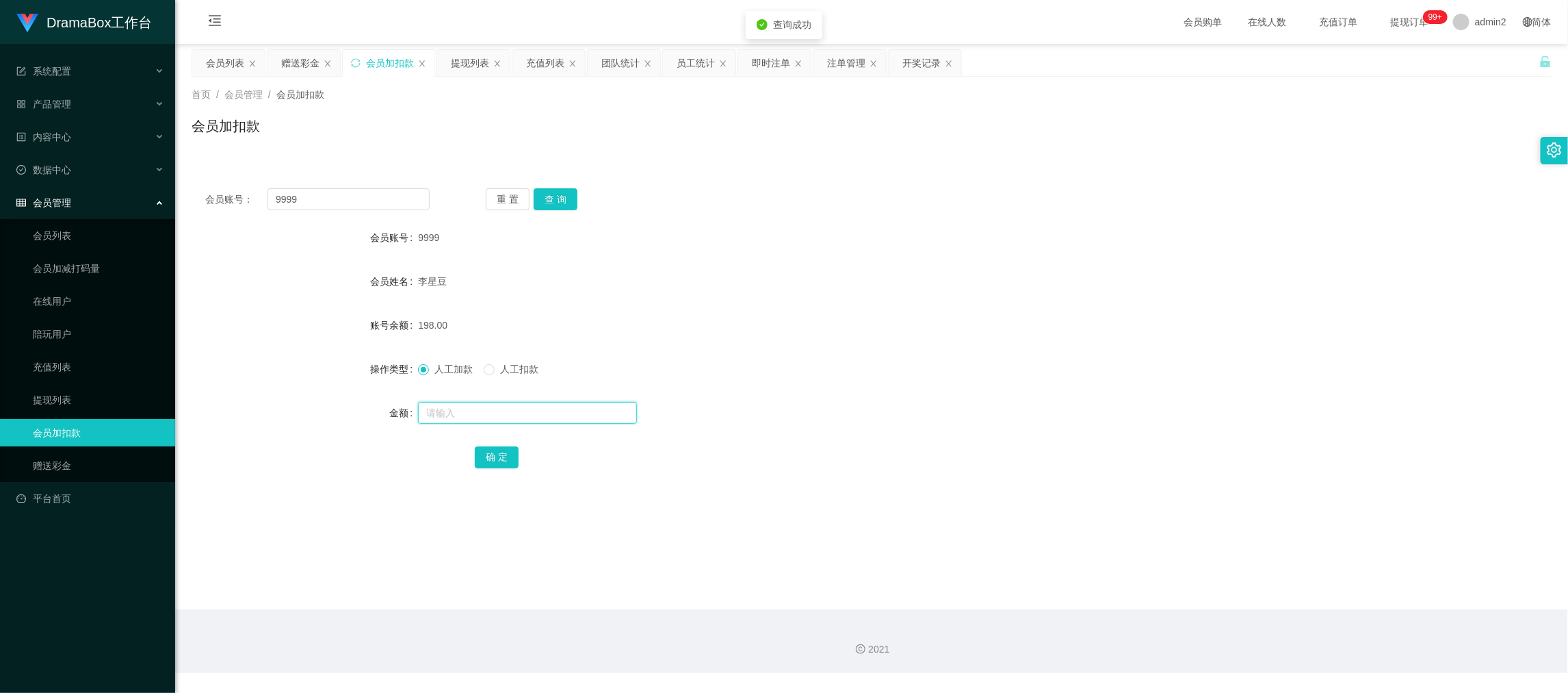
click at [579, 405] on input "text" at bounding box center [527, 413] width 219 height 22
type input "112"
click at [503, 457] on button "确 定" at bounding box center [497, 457] width 44 height 22
click at [834, 374] on div "人工加款 人工扣款" at bounding box center [815, 369] width 794 height 27
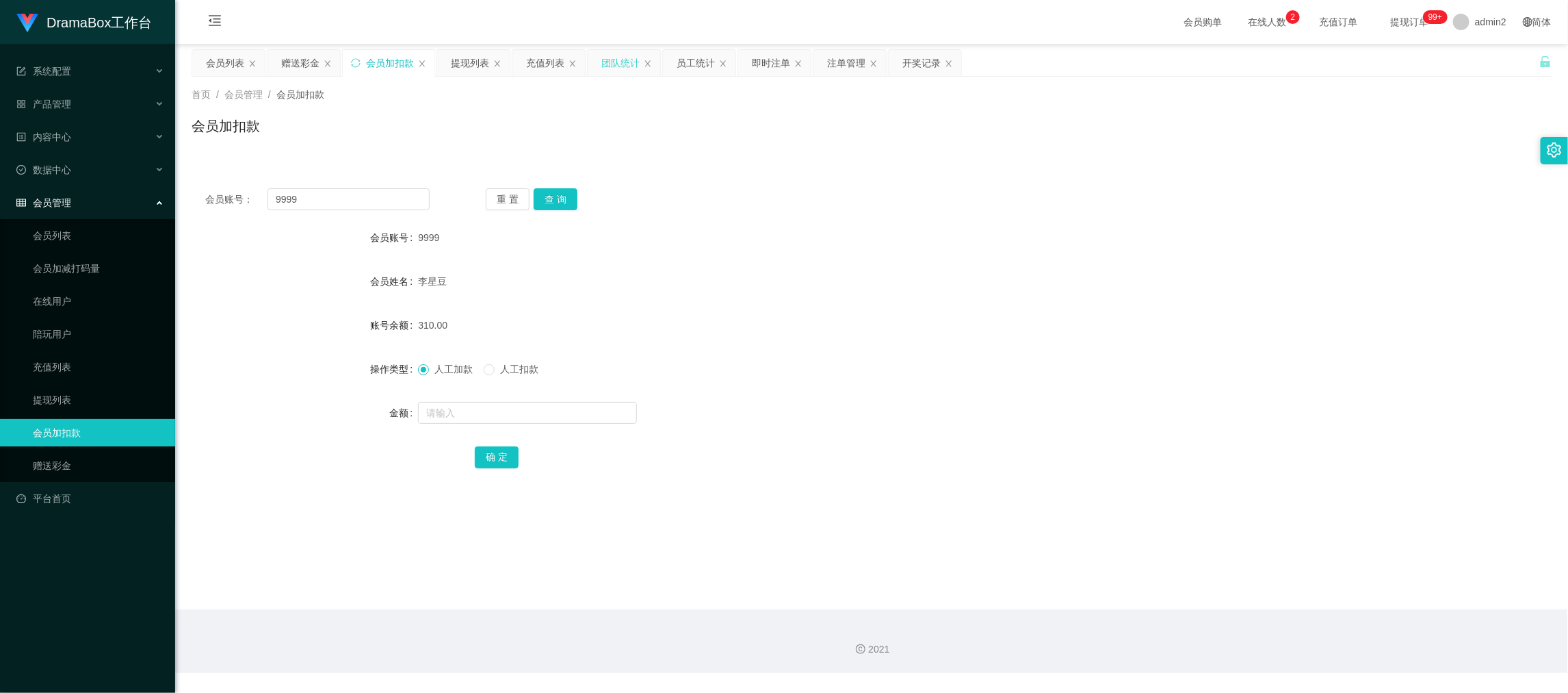
click at [608, 65] on div "团队统计" at bounding box center [621, 63] width 38 height 26
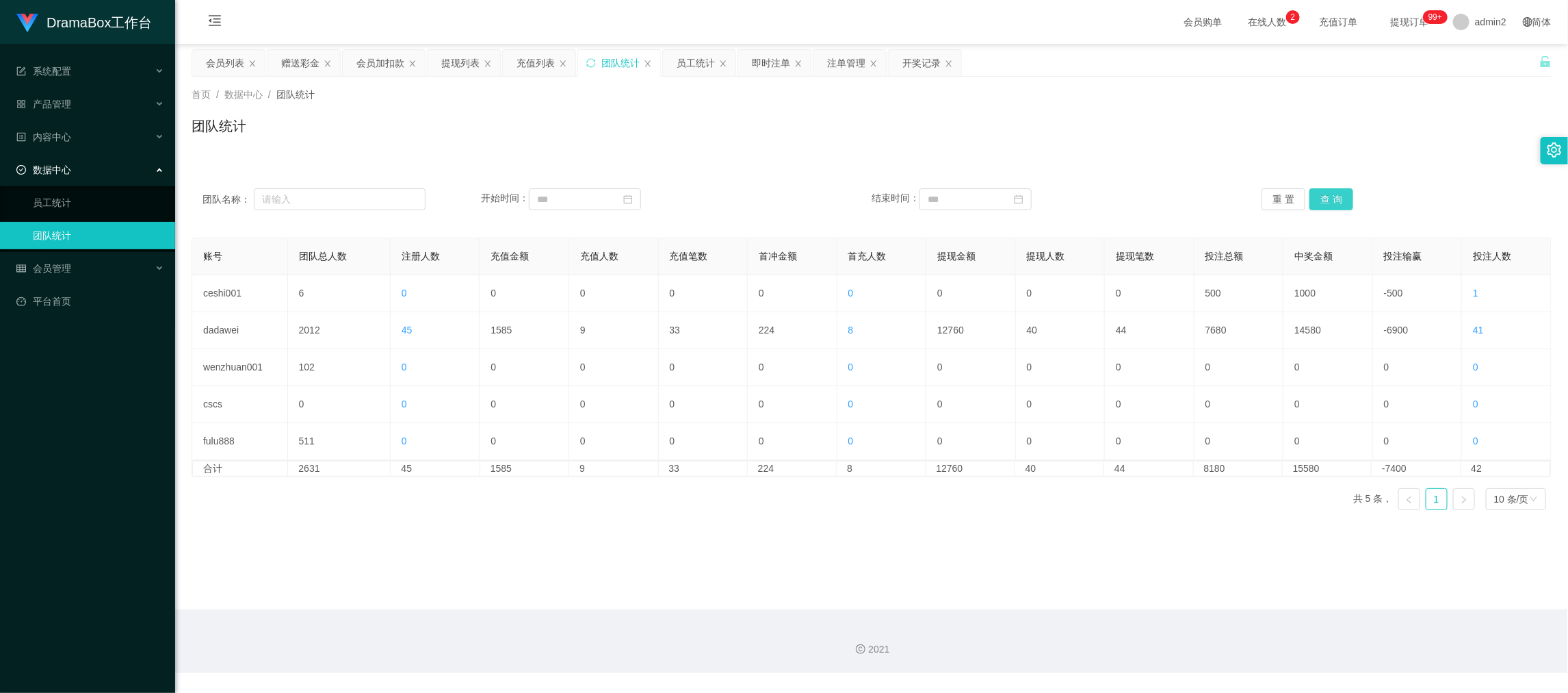
click at [1325, 199] on button "查 询" at bounding box center [1332, 199] width 44 height 22
click at [520, 60] on div "充值列表" at bounding box center [536, 63] width 38 height 26
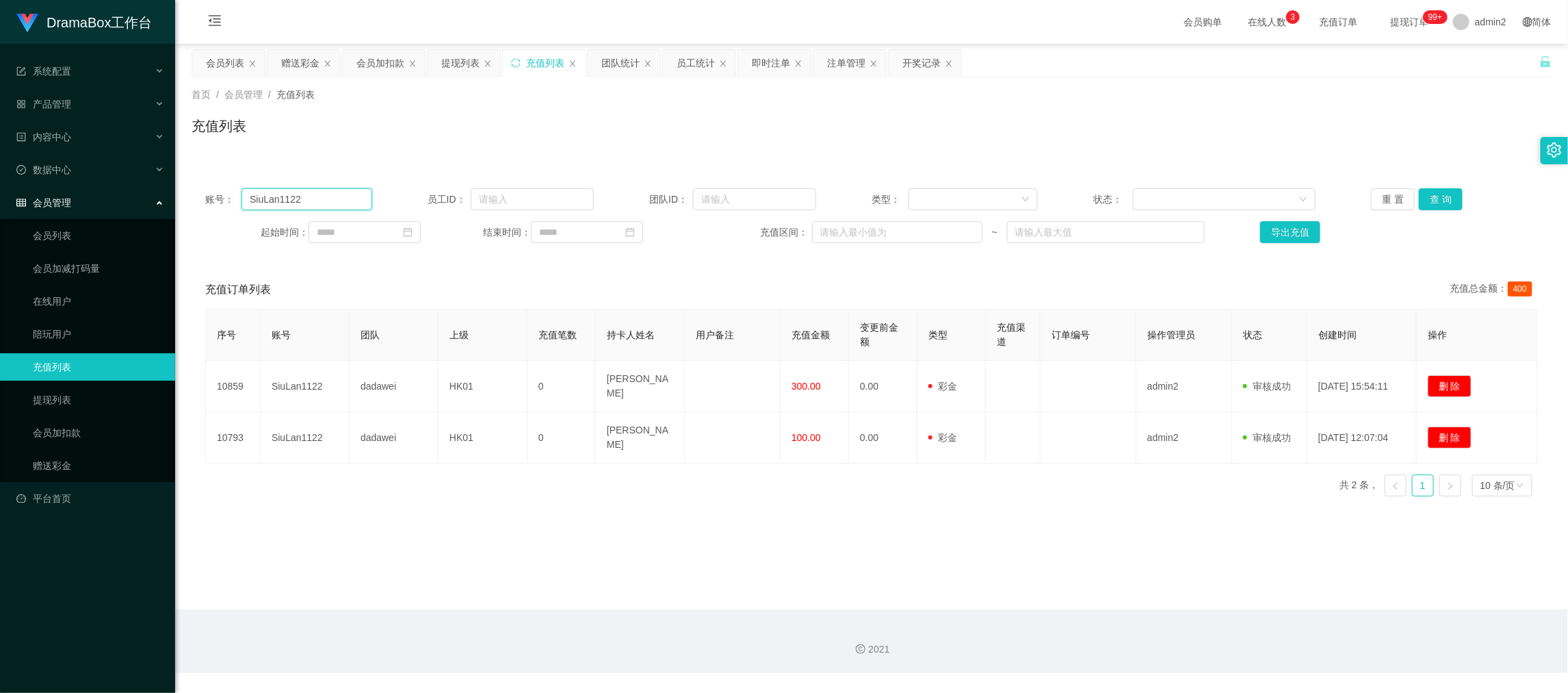
click at [324, 196] on input "SiuLan1122" at bounding box center [306, 199] width 130 height 22
click at [351, 231] on input at bounding box center [365, 232] width 112 height 22
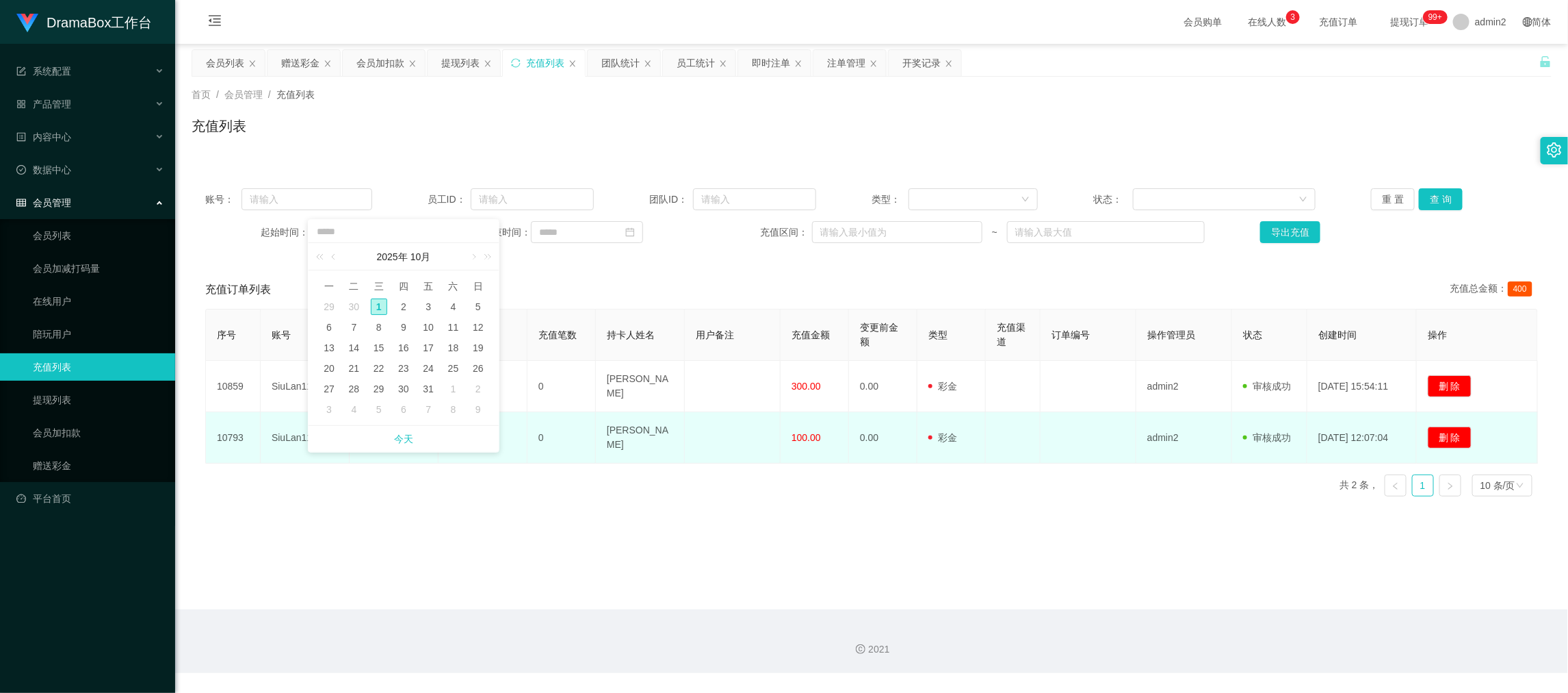
drag, startPoint x: 402, startPoint y: 435, endPoint x: 485, endPoint y: 426, distance: 83.5
click at [402, 435] on link "今天" at bounding box center [404, 439] width 19 height 26
type input "**********"
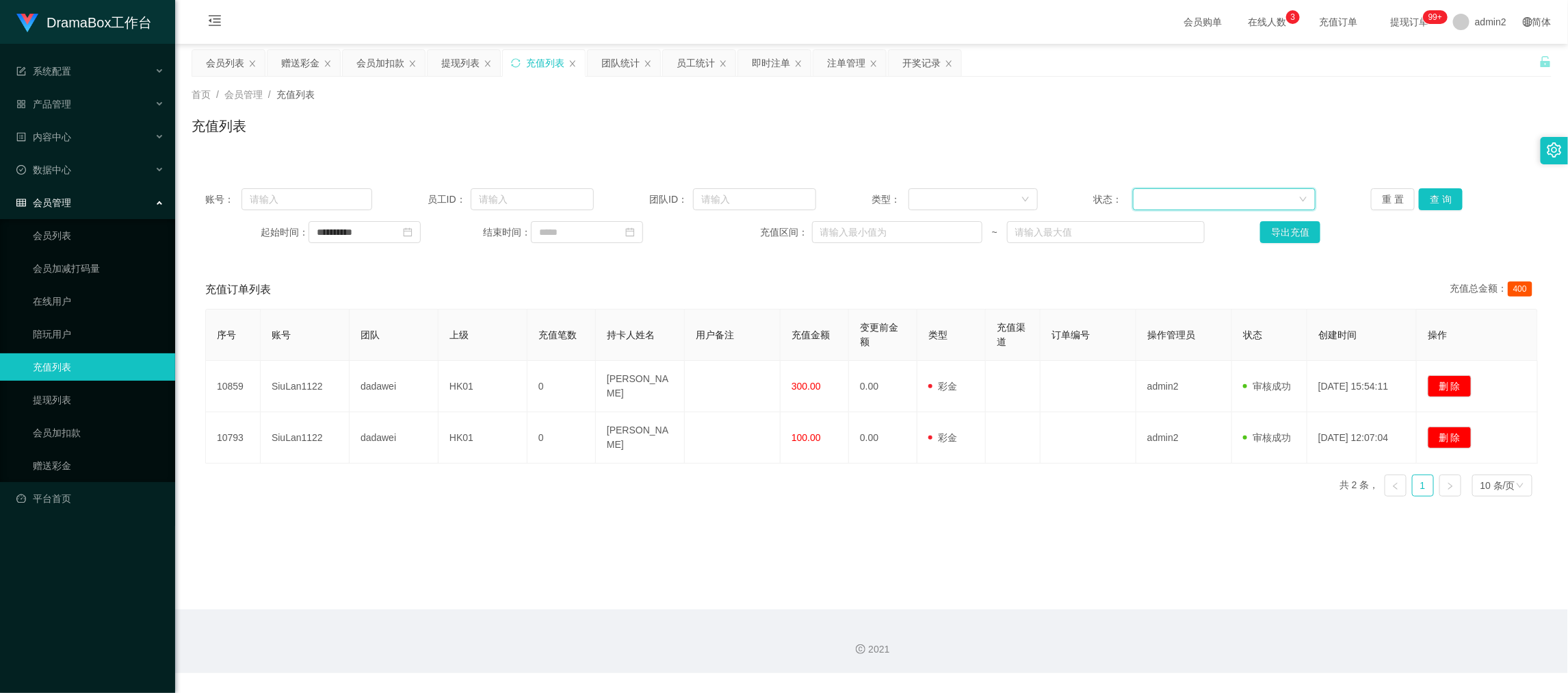
click at [1177, 191] on div at bounding box center [1220, 199] width 157 height 21
click at [1172, 229] on li "充值成功" at bounding box center [1216, 226] width 181 height 22
click at [1000, 201] on div at bounding box center [969, 199] width 104 height 21
click at [954, 229] on li "后台充值" at bounding box center [967, 226] width 128 height 22
click at [564, 225] on input at bounding box center [586, 232] width 112 height 22
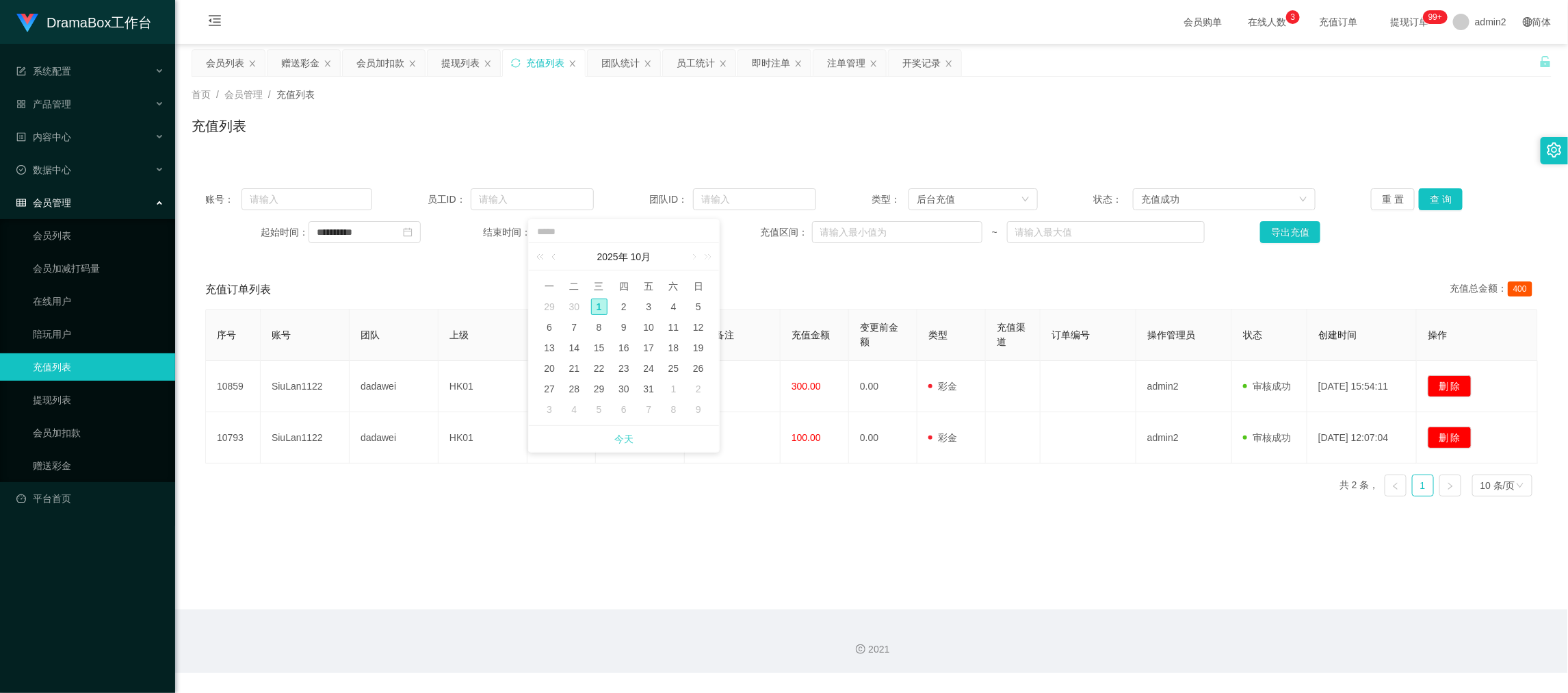
click at [625, 438] on link "今天" at bounding box center [624, 439] width 19 height 26
type input "**********"
click at [1421, 201] on button "查 询" at bounding box center [1441, 199] width 44 height 22
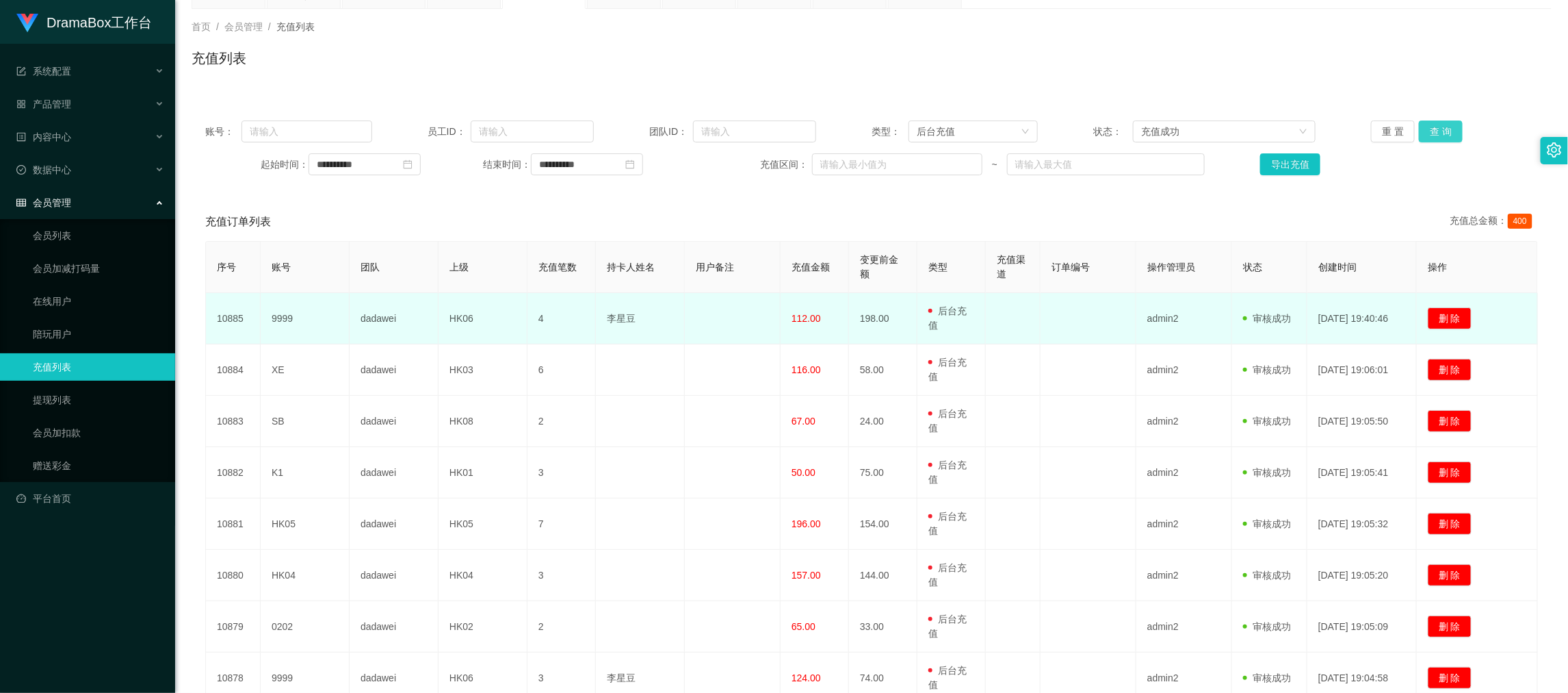
scroll to position [102, 0]
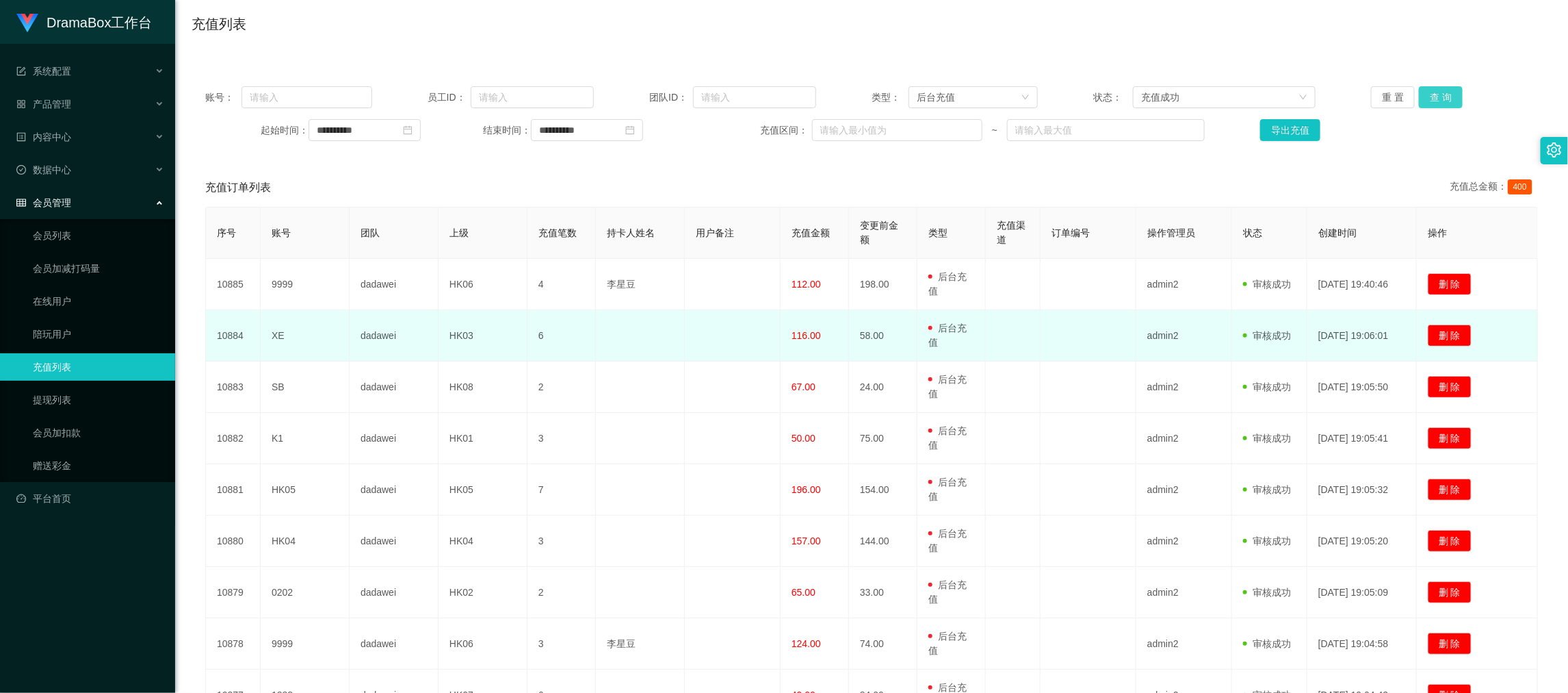
click at [1419, 87] on button "查 询" at bounding box center [1441, 98] width 44 height 22
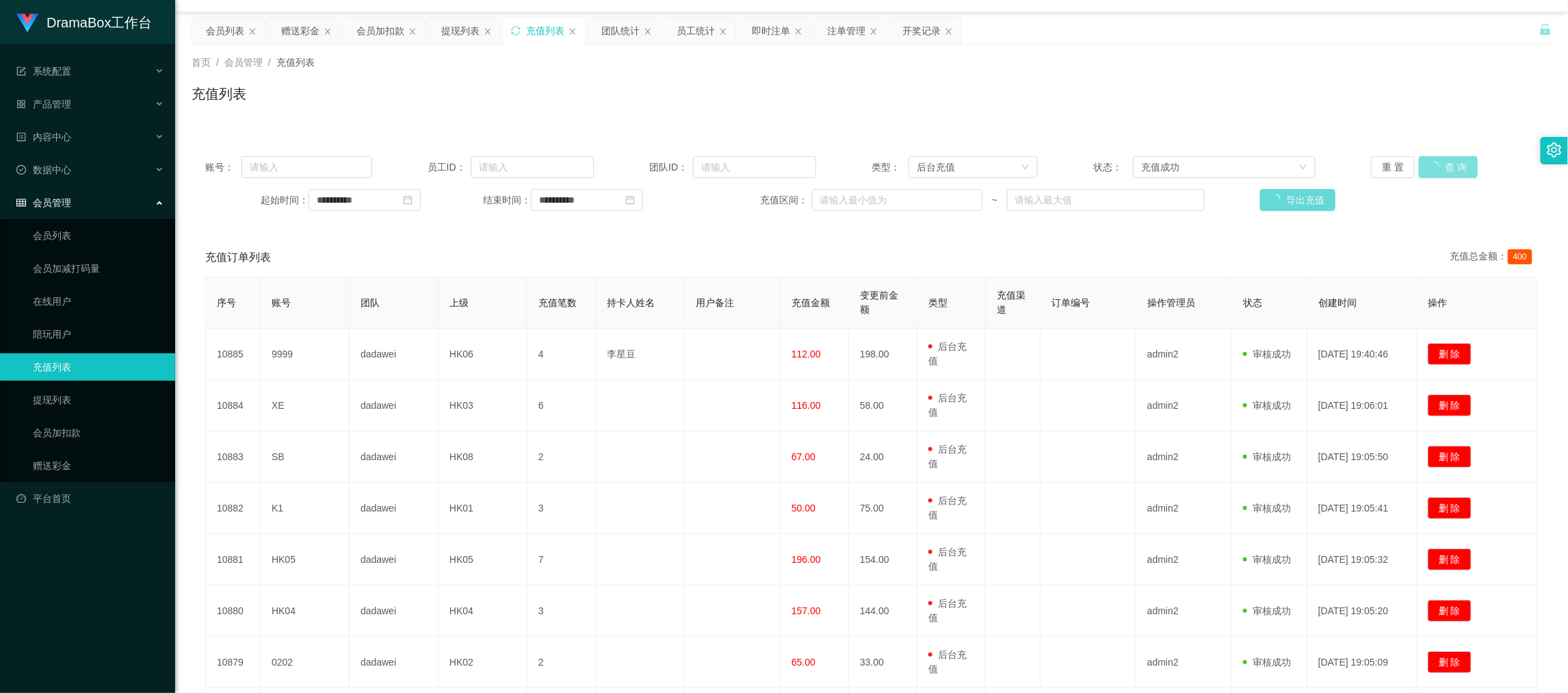
scroll to position [0, 0]
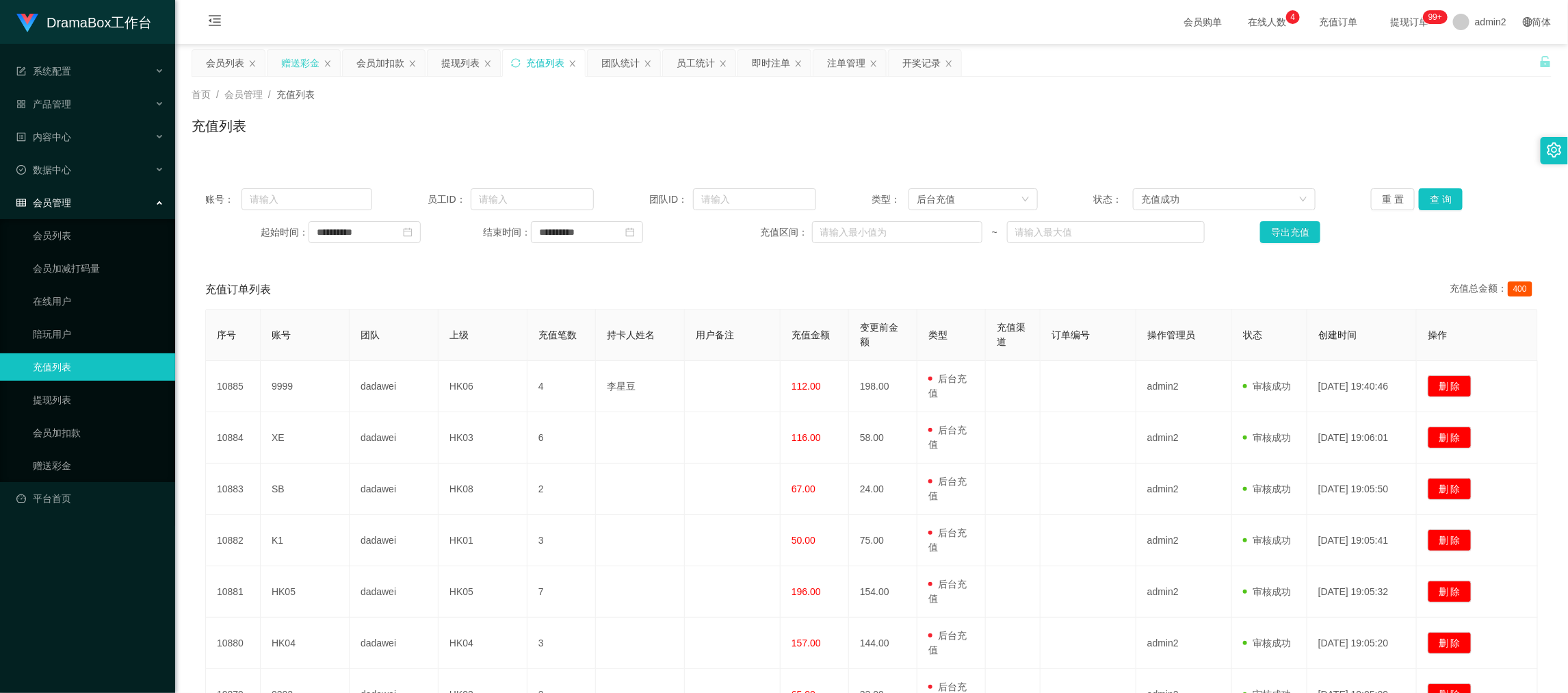
click at [292, 63] on div "赠送彩金" at bounding box center [301, 63] width 38 height 26
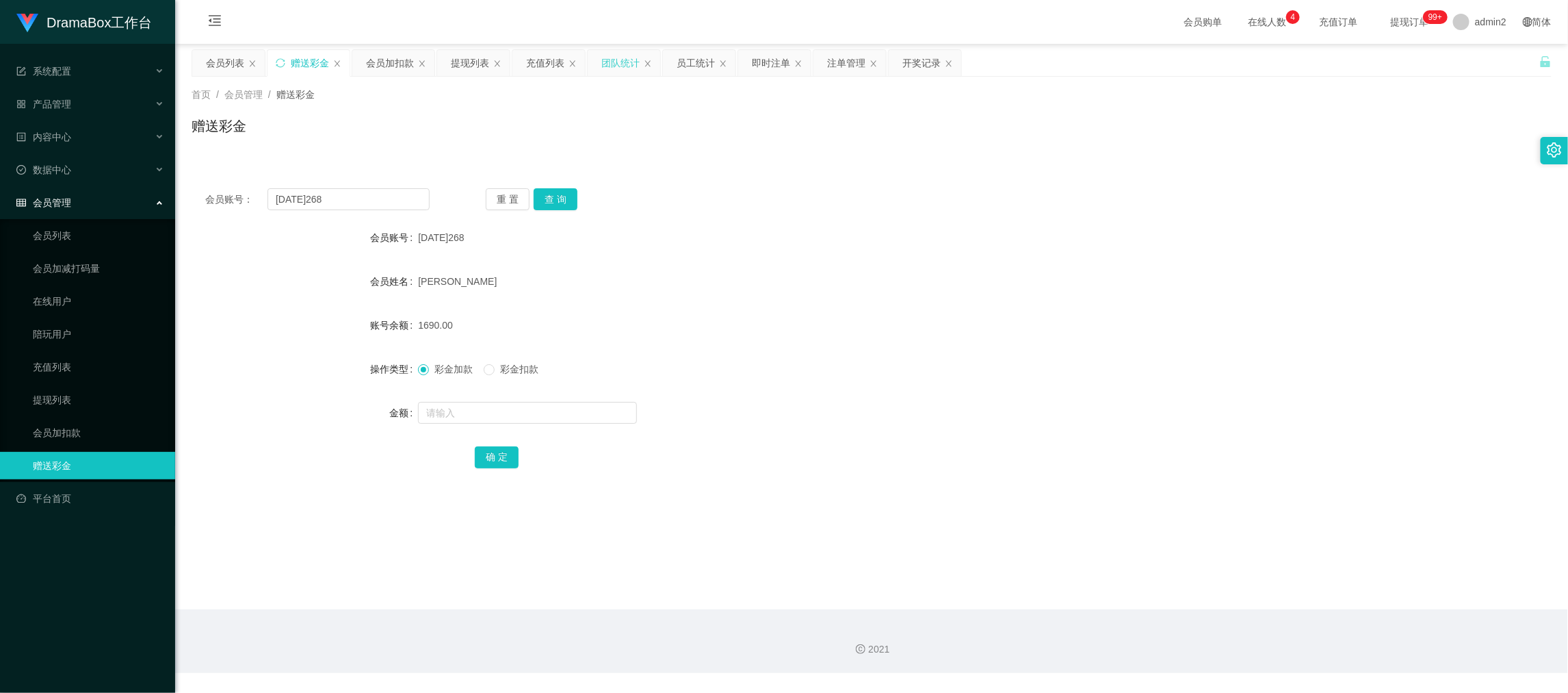
click at [633, 68] on div "团队统计" at bounding box center [621, 63] width 38 height 26
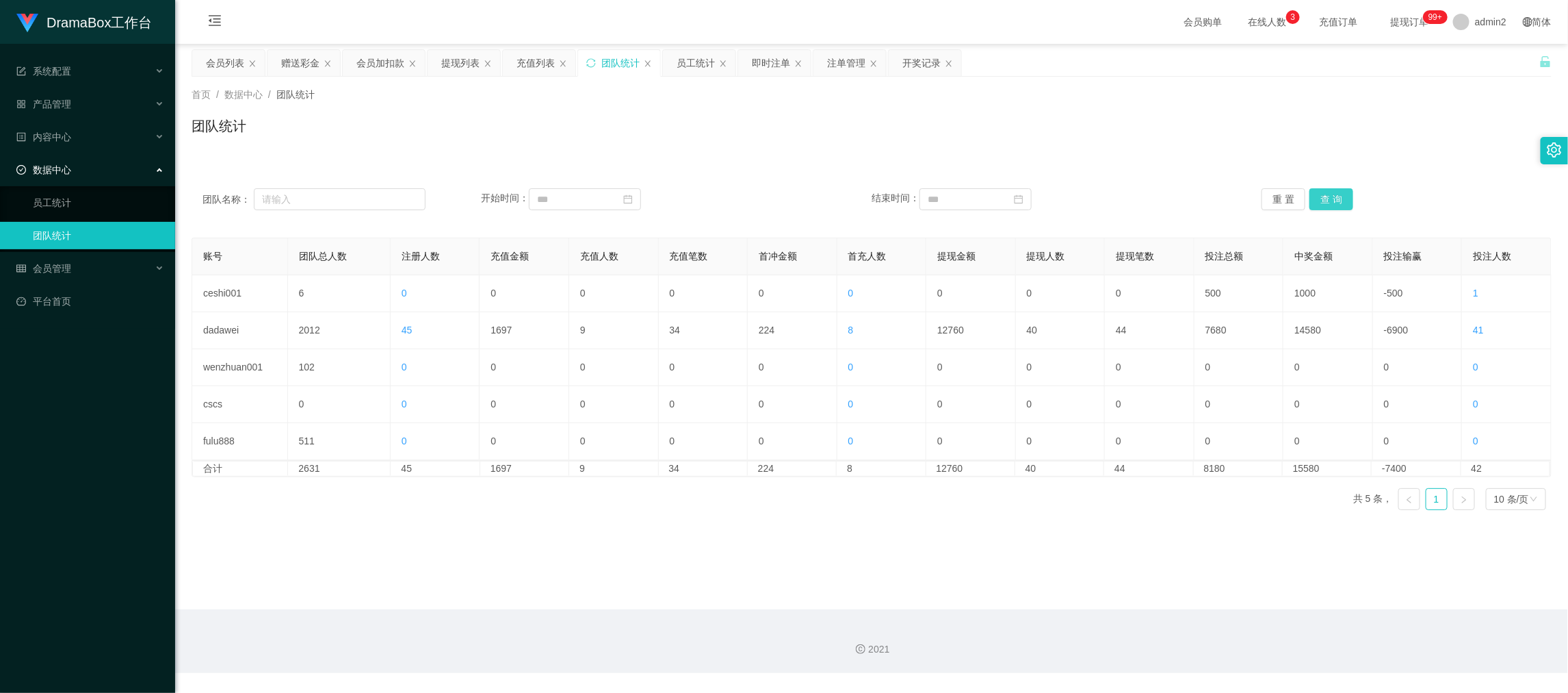
click at [1333, 195] on button "查 询" at bounding box center [1332, 199] width 44 height 22
click at [356, 58] on div "会员加扣款" at bounding box center [384, 63] width 82 height 26
click at [376, 65] on div "会员加扣款" at bounding box center [380, 63] width 48 height 26
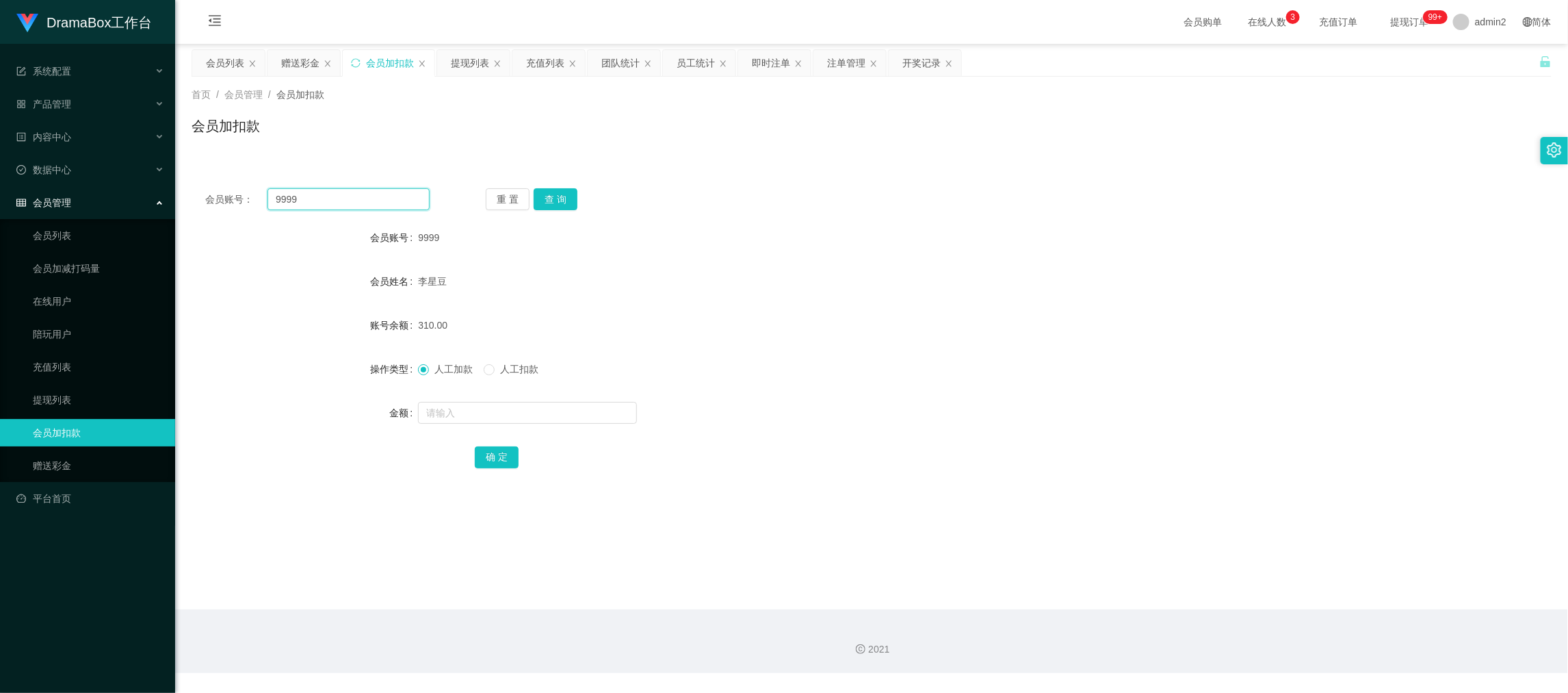
click at [376, 201] on input "9999" at bounding box center [349, 199] width 162 height 22
paste input "XE"
type input "XE"
click at [573, 193] on button "查 询" at bounding box center [555, 199] width 44 height 22
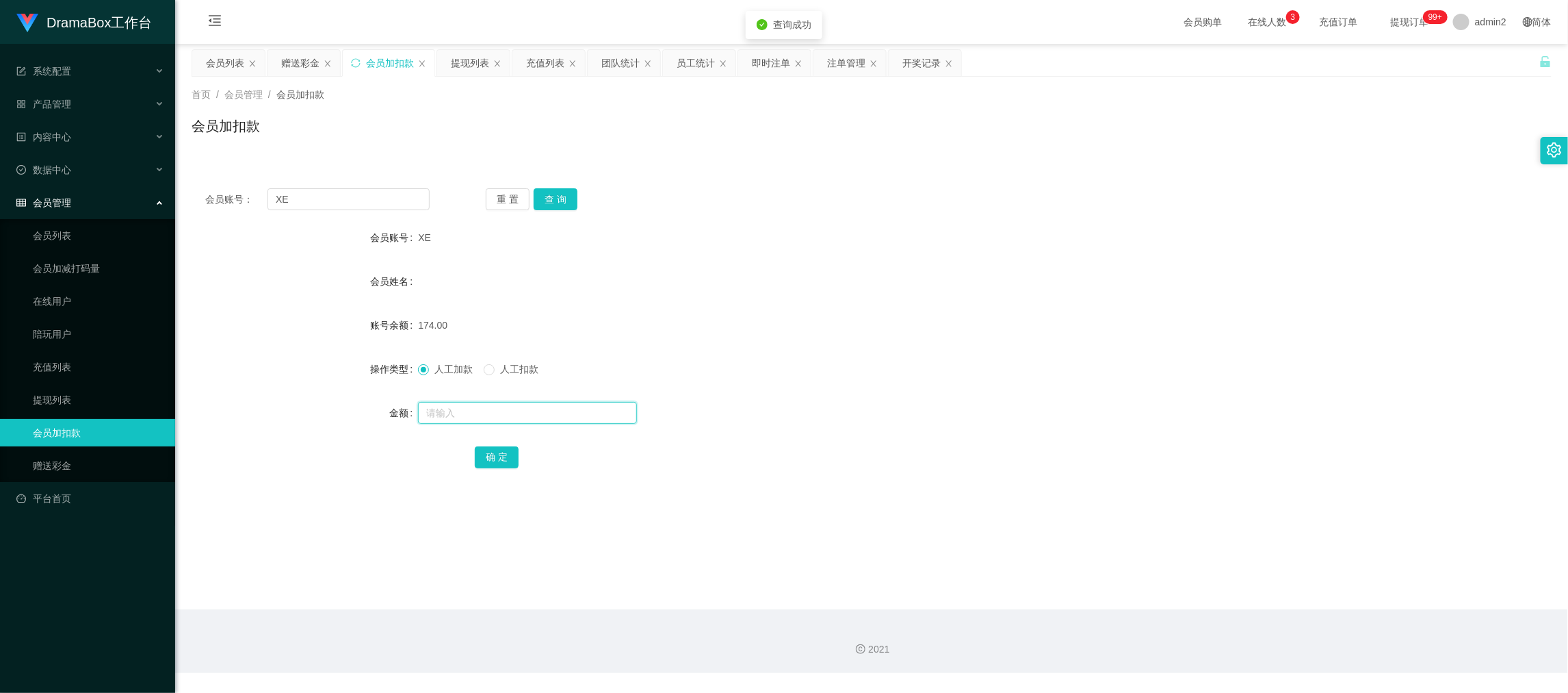
click at [612, 418] on input "text" at bounding box center [527, 413] width 219 height 22
type input "25"
drag, startPoint x: 505, startPoint y: 451, endPoint x: 557, endPoint y: 435, distance: 54.4
click at [505, 451] on button "确 定" at bounding box center [497, 457] width 44 height 22
click at [403, 197] on input "XE" at bounding box center [349, 199] width 162 height 22
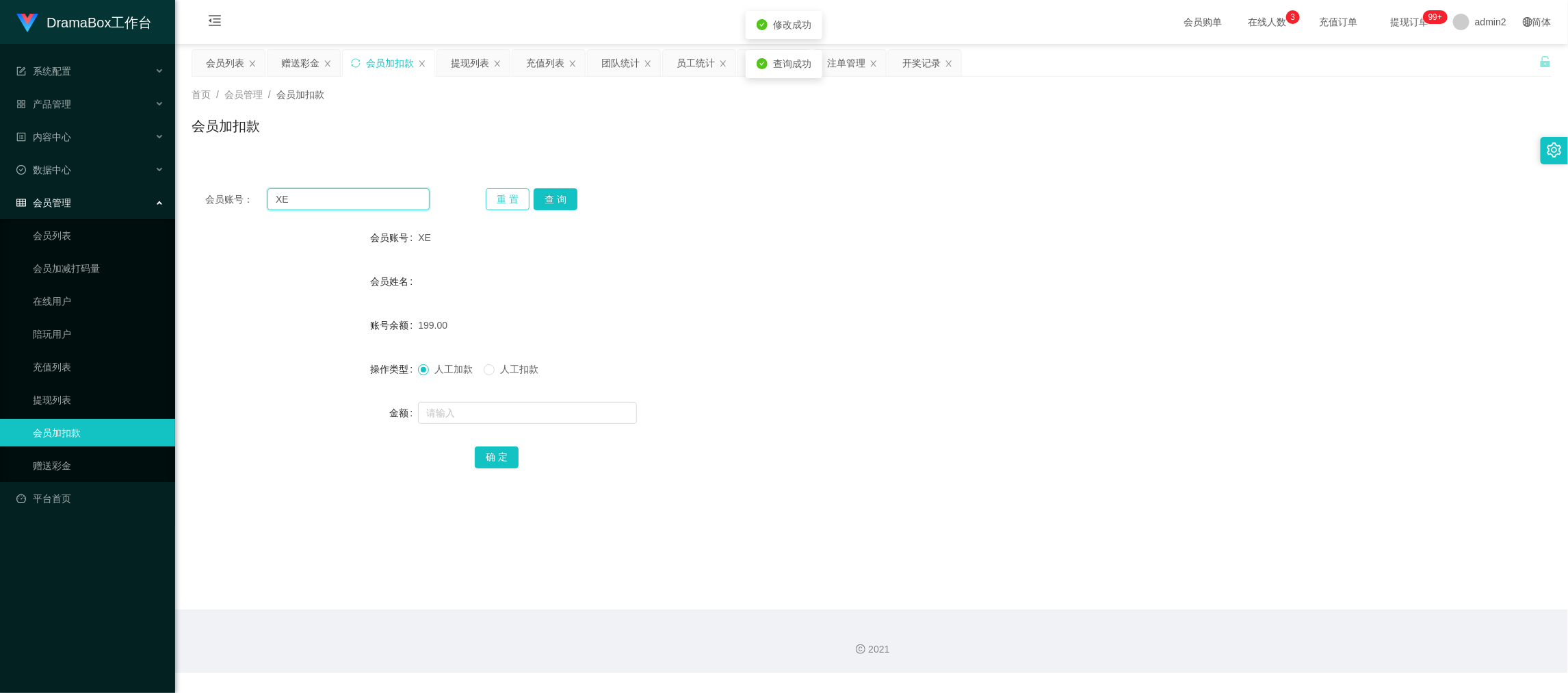
drag, startPoint x: 403, startPoint y: 197, endPoint x: 525, endPoint y: 204, distance: 122.2
click at [411, 199] on input "XE" at bounding box center [349, 199] width 162 height 22
paste input "0202"
type input "0202"
click at [552, 203] on button "查 询" at bounding box center [555, 199] width 44 height 22
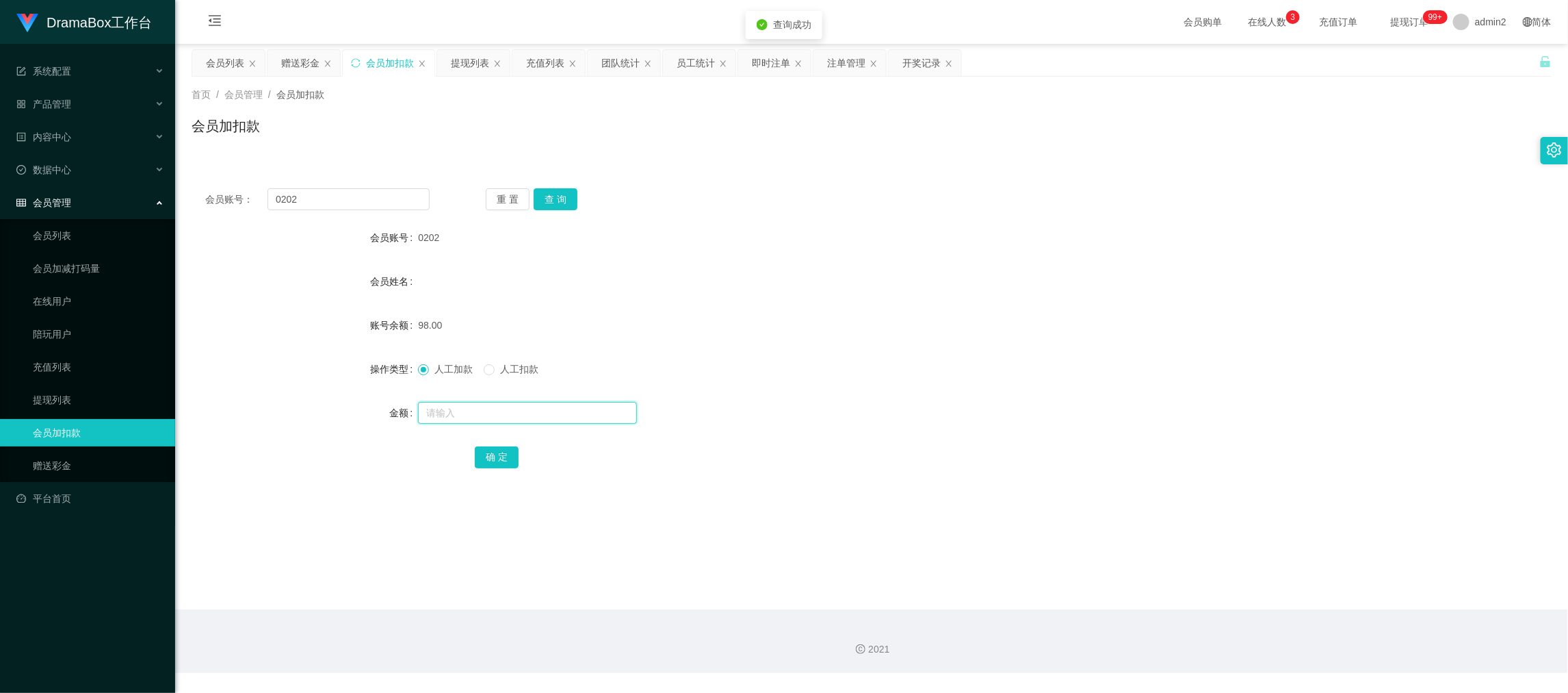
click at [579, 410] on input "text" at bounding box center [527, 413] width 219 height 22
type input "25"
click at [503, 455] on button "确 定" at bounding box center [497, 457] width 44 height 22
click at [376, 193] on input "0202" at bounding box center [349, 199] width 162 height 22
drag, startPoint x: 376, startPoint y: 193, endPoint x: 527, endPoint y: 207, distance: 151.6
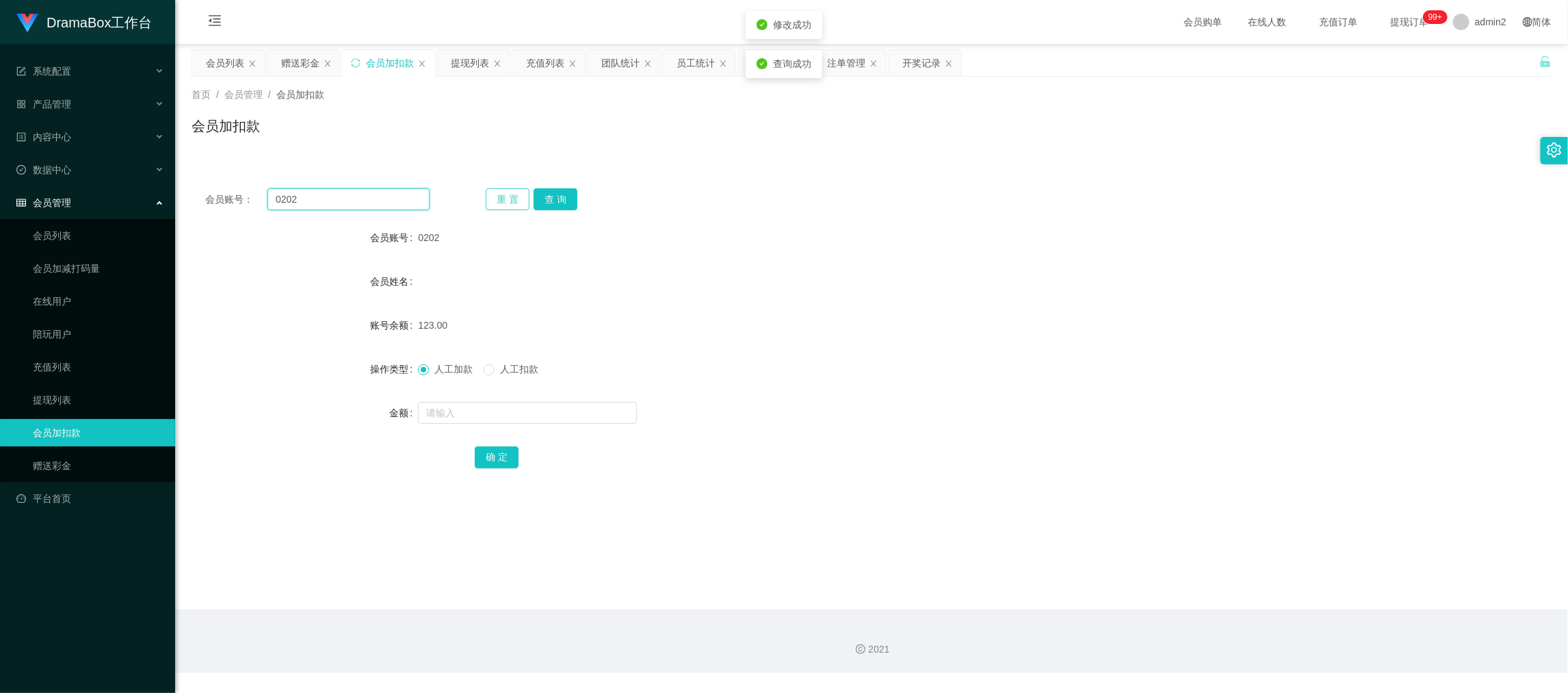
click at [381, 194] on input "0202" at bounding box center [349, 199] width 162 height 22
click at [556, 199] on button "查 询" at bounding box center [555, 199] width 44 height 22
click at [562, 413] on input "text" at bounding box center [527, 413] width 219 height 22
type input "24"
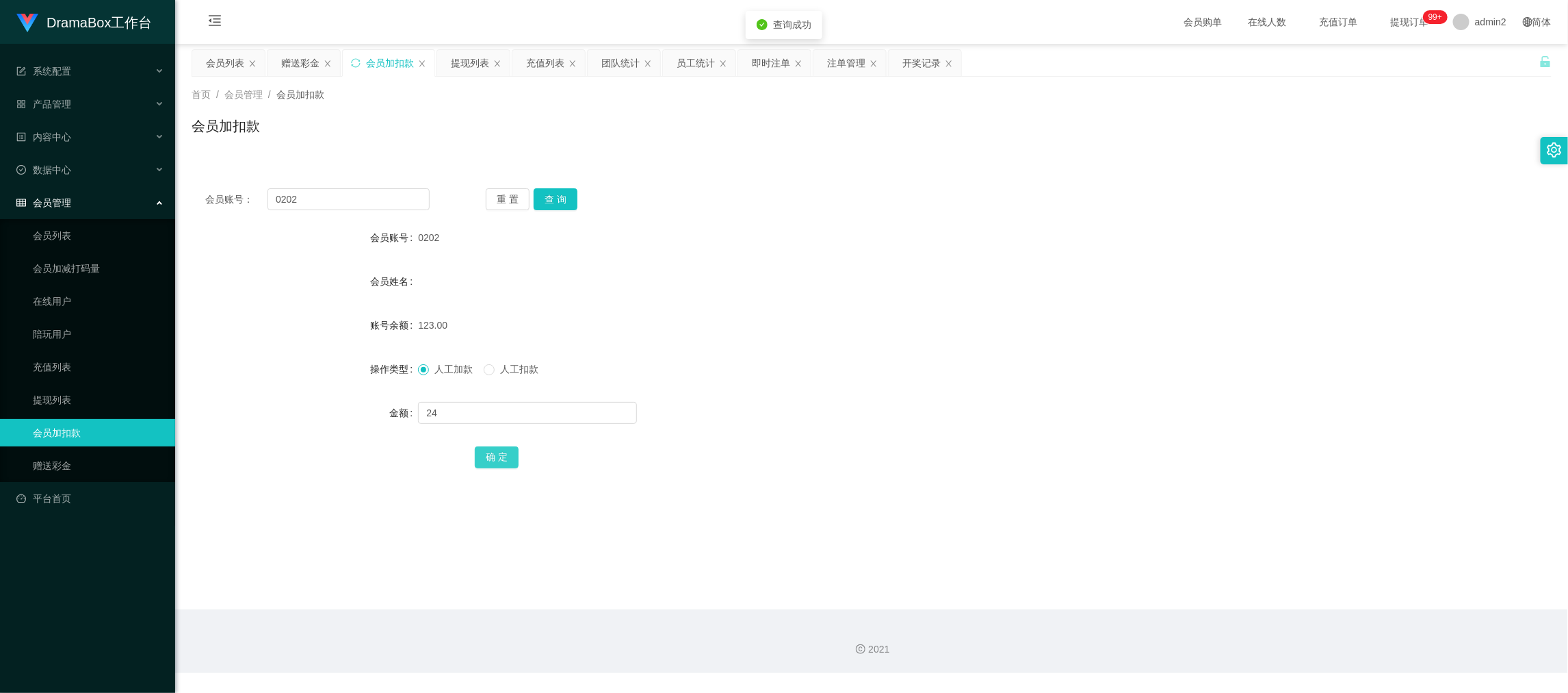
click at [481, 451] on button "确 定" at bounding box center [497, 457] width 44 height 22
click at [375, 201] on input "0202" at bounding box center [349, 199] width 162 height 22
drag, startPoint x: 375, startPoint y: 201, endPoint x: 500, endPoint y: 208, distance: 125.2
click at [379, 204] on input "0202" at bounding box center [349, 199] width 162 height 22
paste input "1888"
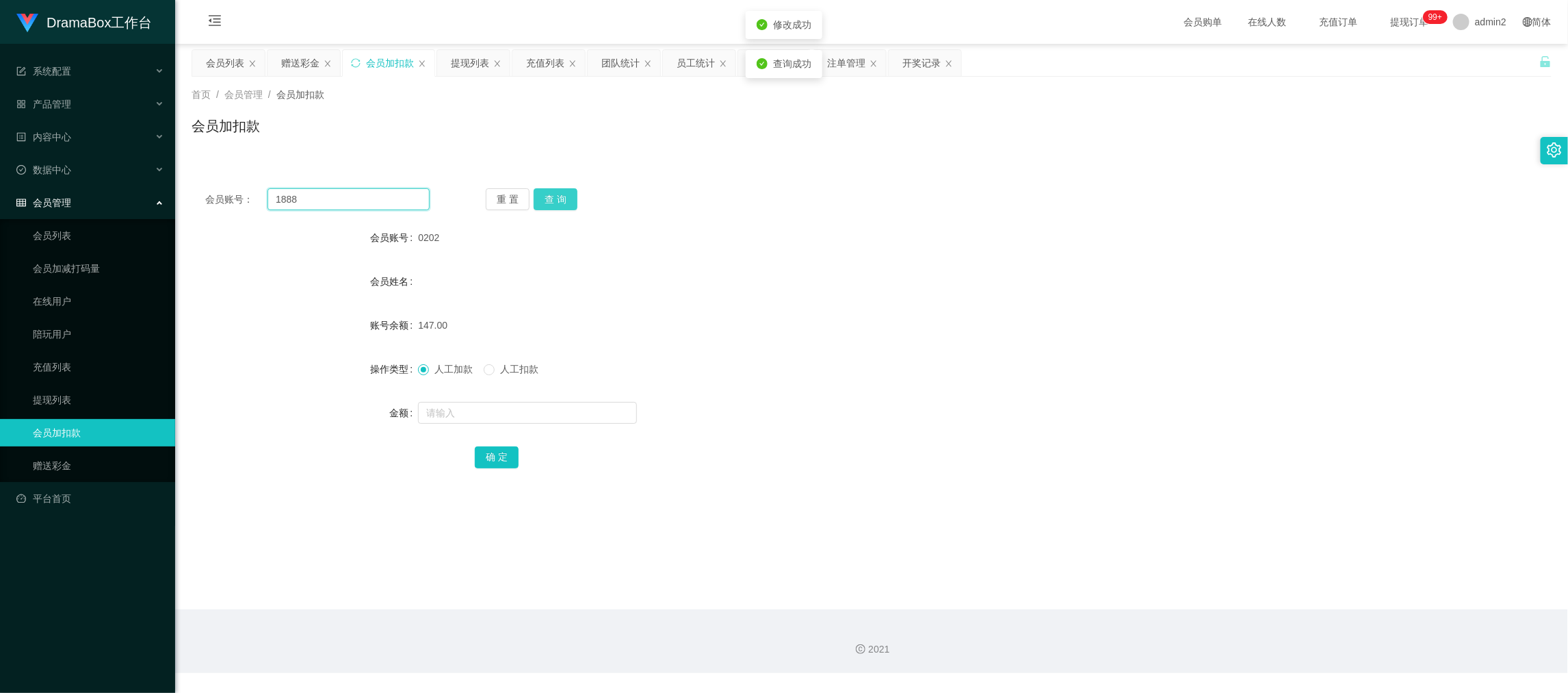
type input "1888"
click at [566, 200] on button "查 询" at bounding box center [555, 199] width 44 height 22
click at [568, 420] on input "text" at bounding box center [527, 413] width 219 height 22
type input "8"
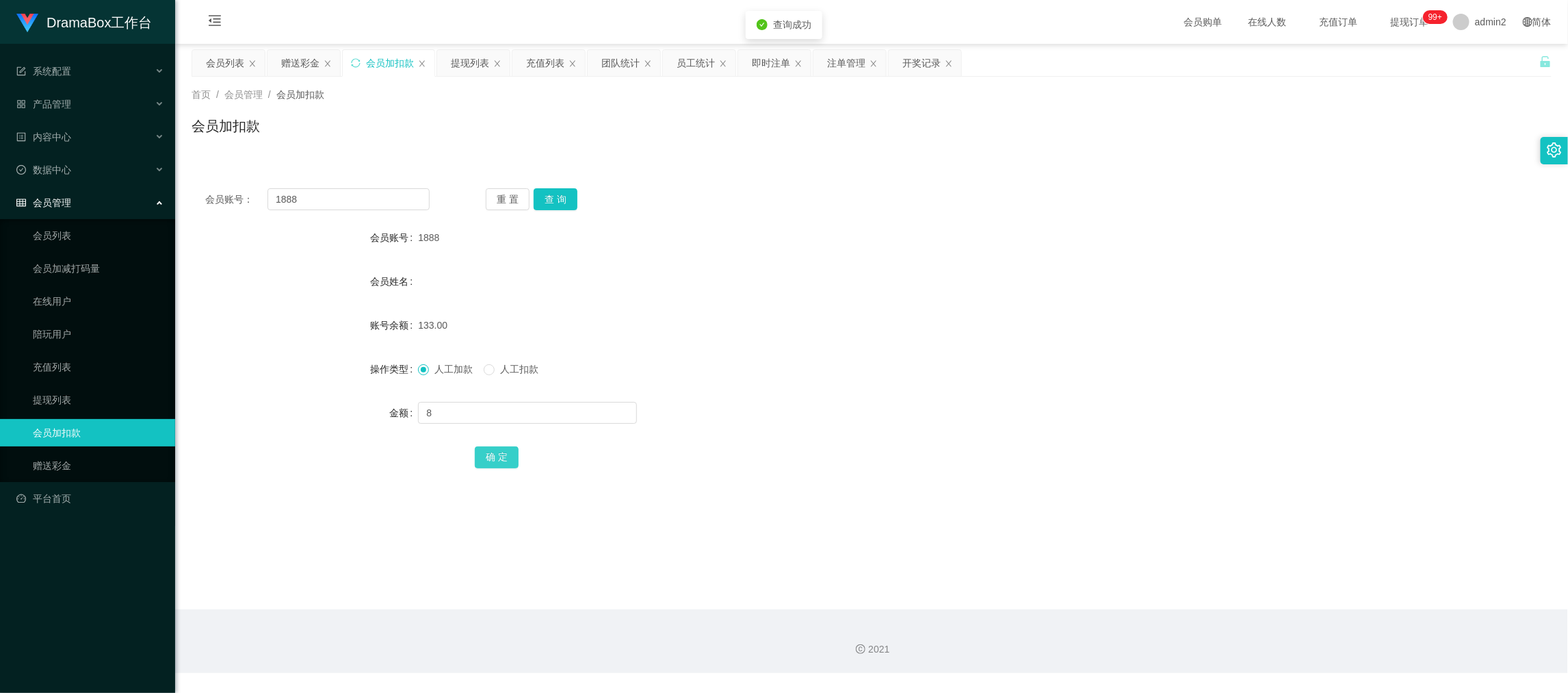
drag, startPoint x: 483, startPoint y: 452, endPoint x: 606, endPoint y: 423, distance: 126.4
click at [483, 452] on button "确 定" at bounding box center [497, 457] width 44 height 22
click at [890, 330] on div "133.00" at bounding box center [815, 326] width 794 height 27
click at [527, 125] on div "会员加扣款" at bounding box center [871, 131] width 1360 height 32
click at [632, 61] on div "团队统计" at bounding box center [621, 63] width 38 height 26
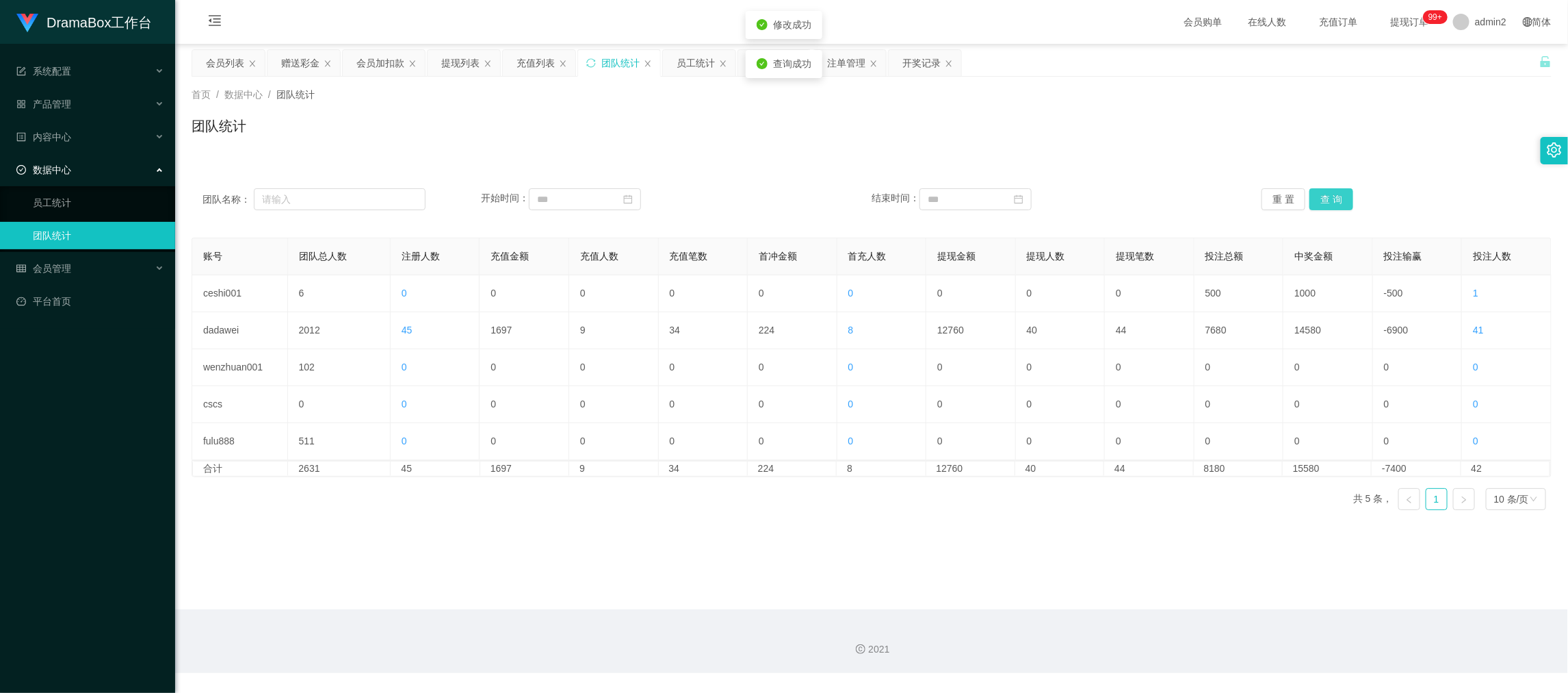
click at [1337, 196] on button "查 询" at bounding box center [1332, 199] width 44 height 22
drag, startPoint x: 1321, startPoint y: 196, endPoint x: 1316, endPoint y: 207, distance: 12.1
click at [1321, 199] on button "查 询" at bounding box center [1332, 199] width 44 height 22
click at [920, 554] on main "关闭左侧 关闭右侧 关闭其它 刷新页面 会员列表 赠送彩金 会员加扣款 提现列表 充值列表 团队统计 员工统计 即时注单 注单管理 开奖记录 首页 / 数据中…" at bounding box center [871, 326] width 1393 height 565
